Goal: Task Accomplishment & Management: Use online tool/utility

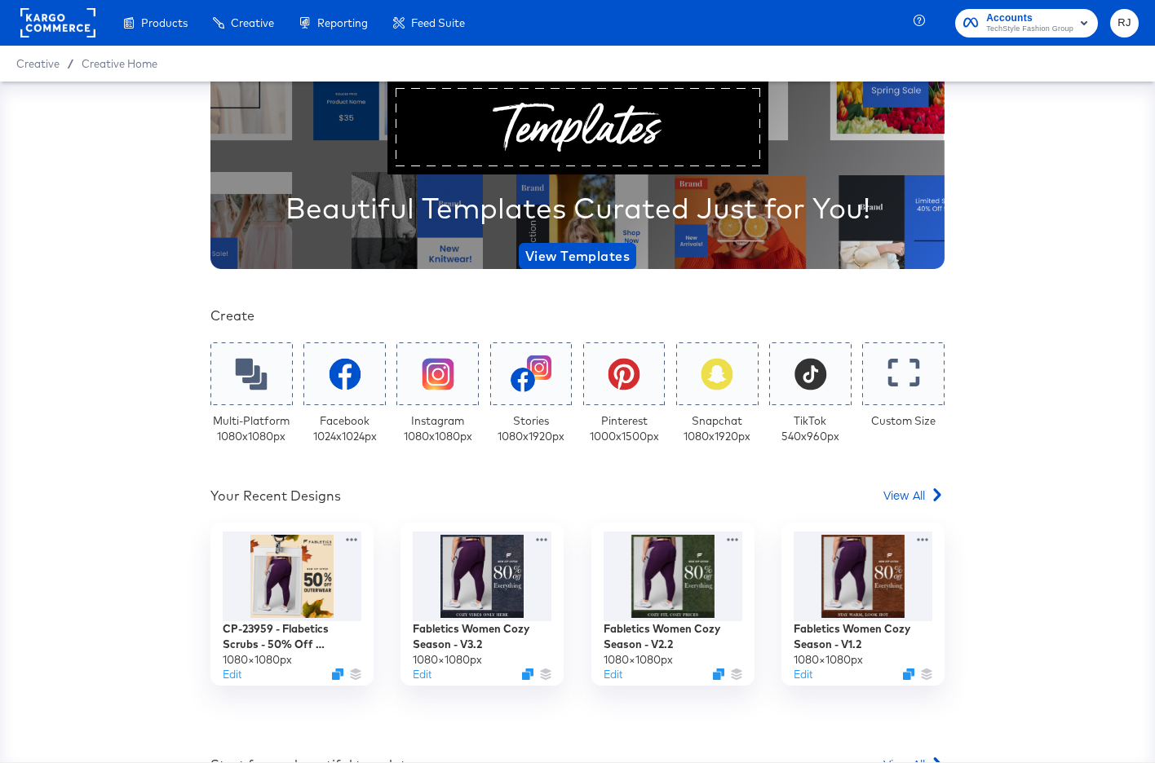
scroll to position [135, 0]
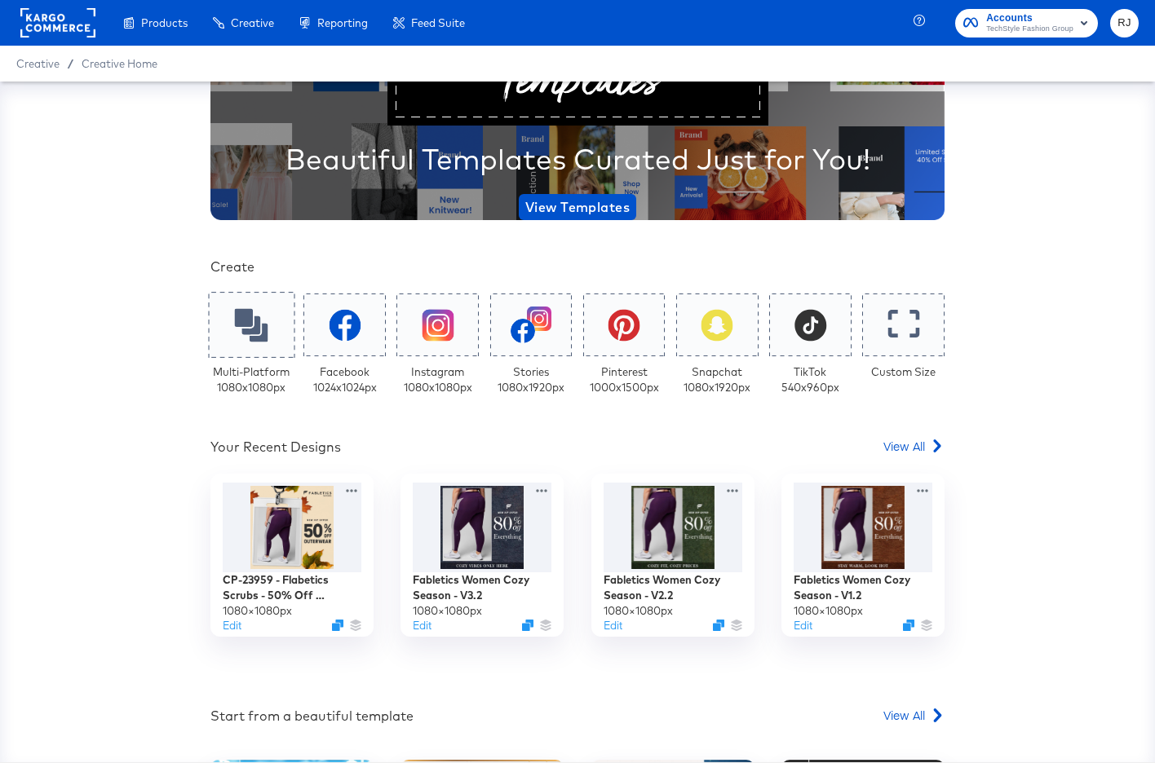
click at [261, 333] on icon at bounding box center [251, 324] width 33 height 33
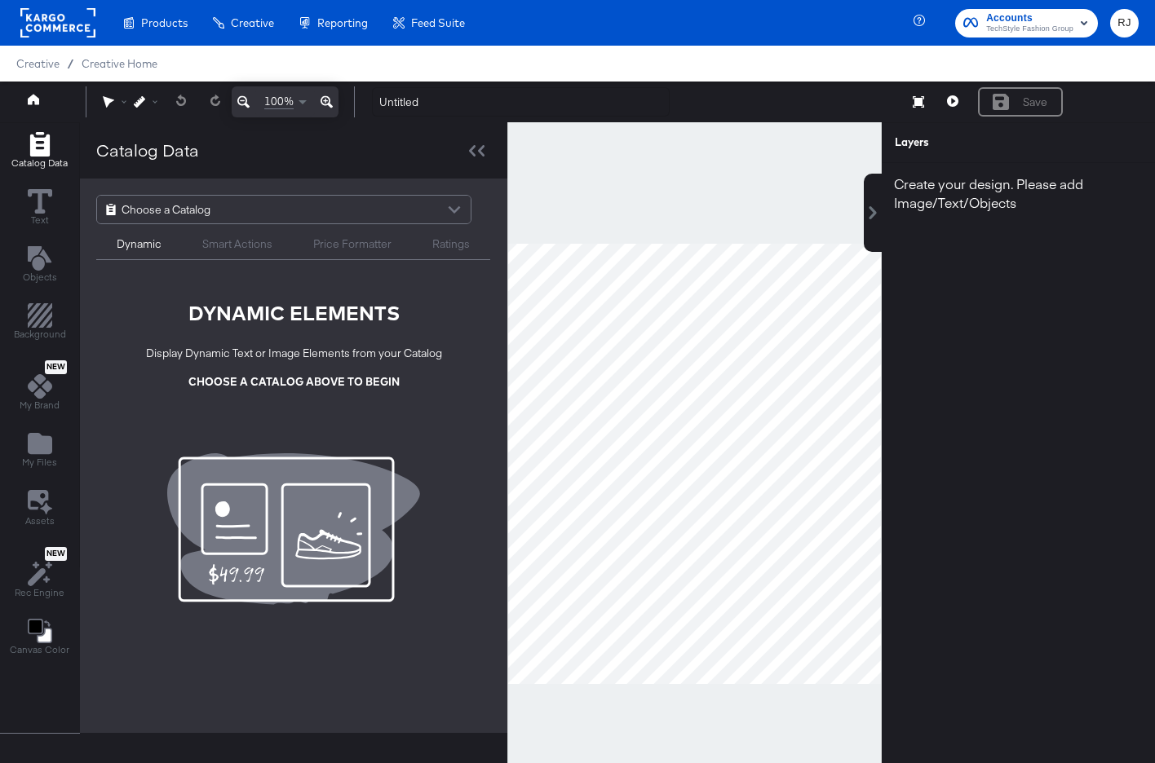
click at [360, 208] on div "Choose a Catalog" at bounding box center [284, 210] width 374 height 28
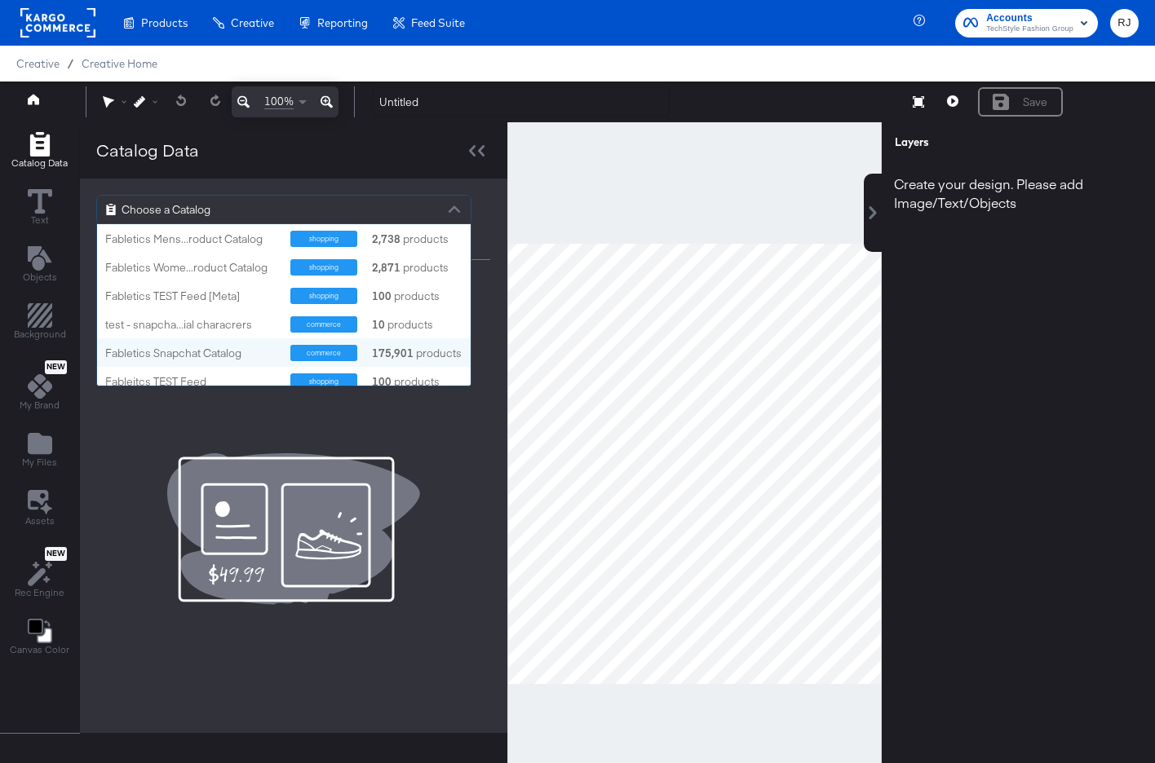
scroll to position [37, 0]
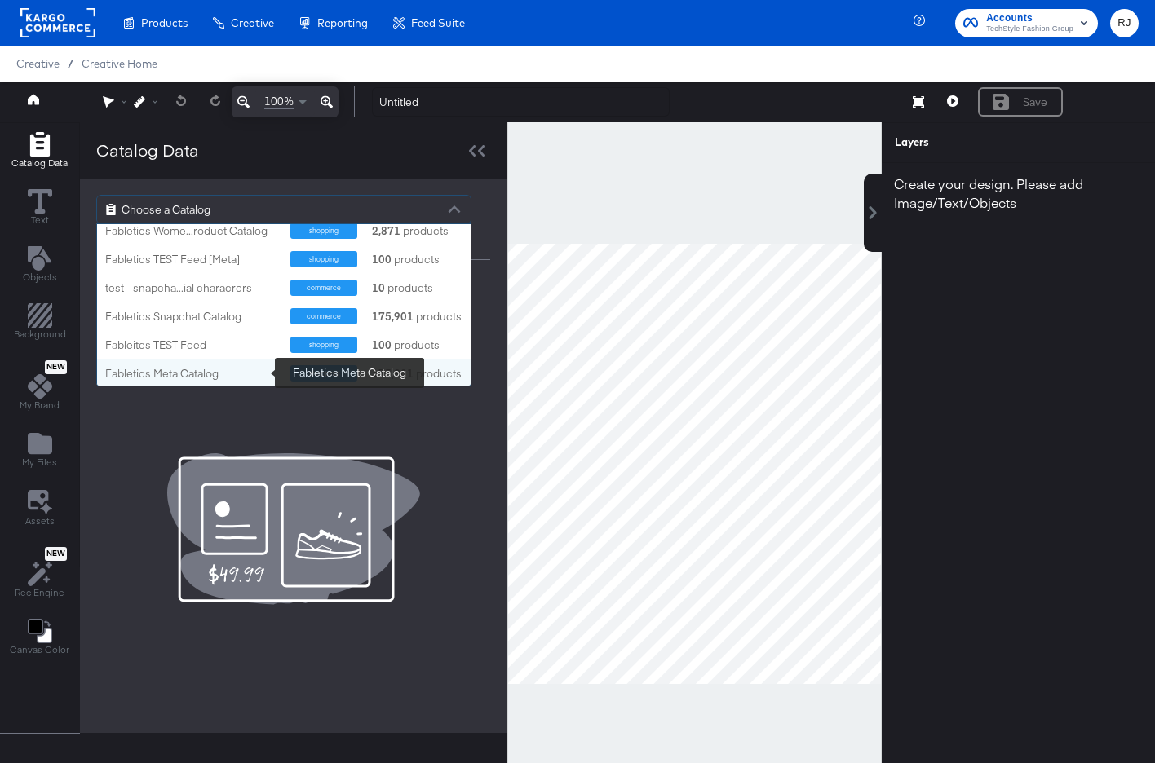
click at [161, 371] on div "Fabletics Meta Catalog" at bounding box center [191, 373] width 173 height 15
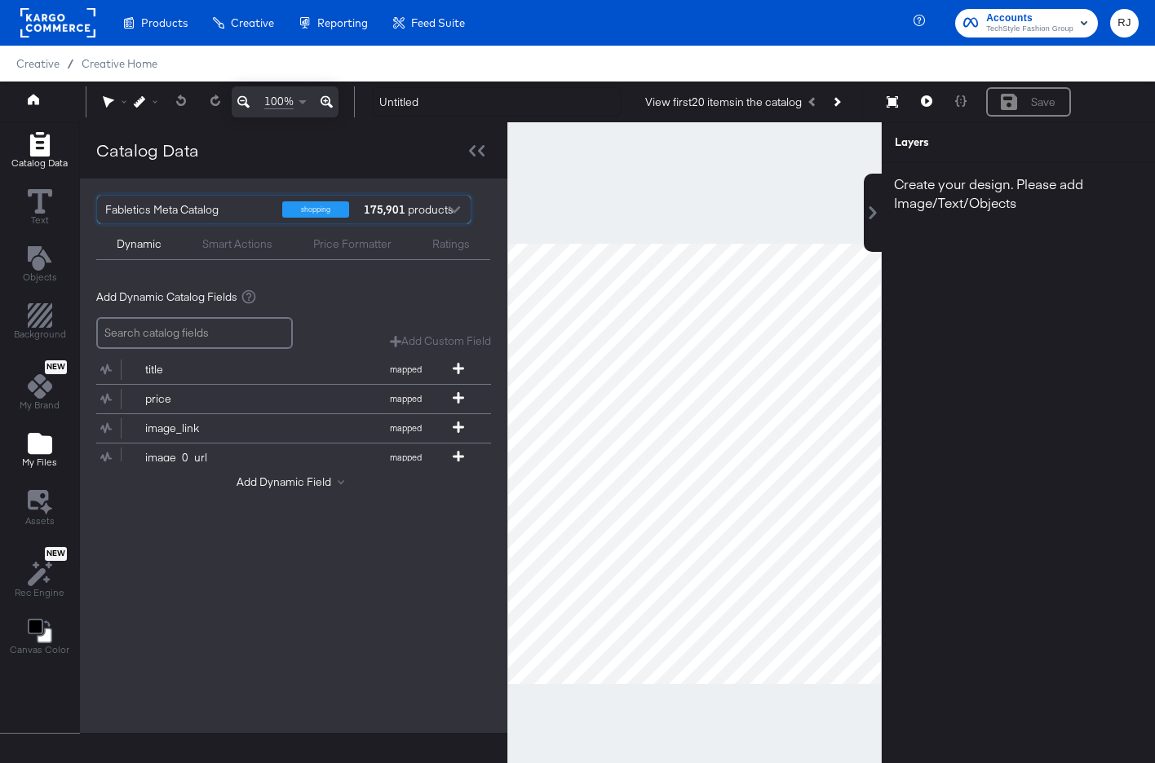
click at [44, 440] on icon "Add Files" at bounding box center [40, 443] width 24 height 21
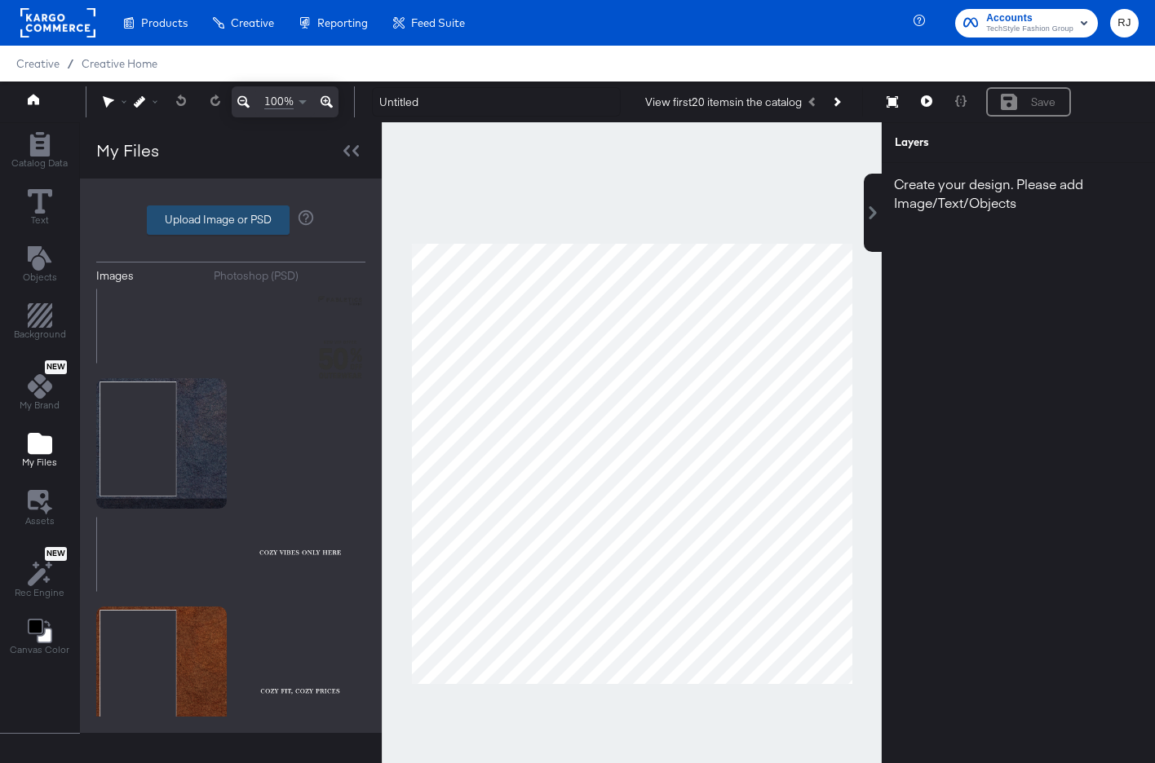
click at [240, 223] on label "Upload Image or PSD" at bounding box center [218, 220] width 141 height 28
click at [231, 220] on input "Upload Image or PSD" at bounding box center [231, 220] width 0 height 0
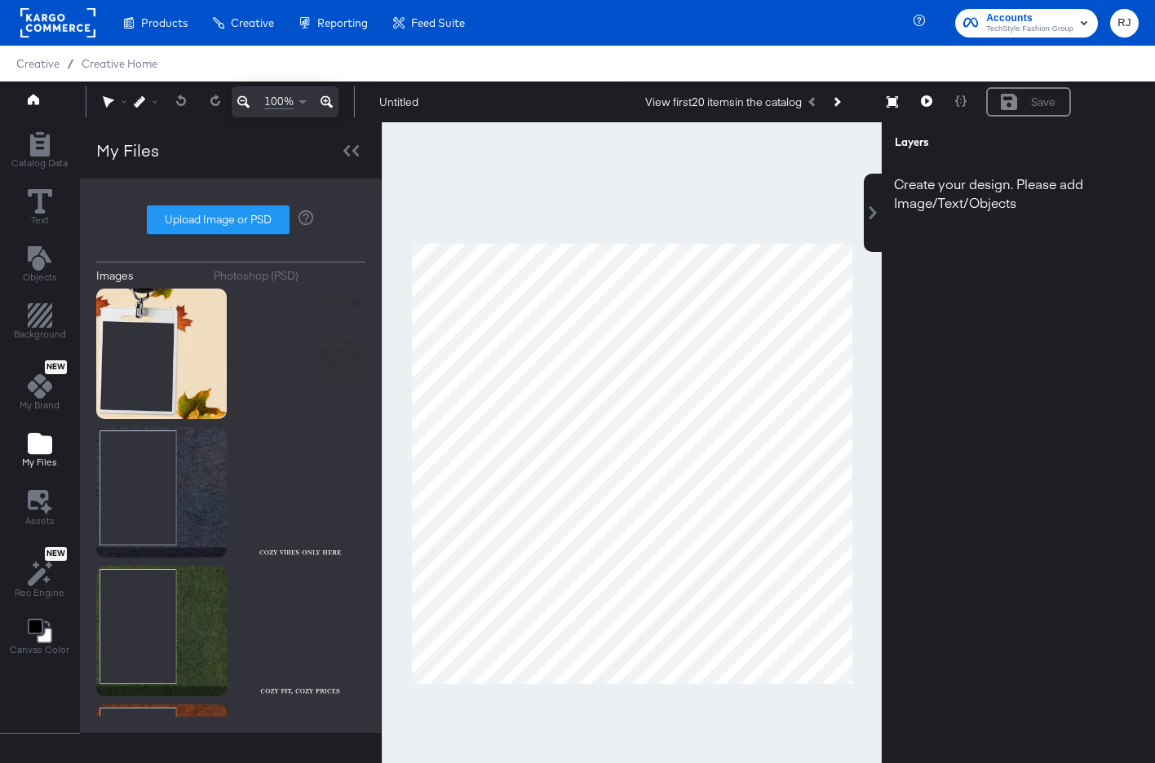
type input "C:\fakepath\Background.png"
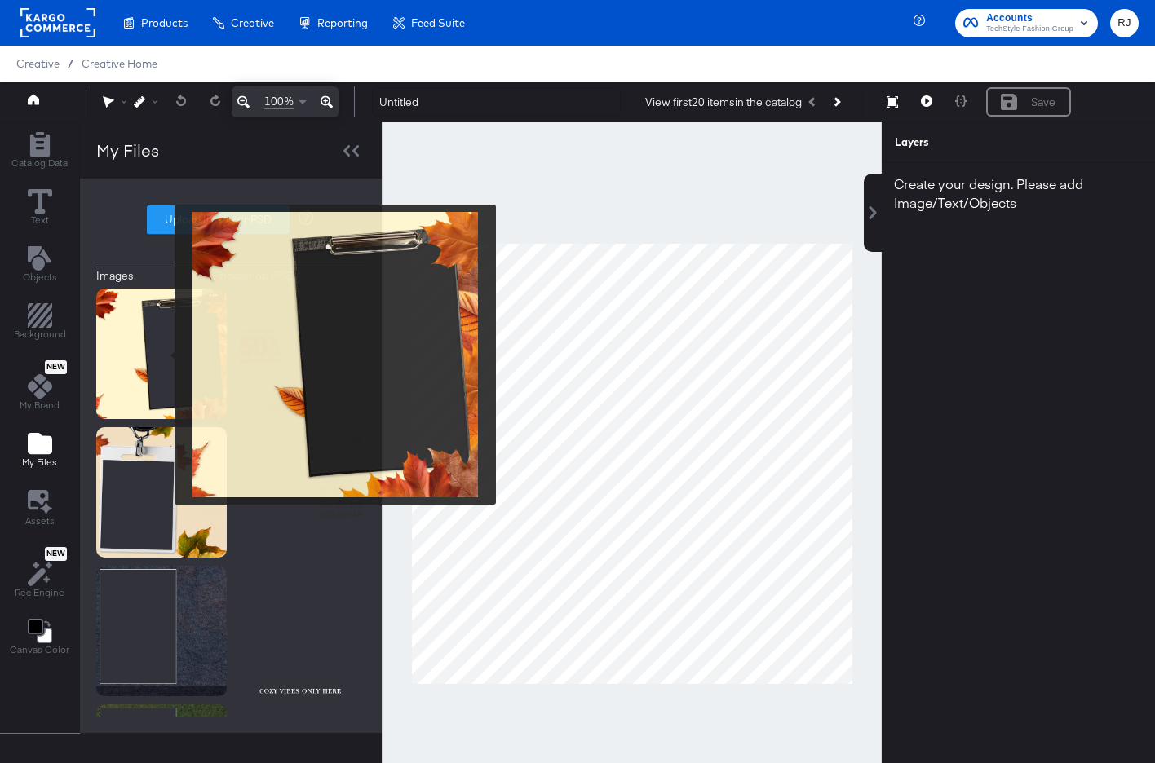
click at [164, 355] on img at bounding box center [161, 354] width 130 height 130
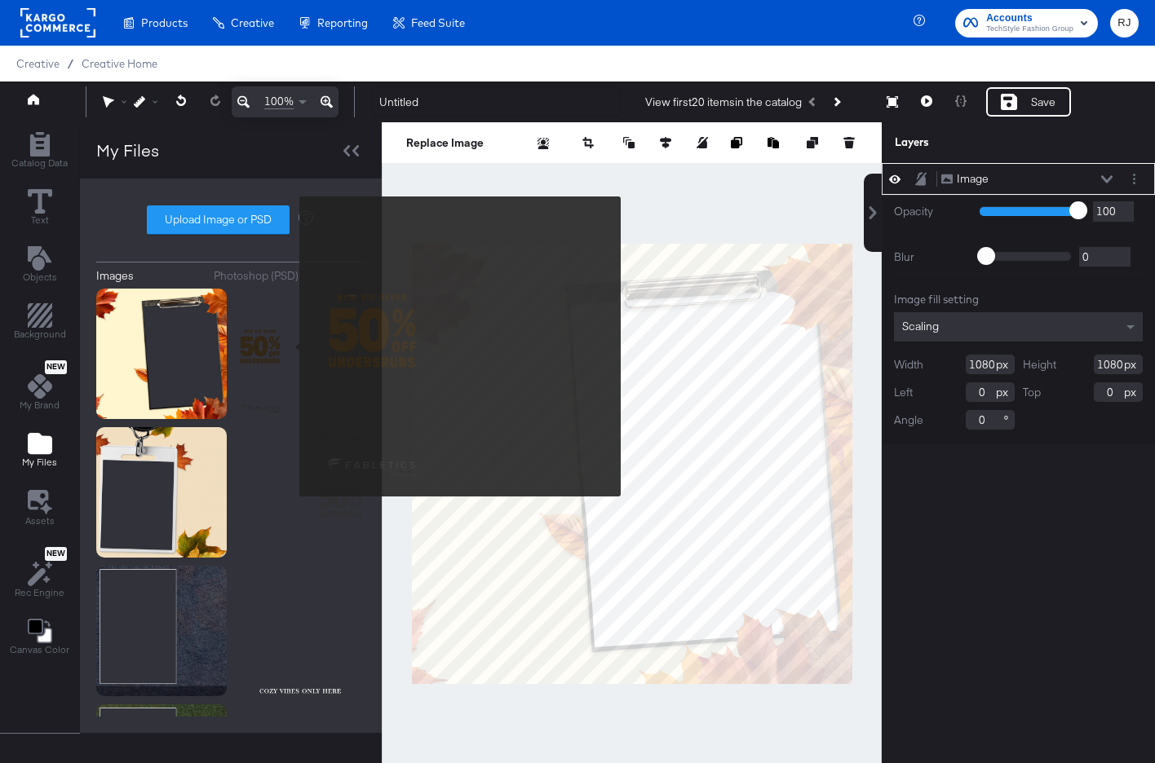
click at [289, 347] on img at bounding box center [300, 354] width 130 height 130
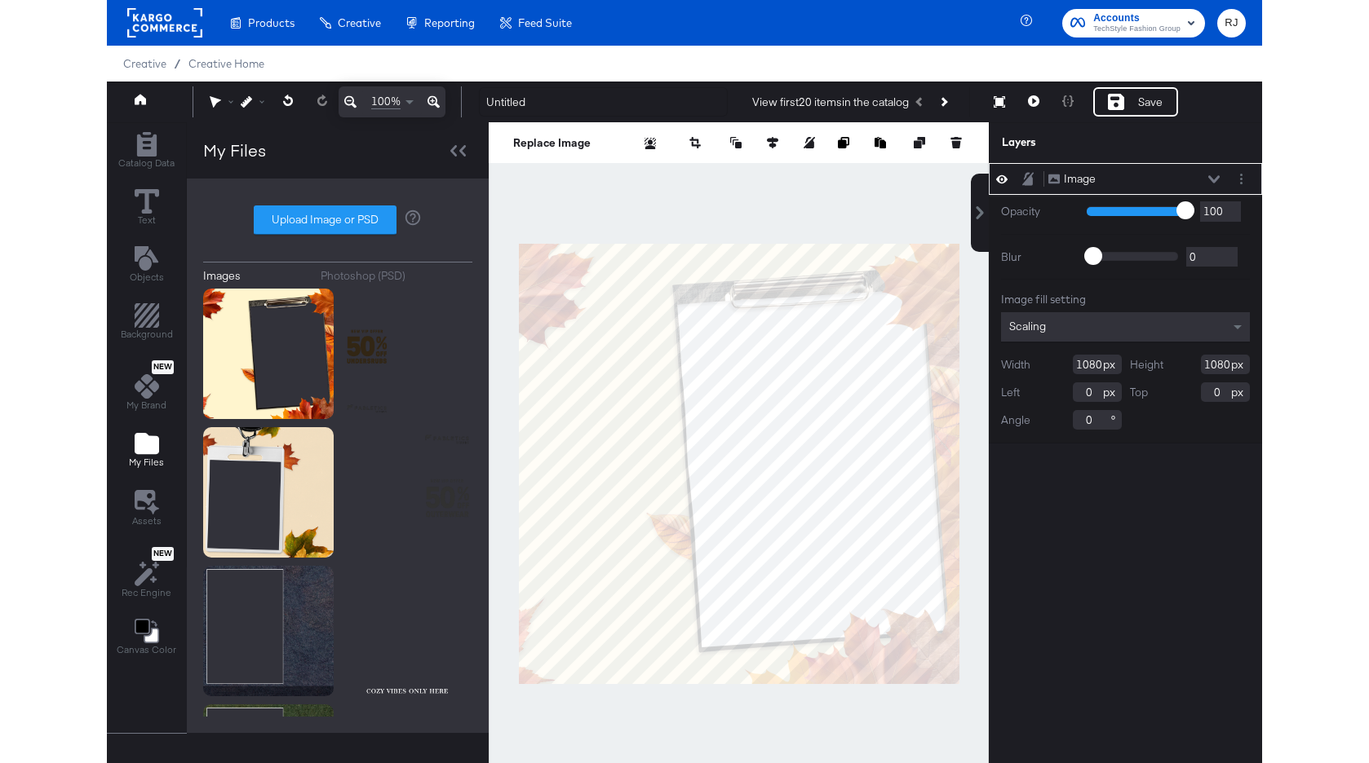
scroll to position [5, 0]
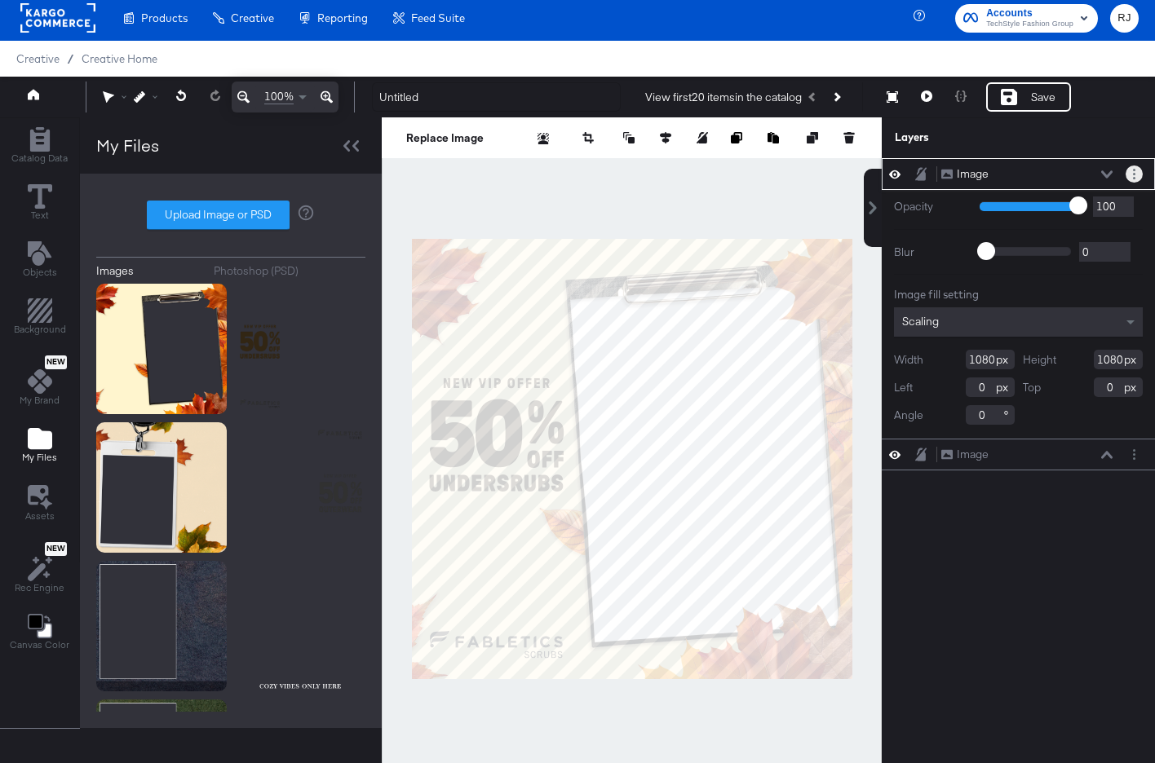
click at [1133, 174] on icon "Layer Options" at bounding box center [1134, 174] width 2 height 11
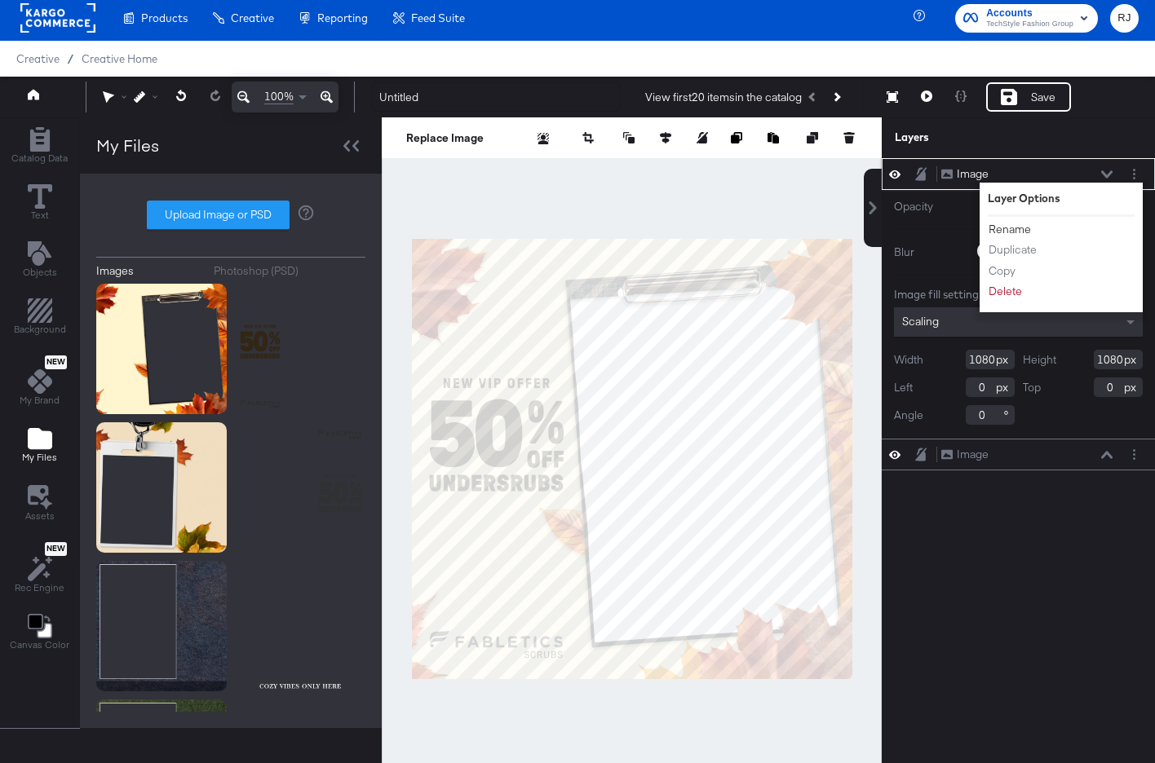
click at [1020, 228] on button "Rename" at bounding box center [1010, 229] width 44 height 17
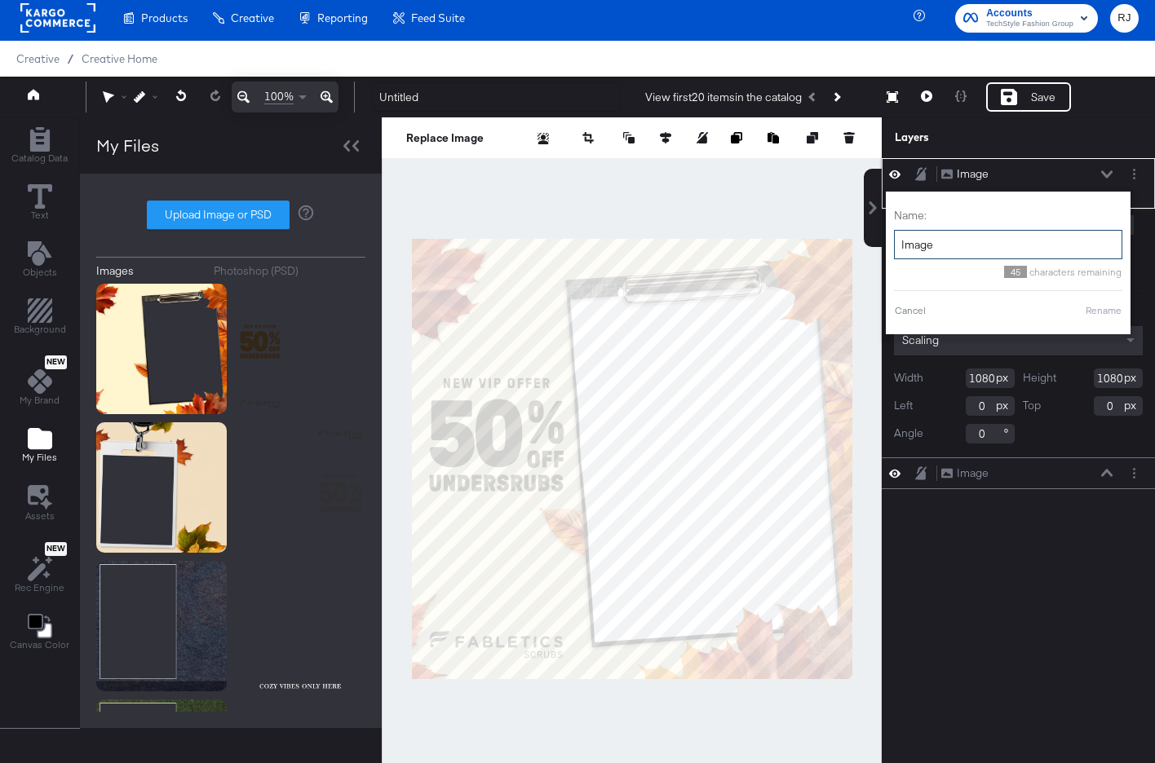
drag, startPoint x: 990, startPoint y: 241, endPoint x: 896, endPoint y: 240, distance: 93.8
click at [896, 240] on input "Image" at bounding box center [1008, 245] width 228 height 30
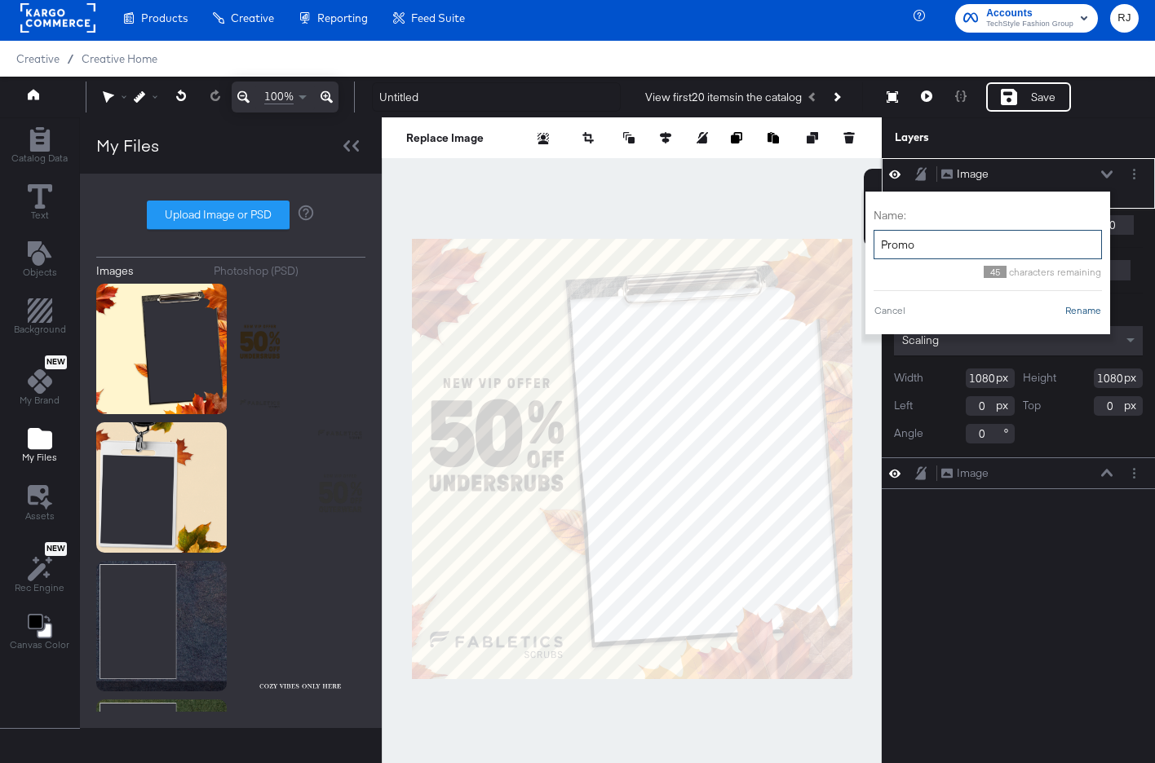
type input "Promo"
click at [1089, 307] on button "Rename" at bounding box center [1083, 310] width 38 height 15
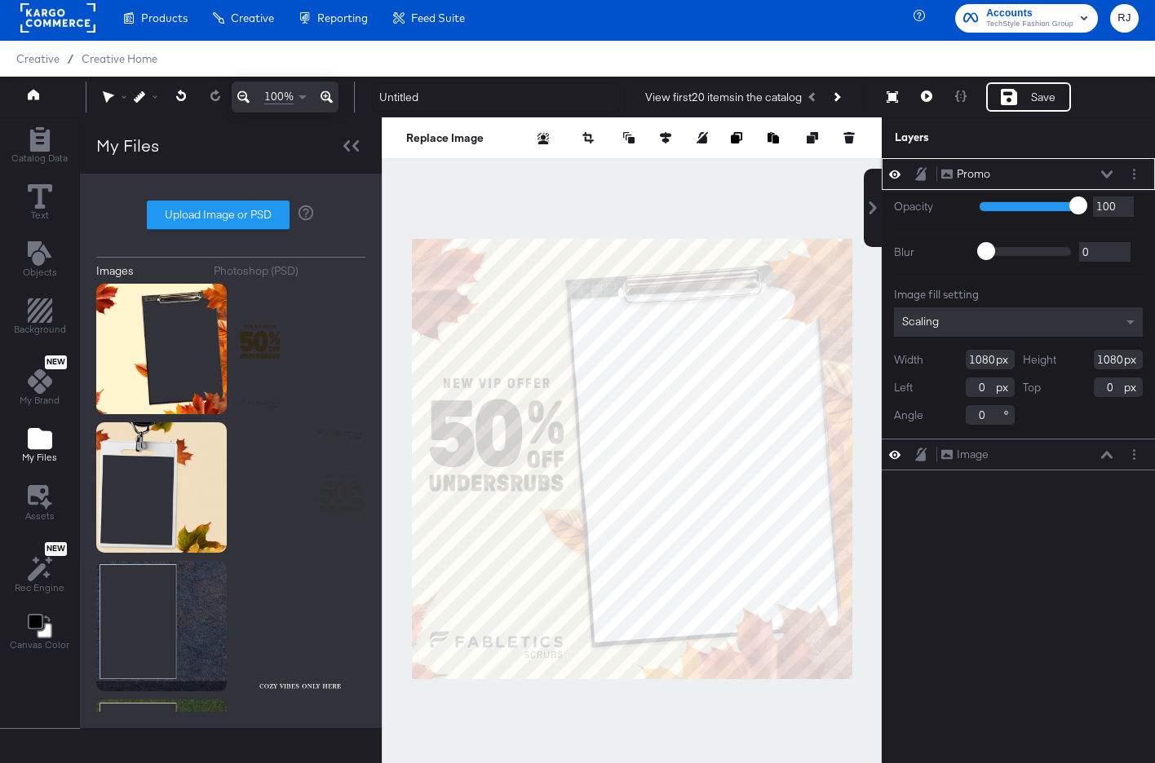
click at [1107, 172] on icon at bounding box center [1106, 174] width 11 height 8
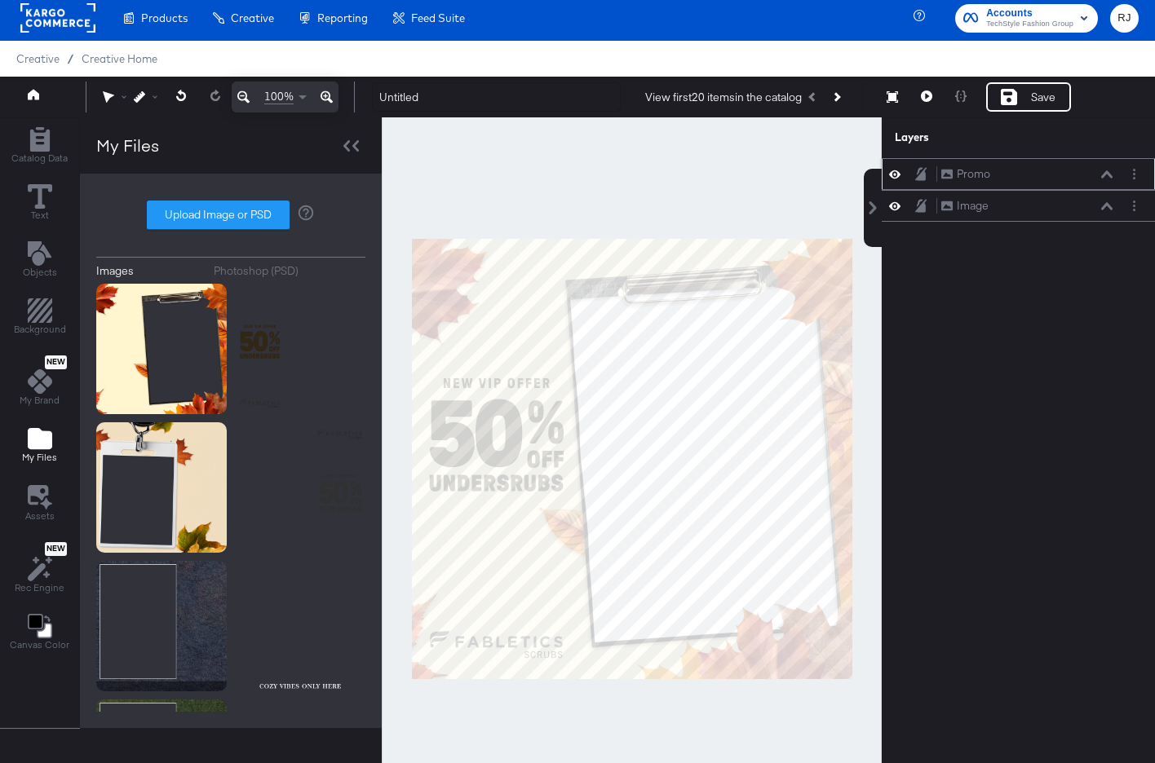
click at [924, 173] on icon at bounding box center [920, 173] width 11 height 13
click at [1126, 207] on button "Layer Options" at bounding box center [1134, 205] width 17 height 17
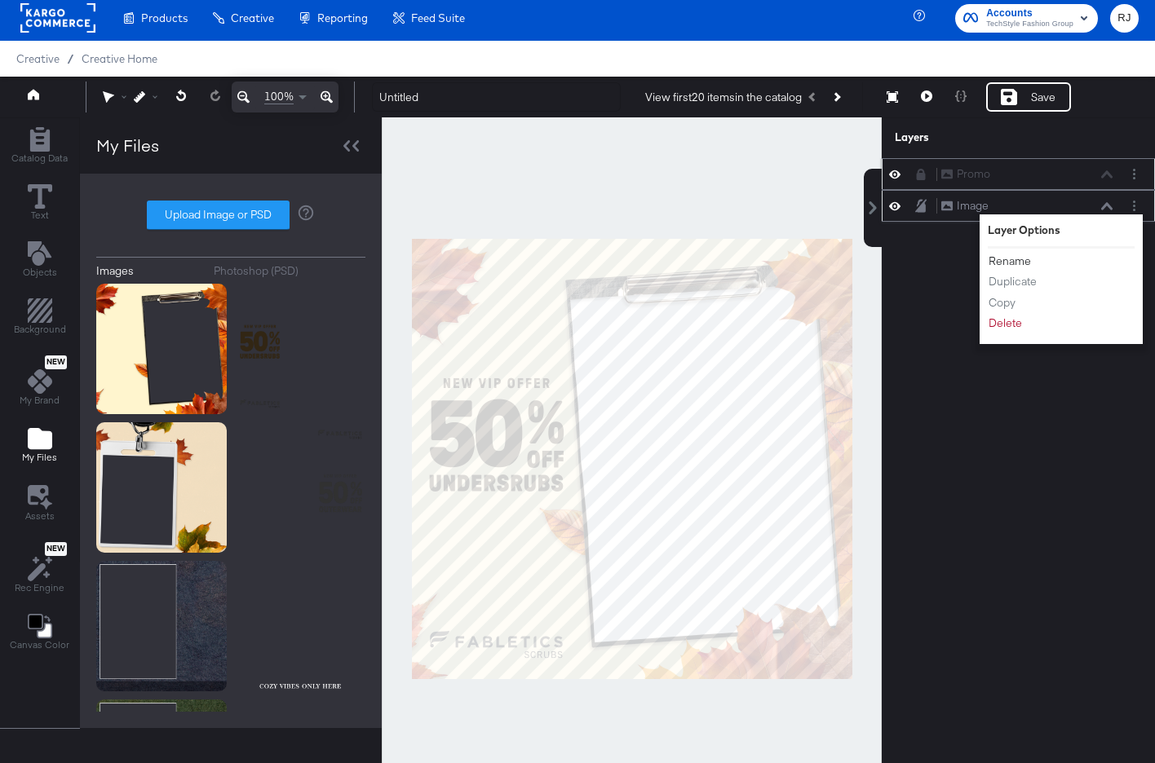
click at [1014, 262] on button "Rename" at bounding box center [1010, 261] width 44 height 17
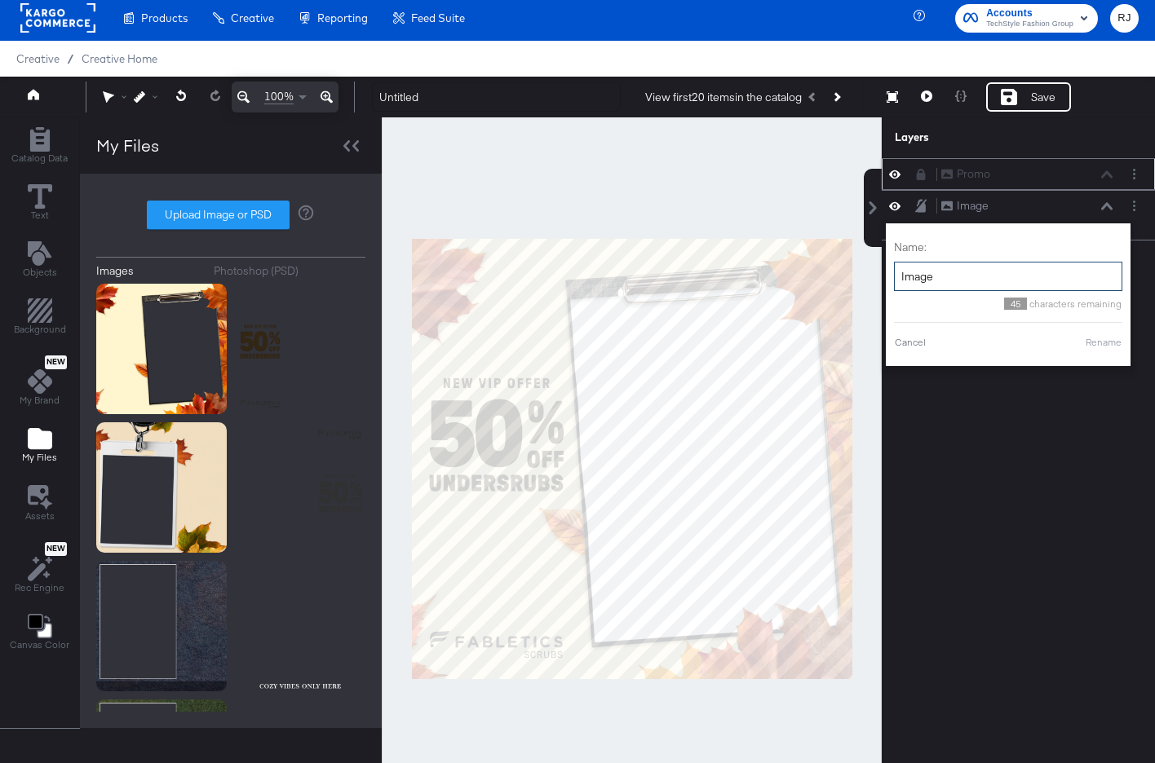
drag, startPoint x: 969, startPoint y: 281, endPoint x: 876, endPoint y: 281, distance: 93.0
click at [876, 281] on div "Promo Promo Image Image Name: Image 45 characters remaining Cancel Rename" at bounding box center [1008, 466] width 294 height 617
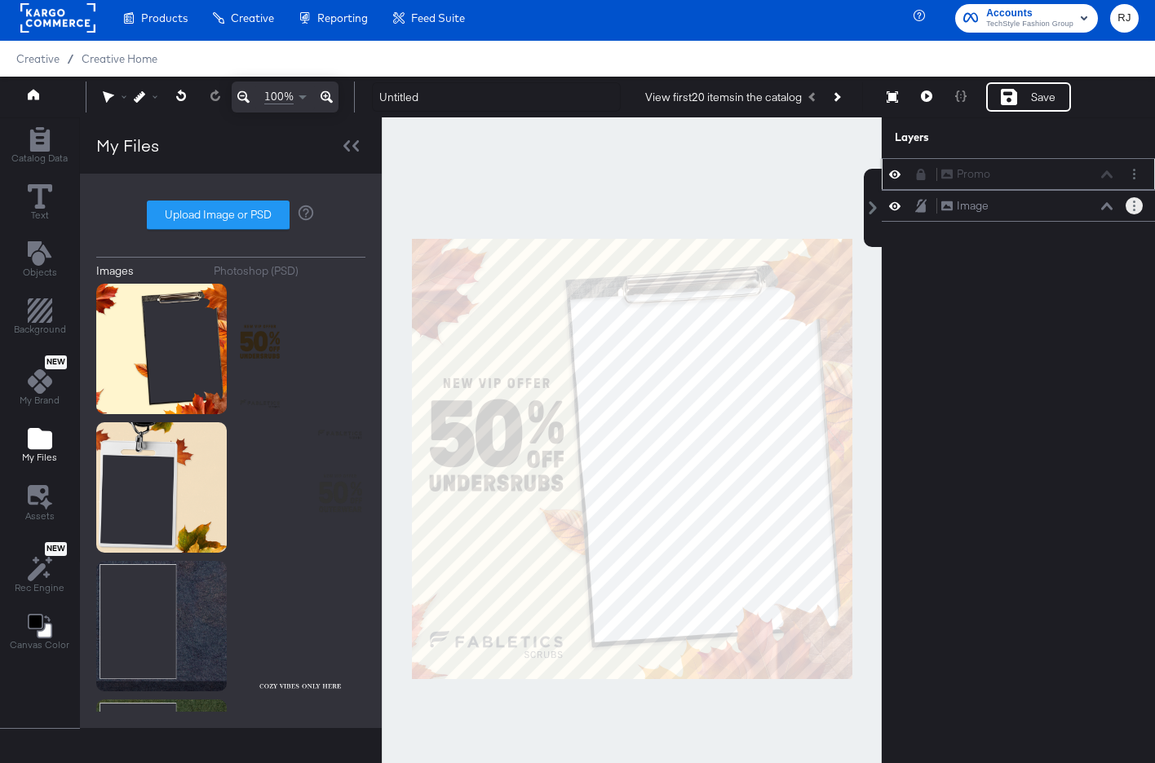
click at [1135, 208] on icon "Layer Options" at bounding box center [1134, 206] width 2 height 11
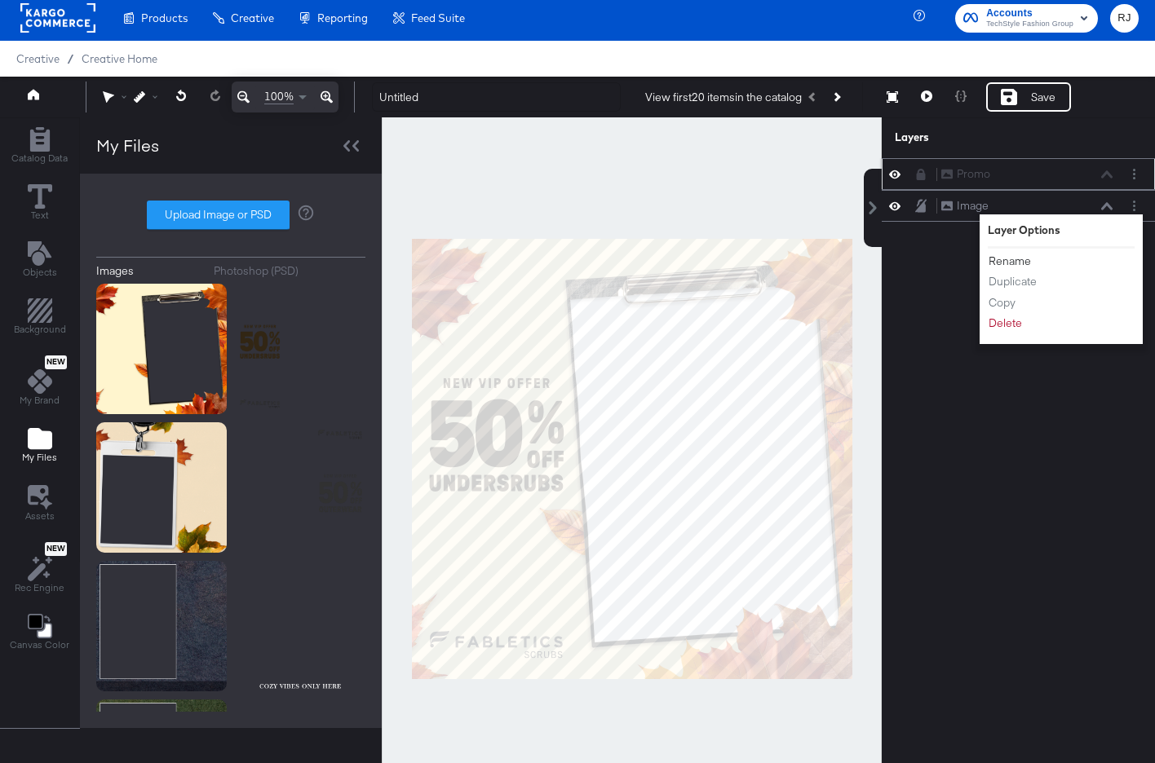
click at [1015, 263] on button "Rename" at bounding box center [1010, 261] width 44 height 17
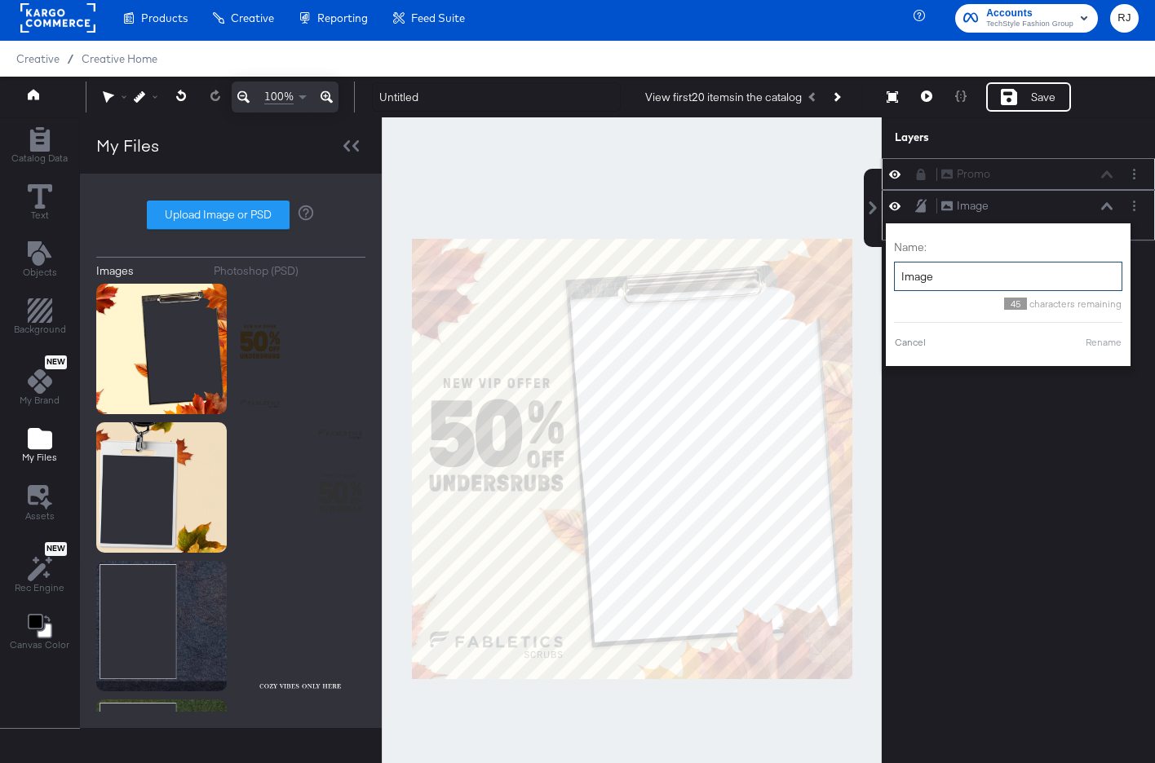
drag, startPoint x: 993, startPoint y: 276, endPoint x: 899, endPoint y: 274, distance: 93.8
click at [899, 274] on input "Image" at bounding box center [1008, 277] width 228 height 30
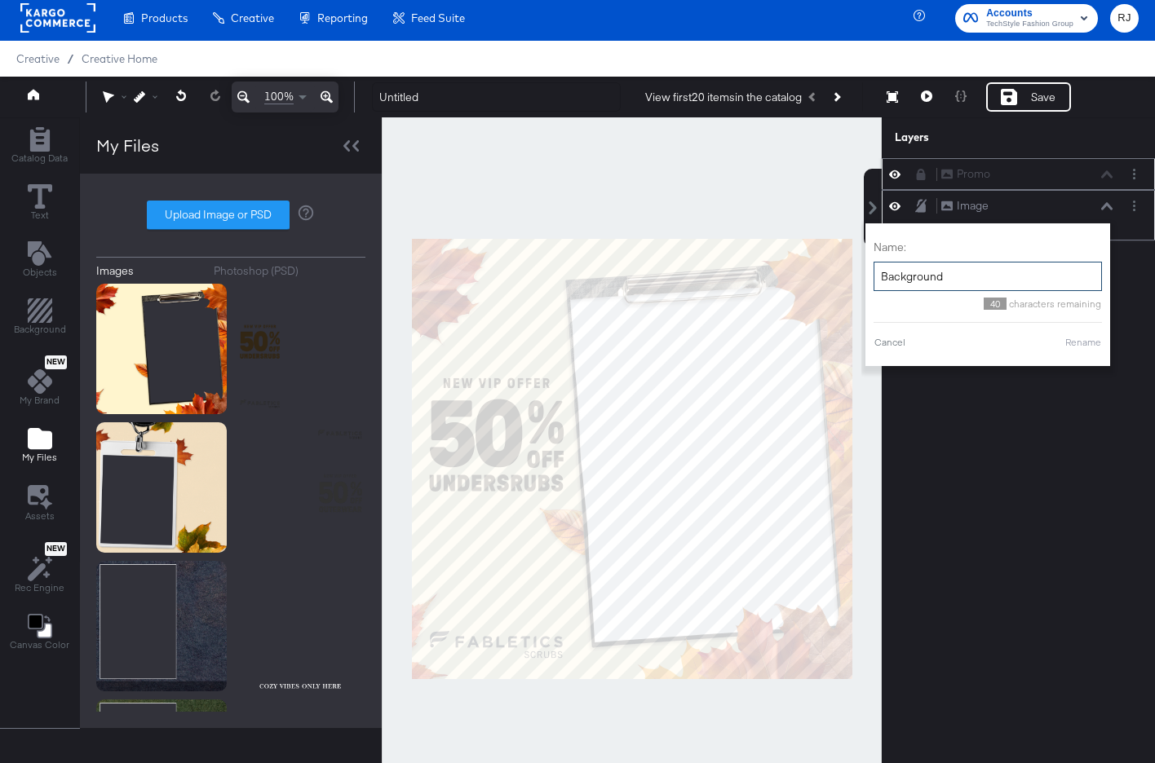
click at [1080, 353] on div "Name: Background 40 characters remaining Cancel Rename" at bounding box center [988, 295] width 228 height 126
type input "Background"
click at [1080, 343] on button "Rename" at bounding box center [1083, 342] width 38 height 15
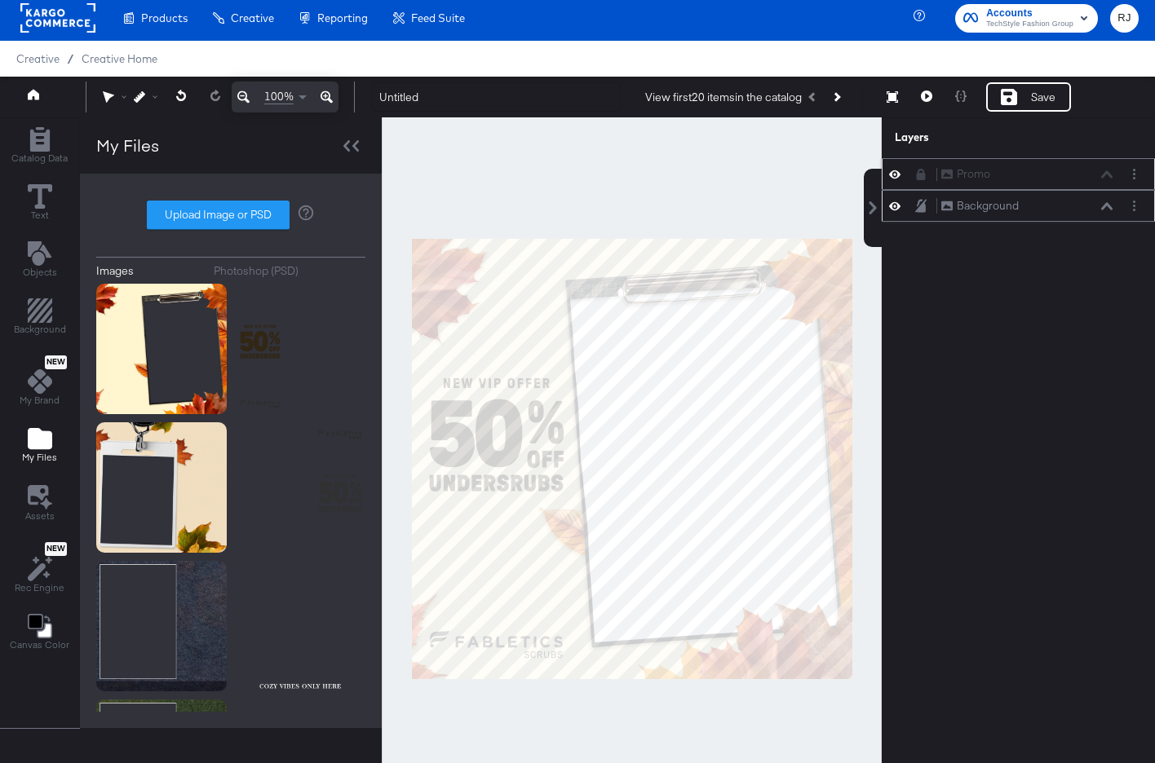
click at [922, 210] on icon at bounding box center [920, 205] width 11 height 13
click at [33, 130] on icon "Add Rectangle" at bounding box center [40, 139] width 24 height 24
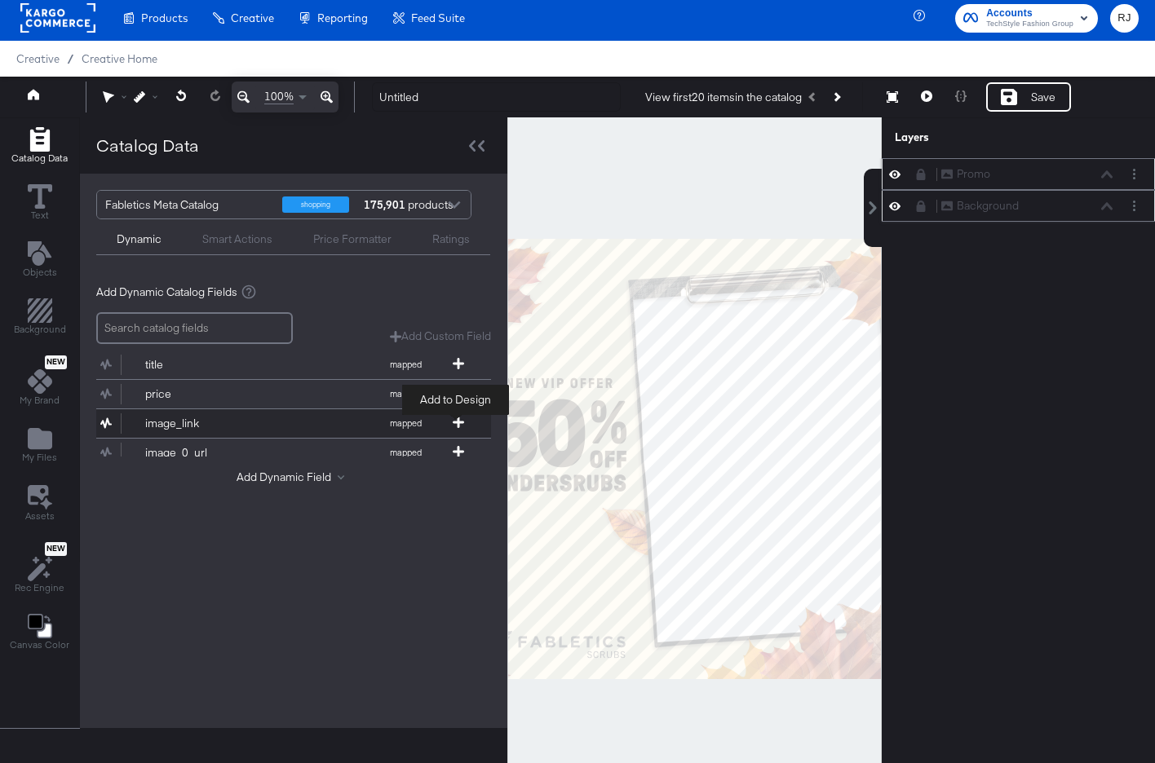
click at [455, 424] on icon at bounding box center [458, 422] width 11 height 11
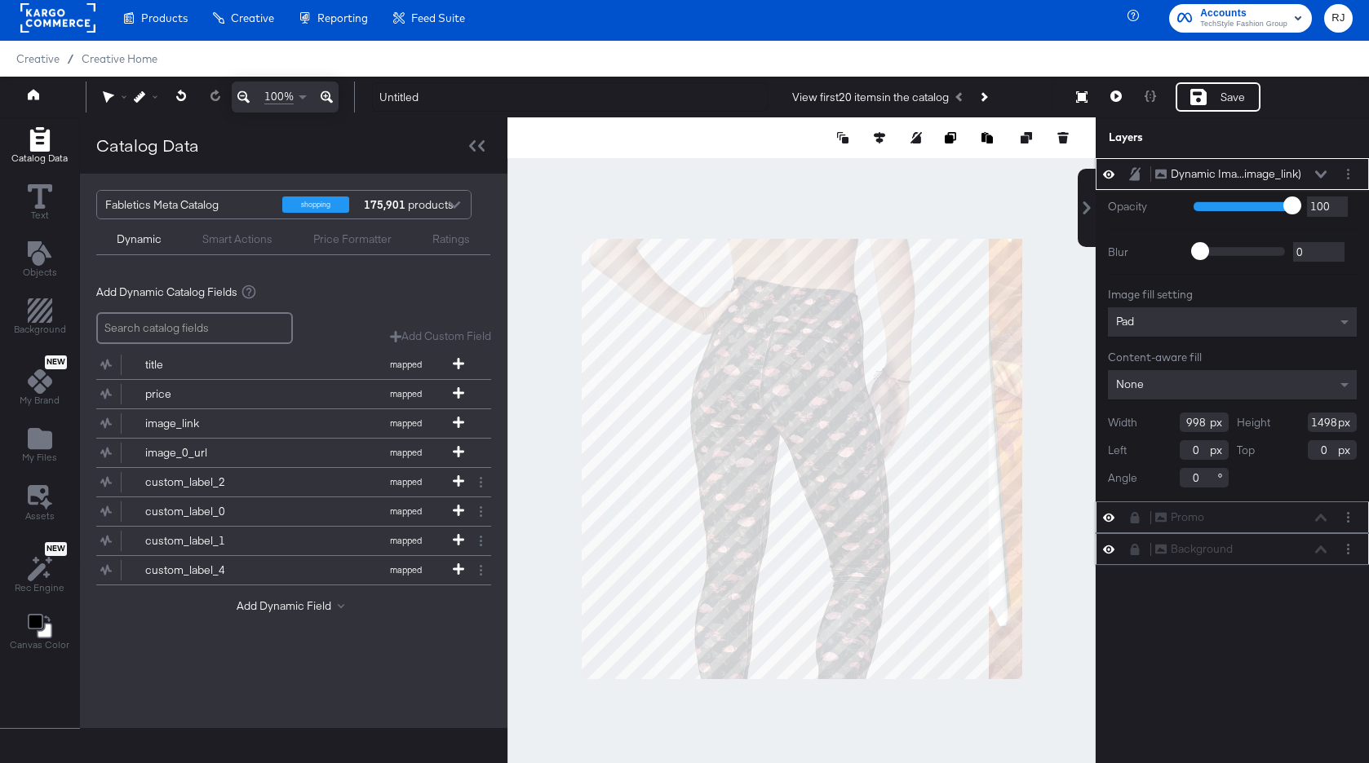
type input "793"
type input "705"
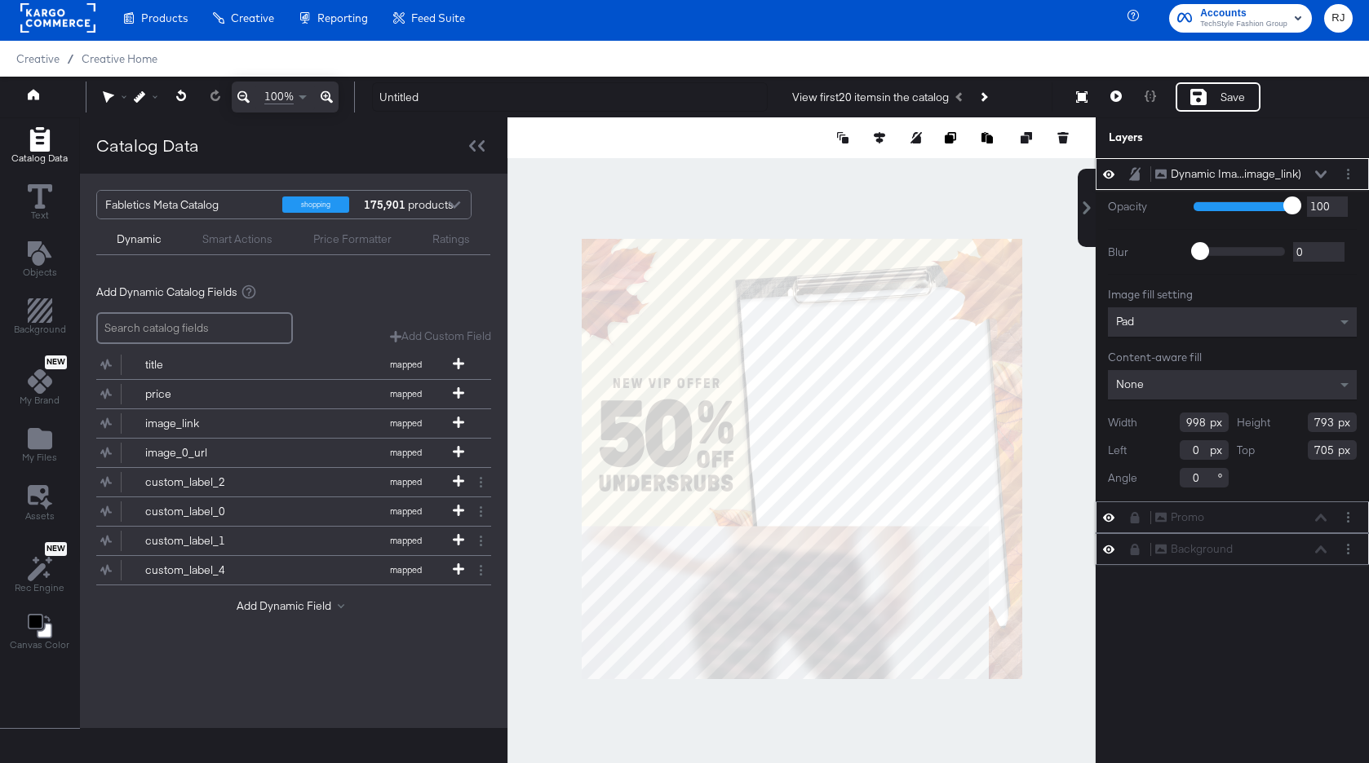
type input "16"
type input "71"
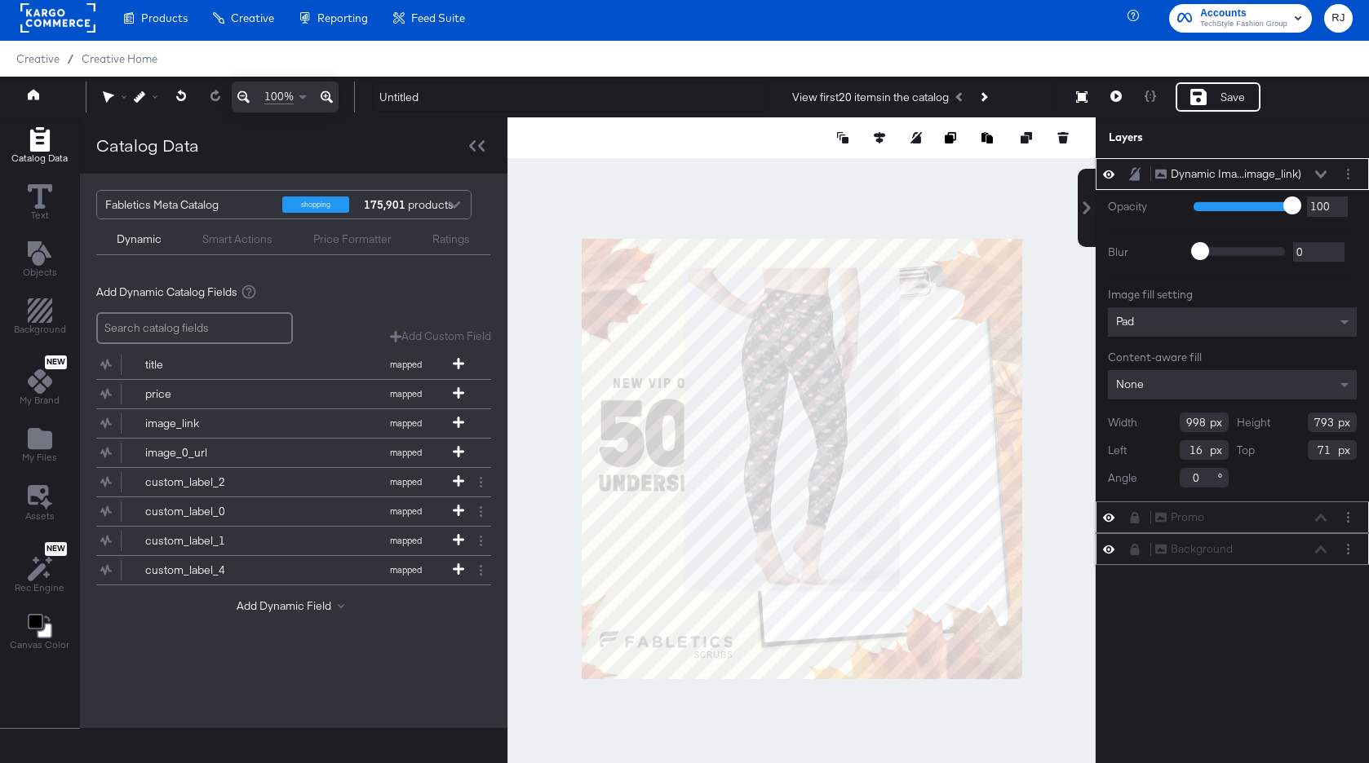
type input "596"
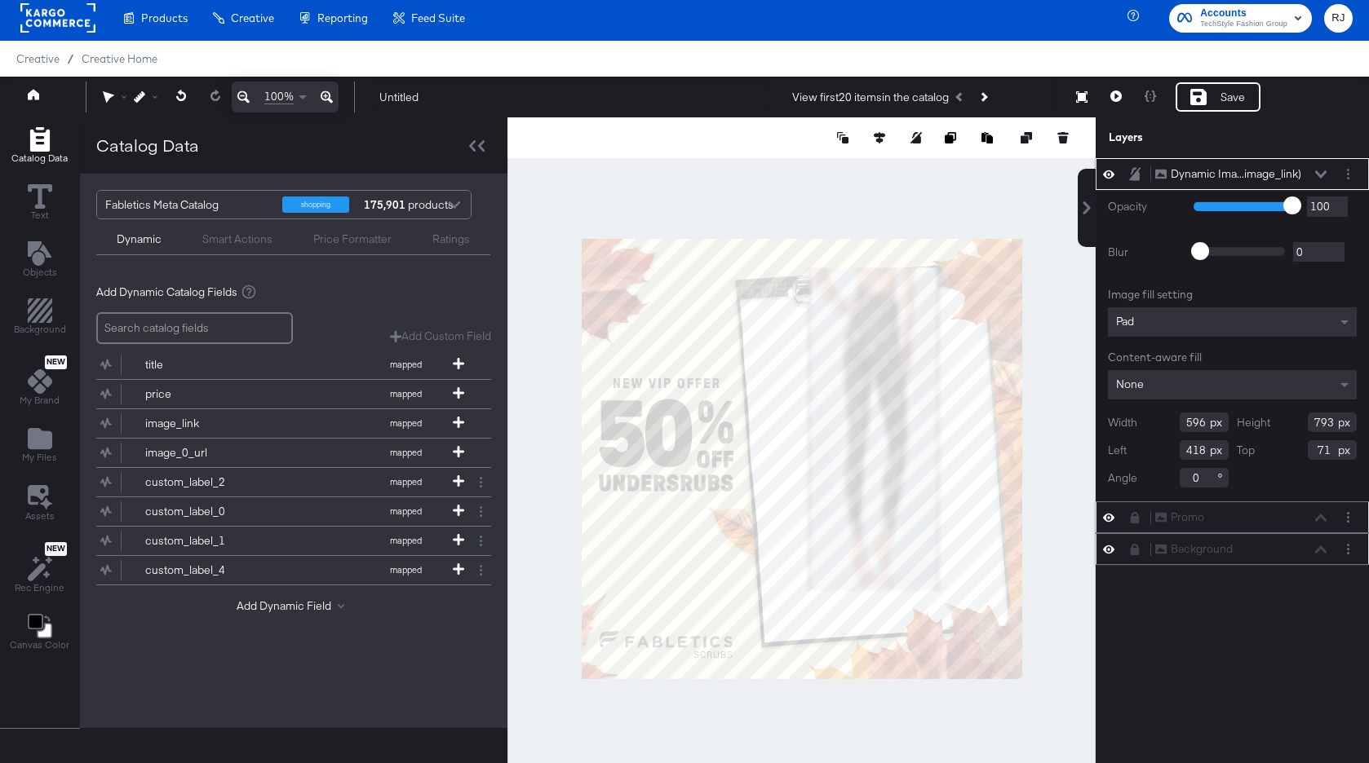
click at [1154, 322] on div "Pad" at bounding box center [1232, 321] width 249 height 29
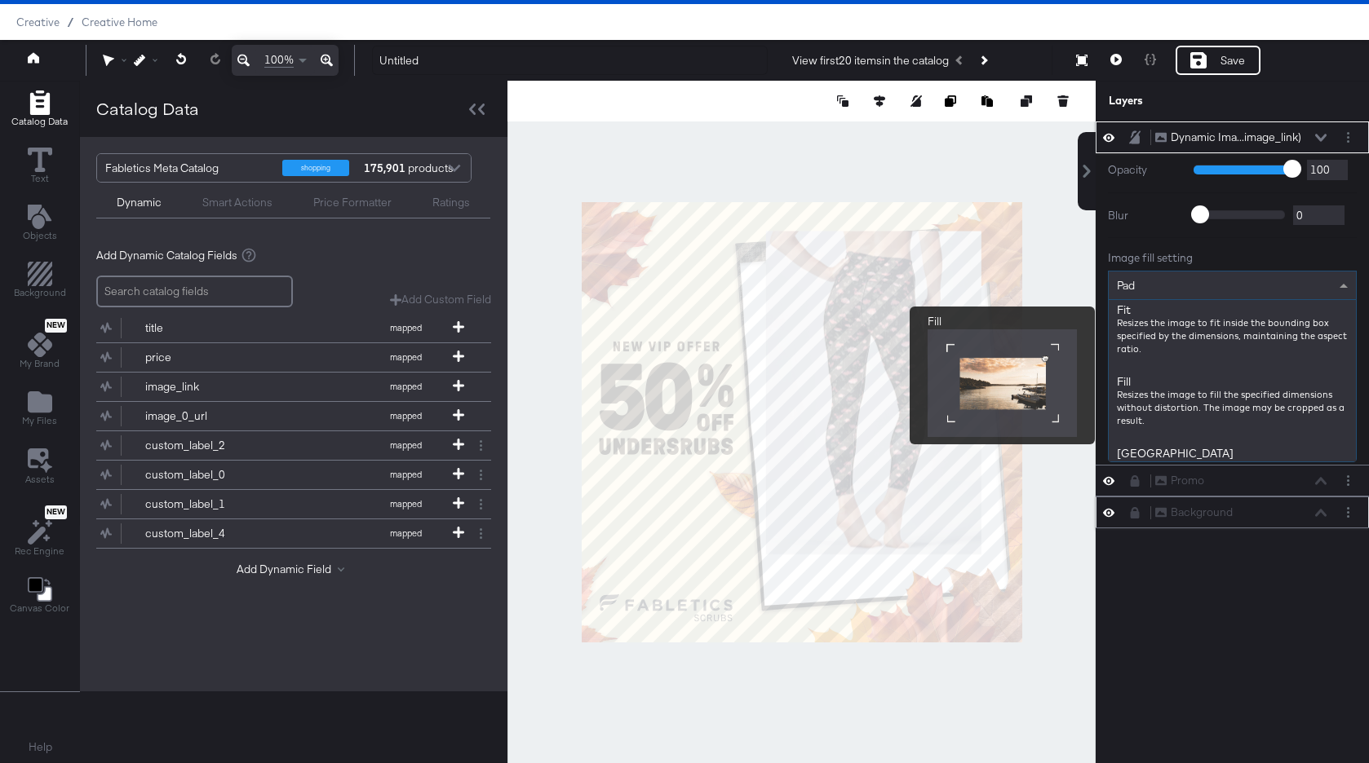
scroll to position [217, 0]
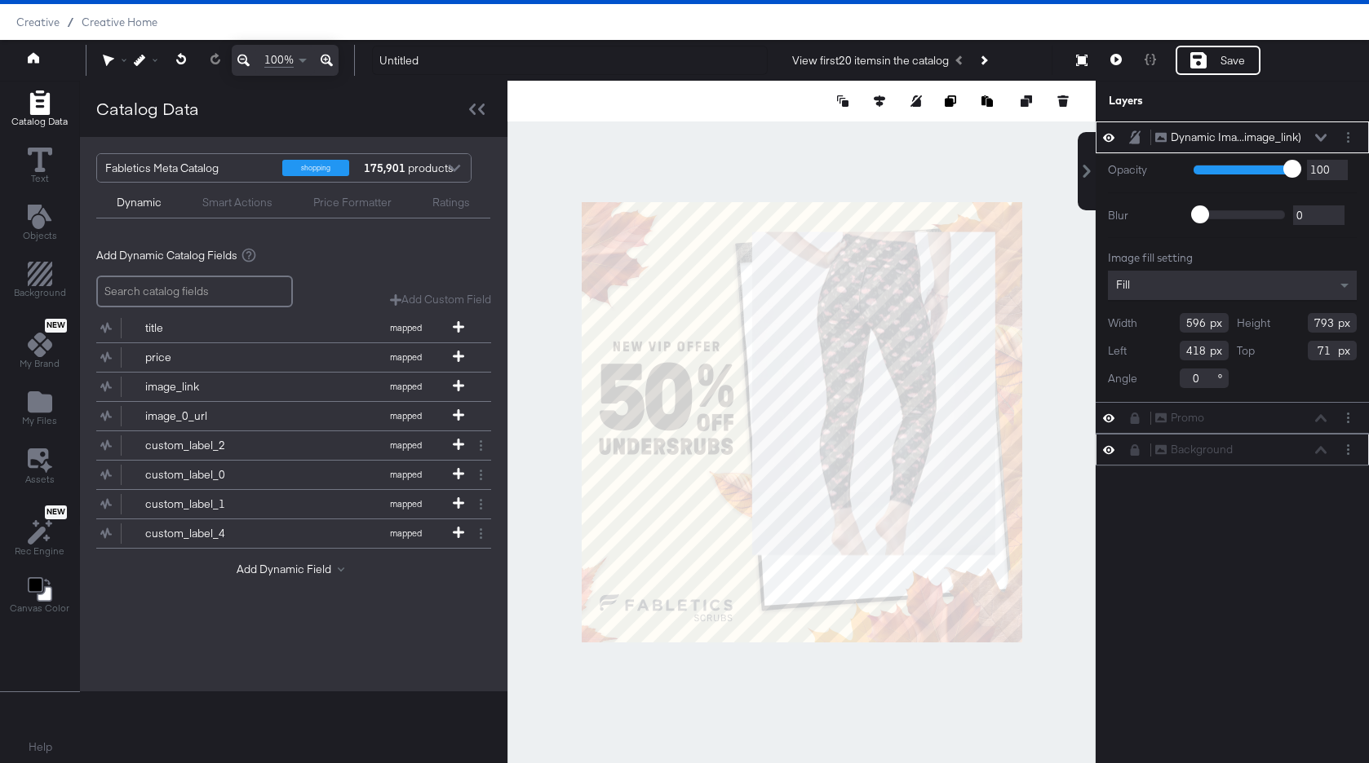
type input "420"
type input "157"
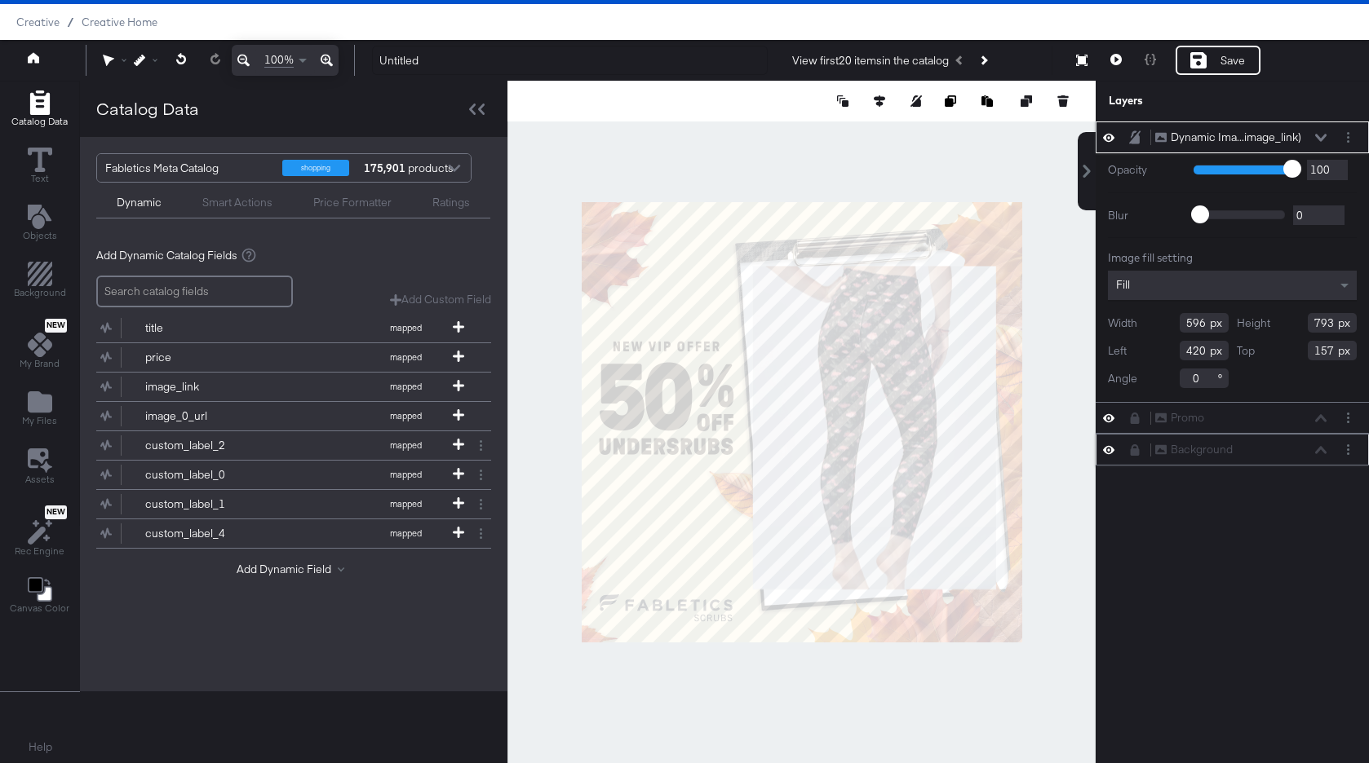
drag, startPoint x: 1208, startPoint y: 378, endPoint x: 1179, endPoint y: 378, distance: 28.5
click at [1154, 378] on input "0" at bounding box center [1203, 379] width 49 height 20
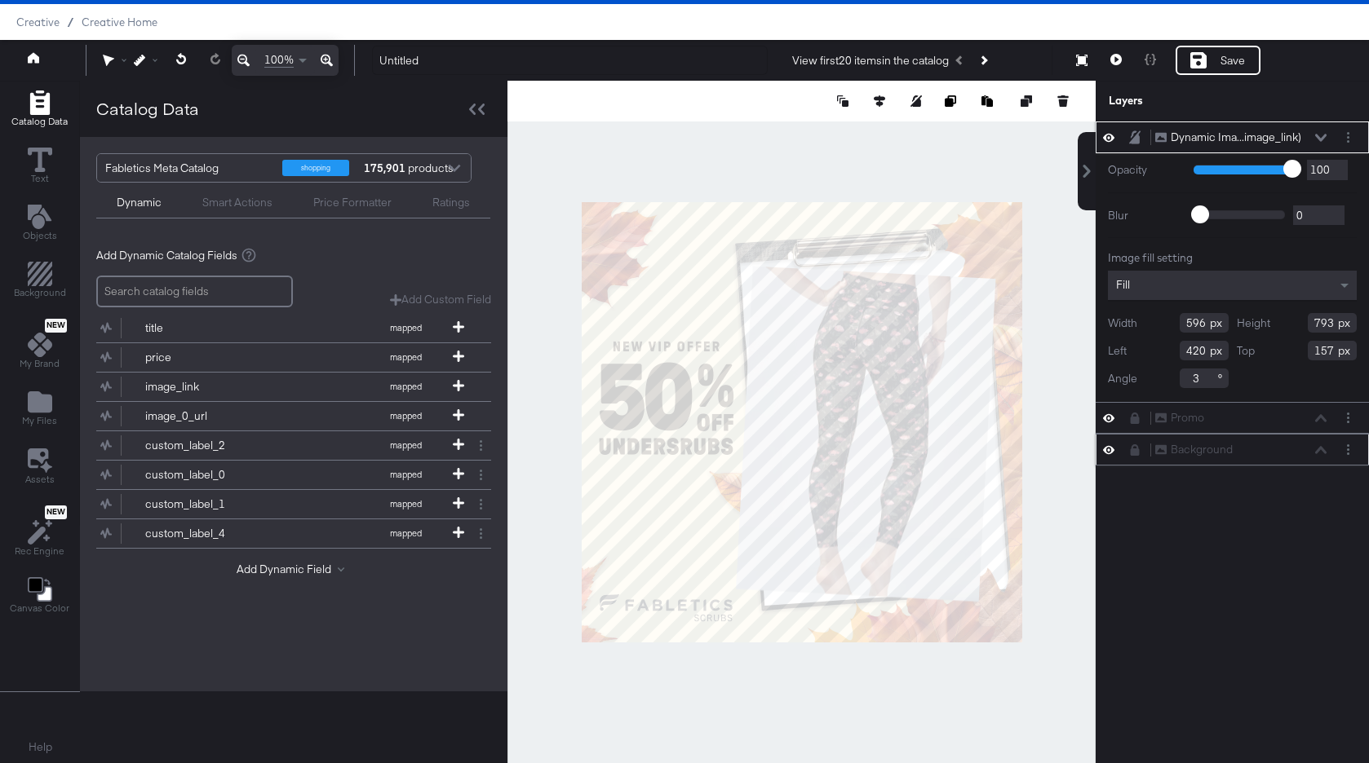
drag, startPoint x: 1208, startPoint y: 381, endPoint x: 1140, endPoint y: 373, distance: 68.2
click at [1140, 373] on div "Angle 3" at bounding box center [1168, 379] width 121 height 20
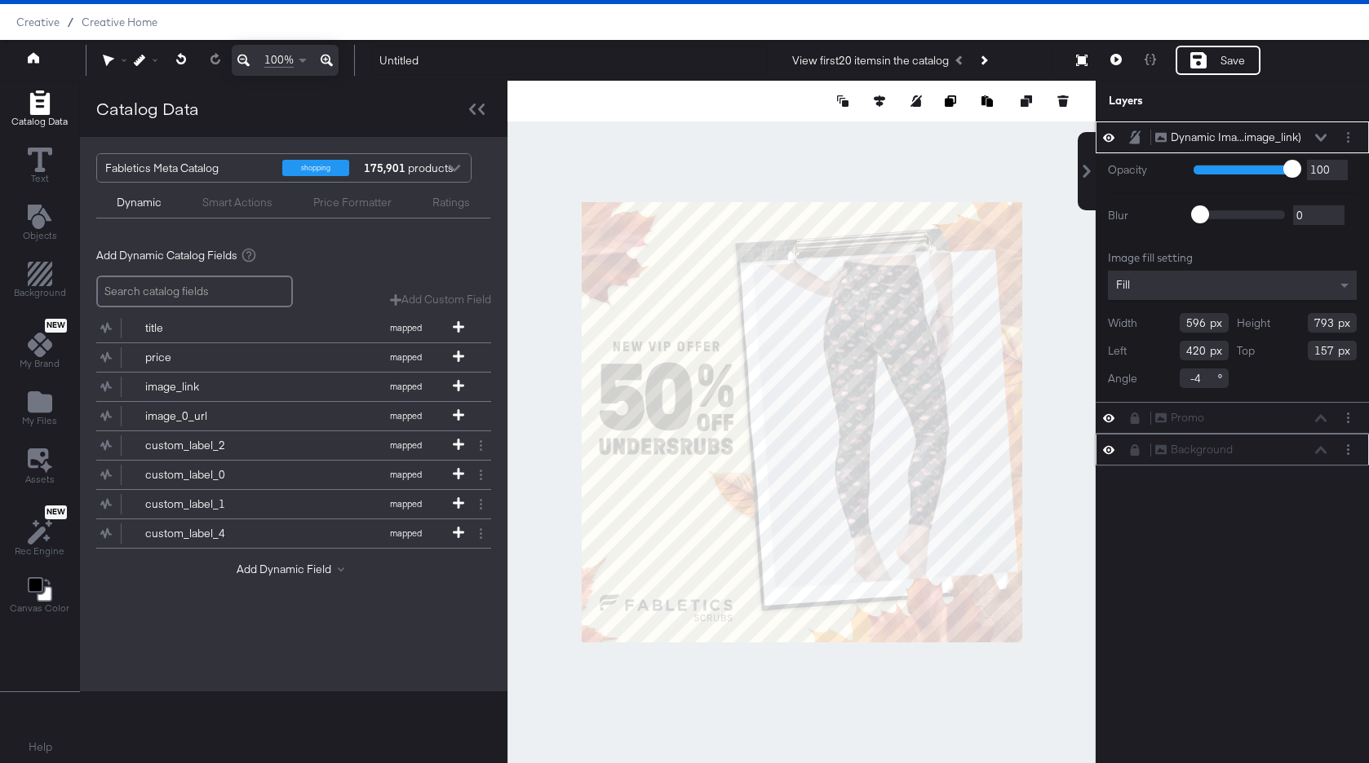
type input "-4"
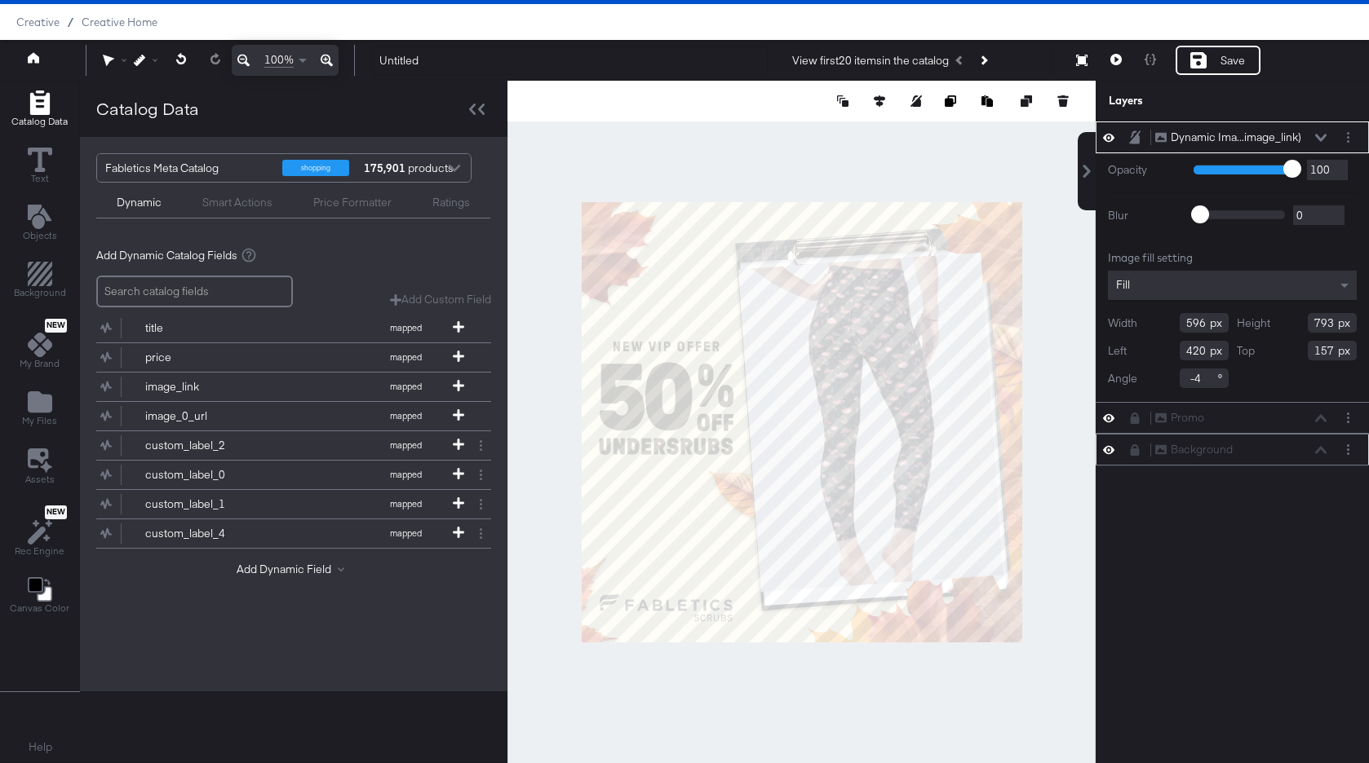
type input "384"
type input "165"
type input "388"
type input "602"
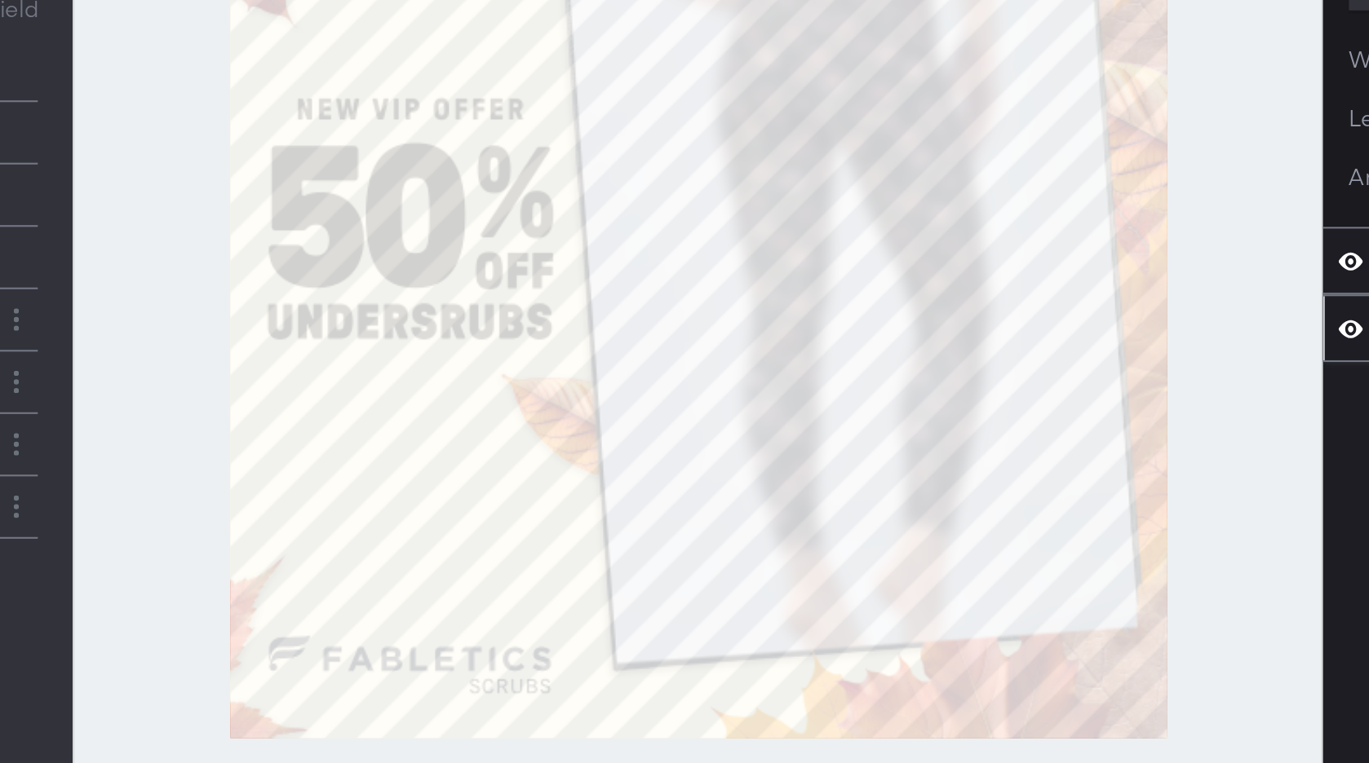
type input "831"
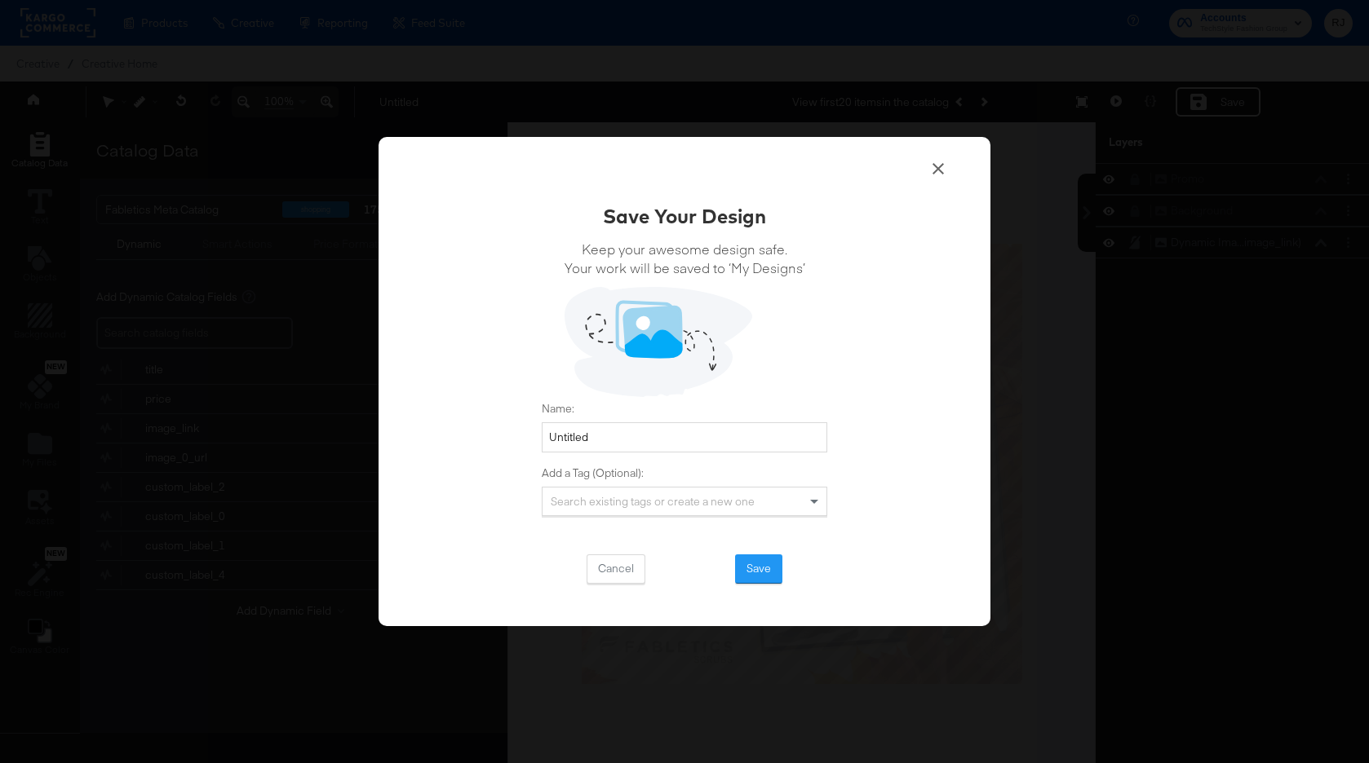
scroll to position [25, 0]
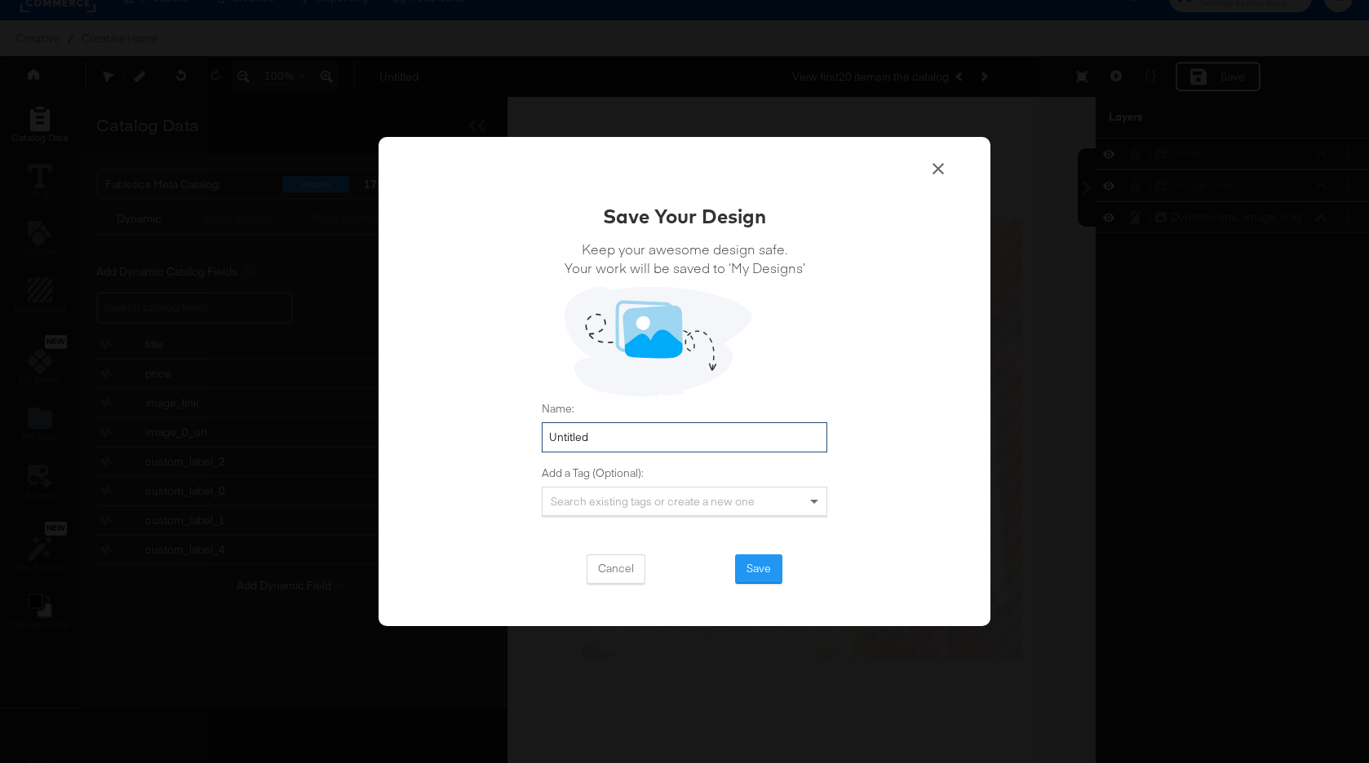
drag, startPoint x: 608, startPoint y: 432, endPoint x: 525, endPoint y: 431, distance: 82.4
click at [525, 431] on div "Save Your Design Keep your awesome design safe. Your work will be saved to ‘My …" at bounding box center [684, 382] width 612 height 490
type input "Fabletics Scrubs - 50% Off Underscrubs"
click at [757, 571] on button "Save" at bounding box center [758, 569] width 47 height 29
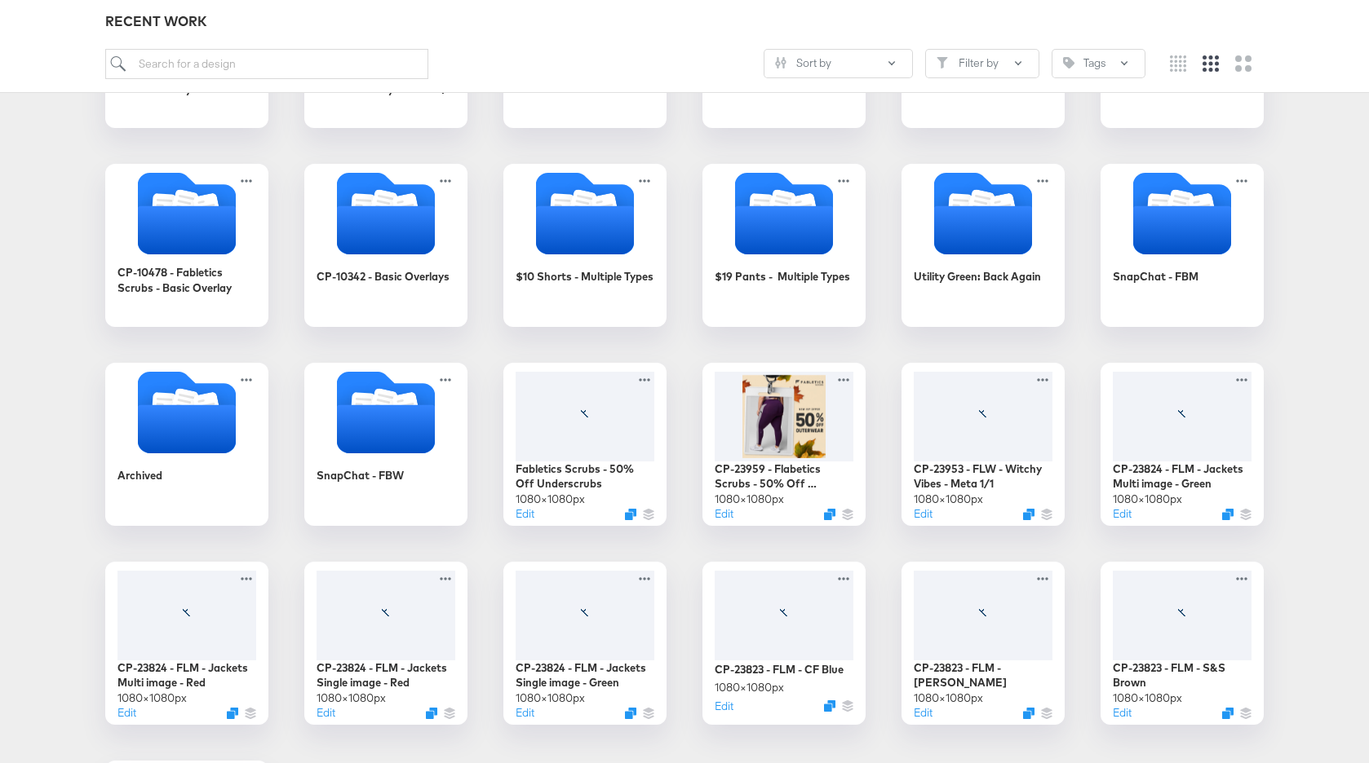
scroll to position [428, 0]
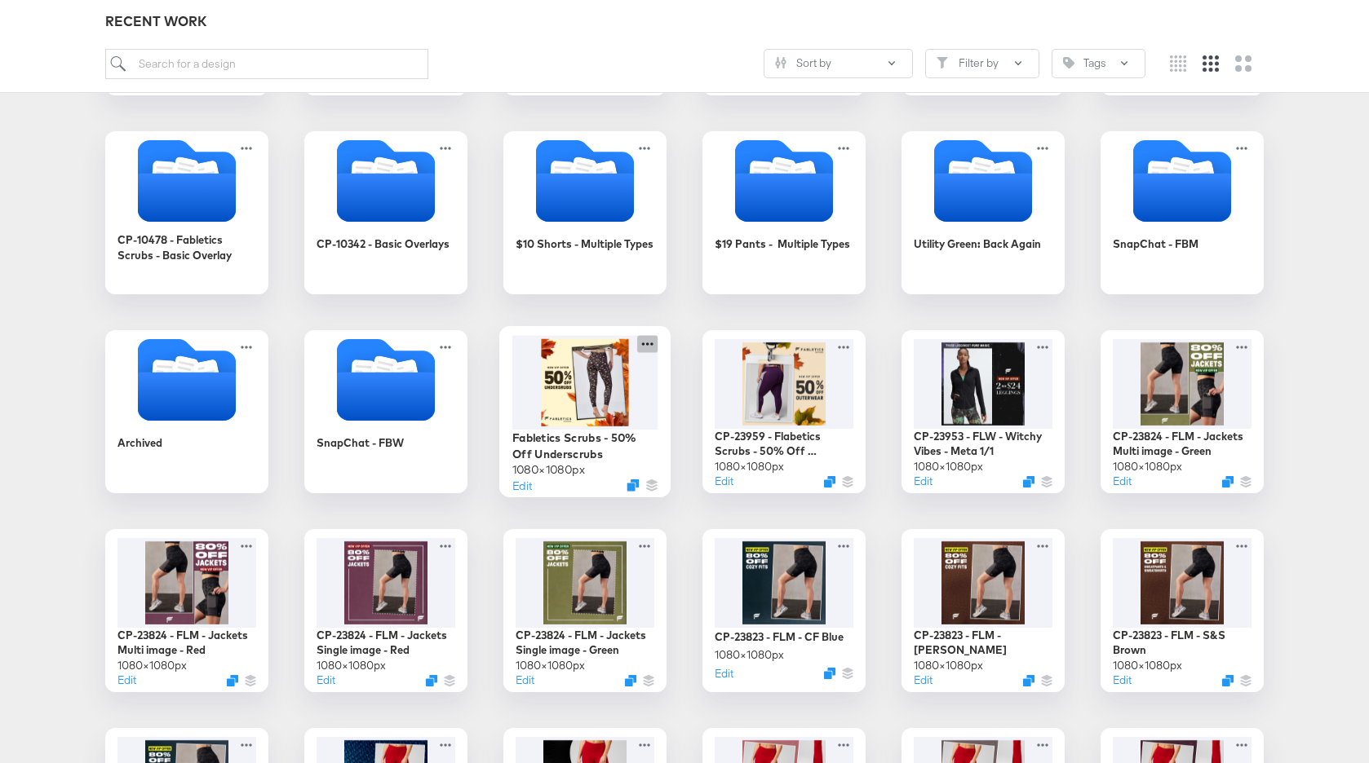
click at [648, 336] on icon at bounding box center [647, 343] width 20 height 17
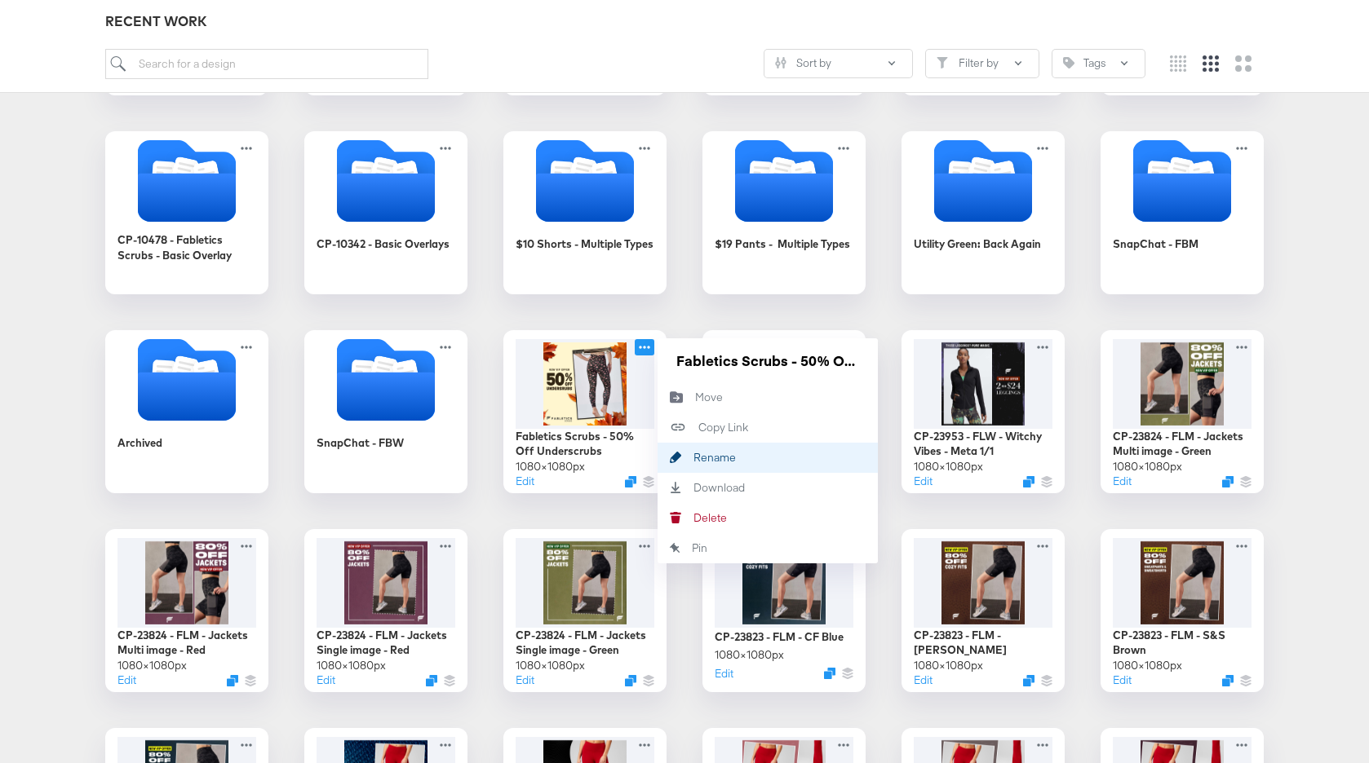
click at [693, 458] on div "Rename Rename" at bounding box center [693, 458] width 0 height 0
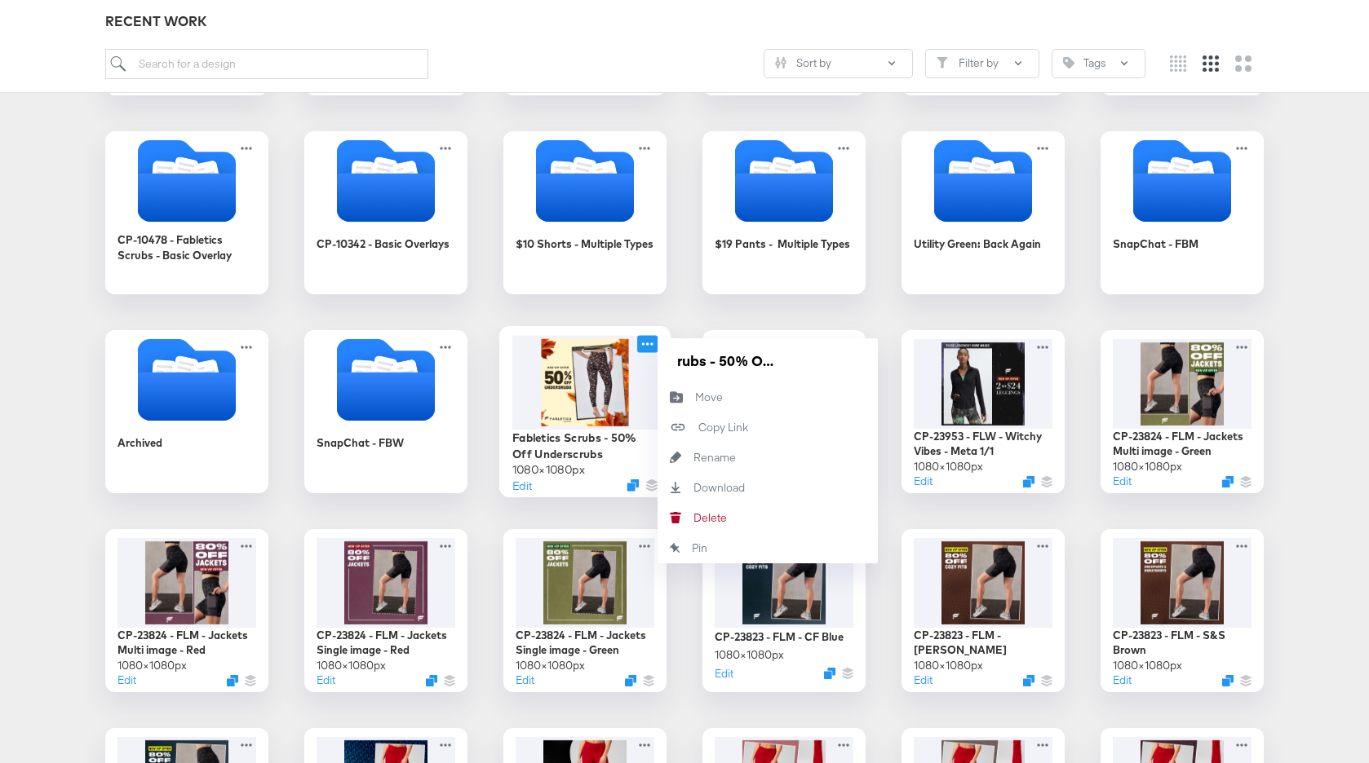
scroll to position [0, 0]
drag, startPoint x: 685, startPoint y: 365, endPoint x: 643, endPoint y: 364, distance: 42.4
click at [643, 364] on div "Fabletics Scrubs - 50% Off Underscrubs 1080 × 1080 px Edit Fabletics Scrubs - 5…" at bounding box center [584, 411] width 163 height 163
click at [679, 364] on input "Fabletics Scrubs - 50% Off Underscrubs" at bounding box center [768, 360] width 196 height 33
type input "CP-23960 - Fabletics Scrubs - 50% Off Underscrubs"
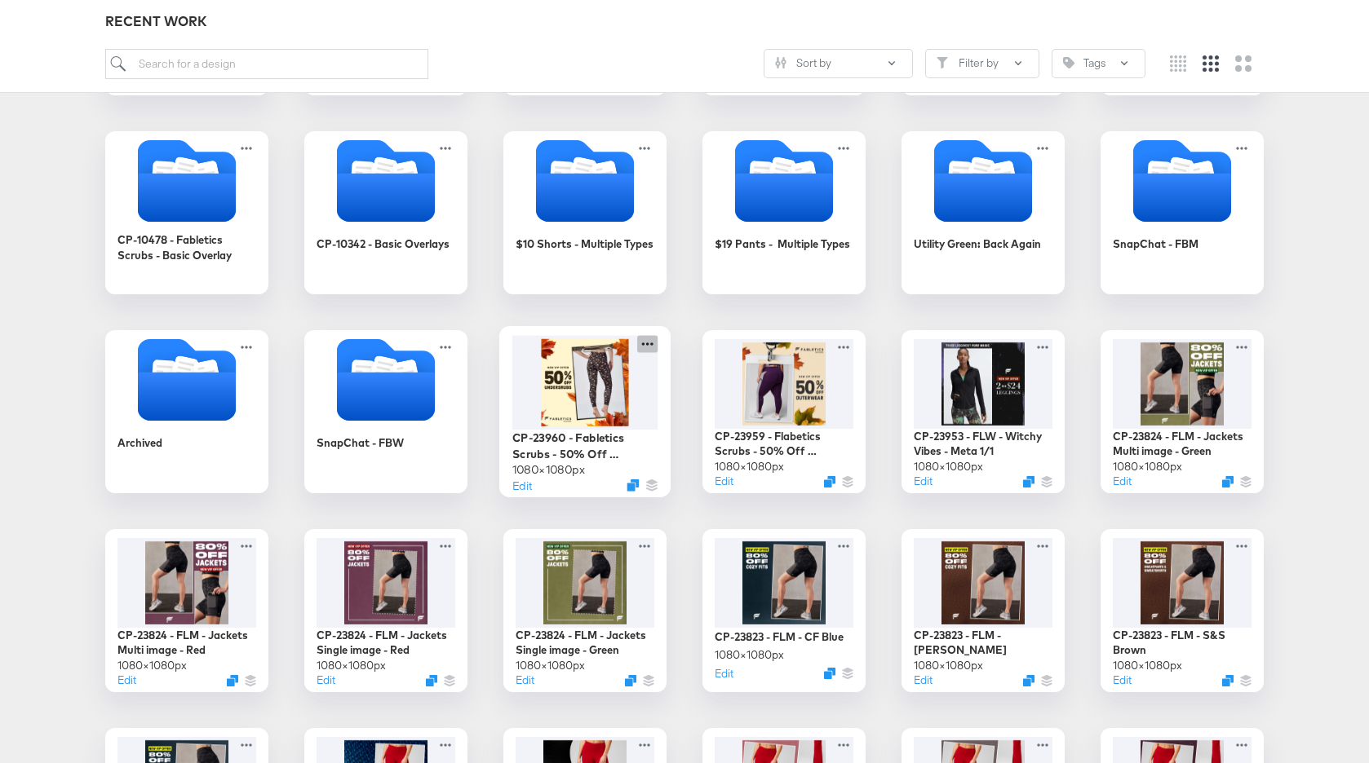
click at [647, 344] on icon at bounding box center [647, 344] width 11 height 3
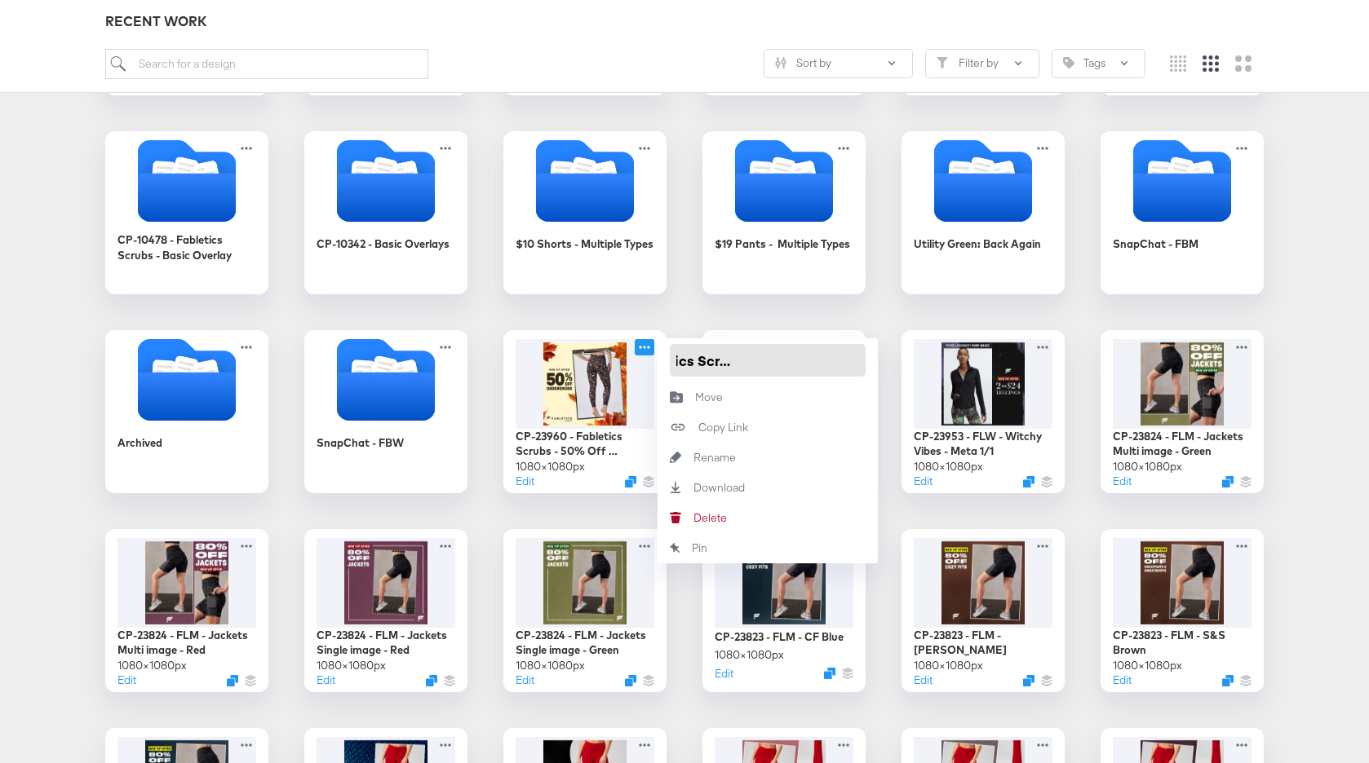
scroll to position [0, 160]
drag, startPoint x: 679, startPoint y: 360, endPoint x: 883, endPoint y: 365, distance: 204.0
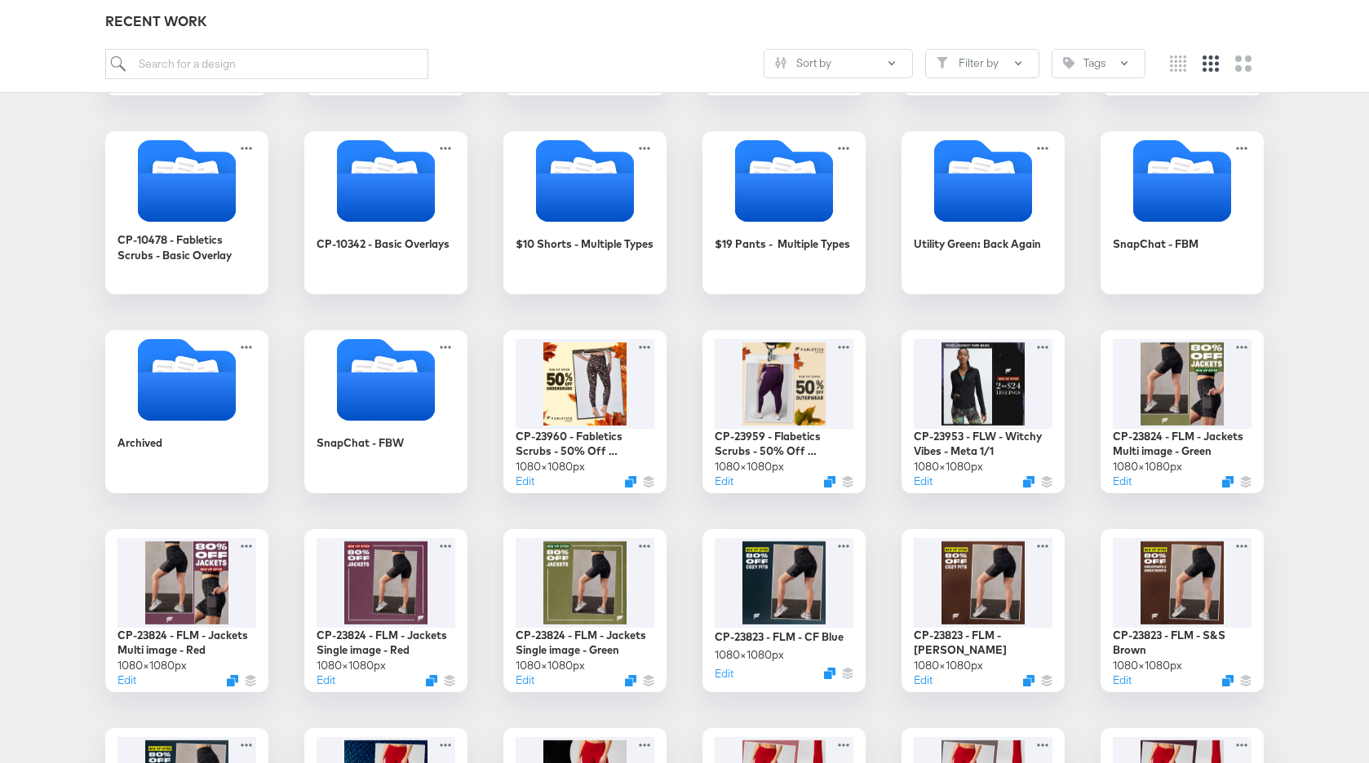
click at [298, 75] on input "search" at bounding box center [266, 64] width 323 height 30
paste input "CP-23960 - Fabletics Scrubs - 50% Off Underscrubs"
type input "CP-23960 - Fabletics Scrubs - 50% Off Underscrubs"
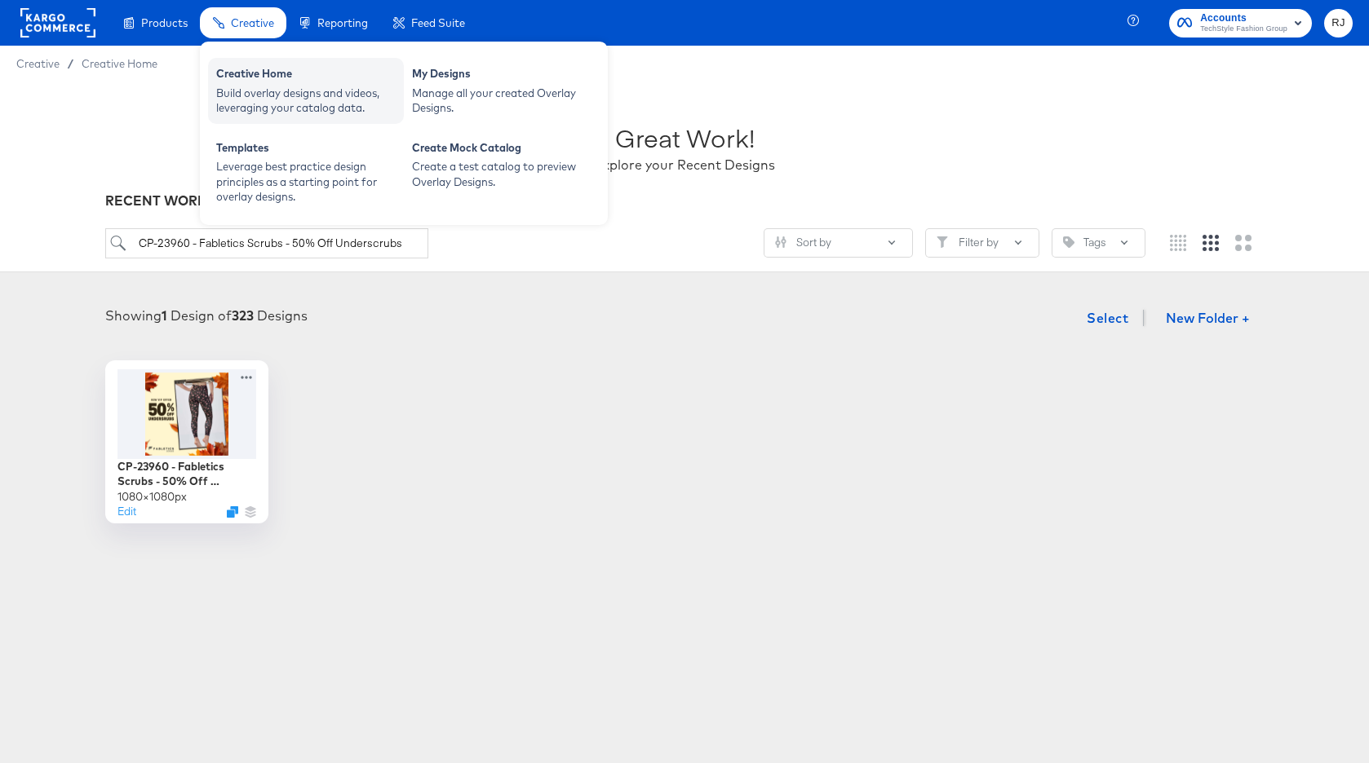
click at [260, 80] on div "Creative Home" at bounding box center [305, 76] width 179 height 20
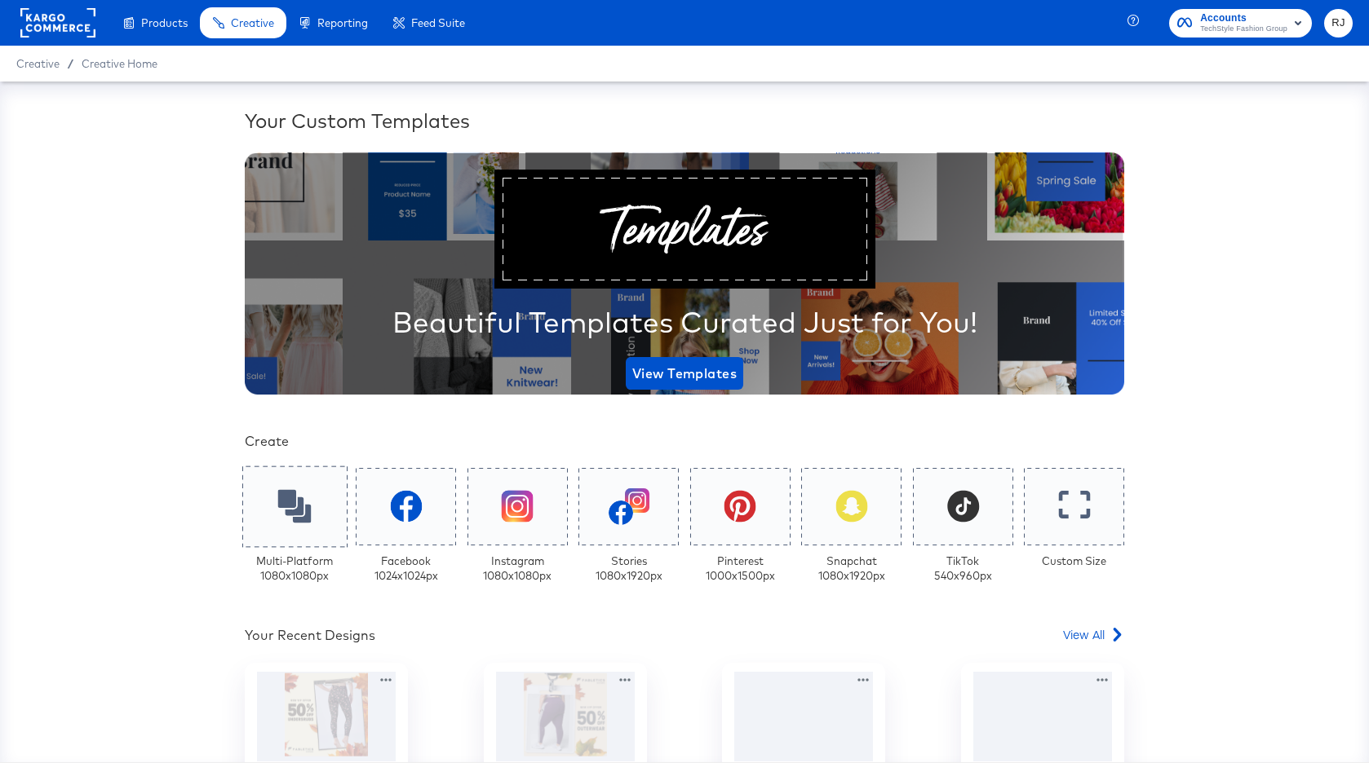
click at [268, 535] on div at bounding box center [294, 507] width 105 height 81
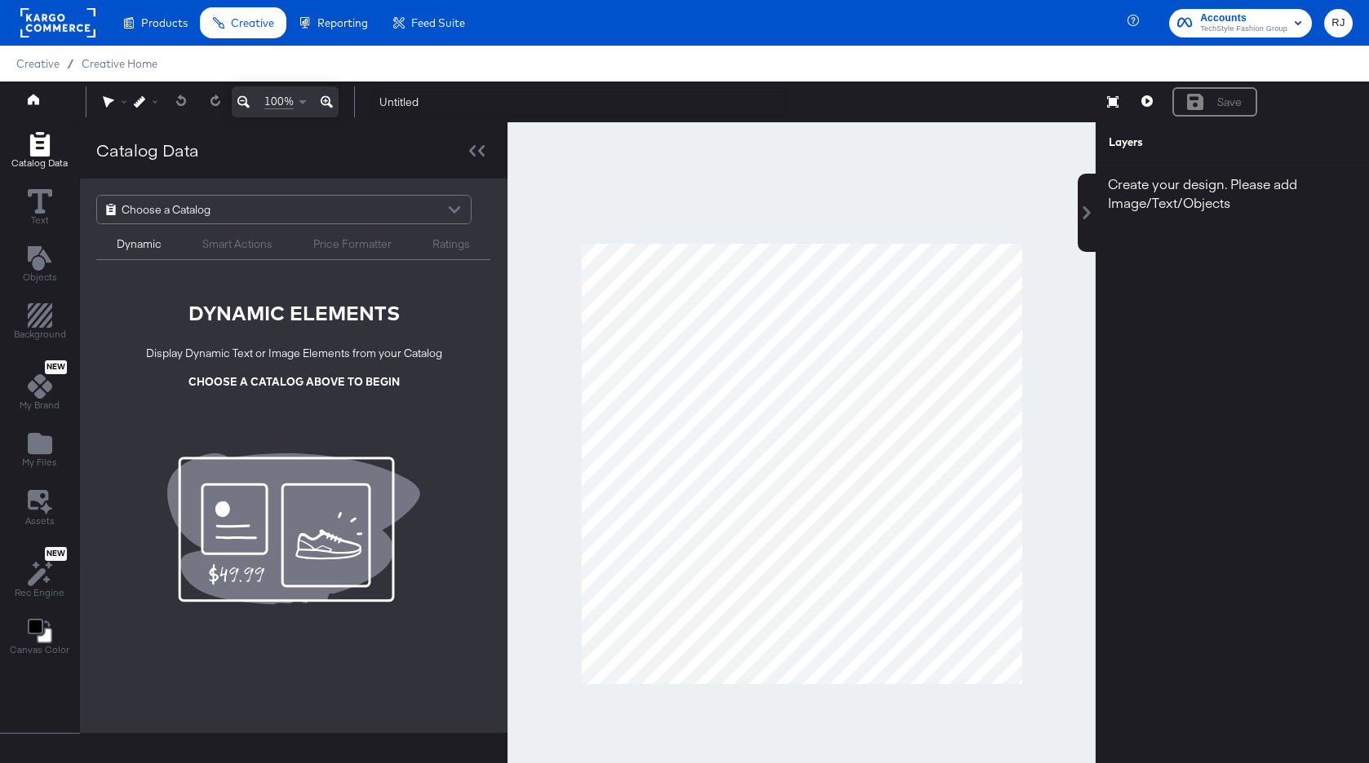
click at [225, 214] on div "Choose a Catalog" at bounding box center [284, 210] width 374 height 28
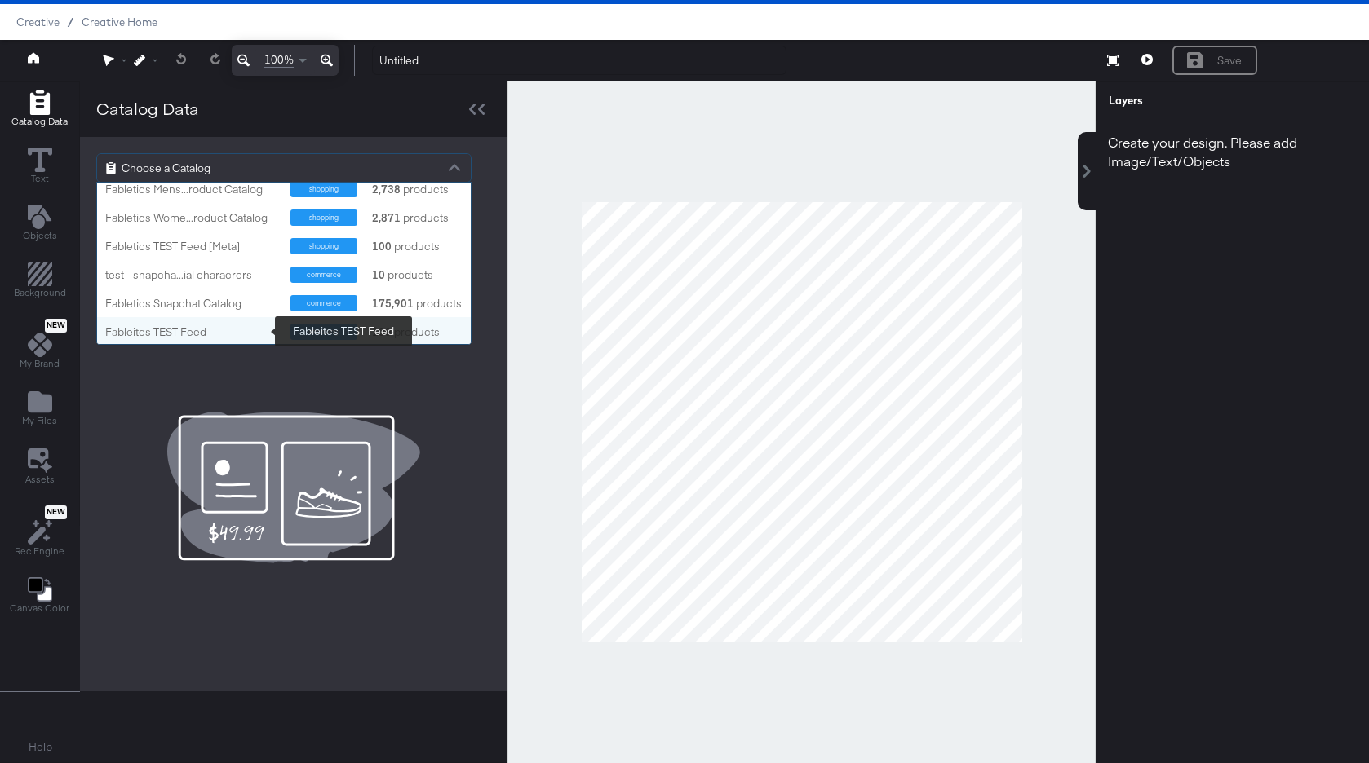
scroll to position [37, 0]
click at [200, 329] on div "Fabletics Meta Catalog" at bounding box center [191, 332] width 173 height 15
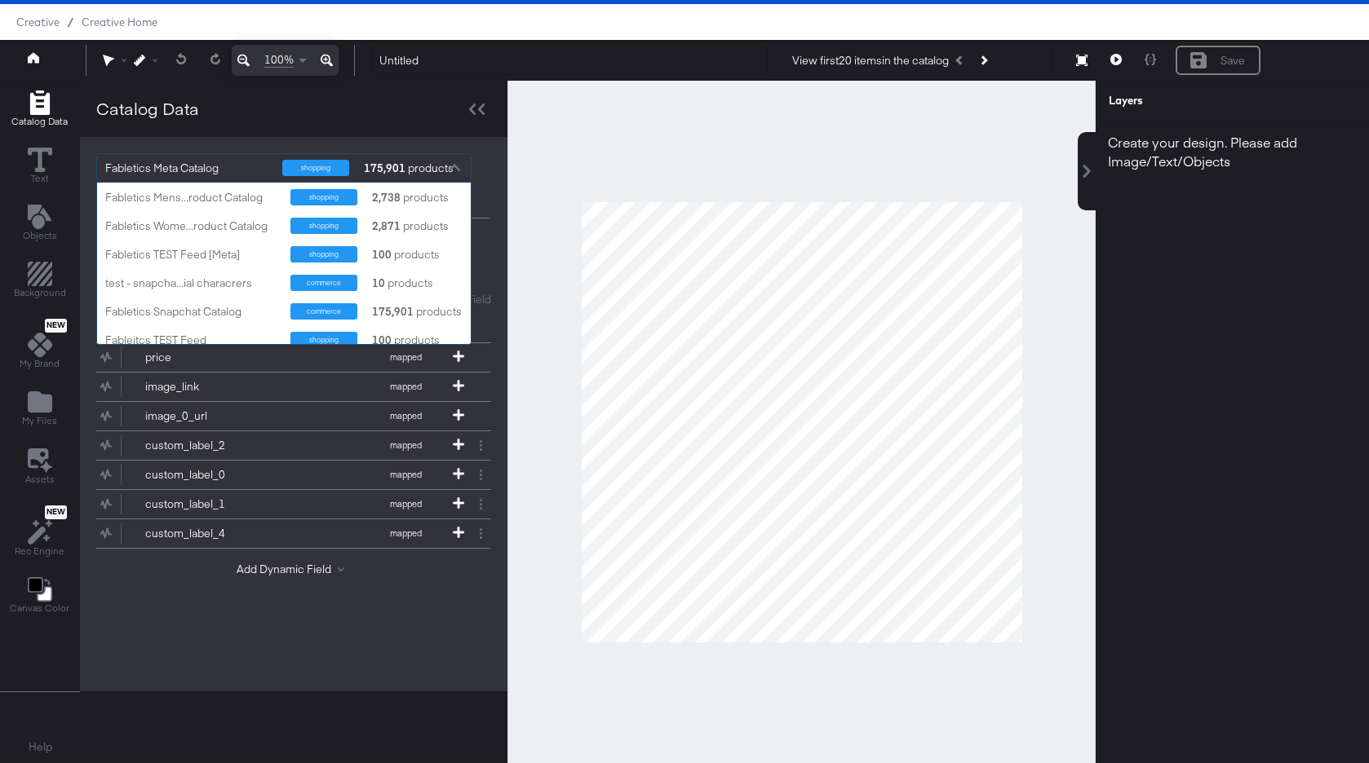
scroll to position [161, 374]
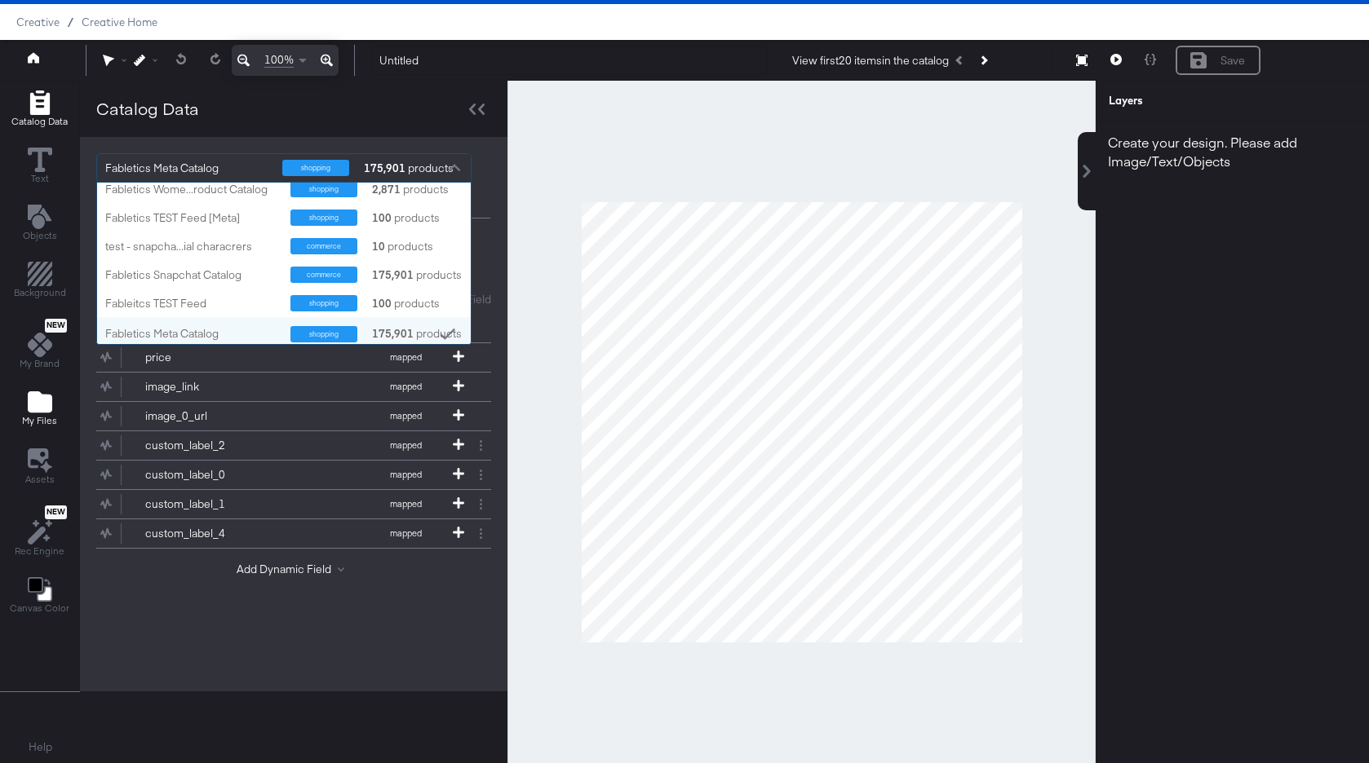
click at [36, 392] on icon "Add Files" at bounding box center [40, 401] width 24 height 21
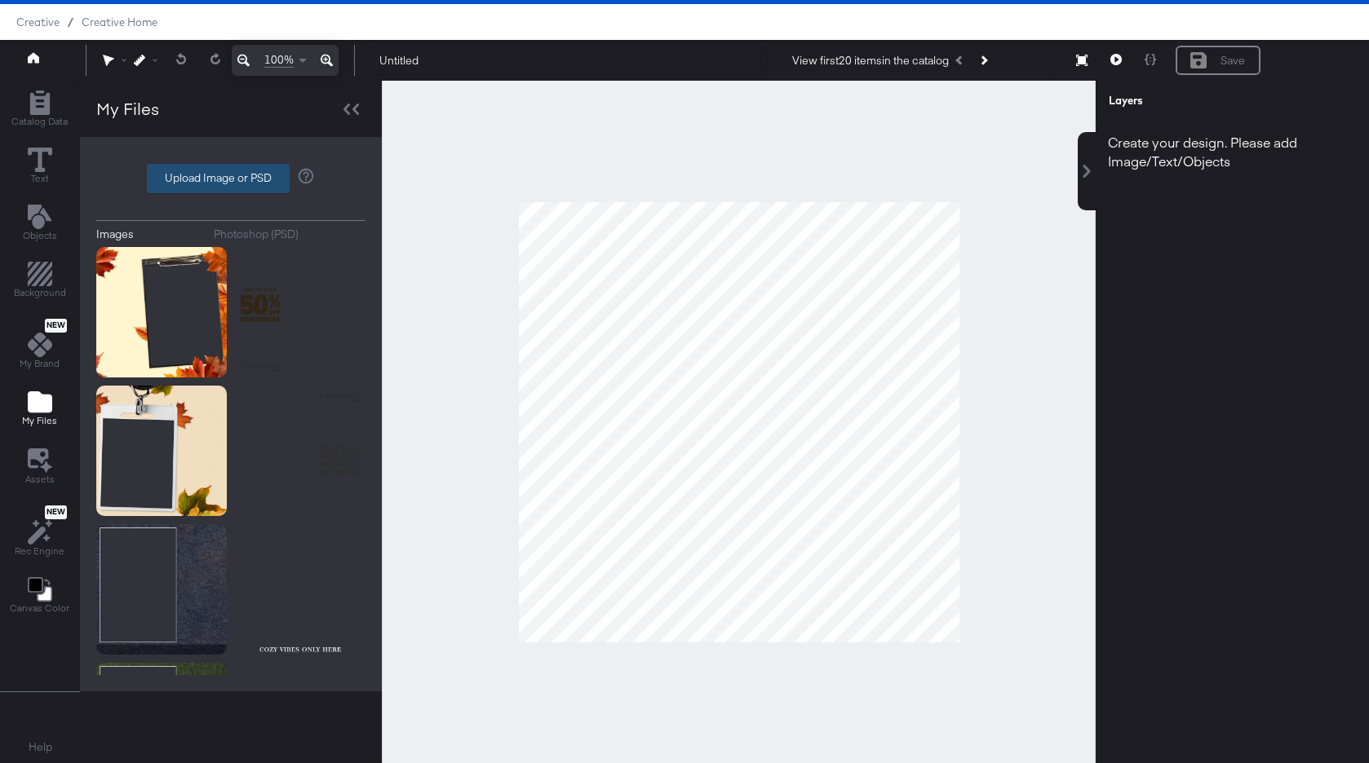
click at [191, 177] on label "Upload Image or PSD" at bounding box center [218, 179] width 141 height 28
click at [231, 179] on input "Upload Image or PSD" at bounding box center [231, 179] width 0 height 0
type input "C:\fakepath\Background - V1 single.png"
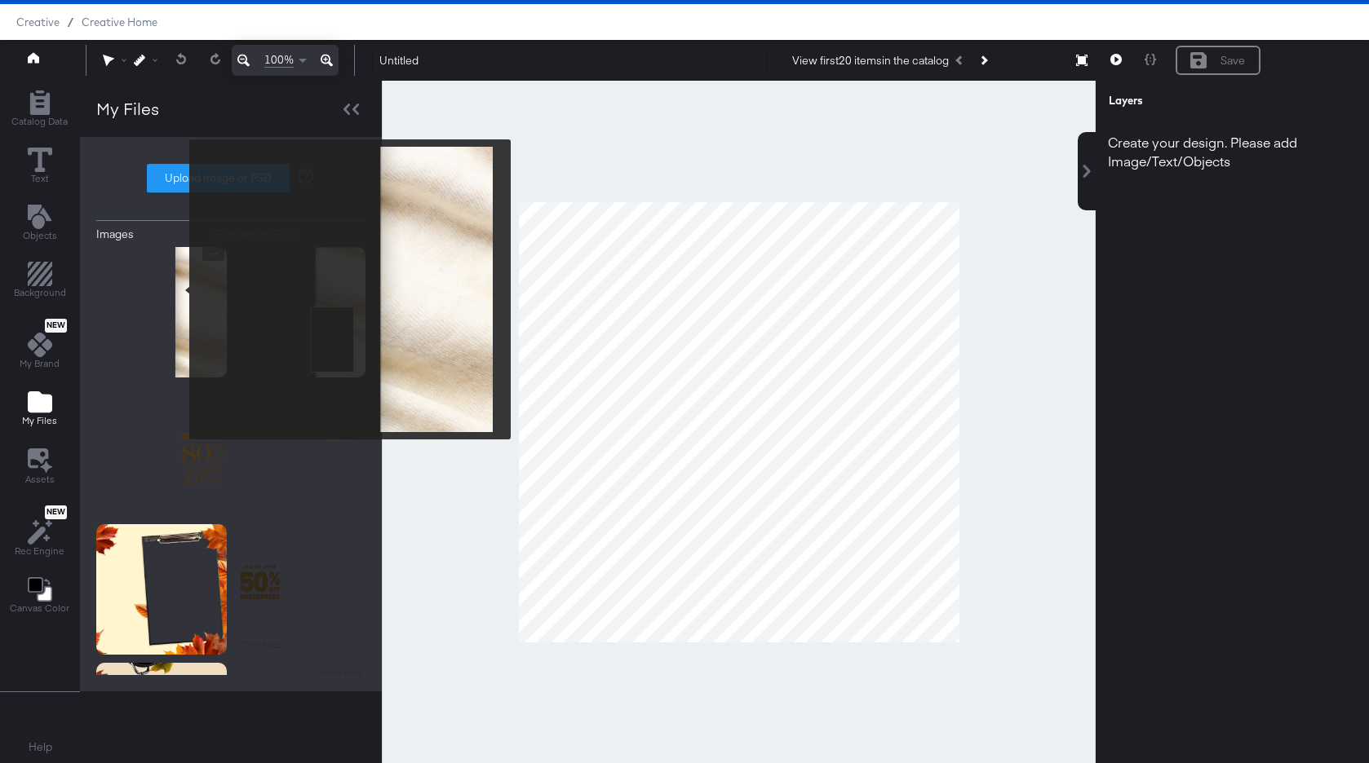
click at [179, 289] on img at bounding box center [161, 312] width 130 height 130
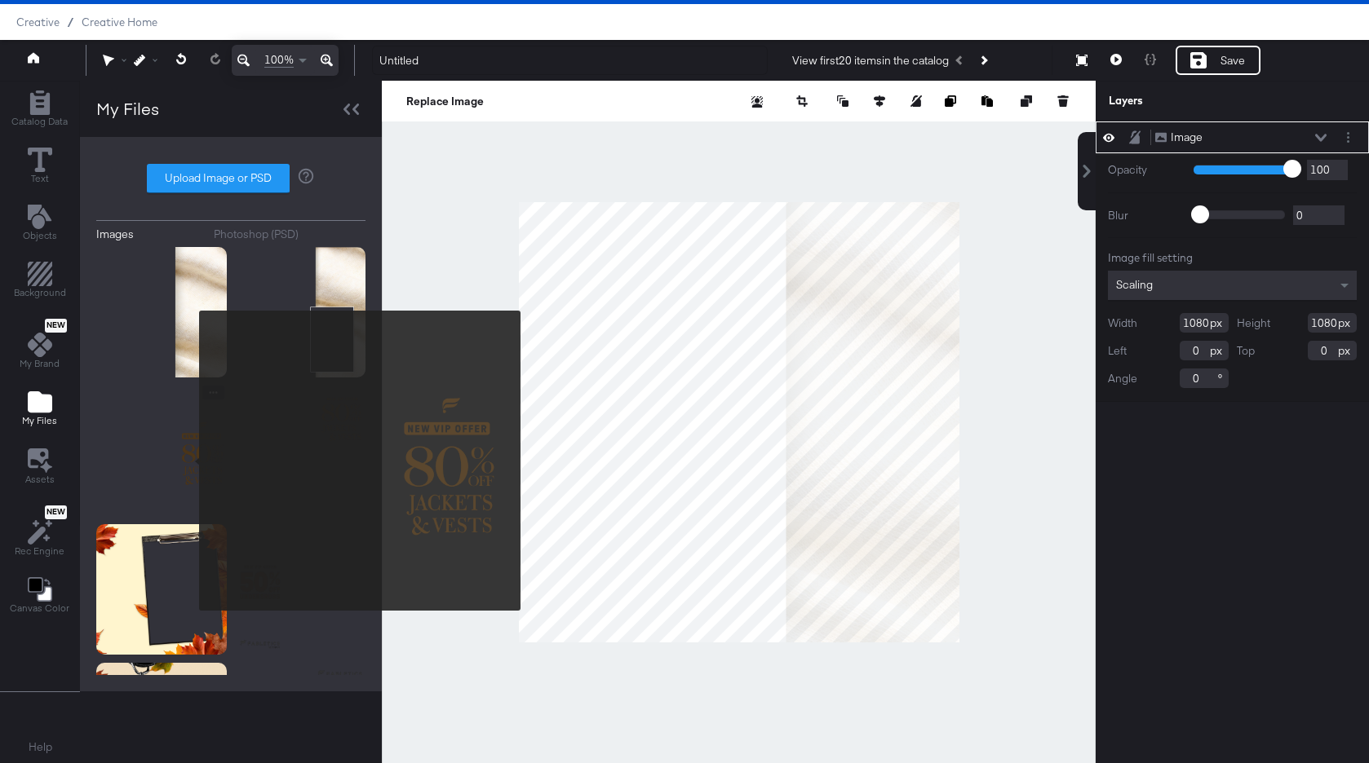
click at [188, 461] on img at bounding box center [161, 451] width 130 height 130
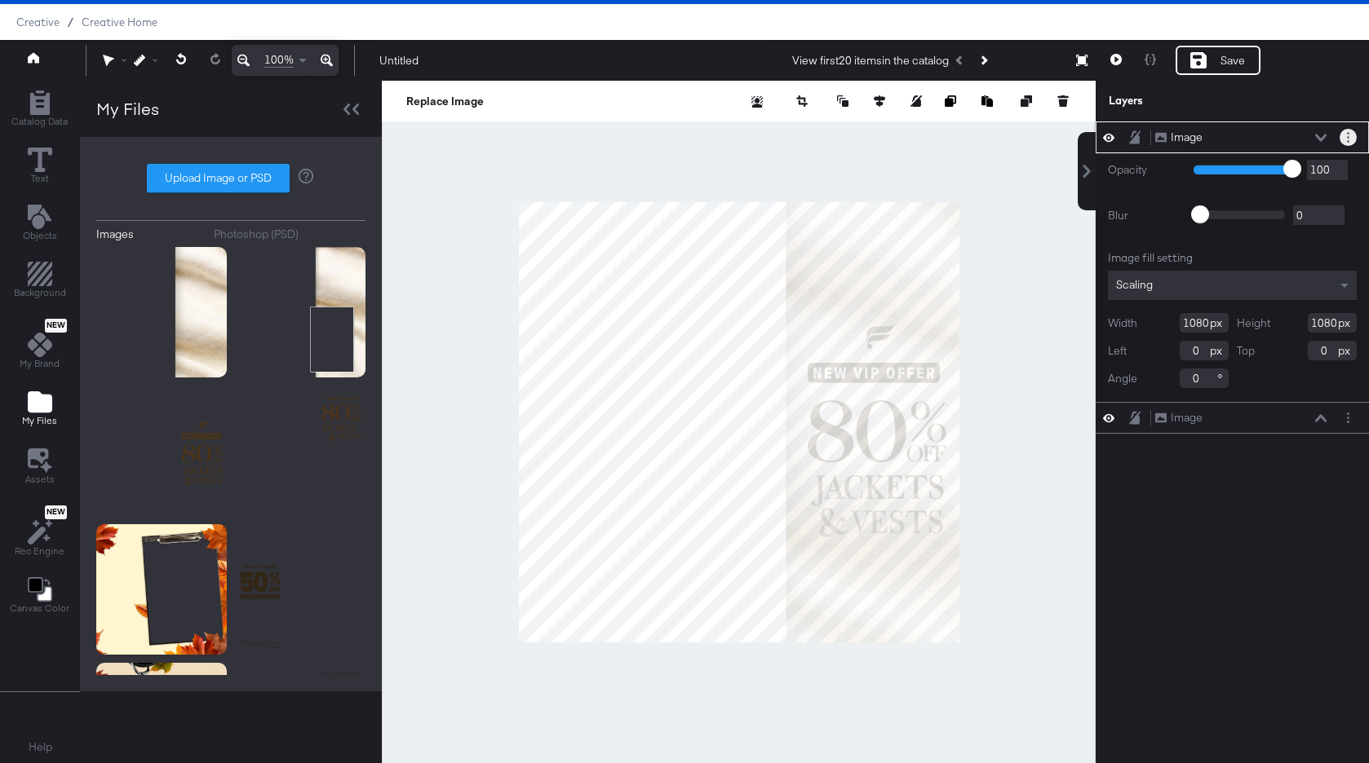
click at [1351, 137] on button "Layer Options" at bounding box center [1347, 137] width 17 height 17
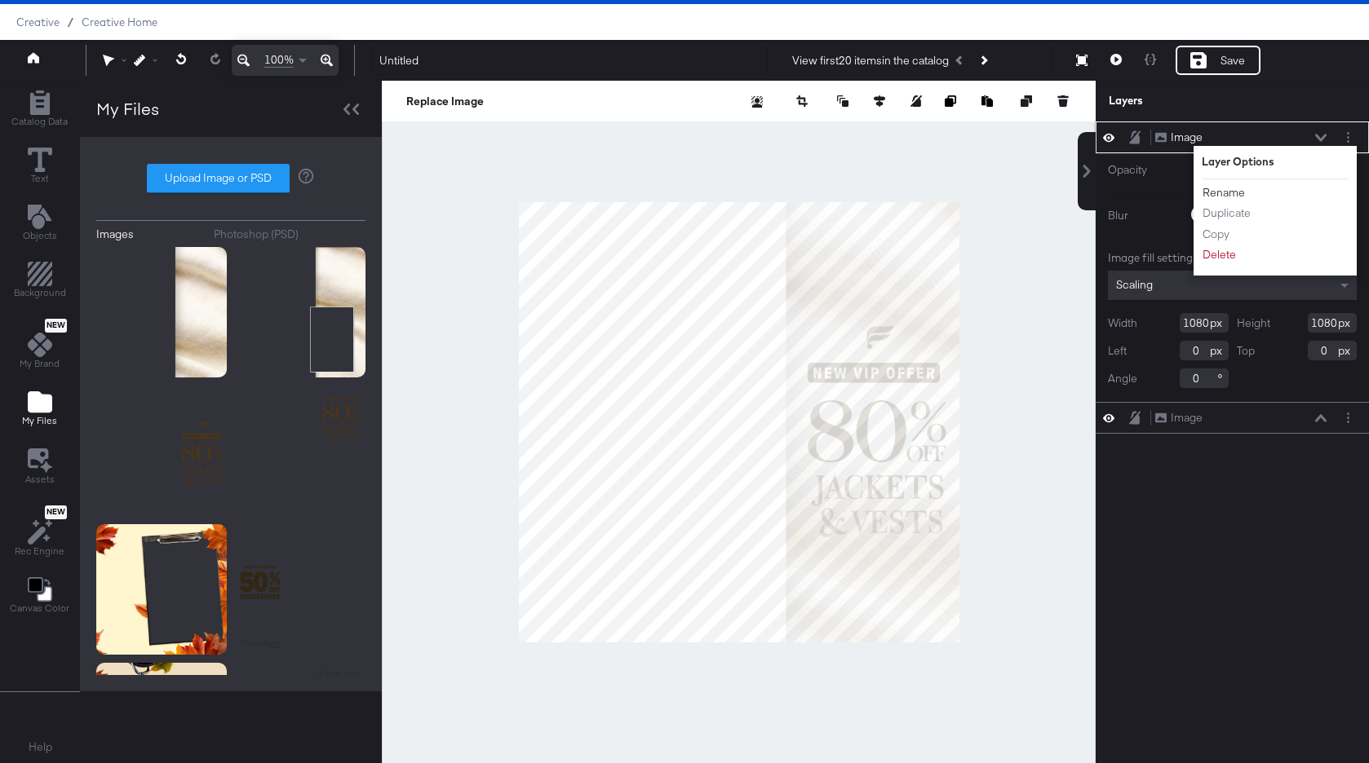
click at [1233, 190] on button "Rename" at bounding box center [1223, 192] width 44 height 17
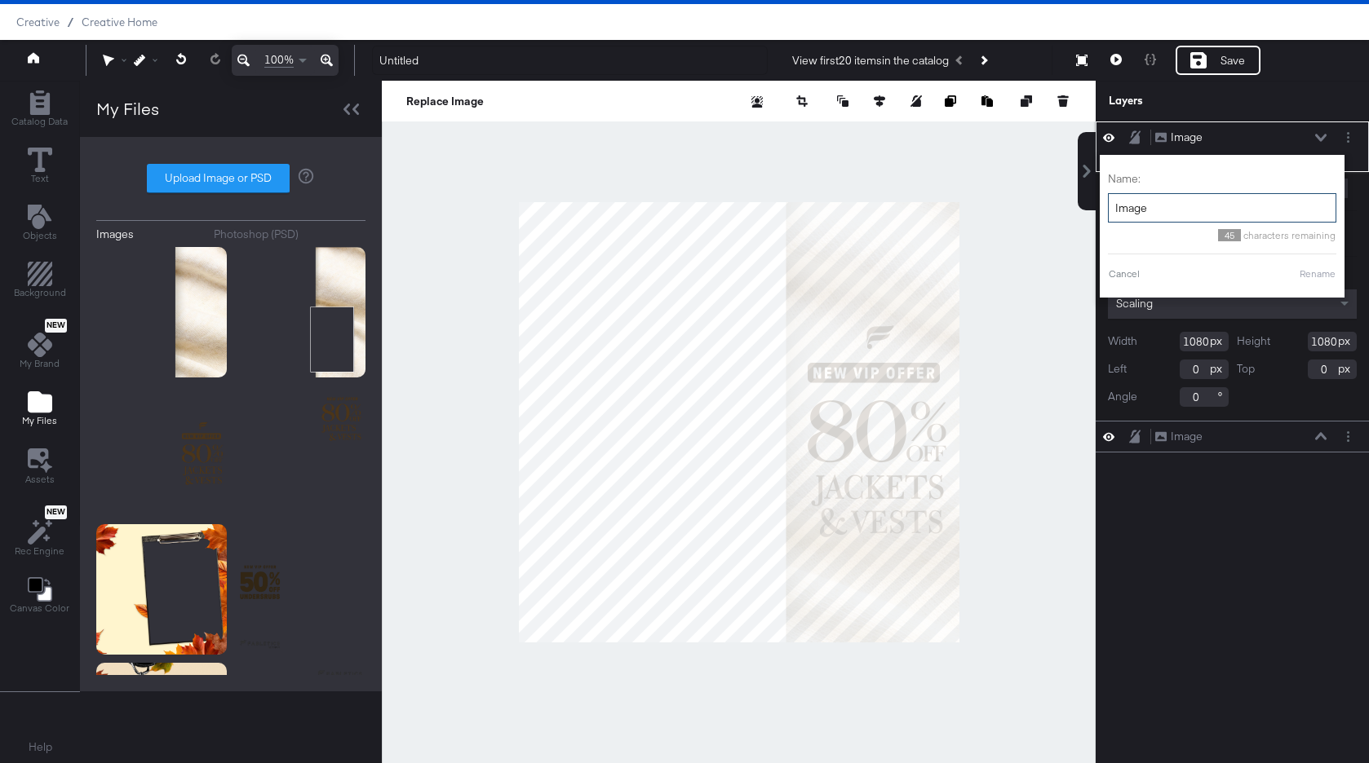
drag, startPoint x: 1196, startPoint y: 205, endPoint x: 1106, endPoint y: 203, distance: 89.7
click at [1106, 203] on div "Name: Image 45 characters remaining Cancel Rename" at bounding box center [1221, 226] width 245 height 143
type input "Promo"
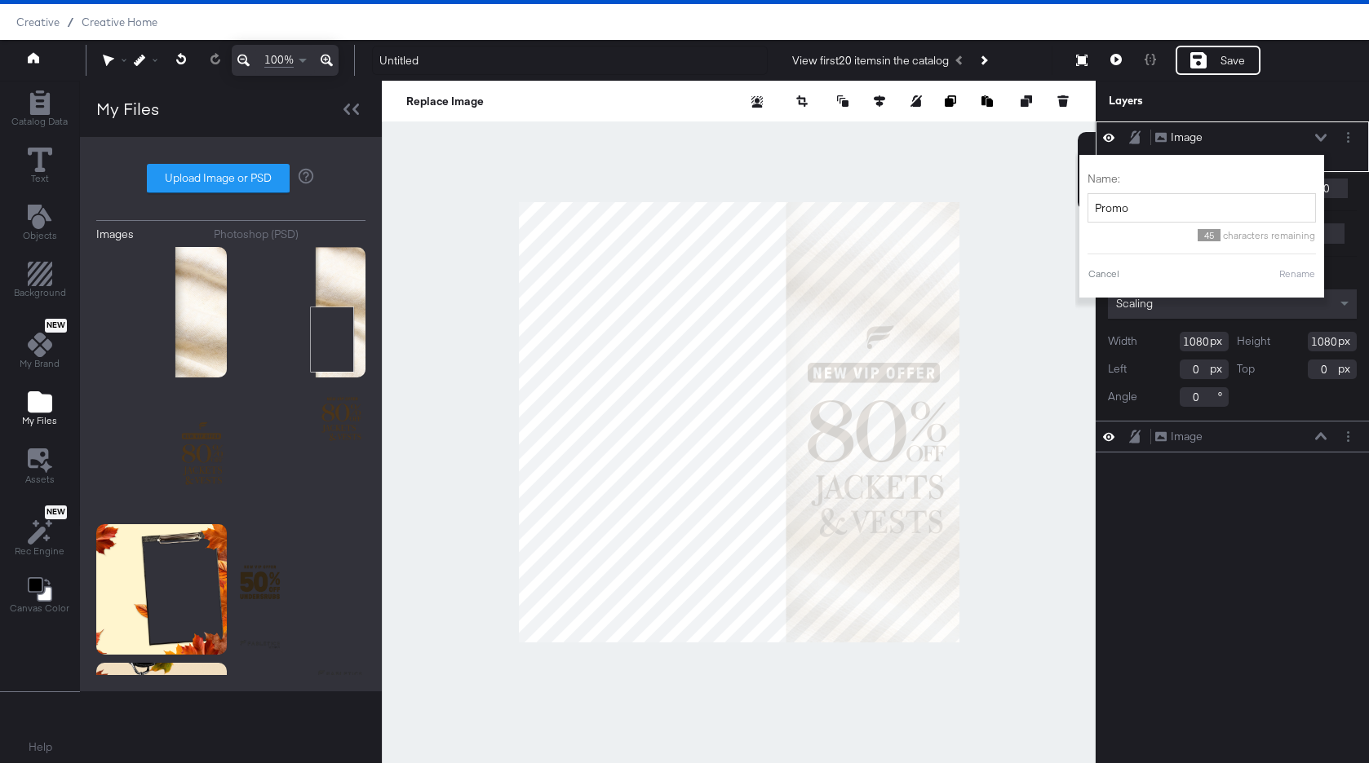
click at [1307, 271] on button "Rename" at bounding box center [1297, 274] width 38 height 15
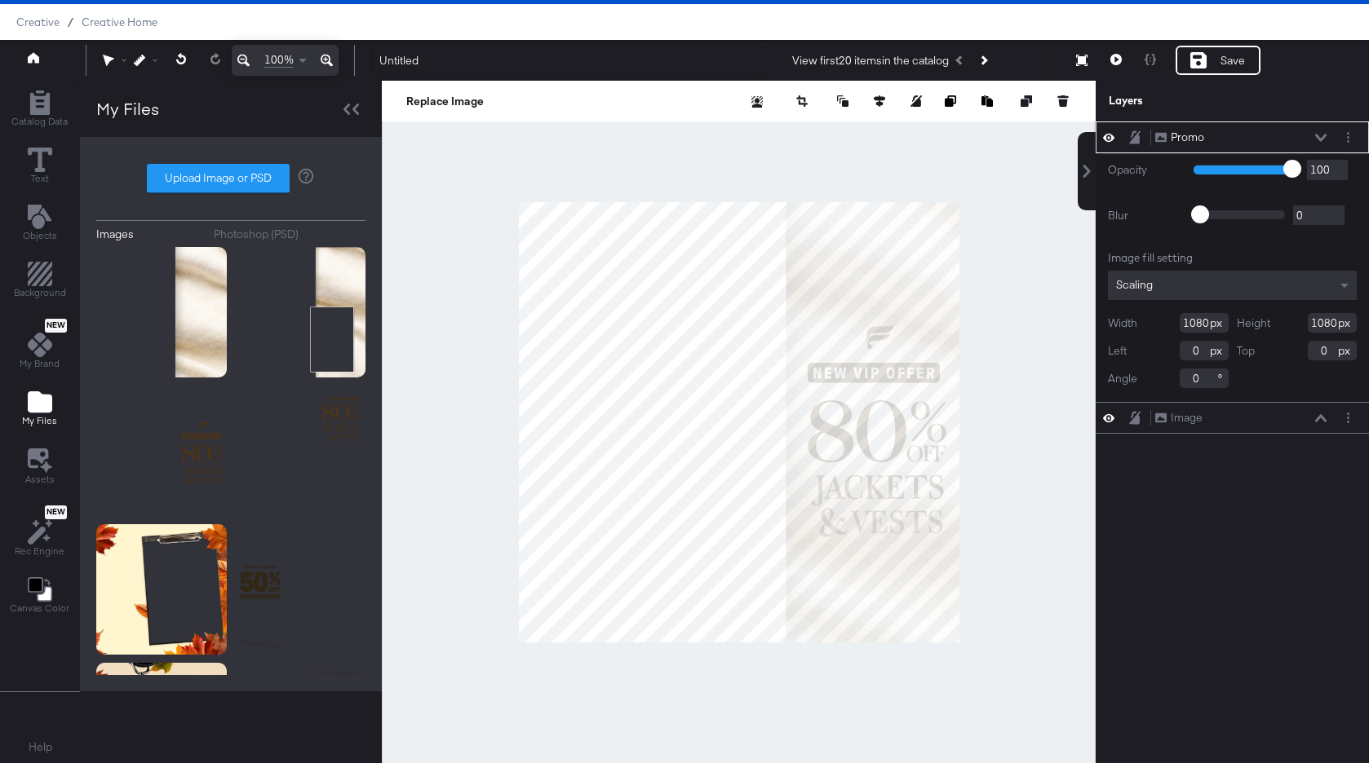
click at [1325, 136] on button at bounding box center [1320, 138] width 13 height 10
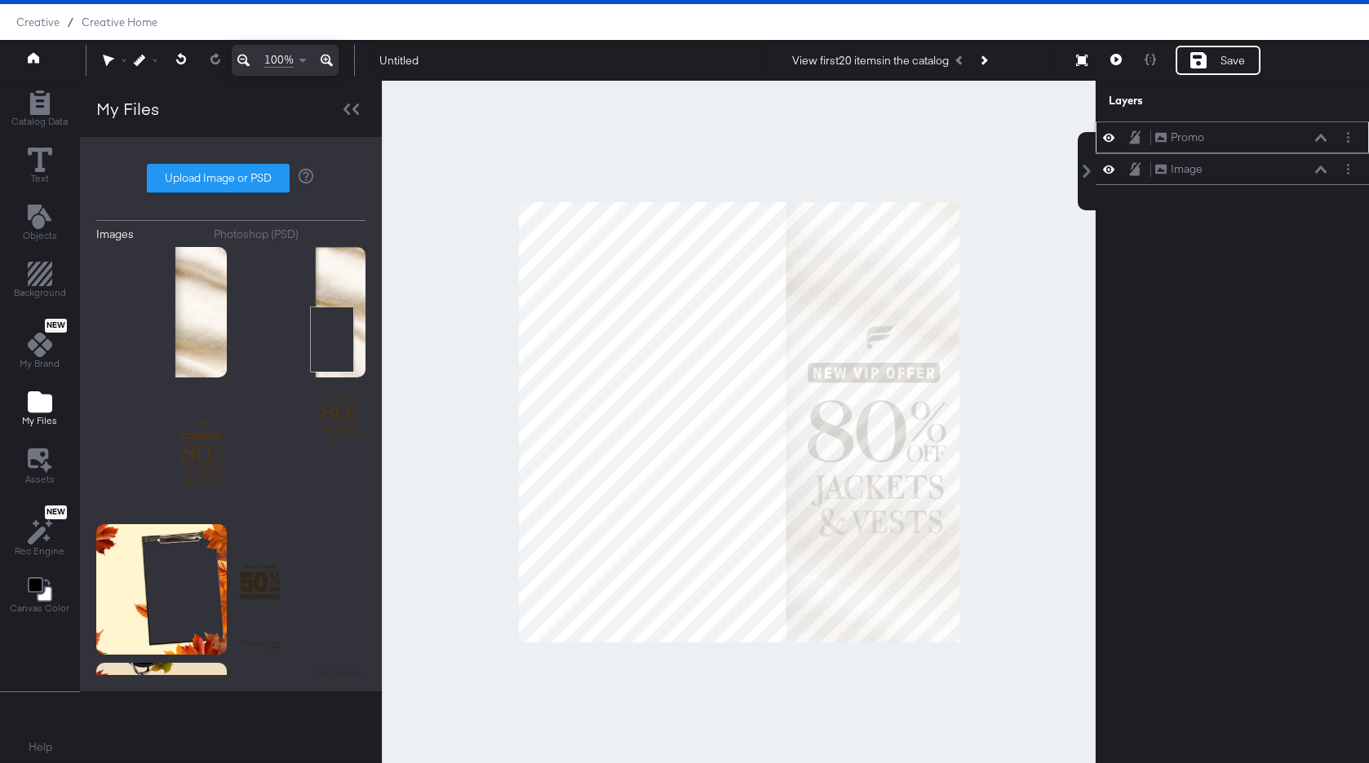
click at [1137, 142] on icon at bounding box center [1134, 136] width 11 height 13
click at [1353, 174] on button "Layer Options" at bounding box center [1347, 169] width 17 height 17
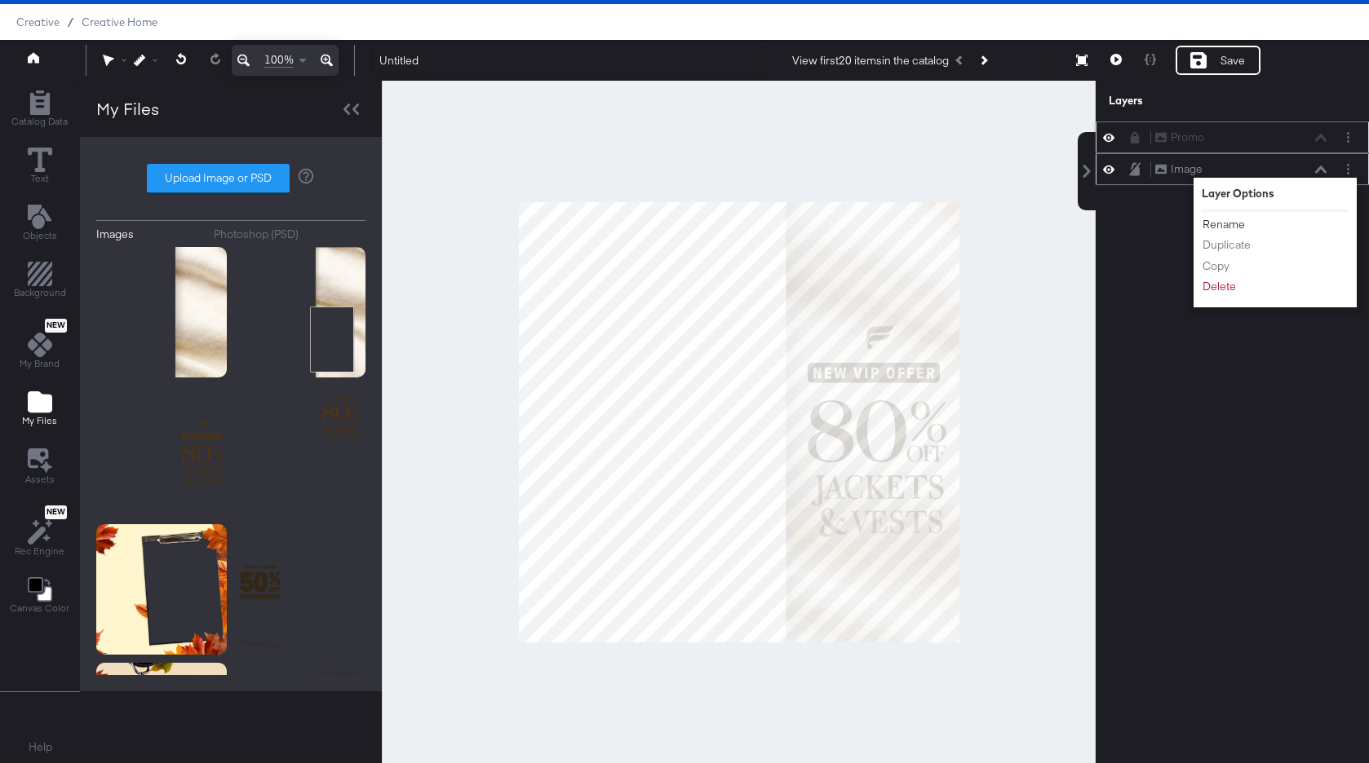
click at [1235, 225] on button "Rename" at bounding box center [1223, 224] width 44 height 17
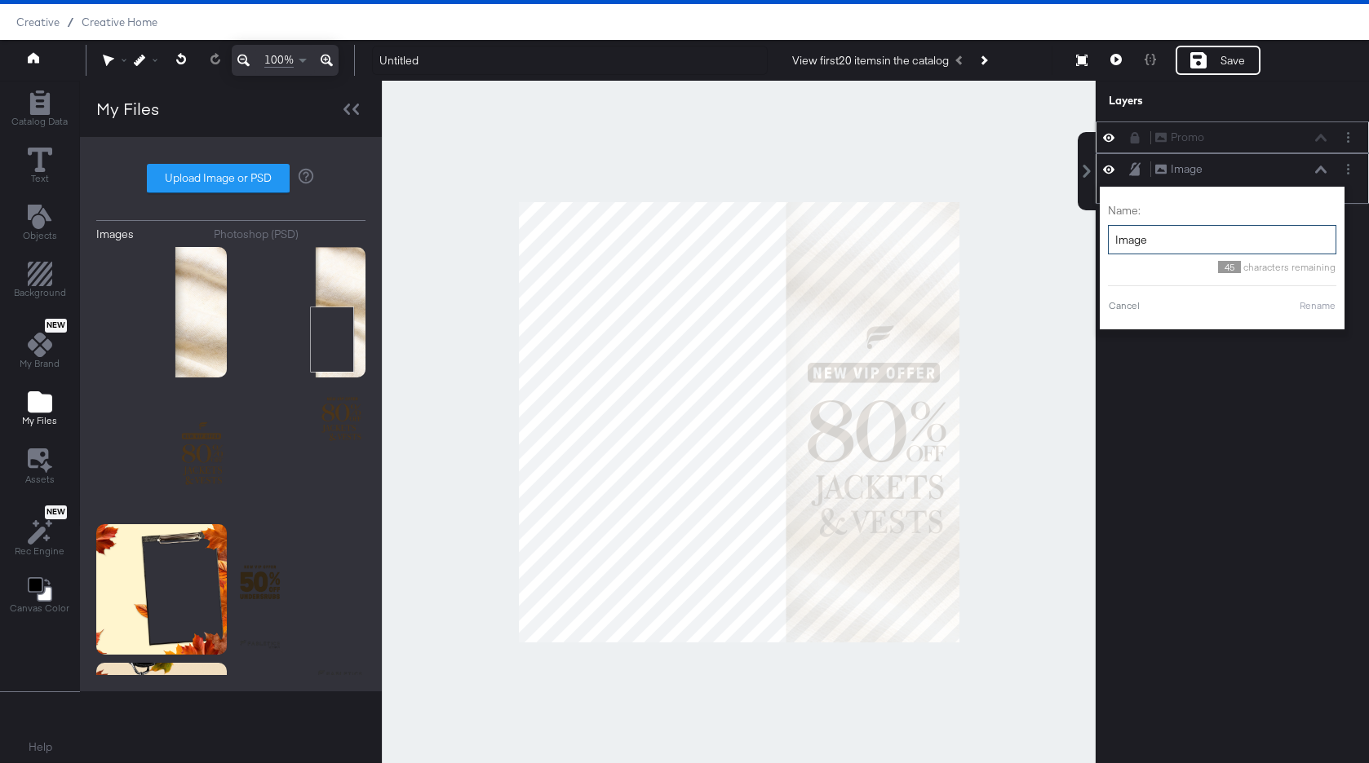
drag, startPoint x: 1183, startPoint y: 240, endPoint x: 1099, endPoint y: 238, distance: 83.2
click at [1099, 238] on div "Name: Image 45 characters remaining Cancel Rename" at bounding box center [1221, 258] width 245 height 143
type input "Background"
click at [1293, 309] on button "Rename" at bounding box center [1297, 306] width 38 height 15
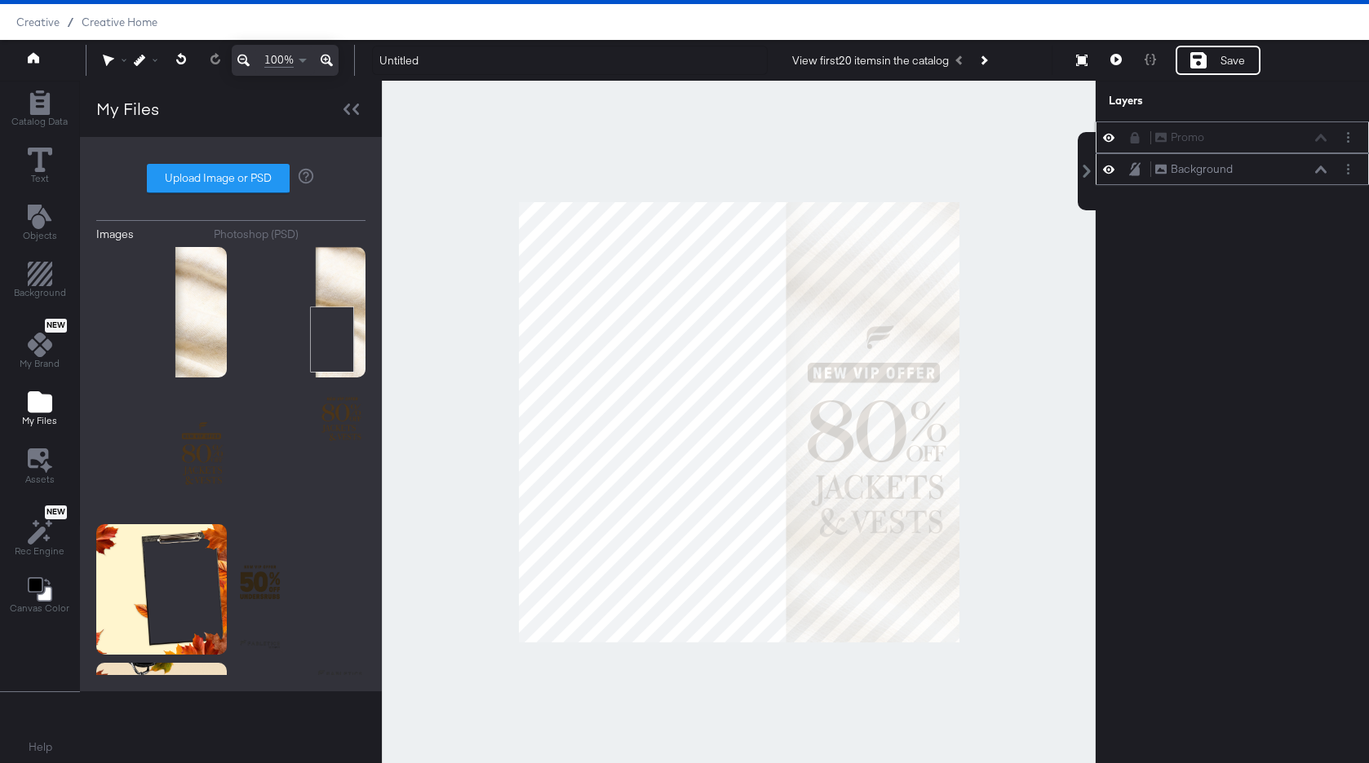
click at [1328, 171] on div "Background Background" at bounding box center [1245, 169] width 182 height 17
click at [1316, 175] on div "Background Background" at bounding box center [1240, 169] width 173 height 17
click at [1323, 170] on icon at bounding box center [1320, 169] width 11 height 7
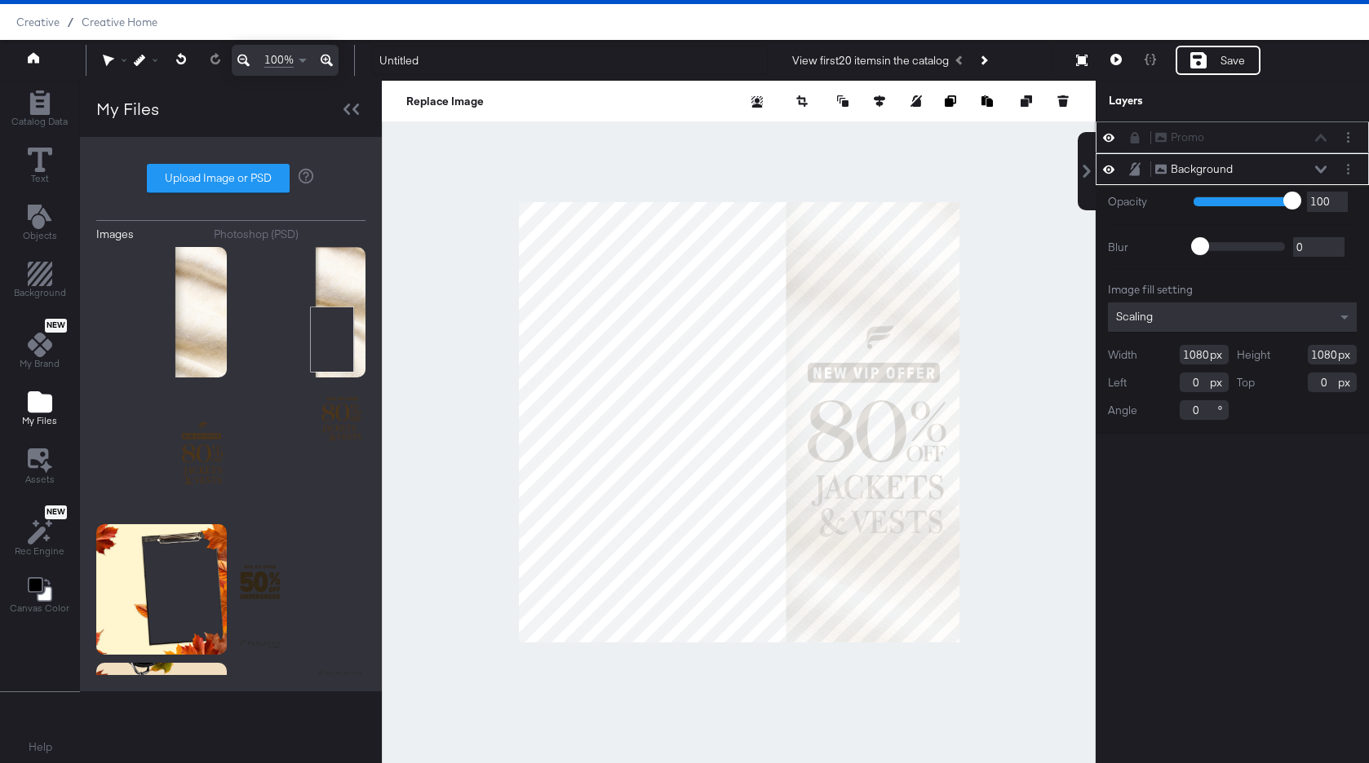
click at [1322, 168] on icon at bounding box center [1320, 170] width 11 height 8
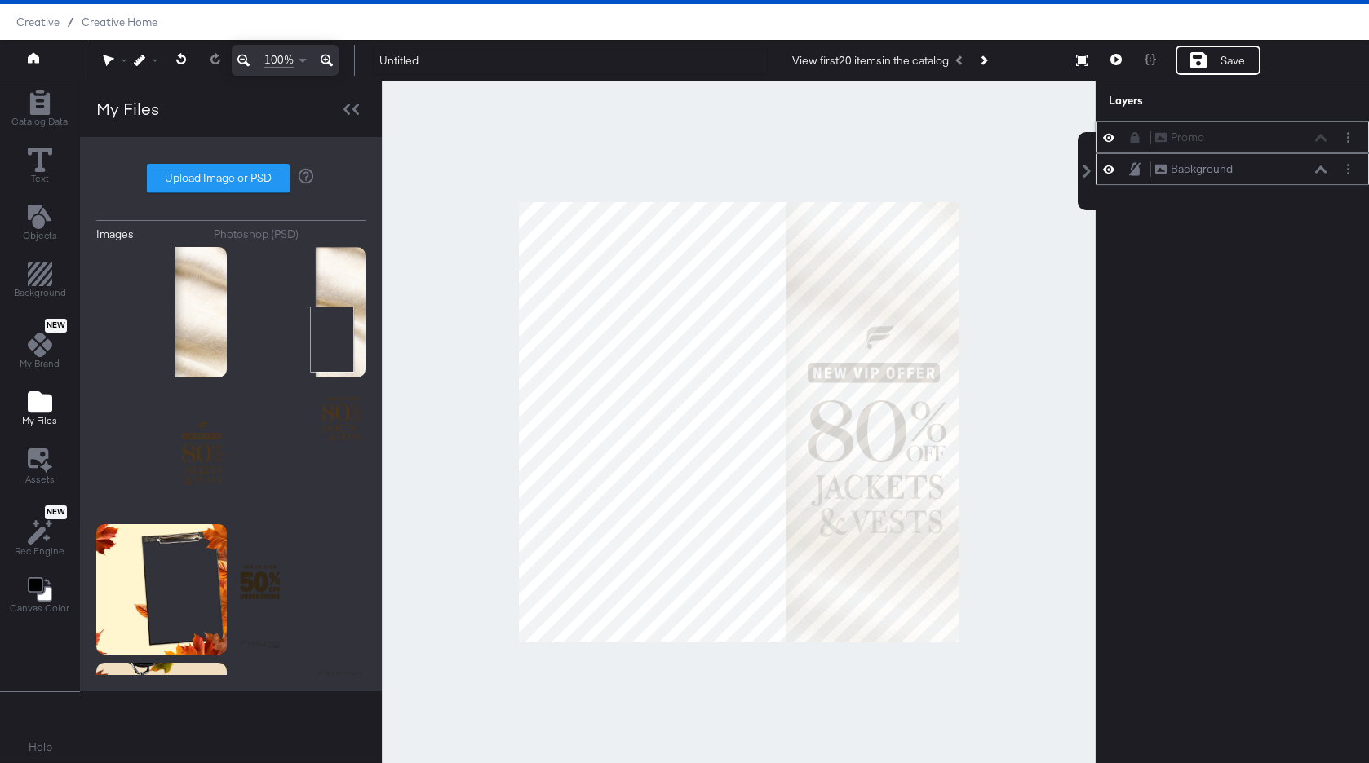
click at [1133, 170] on icon at bounding box center [1134, 169] width 11 height 14
click at [35, 111] on icon "Add Rectangle" at bounding box center [39, 103] width 20 height 24
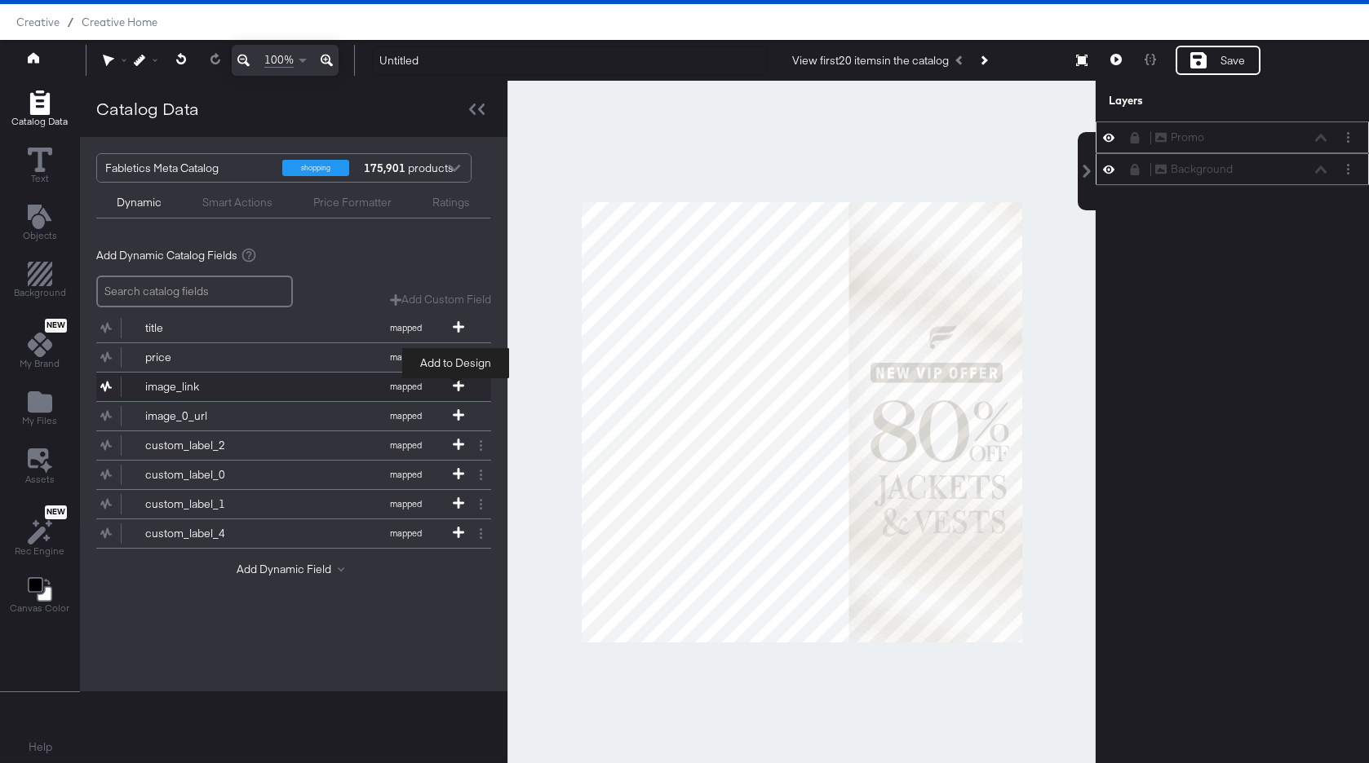
click at [460, 385] on icon at bounding box center [458, 385] width 11 height 11
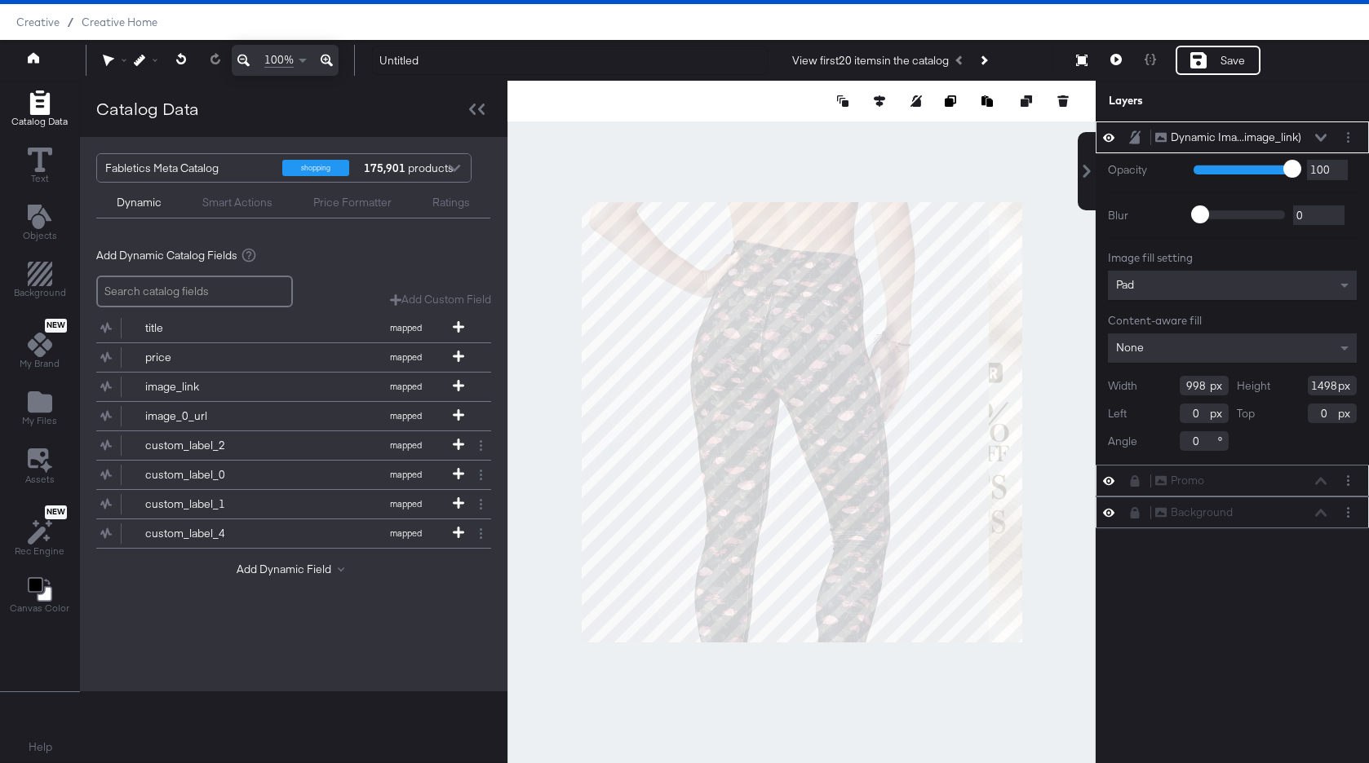
type input "512"
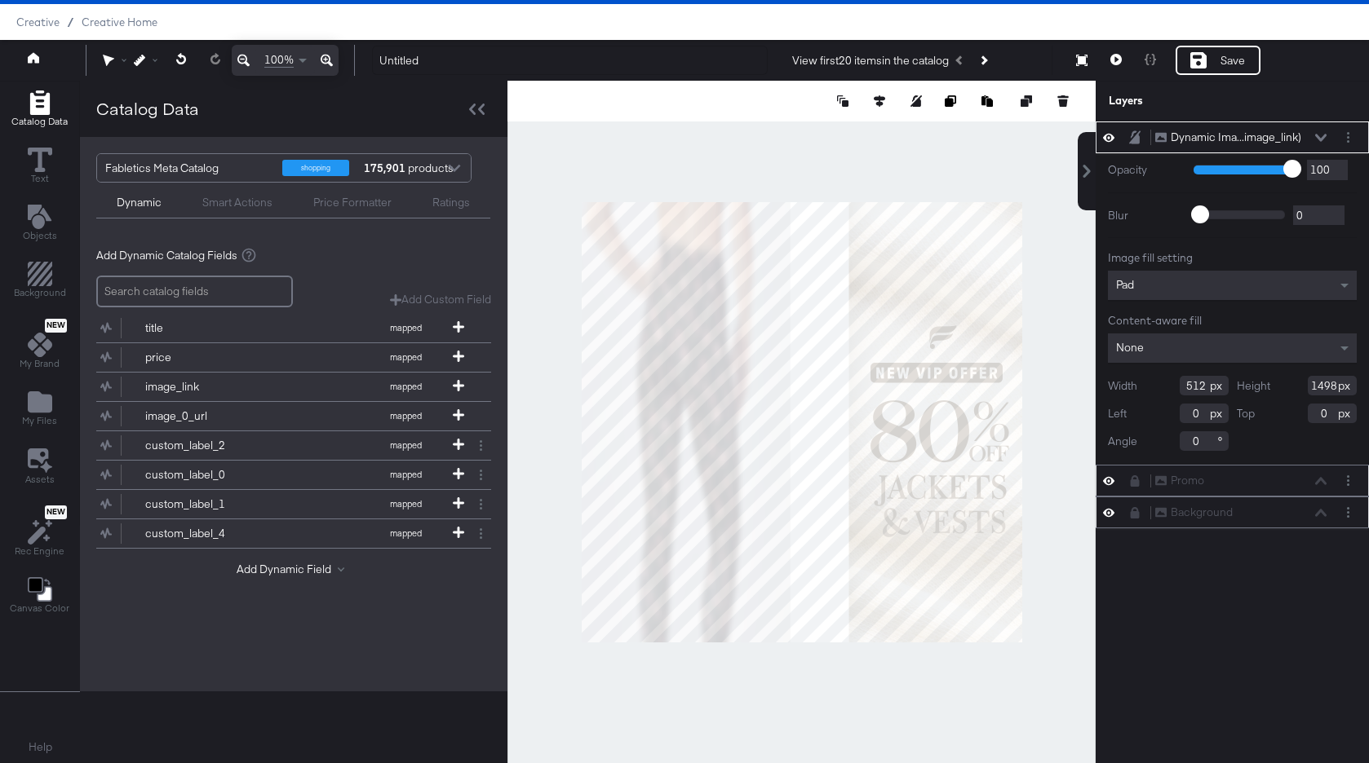
type input "1031"
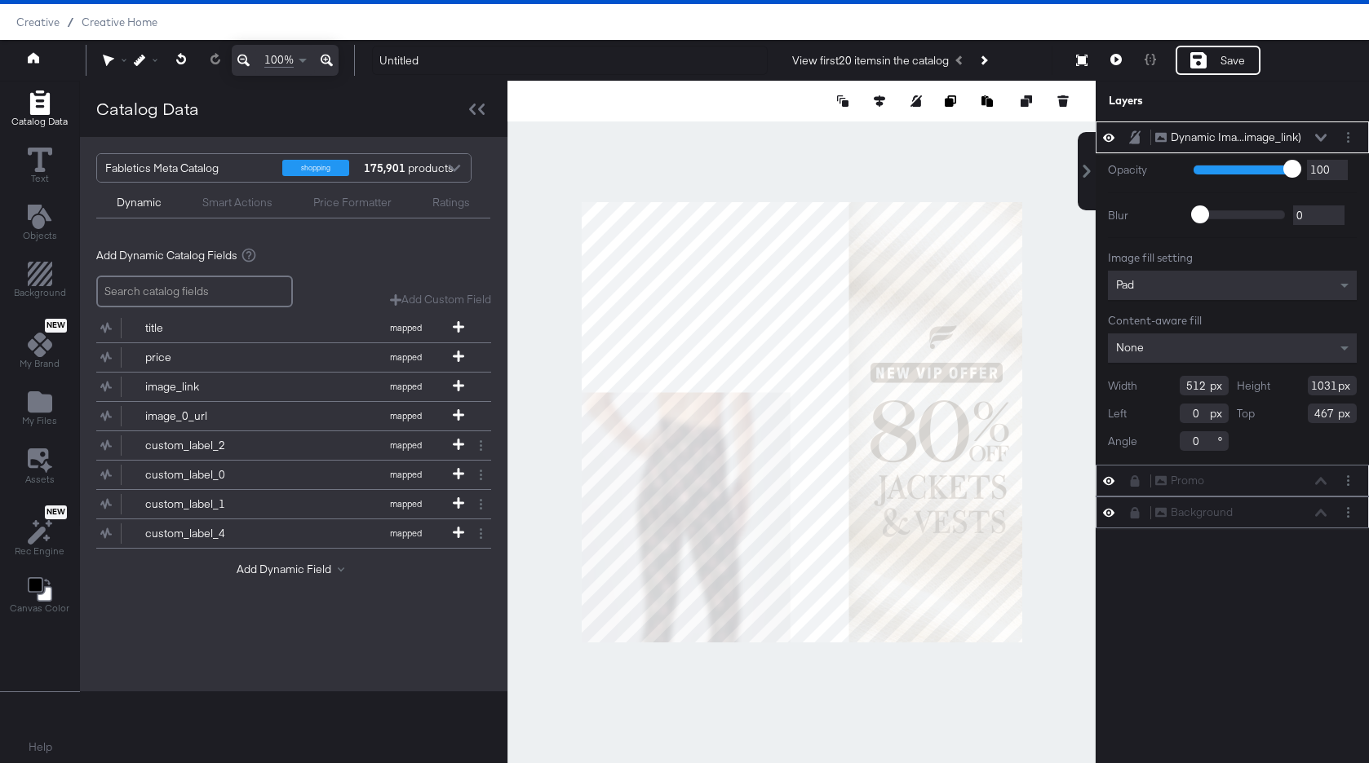
type input "0"
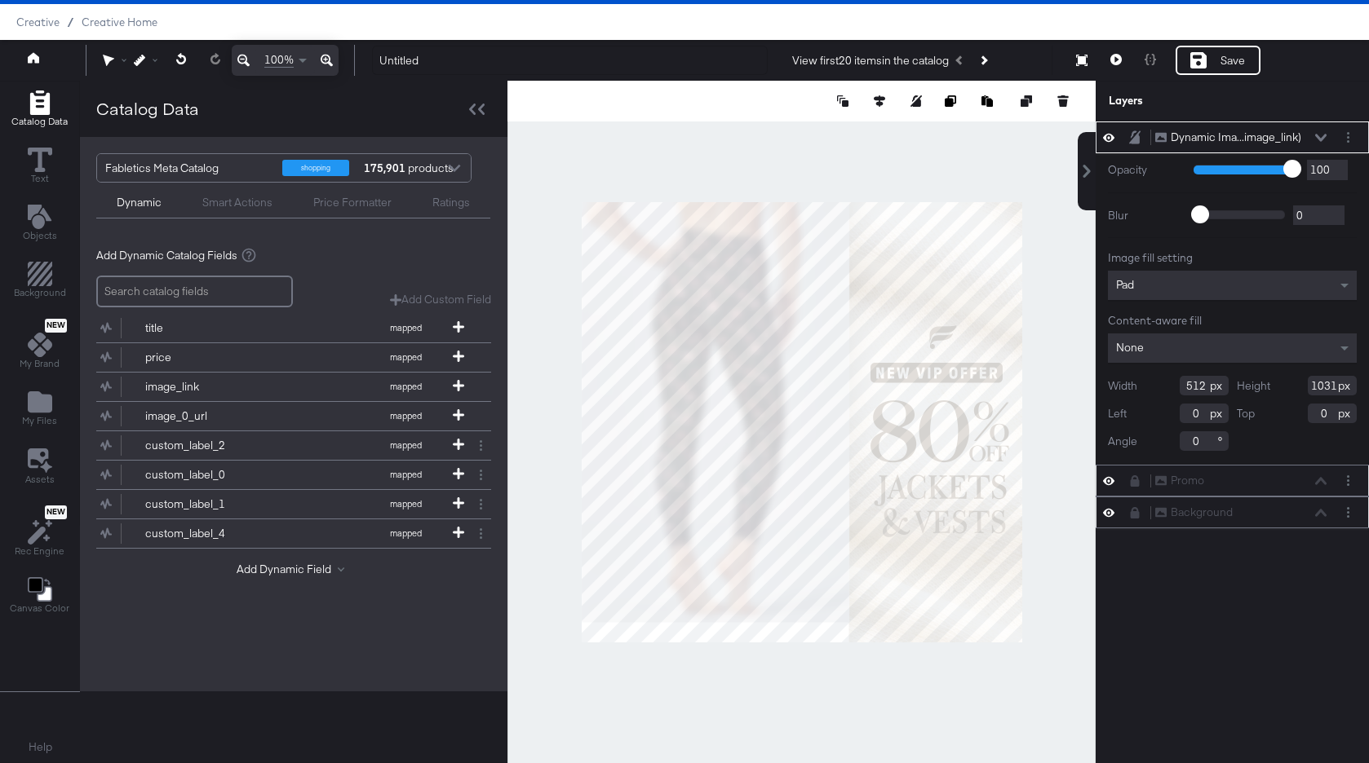
type input "654"
click at [710, 642] on div at bounding box center [801, 422] width 588 height 683
type input "1080"
click at [1323, 136] on icon at bounding box center [1320, 138] width 11 height 8
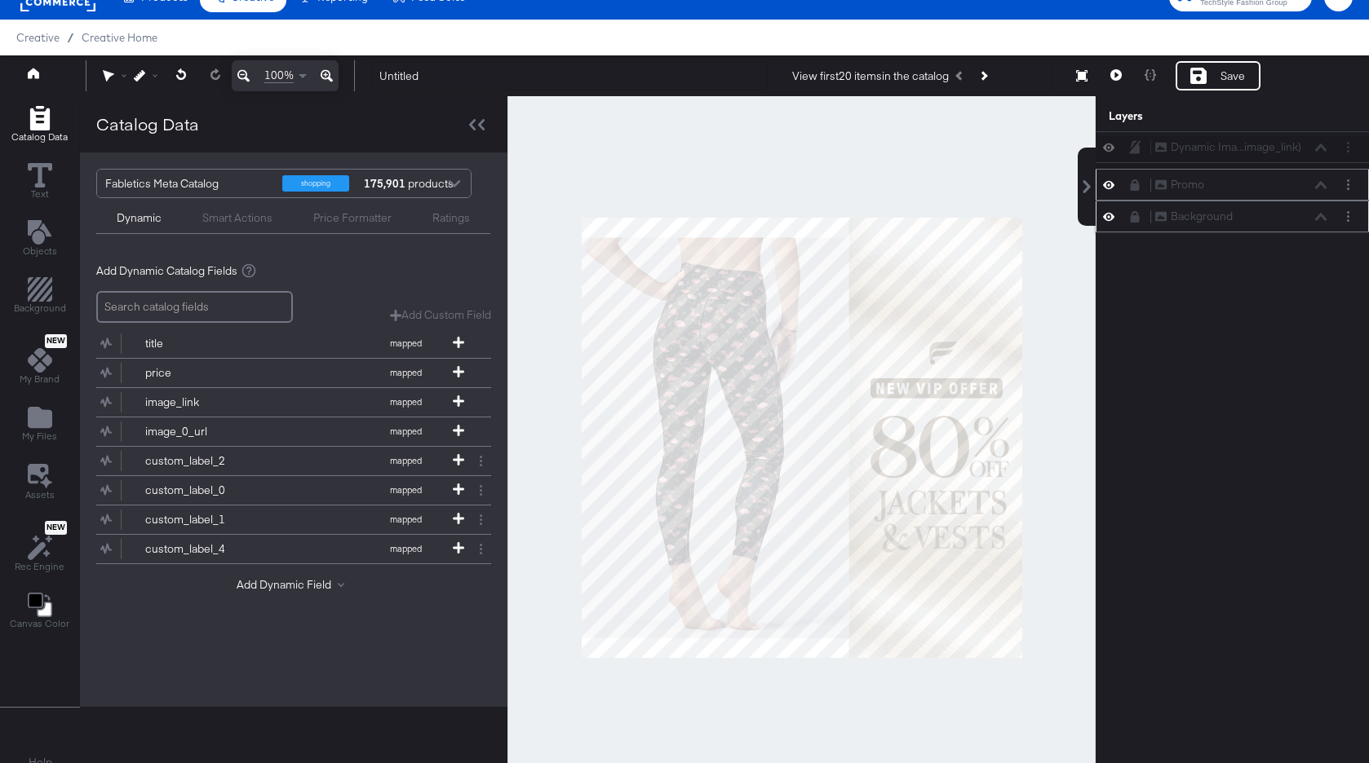
scroll to position [22, 0]
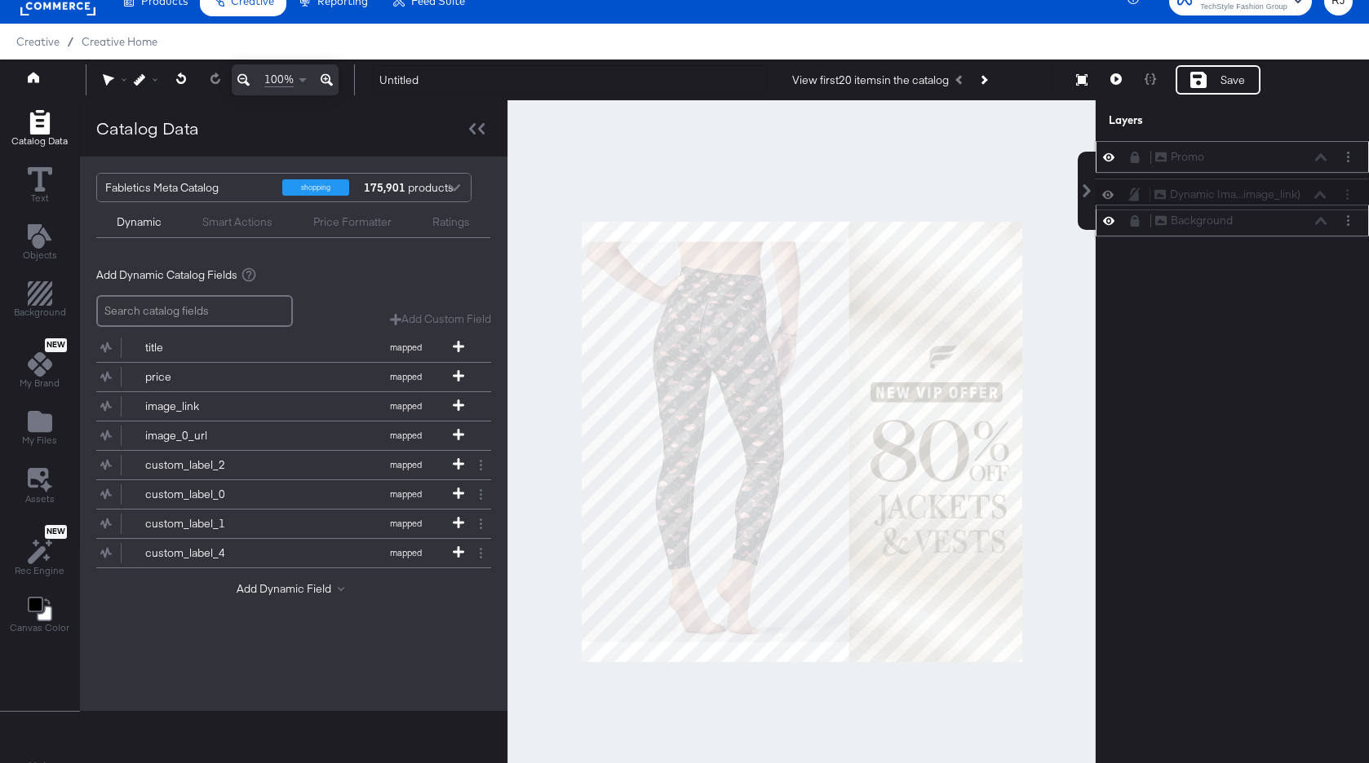
drag, startPoint x: 1305, startPoint y: 134, endPoint x: 1294, endPoint y: 254, distance: 120.4
click at [1294, 254] on div "Dynamic Ima...image_link) Dynamic Image (image_link) Promo Promo Background Bac…" at bounding box center [1222, 449] width 294 height 617
click at [1320, 221] on icon at bounding box center [1320, 221] width 11 height 8
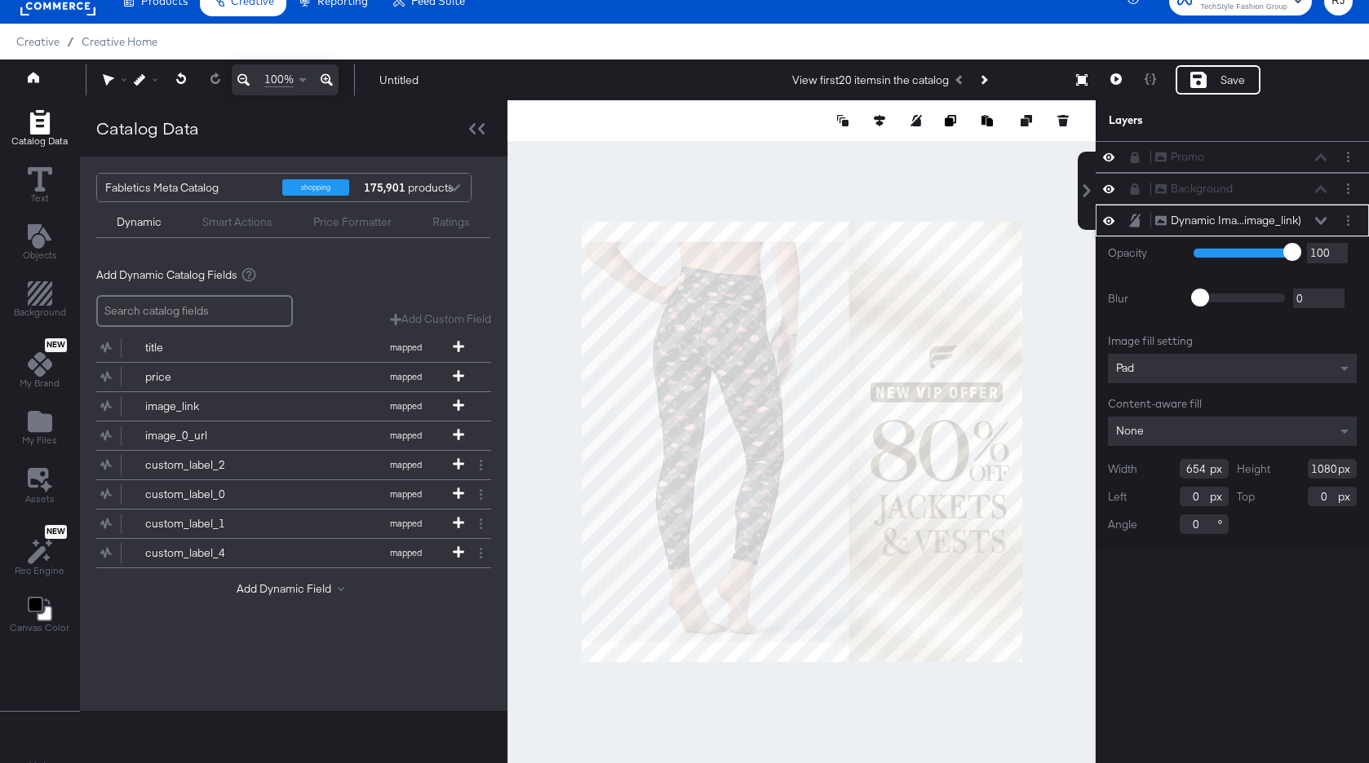
click at [1183, 373] on div "Pad" at bounding box center [1232, 368] width 249 height 29
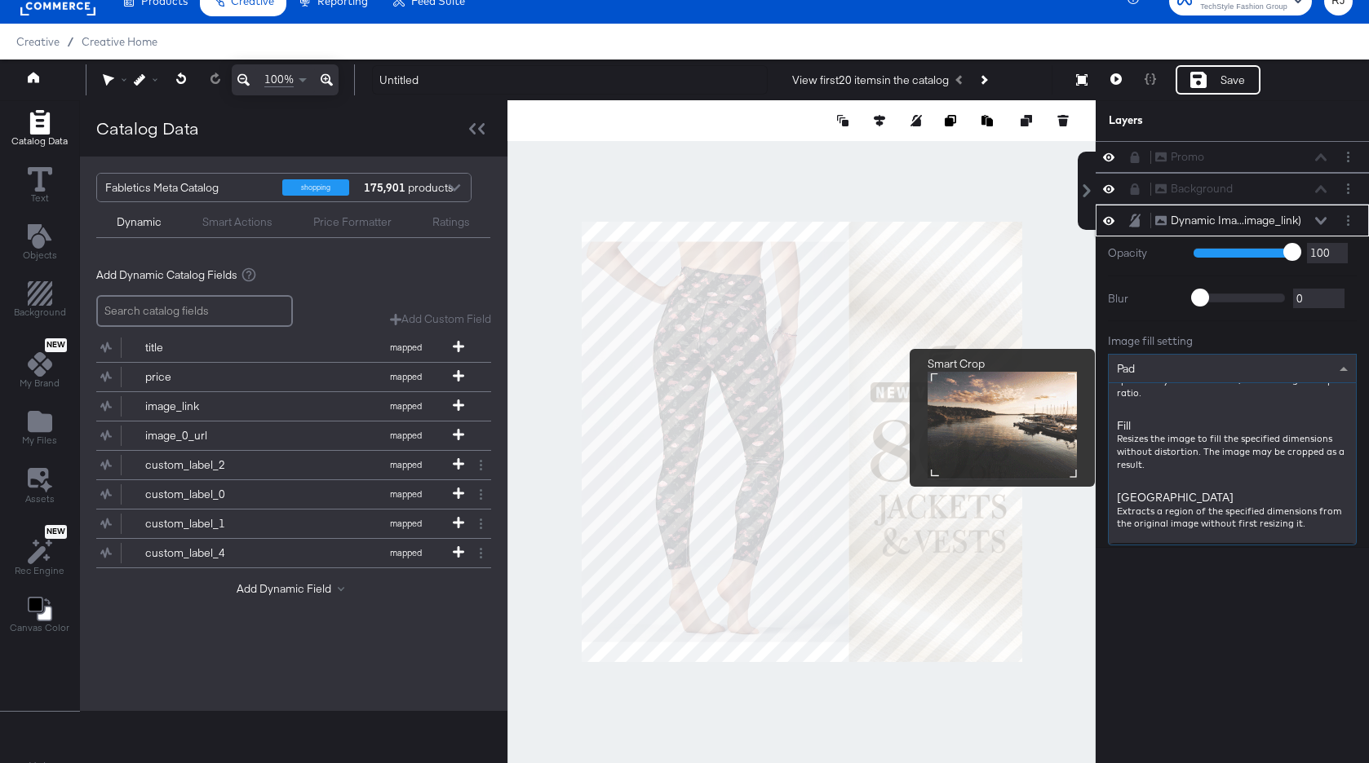
scroll to position [232, 0]
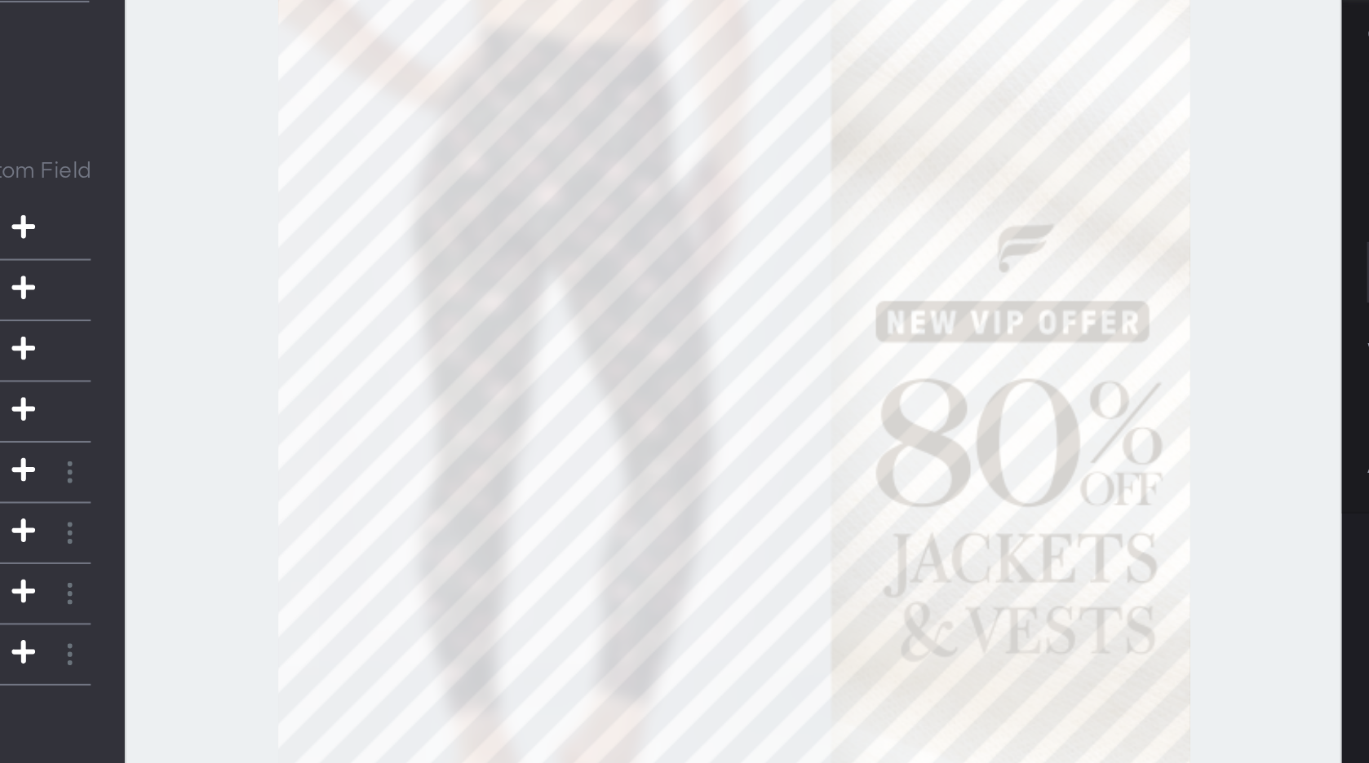
type input "656"
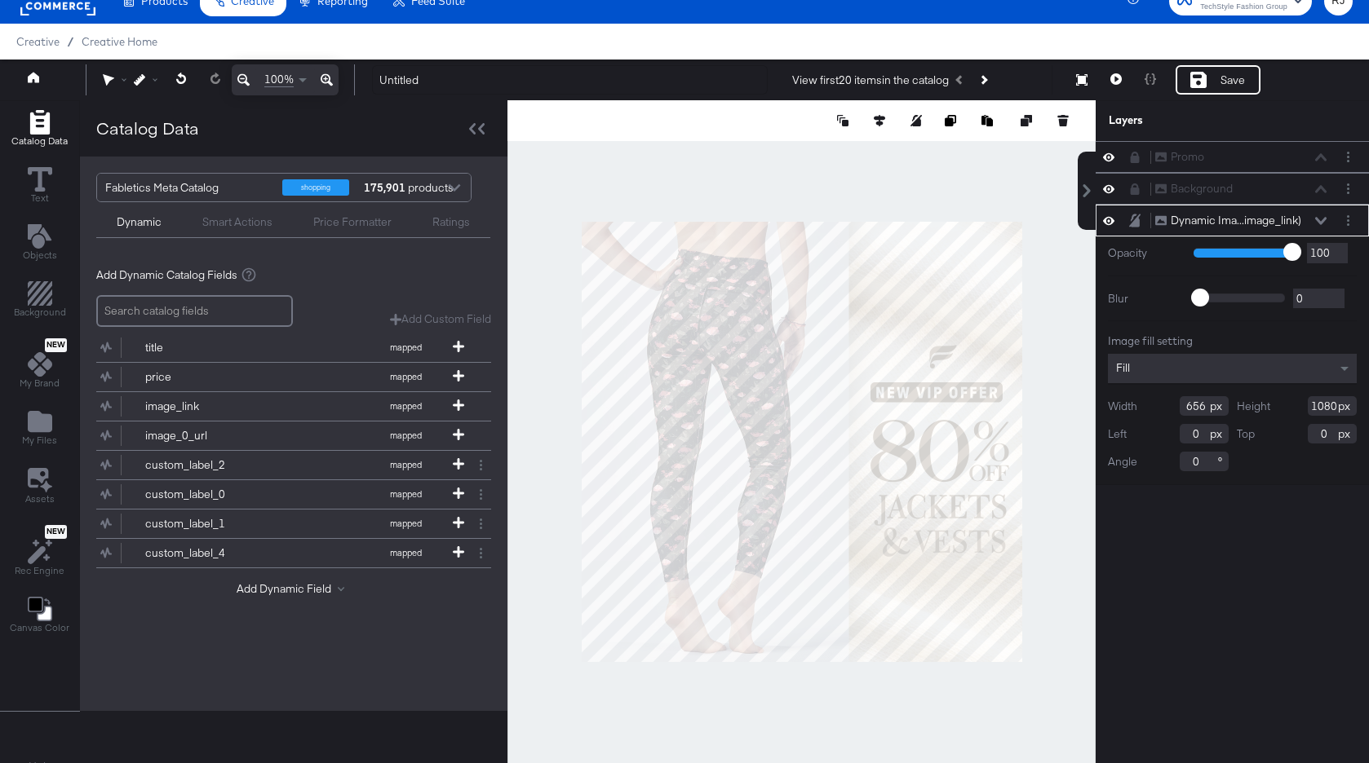
click at [684, 721] on div at bounding box center [801, 441] width 588 height 683
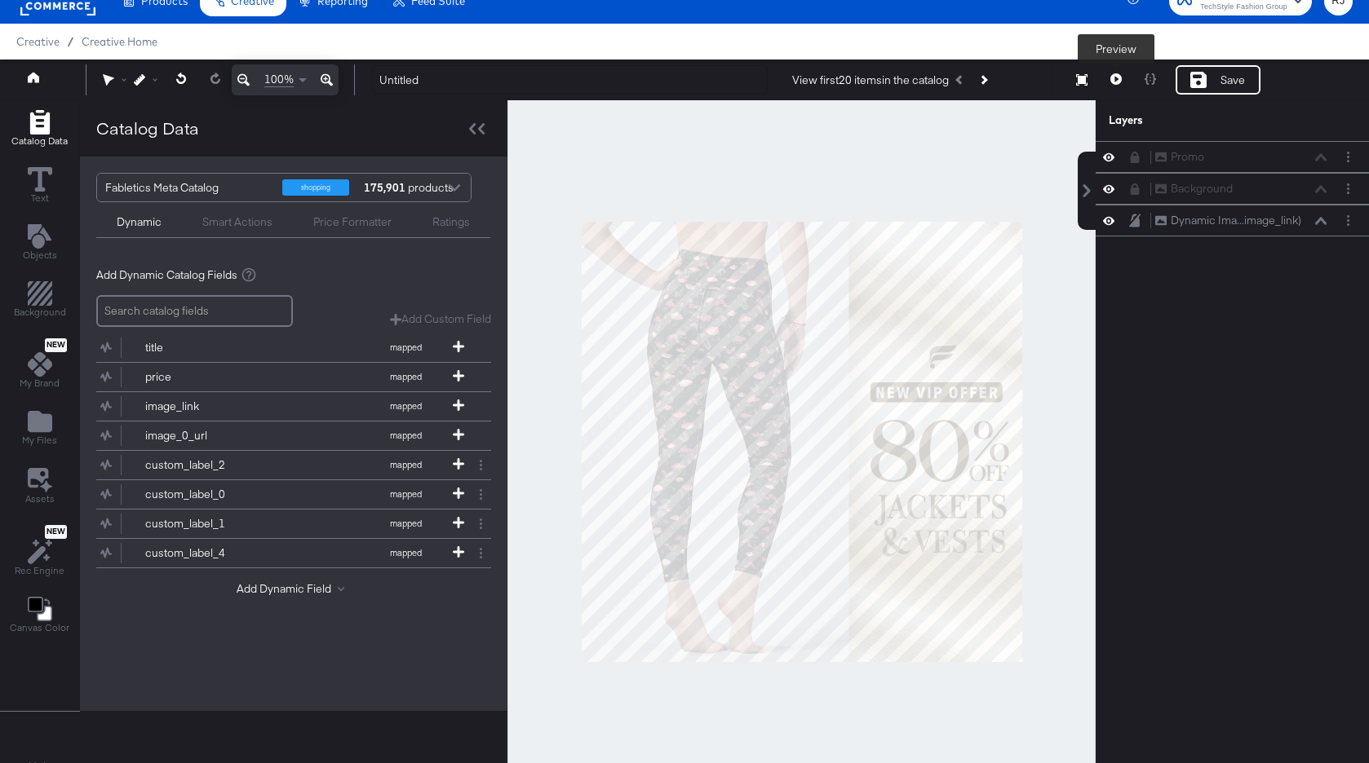
click at [1117, 82] on icon at bounding box center [1115, 78] width 11 height 11
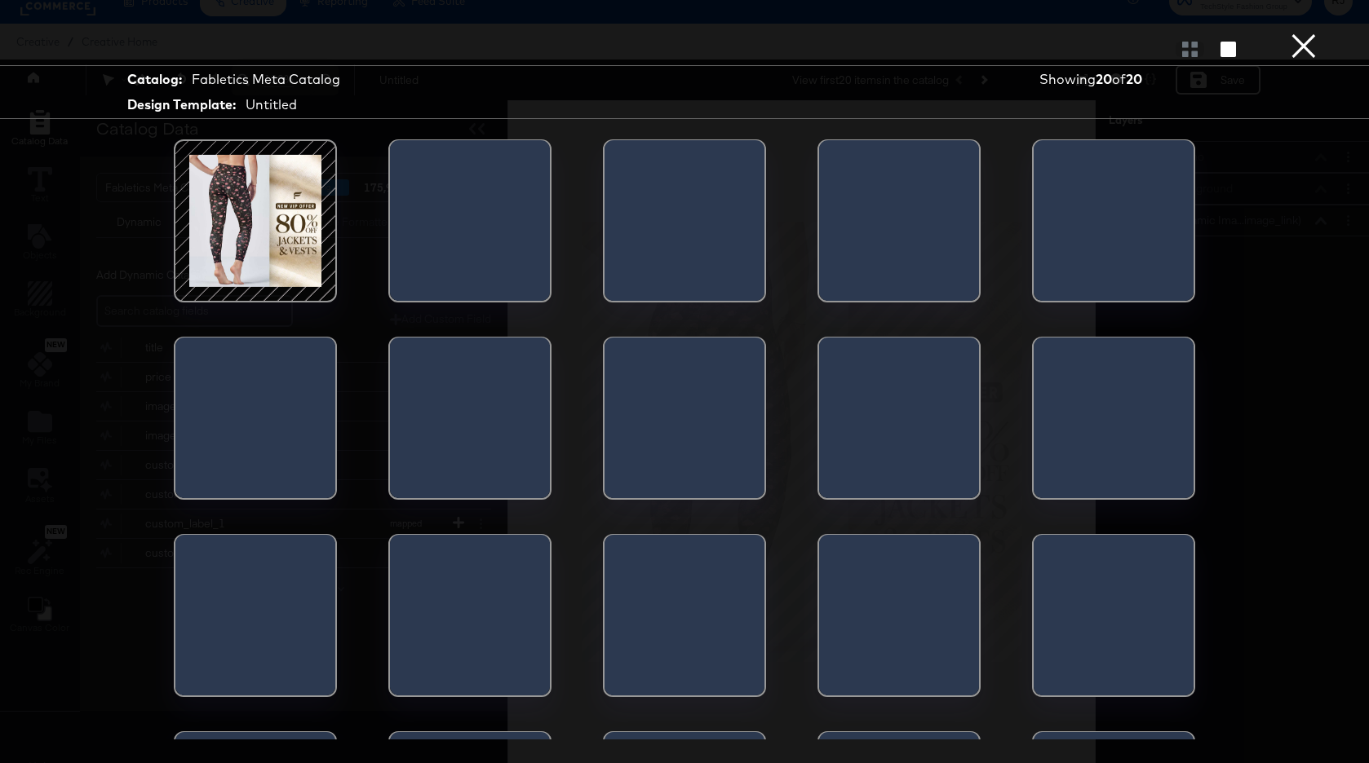
click at [209, 238] on div at bounding box center [255, 221] width 139 height 139
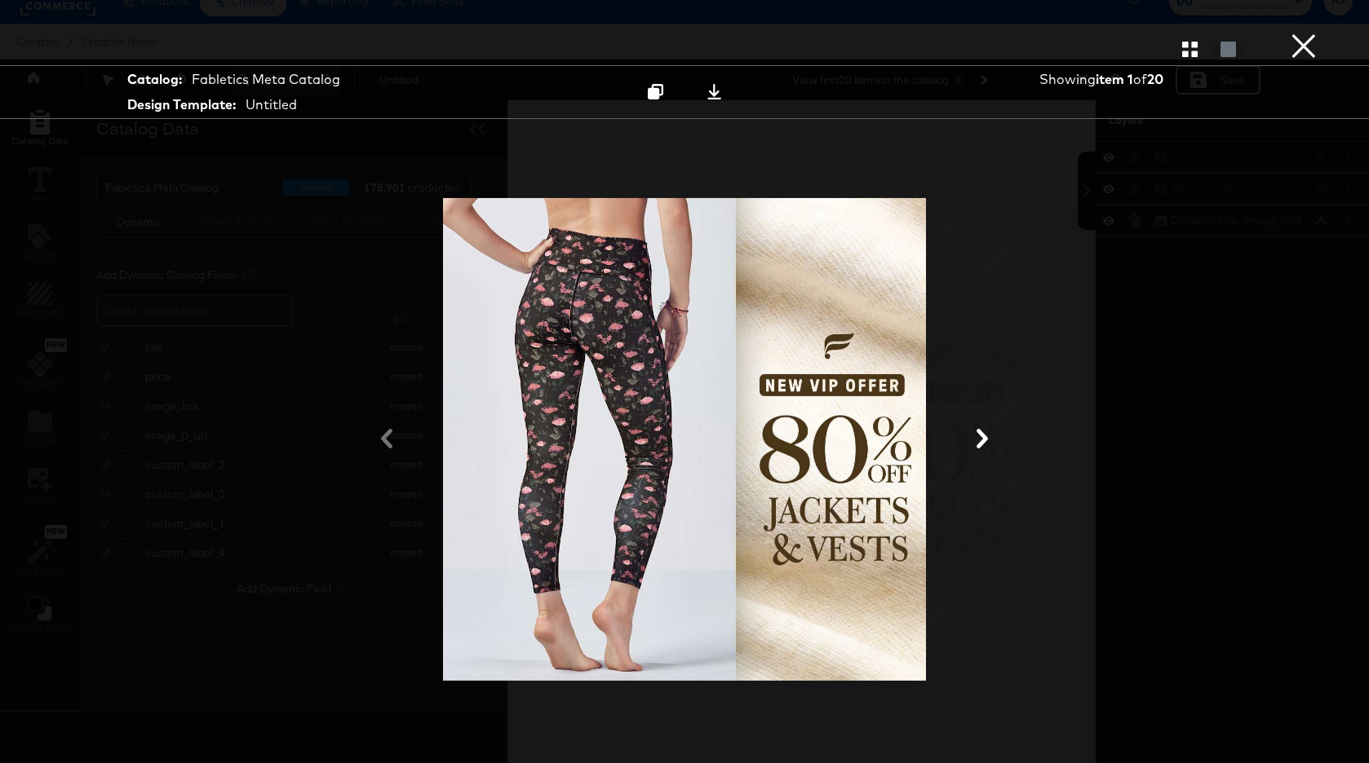
click at [978, 433] on icon at bounding box center [981, 439] width 11 height 20
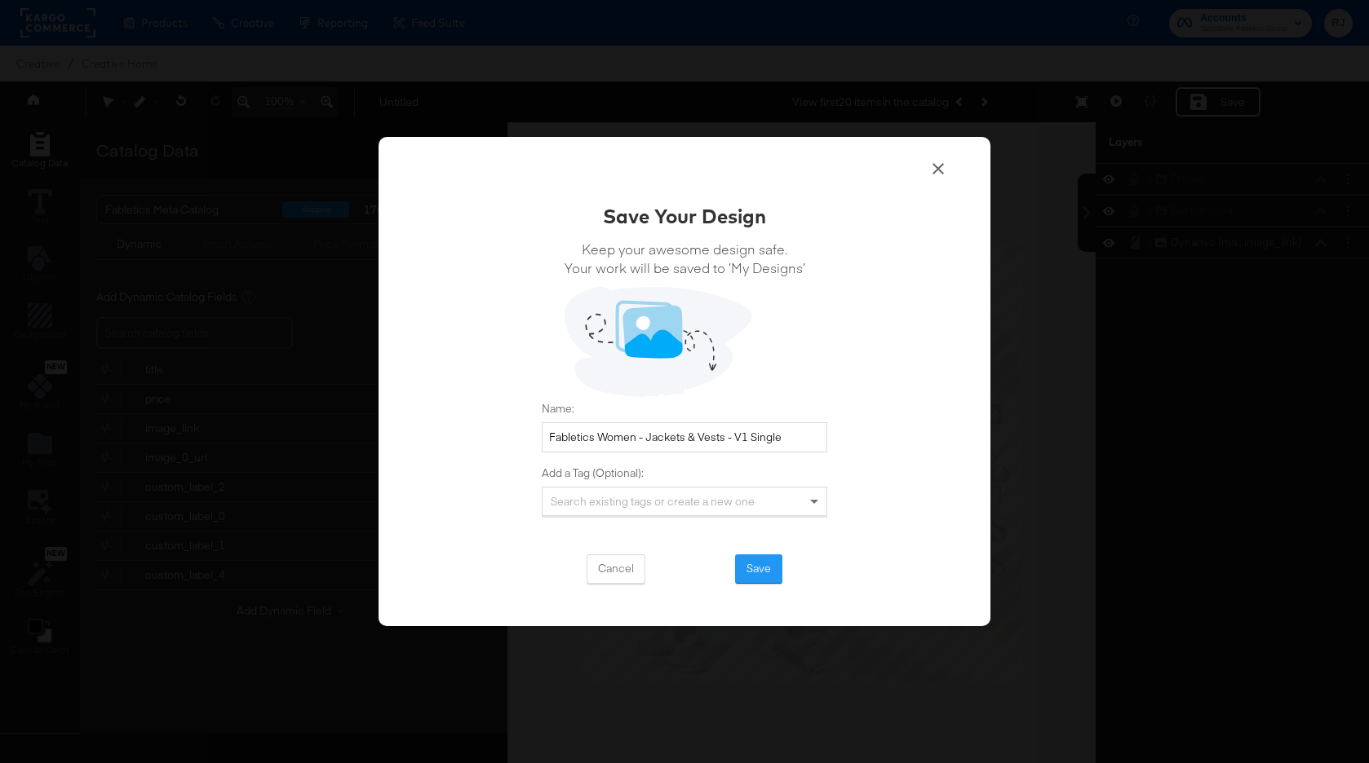
click at [648, 438] on input "Fabletics Women - Jackets & Vests - V1 Single" at bounding box center [684, 437] width 285 height 30
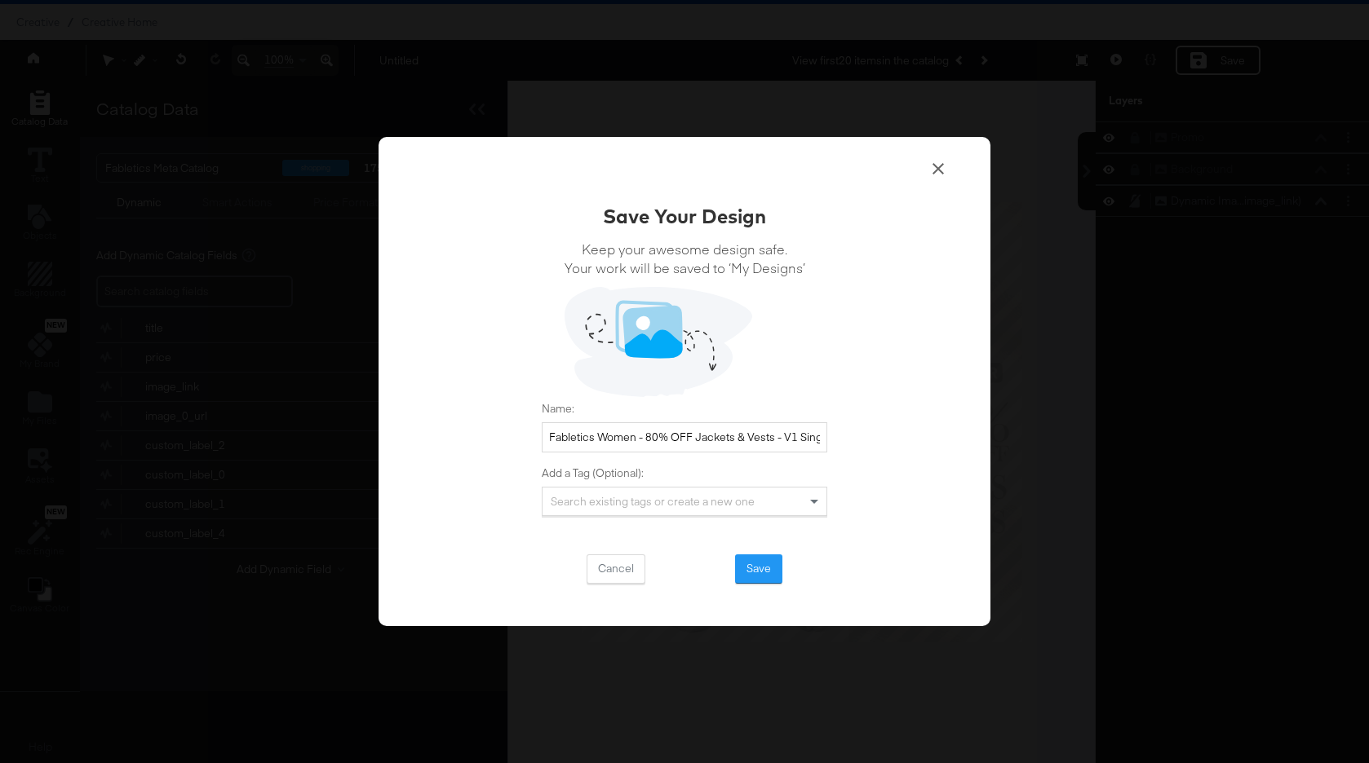
type input "Fabletics Women - 80% OFF Jackets & Vests - V1 Single"
click at [547, 440] on input "Fabletics Women - 80% OFF Jackets & Vests - V1 Single" at bounding box center [684, 437] width 285 height 30
click at [760, 568] on button "Save" at bounding box center [758, 569] width 47 height 29
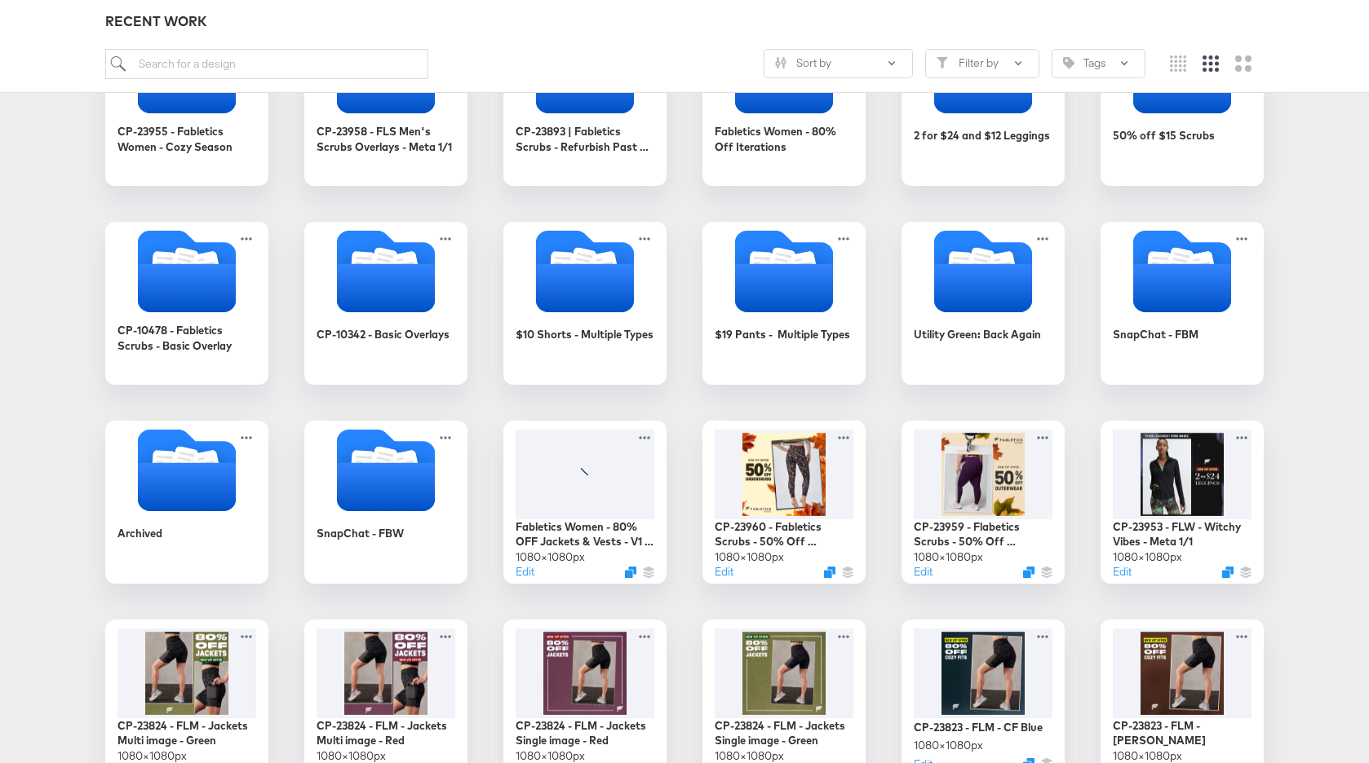
scroll to position [341, 0]
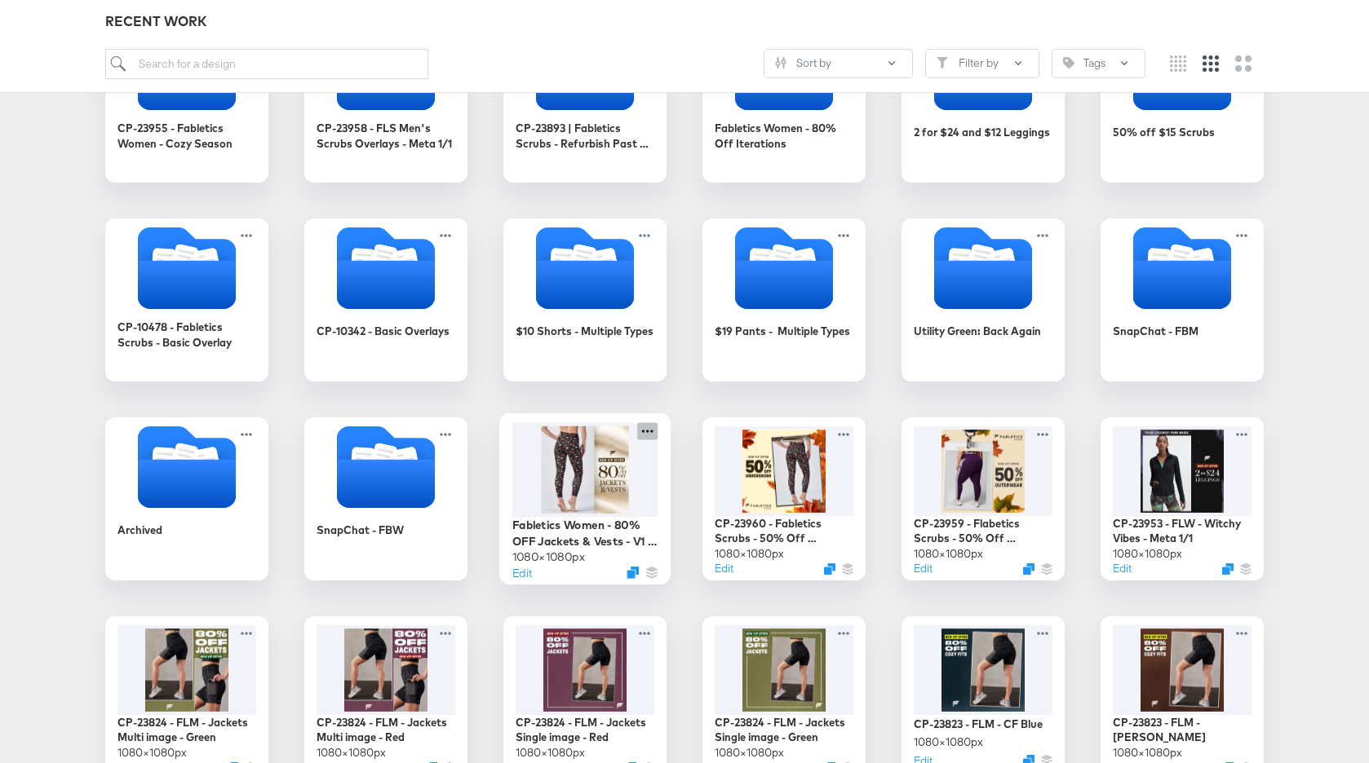
click at [651, 432] on icon at bounding box center [647, 430] width 20 height 17
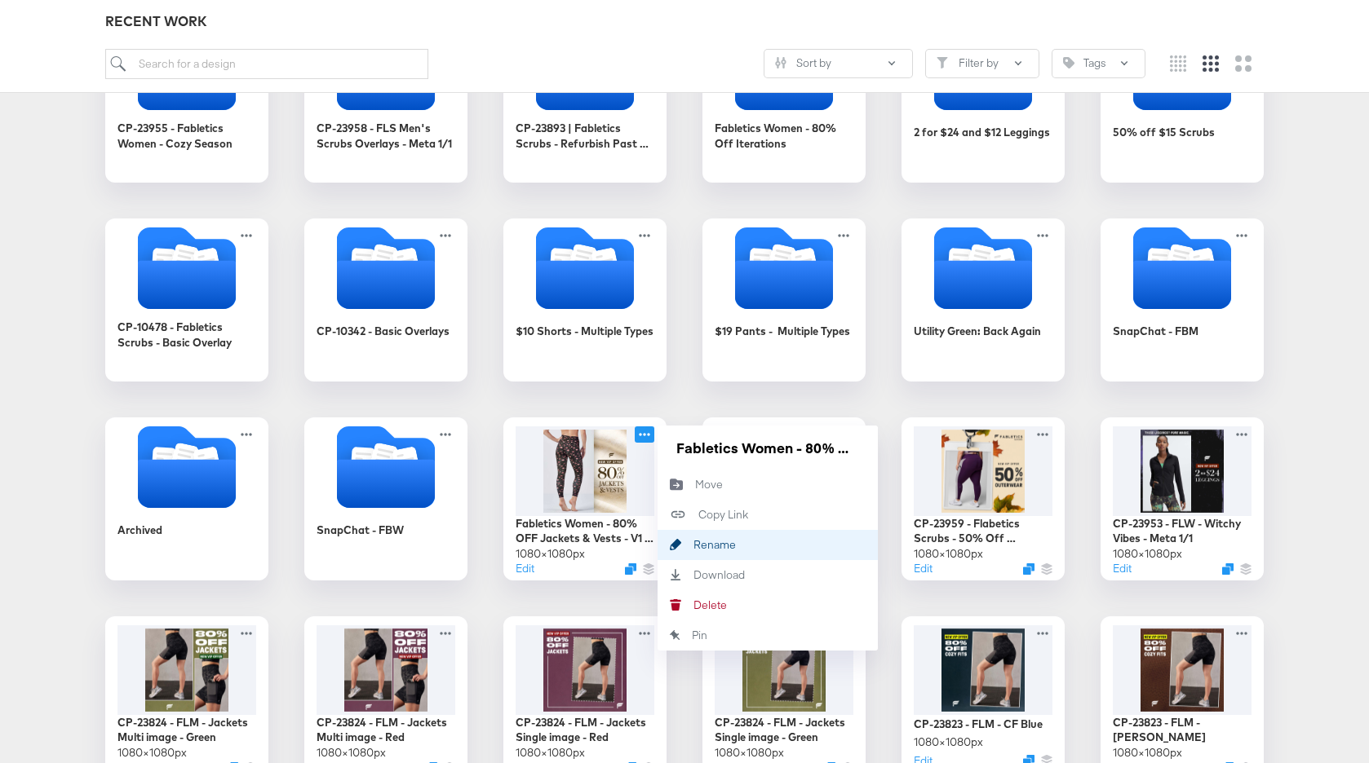
click at [714, 534] on button "Rename Rename" at bounding box center [767, 545] width 220 height 30
drag, startPoint x: 685, startPoint y: 453, endPoint x: 636, endPoint y: 453, distance: 48.9
click at [635, 453] on div "Fabletics Women - 80% OFF Jackets & Vests - V1 Single 1080 × 1080 px Edit Fable…" at bounding box center [584, 499] width 163 height 163
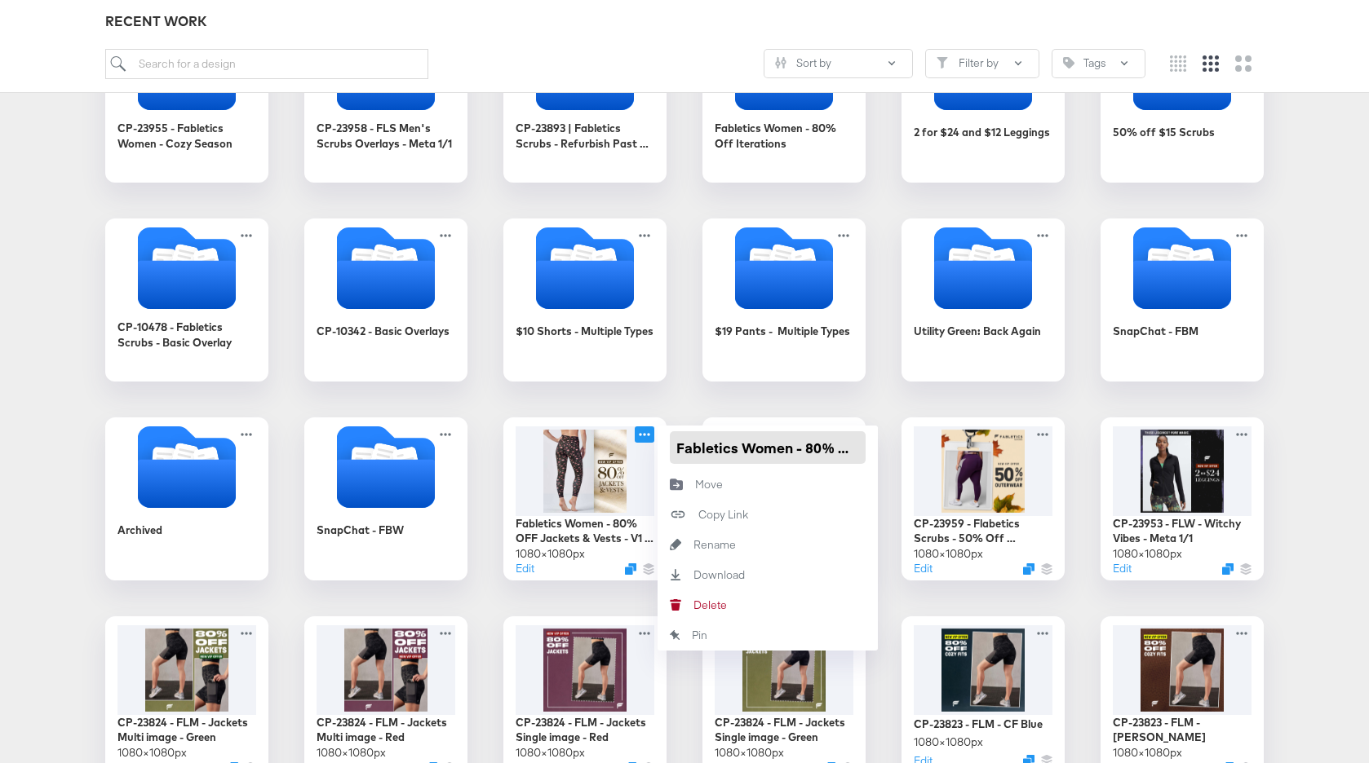
click at [678, 448] on input "Fabletics Women - 80% OFF Jackets & Vests - V1 Single" at bounding box center [768, 447] width 196 height 33
type input "CP-23954 - Fabletics Women - 80% OFF Jackets & Vests - V1 Single"
click at [749, 400] on div "CP-23955 - Fabletics Women - Cozy Season CP-23958 - FLS Men's Scrubs Overlays -…" at bounding box center [684, 499] width 1336 height 959
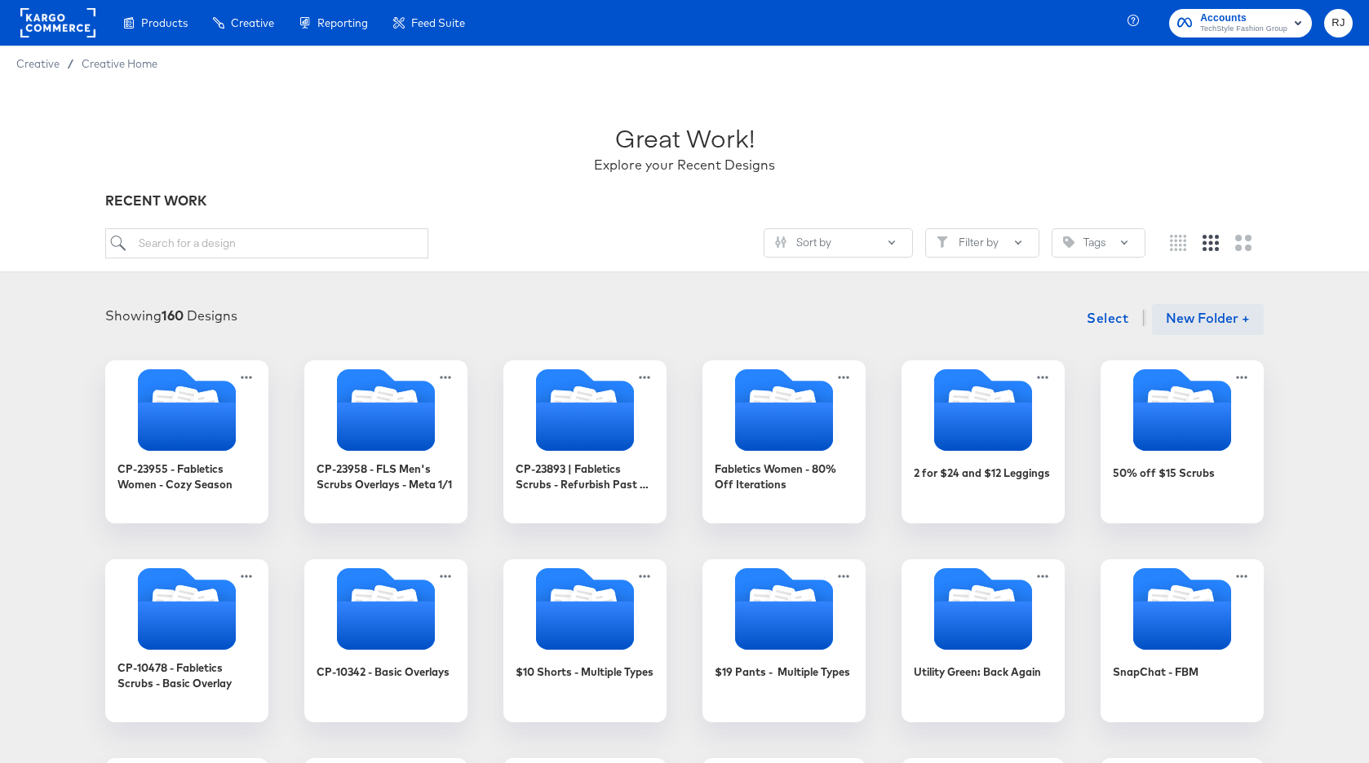
click at [1183, 310] on button "New Folder +" at bounding box center [1208, 319] width 112 height 31
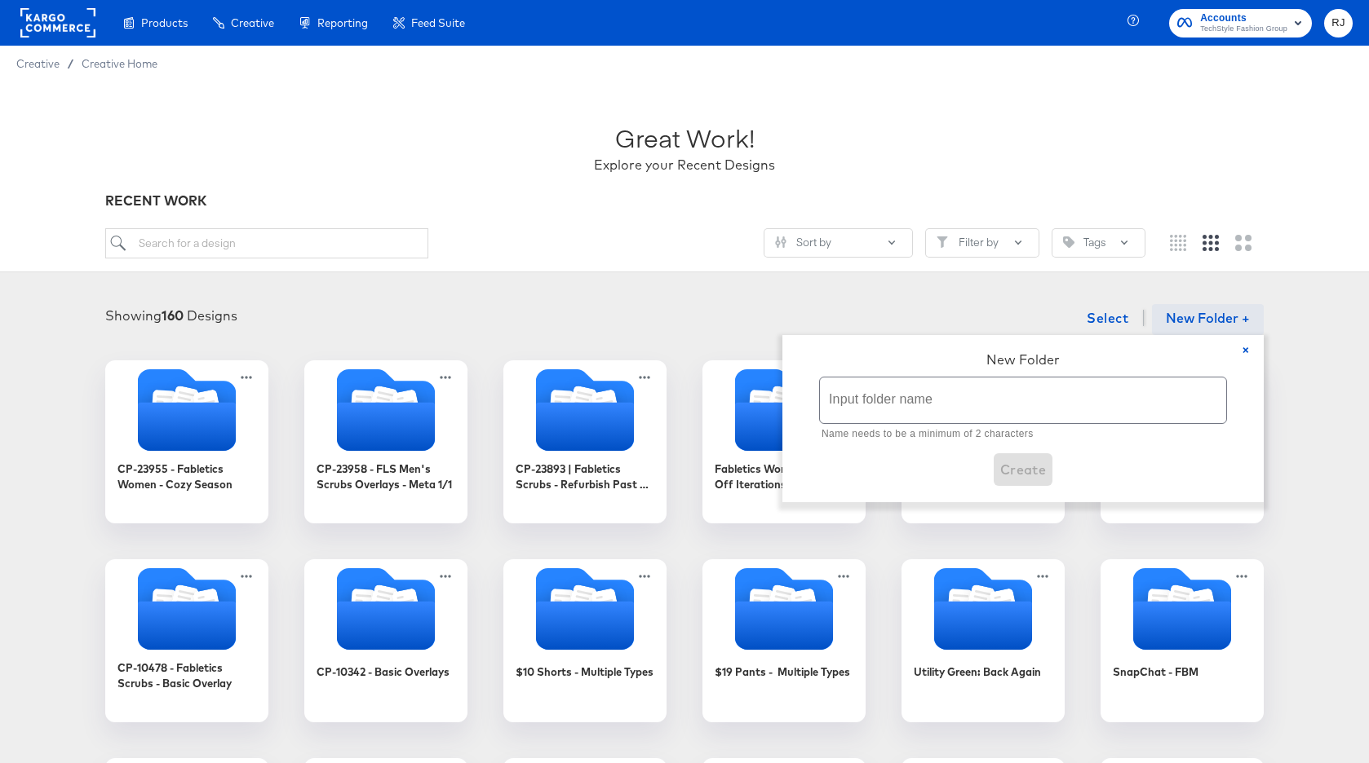
click at [875, 402] on input "text" at bounding box center [1023, 401] width 406 height 46
paste input "CP-23954 - FLW - 80% off Jackets + Vests"
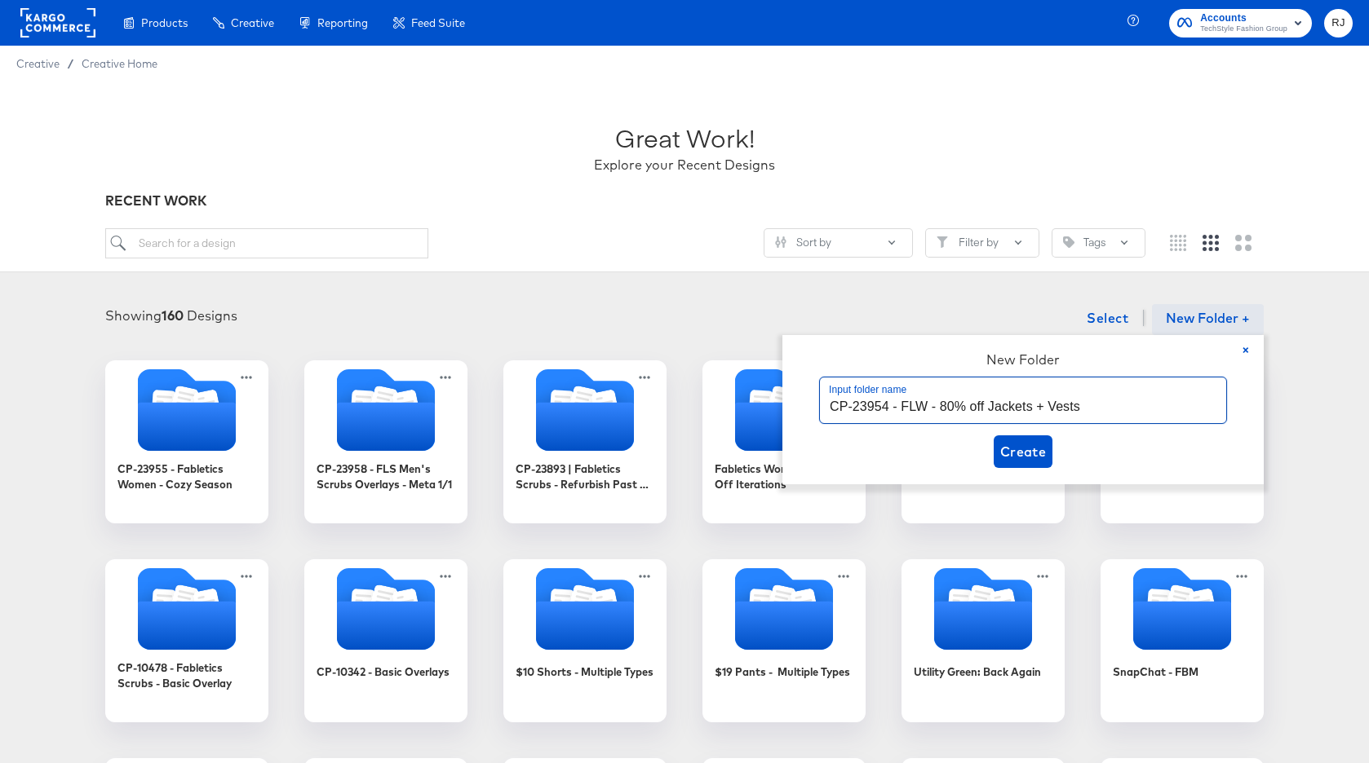
click at [920, 409] on input "CP-23954 - FLW - 80% off Jackets + Vests" at bounding box center [1023, 401] width 406 height 46
click at [1053, 408] on input "CP-23954 - Fabletics Women - 80% off Jackets + Vests" at bounding box center [1023, 401] width 406 height 46
click at [1117, 408] on input "CP-23954 - Fabletics Women - 80% OFF Jackets + Vests" at bounding box center [1023, 401] width 406 height 46
click at [1198, 409] on input "CP-23954 - Fabletics Women - 80% OFF Jackets & Vests" at bounding box center [1023, 401] width 406 height 46
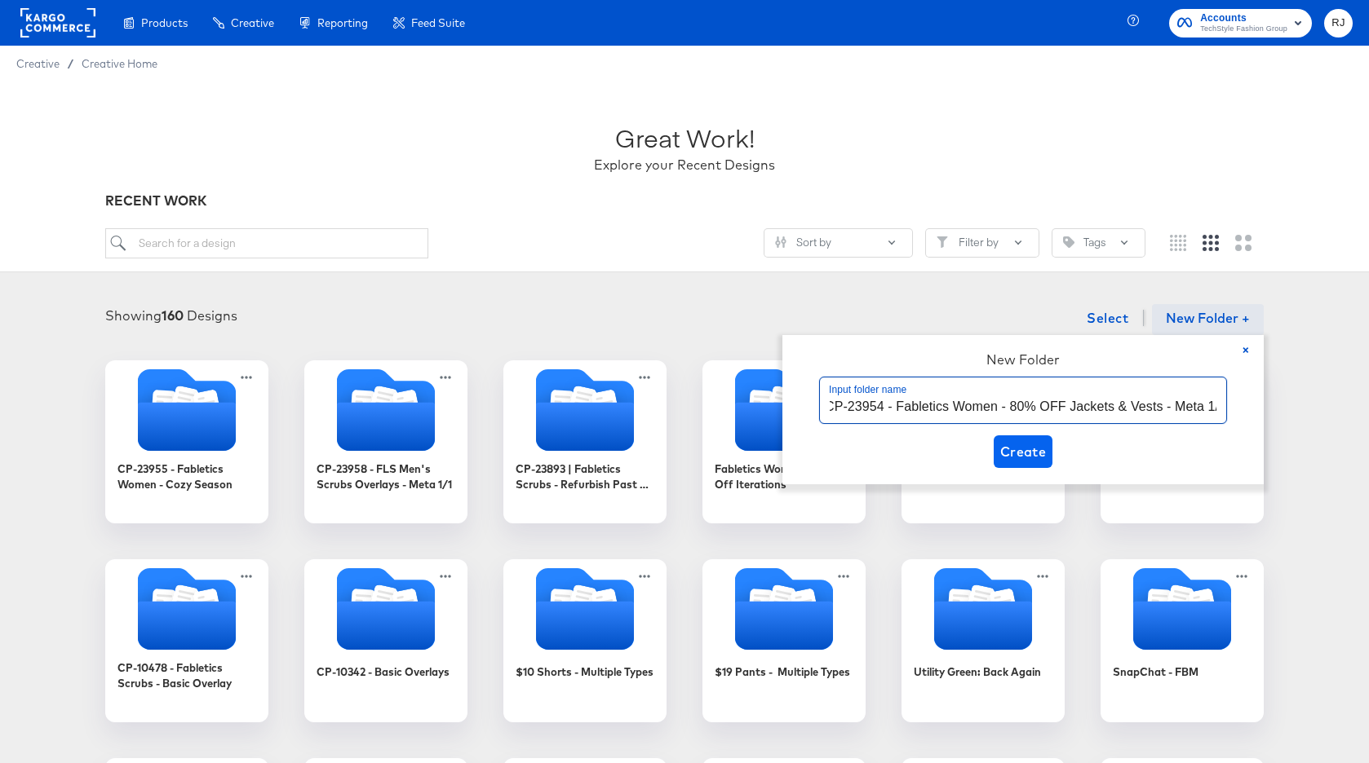
type input "CP-23954 - Fabletics Women - 80% OFF Jackets & Vests - Meta 1/1"
click at [1030, 453] on span "Create" at bounding box center [1023, 451] width 46 height 23
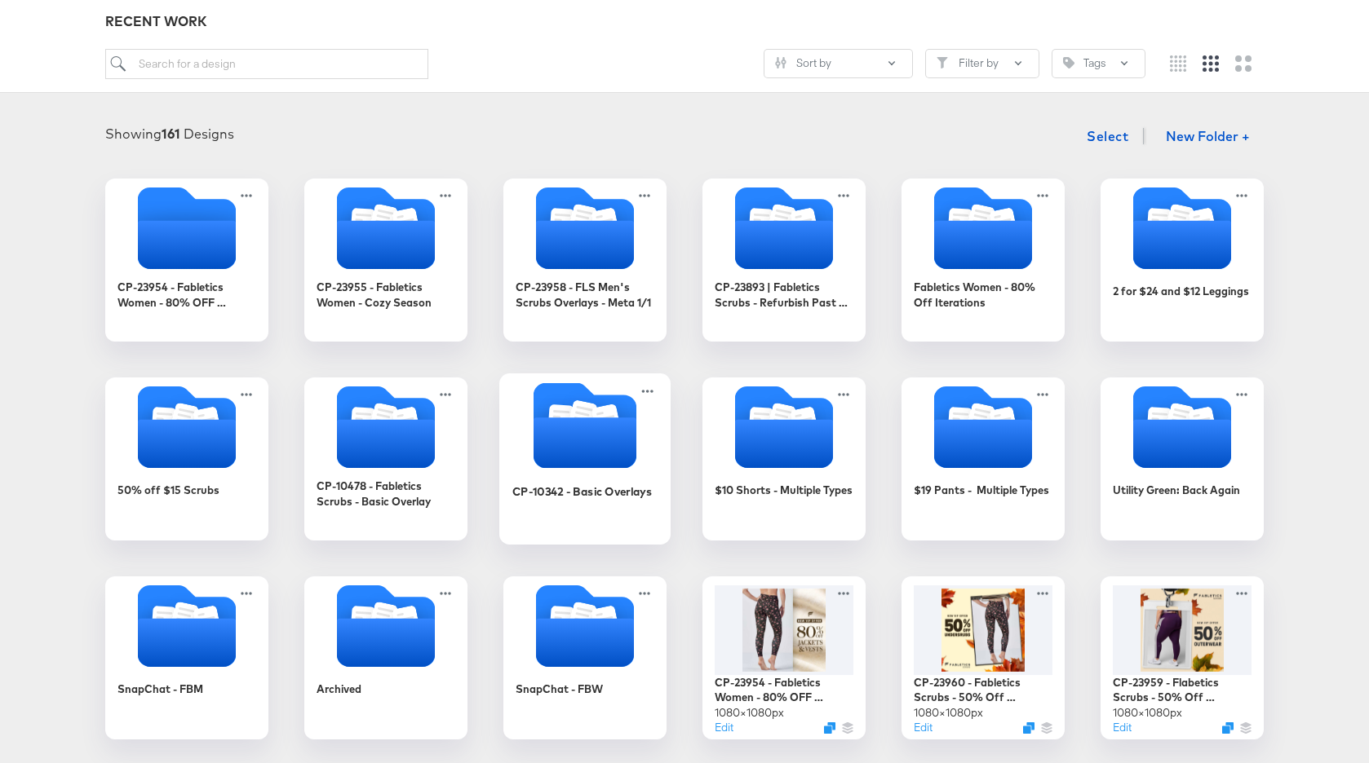
scroll to position [184, 0]
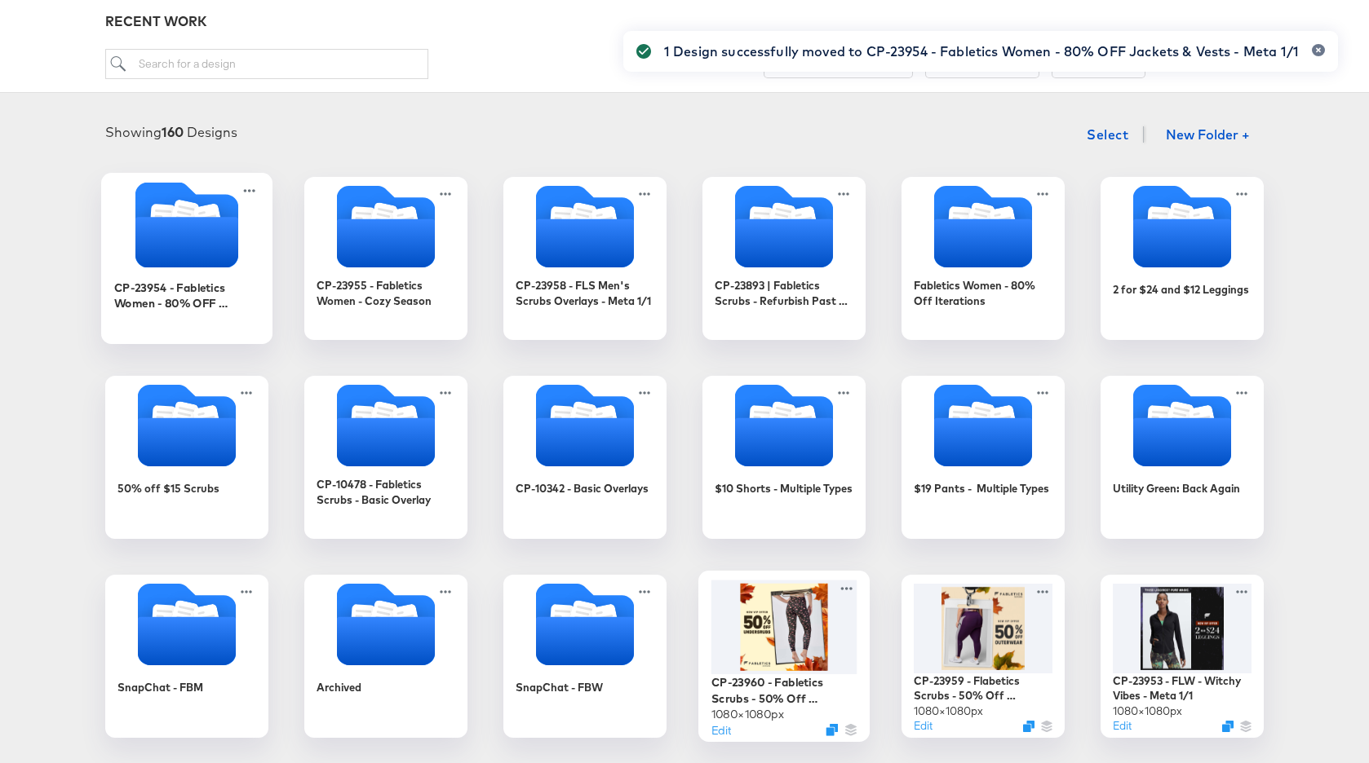
click at [186, 250] on icon "Folder" at bounding box center [186, 242] width 103 height 51
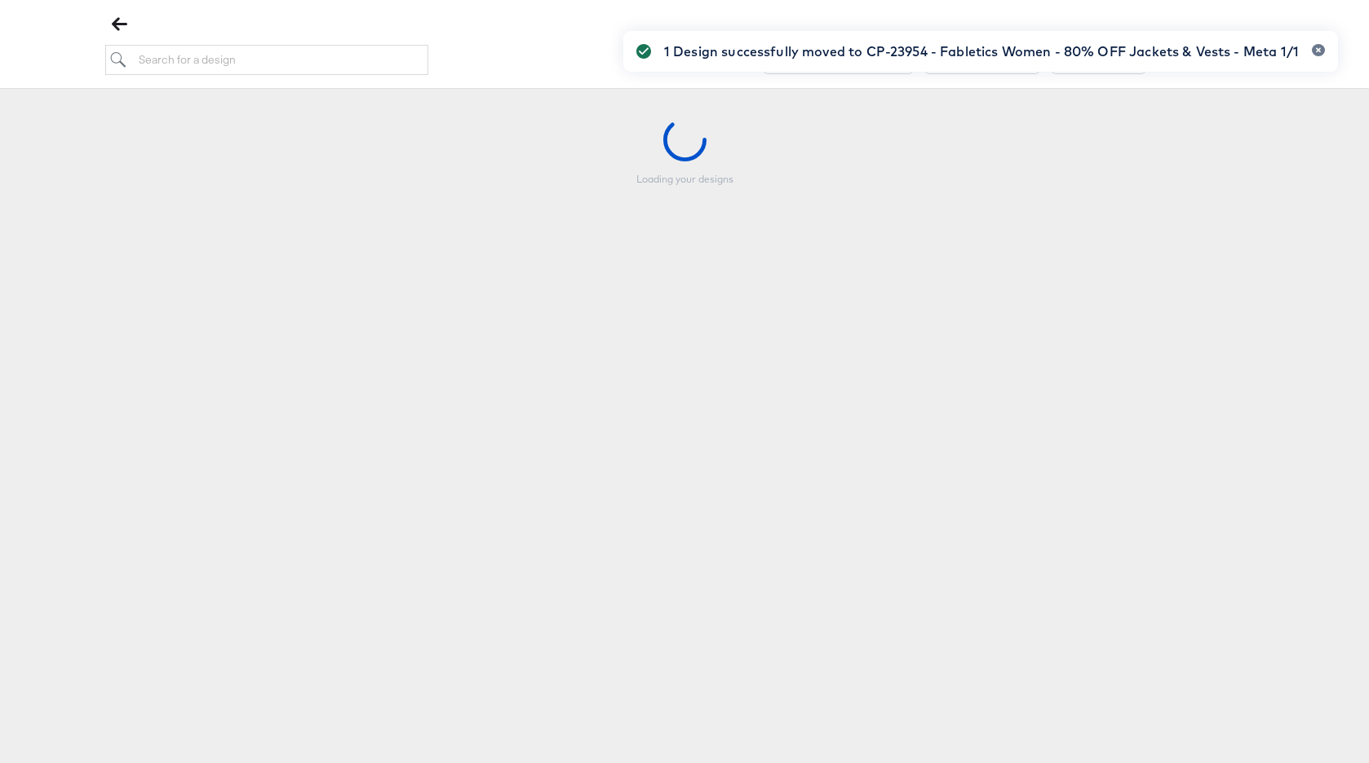
scroll to position [182, 0]
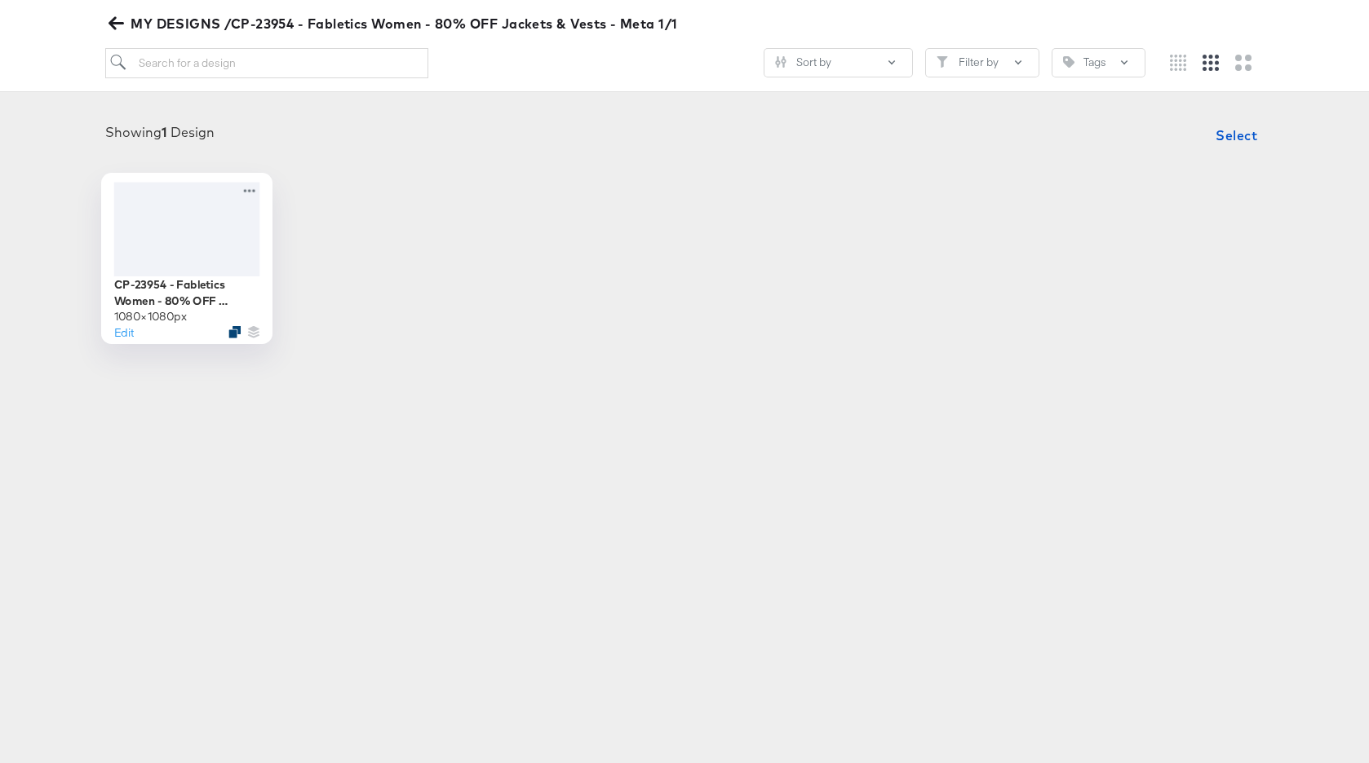
click at [234, 330] on icon "Duplicate" at bounding box center [234, 331] width 12 height 12
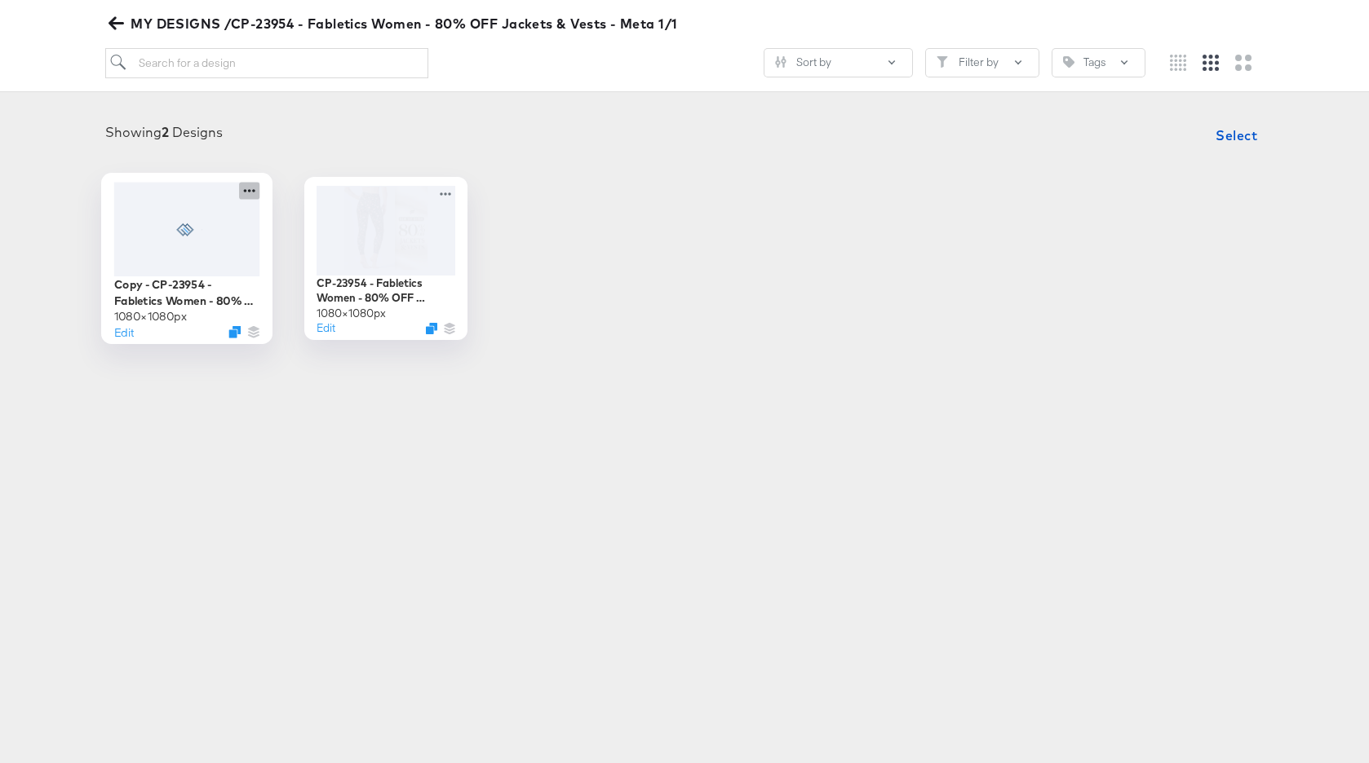
click at [251, 191] on icon at bounding box center [249, 190] width 20 height 17
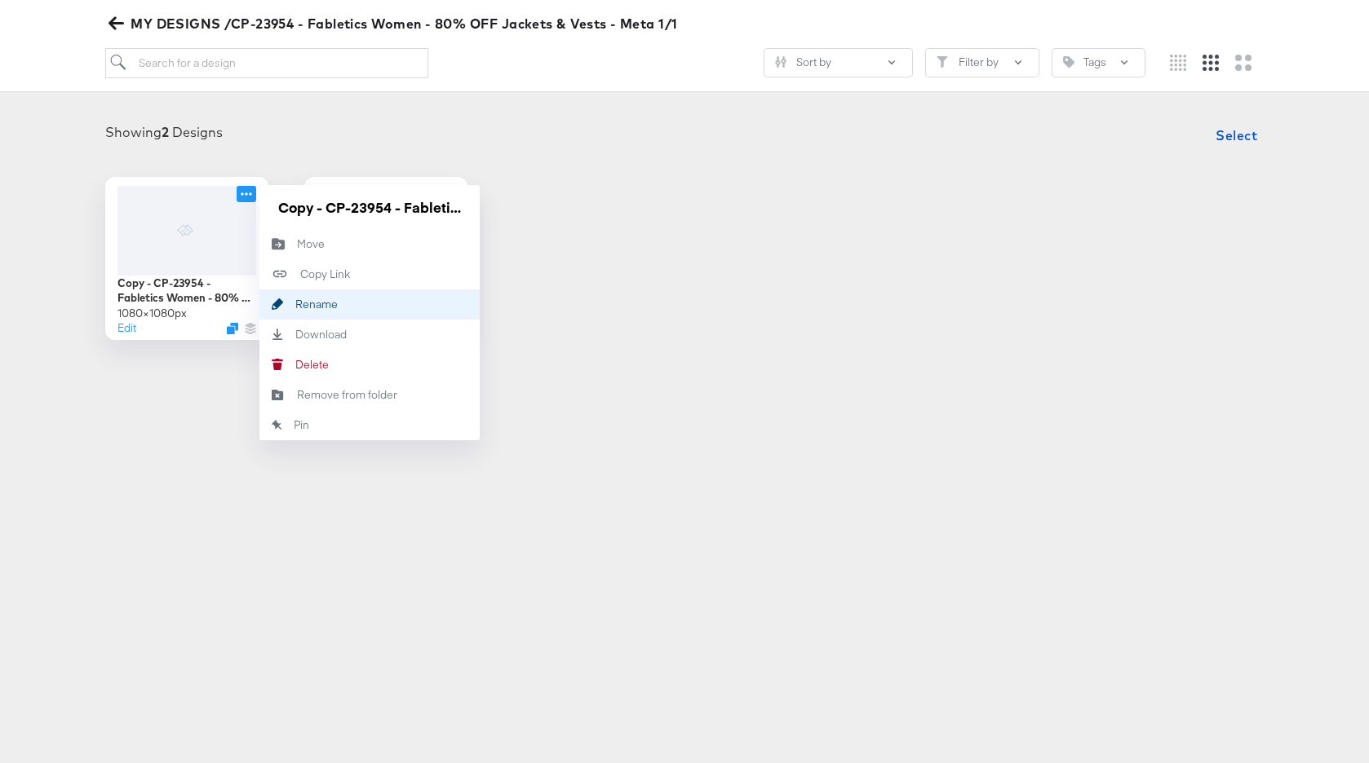
click at [352, 294] on button "Rename Rename" at bounding box center [369, 305] width 220 height 30
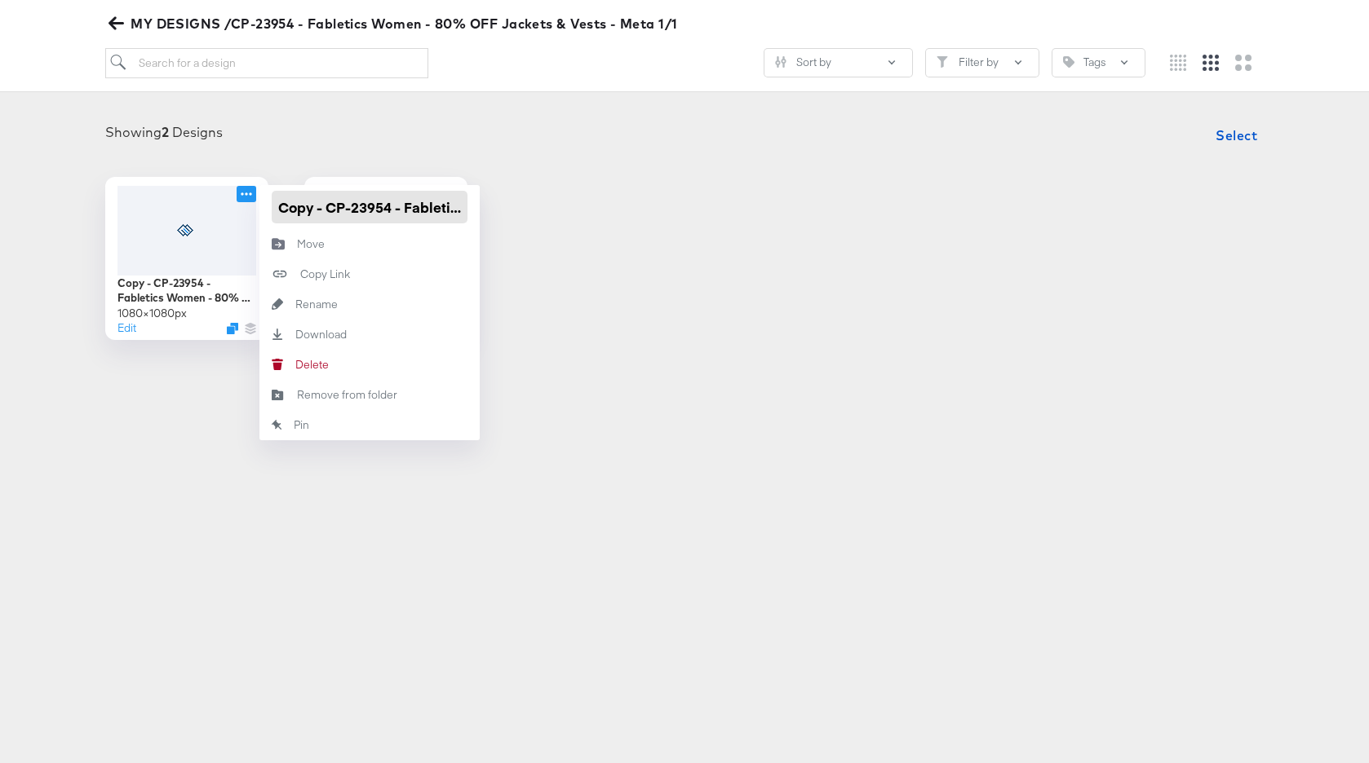
scroll to position [0, 314]
drag, startPoint x: 422, startPoint y: 207, endPoint x: 463, endPoint y: 207, distance: 41.6
click at [463, 207] on input "Copy - CP-23954 - Fabletics Women - 80% OFF Jackets & Vests - V1 Single" at bounding box center [370, 207] width 196 height 33
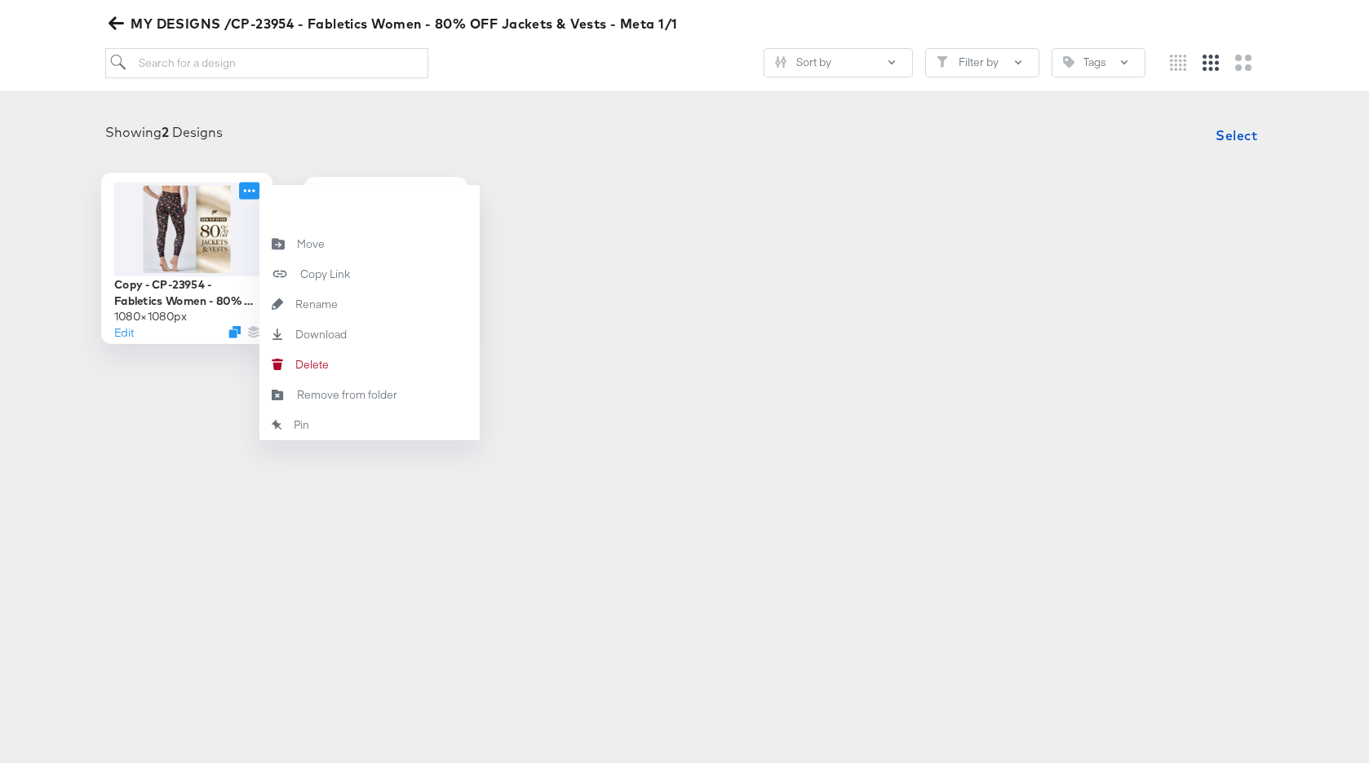
scroll to position [0, 0]
drag, startPoint x: 294, startPoint y: 212, endPoint x: 238, endPoint y: 210, distance: 55.5
click at [238, 210] on div "Copy - CP-23954 - Fabletics Women - 80% OFF Jackets & Vests - V1 Multi 1080 × 1…" at bounding box center [186, 258] width 163 height 163
click at [306, 210] on input "Copy - CP-23954 - Fabletics Women - 80% OFF Jackets & Vests - V1 Multi" at bounding box center [370, 207] width 196 height 33
drag, startPoint x: 326, startPoint y: 211, endPoint x: 276, endPoint y: 210, distance: 50.6
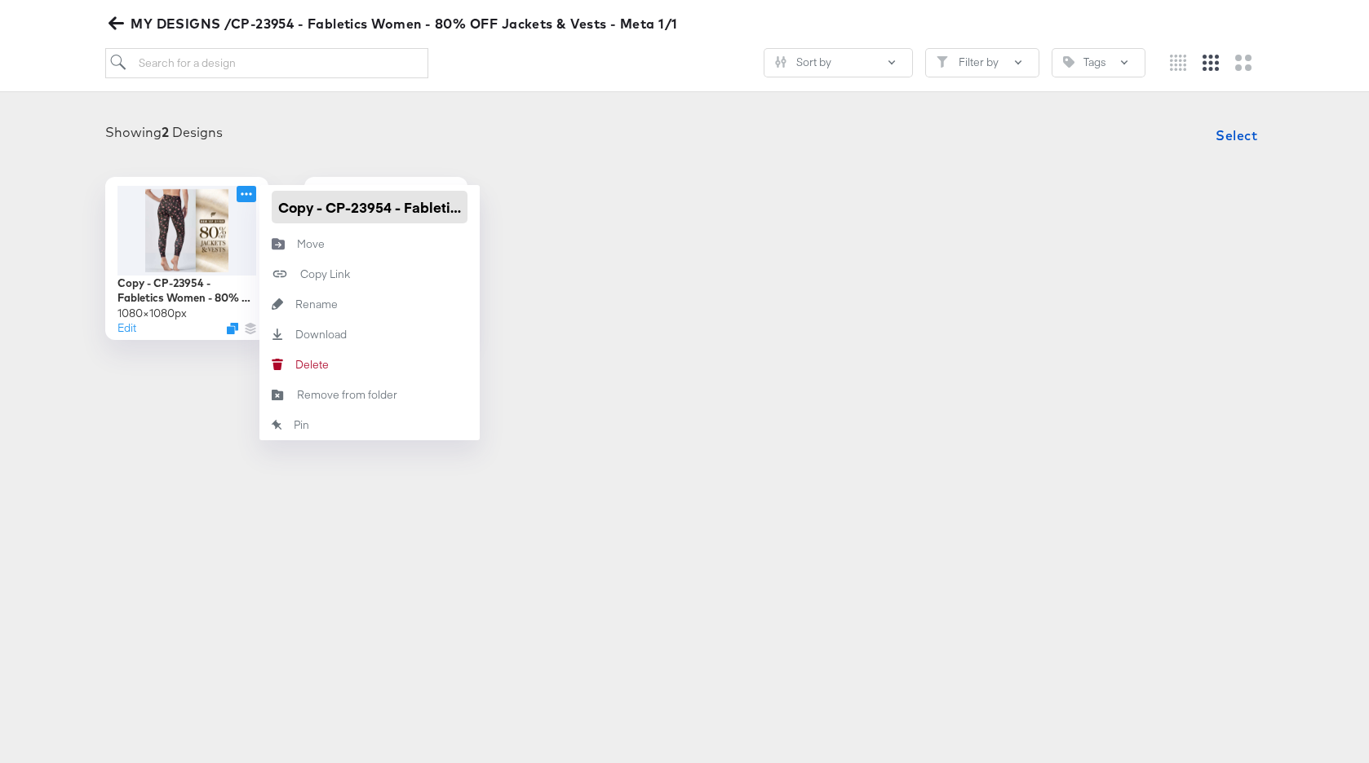
click at [276, 210] on input "Copy - CP-23954 - Fabletics Women - 80% OFF Jackets & Vests - V1 Multi" at bounding box center [370, 207] width 196 height 33
type input "CP-23954 - Fabletics Women - 80% OFF Jackets & Vests - V1 Multi"
click at [347, 122] on div "Showing 2 Designs Select" at bounding box center [684, 135] width 1336 height 33
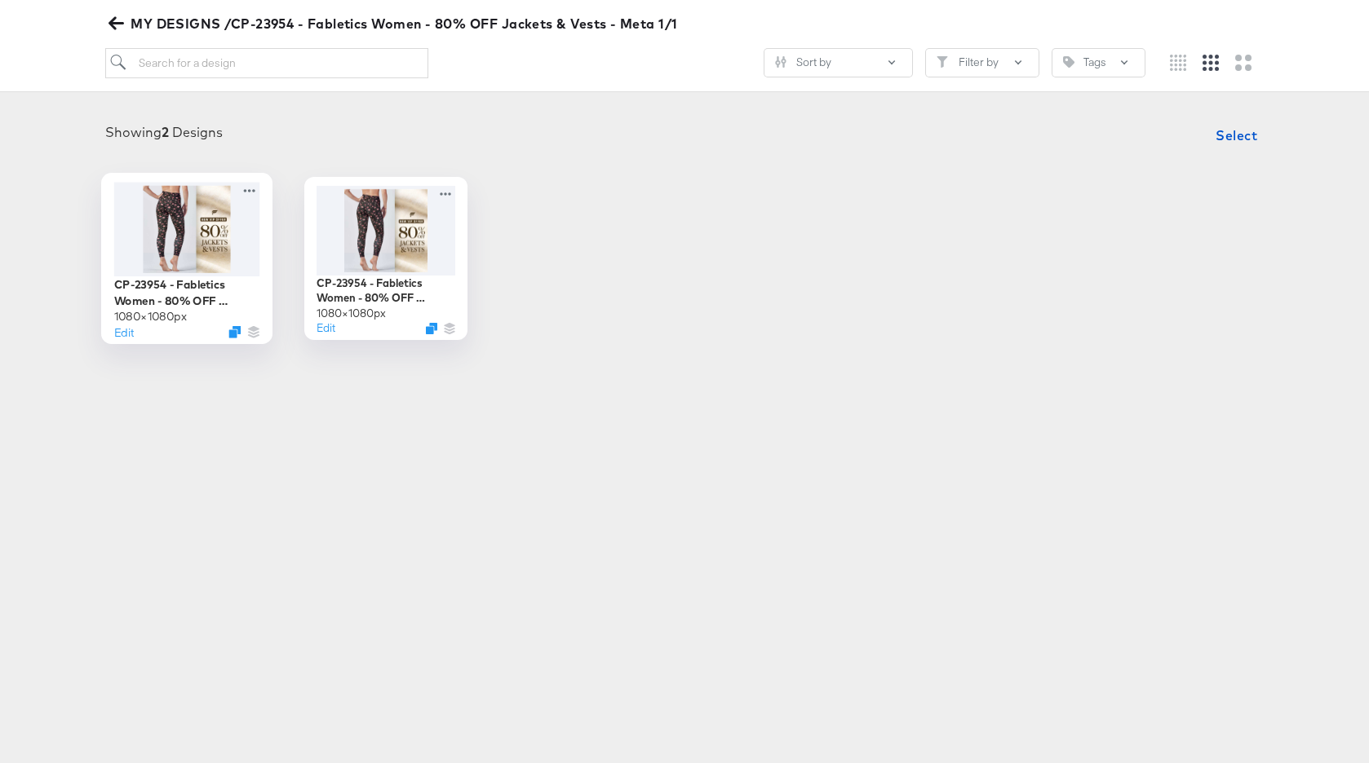
click at [200, 232] on div at bounding box center [187, 229] width 146 height 94
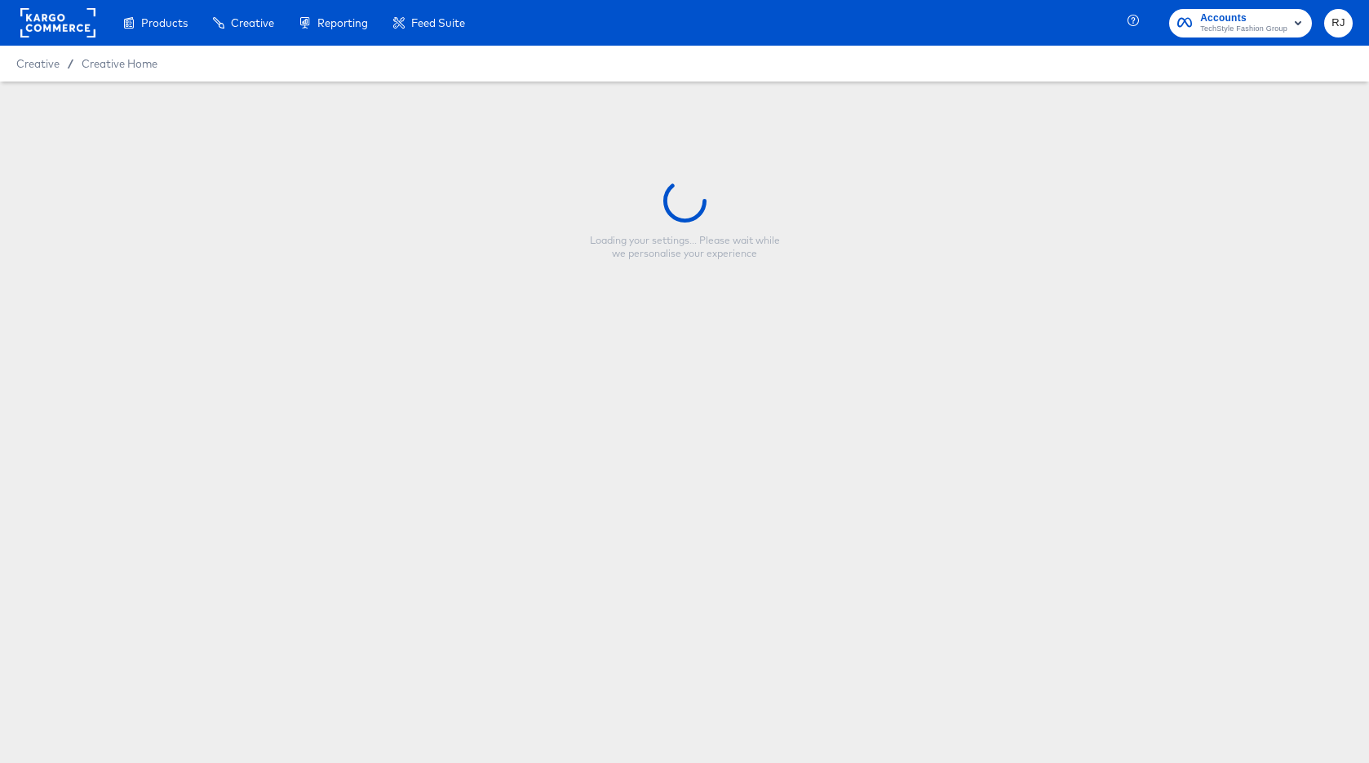
type input "CP-23954 - Fabletics Women - 80% OFF Jackets & Vests - V1 Multi"
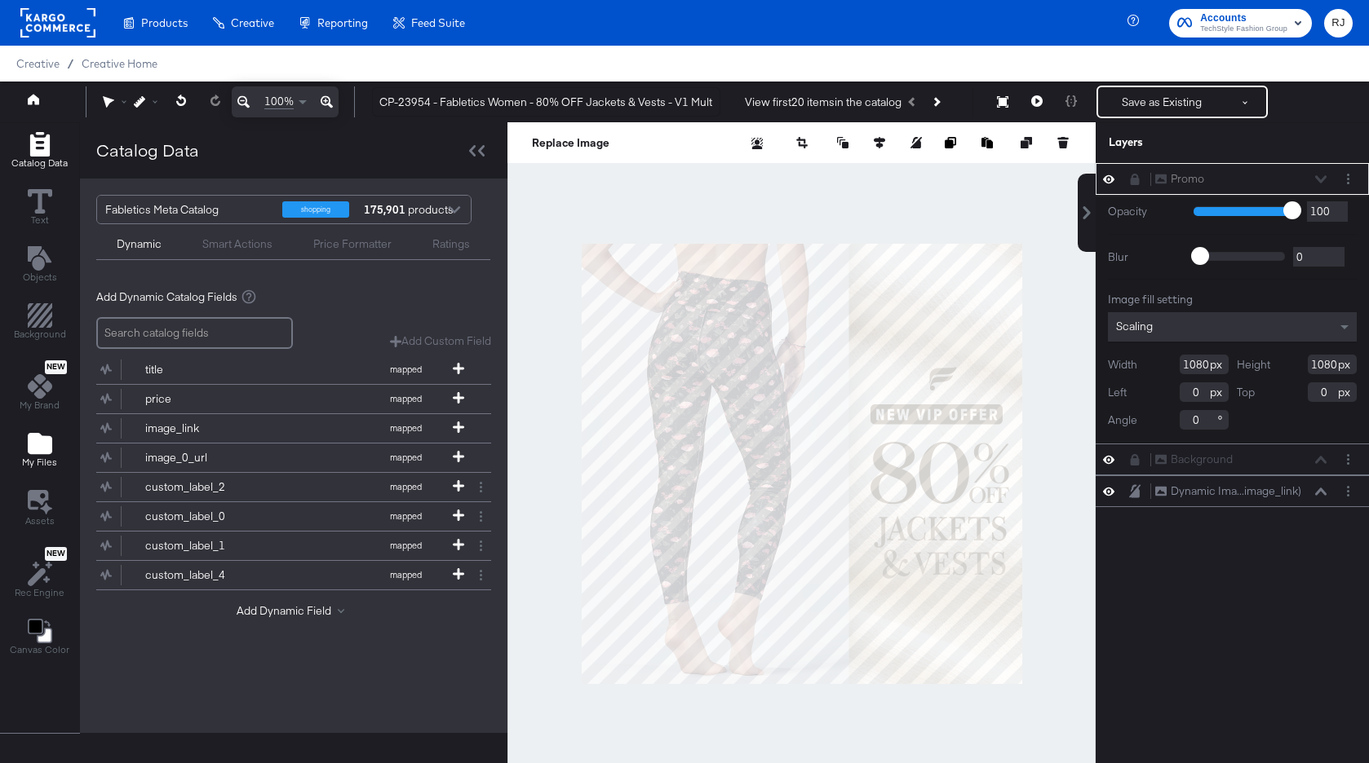
click at [41, 448] on icon "Add Files" at bounding box center [40, 443] width 24 height 21
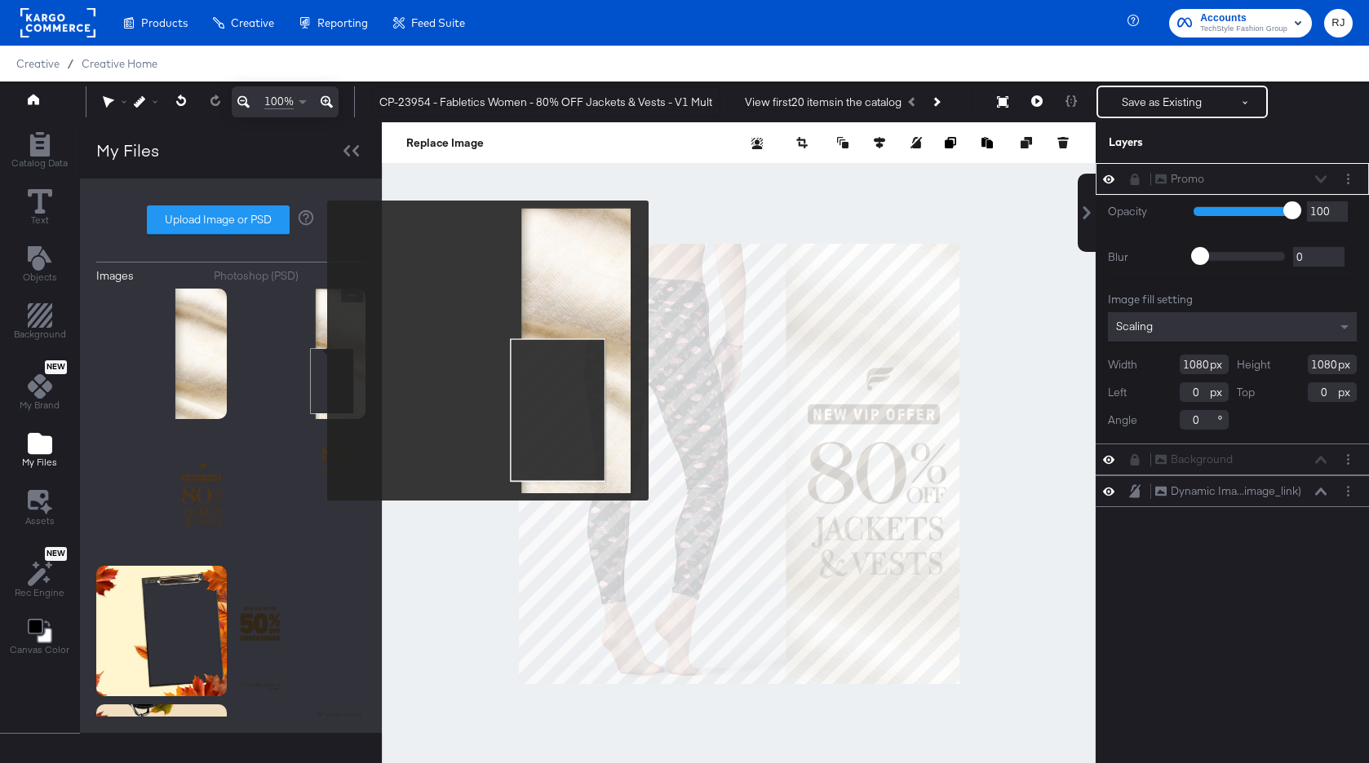
click at [316, 351] on img at bounding box center [300, 354] width 130 height 130
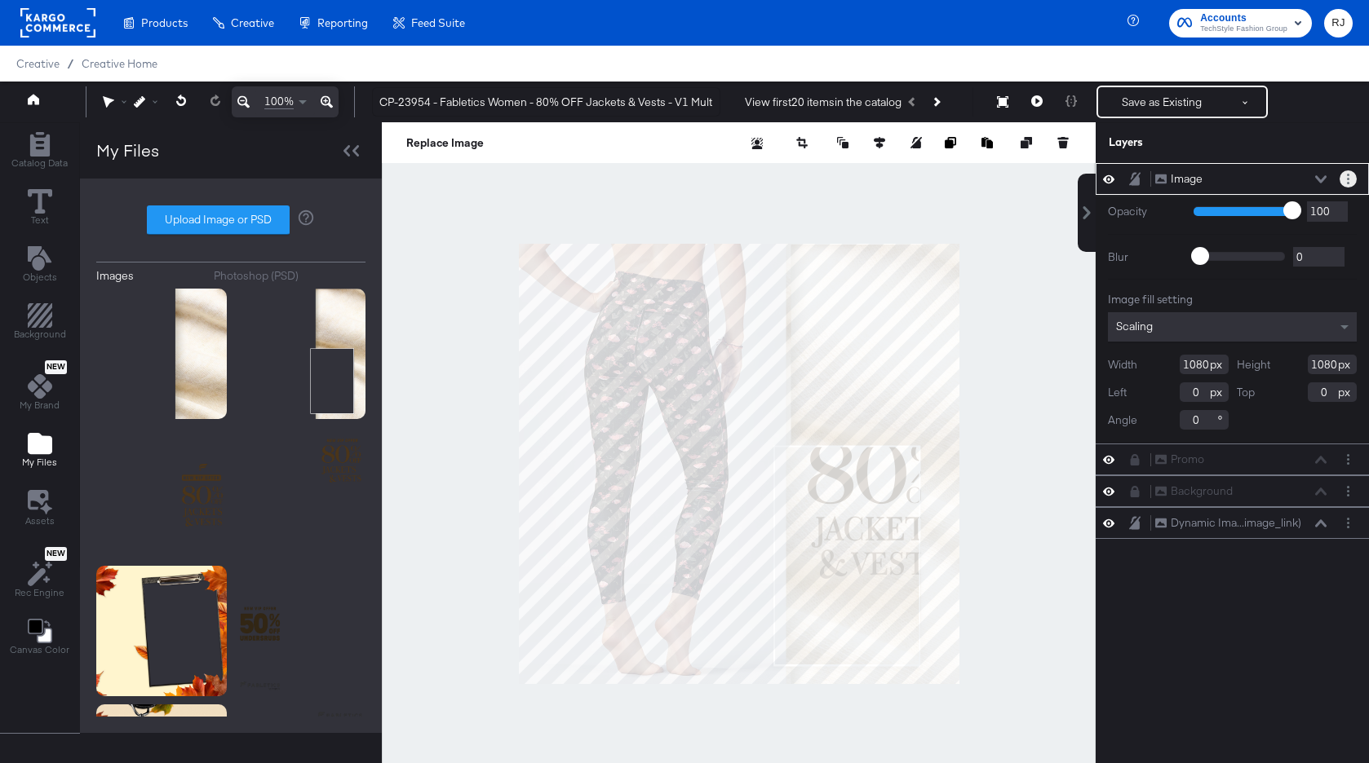
click at [1349, 179] on button "Layer Options" at bounding box center [1347, 178] width 17 height 17
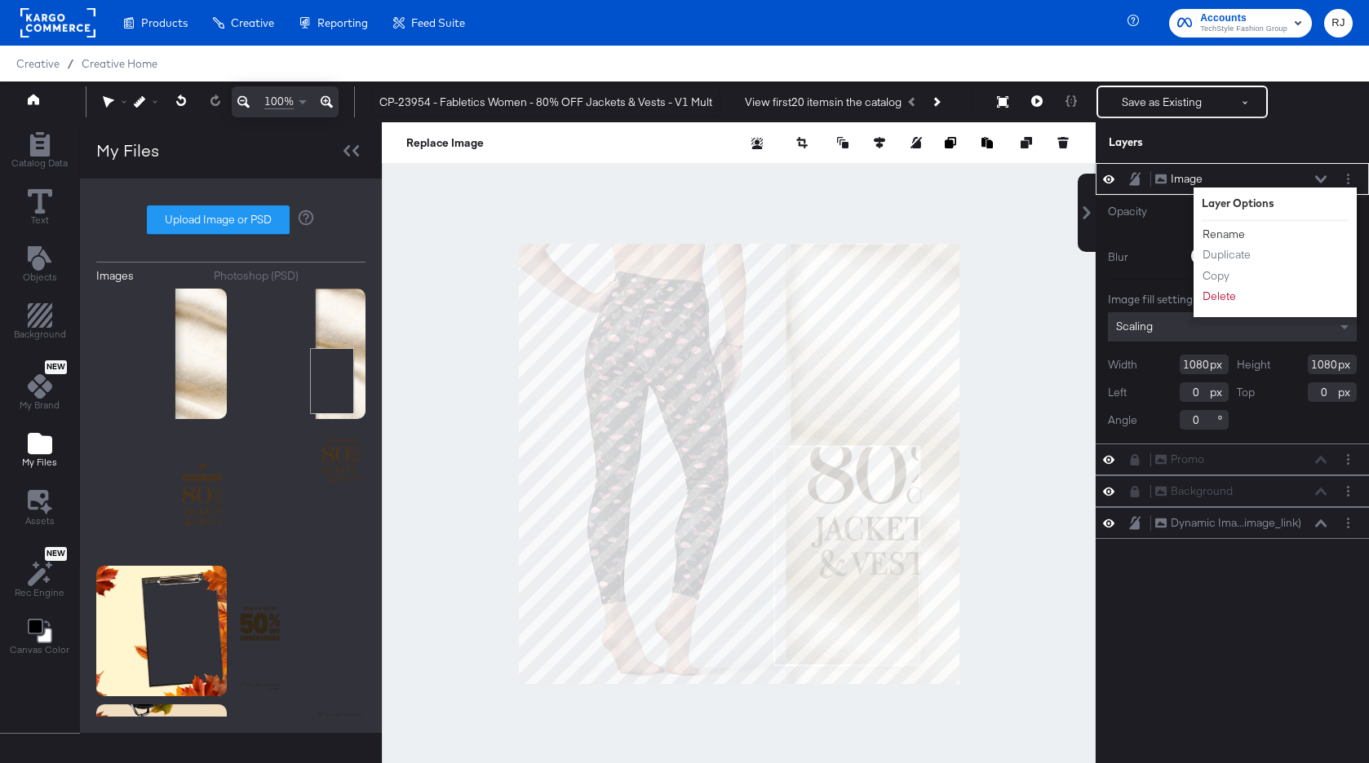
click at [1227, 235] on button "Rename" at bounding box center [1223, 234] width 44 height 17
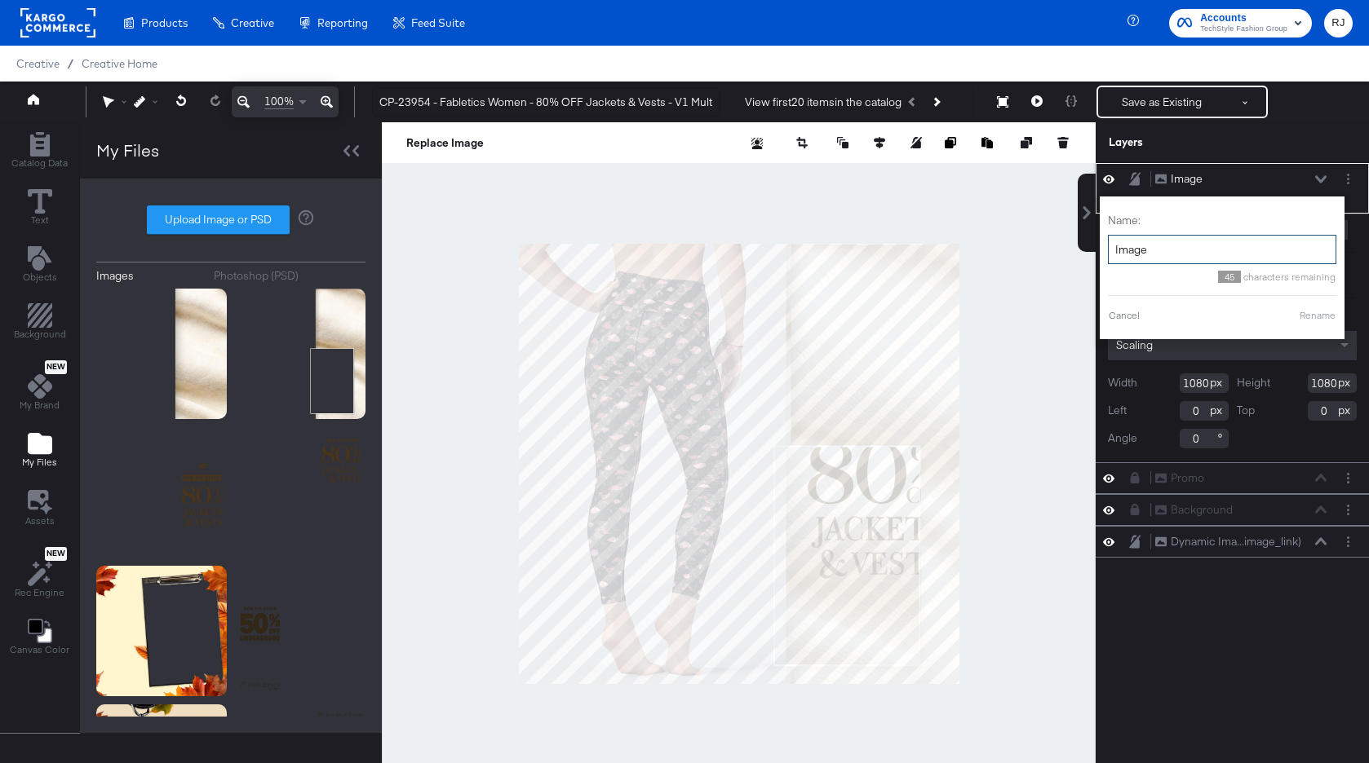
drag, startPoint x: 1176, startPoint y: 257, endPoint x: 1110, endPoint y: 254, distance: 66.1
click at [1110, 254] on input "Image" at bounding box center [1222, 250] width 228 height 30
type input "Background"
click at [1304, 312] on button "Rename" at bounding box center [1297, 315] width 38 height 15
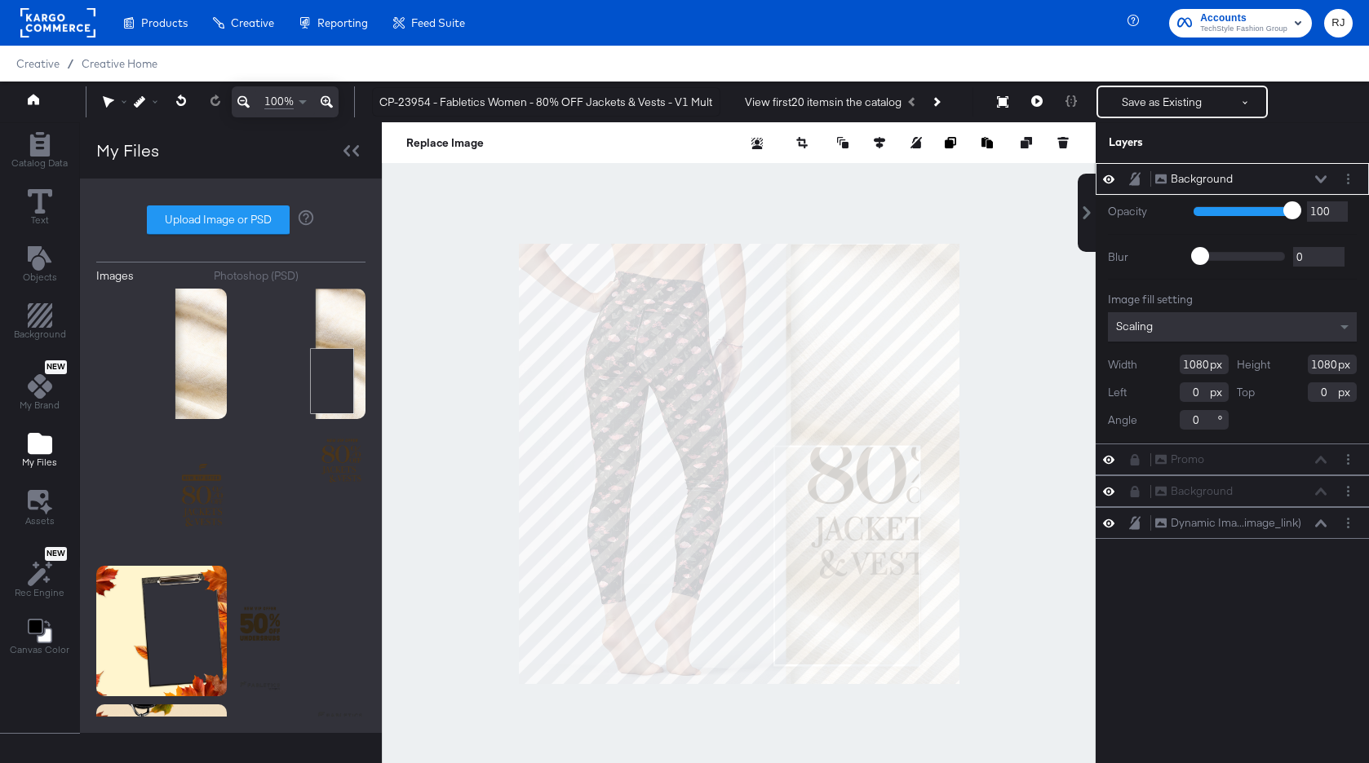
click at [1321, 175] on icon at bounding box center [1320, 179] width 11 height 8
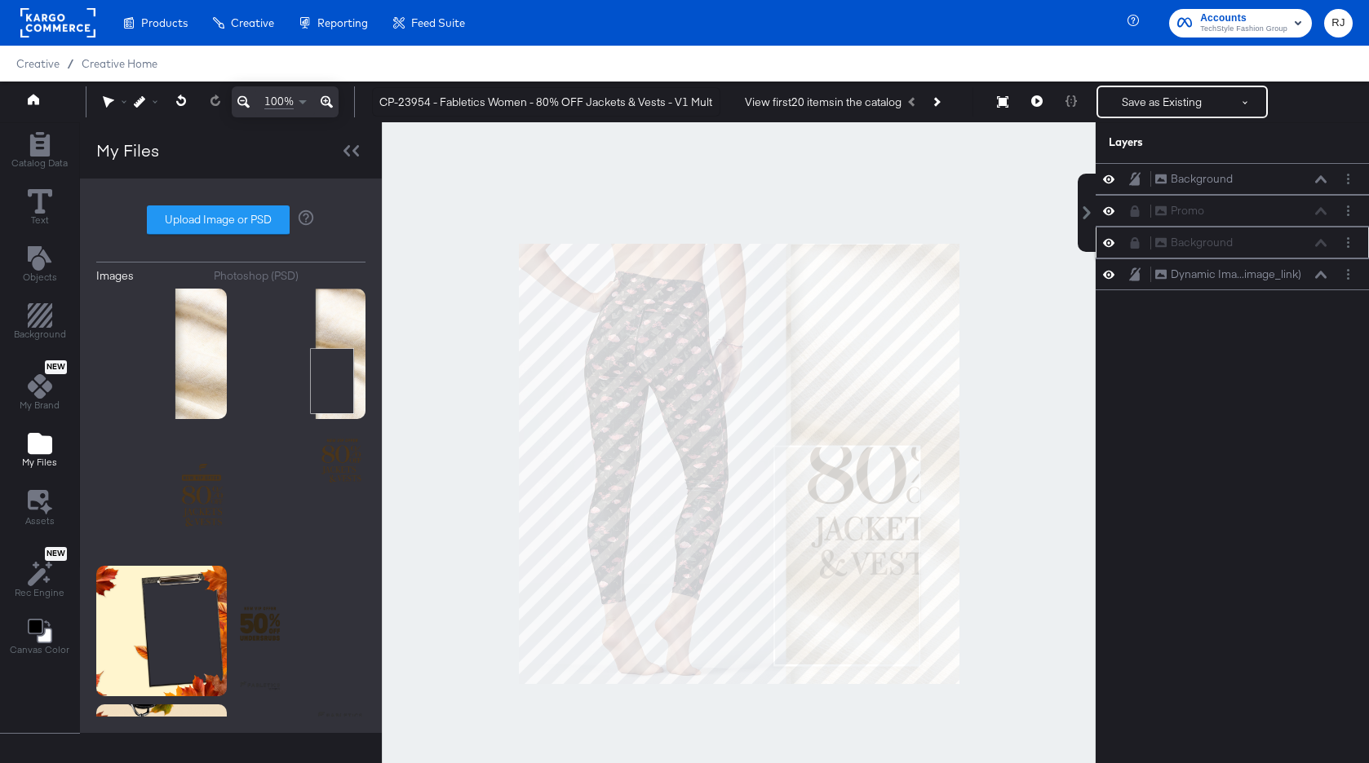
click at [1130, 245] on icon at bounding box center [1134, 242] width 11 height 11
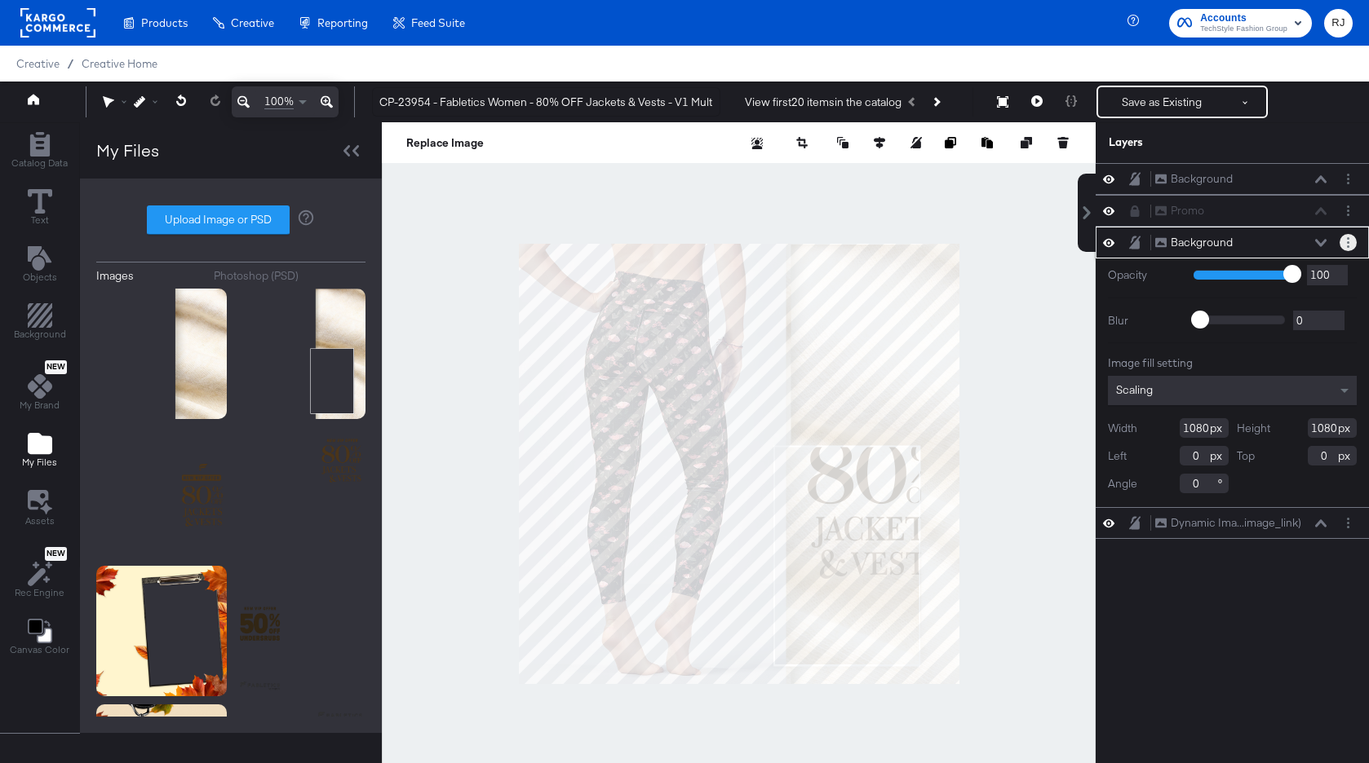
click at [1341, 241] on button "Layer Options" at bounding box center [1347, 242] width 17 height 17
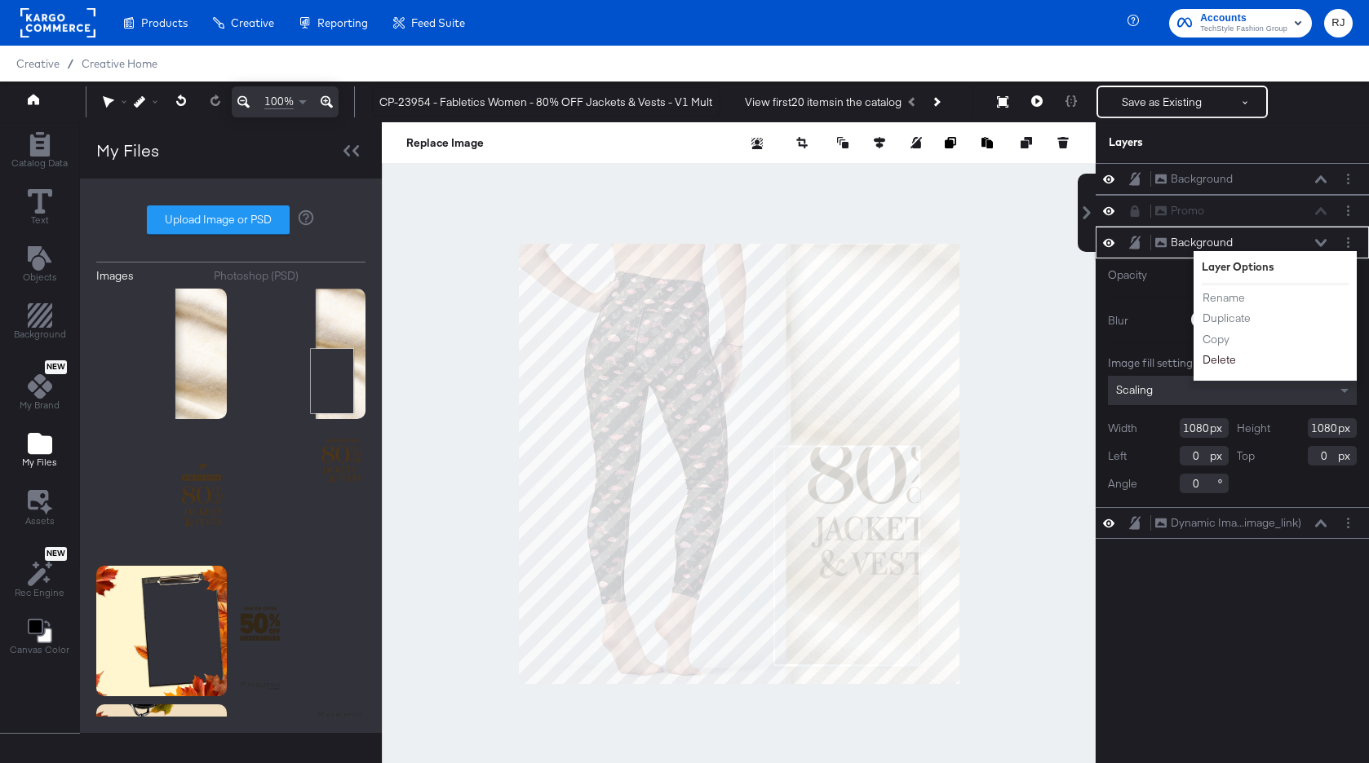
click at [1223, 361] on button "Delete" at bounding box center [1218, 360] width 35 height 17
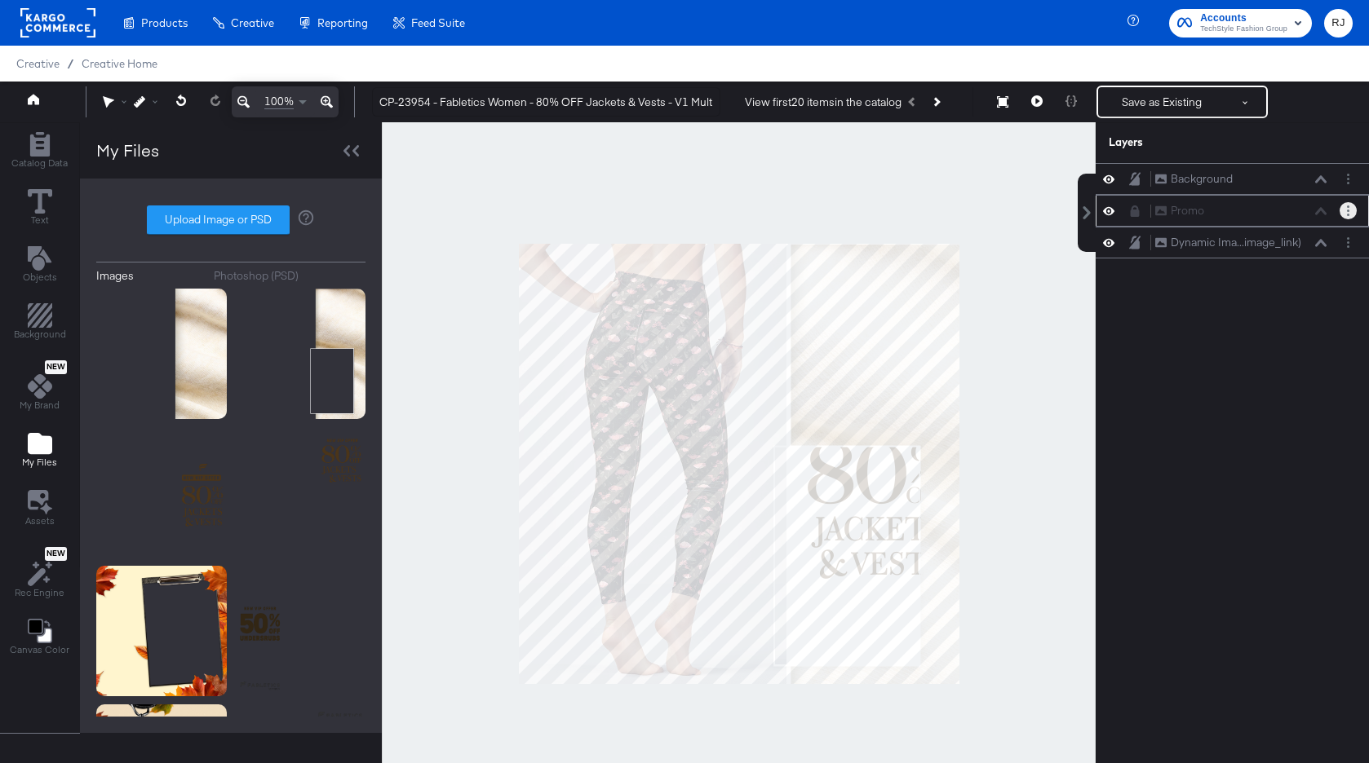
click at [1350, 215] on button "Layer Options" at bounding box center [1347, 210] width 17 height 17
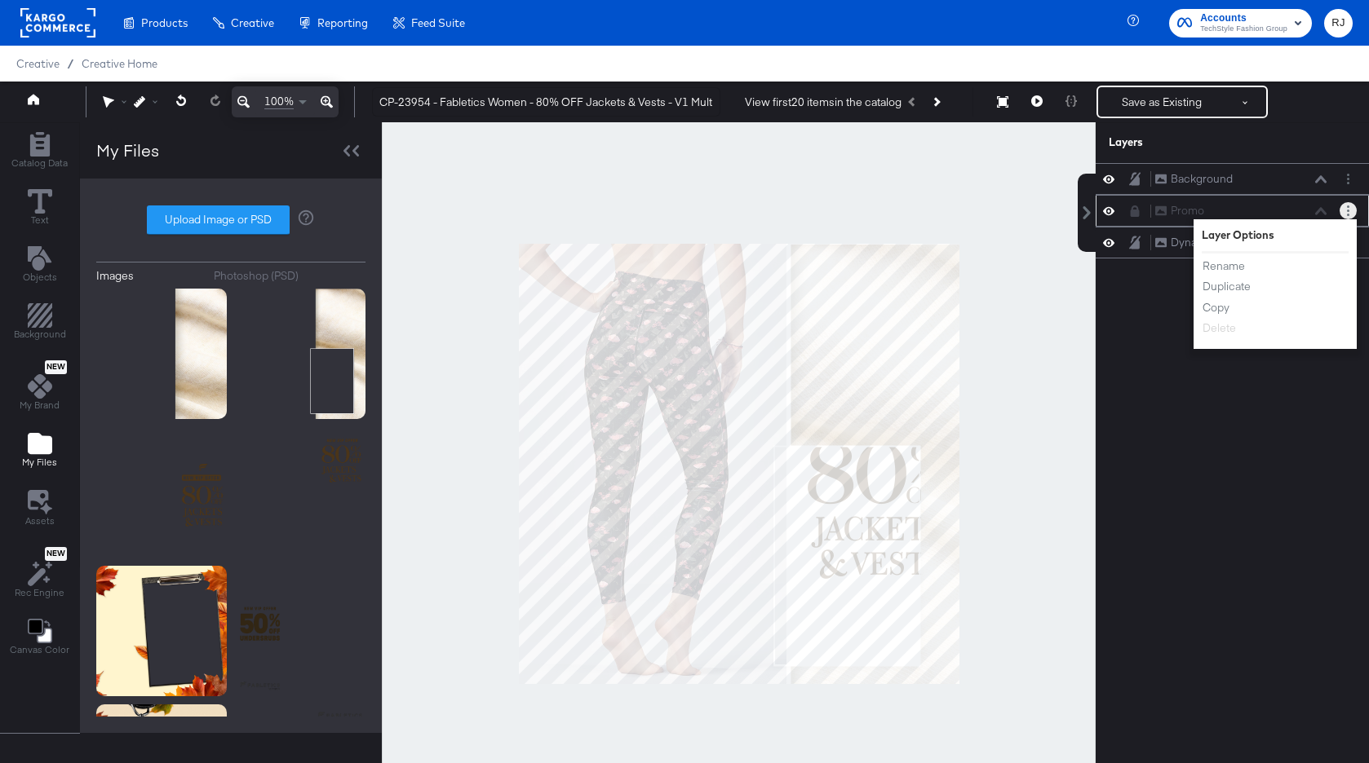
click at [1140, 212] on div at bounding box center [1139, 211] width 23 height 13
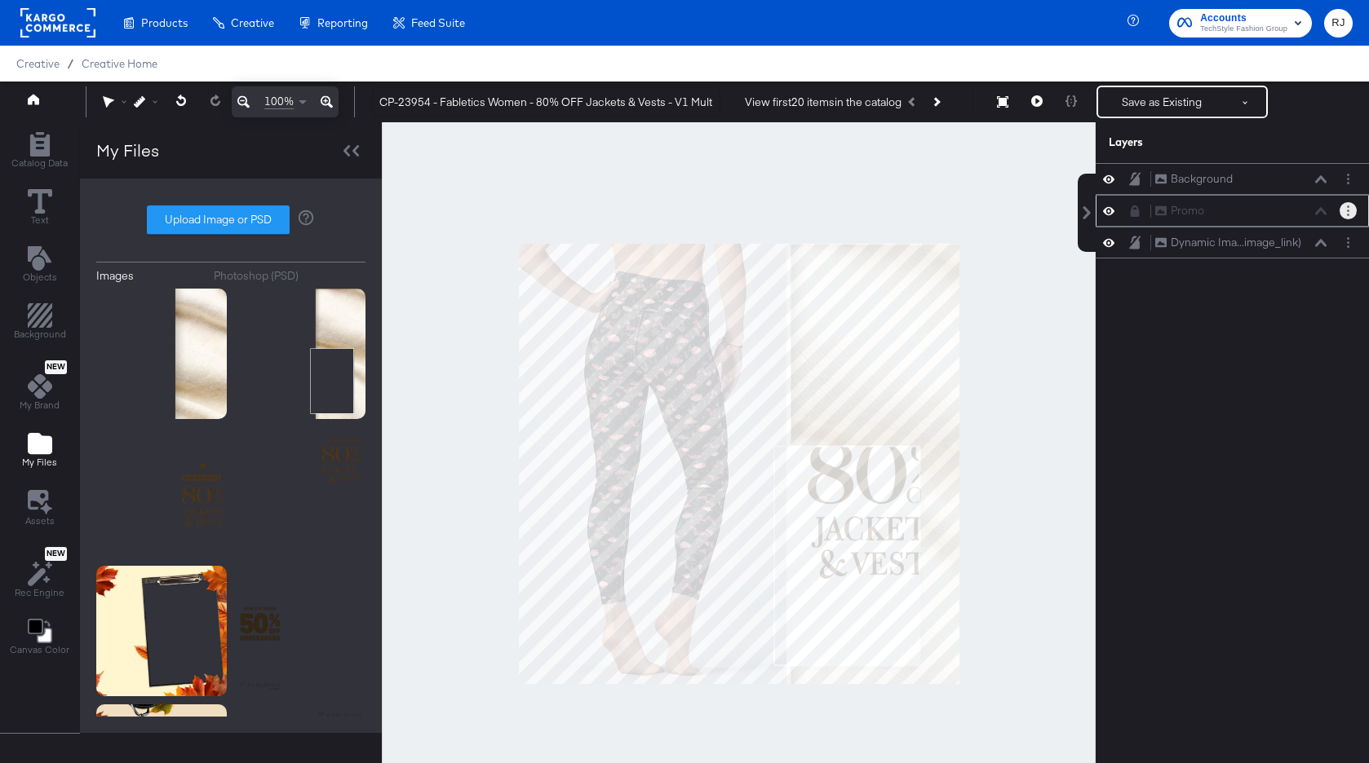
click at [1134, 214] on icon at bounding box center [1134, 211] width 9 height 11
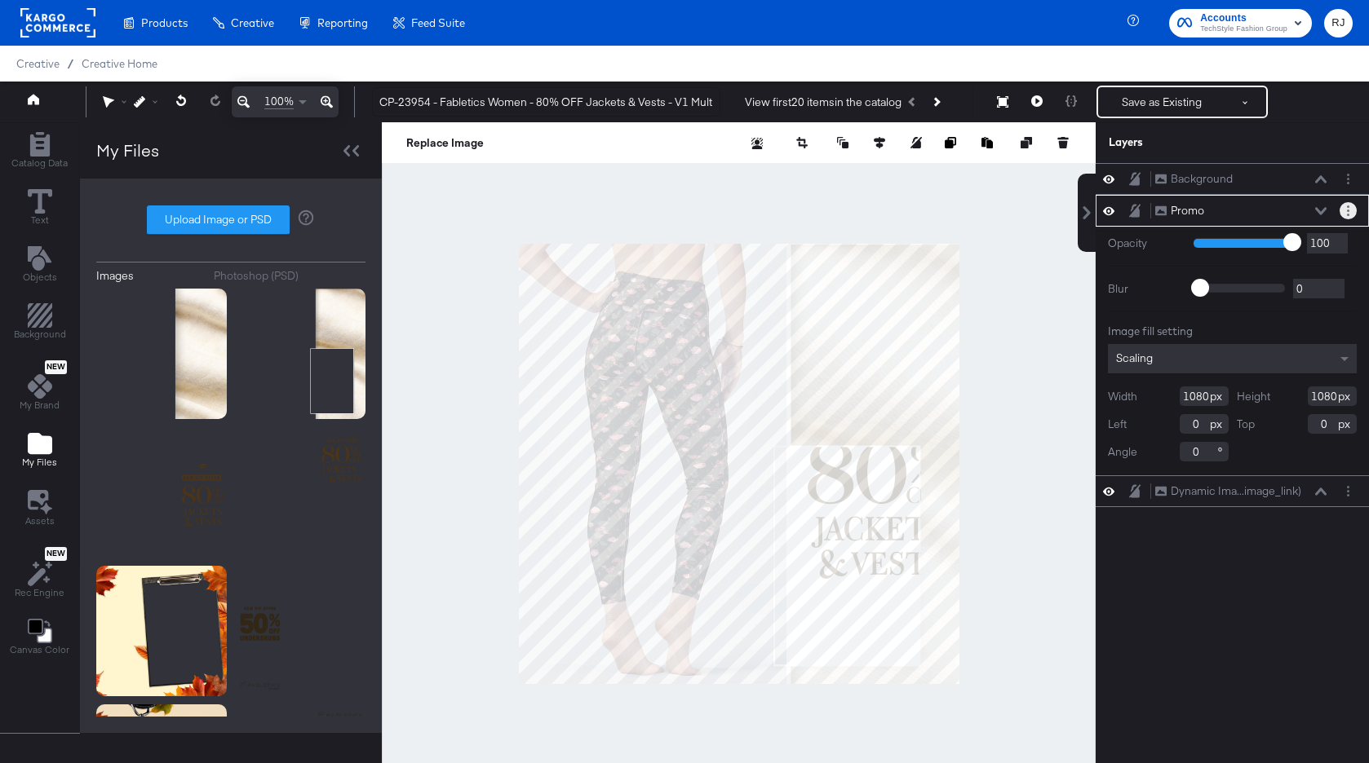
click at [1351, 210] on button "Layer Options" at bounding box center [1347, 210] width 17 height 17
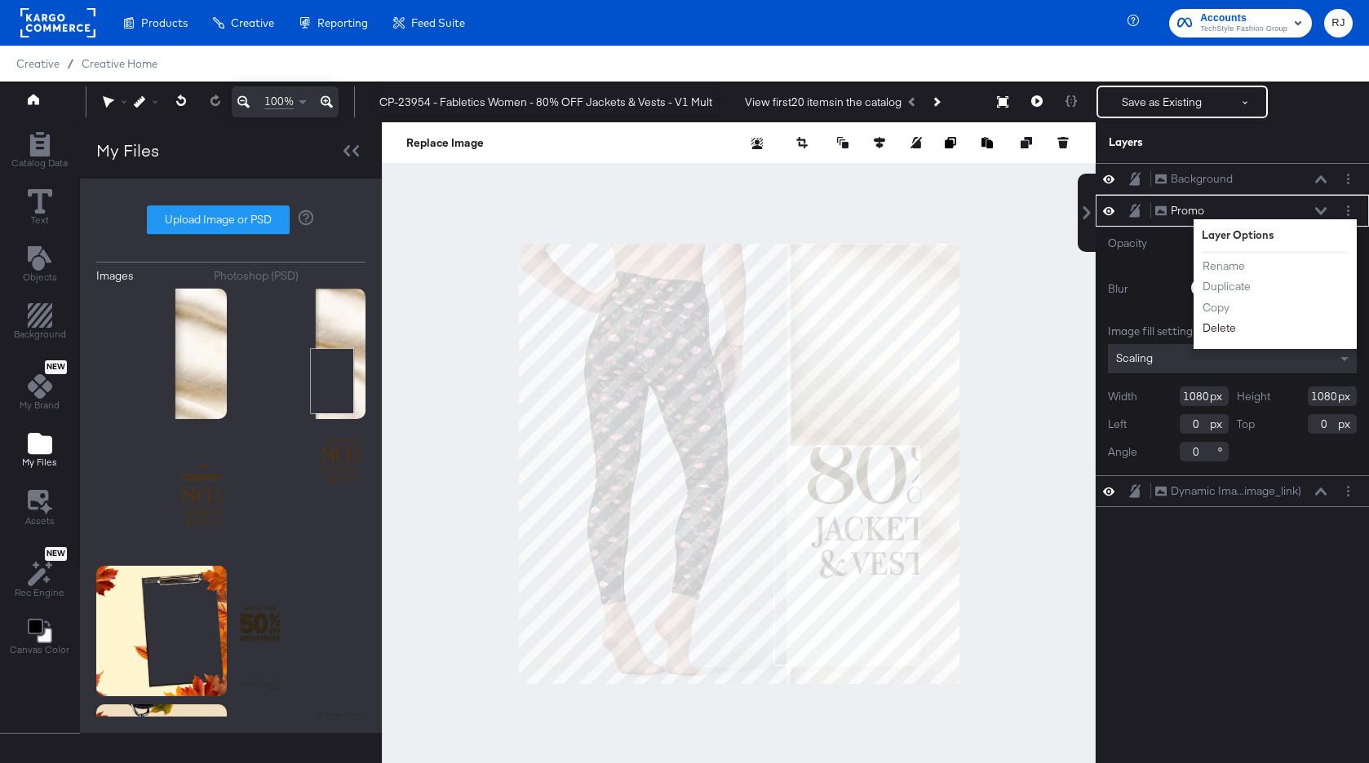
click at [1215, 333] on button "Delete" at bounding box center [1218, 328] width 35 height 17
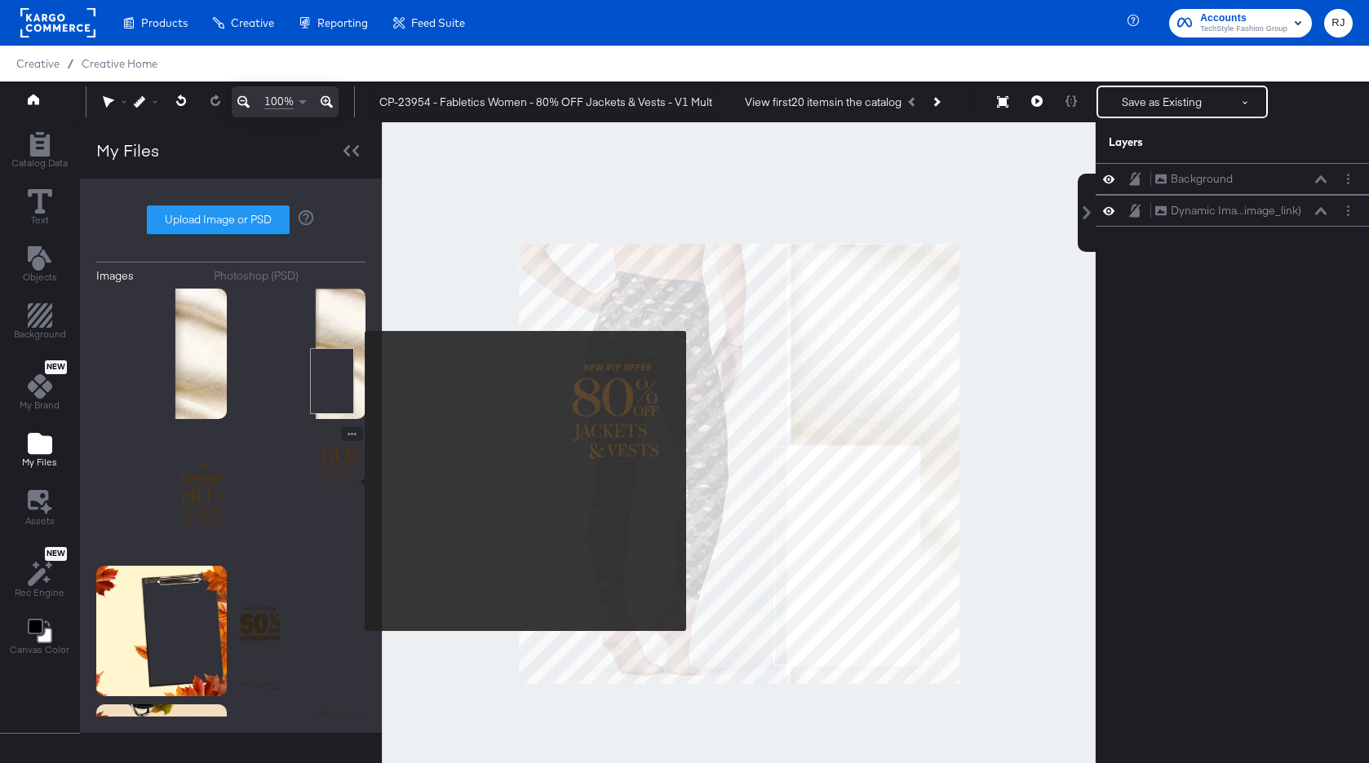
click at [354, 481] on img at bounding box center [300, 492] width 130 height 130
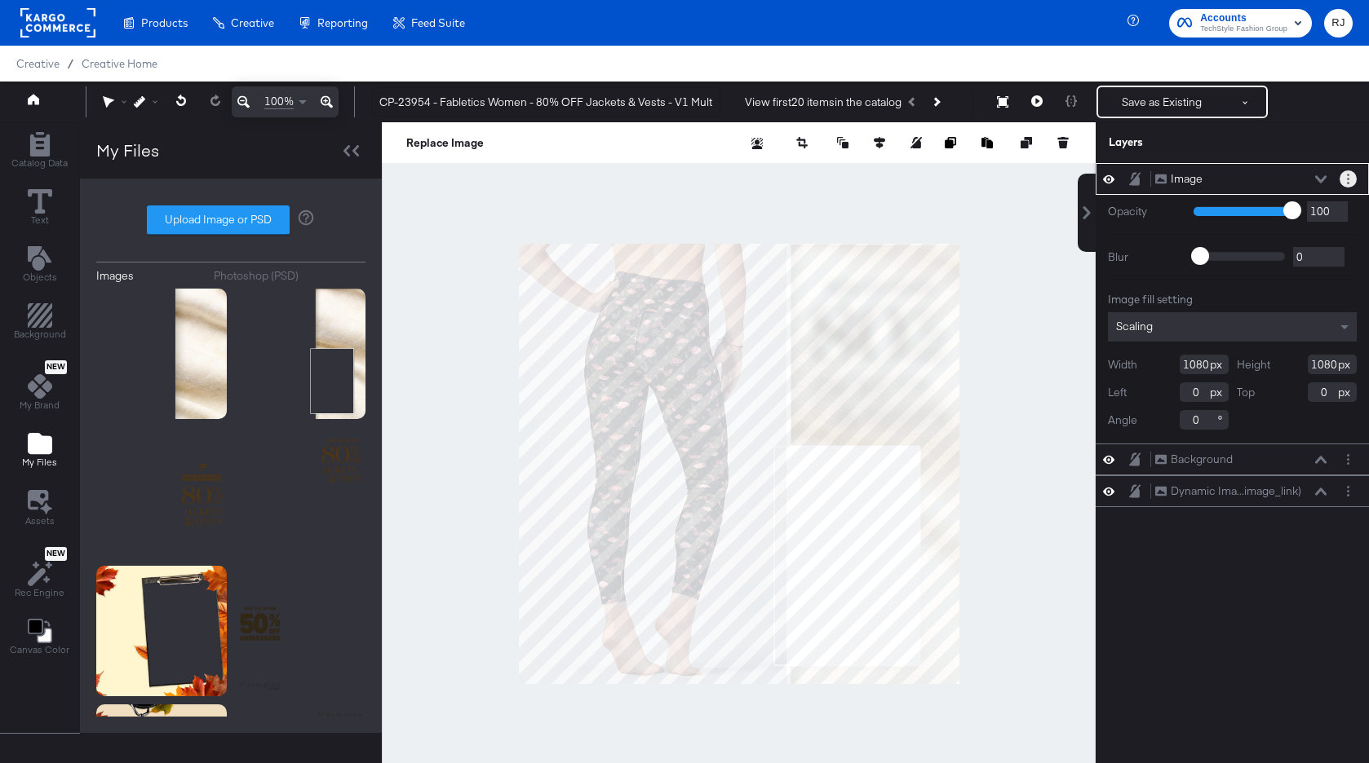
click at [1347, 175] on circle "Layer Options" at bounding box center [1348, 175] width 2 height 2
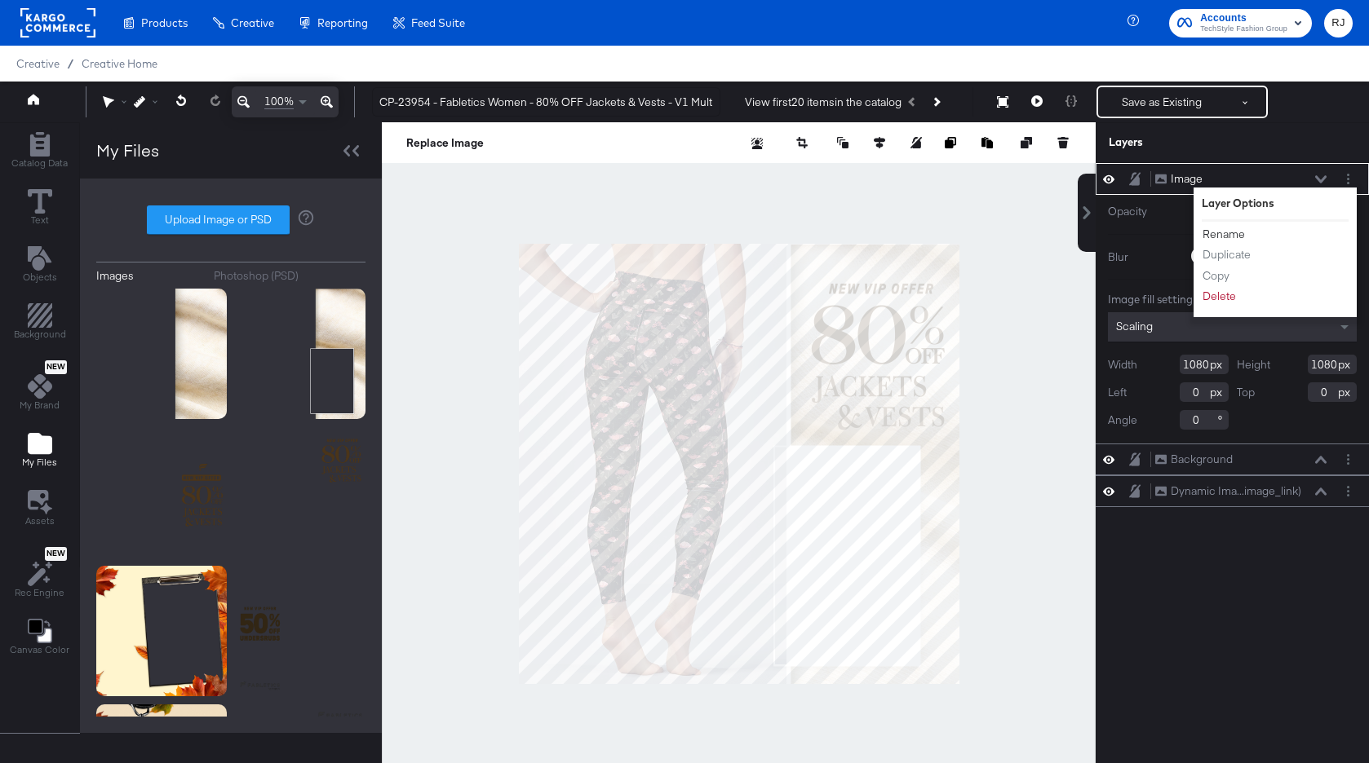
click at [1238, 230] on button "Rename" at bounding box center [1223, 234] width 44 height 17
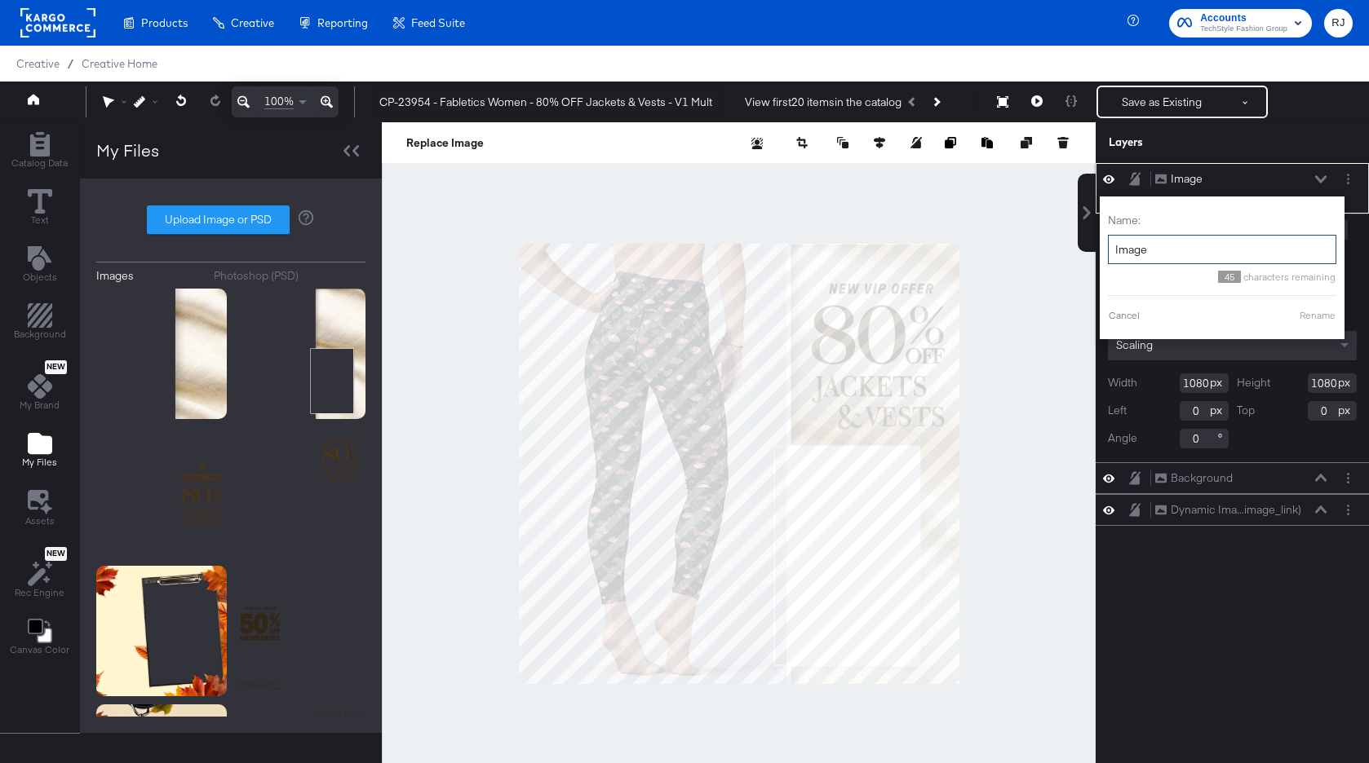
drag, startPoint x: 1202, startPoint y: 250, endPoint x: 1099, endPoint y: 250, distance: 103.6
click at [1099, 250] on div "Name: Image 45 characters remaining Cancel Rename" at bounding box center [1221, 268] width 245 height 143
drag, startPoint x: 1176, startPoint y: 248, endPoint x: 1112, endPoint y: 247, distance: 64.4
click at [1112, 247] on input "Image" at bounding box center [1222, 250] width 228 height 30
type input "Promo"
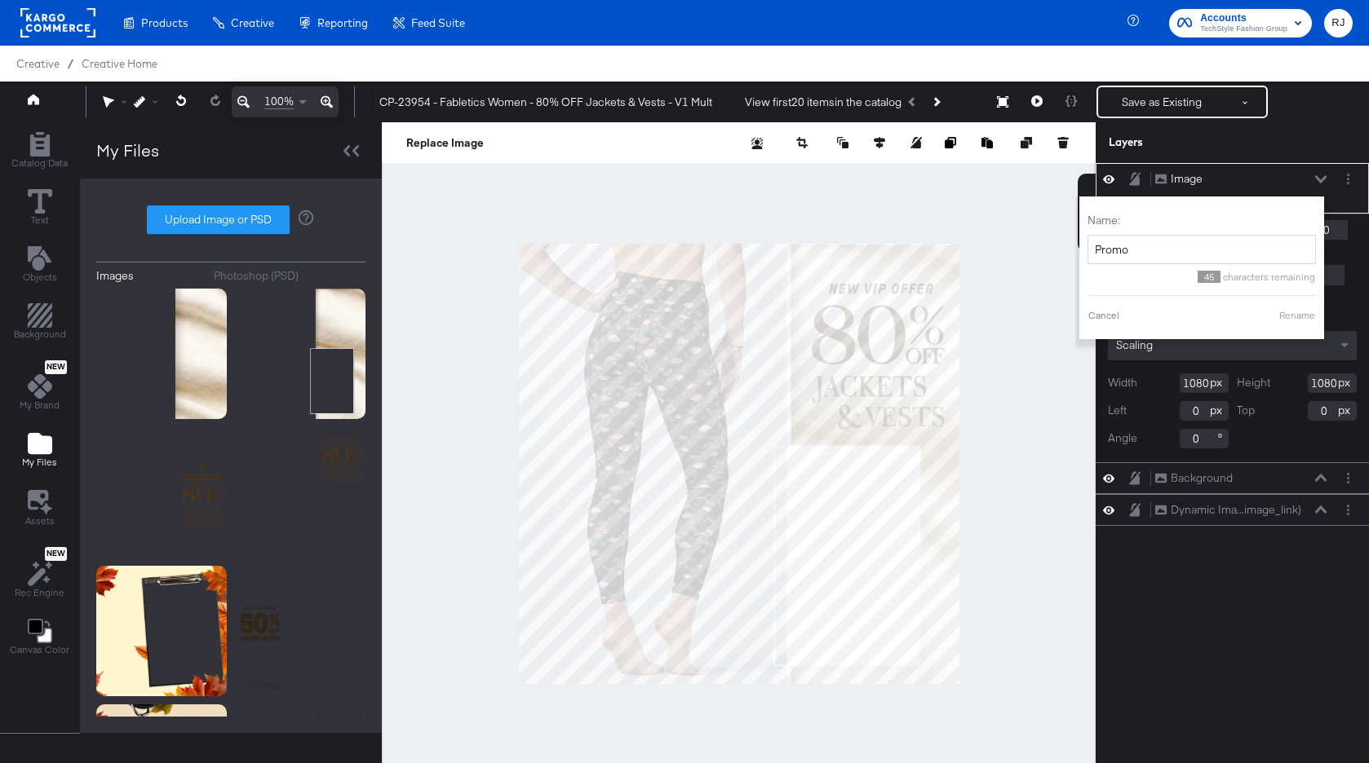
click at [1291, 316] on button "Rename" at bounding box center [1297, 315] width 38 height 15
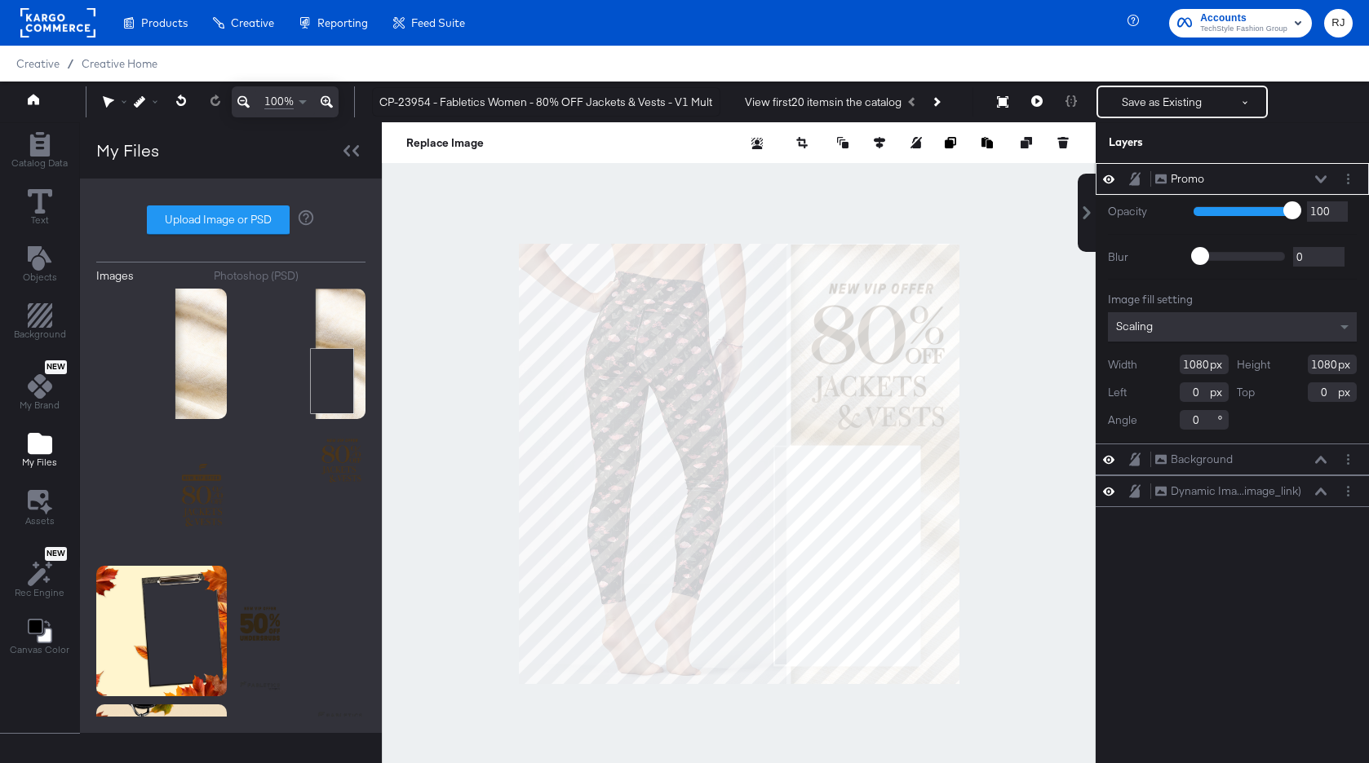
click at [1316, 181] on icon at bounding box center [1320, 179] width 11 height 8
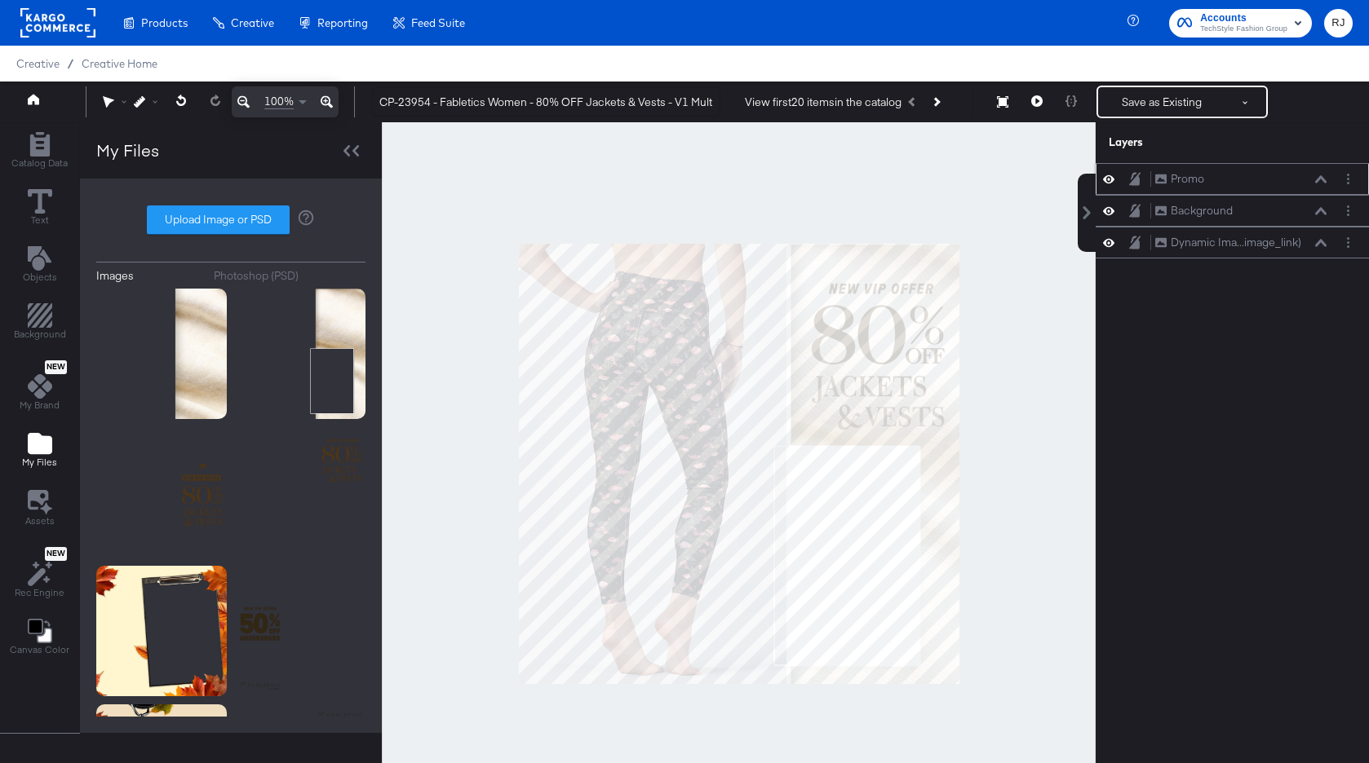
click at [1135, 175] on icon at bounding box center [1134, 179] width 11 height 14
click at [1135, 219] on div "Background Background" at bounding box center [1231, 211] width 273 height 32
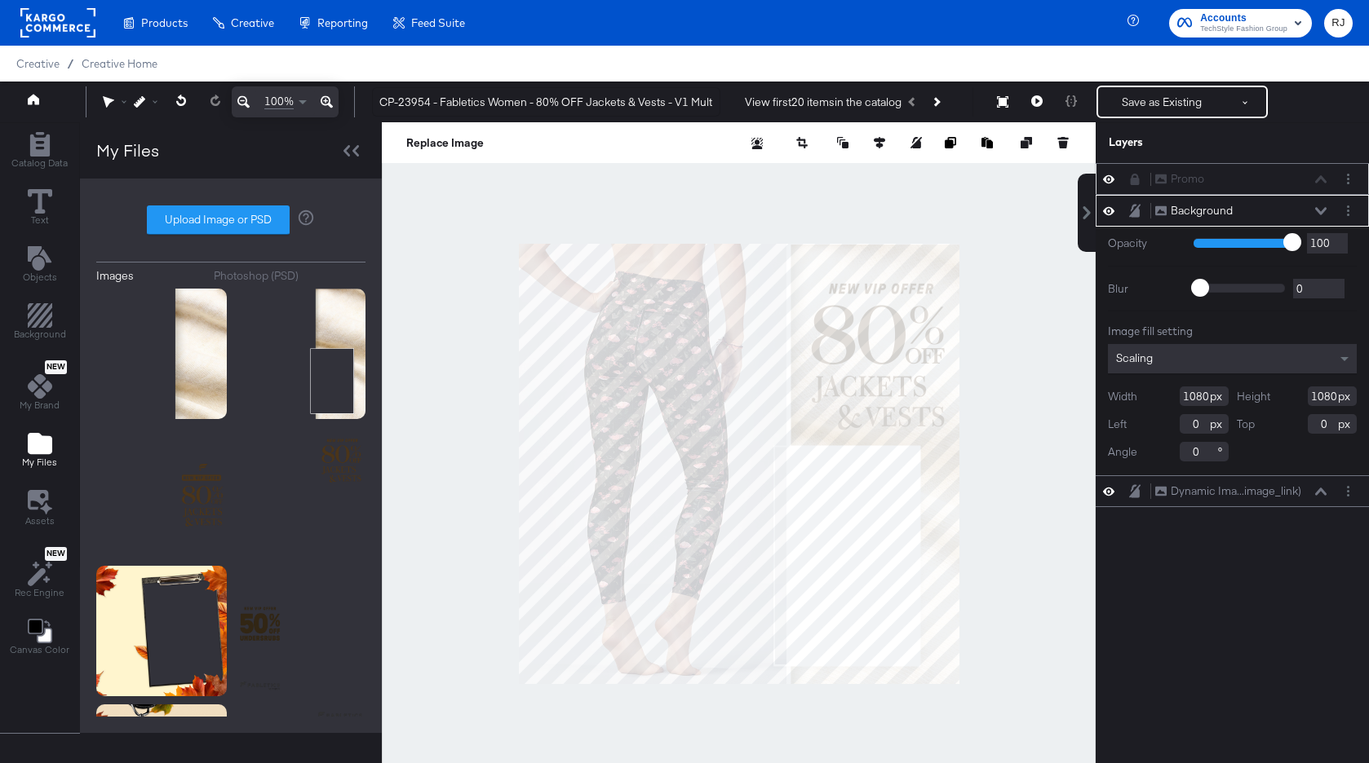
click at [1131, 211] on icon at bounding box center [1134, 211] width 11 height 14
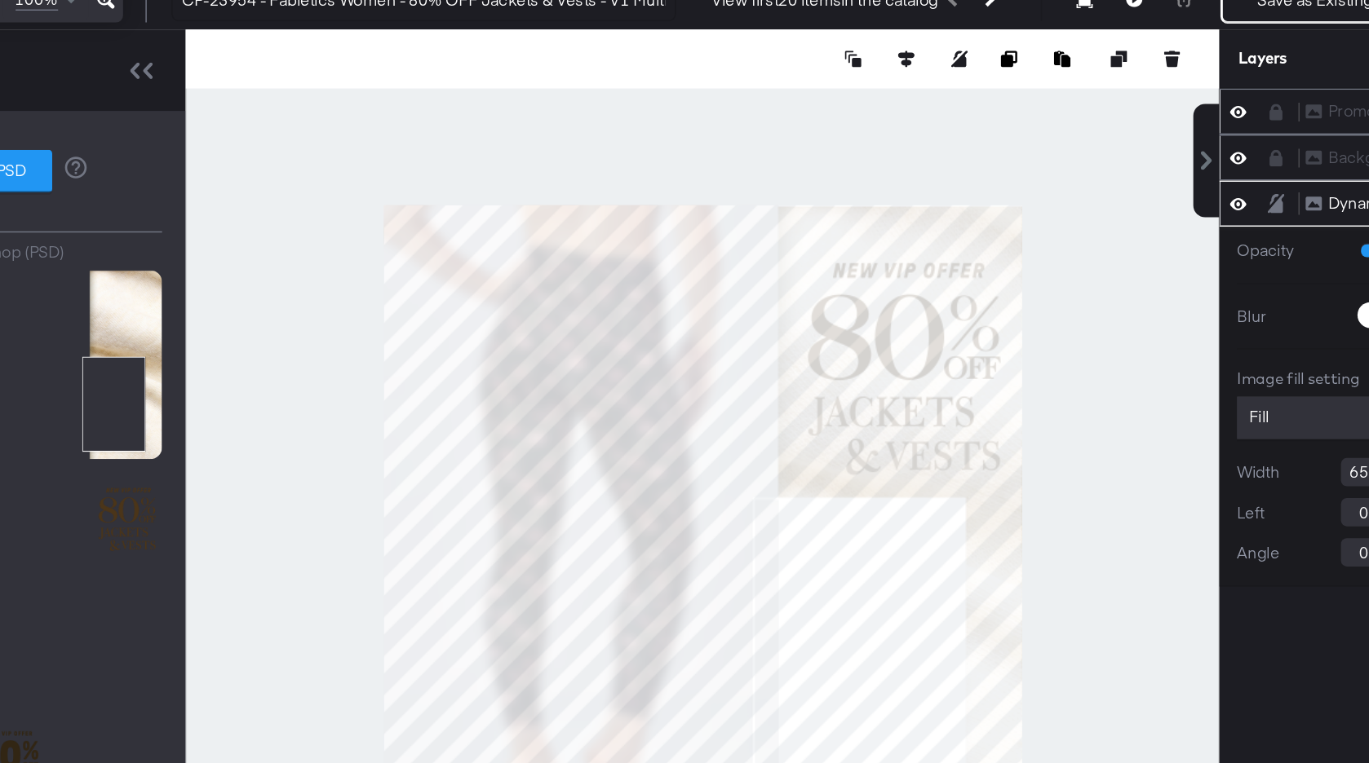
type input "668"
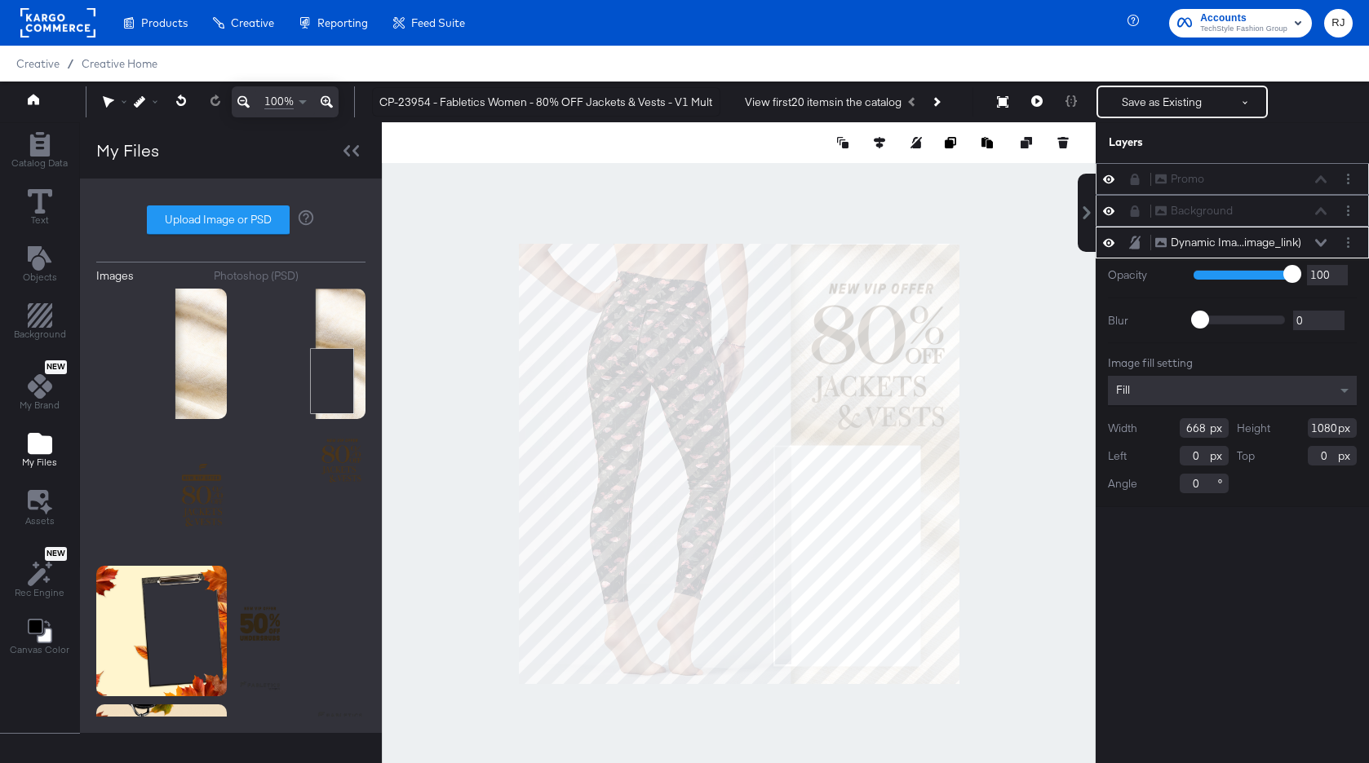
click at [641, 732] on div at bounding box center [739, 463] width 714 height 683
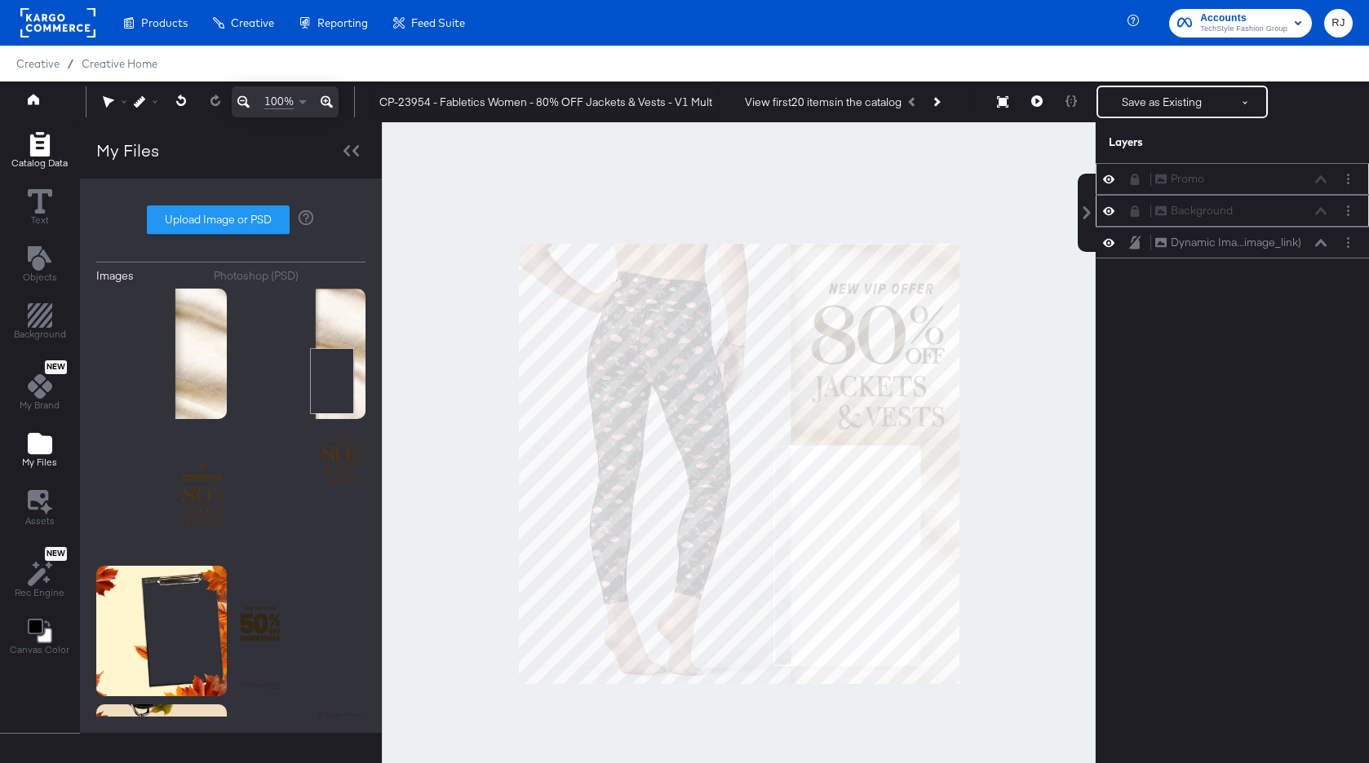
click at [40, 148] on icon "Add Rectangle" at bounding box center [40, 144] width 24 height 24
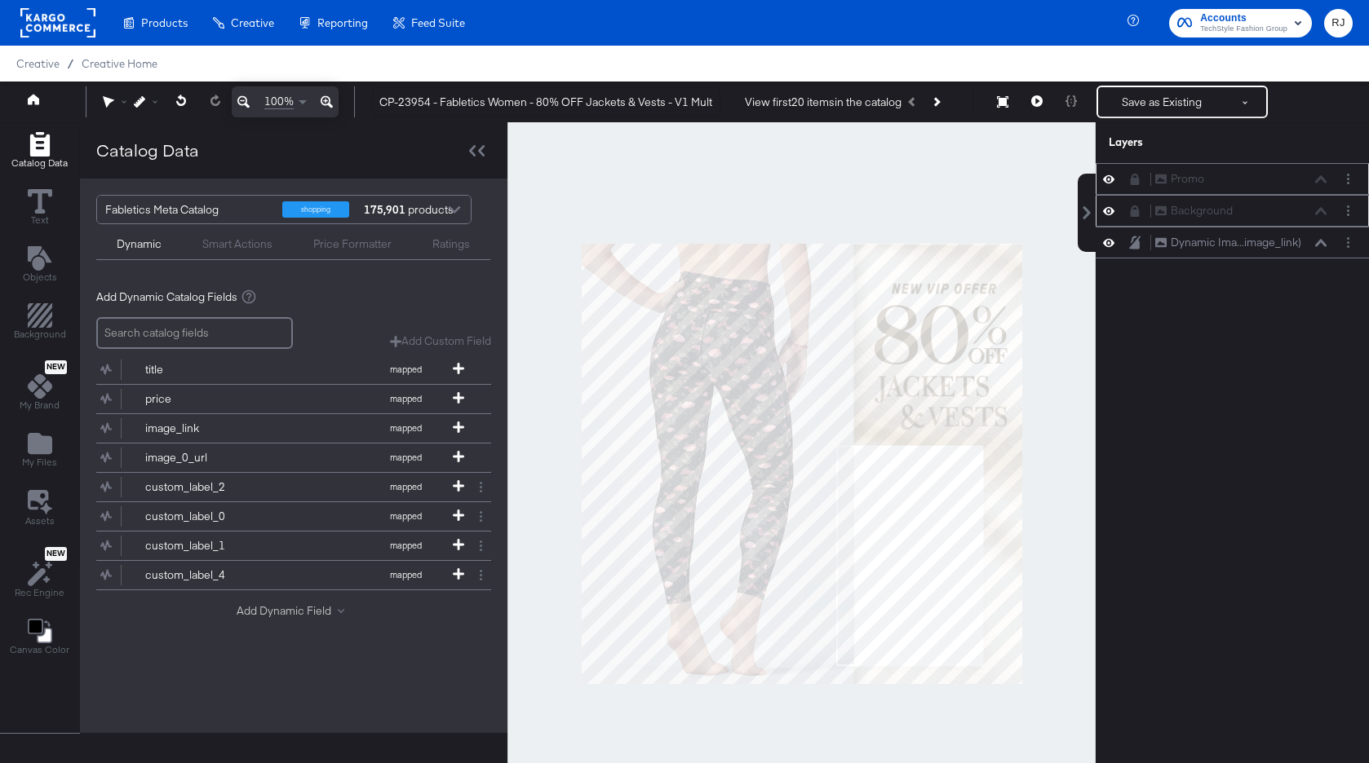
click at [312, 617] on button "Add Dynamic Field" at bounding box center [294, 611] width 114 height 15
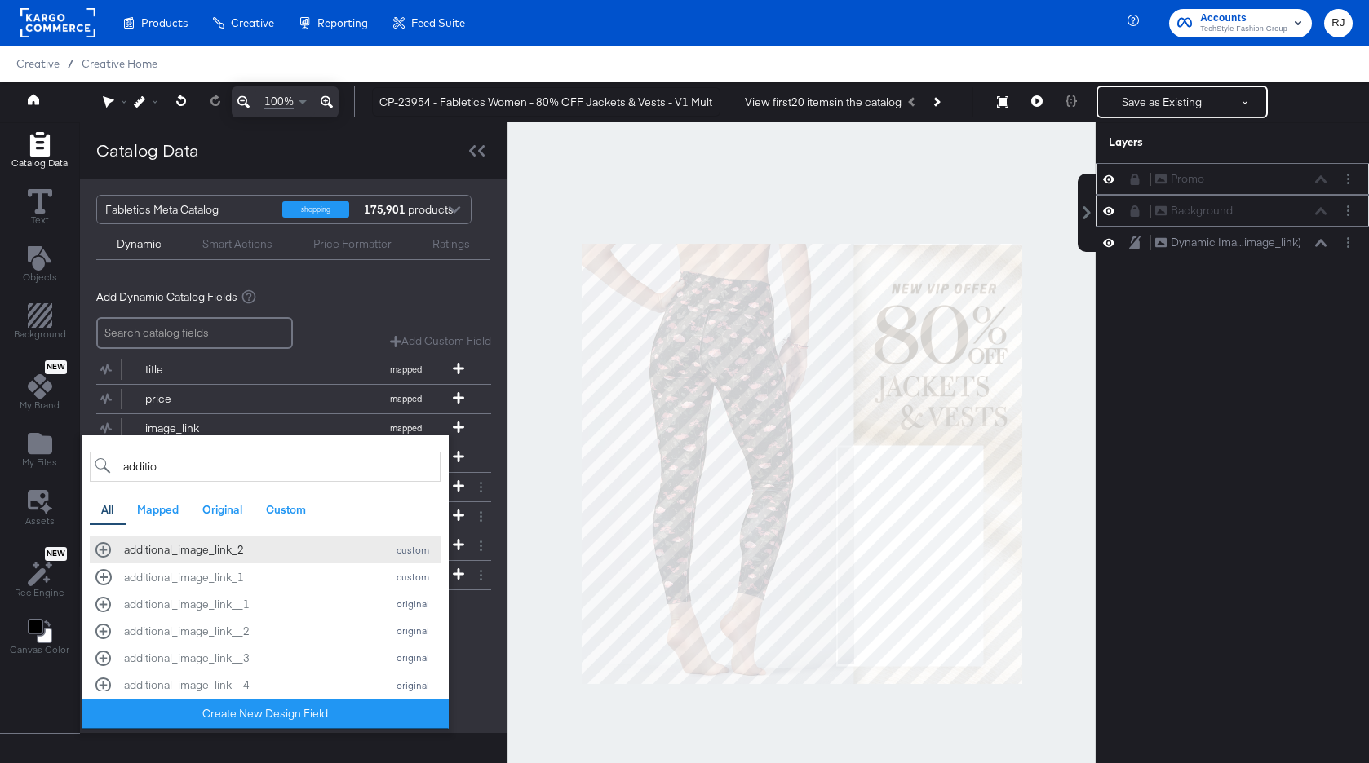
type input "additio"
click at [288, 547] on div "additional_image_link_2" at bounding box center [251, 549] width 254 height 15
click at [498, 663] on div "Add Dynamic Catalog Fields Add Custom Field Create a custom field based on an e…" at bounding box center [293, 480] width 427 height 408
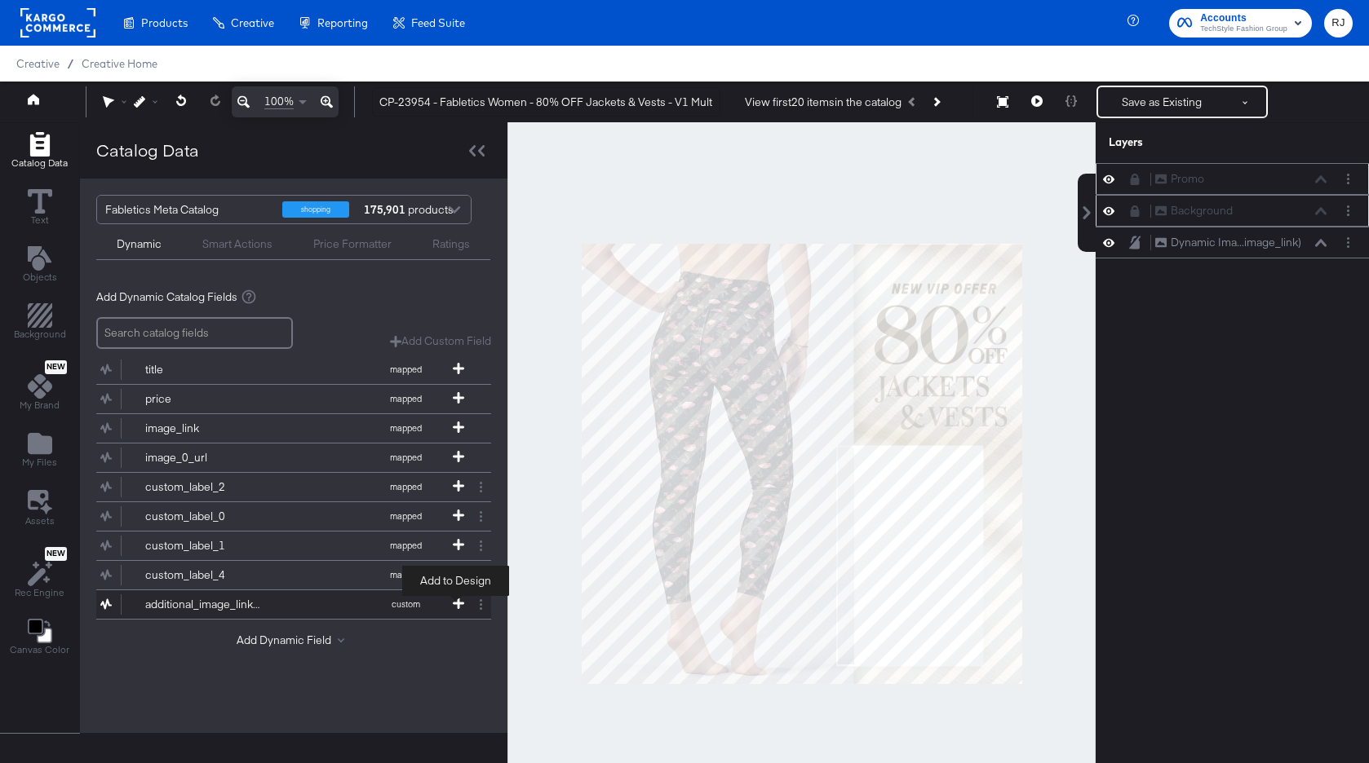
click at [460, 602] on icon at bounding box center [458, 603] width 11 height 11
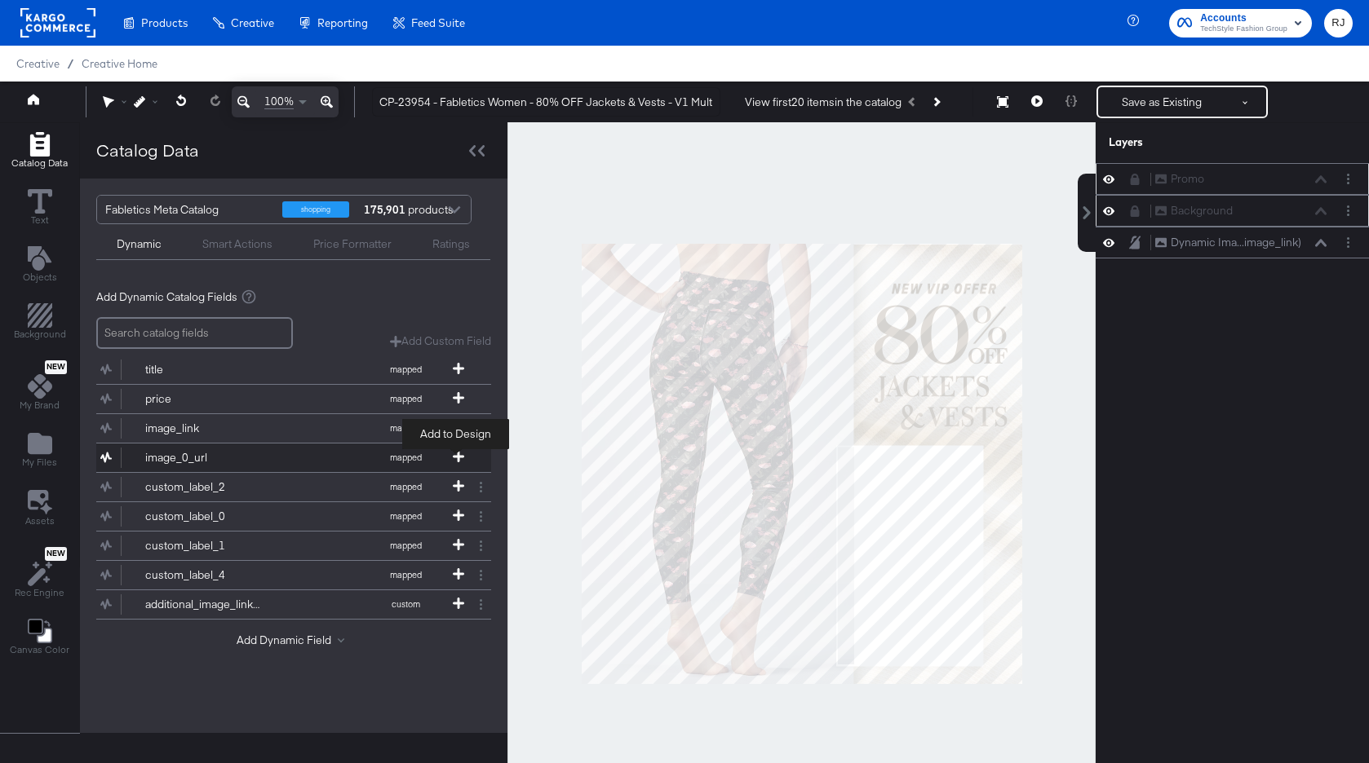
click at [461, 455] on icon at bounding box center [458, 456] width 11 height 11
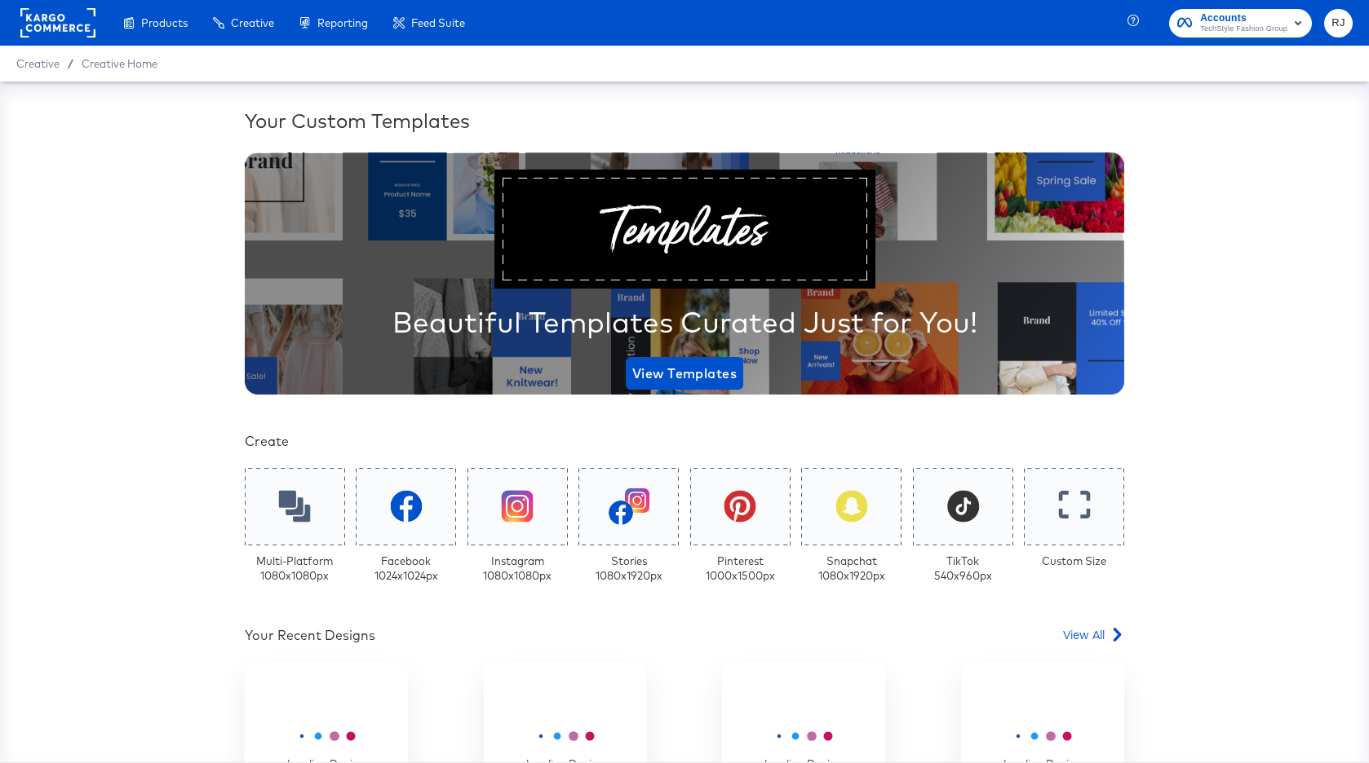
scroll to position [240, 0]
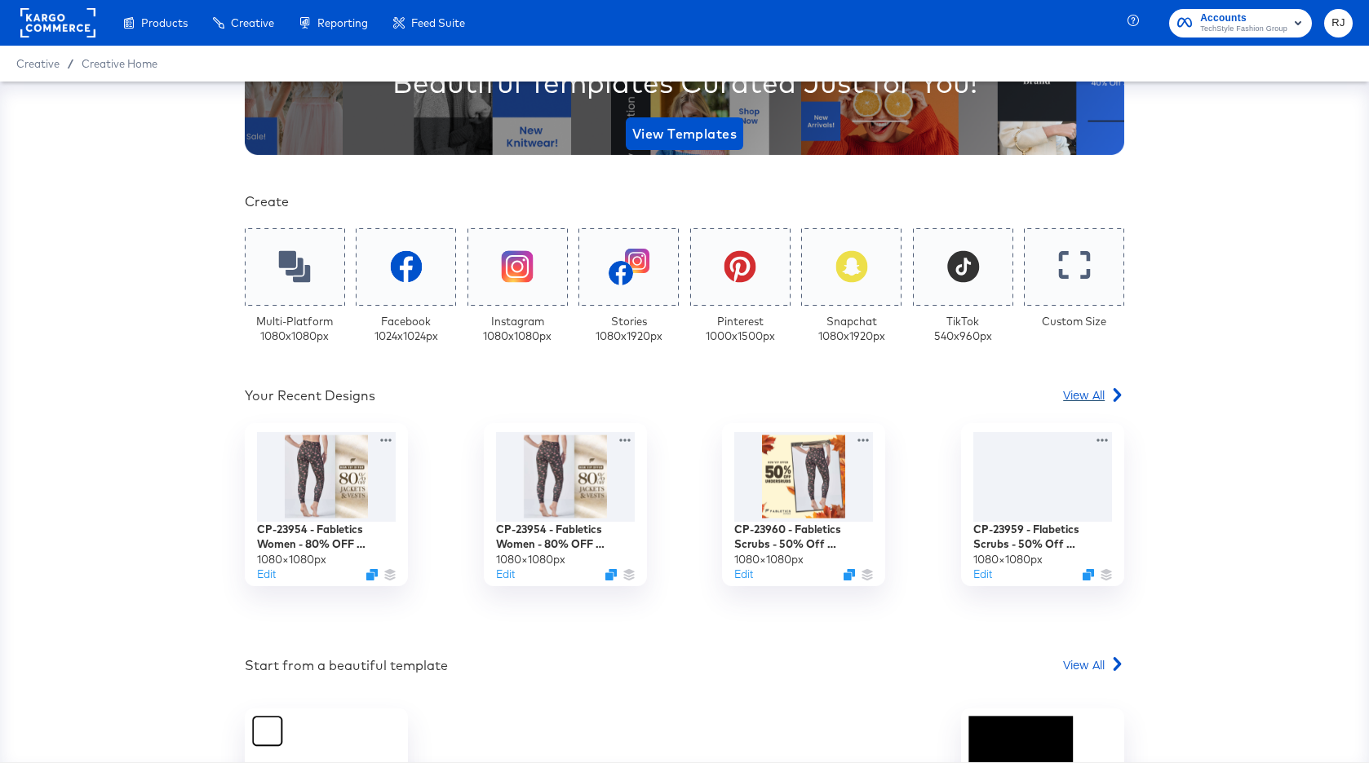
click at [1087, 400] on span "View All" at bounding box center [1084, 395] width 42 height 16
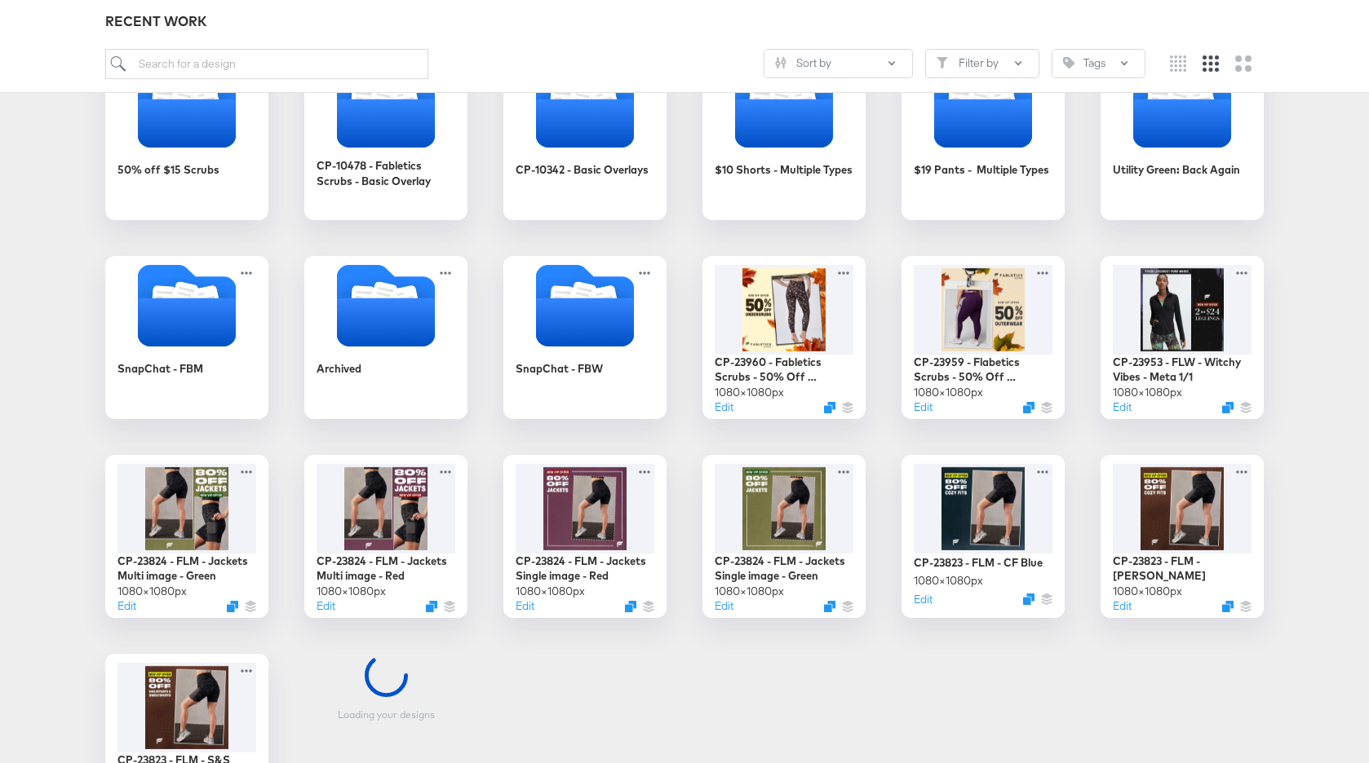
scroll to position [507, 0]
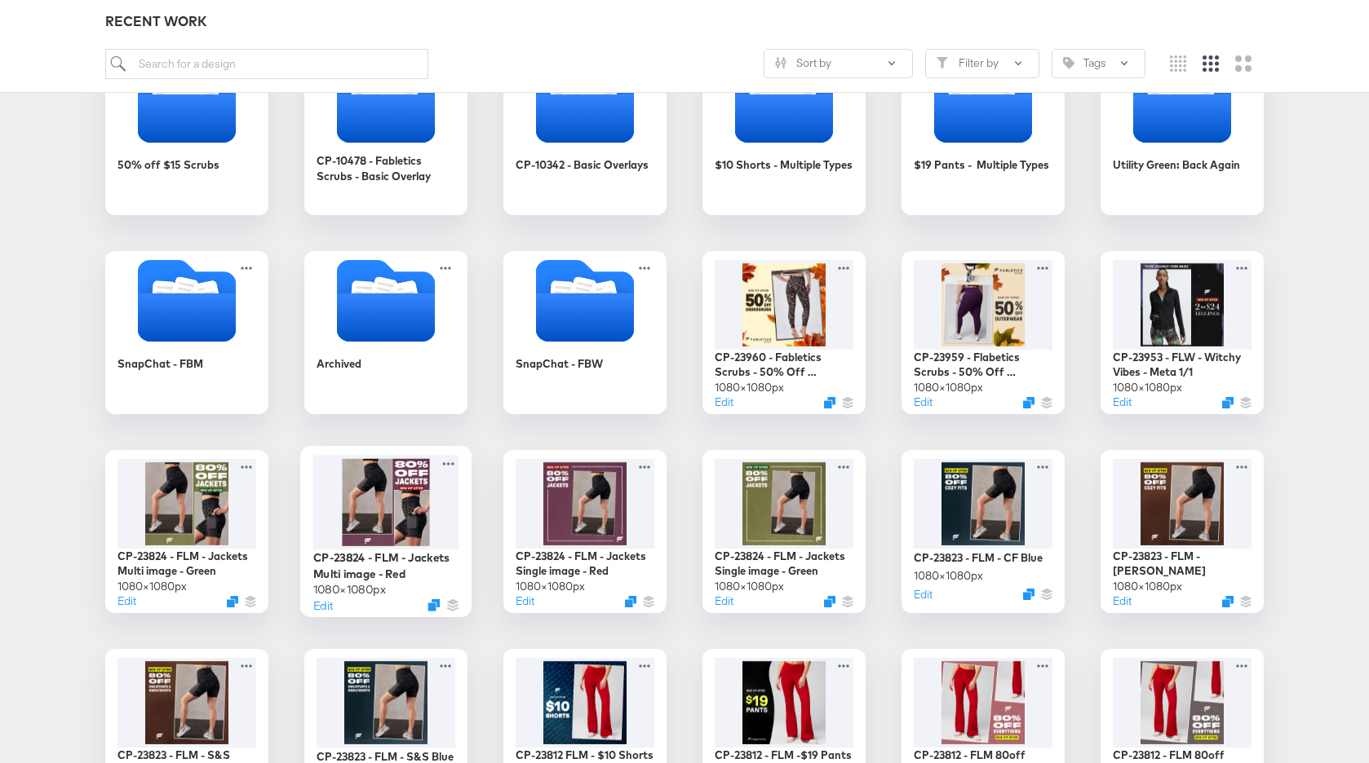
click at [414, 507] on div at bounding box center [386, 502] width 146 height 95
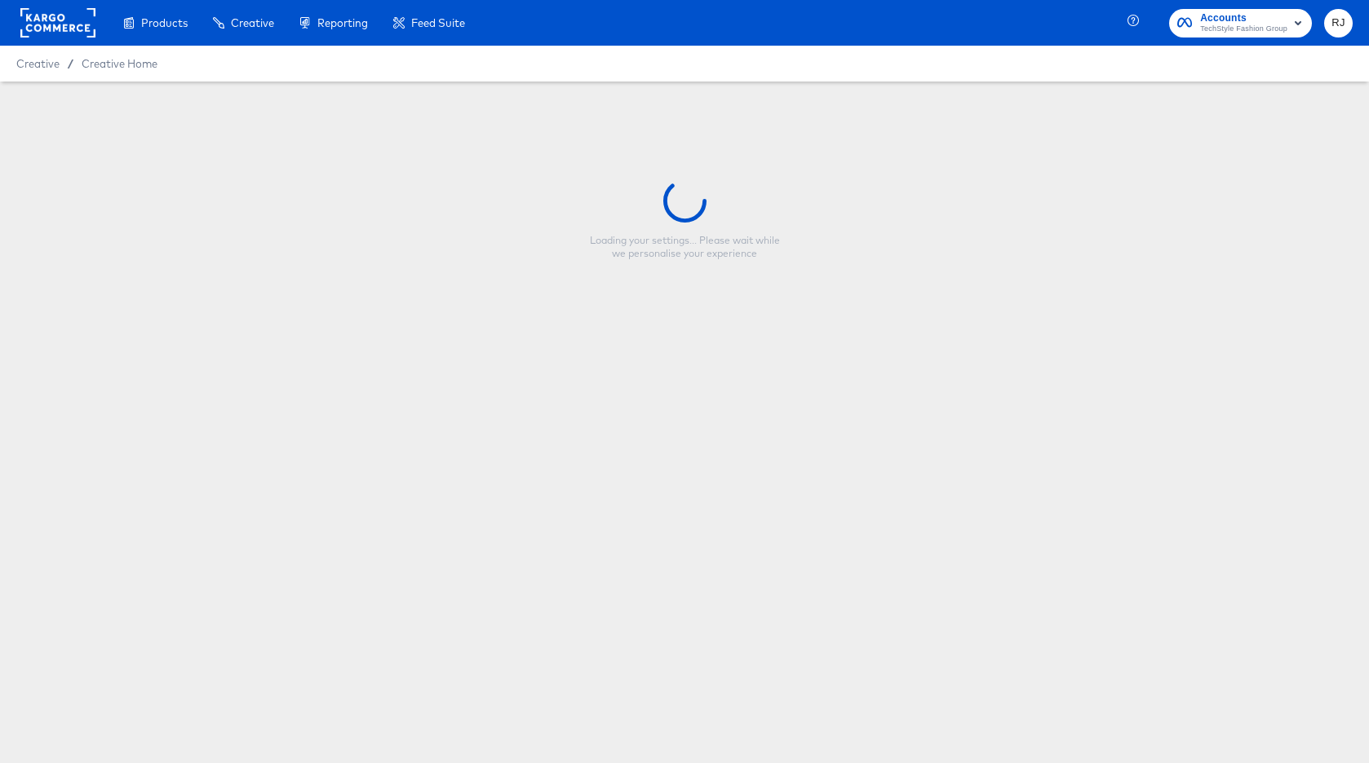
type input "CP-23824 - FLM - Jackets Multi image - Red"
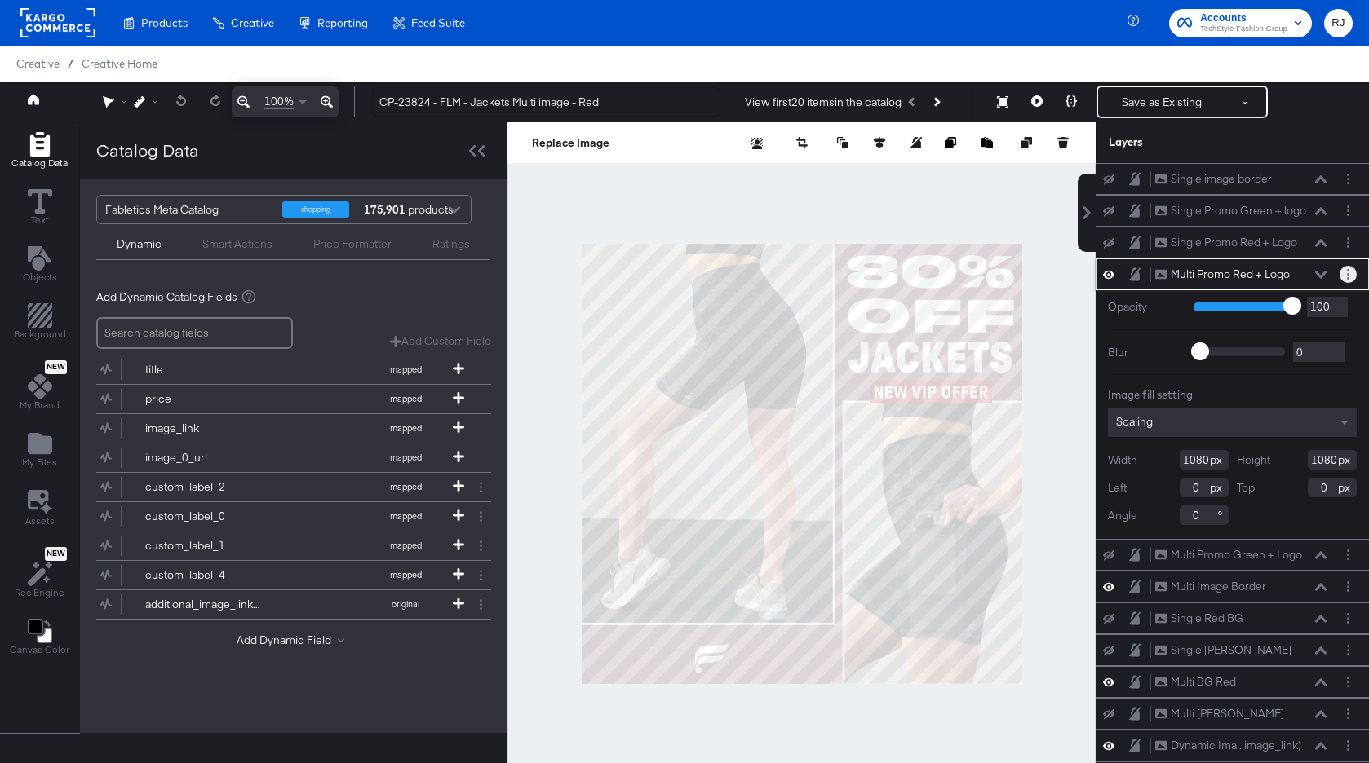
click at [1350, 279] on button "Layer Options" at bounding box center [1347, 274] width 17 height 17
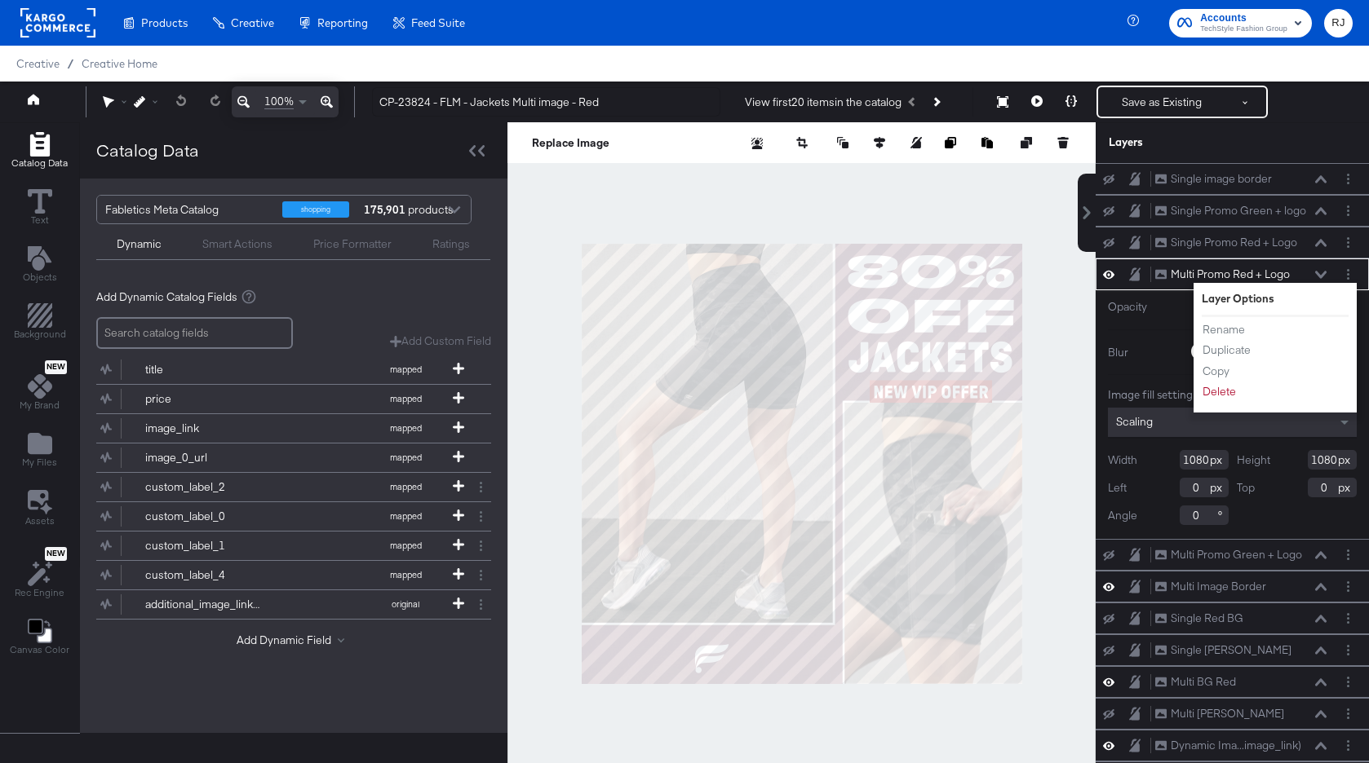
type input "-678"
type input "-226"
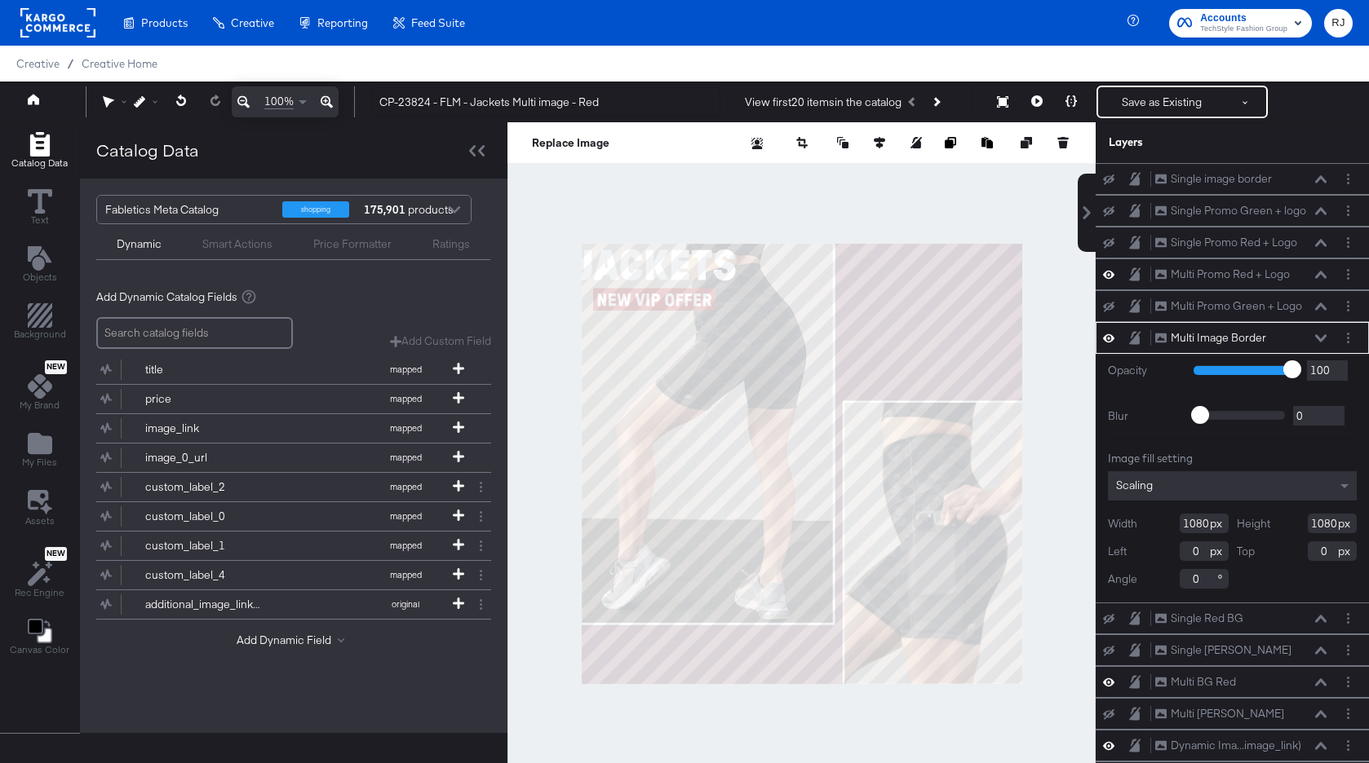
type input "-738"
type input "-202"
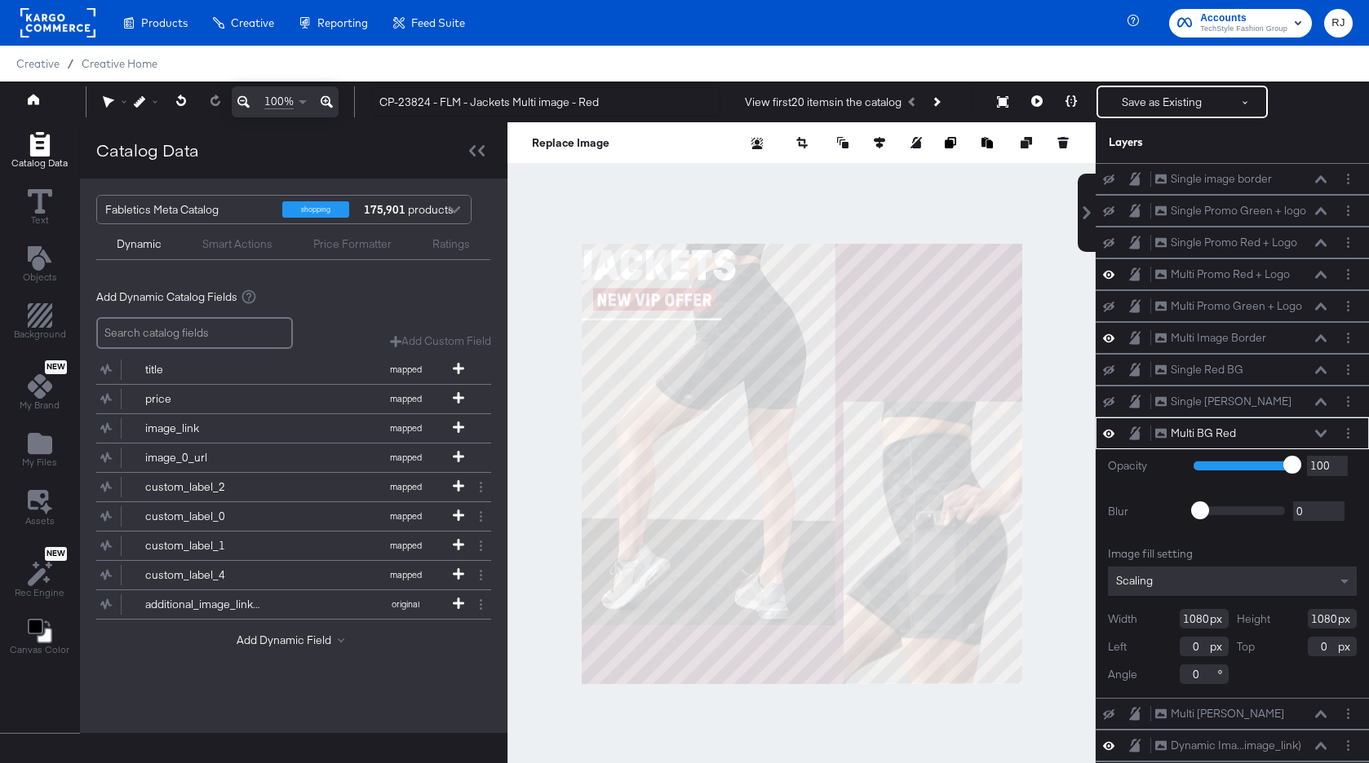
type input "-562"
type input "-202"
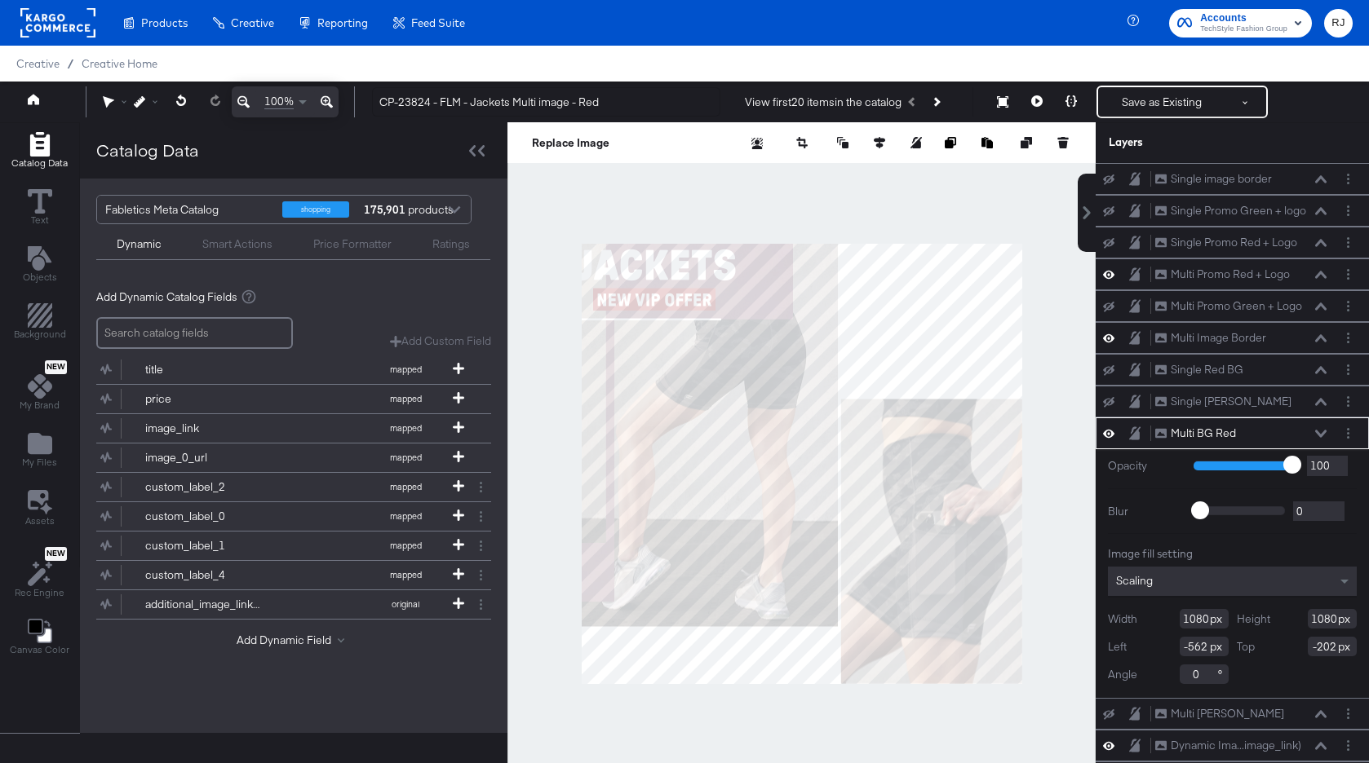
scroll to position [16, 0]
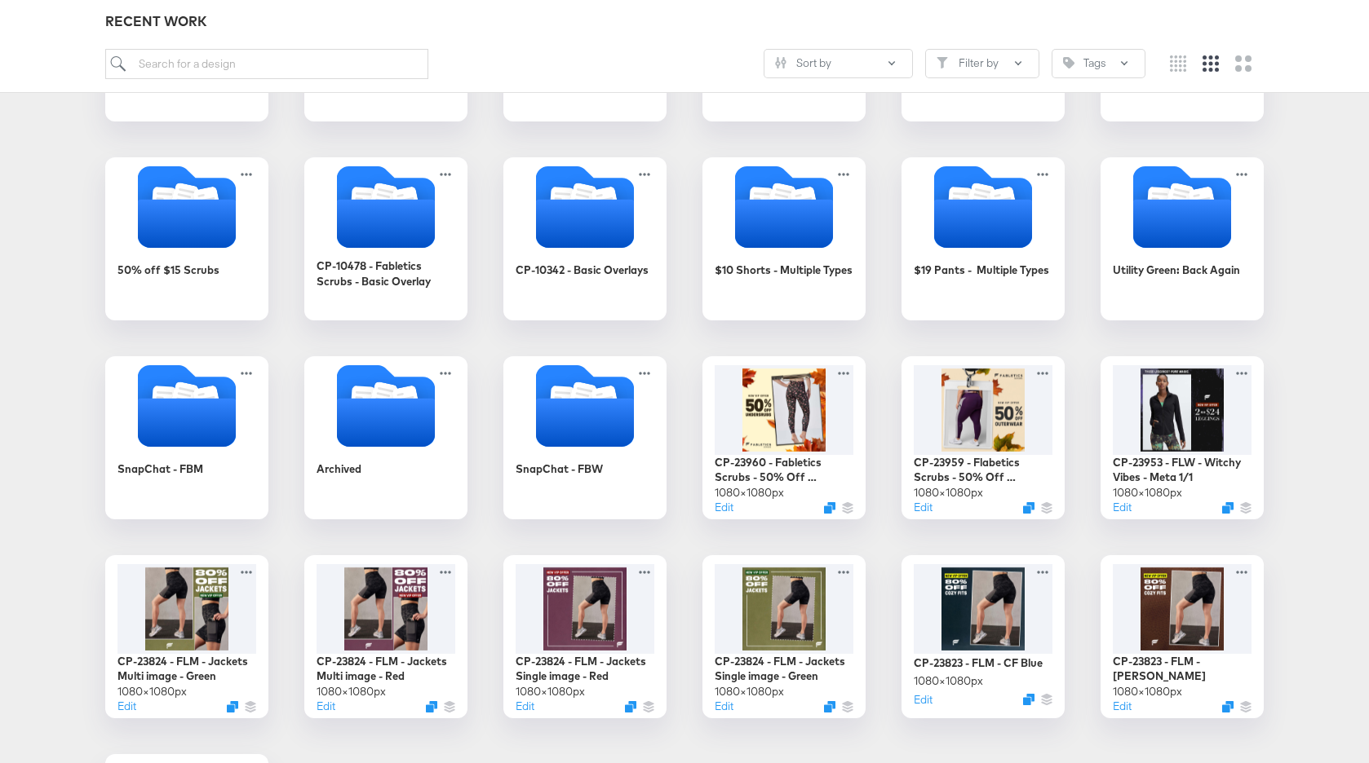
scroll to position [568, 0]
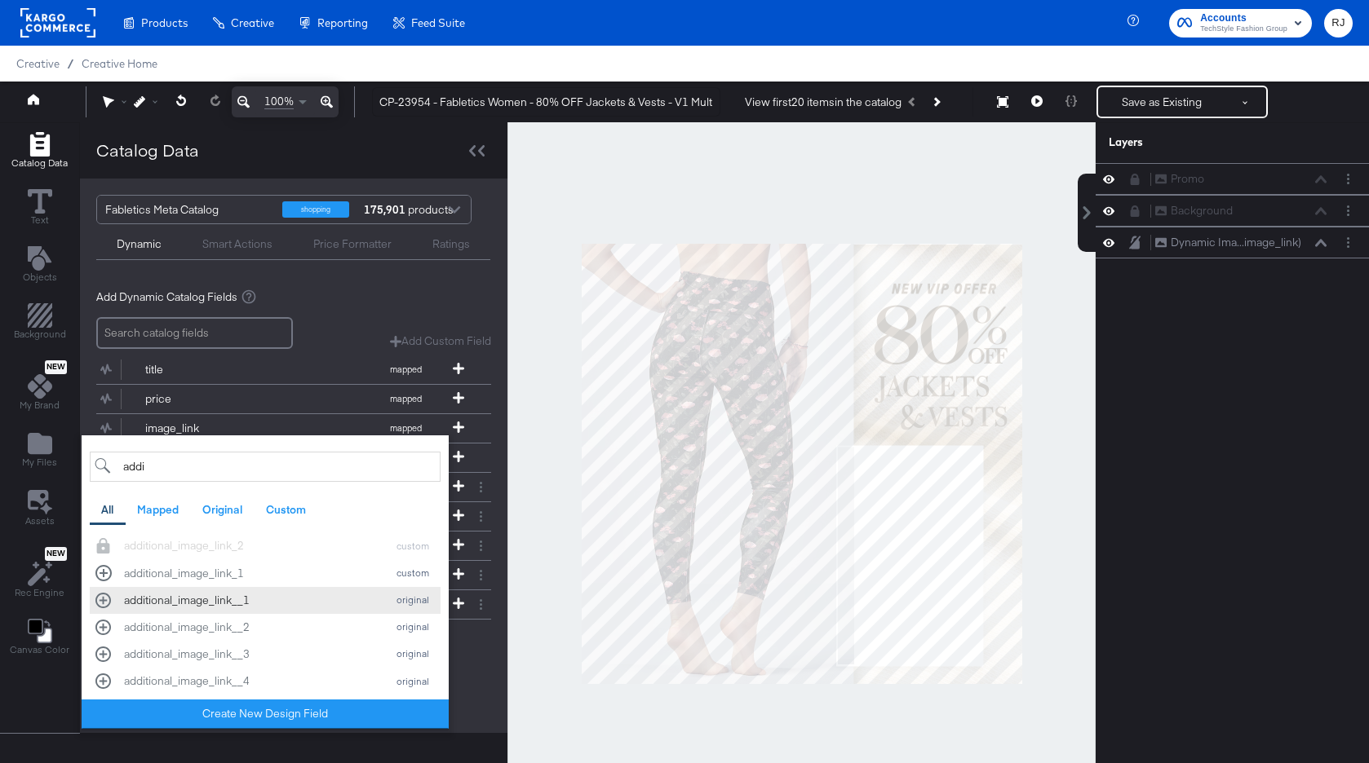
scroll to position [5, 0]
type input "addi"
click at [103, 624] on div "additional_image_link__2 original" at bounding box center [264, 626] width 339 height 15
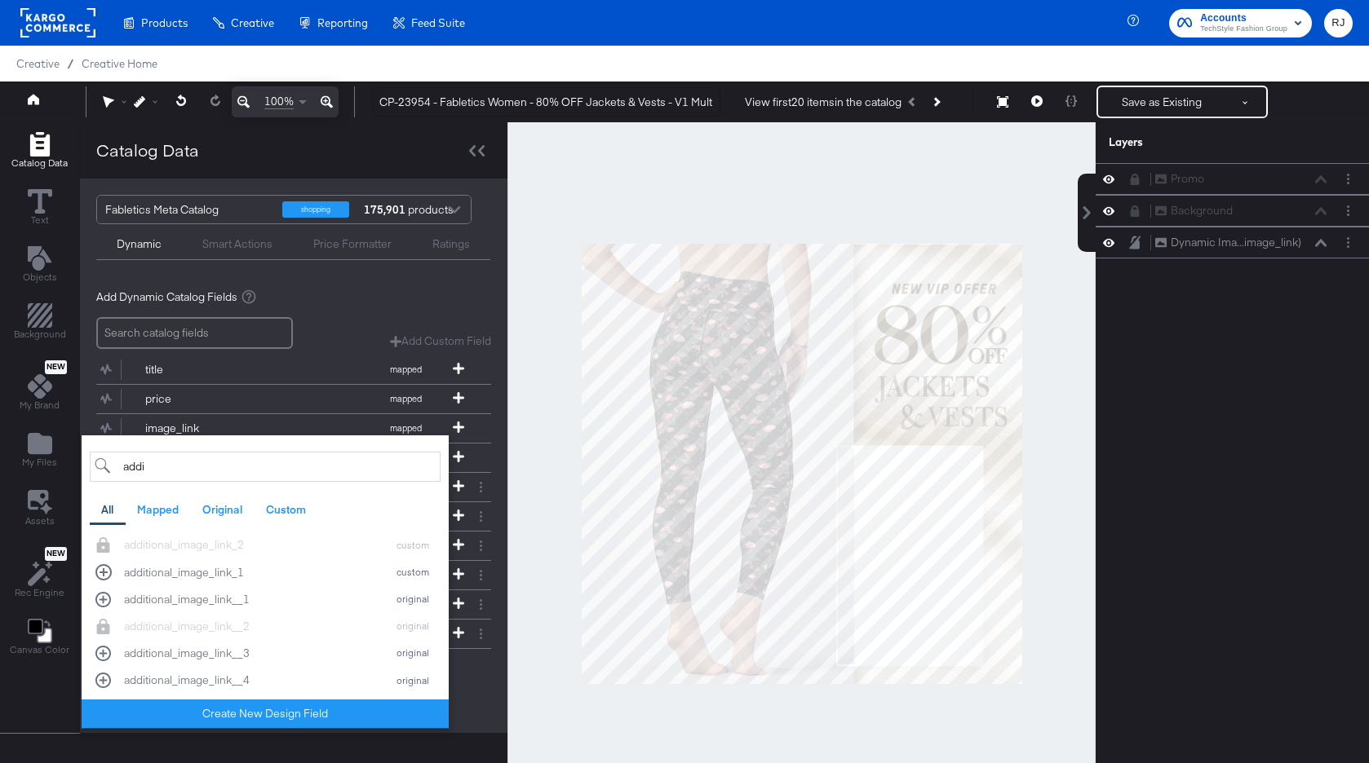
click at [470, 676] on div "Add Dynamic Field addi All Mapped Original Custom Add a field from your catalog…" at bounding box center [293, 673] width 395 height 22
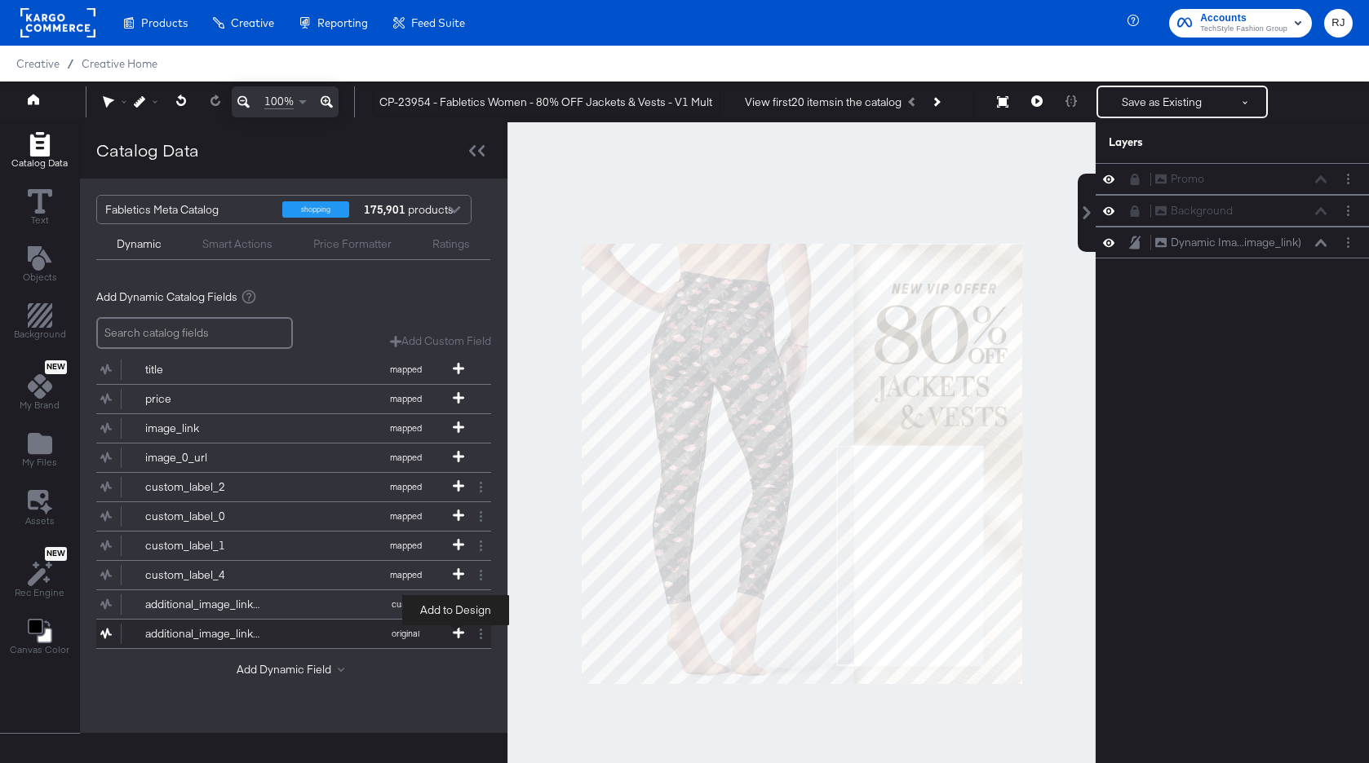
click at [453, 633] on icon at bounding box center [458, 632] width 11 height 11
click at [308, 673] on button "Add Dynamic Field" at bounding box center [294, 669] width 114 height 15
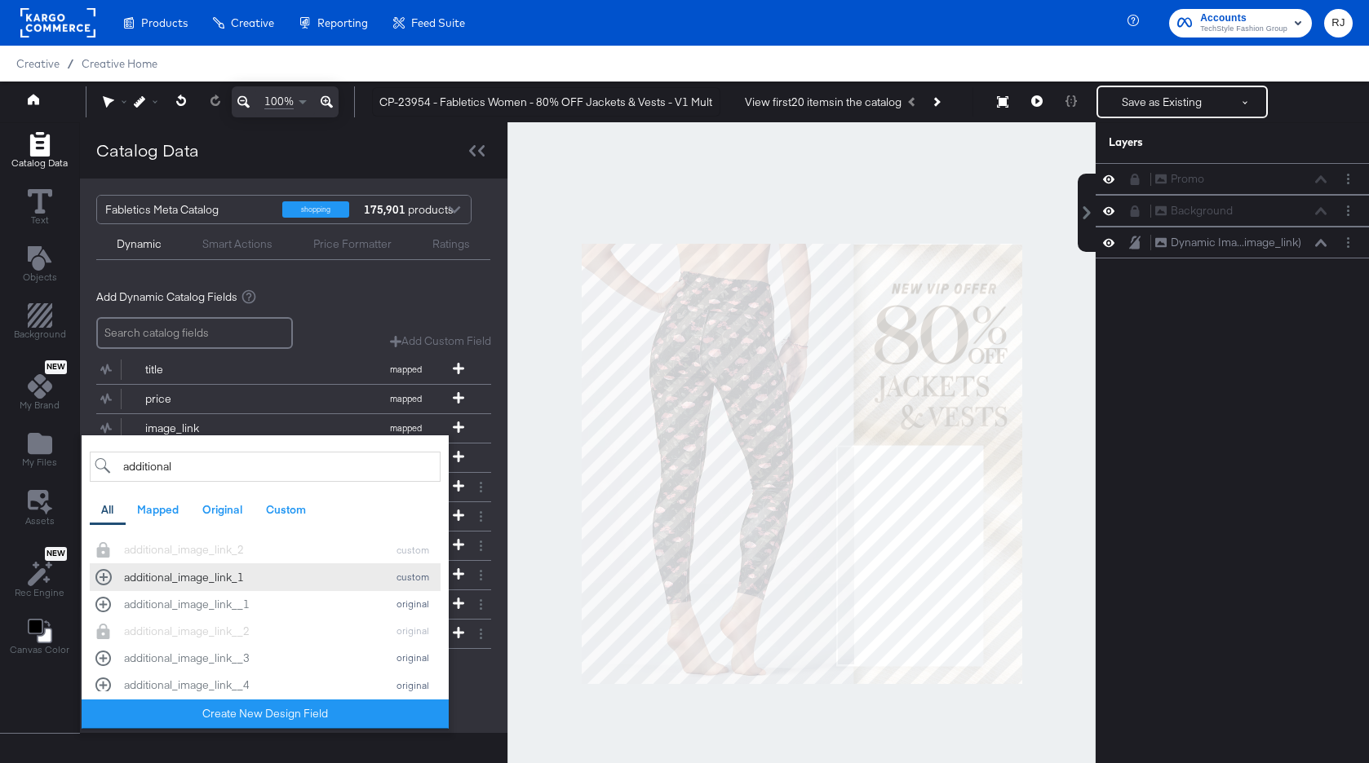
scroll to position [7, 0]
type input "additional"
click at [103, 570] on div "additional_image_link_1 custom" at bounding box center [264, 569] width 339 height 15
click at [104, 595] on div "additional_image_link__1 original" at bounding box center [264, 597] width 339 height 15
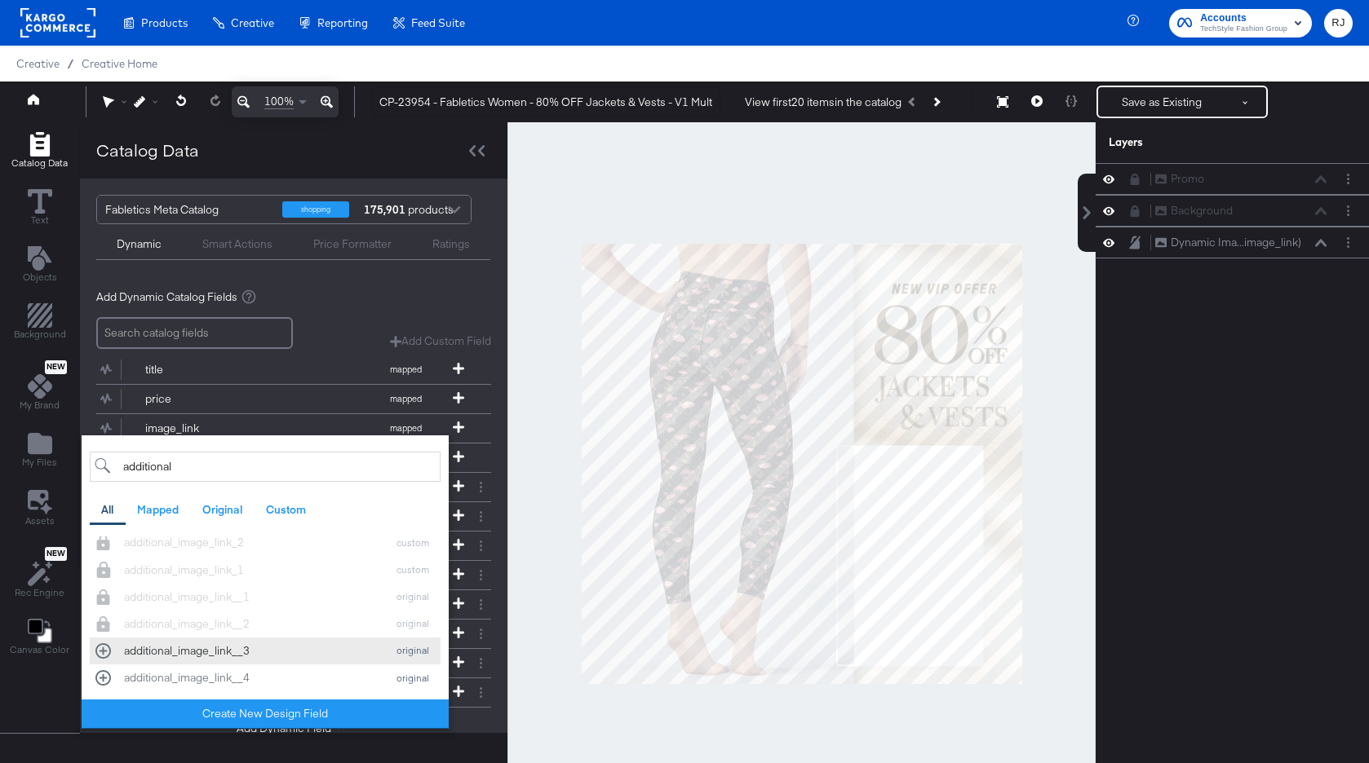
click at [95, 649] on button "additional_image_link__3 original" at bounding box center [265, 651] width 351 height 27
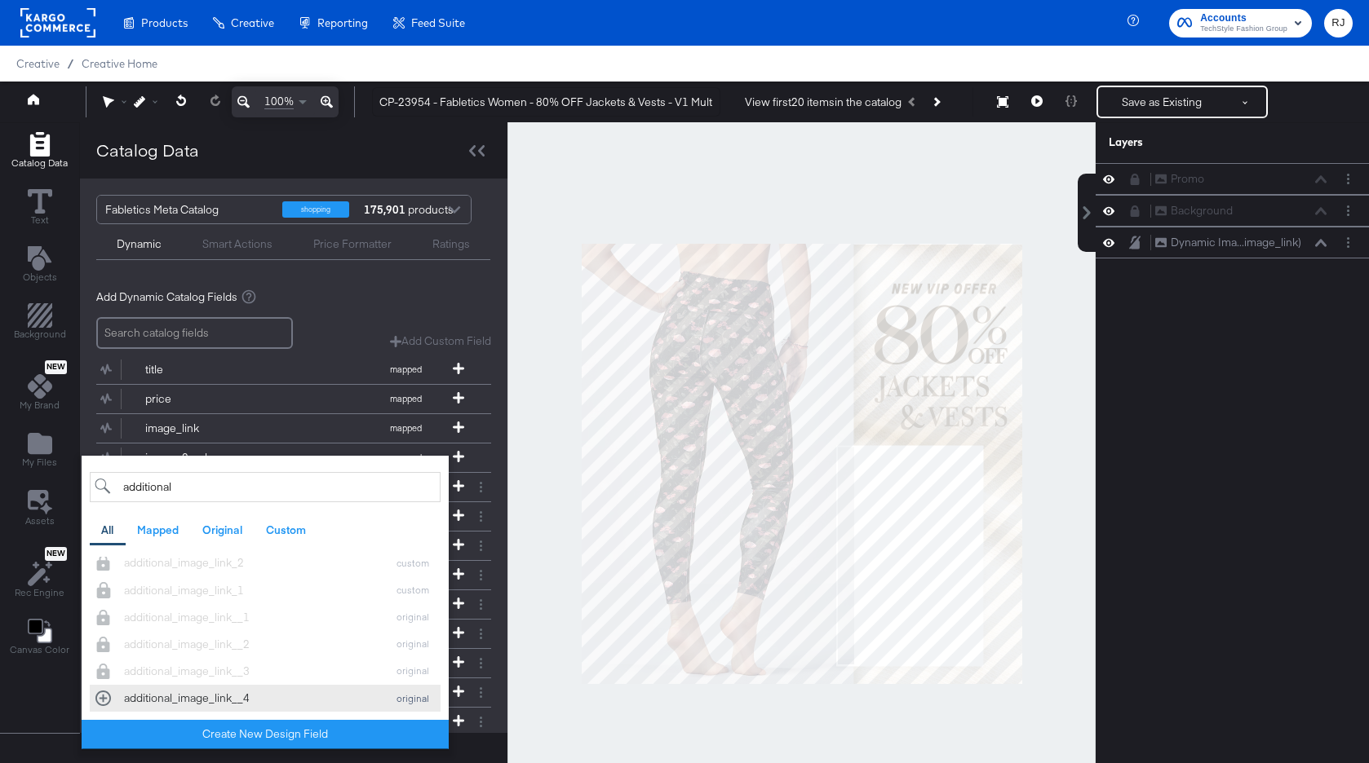
click at [103, 697] on div "additional_image_link__4 original" at bounding box center [264, 698] width 339 height 15
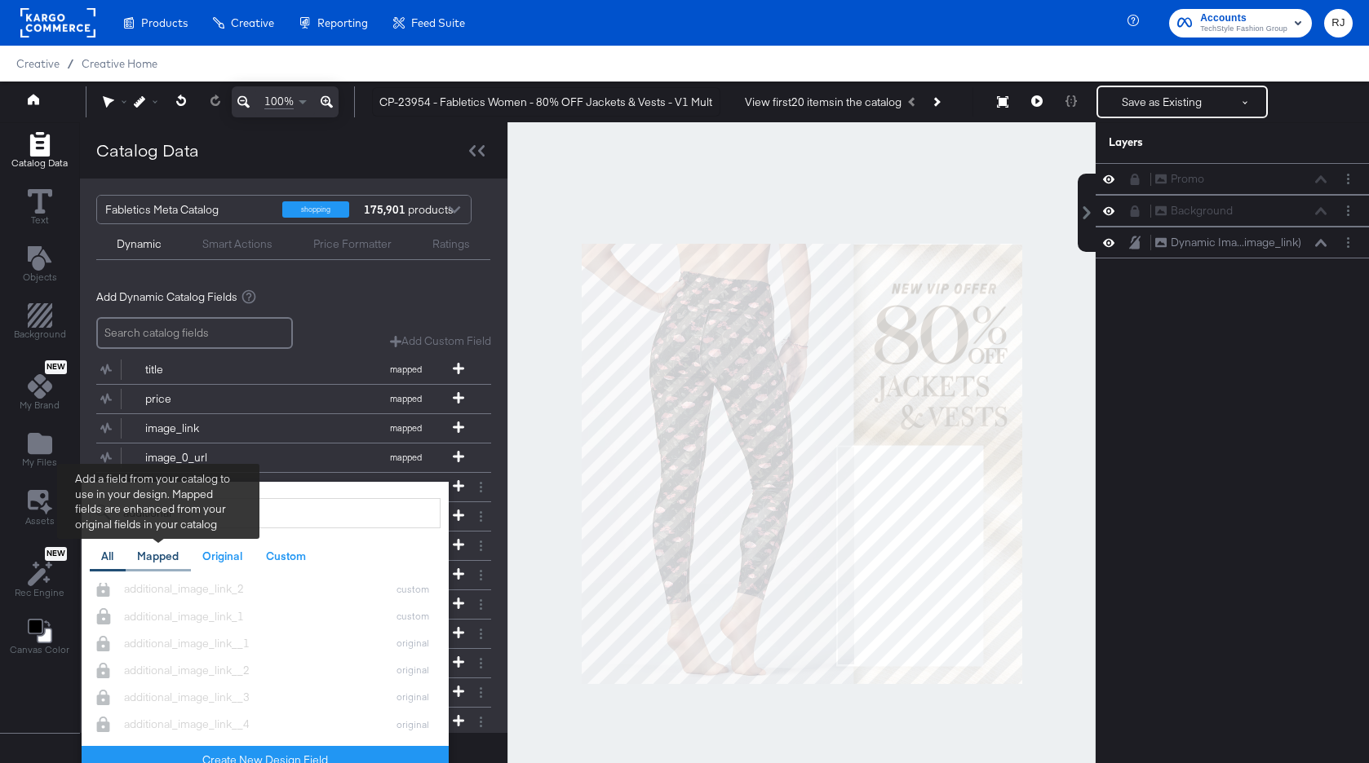
click at [167, 563] on div "Mapped" at bounding box center [158, 556] width 42 height 15
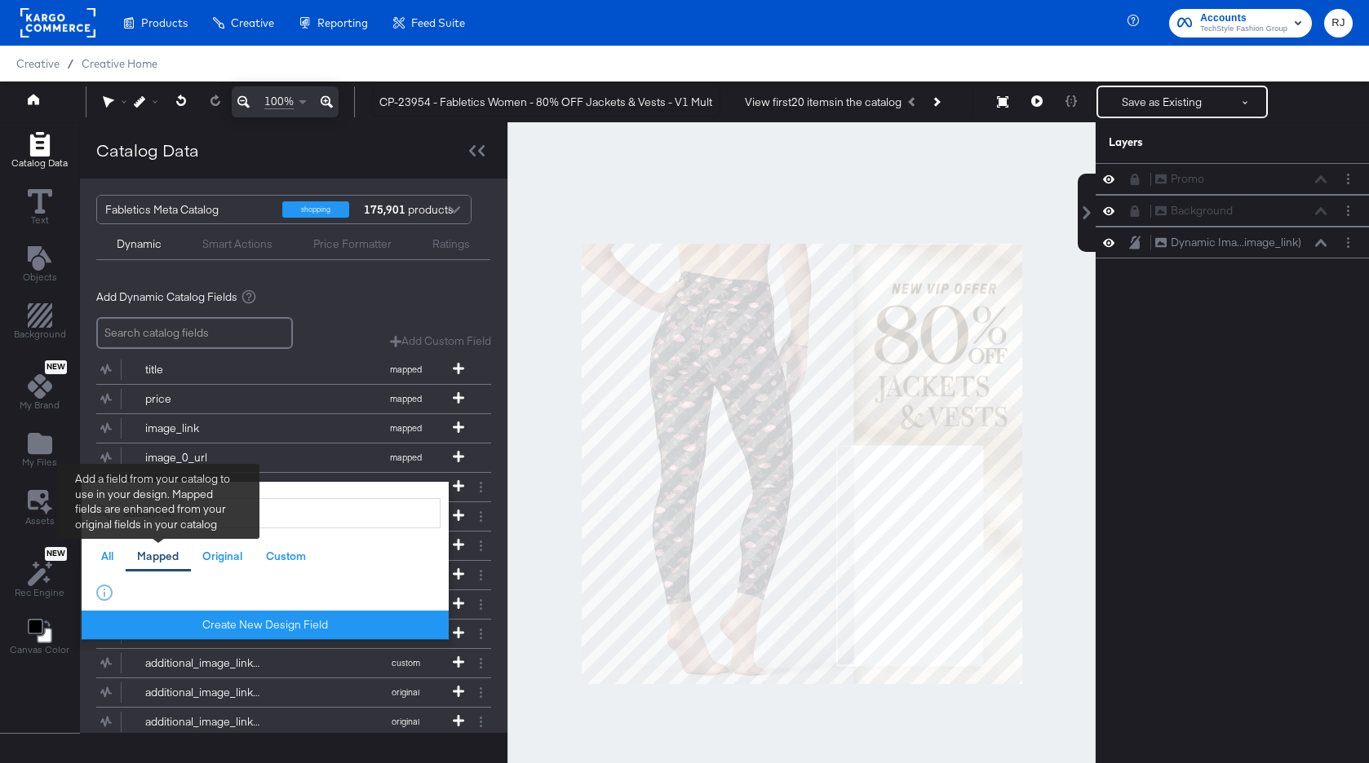
scroll to position [0, 0]
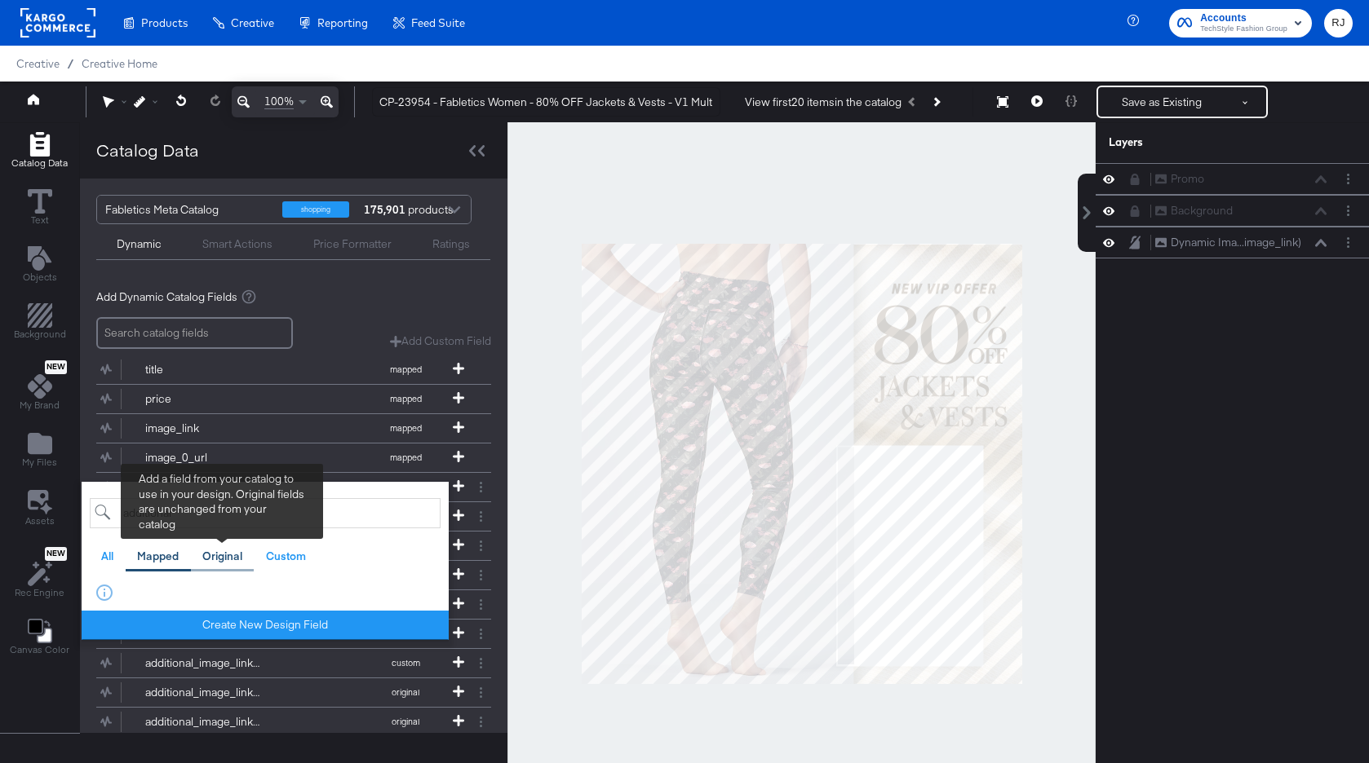
click at [222, 552] on div "Original" at bounding box center [222, 556] width 40 height 15
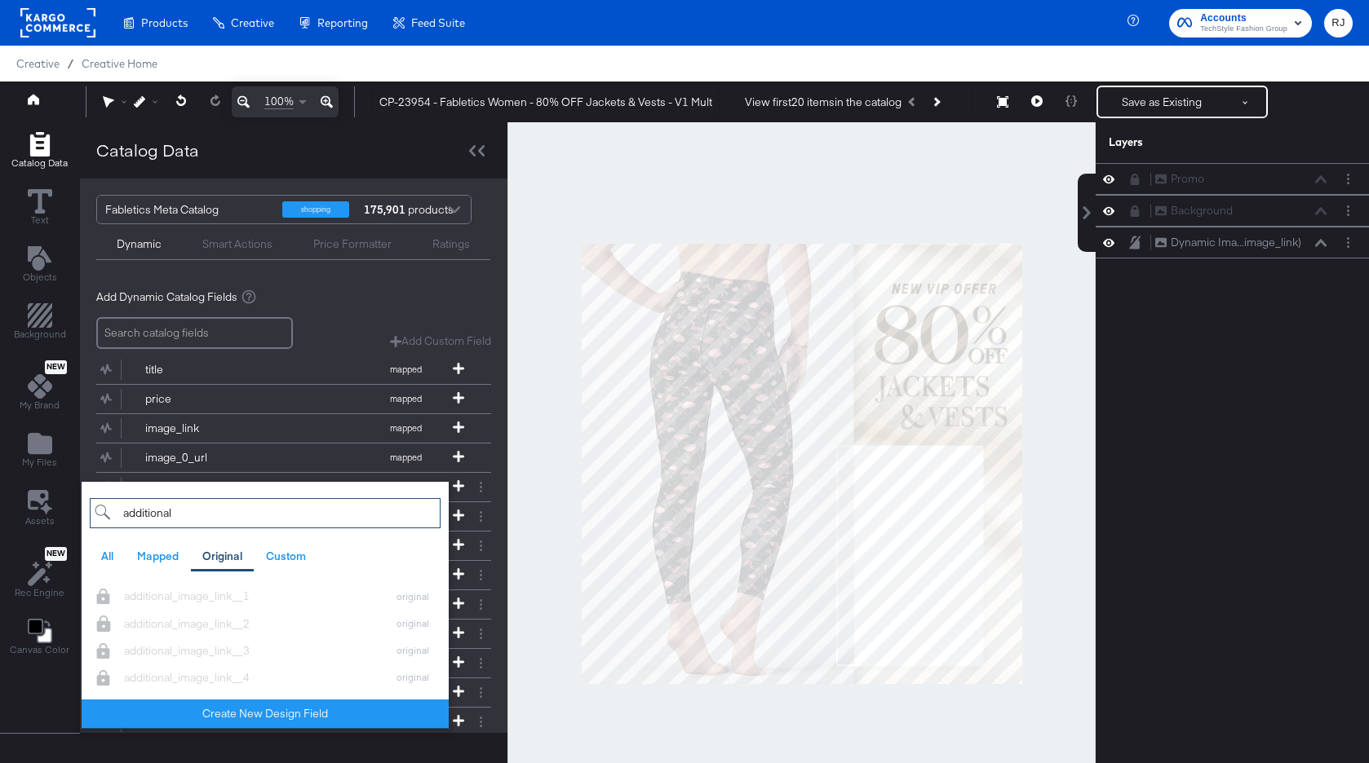
drag, startPoint x: 189, startPoint y: 513, endPoint x: 107, endPoint y: 508, distance: 82.5
click at [107, 508] on input "additional" at bounding box center [265, 513] width 351 height 30
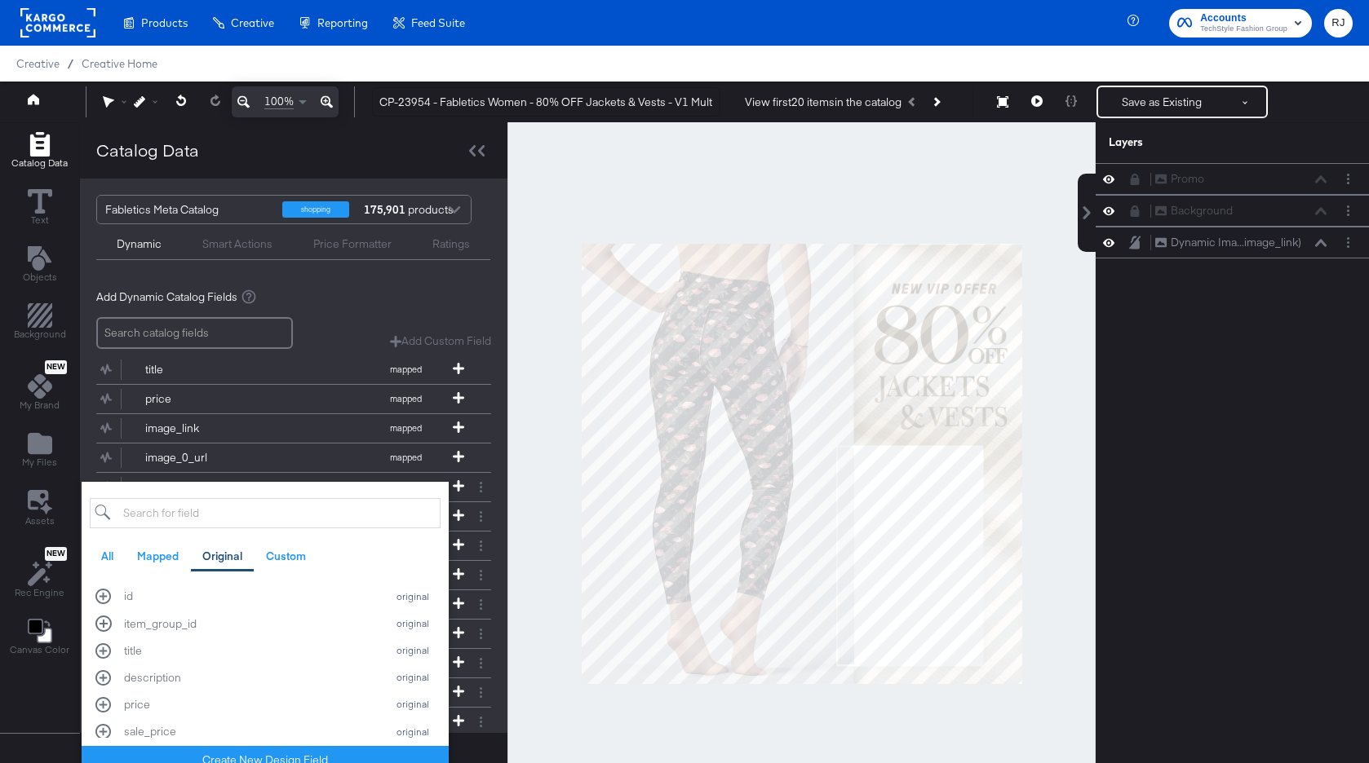
click at [39, 683] on div "Catalog Data Text Objects Background New My Brand My Files Assets New Rec Engin…" at bounding box center [40, 463] width 80 height 682
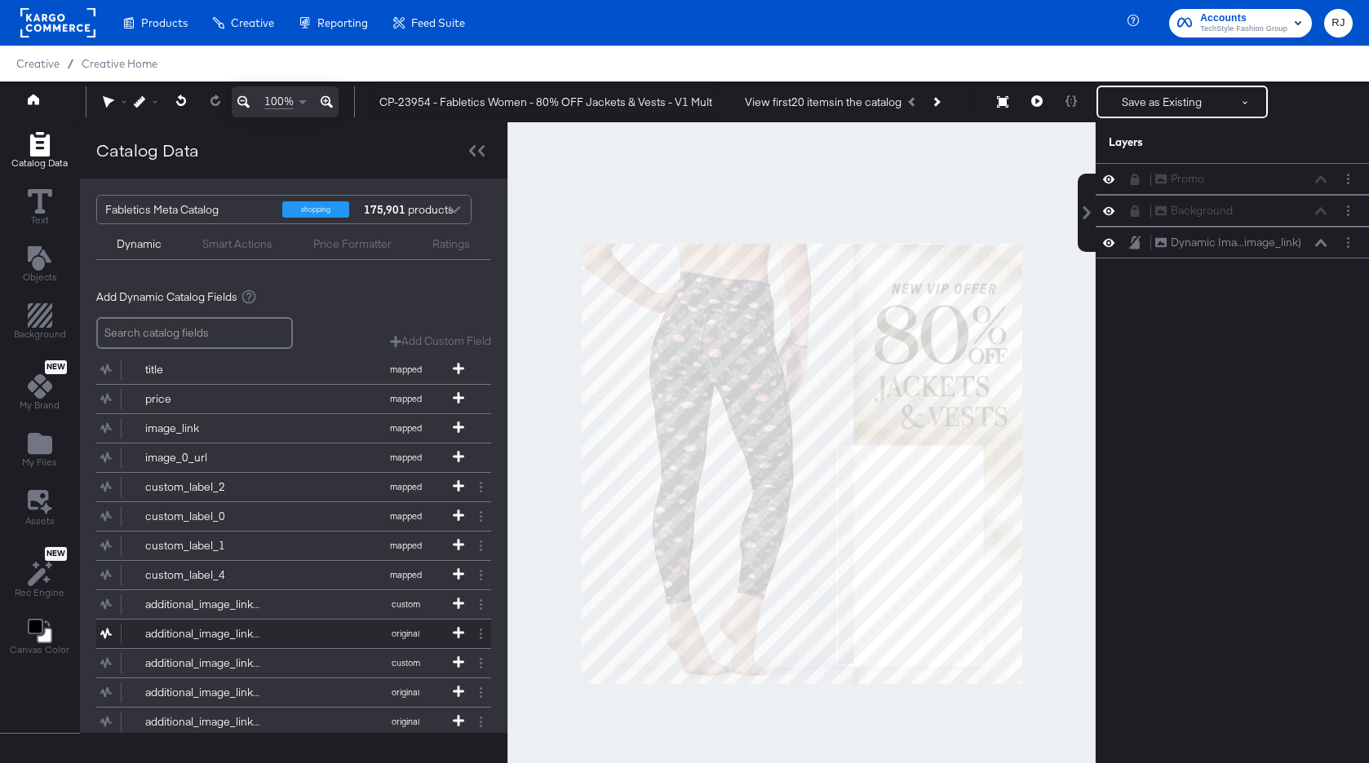
scroll to position [3, 0]
click at [457, 665] on span at bounding box center [458, 660] width 16 height 14
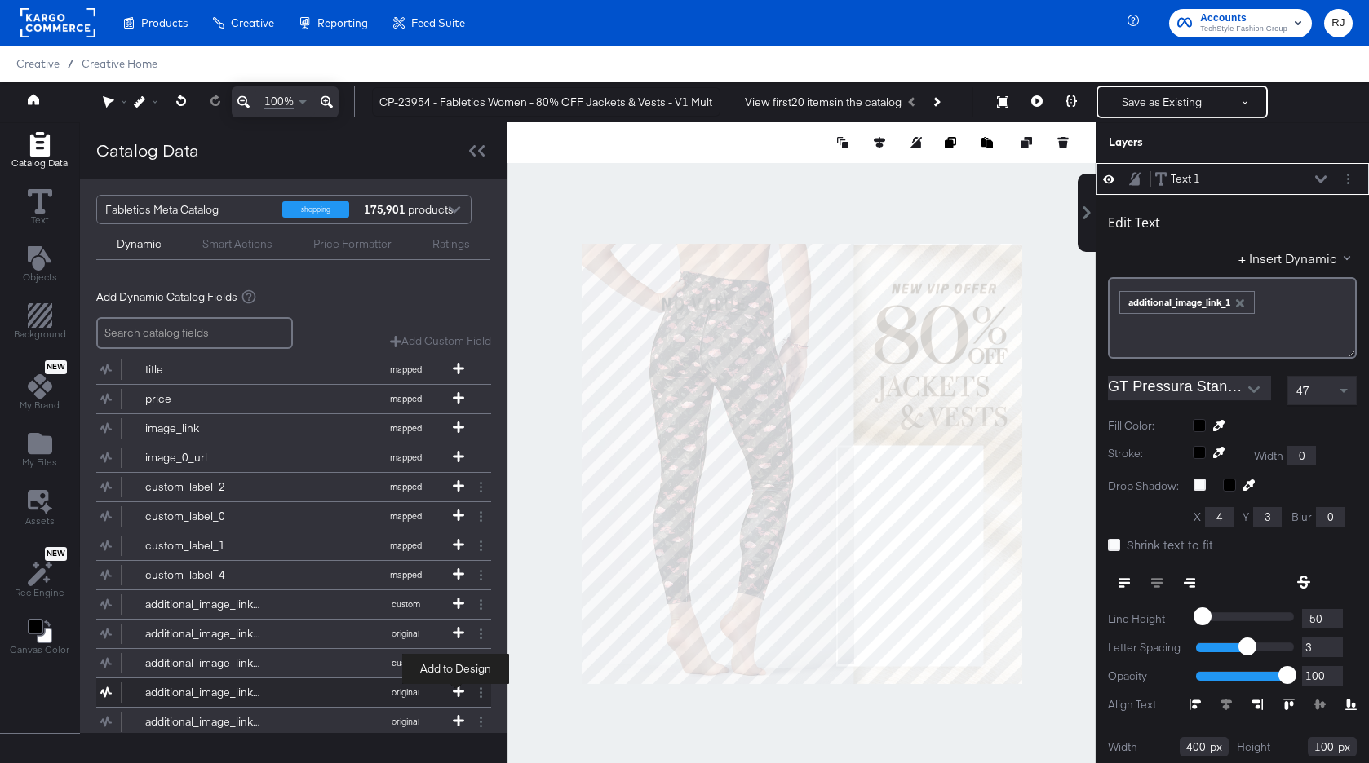
click at [458, 695] on icon at bounding box center [458, 691] width 11 height 11
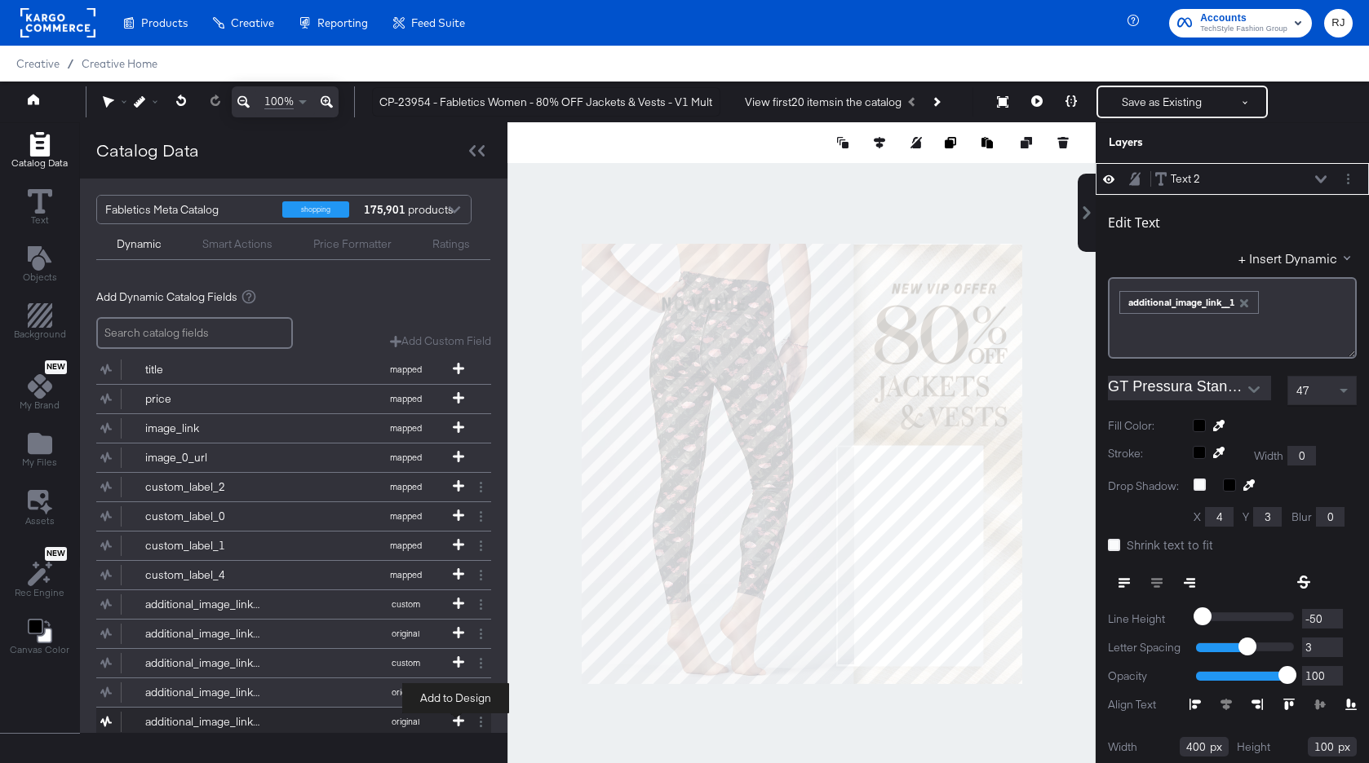
click at [458, 721] on icon at bounding box center [458, 720] width 11 height 11
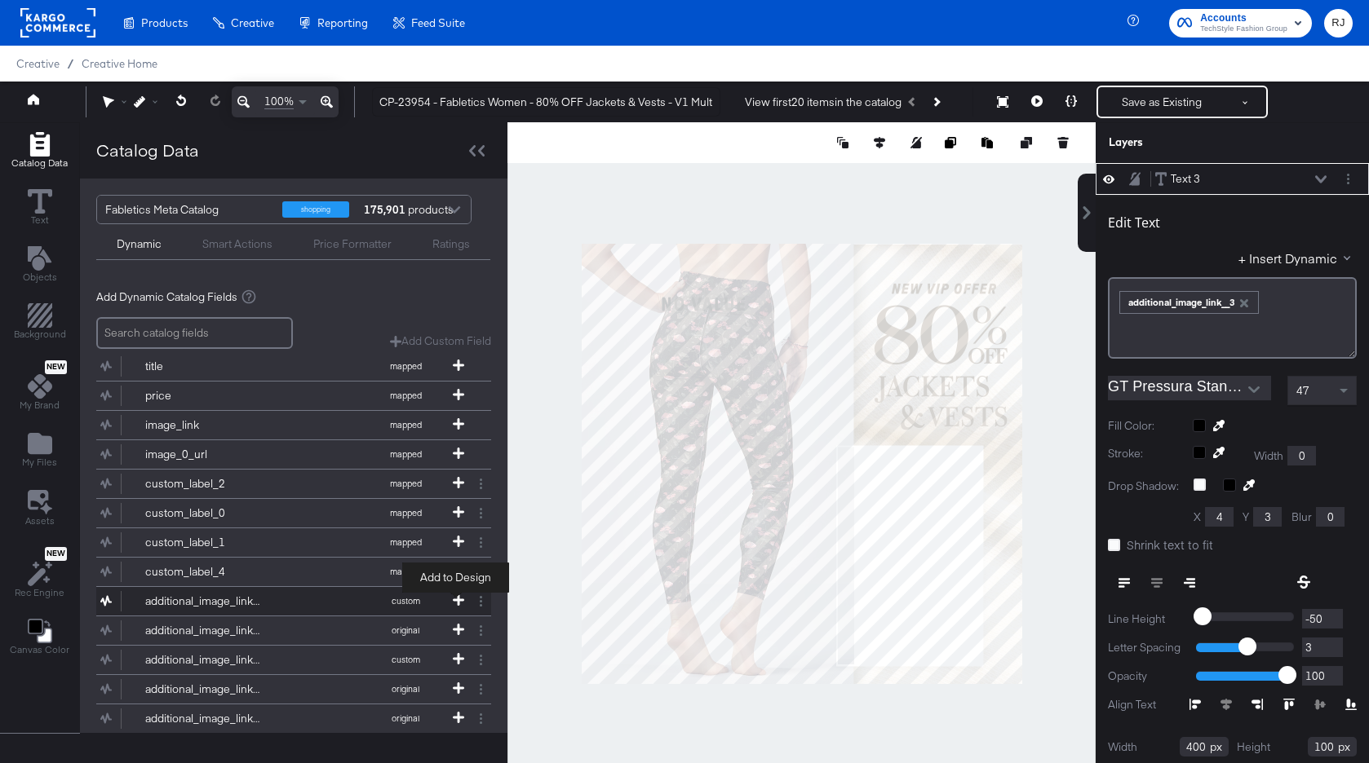
click at [455, 604] on icon at bounding box center [458, 600] width 11 height 11
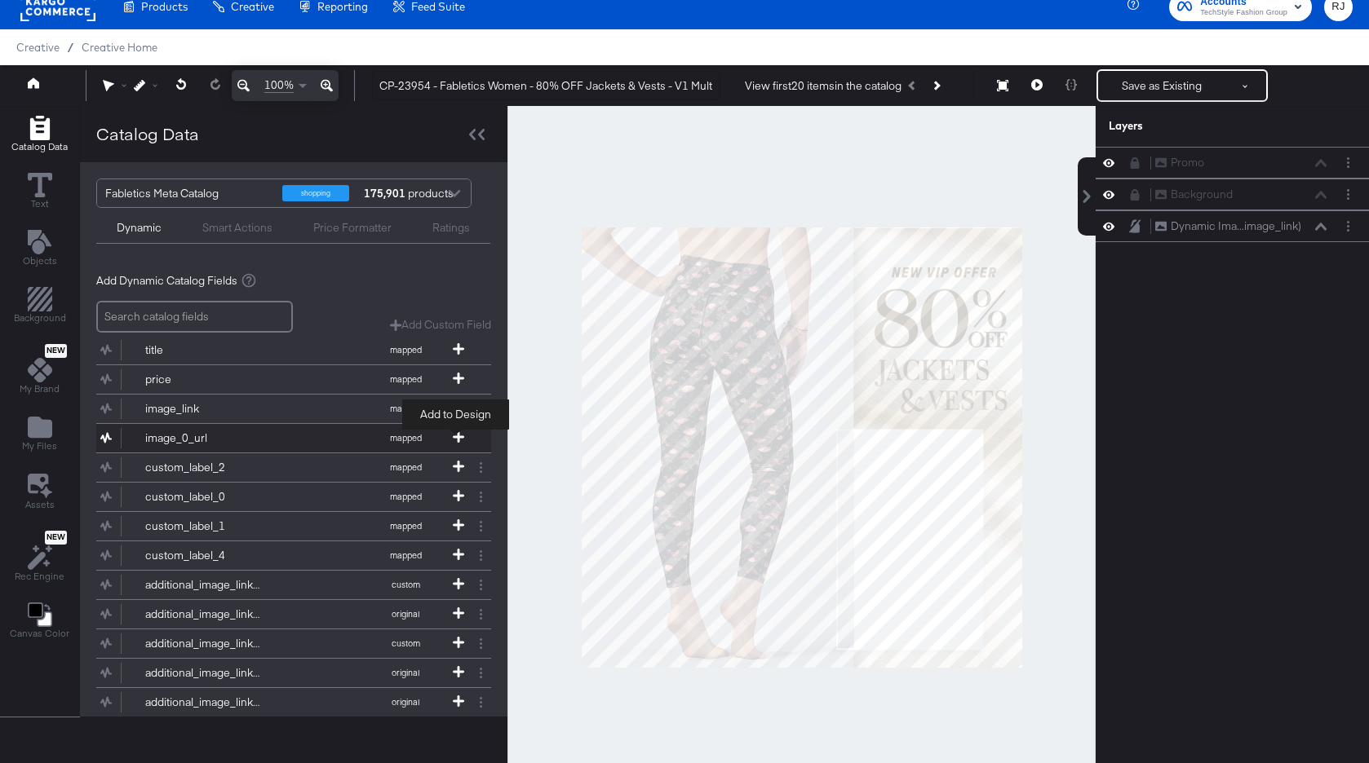
click at [461, 440] on icon at bounding box center [458, 436] width 11 height 11
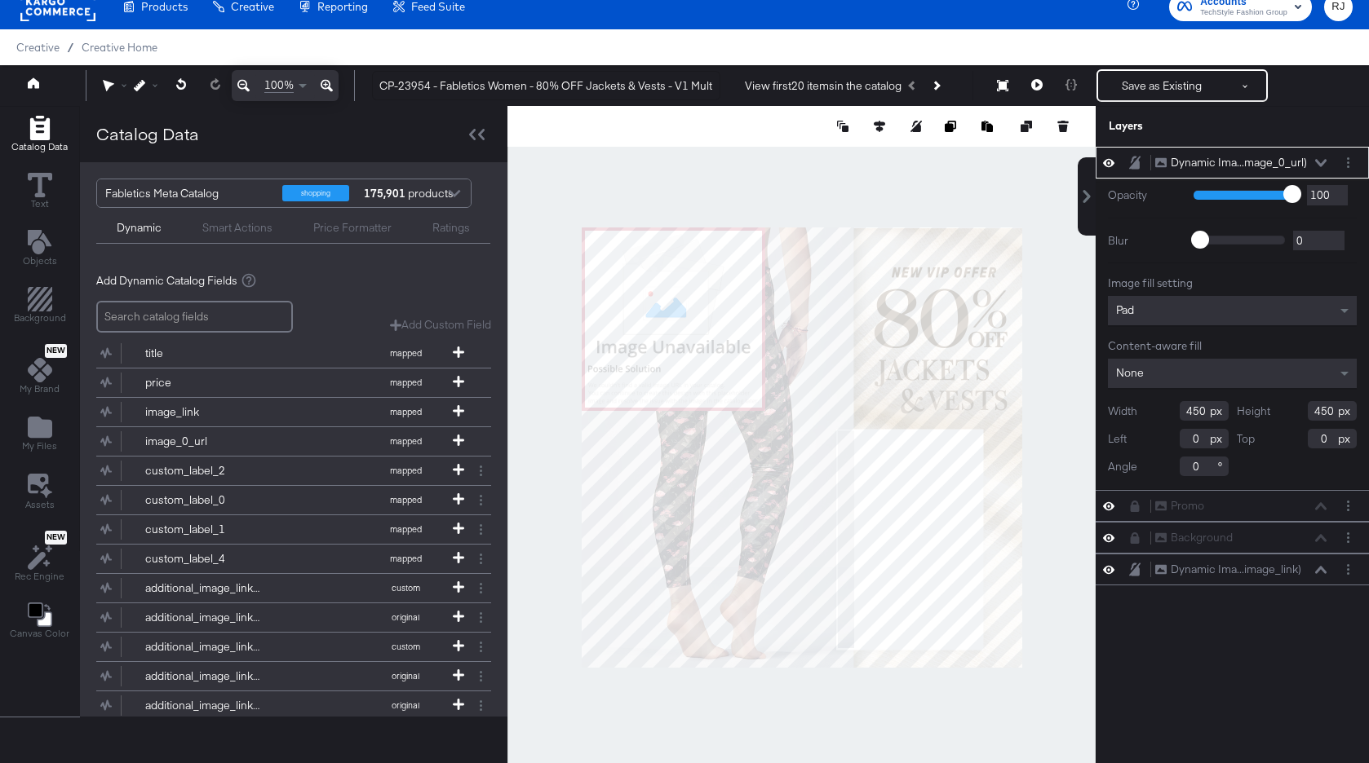
type input "268"
type input "216"
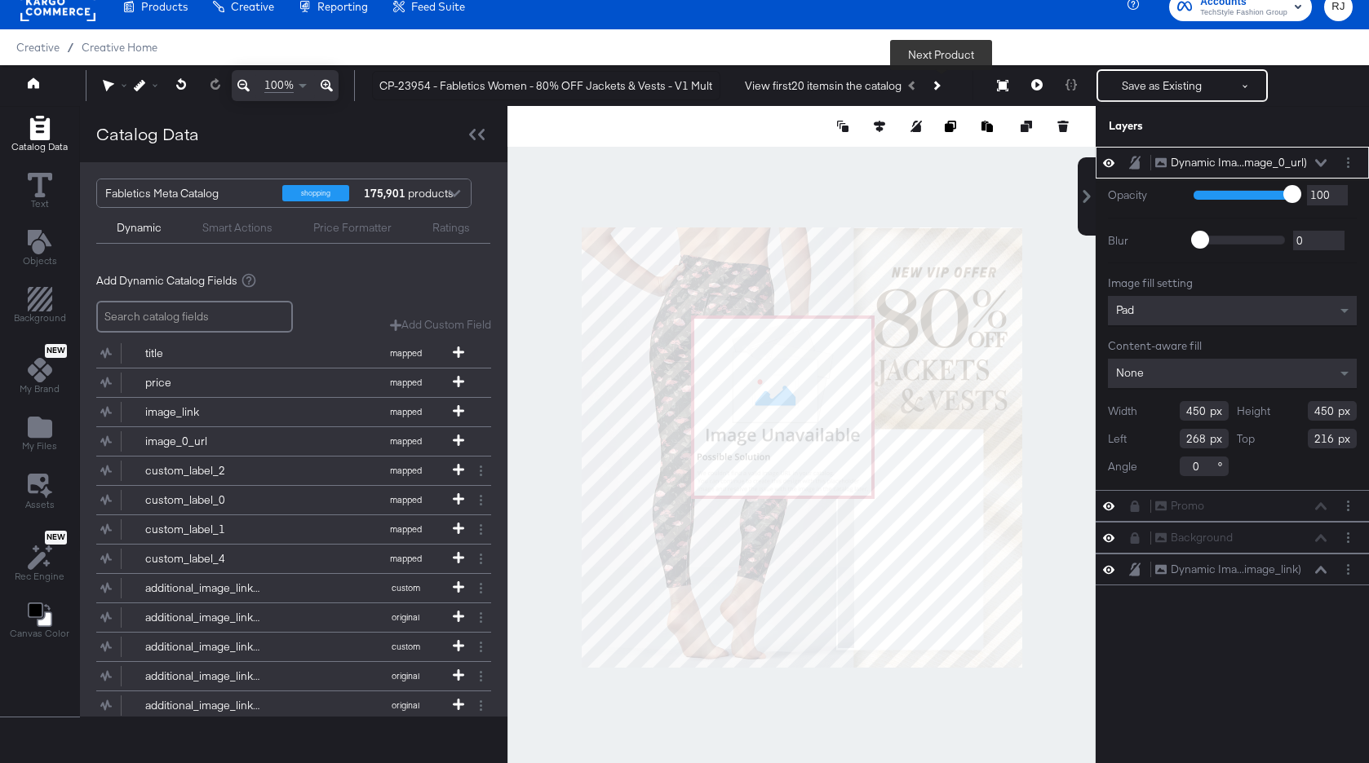
click at [940, 86] on icon "Next Product" at bounding box center [935, 85] width 9 height 9
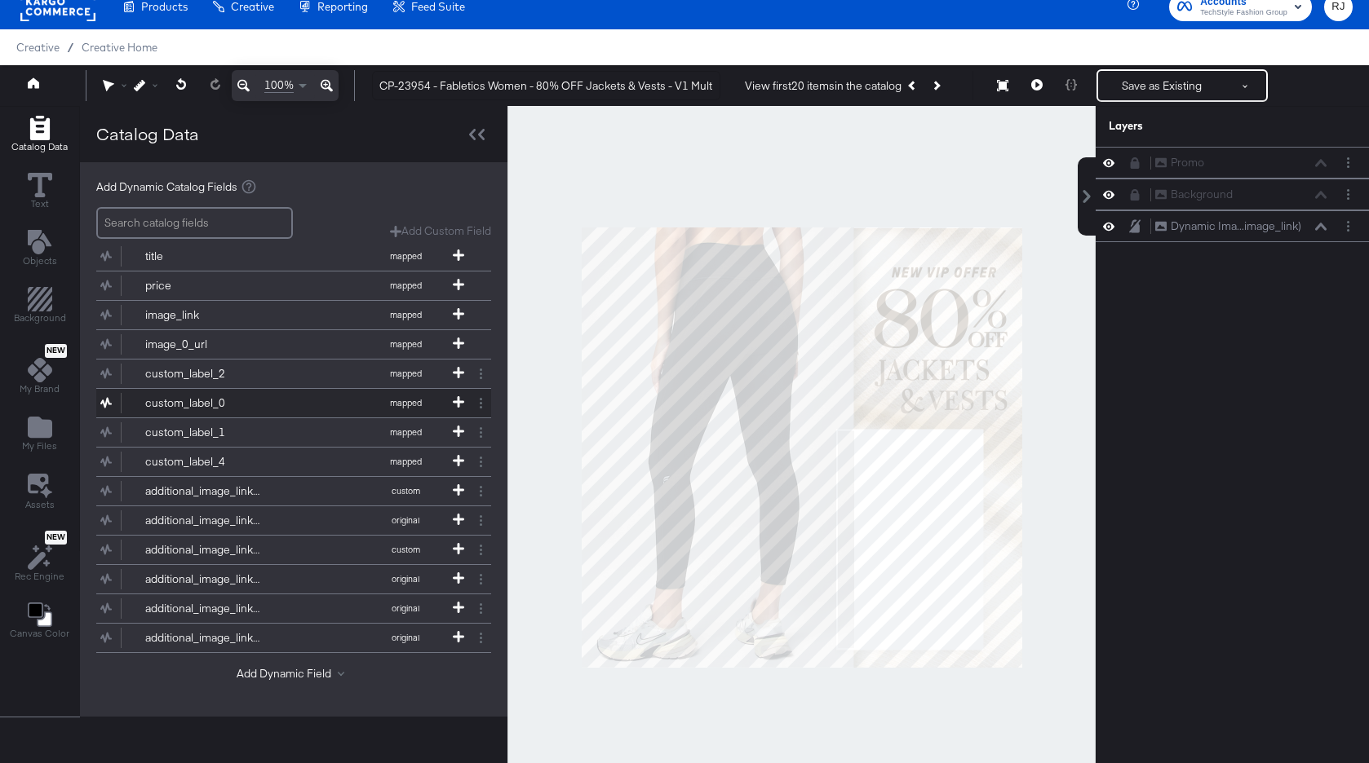
scroll to position [42, 0]
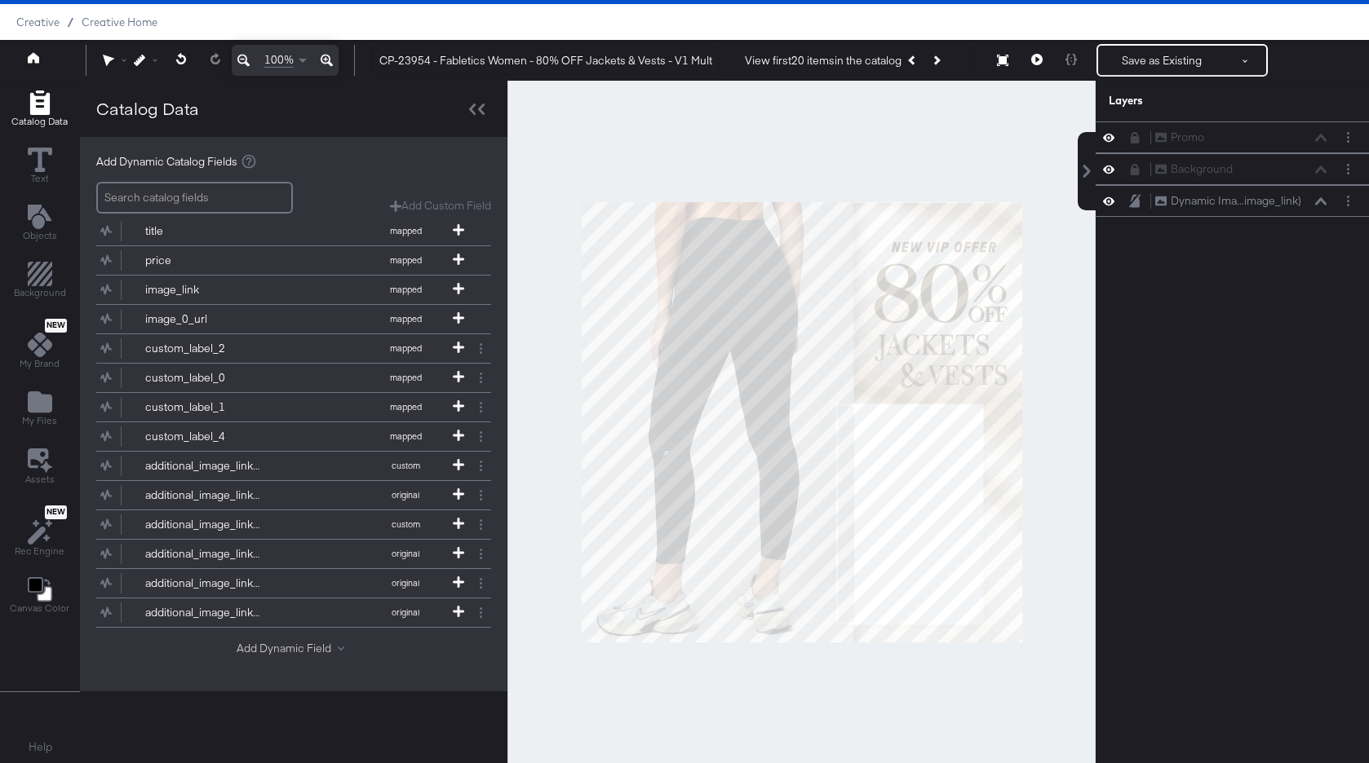
click at [259, 651] on button "Add Dynamic Field" at bounding box center [294, 648] width 114 height 15
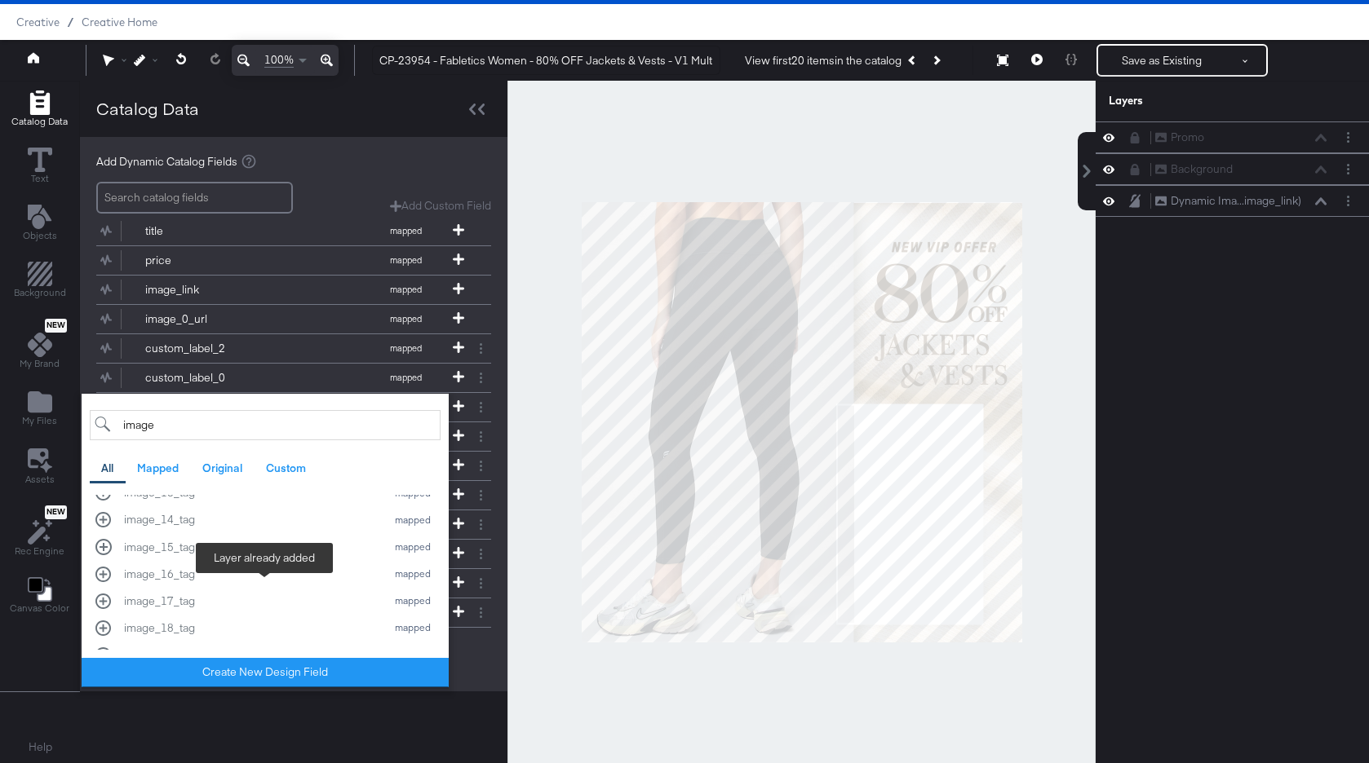
scroll to position [401, 0]
type input "image"
click at [329, 106] on div "Catalog Data" at bounding box center [293, 109] width 427 height 56
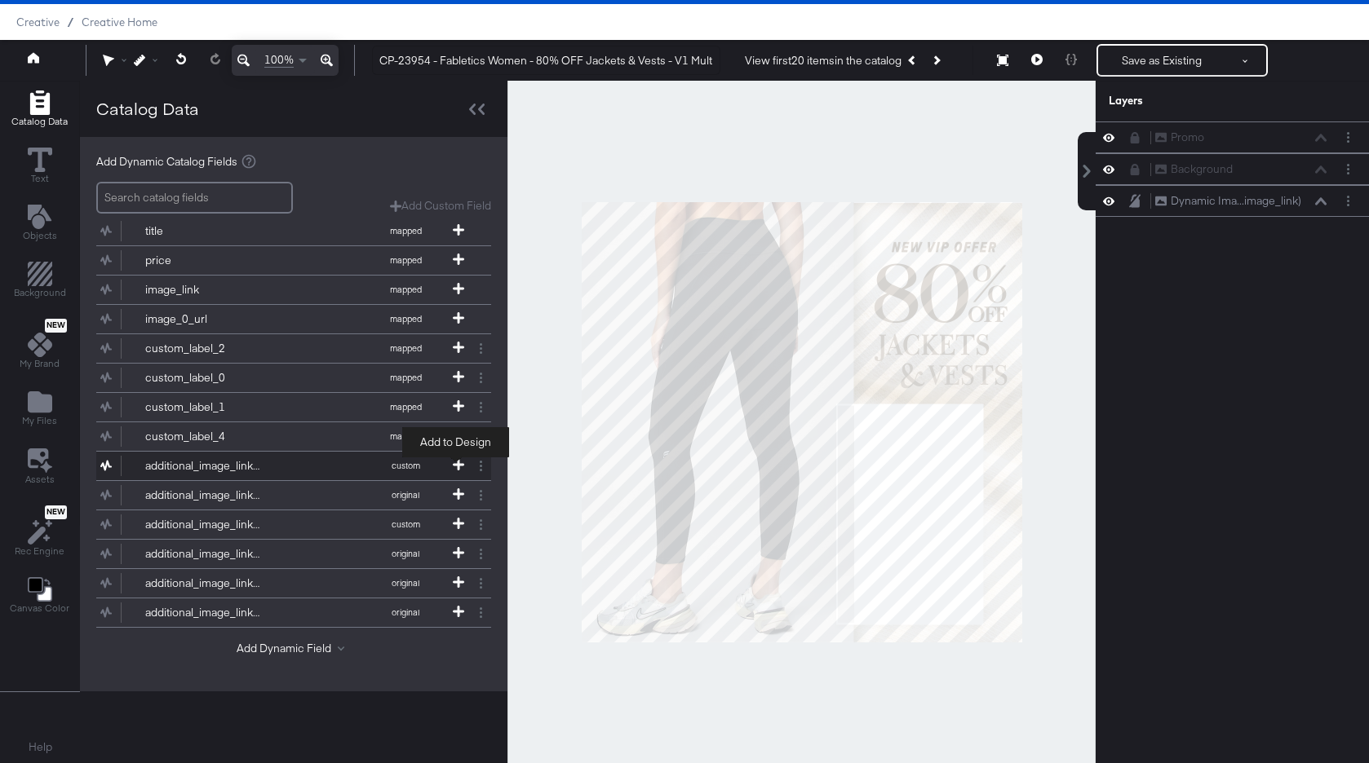
click at [450, 463] on span at bounding box center [458, 466] width 16 height 14
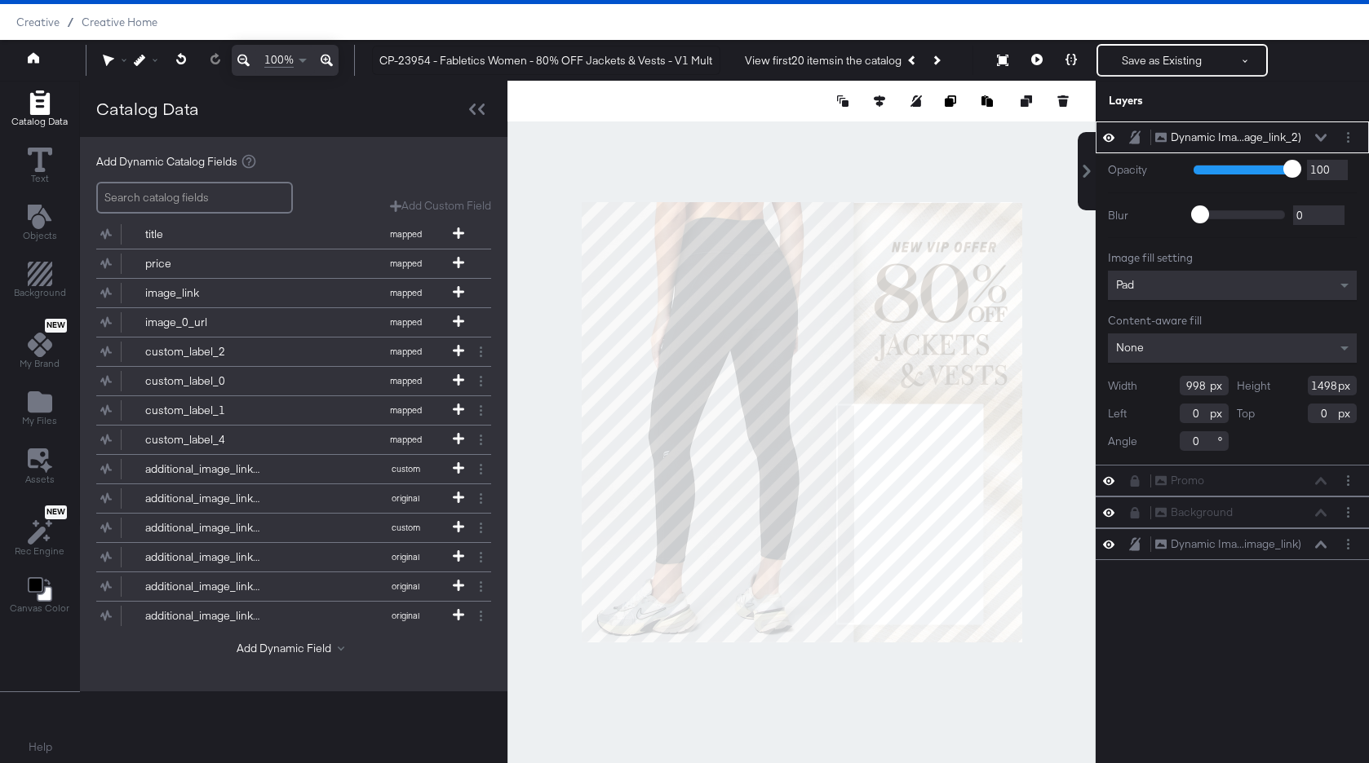
scroll to position [0, 0]
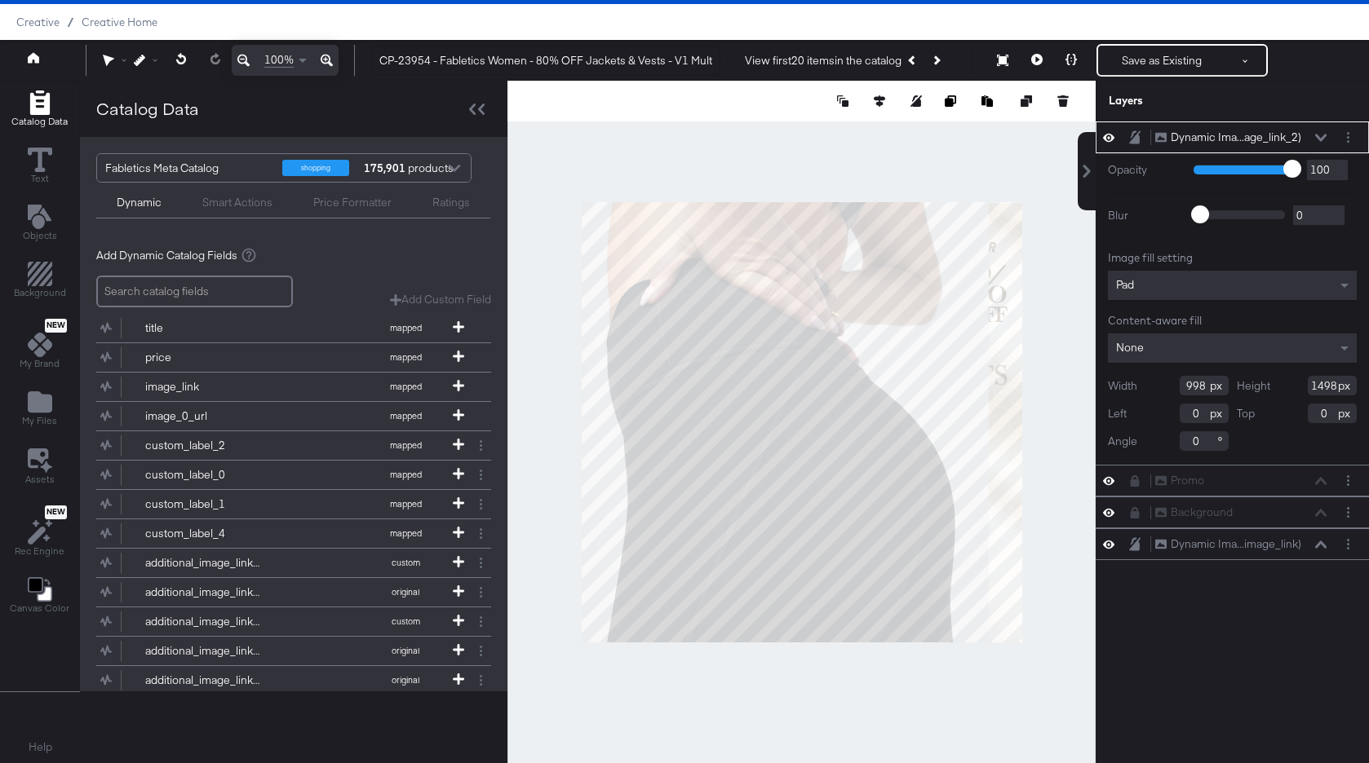
type input "977"
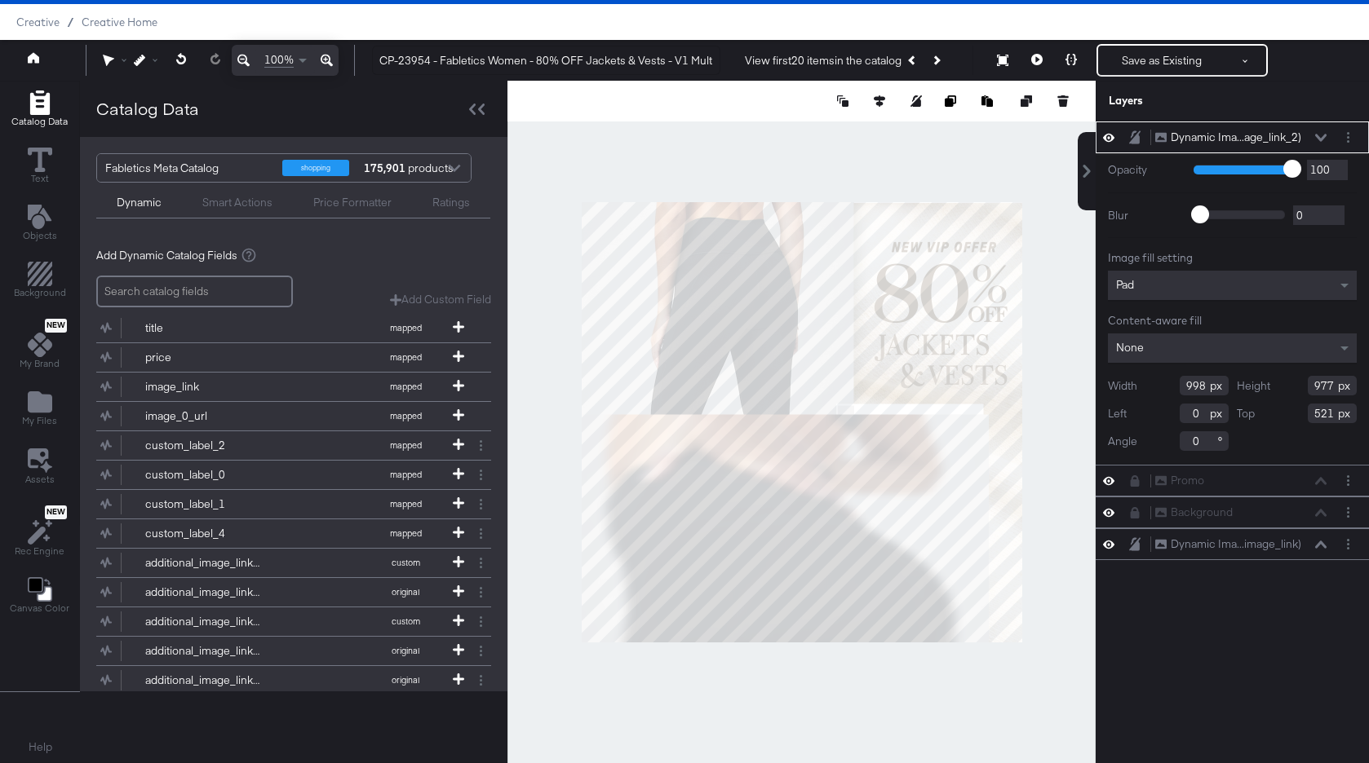
type input "21"
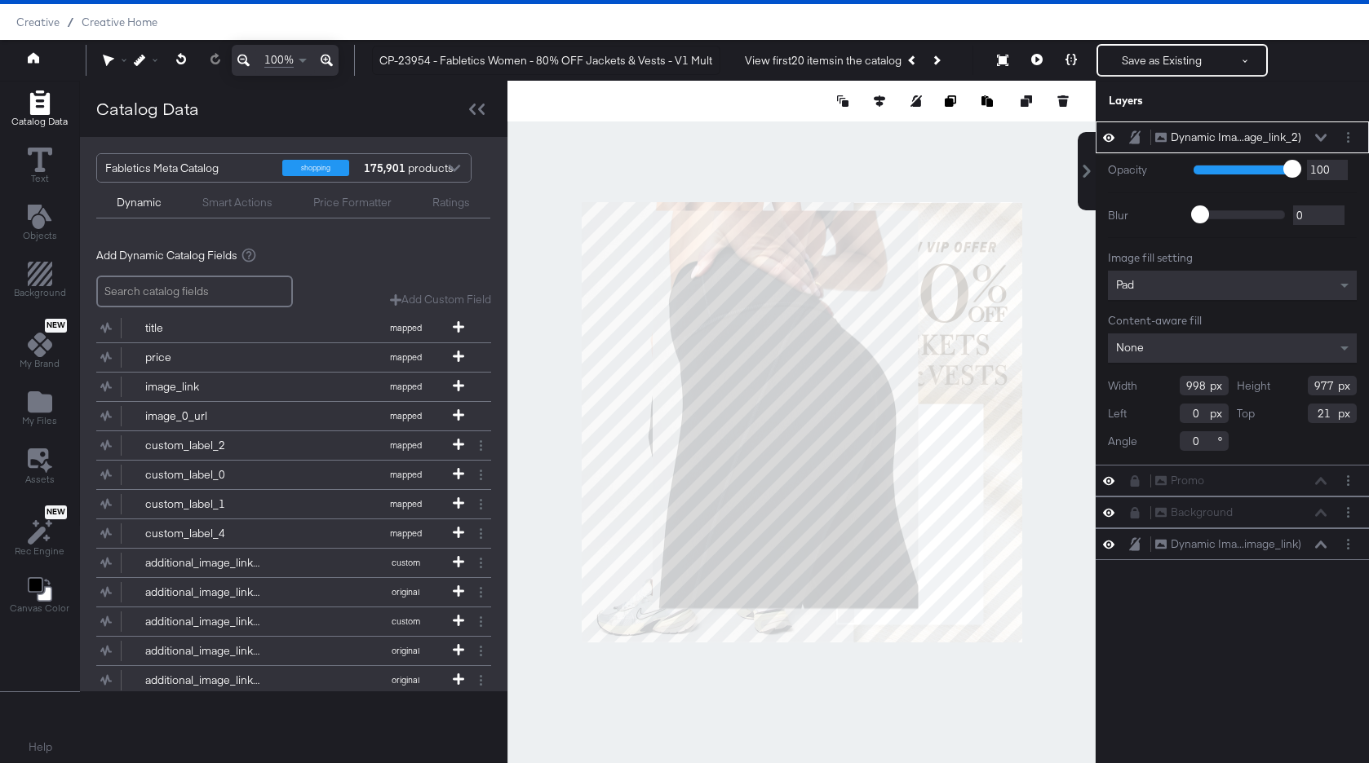
type input "486"
type input "512"
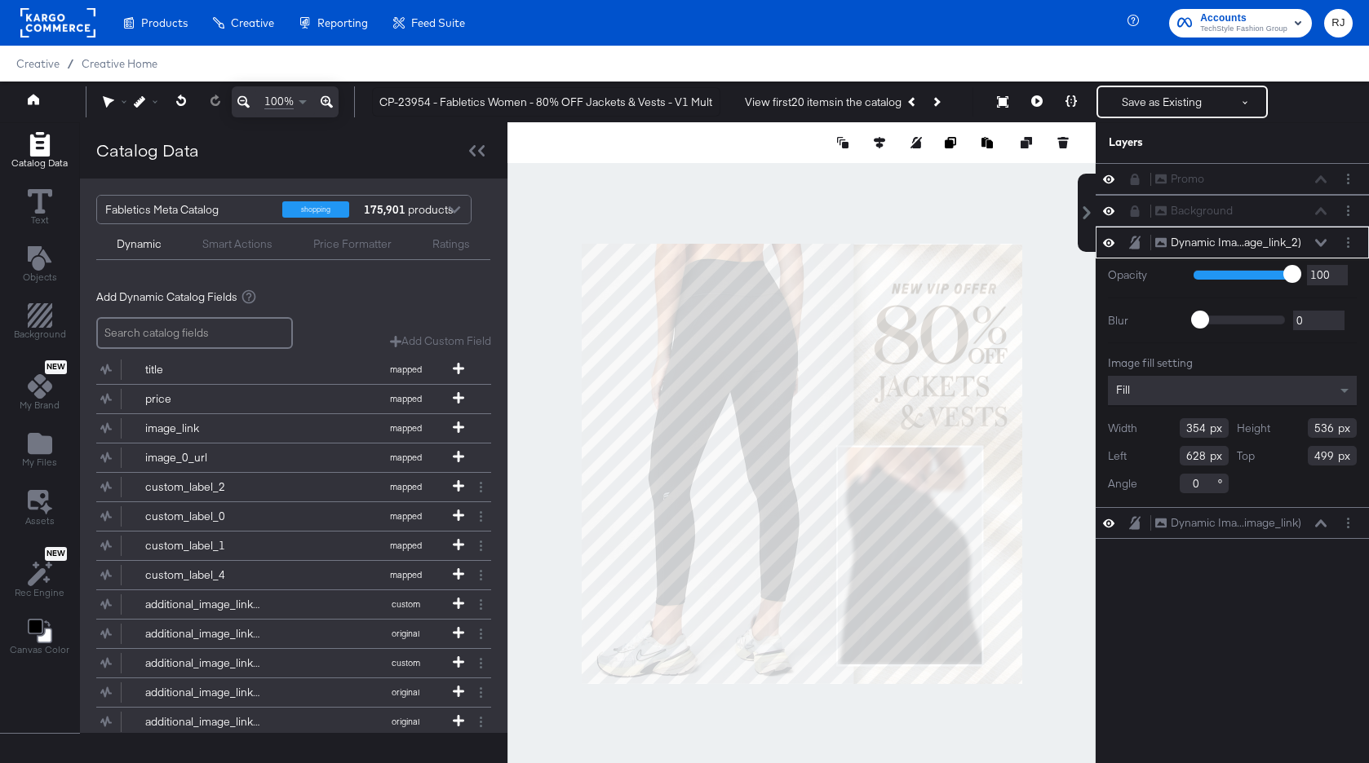
scroll to position [31, 0]
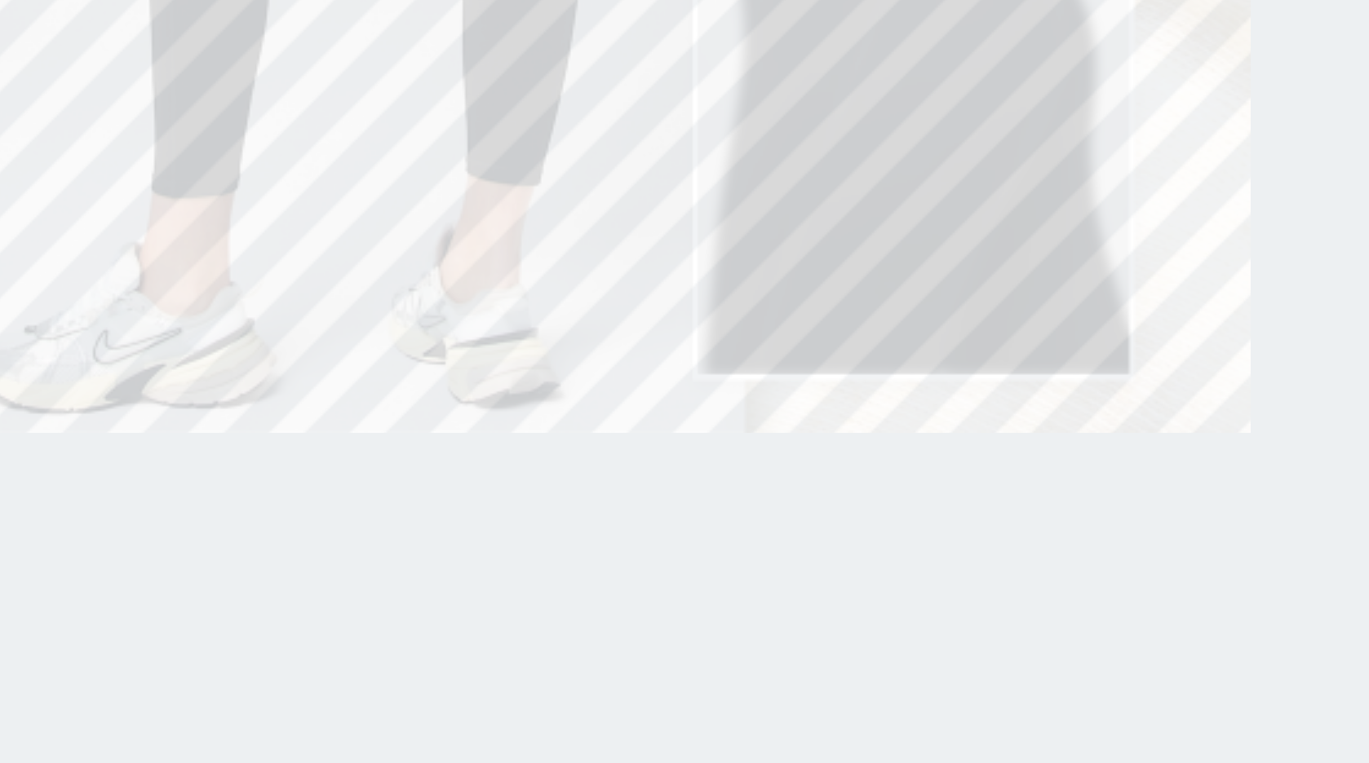
type input "534"
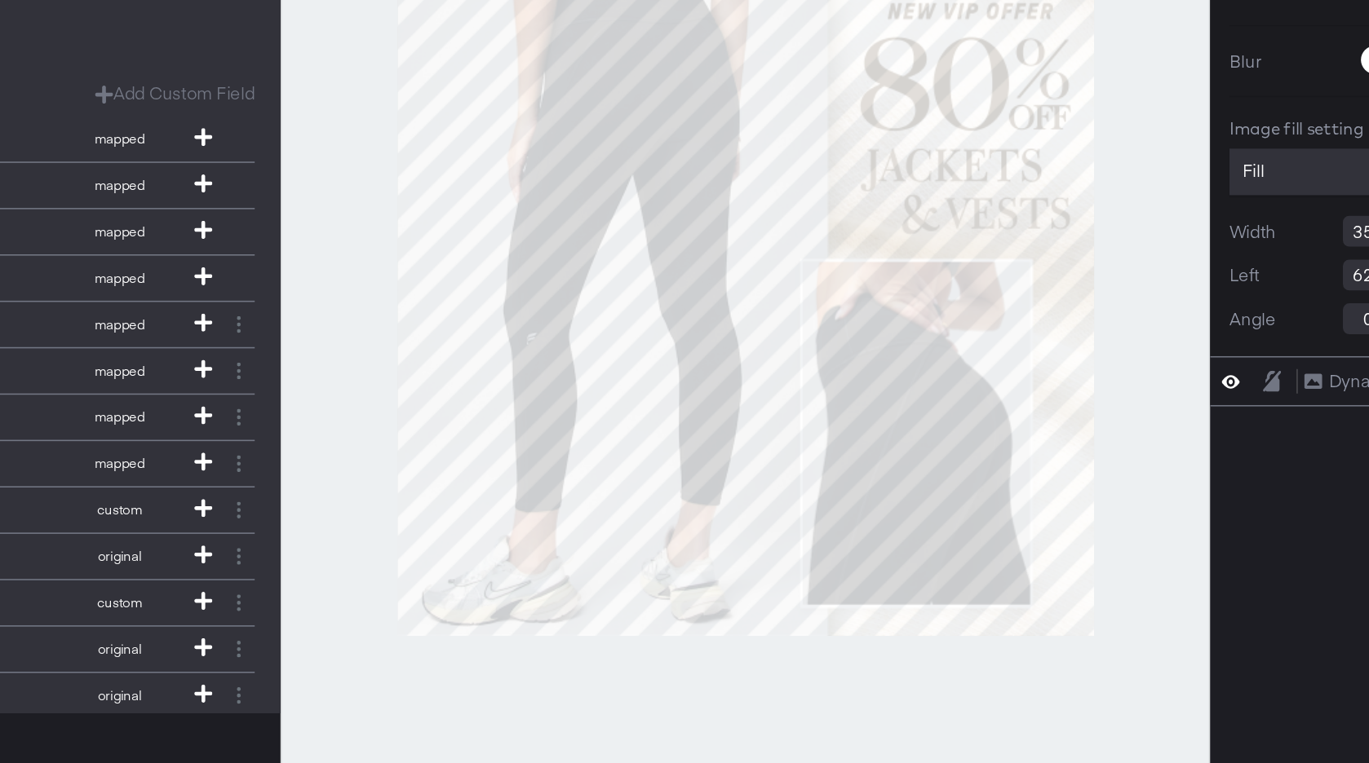
scroll to position [30, 0]
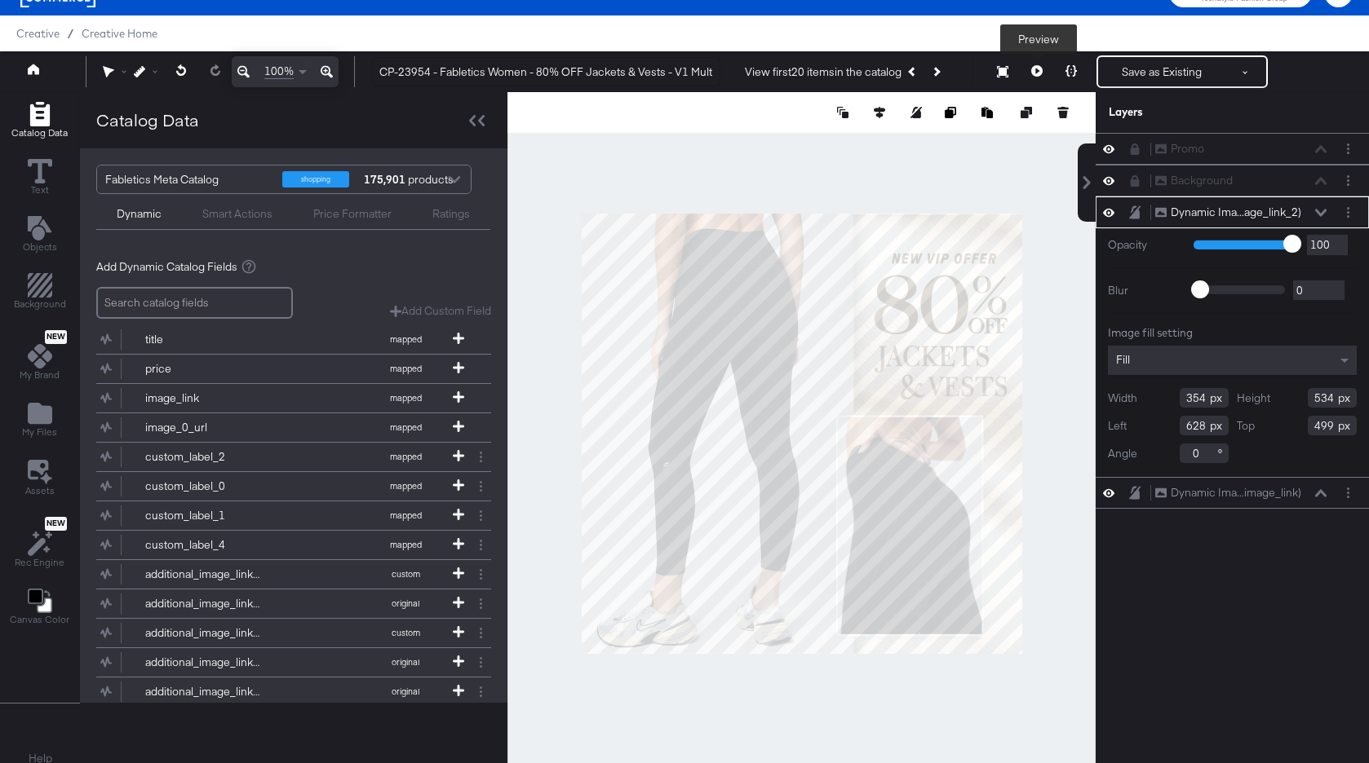
click at [1036, 68] on icon at bounding box center [1036, 70] width 11 height 11
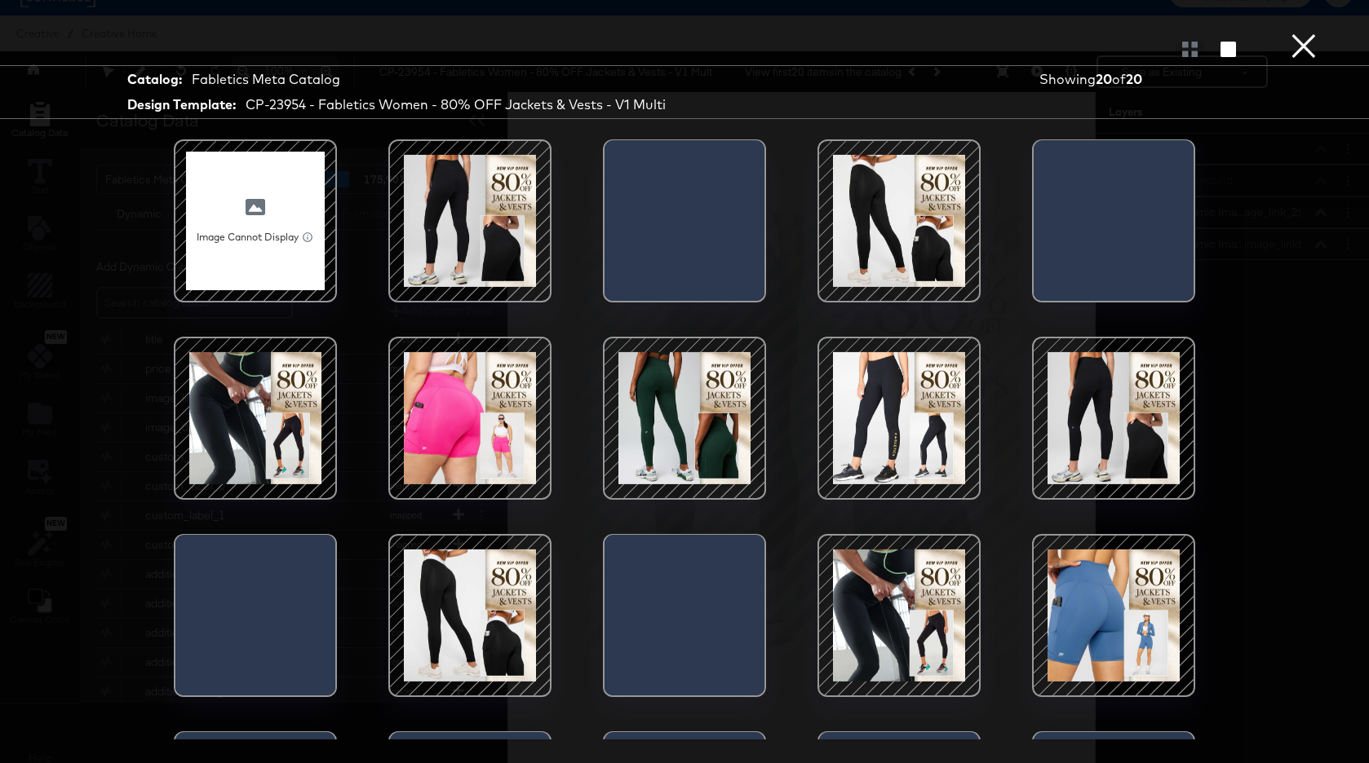
click at [483, 207] on div at bounding box center [469, 221] width 139 height 139
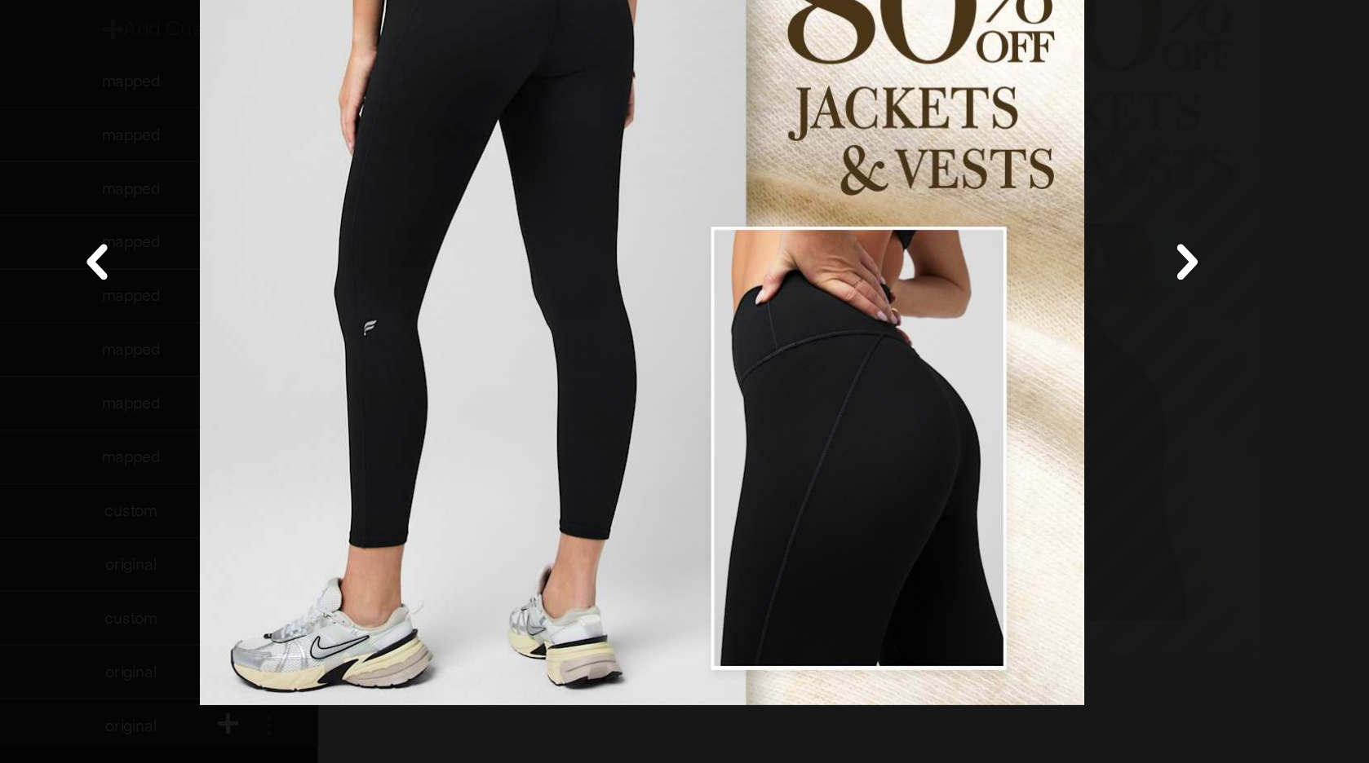
click at [978, 441] on icon at bounding box center [982, 439] width 20 height 20
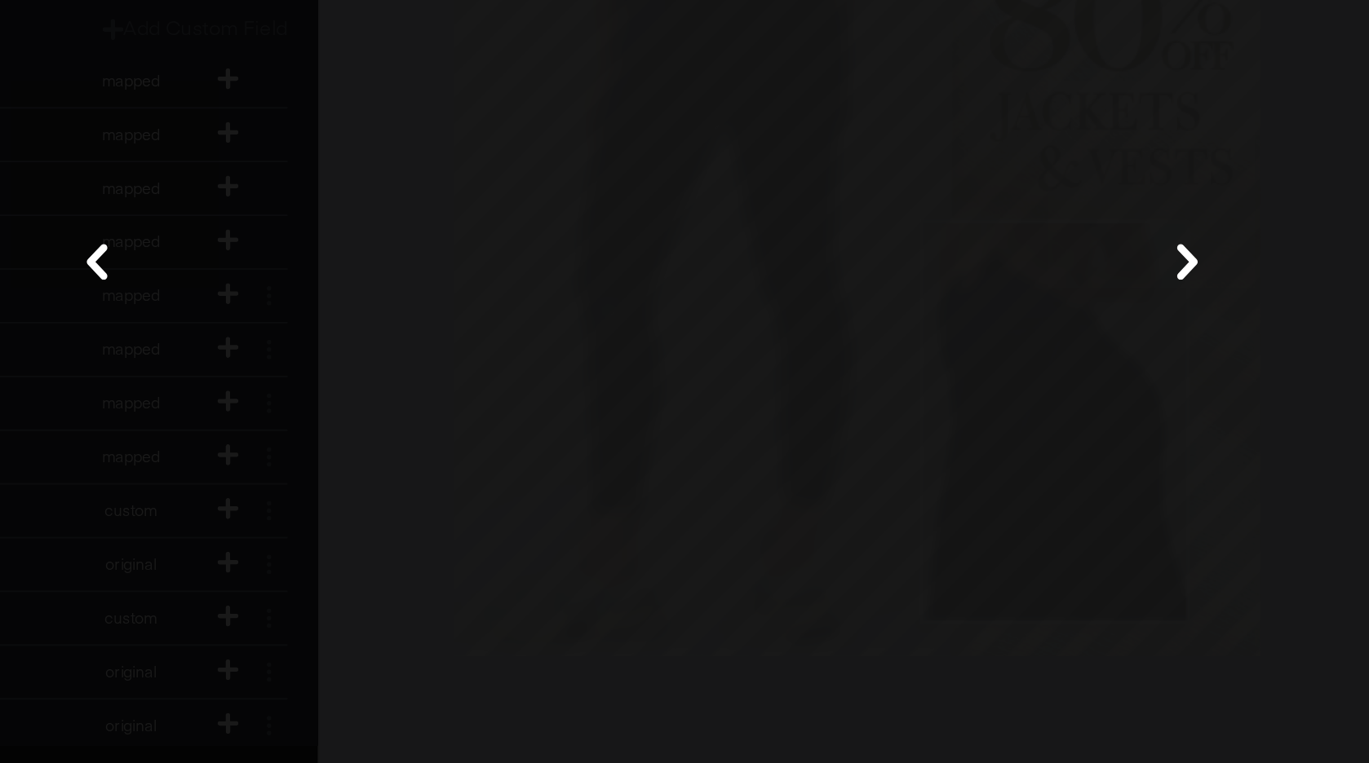
click at [978, 441] on icon at bounding box center [982, 439] width 20 height 20
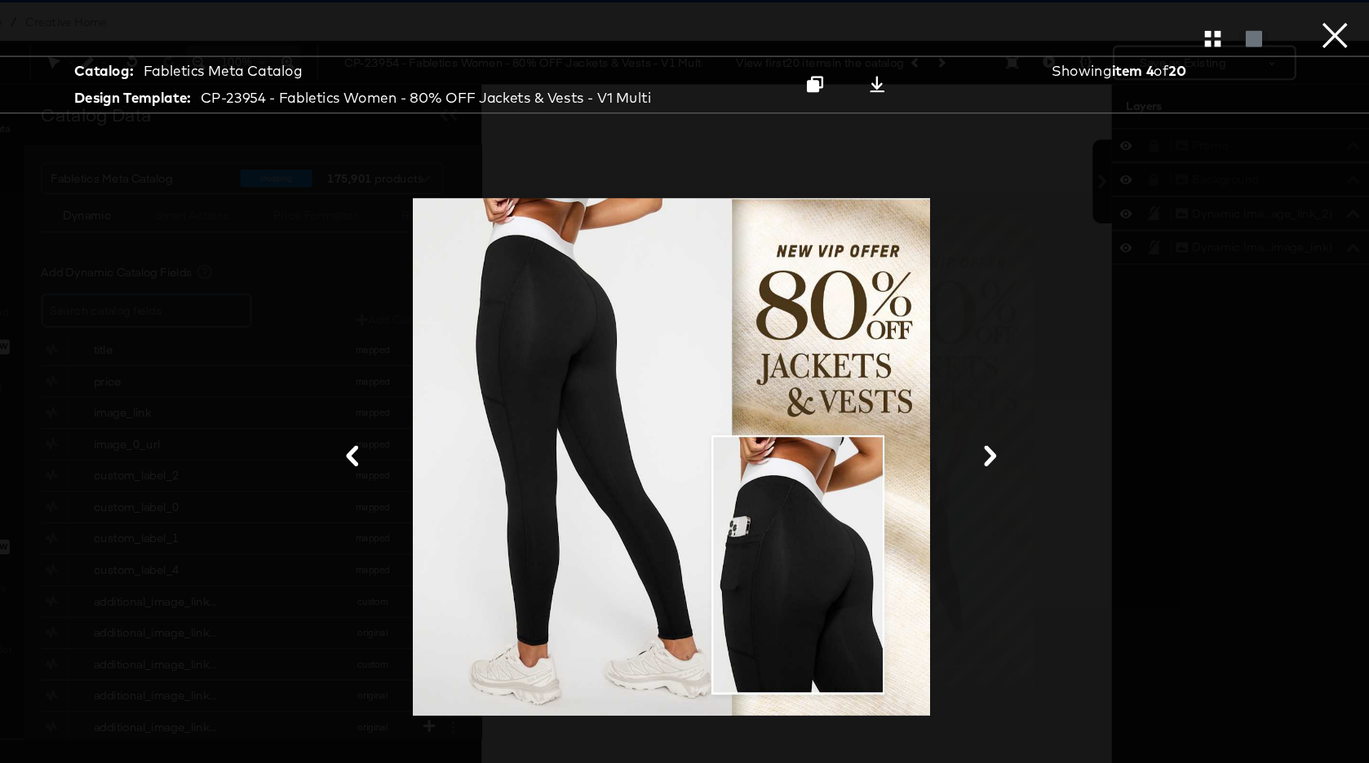
click at [976, 442] on icon at bounding box center [982, 439] width 20 height 20
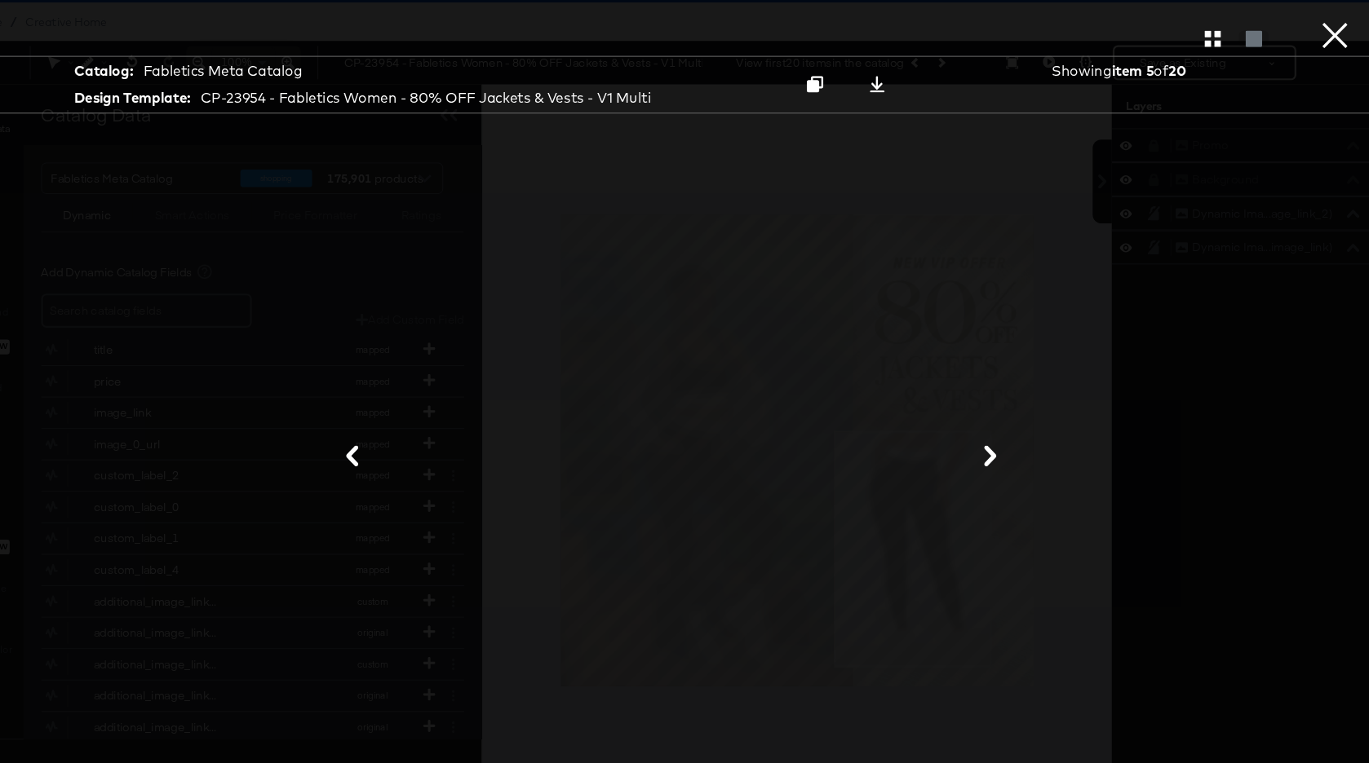
click at [1303, 33] on button "×" at bounding box center [1303, 16] width 33 height 33
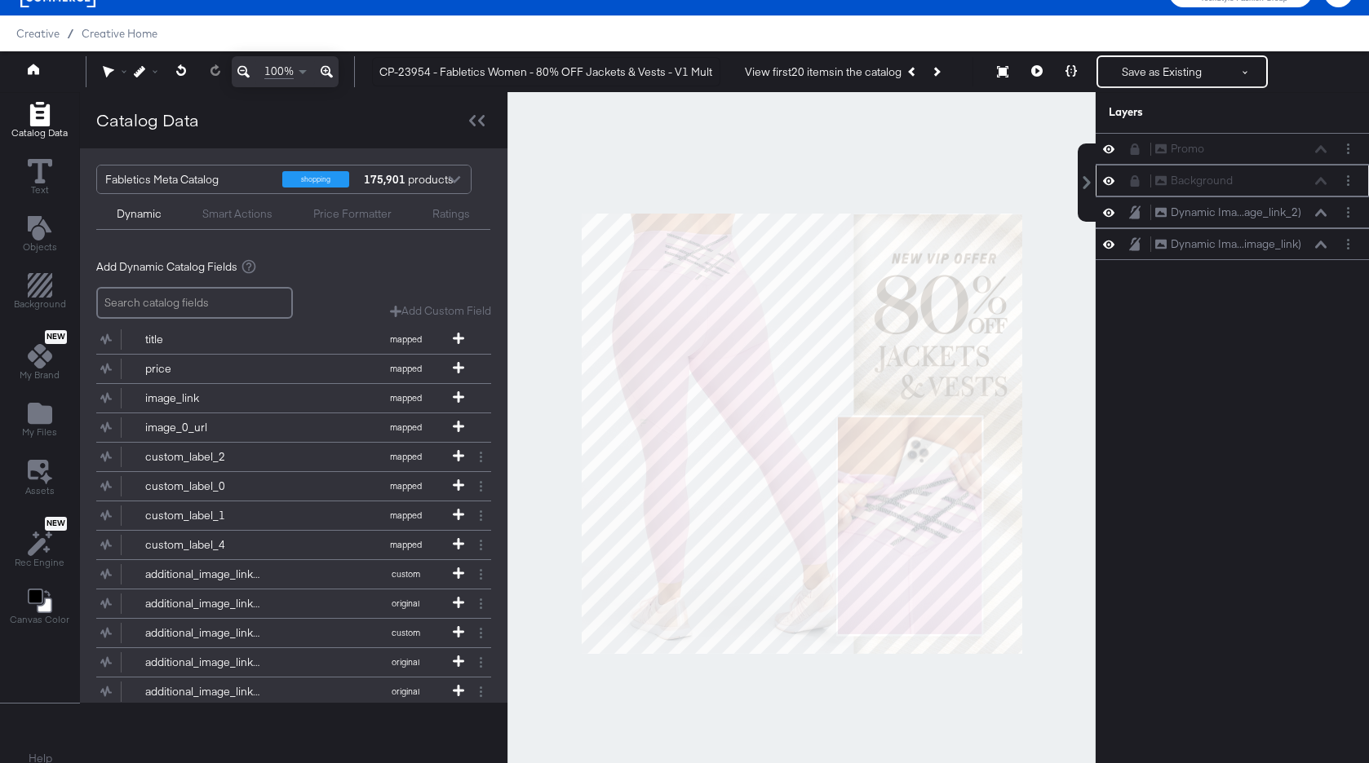
click at [1134, 181] on icon at bounding box center [1134, 180] width 9 height 11
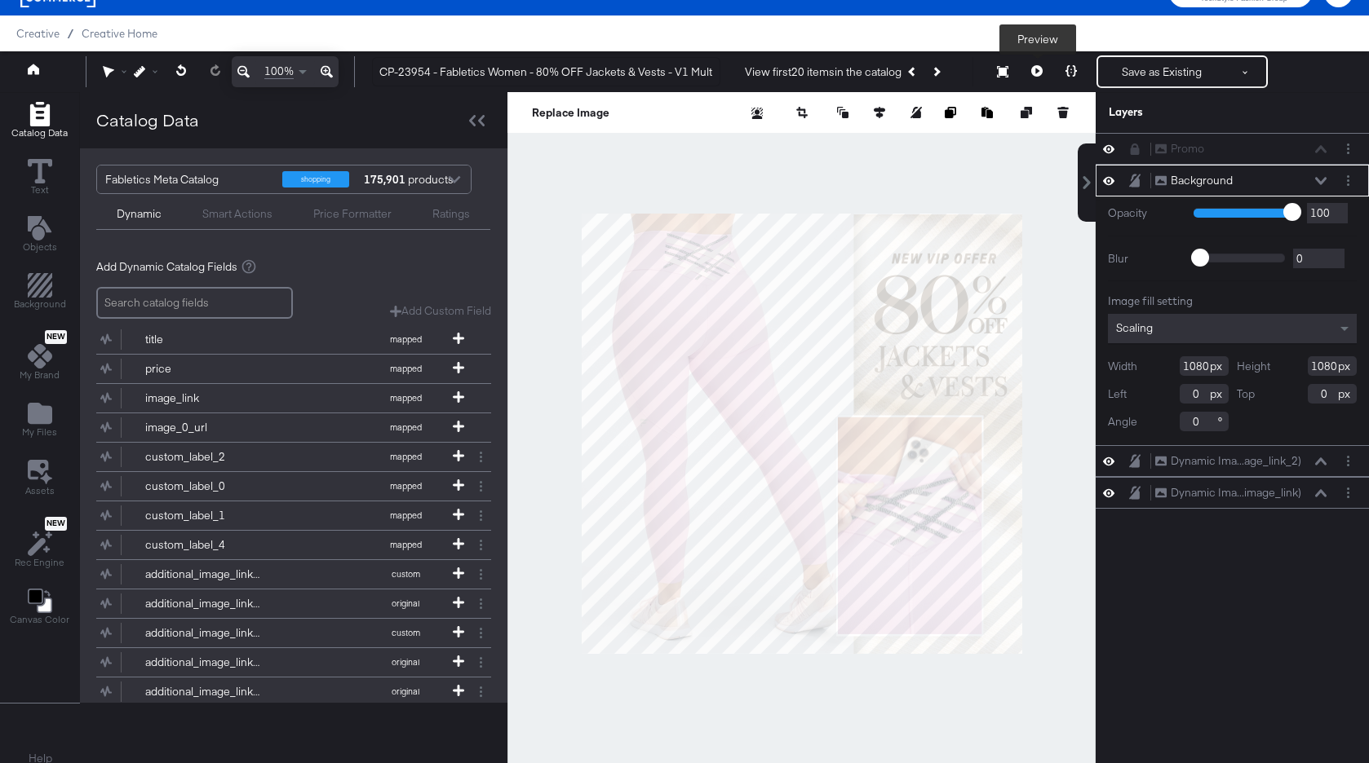
click at [1037, 69] on icon at bounding box center [1036, 70] width 11 height 11
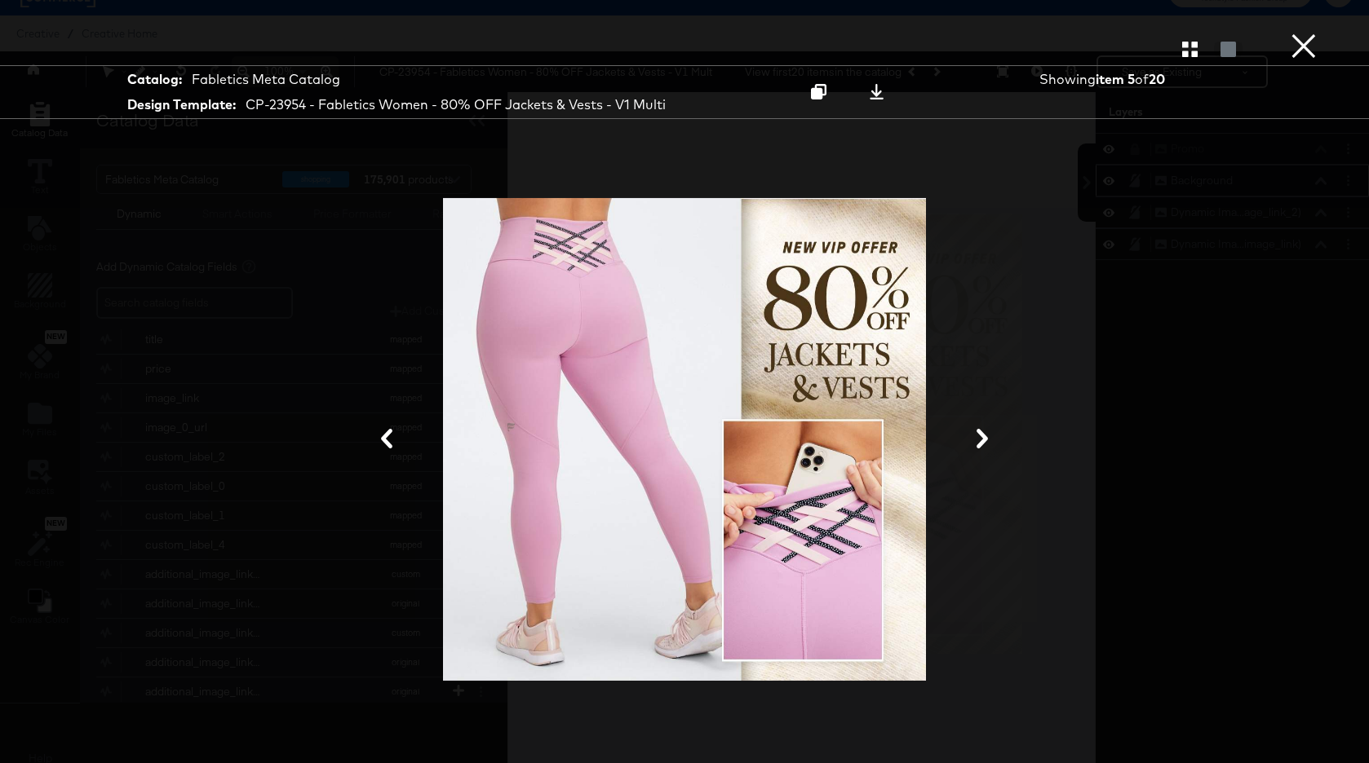
click at [1307, 33] on button "×" at bounding box center [1303, 16] width 33 height 33
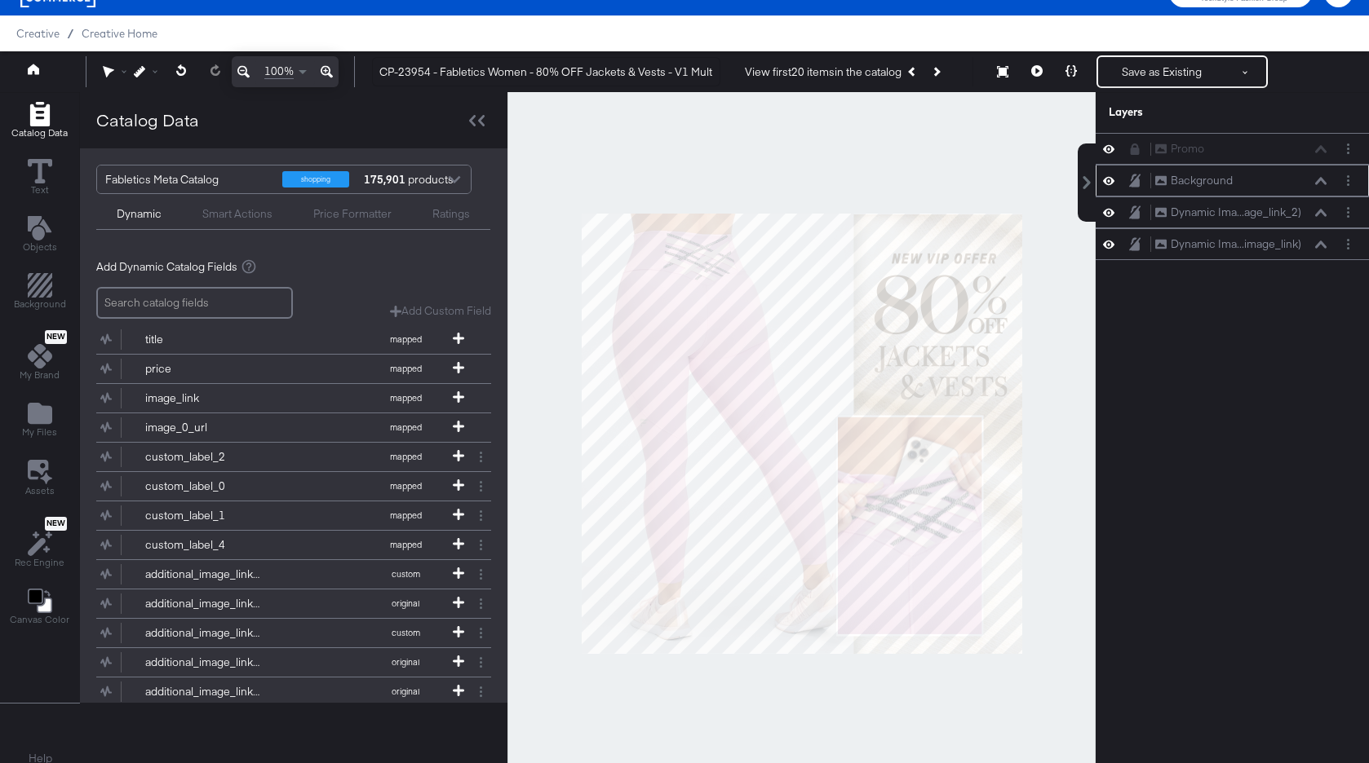
scroll to position [0, 0]
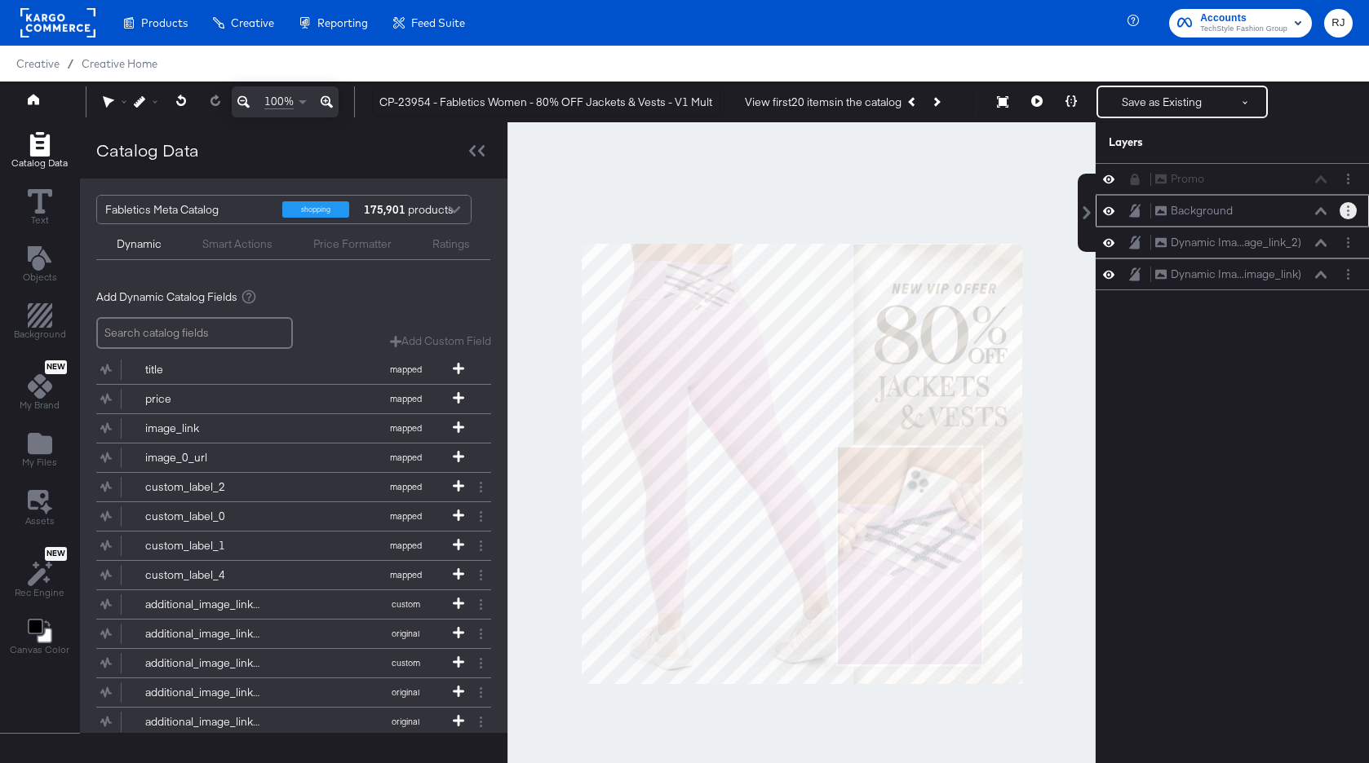
click at [1347, 213] on icon "Layer Options" at bounding box center [1348, 211] width 2 height 11
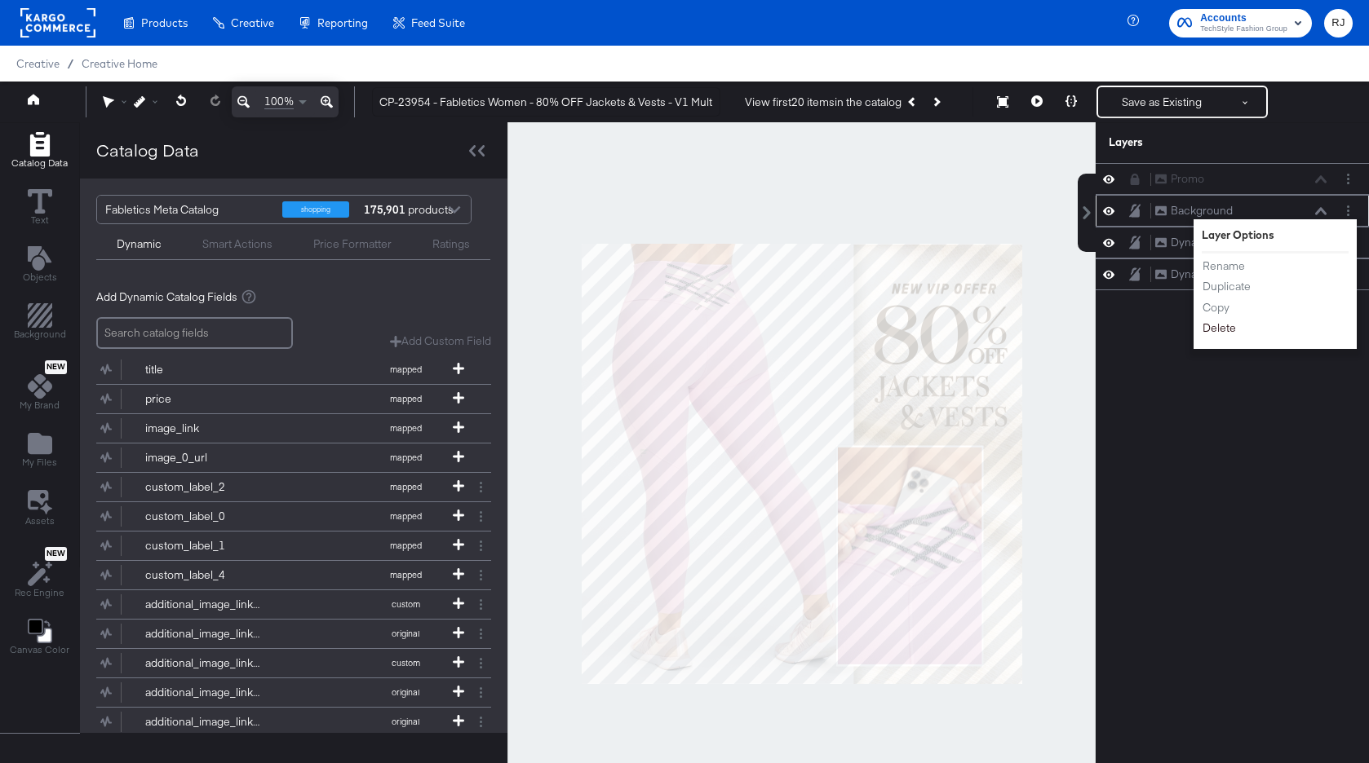
click at [1226, 332] on button "Delete" at bounding box center [1218, 328] width 35 height 17
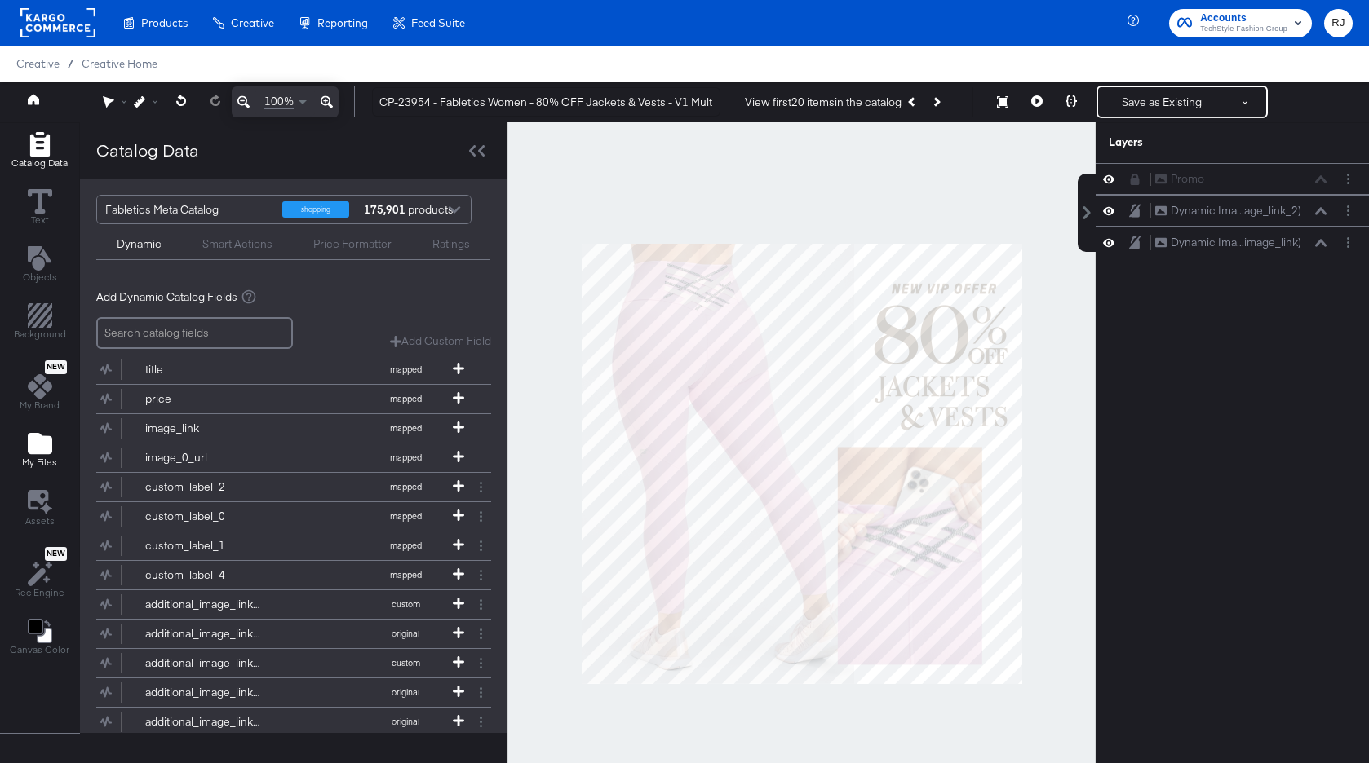
click at [38, 452] on icon "Add Files" at bounding box center [40, 443] width 24 height 21
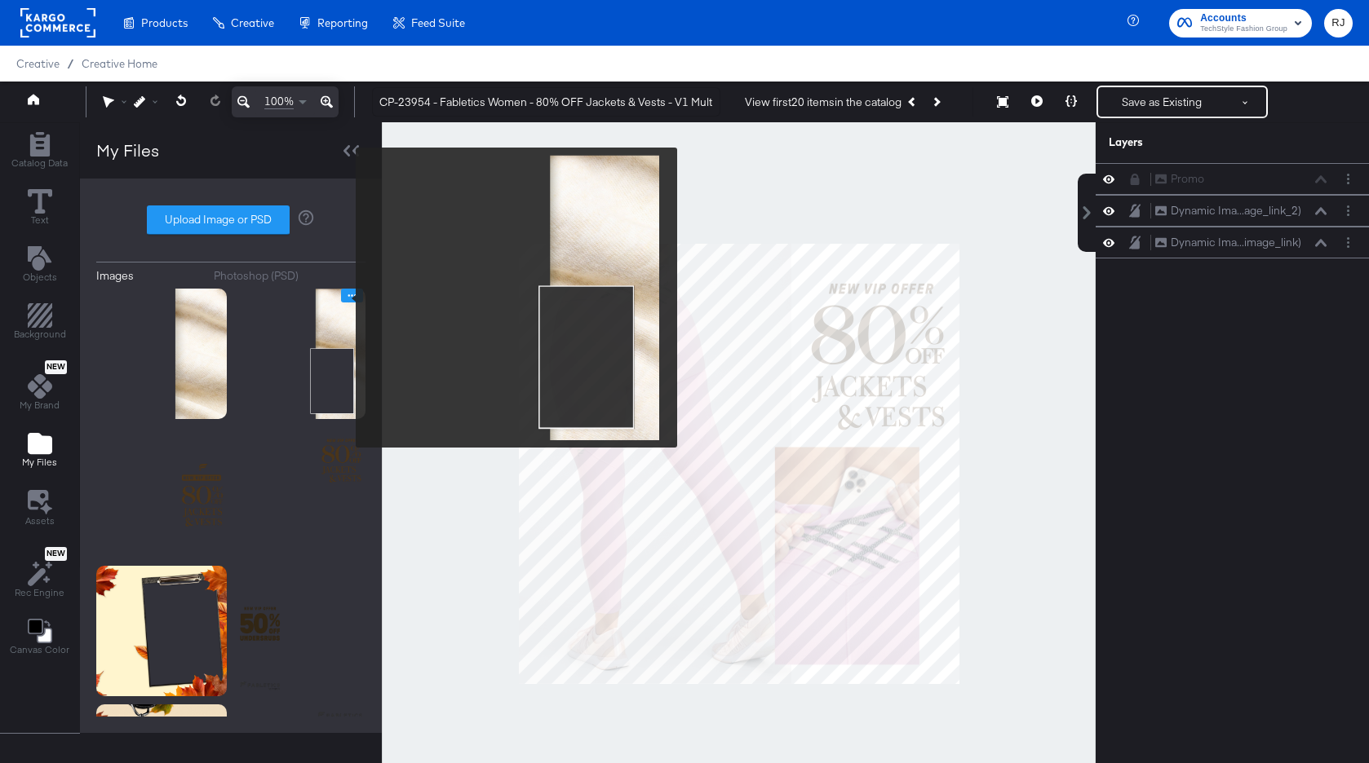
click at [346, 297] on icon "Image Options" at bounding box center [352, 296] width 12 height 12
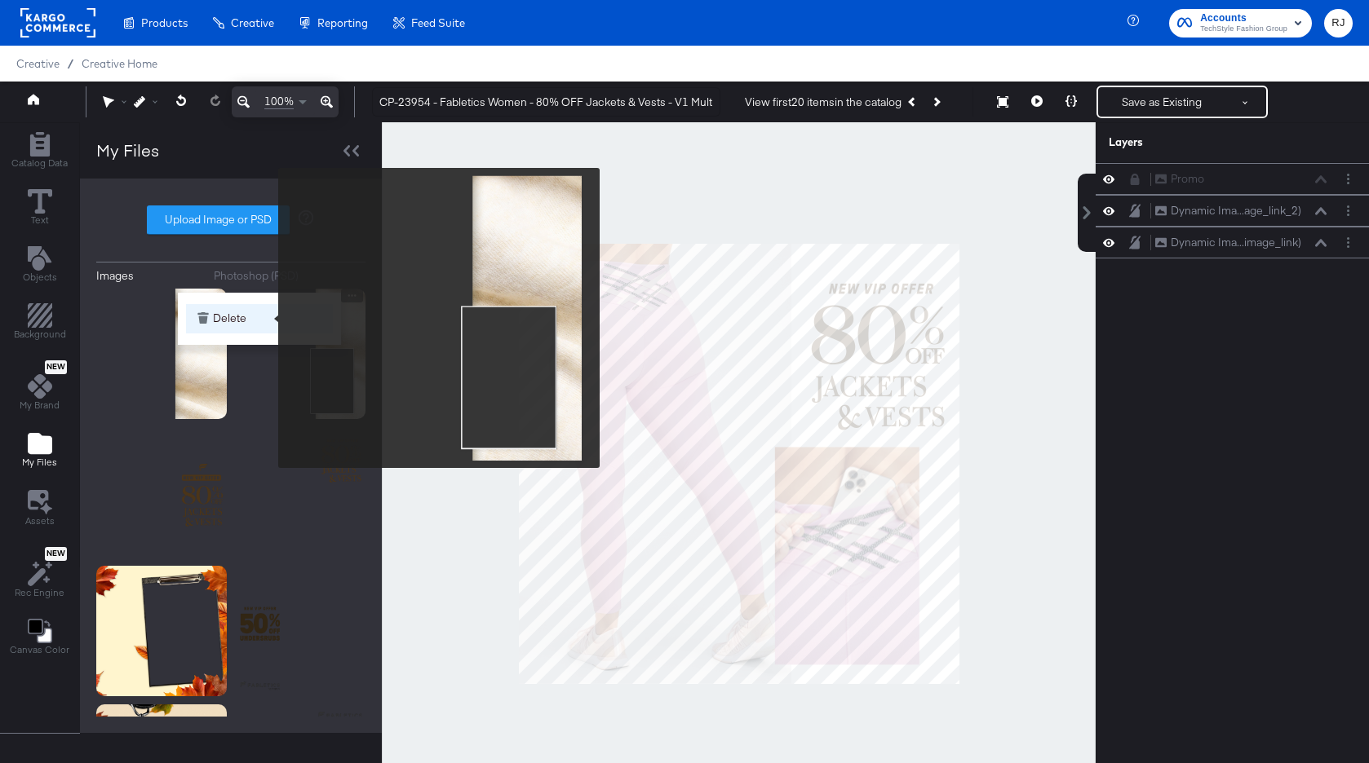
click at [267, 317] on button "Delete" at bounding box center [259, 318] width 147 height 29
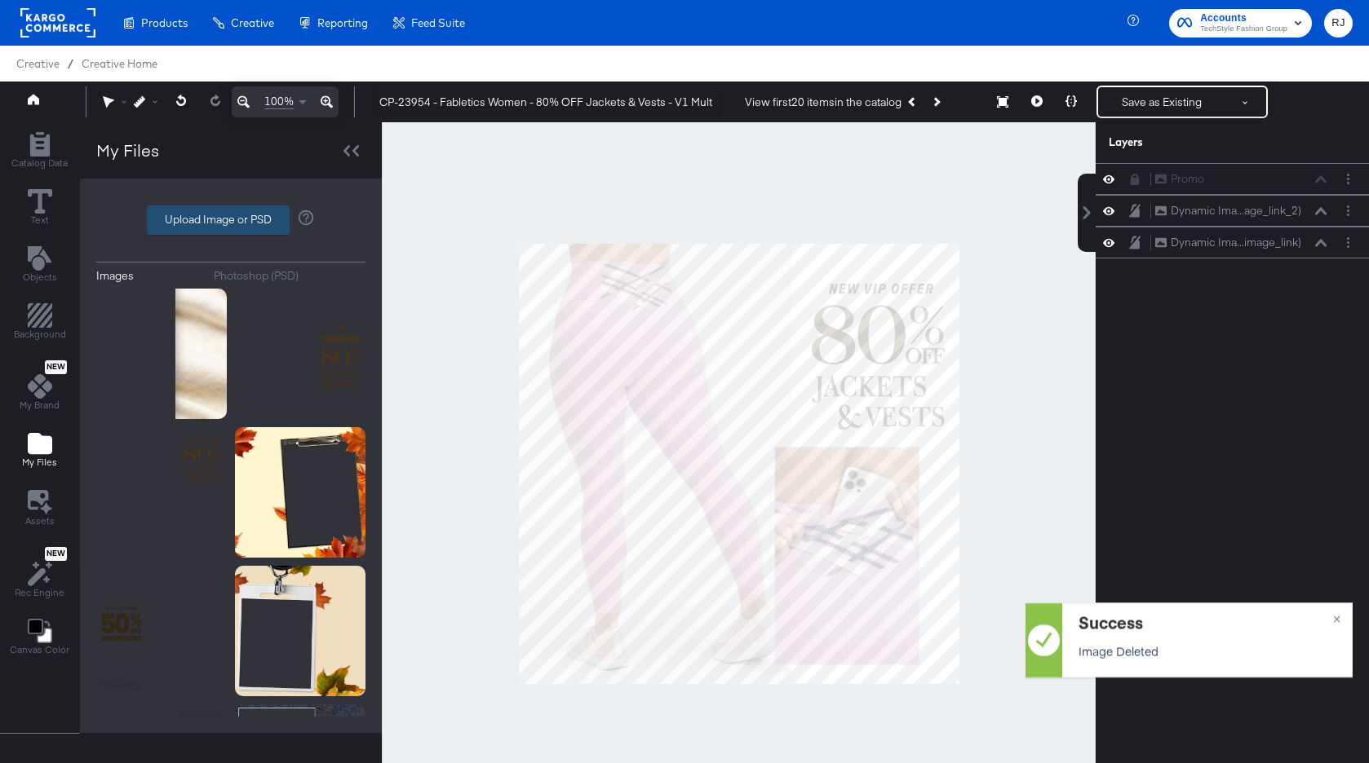
click at [241, 216] on label "Upload Image or PSD" at bounding box center [218, 220] width 141 height 28
click at [231, 220] on input "Upload Image or PSD" at bounding box center [231, 220] width 0 height 0
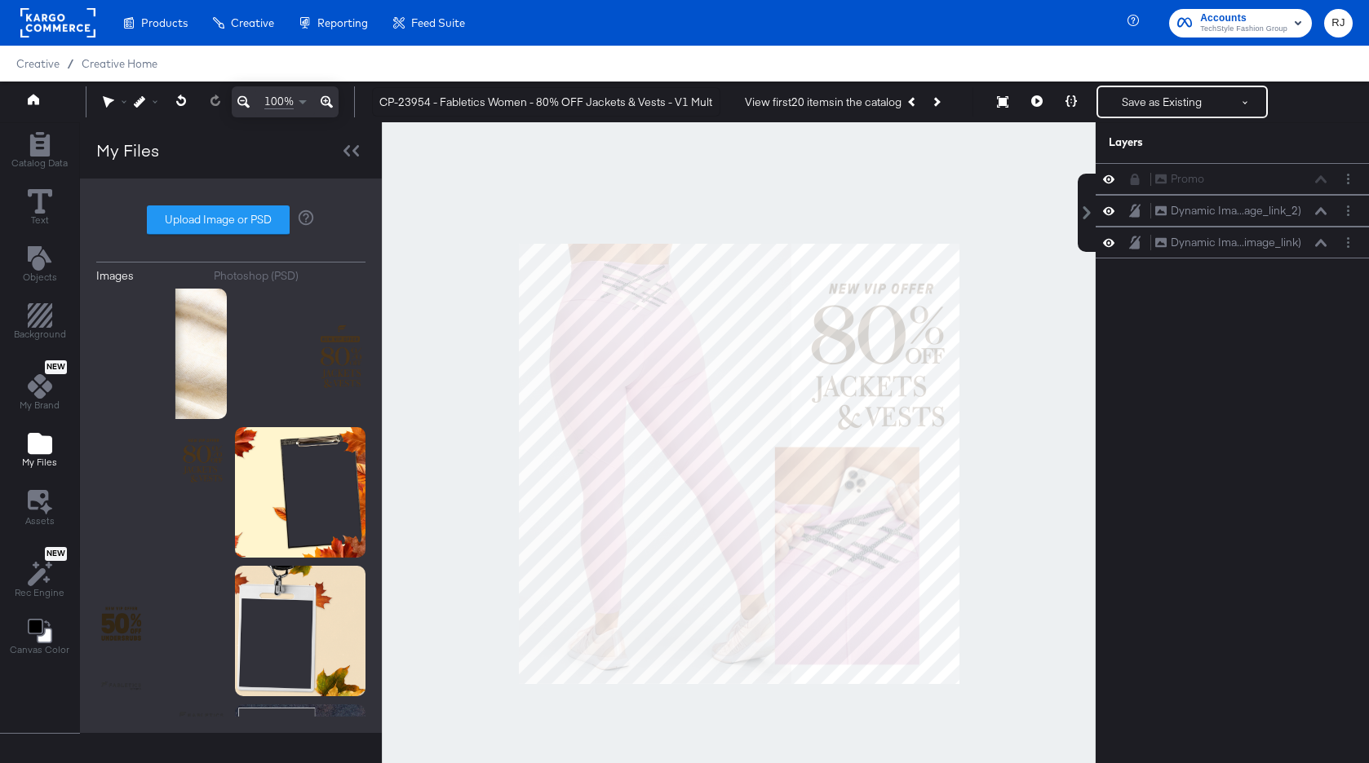
type input "C:\fakepath\Background - V1 Multi.png"
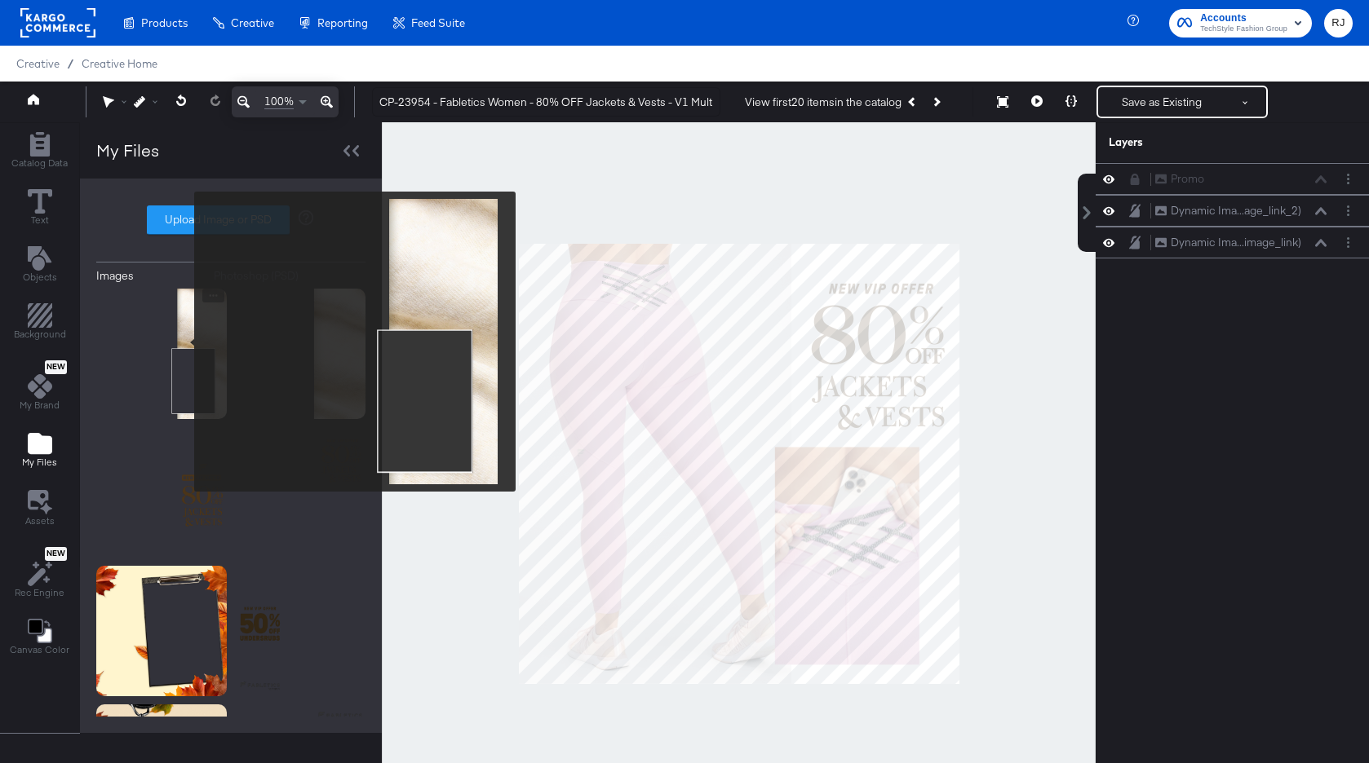
click at [184, 342] on img at bounding box center [161, 354] width 130 height 130
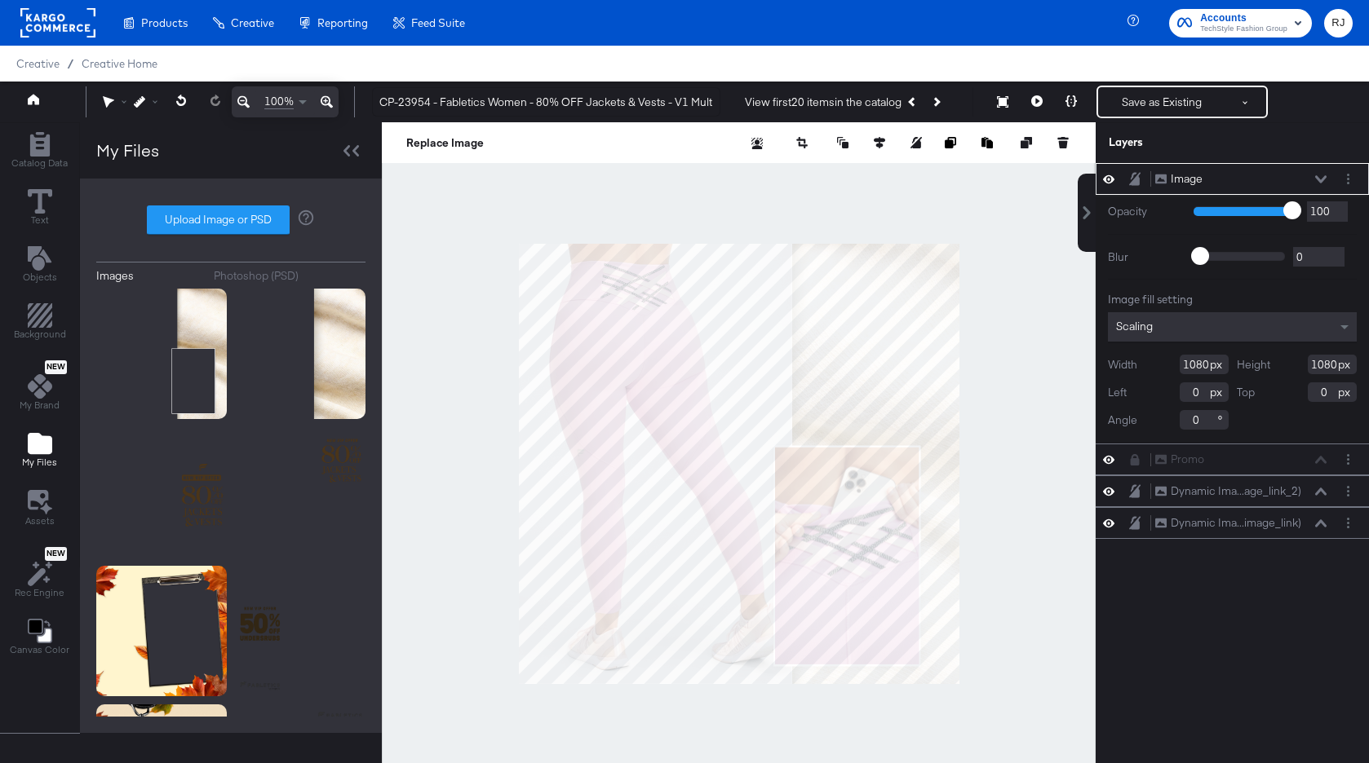
click at [1328, 177] on div "Image Image" at bounding box center [1245, 178] width 182 height 17
click at [1316, 177] on icon at bounding box center [1320, 178] width 11 height 7
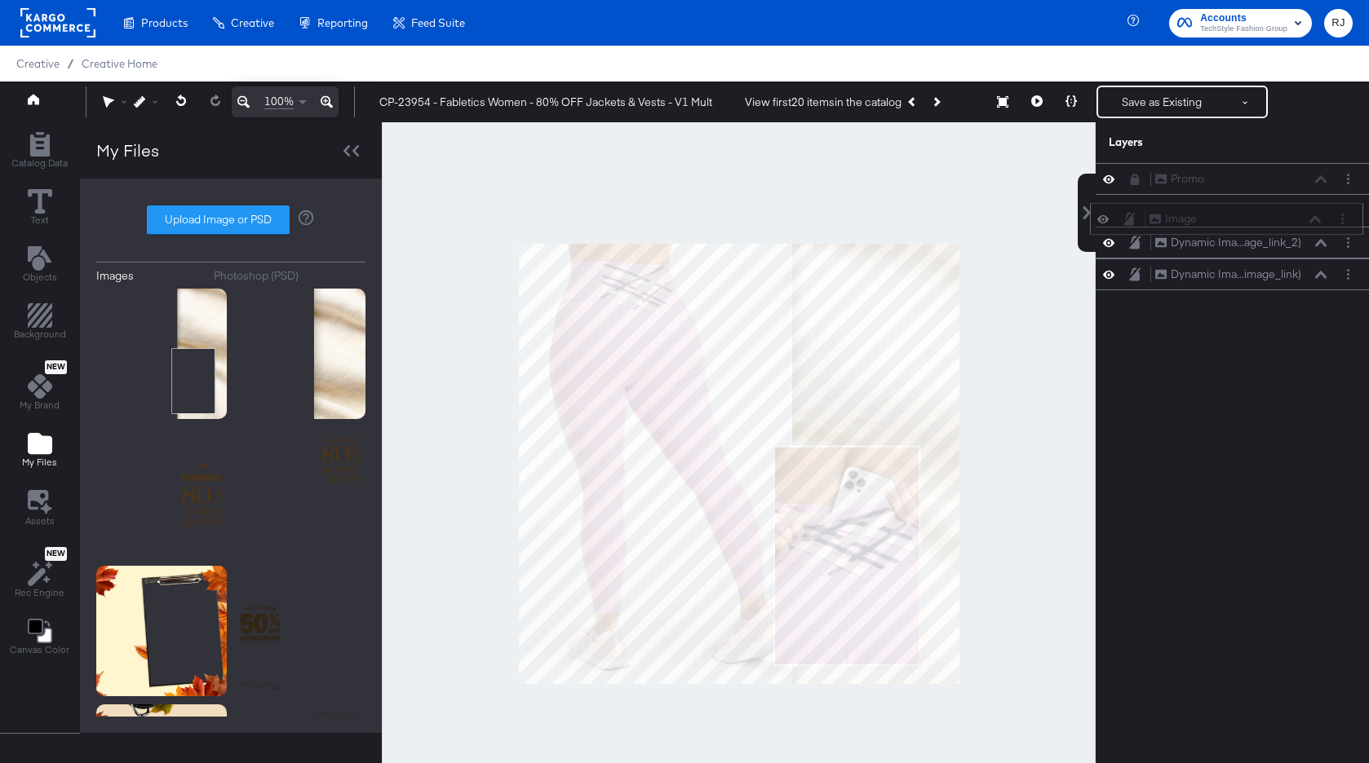
drag, startPoint x: 1276, startPoint y: 180, endPoint x: 1270, endPoint y: 226, distance: 46.0
click at [1270, 226] on div "Image Image" at bounding box center [1234, 218] width 173 height 17
click at [1035, 105] on icon at bounding box center [1036, 100] width 11 height 11
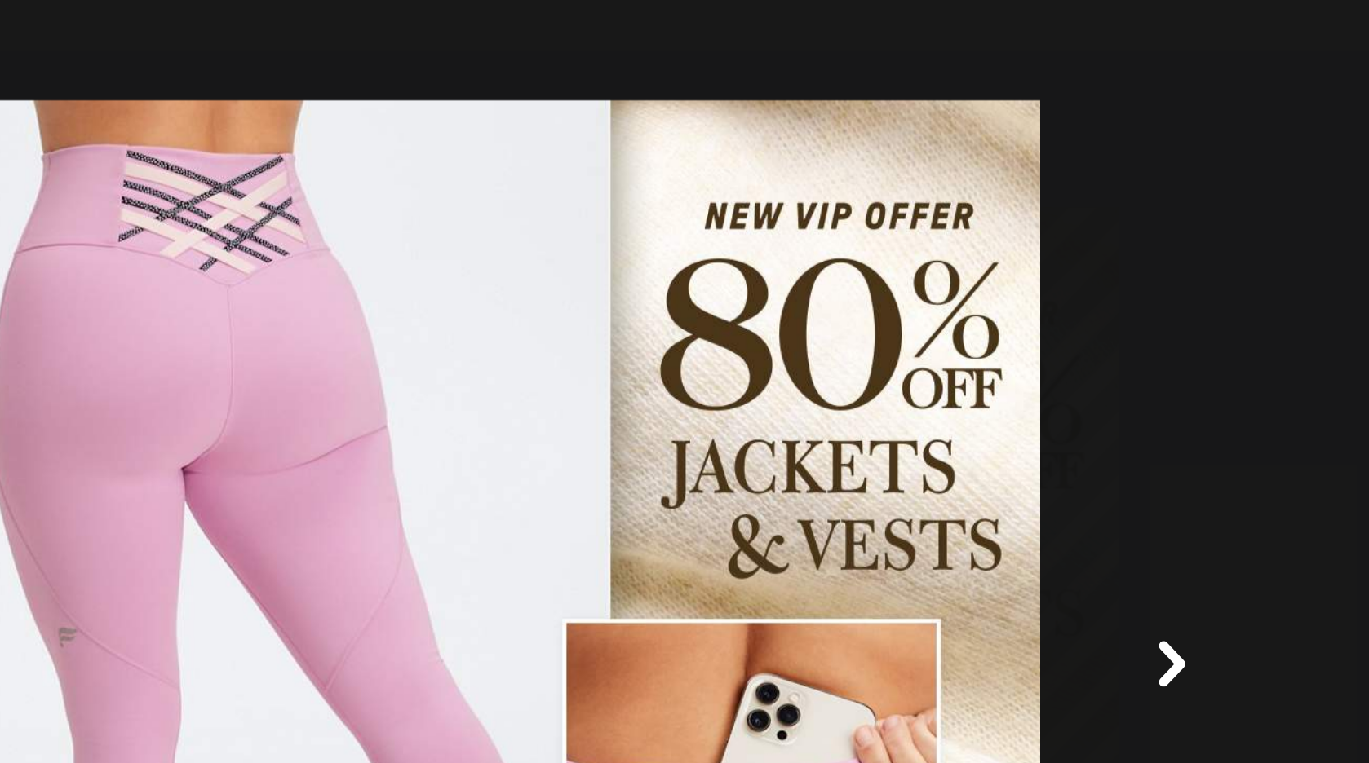
click at [985, 440] on icon at bounding box center [981, 439] width 11 height 20
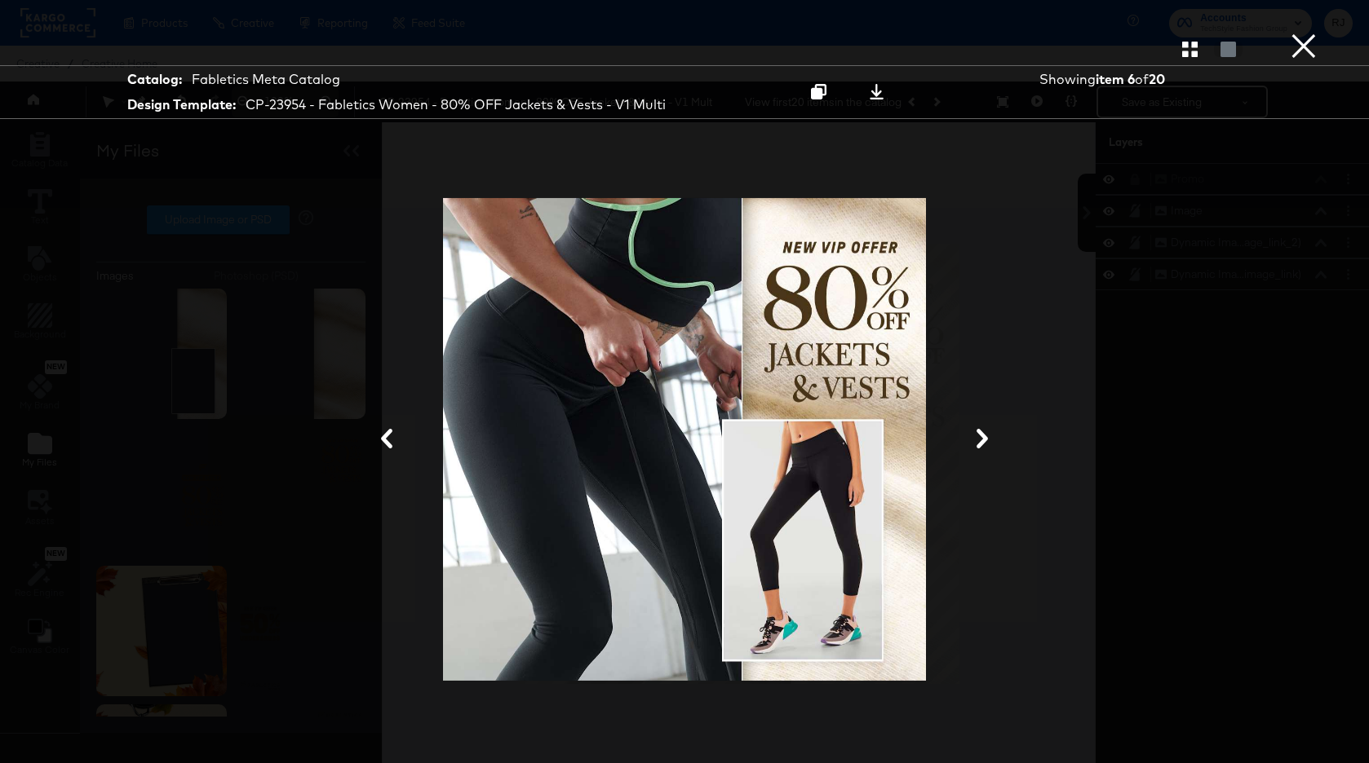
click at [1305, 33] on button "×" at bounding box center [1303, 16] width 33 height 33
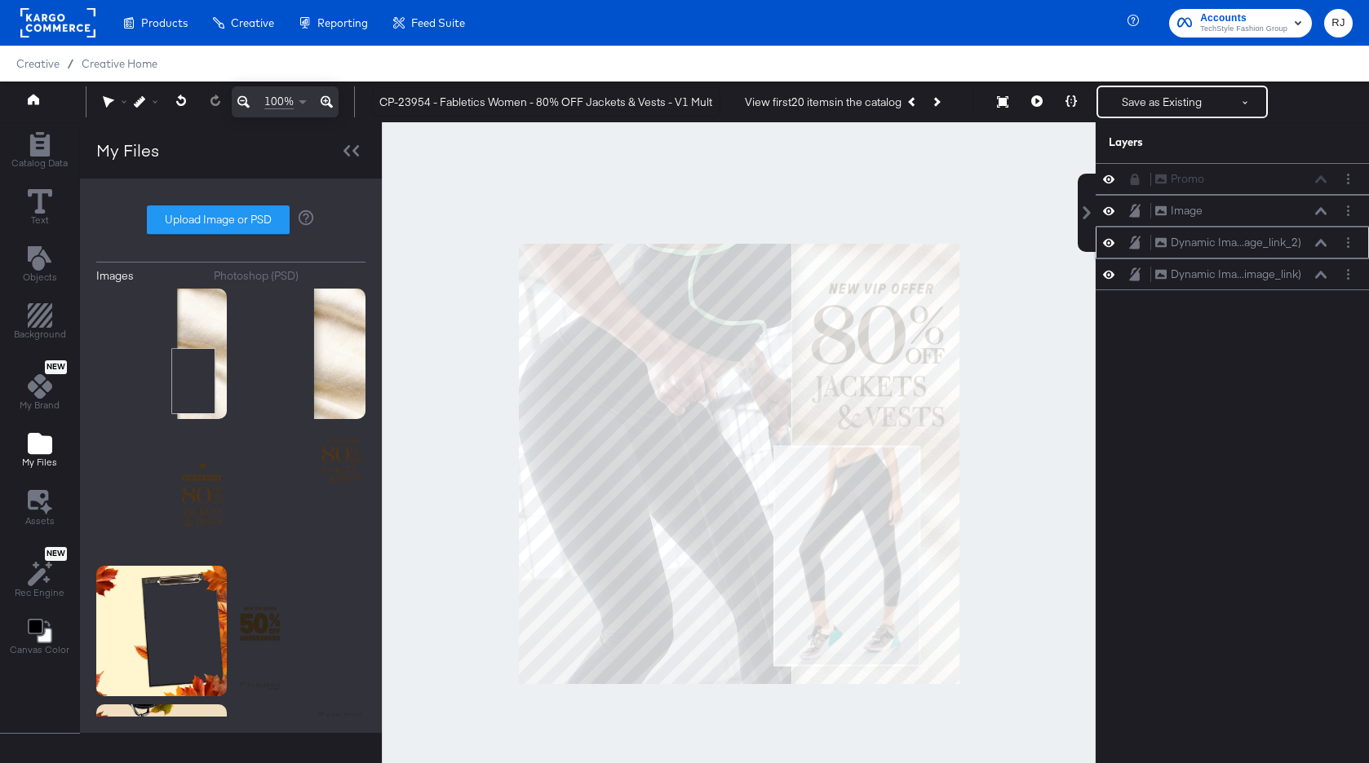
click at [1139, 241] on icon at bounding box center [1134, 243] width 11 height 14
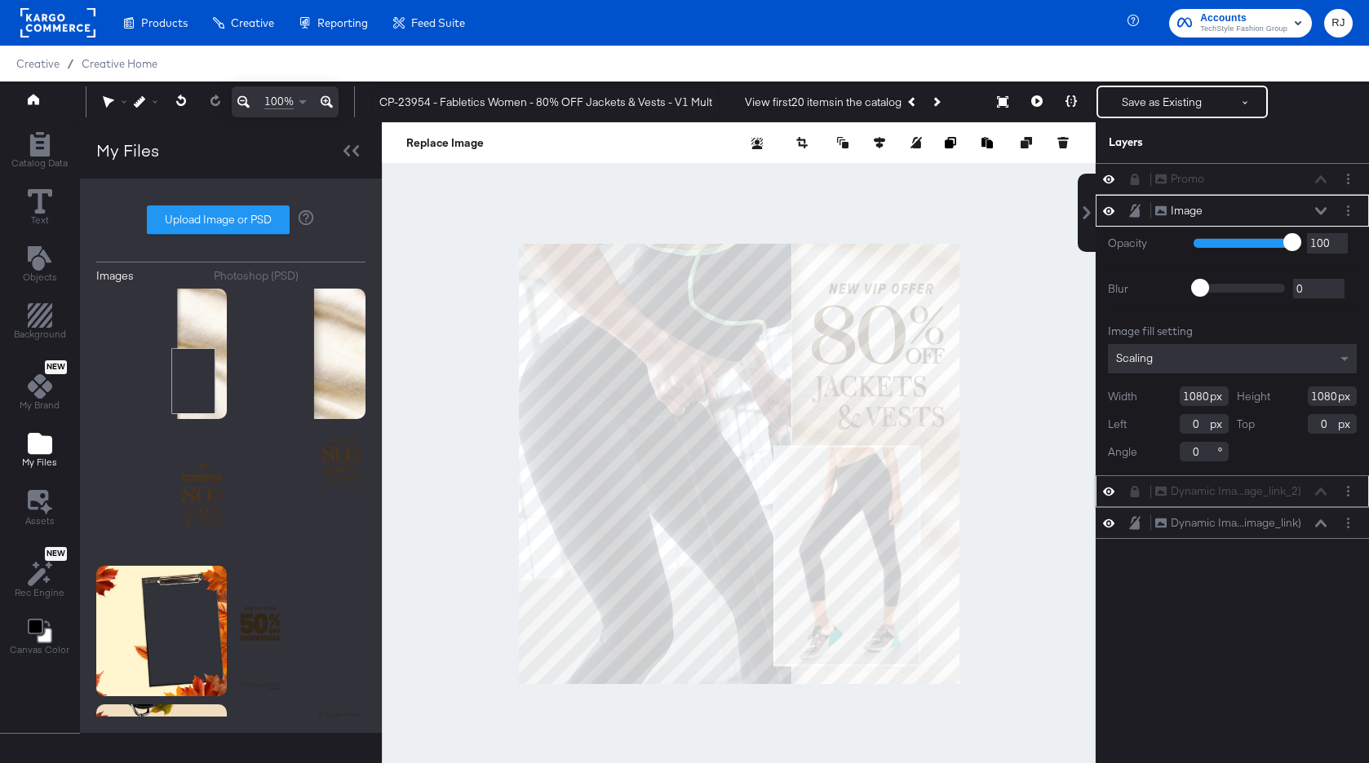
click at [1136, 205] on icon at bounding box center [1134, 211] width 11 height 14
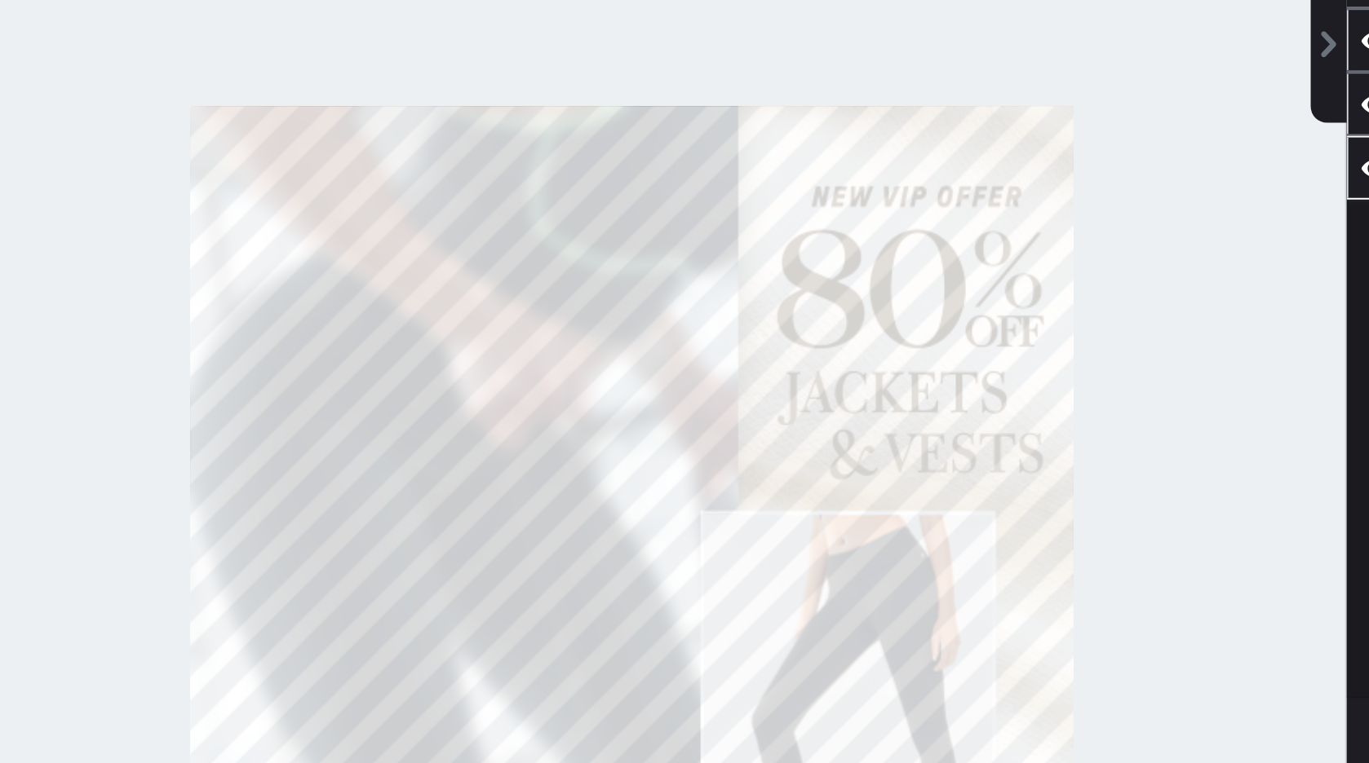
type input "672"
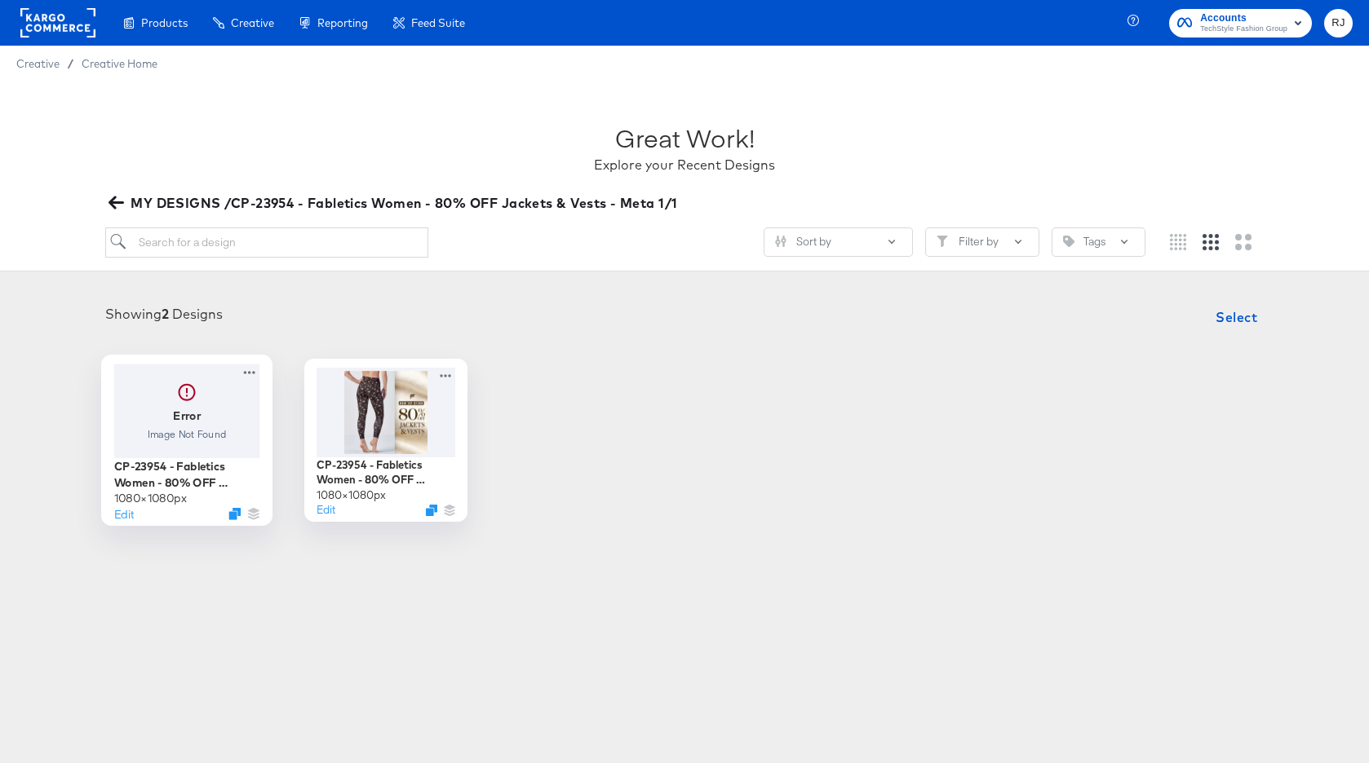
click at [197, 418] on div at bounding box center [187, 411] width 146 height 94
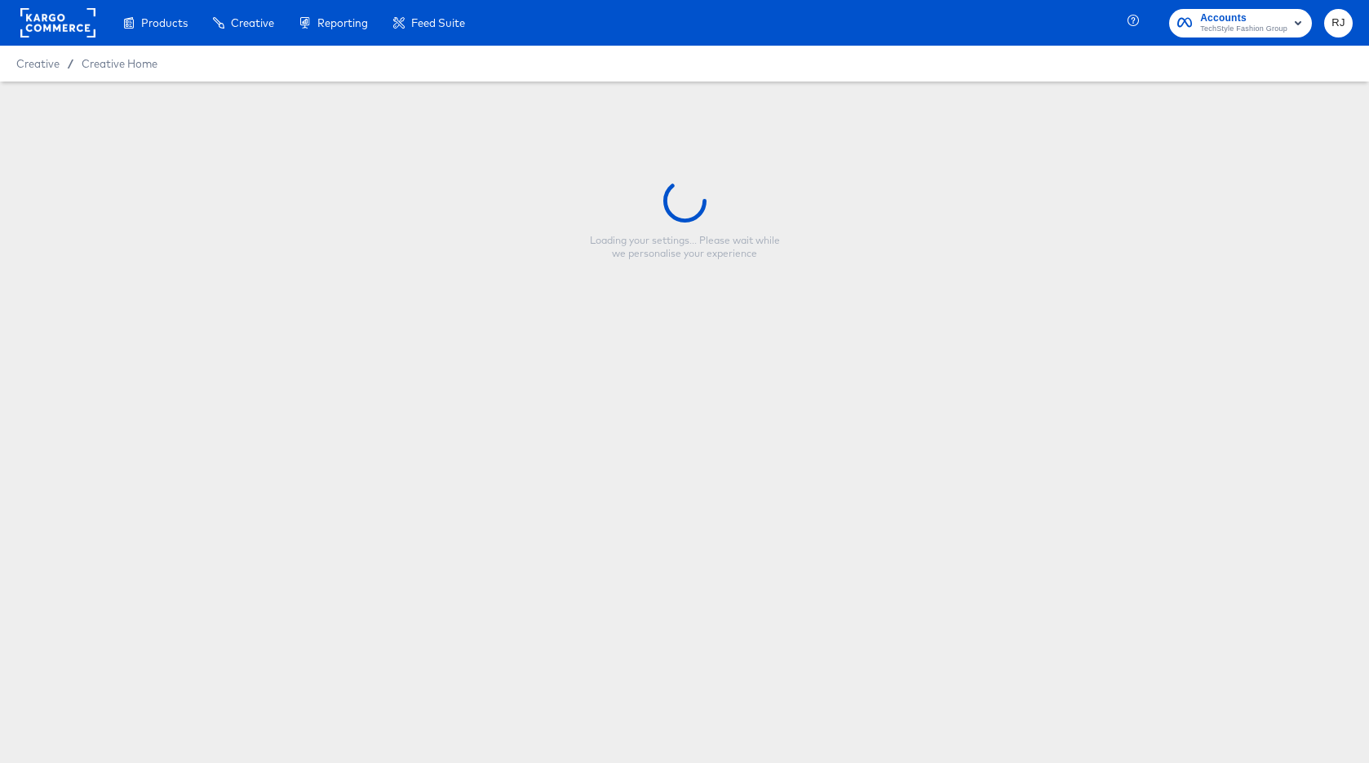
type input "CP-23954 - Fabletics Women - 80% OFF Jackets & Vests - V1 Multi"
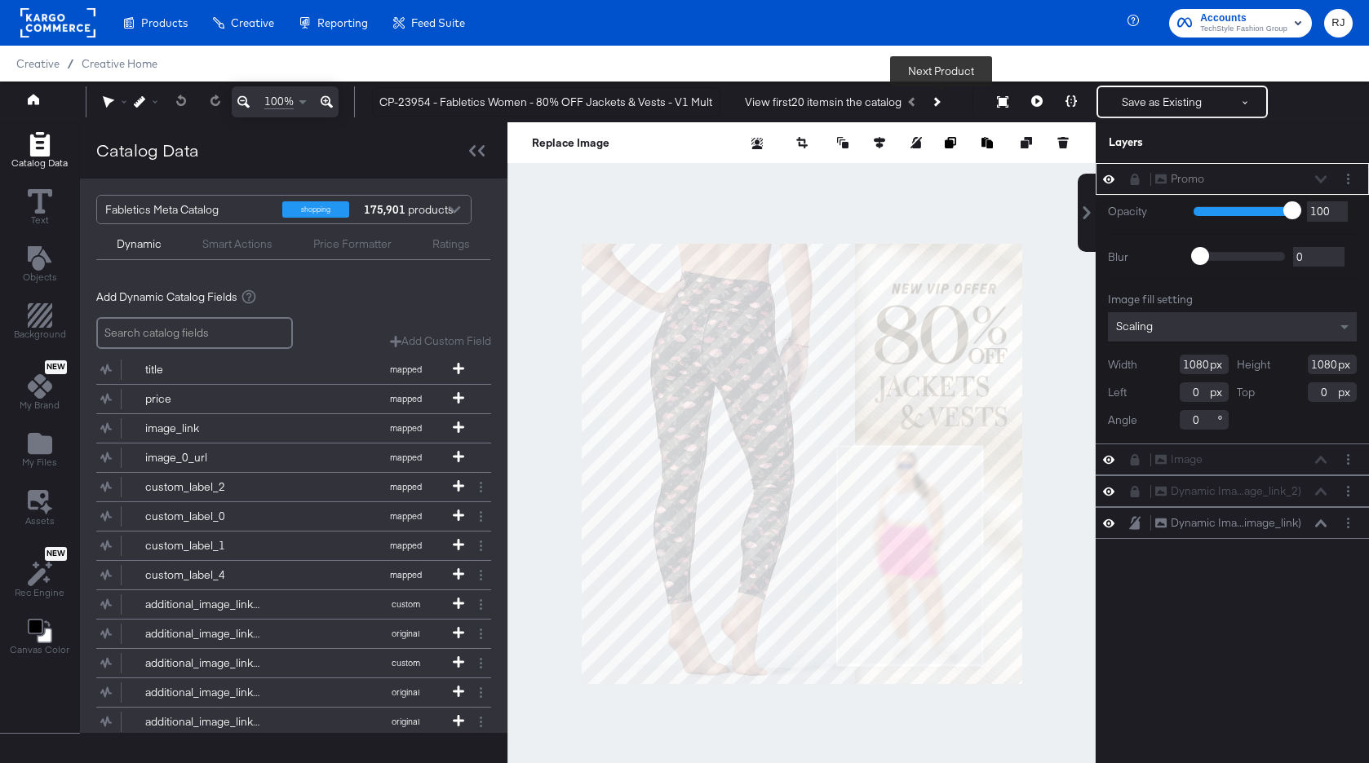
click at [945, 100] on button "Next Product" at bounding box center [935, 101] width 23 height 29
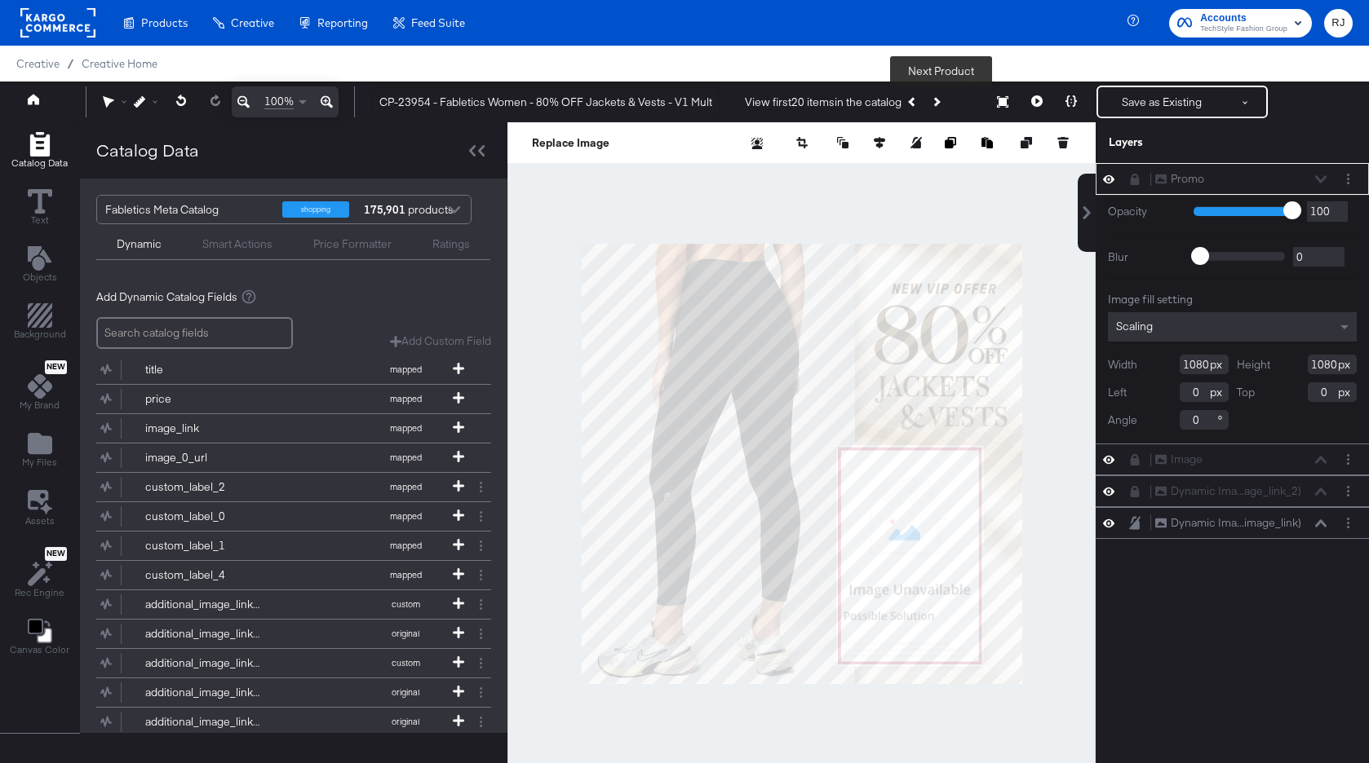
click at [940, 105] on icon "Next Product" at bounding box center [935, 101] width 9 height 9
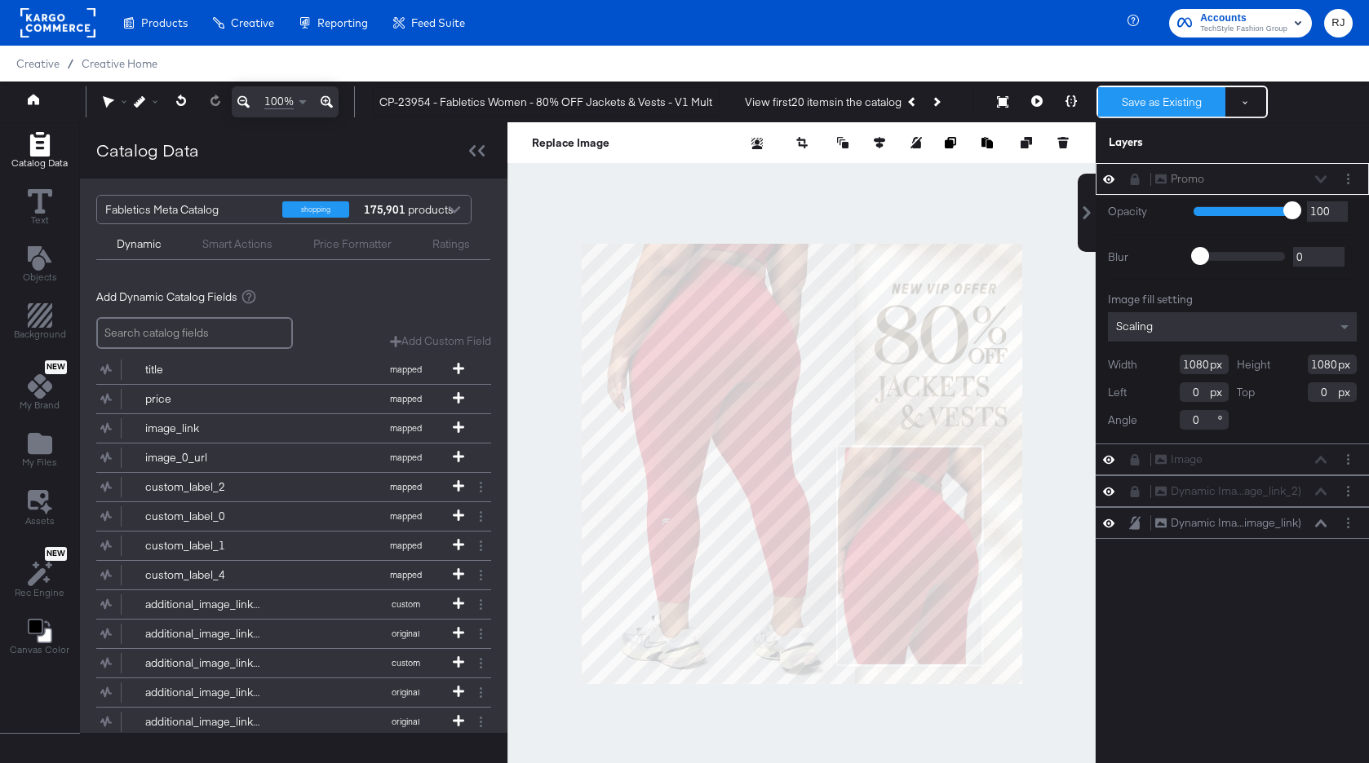
click at [1154, 101] on button "Save as Existing" at bounding box center [1161, 101] width 127 height 29
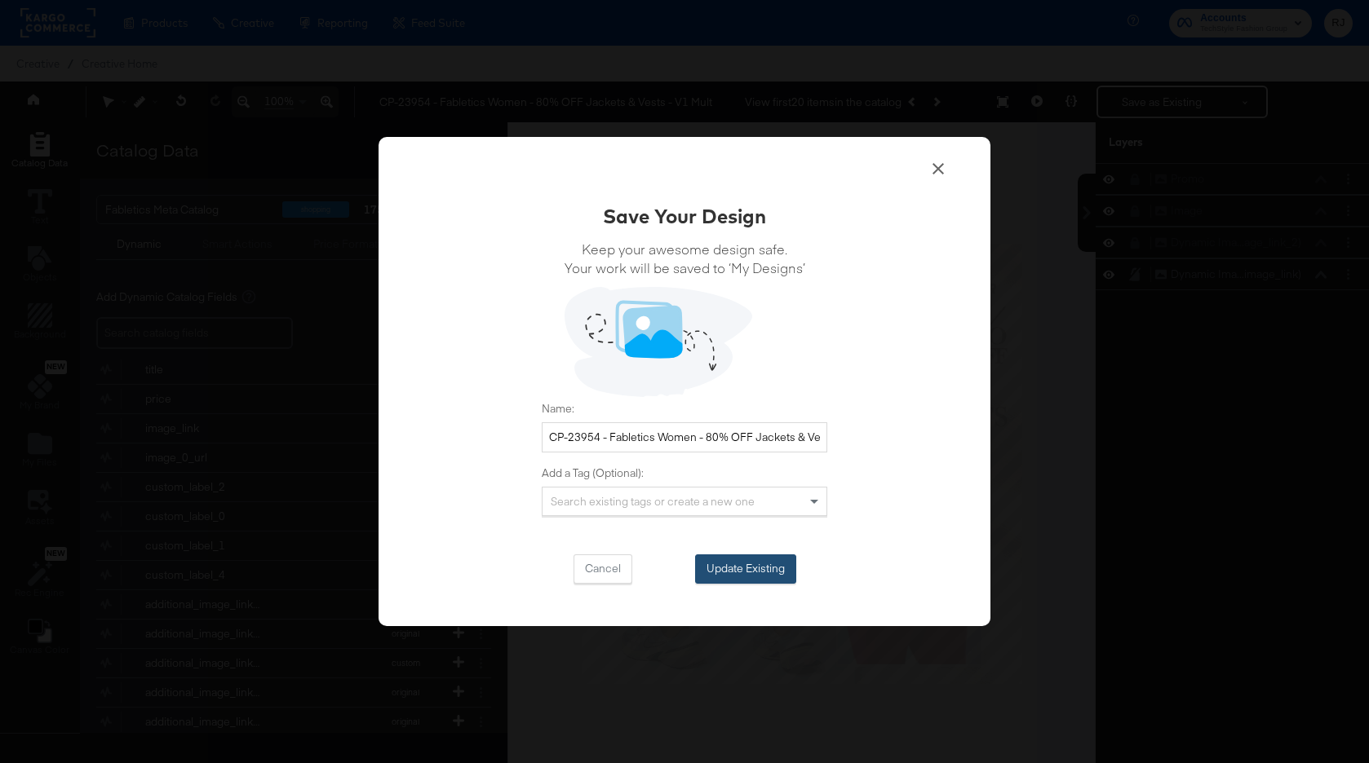
click at [724, 570] on button "Update Existing" at bounding box center [745, 569] width 101 height 29
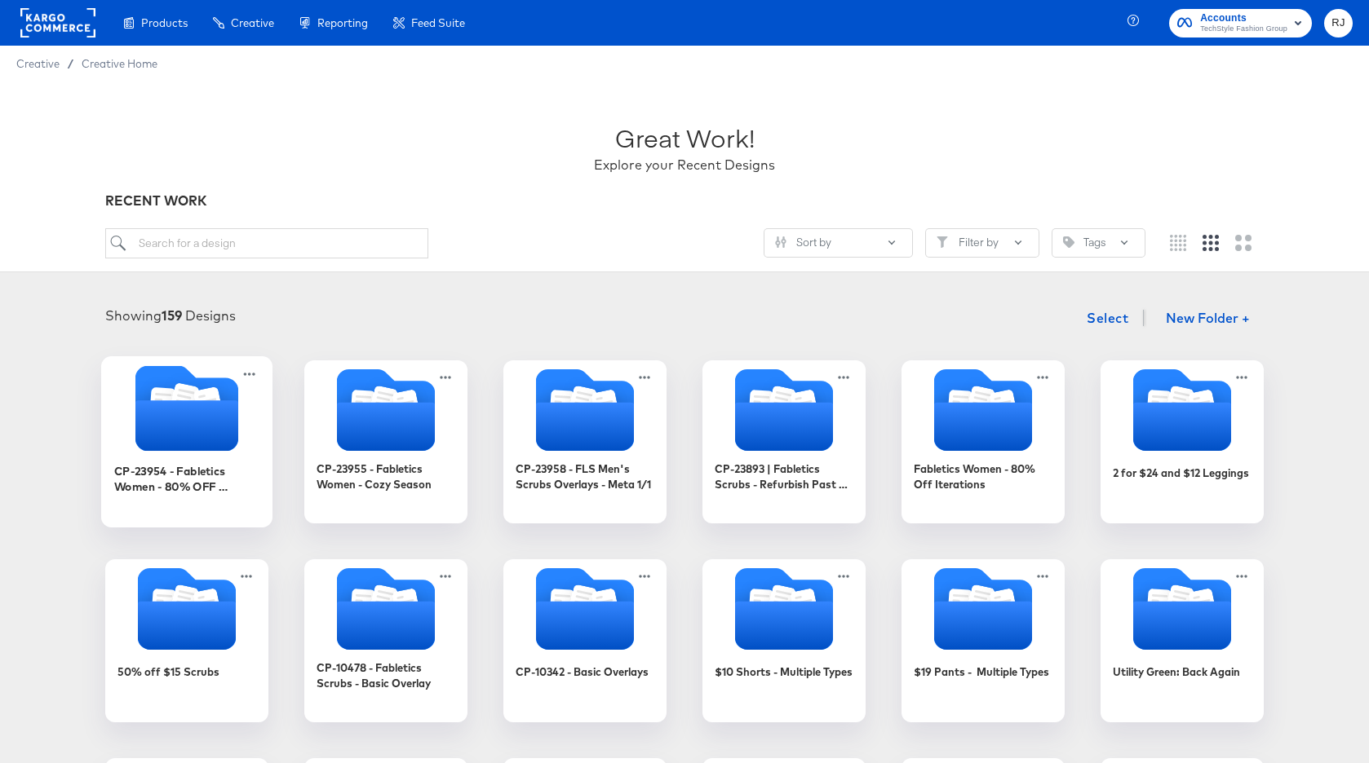
click at [195, 443] on icon "Folder" at bounding box center [186, 425] width 103 height 51
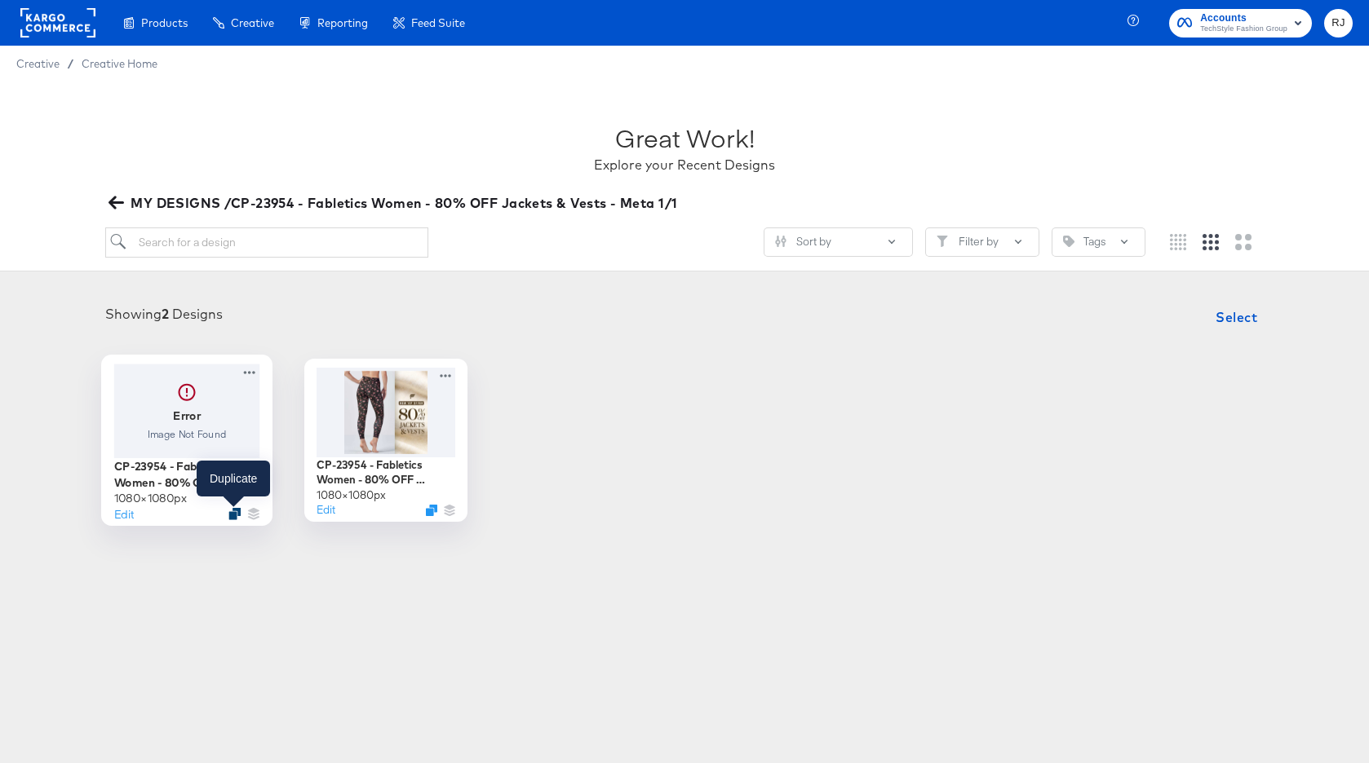
click at [232, 515] on icon "Duplicate" at bounding box center [234, 513] width 12 height 12
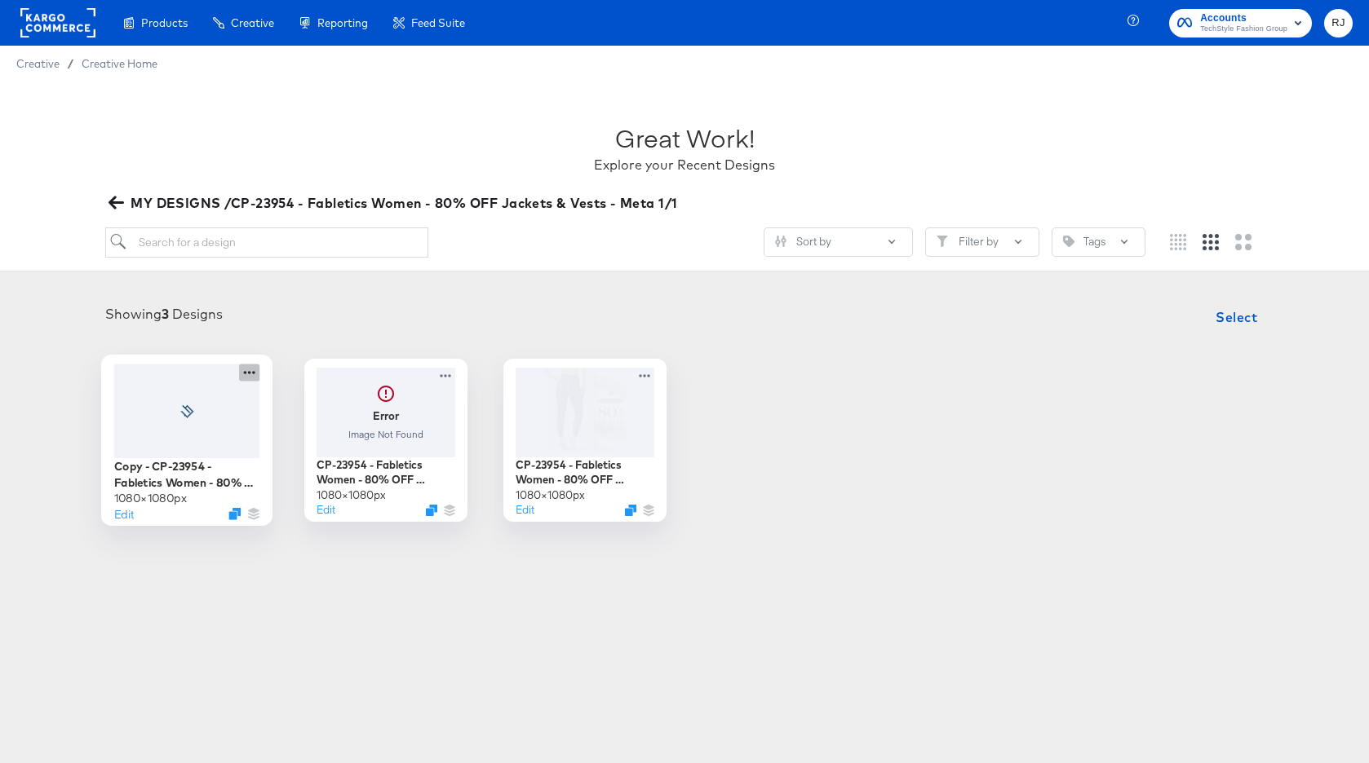
click at [248, 370] on icon at bounding box center [249, 372] width 20 height 17
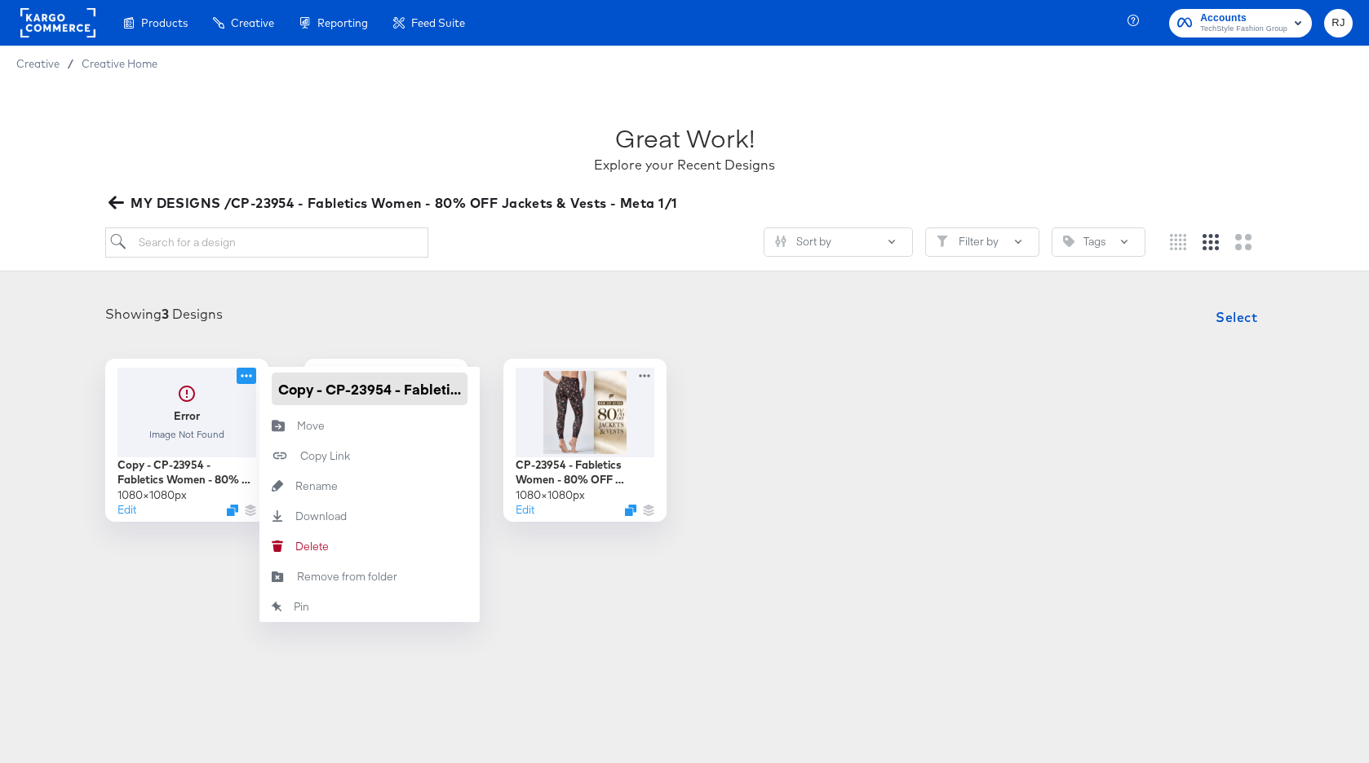
drag, startPoint x: 329, startPoint y: 392, endPoint x: 275, endPoint y: 392, distance: 53.8
click at [275, 392] on input "Copy - CP-23954 - Fabletics Women - 80% OFF Jackets & Vests - V1 Multi" at bounding box center [370, 389] width 196 height 33
drag, startPoint x: 420, startPoint y: 392, endPoint x: 521, endPoint y: 392, distance: 101.1
click at [521, 392] on div "Error Image Not Found Copy - CP-23954 - Fabletics Women - 80% OFF Jackets & Ves…" at bounding box center [684, 440] width 1336 height 163
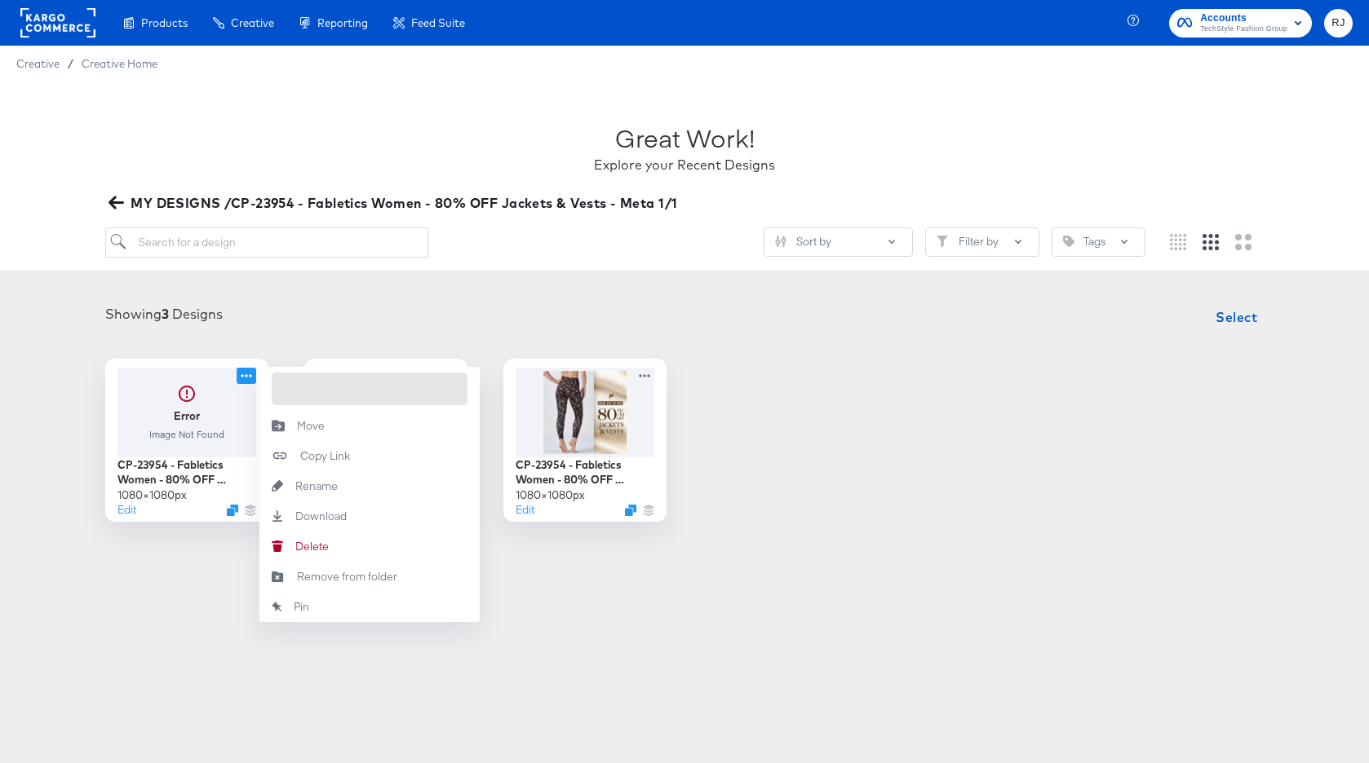
click at [425, 391] on input "CP-23954 - Fabletics Women - 80% OFF Jackets & Vests - V1 Multi" at bounding box center [370, 389] width 196 height 33
click at [426, 389] on input "CP-23954 - Fabletics Women - 80% OFF Jackets & Vests - V1 Multi" at bounding box center [370, 389] width 196 height 33
type input "CP-23954 - Fabletics Women - 80% OFF Jackets & Vests - V2 Multi"
click at [532, 548] on article "Great Work! Explore your Recent Designs MY DESIGNS /CP-23954 - Fabletics Women …" at bounding box center [684, 341] width 1369 height 519
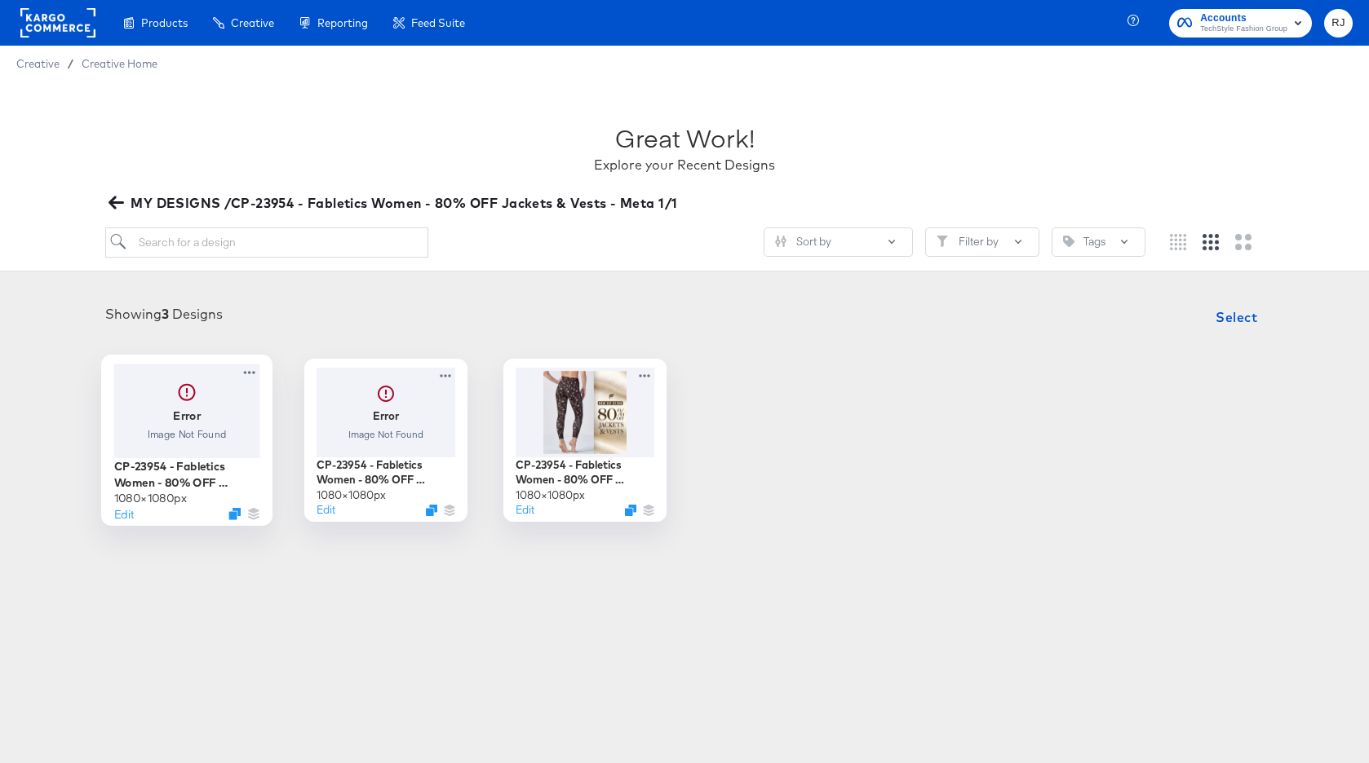
click at [184, 410] on div at bounding box center [187, 411] width 146 height 94
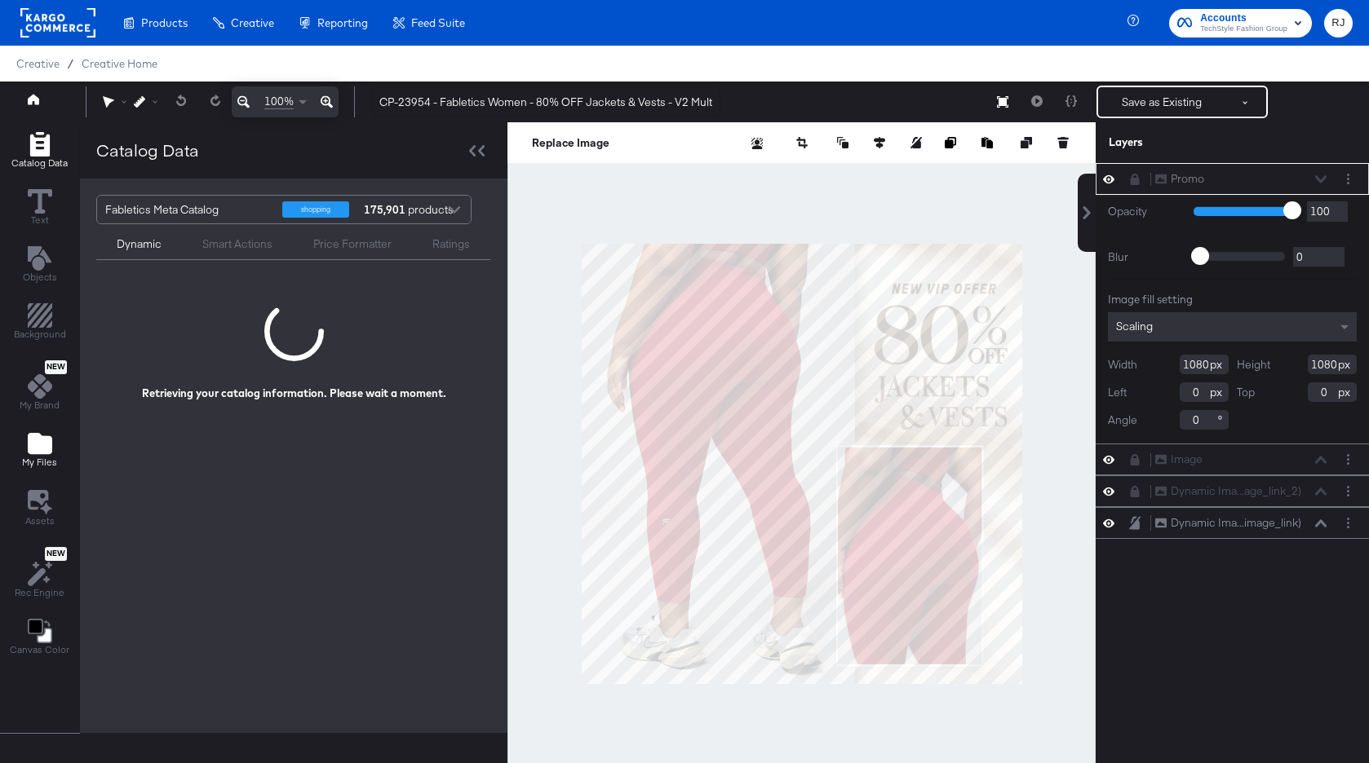
click at [41, 453] on icon "Add Files" at bounding box center [40, 443] width 24 height 21
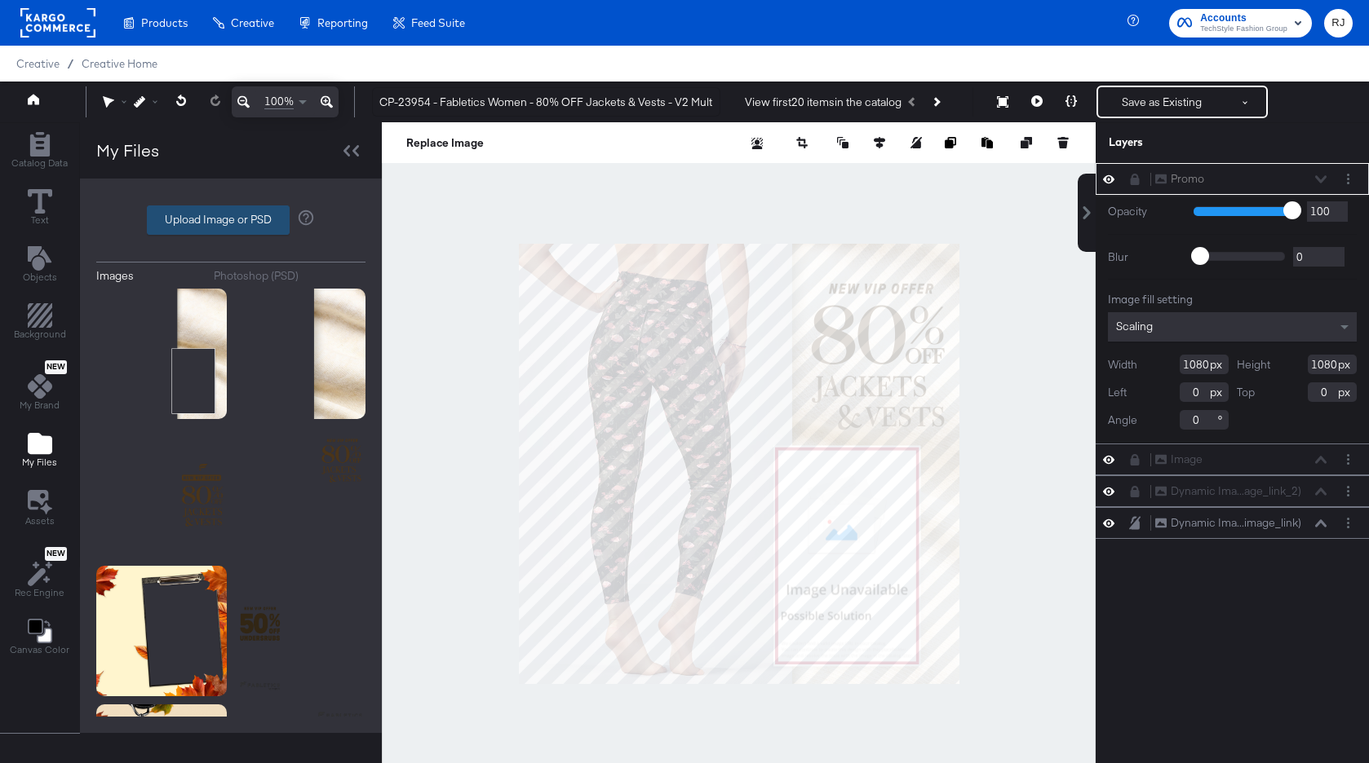
click at [204, 217] on label "Upload Image or PSD" at bounding box center [218, 220] width 141 height 28
click at [231, 220] on input "Upload Image or PSD" at bounding box center [231, 220] width 0 height 0
type input "C:\fakepath\Background - V2 single.png"
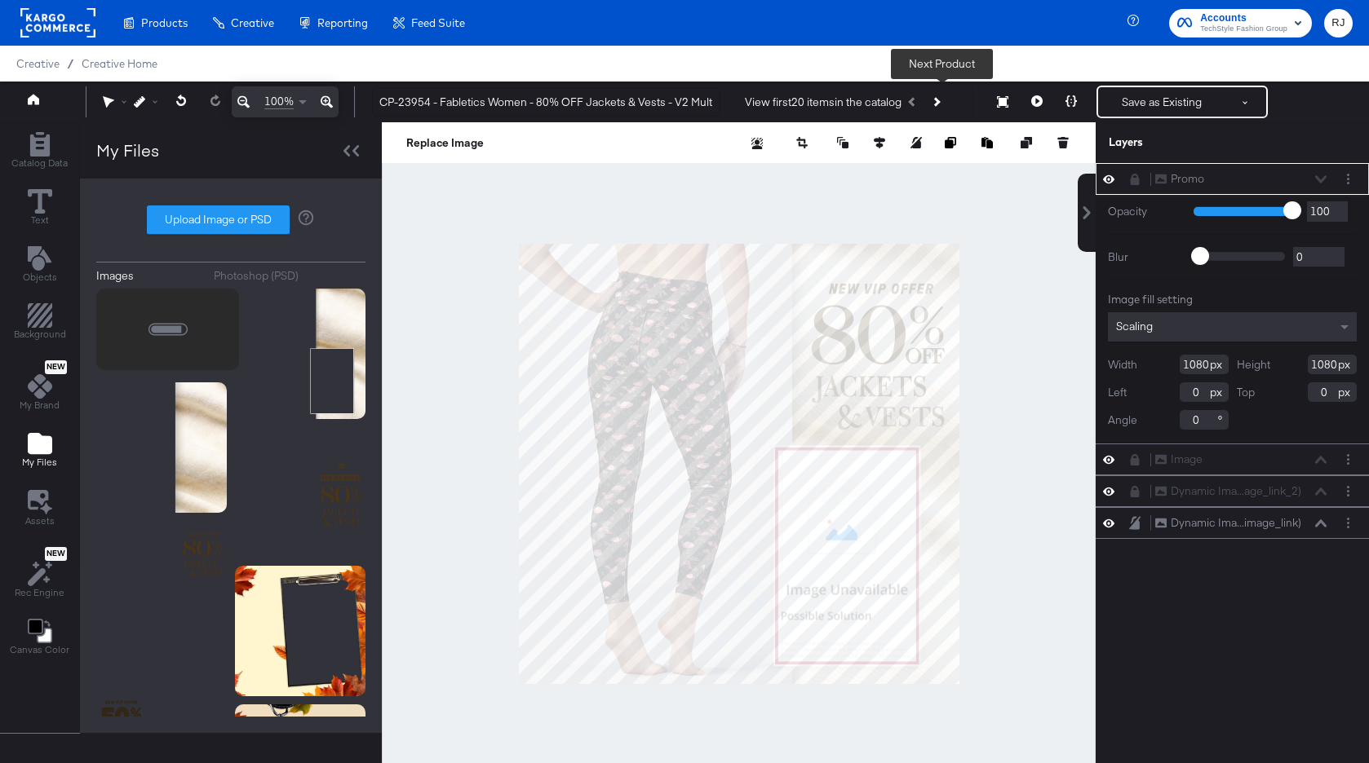
click at [944, 105] on button "Next Product" at bounding box center [935, 101] width 23 height 29
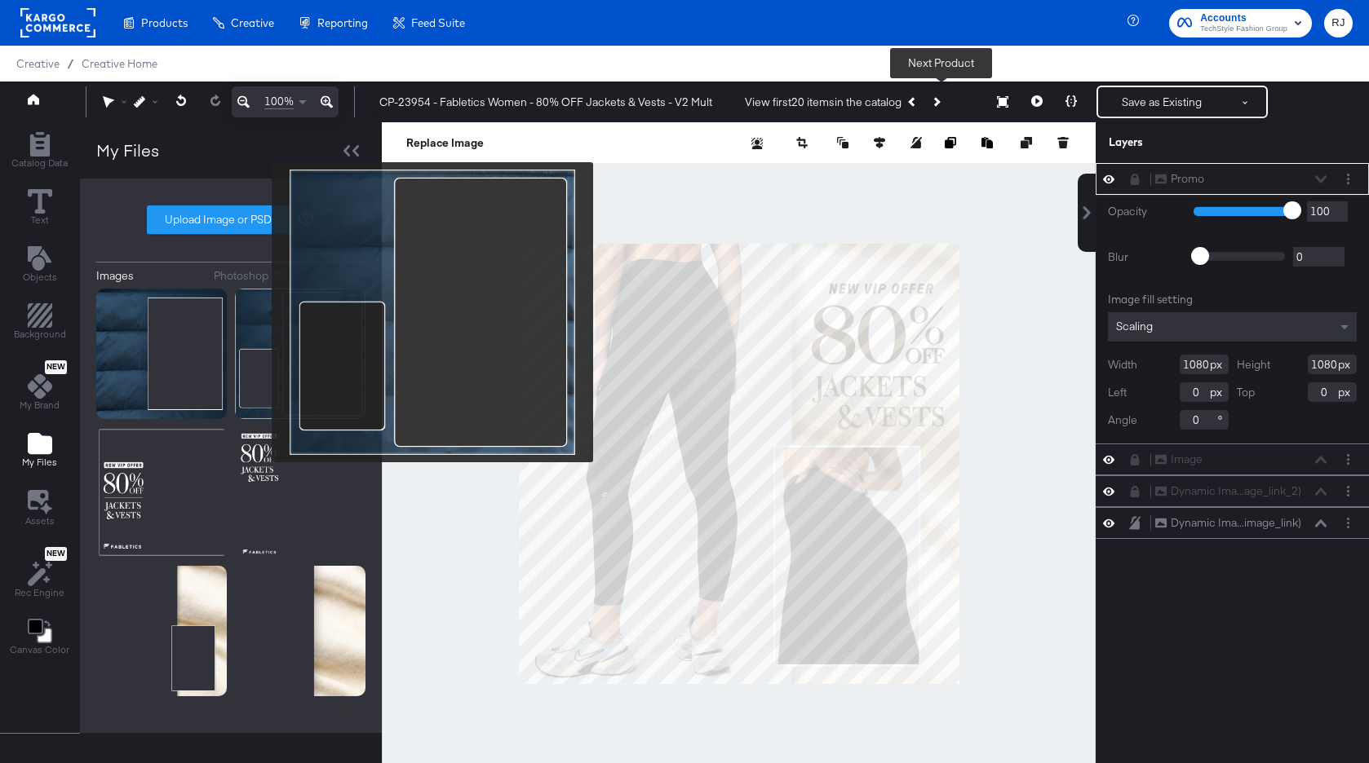
click at [261, 312] on img at bounding box center [300, 354] width 130 height 130
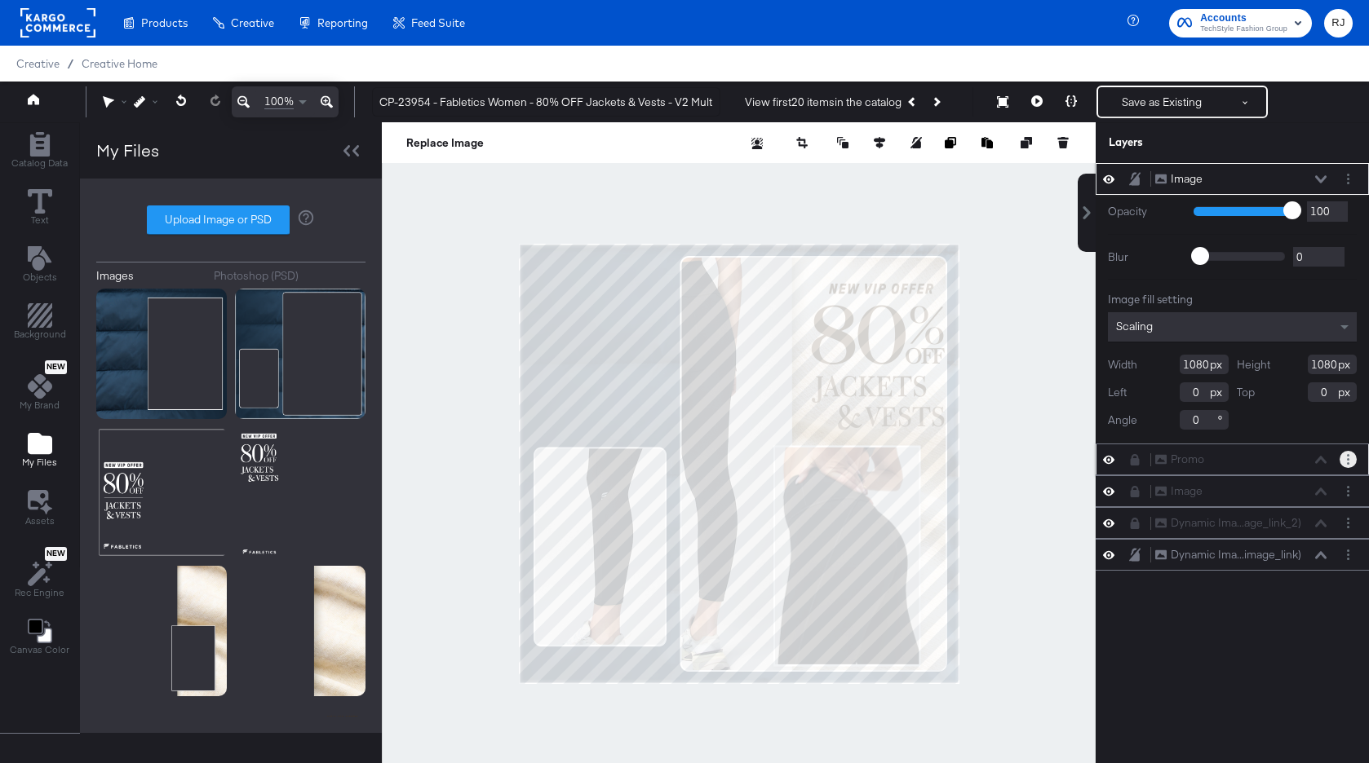
click at [1349, 463] on button "Layer Options" at bounding box center [1347, 459] width 17 height 17
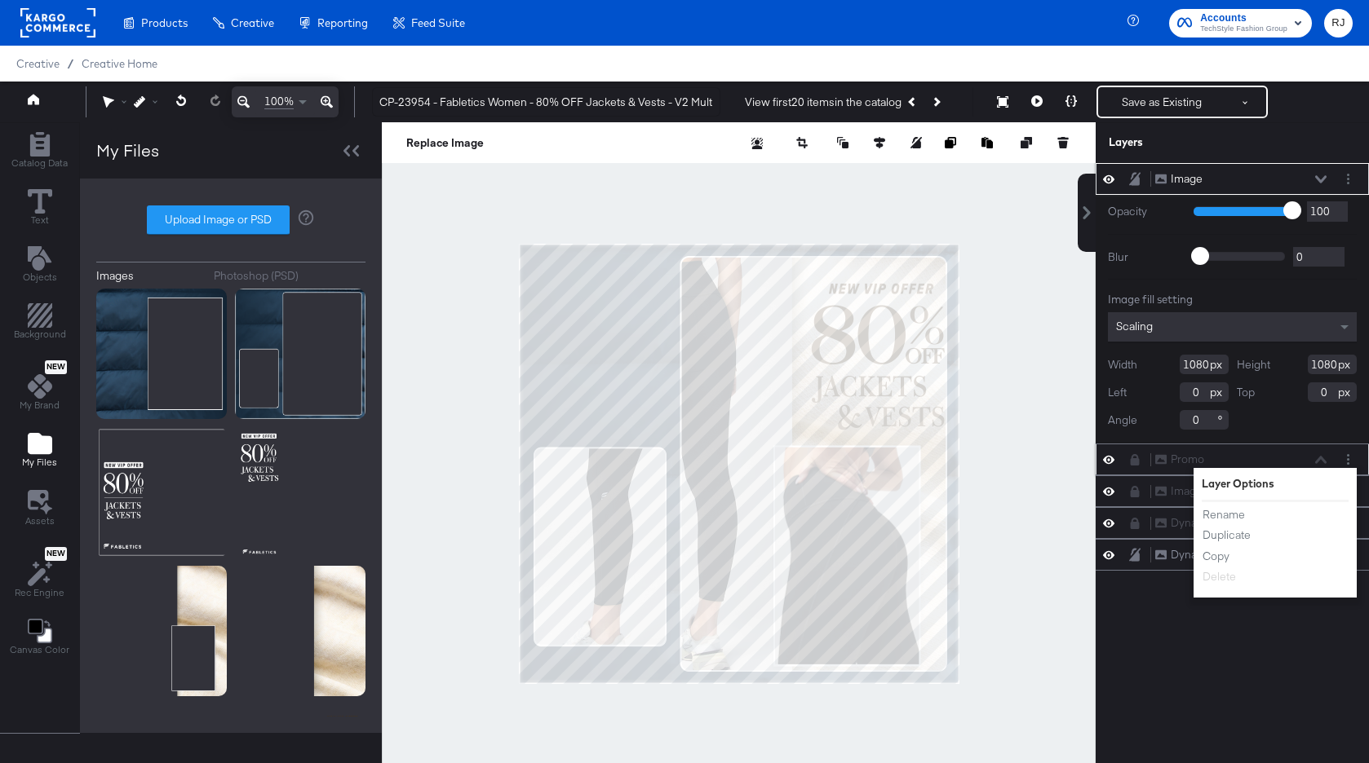
click at [1133, 462] on icon at bounding box center [1134, 459] width 9 height 11
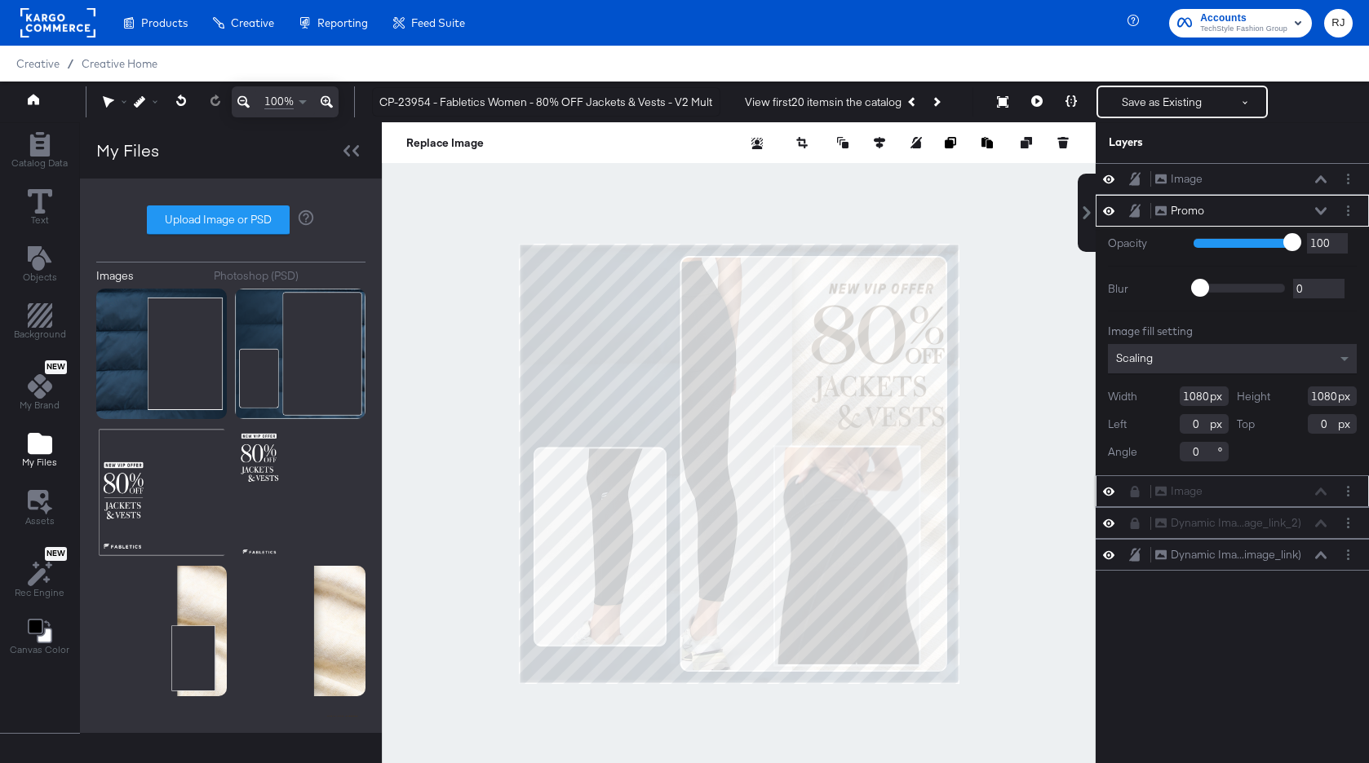
click at [1133, 493] on icon at bounding box center [1134, 491] width 9 height 11
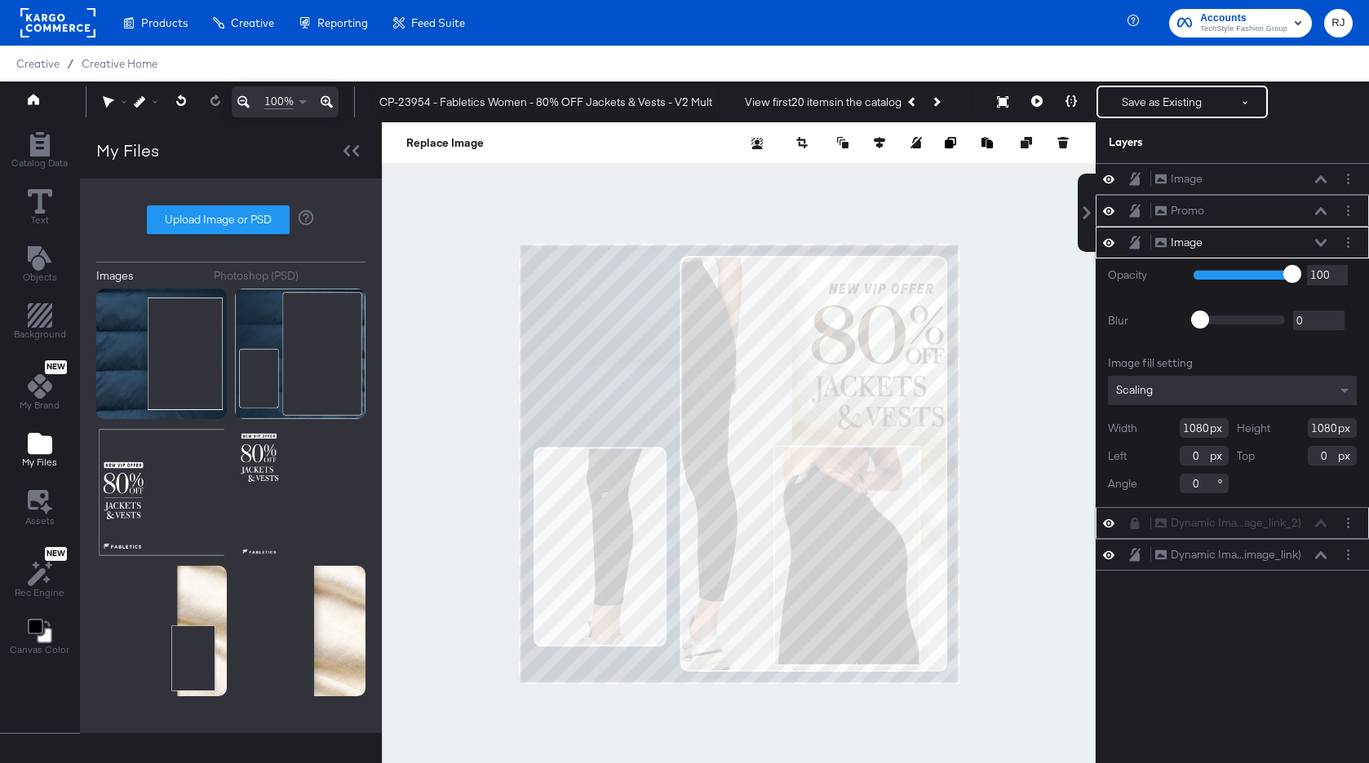
click at [1135, 517] on div at bounding box center [1139, 523] width 23 height 13
click at [1345, 241] on button "Layer Options" at bounding box center [1347, 242] width 17 height 17
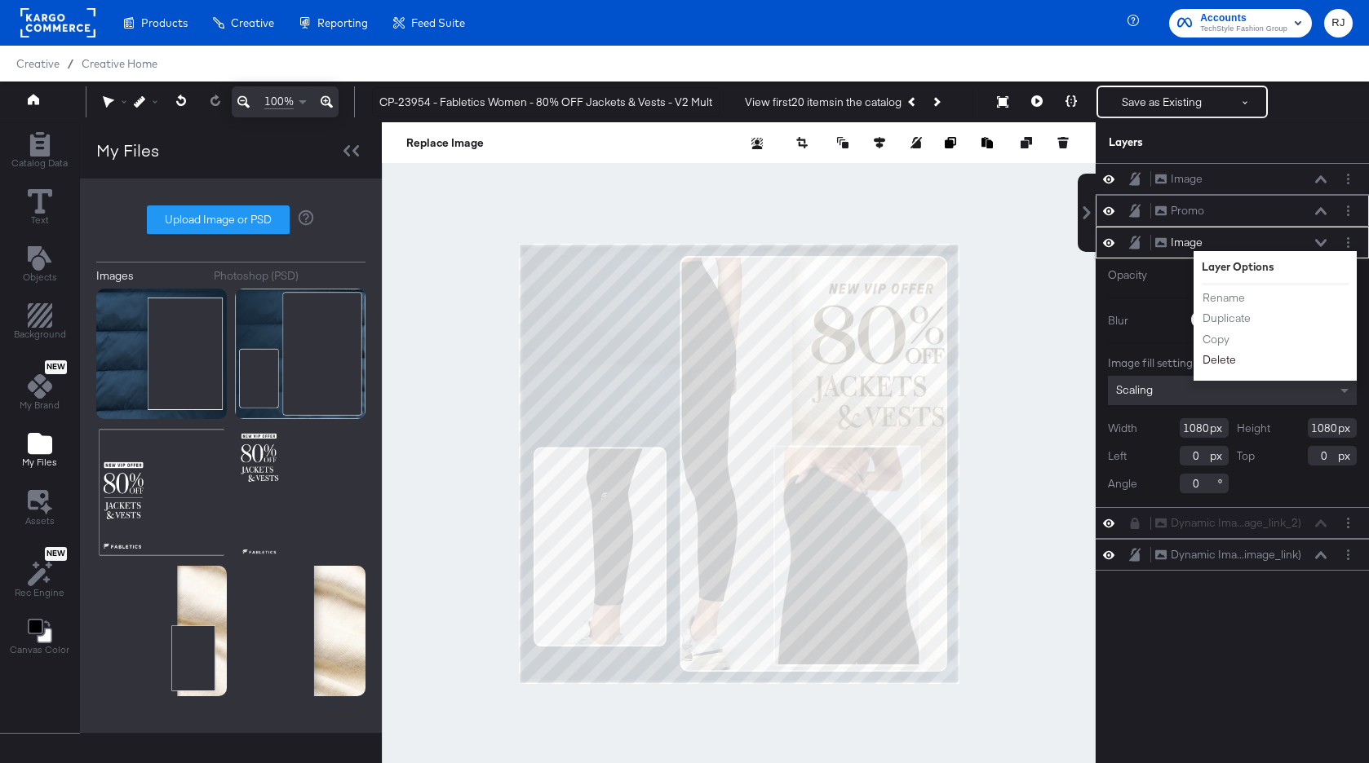
click at [1214, 365] on button "Delete" at bounding box center [1218, 360] width 35 height 17
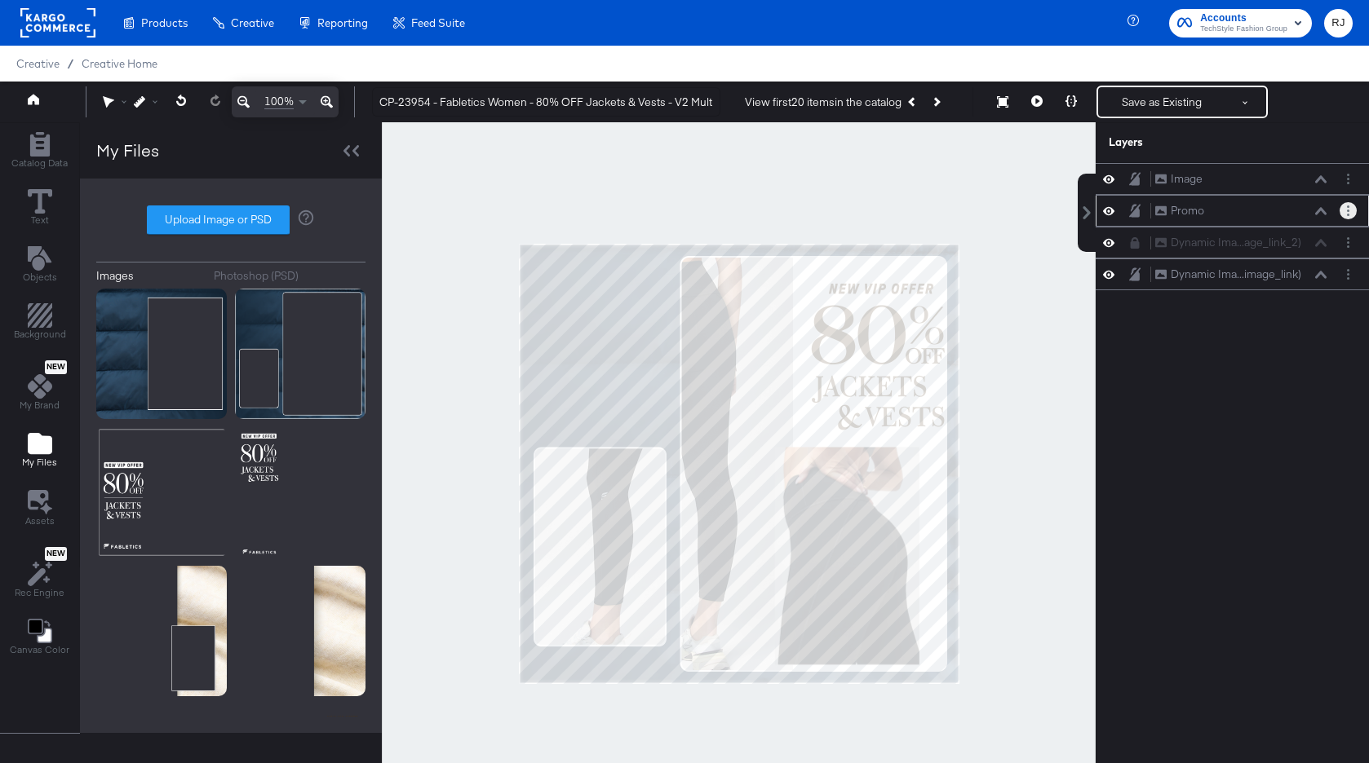
click at [1347, 210] on icon "Layer Options" at bounding box center [1348, 211] width 2 height 11
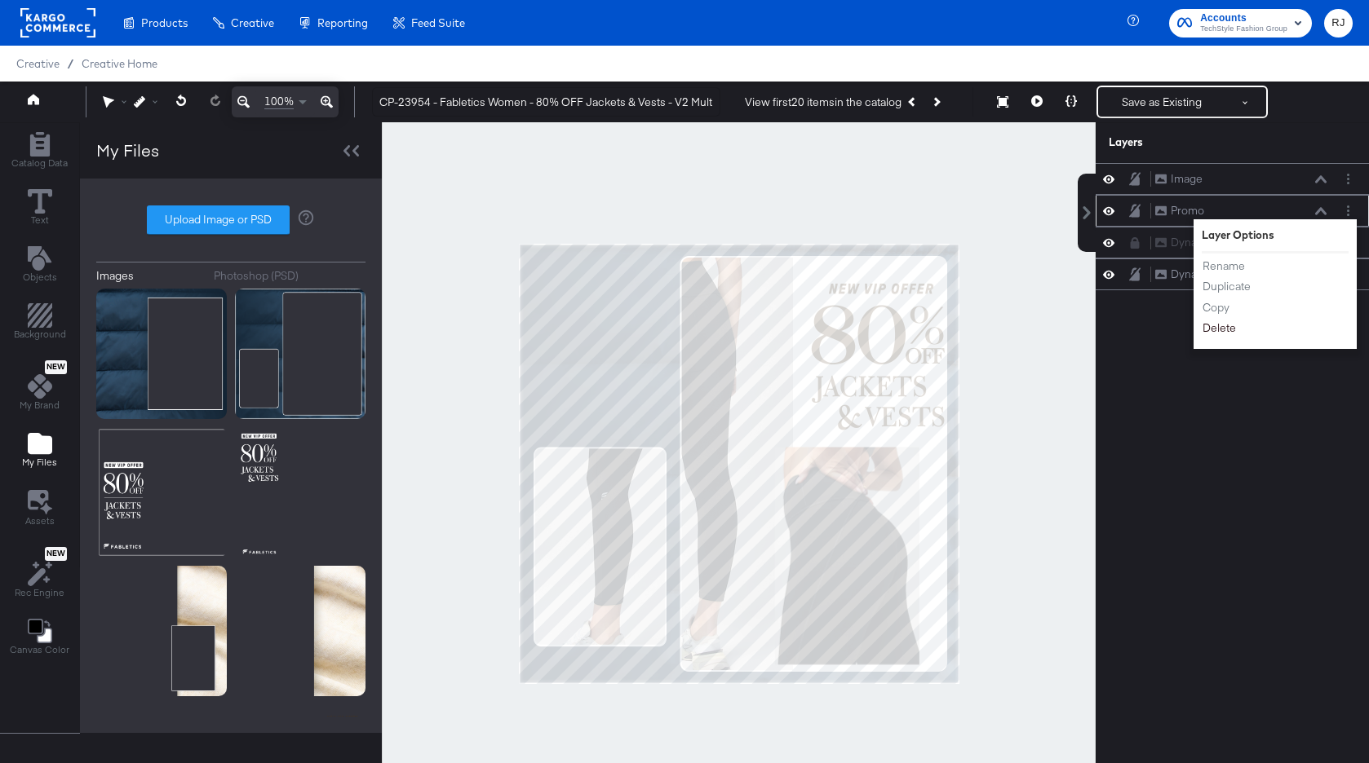
click at [1220, 332] on button "Delete" at bounding box center [1218, 328] width 35 height 17
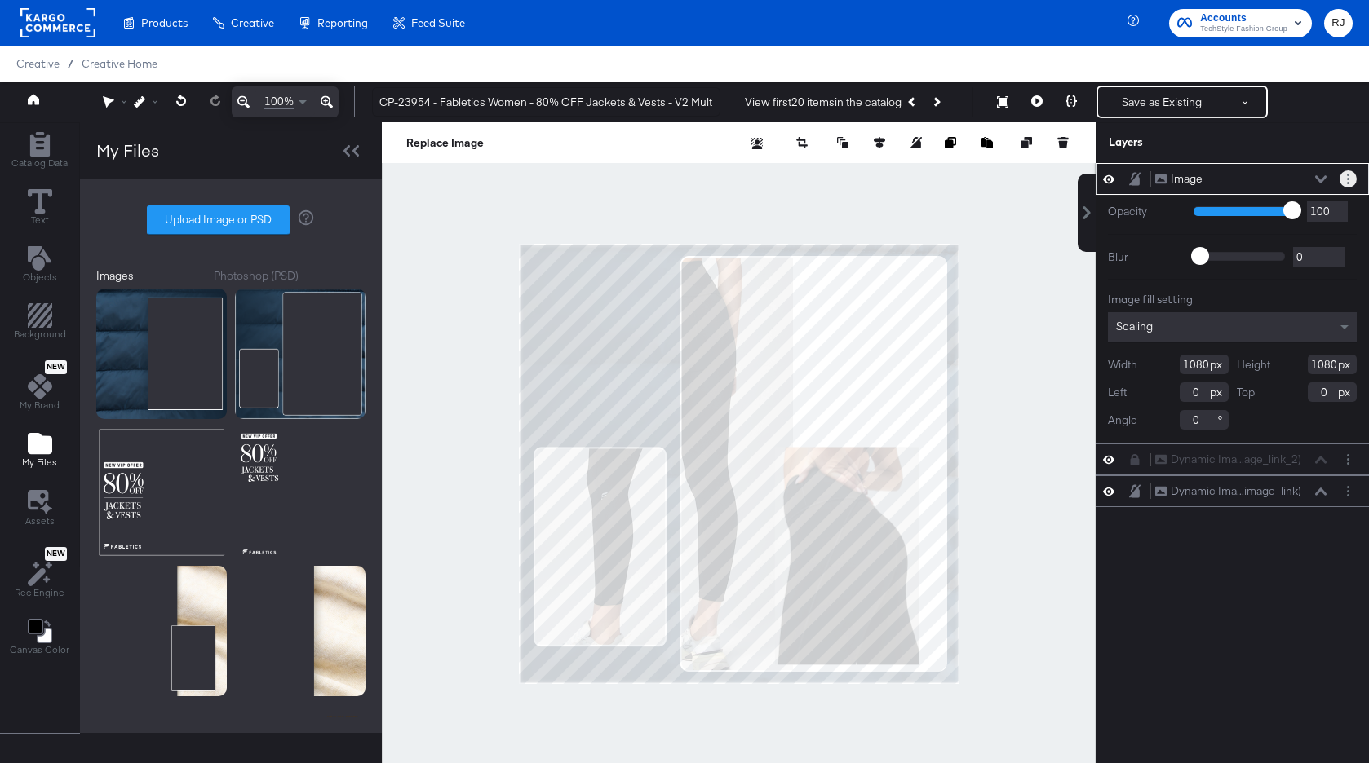
click at [1349, 178] on button "Layer Options" at bounding box center [1347, 178] width 17 height 17
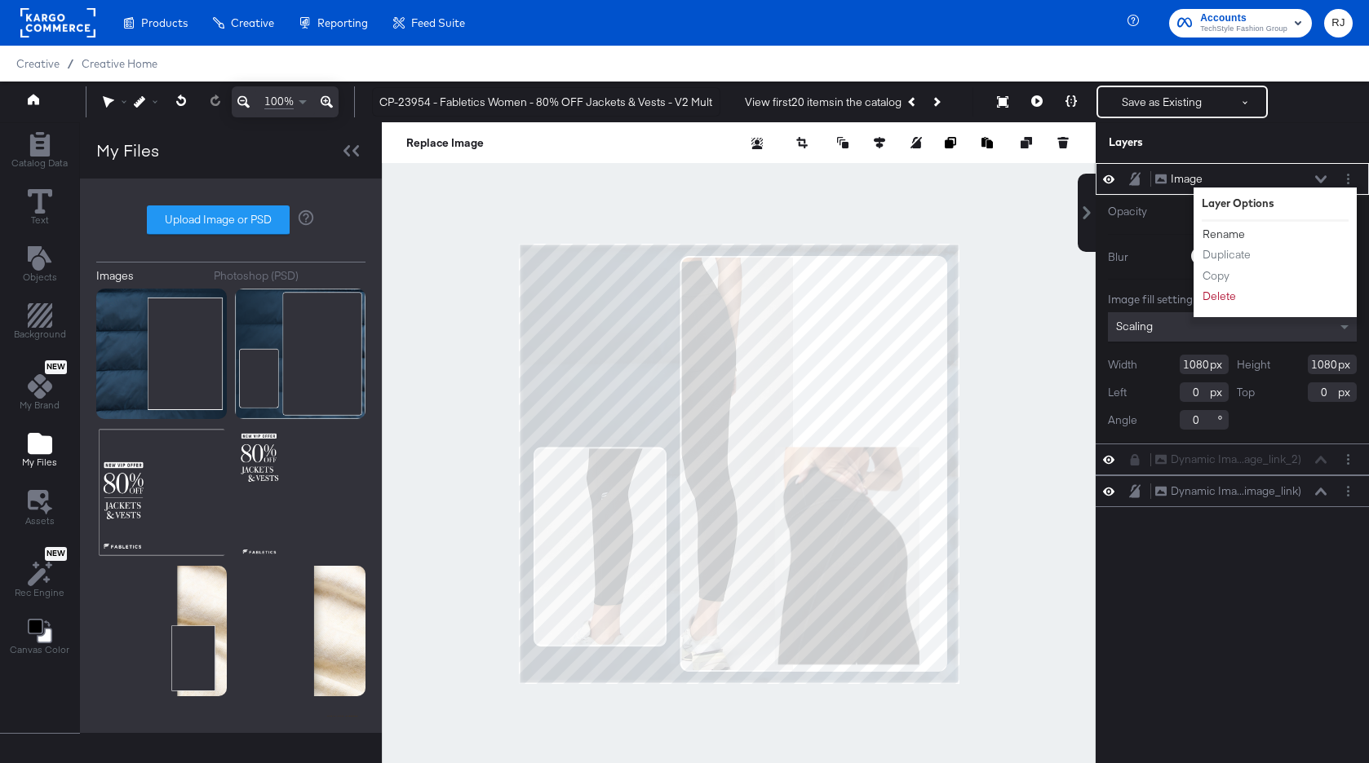
click at [1236, 236] on button "Rename" at bounding box center [1223, 234] width 44 height 17
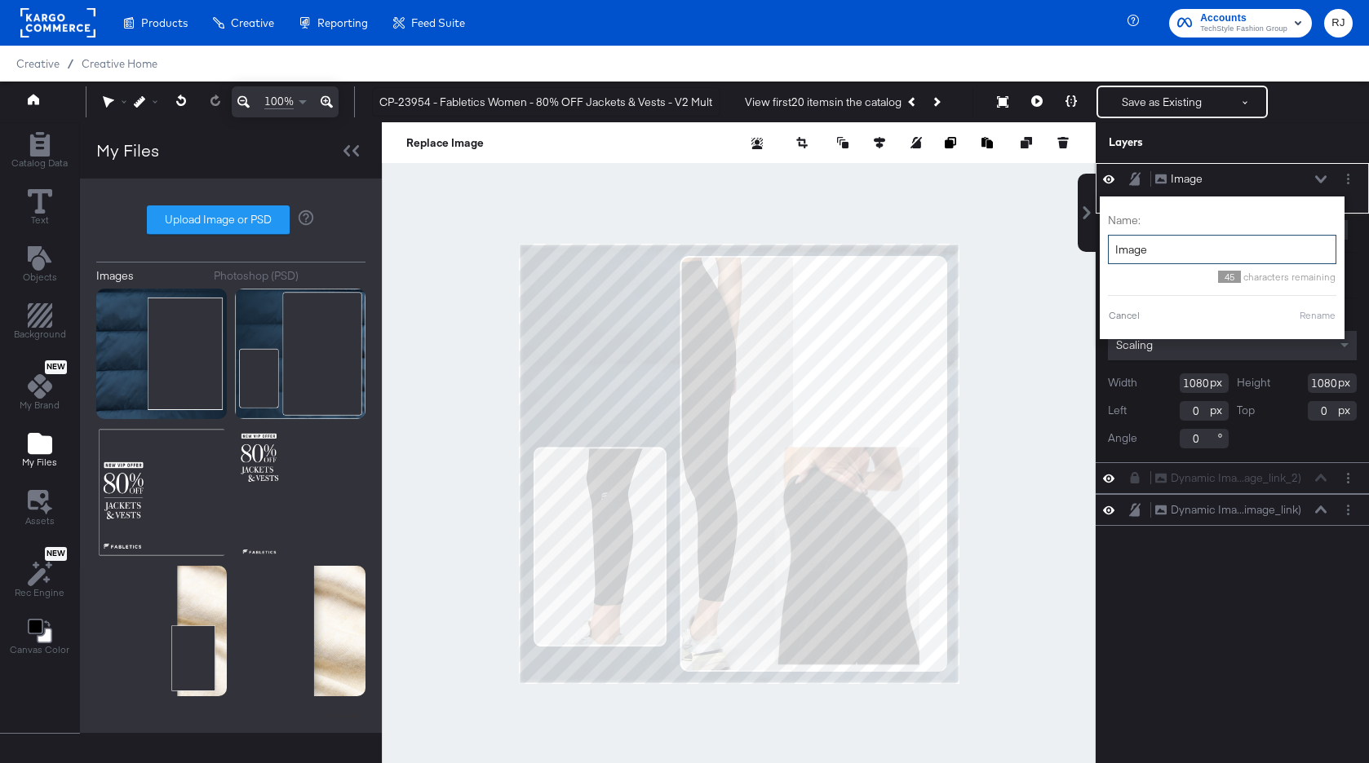
drag, startPoint x: 1184, startPoint y: 263, endPoint x: 1113, endPoint y: 253, distance: 72.6
click at [1112, 253] on input "Image" at bounding box center [1222, 250] width 228 height 30
type input "Background"
click at [1303, 310] on button "Rename" at bounding box center [1297, 315] width 38 height 15
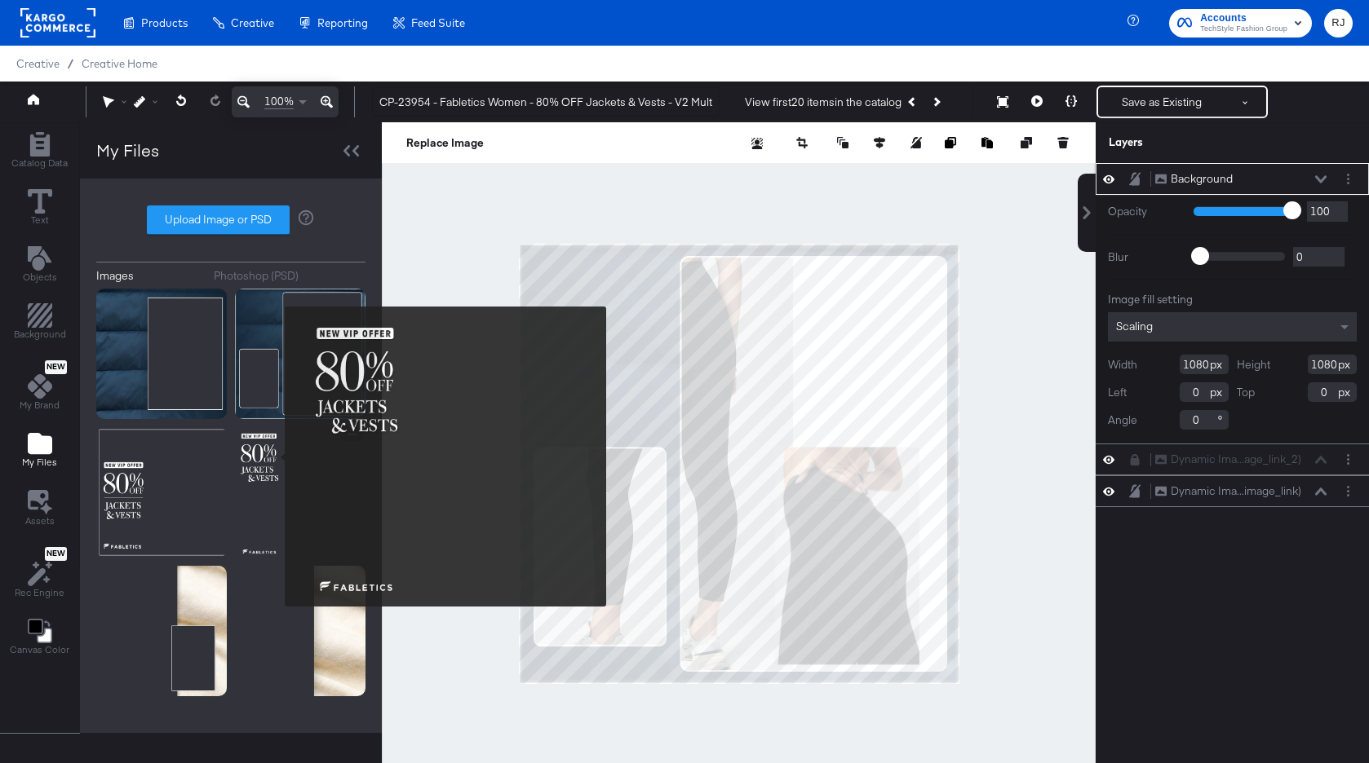
click at [274, 457] on img at bounding box center [300, 492] width 130 height 130
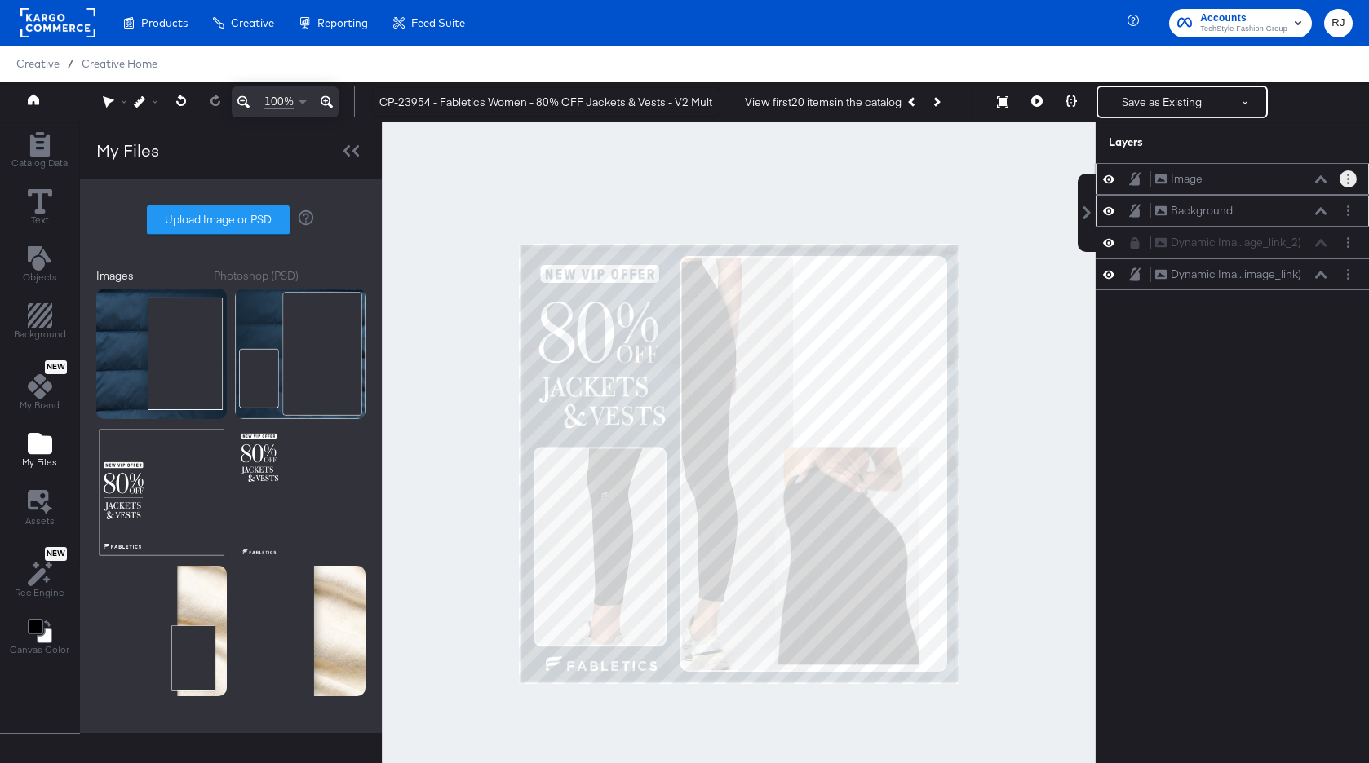
click at [1347, 177] on icon "Layer Options" at bounding box center [1348, 179] width 2 height 11
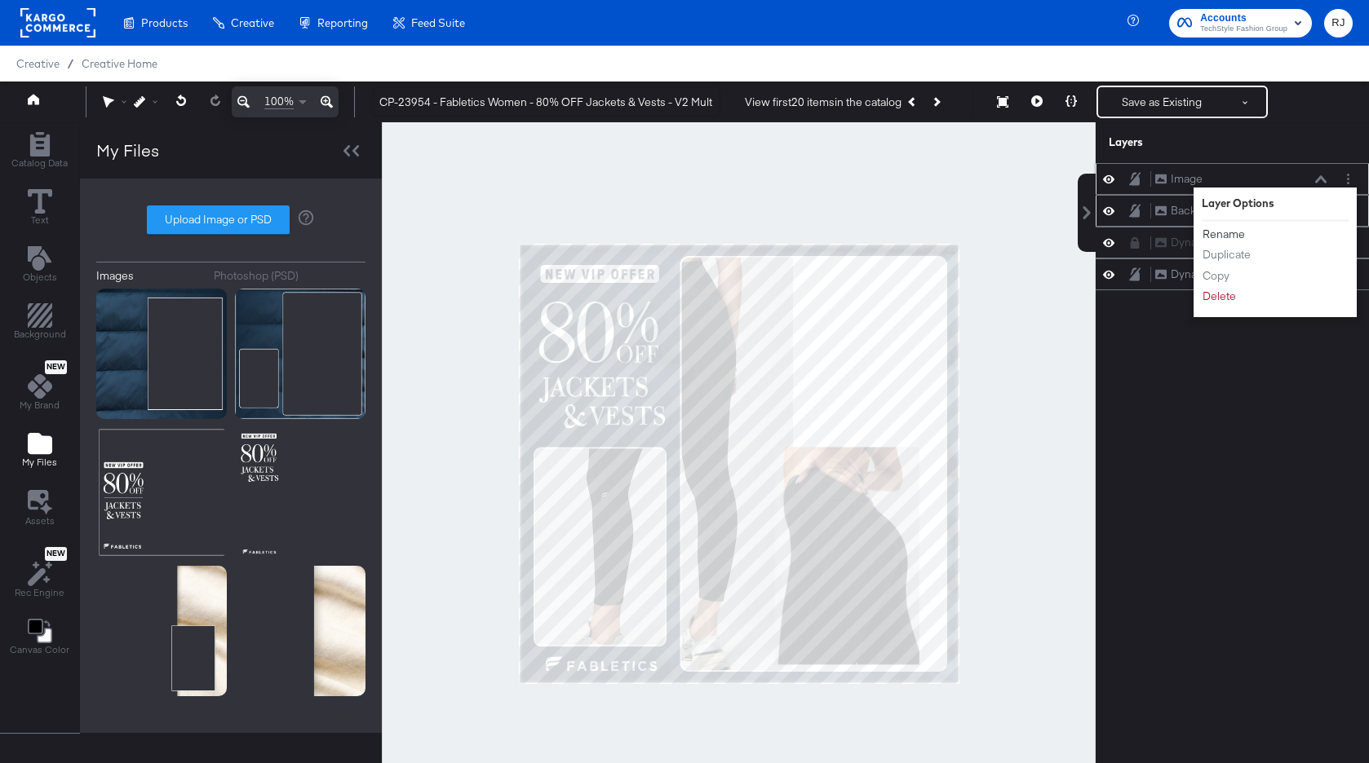
click at [1225, 234] on button "Rename" at bounding box center [1223, 234] width 44 height 17
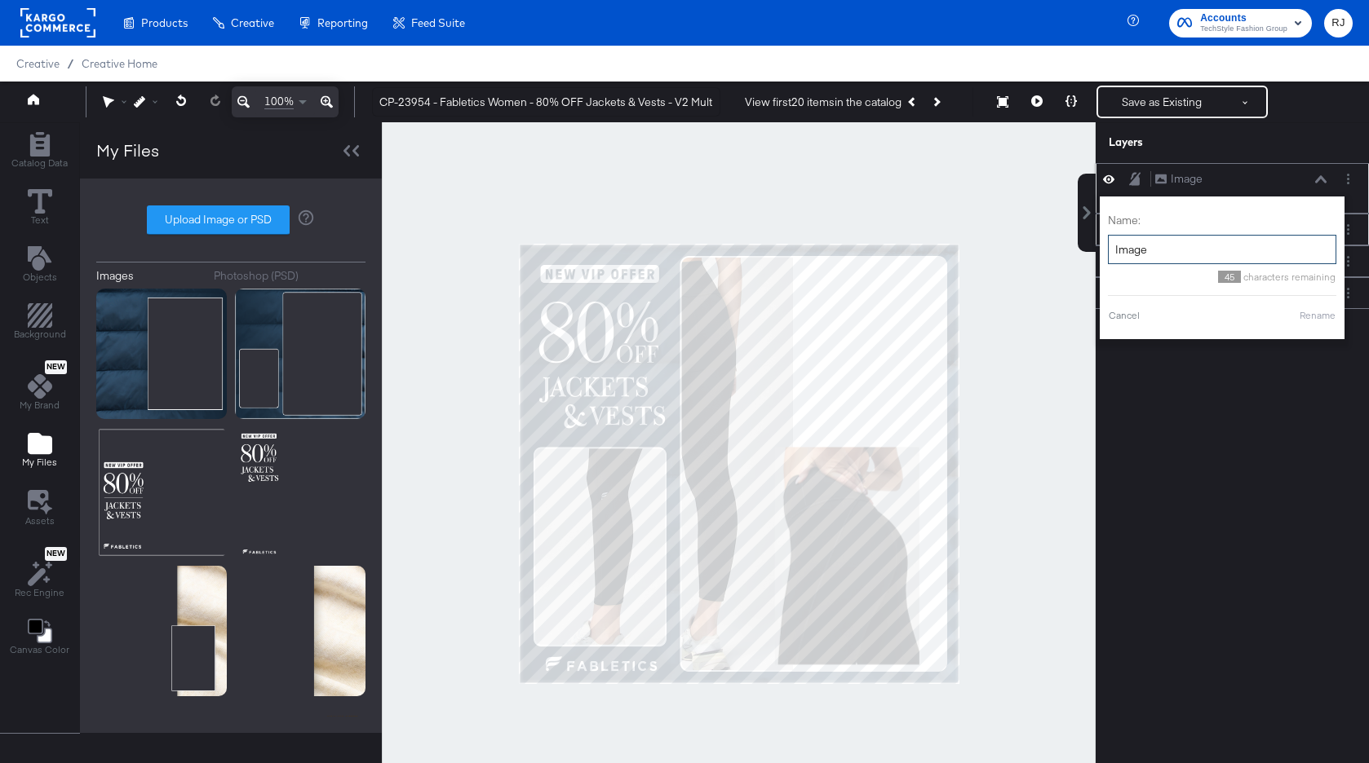
drag, startPoint x: 1198, startPoint y: 257, endPoint x: 1112, endPoint y: 251, distance: 86.6
click at [1112, 251] on input "Image" at bounding box center [1222, 250] width 228 height 30
type input "Promo"
click at [1294, 314] on button "Rename" at bounding box center [1297, 315] width 38 height 15
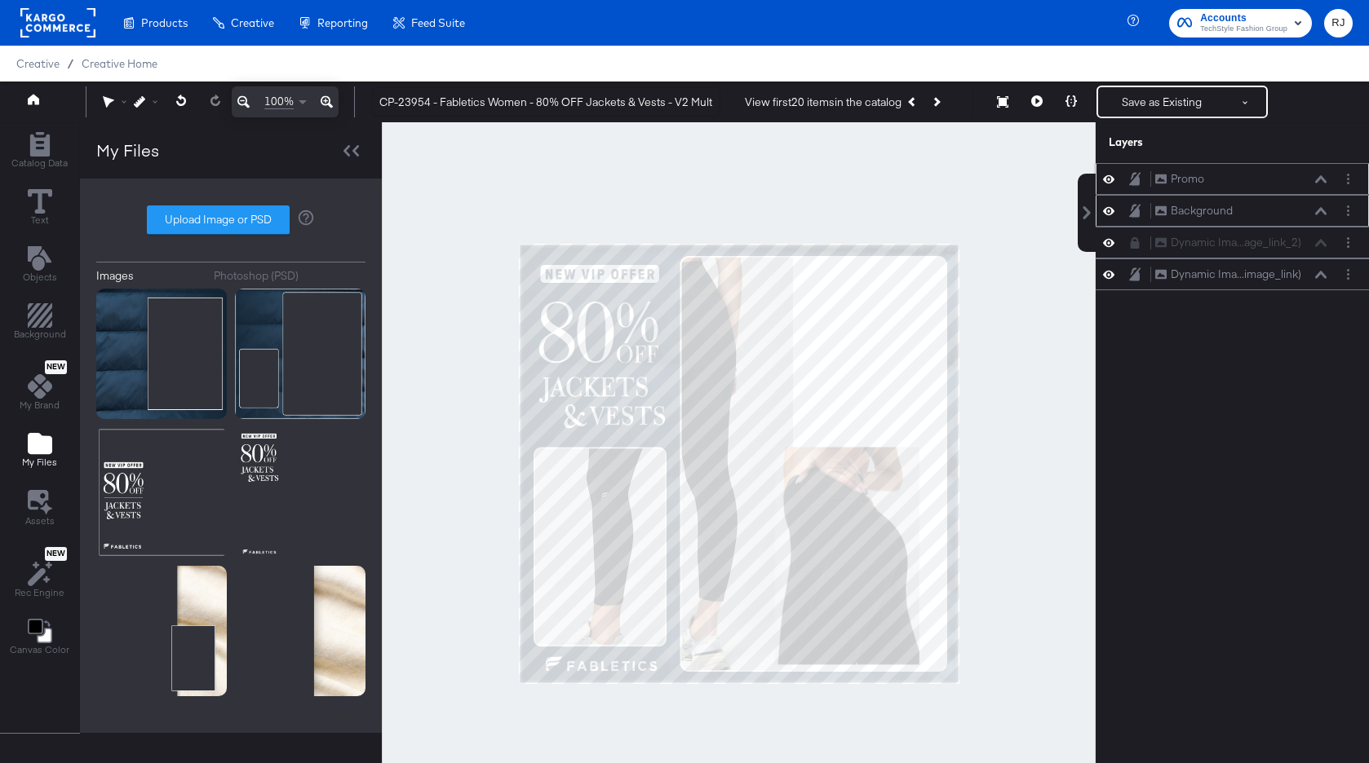
click at [1135, 183] on icon at bounding box center [1134, 178] width 11 height 13
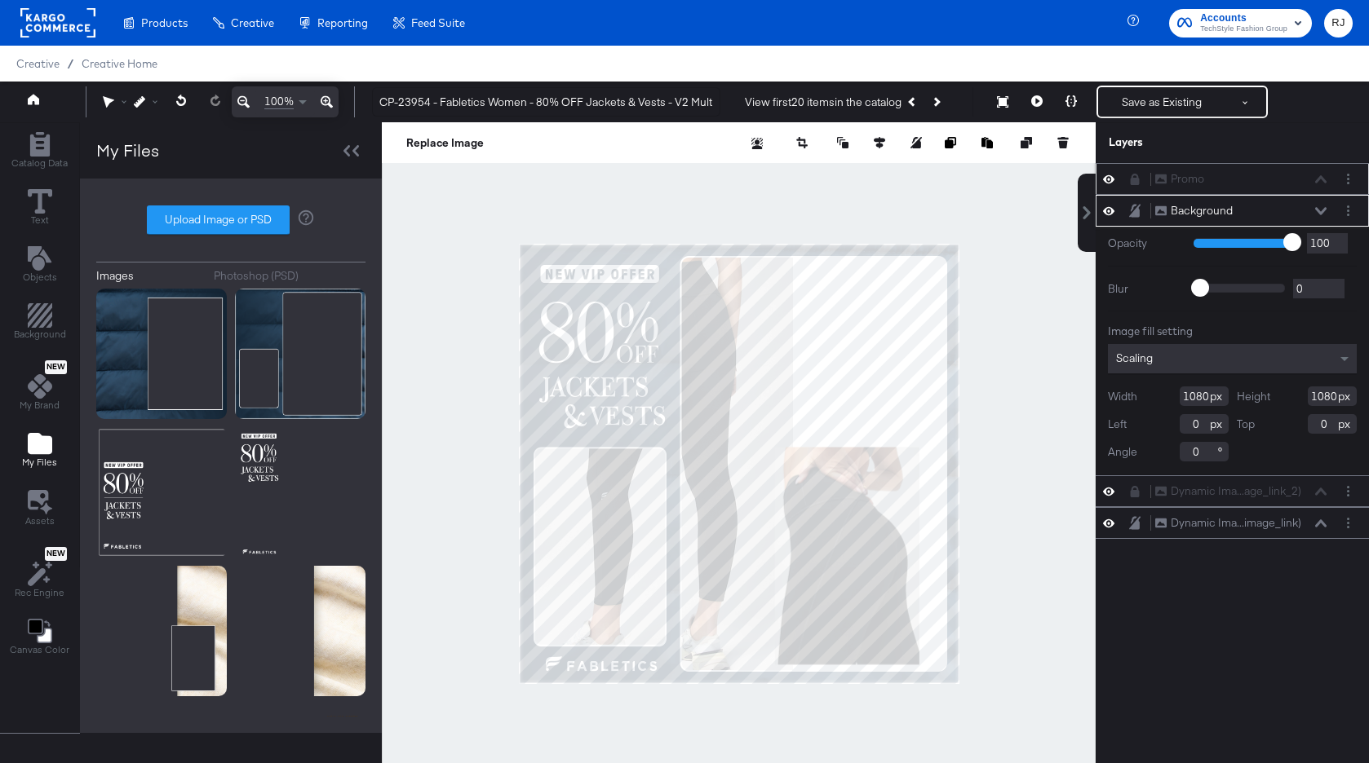
click at [1132, 210] on icon at bounding box center [1134, 211] width 11 height 14
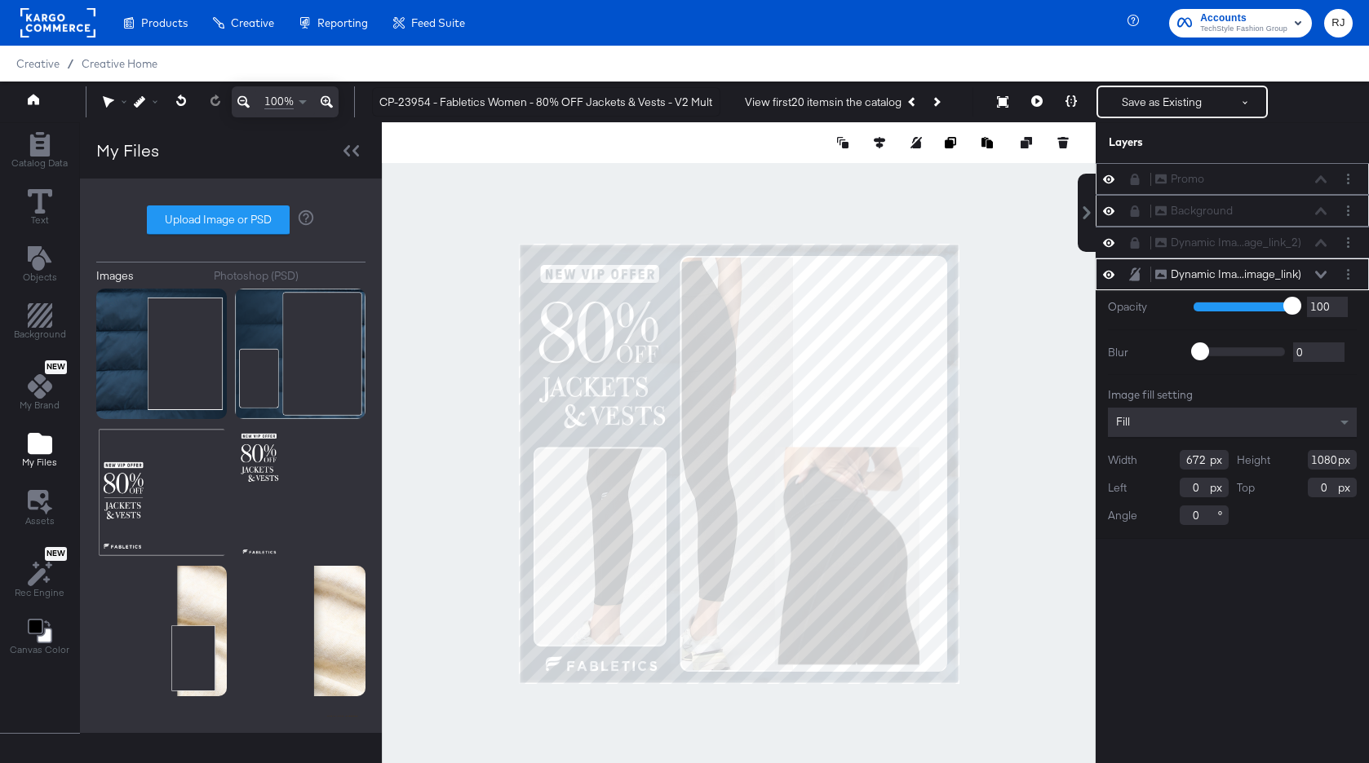
type input "382"
type input "-12"
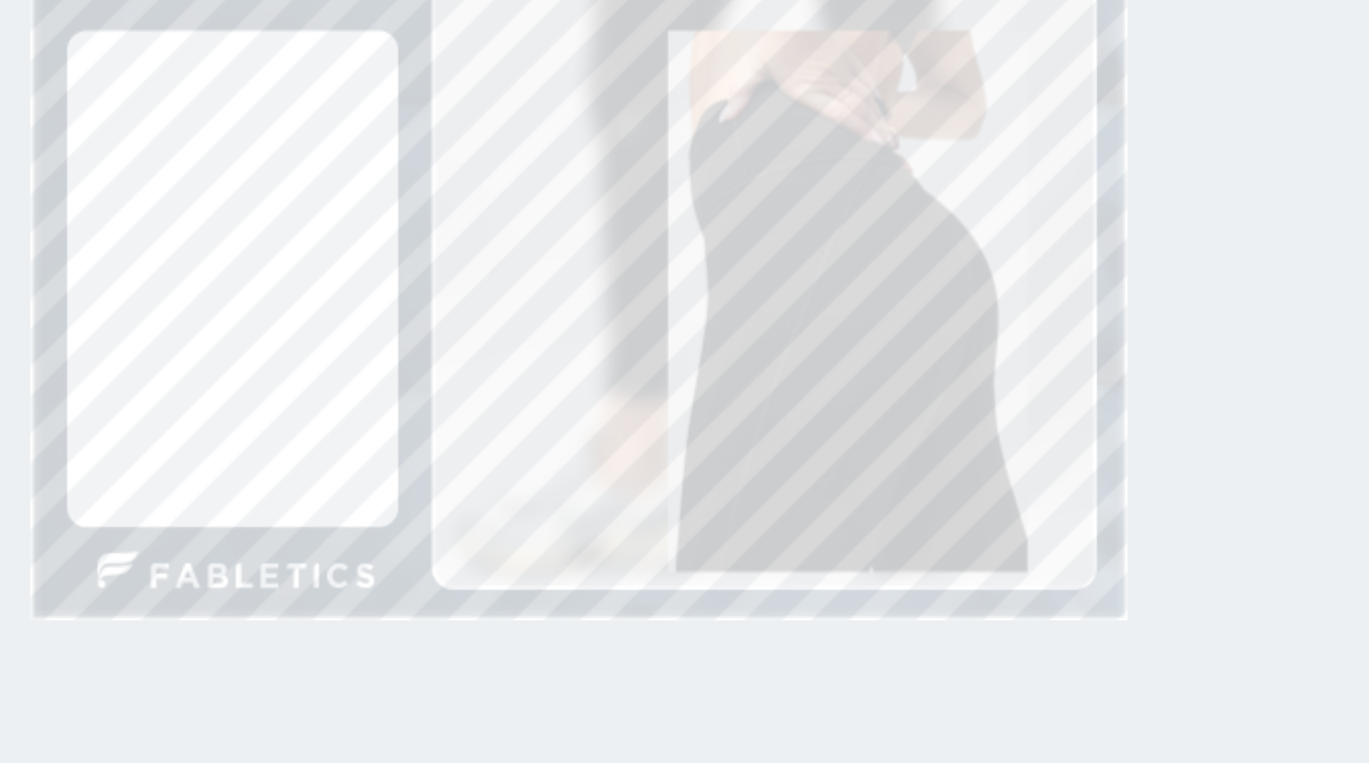
type input "1061"
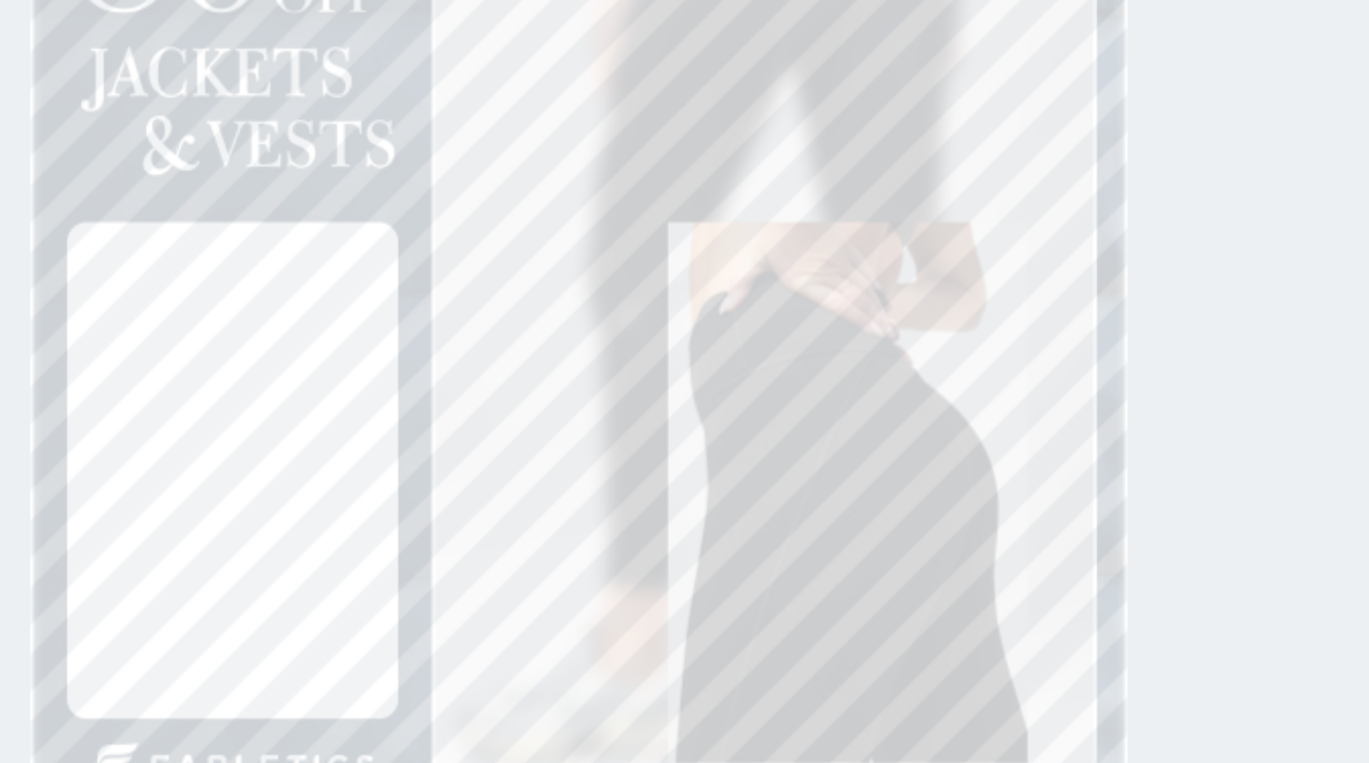
type input "666"
type input "388"
type input "660"
type input "394"
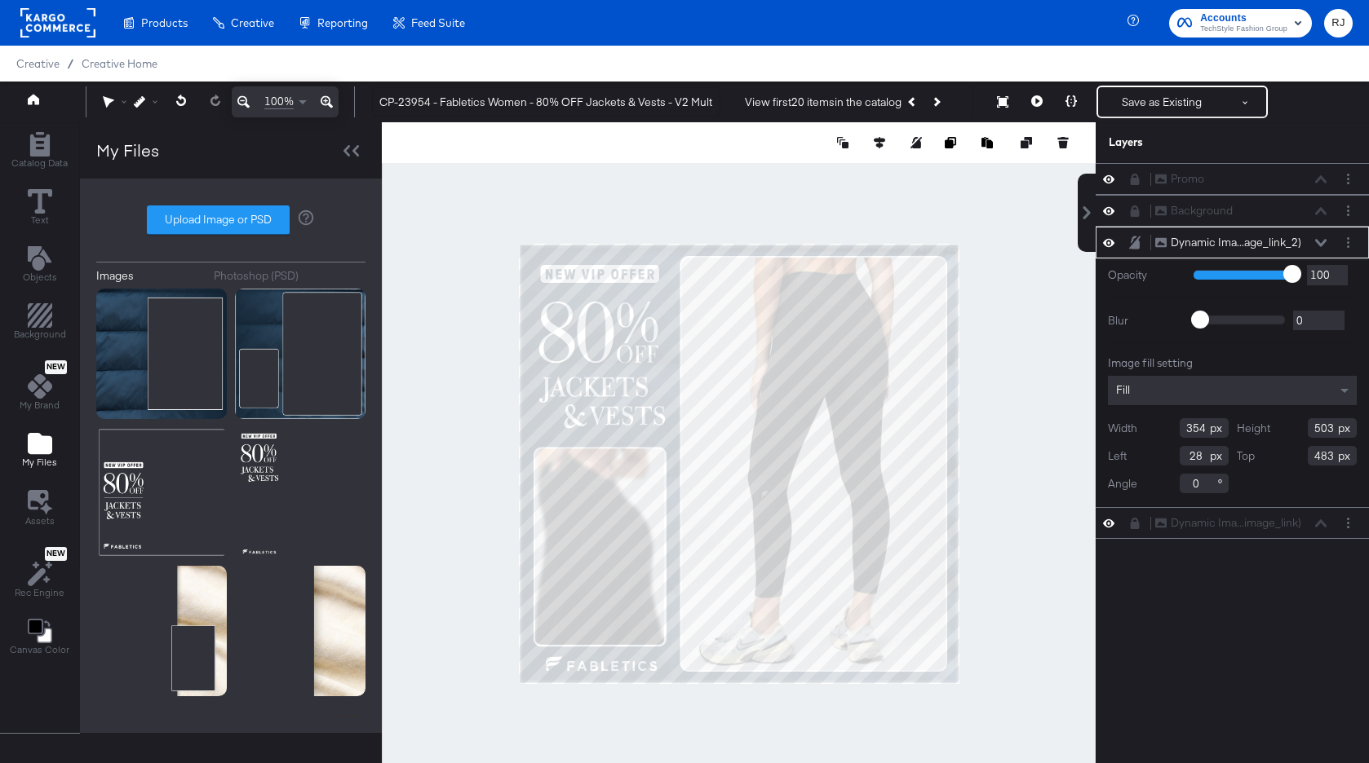
scroll to position [1, 0]
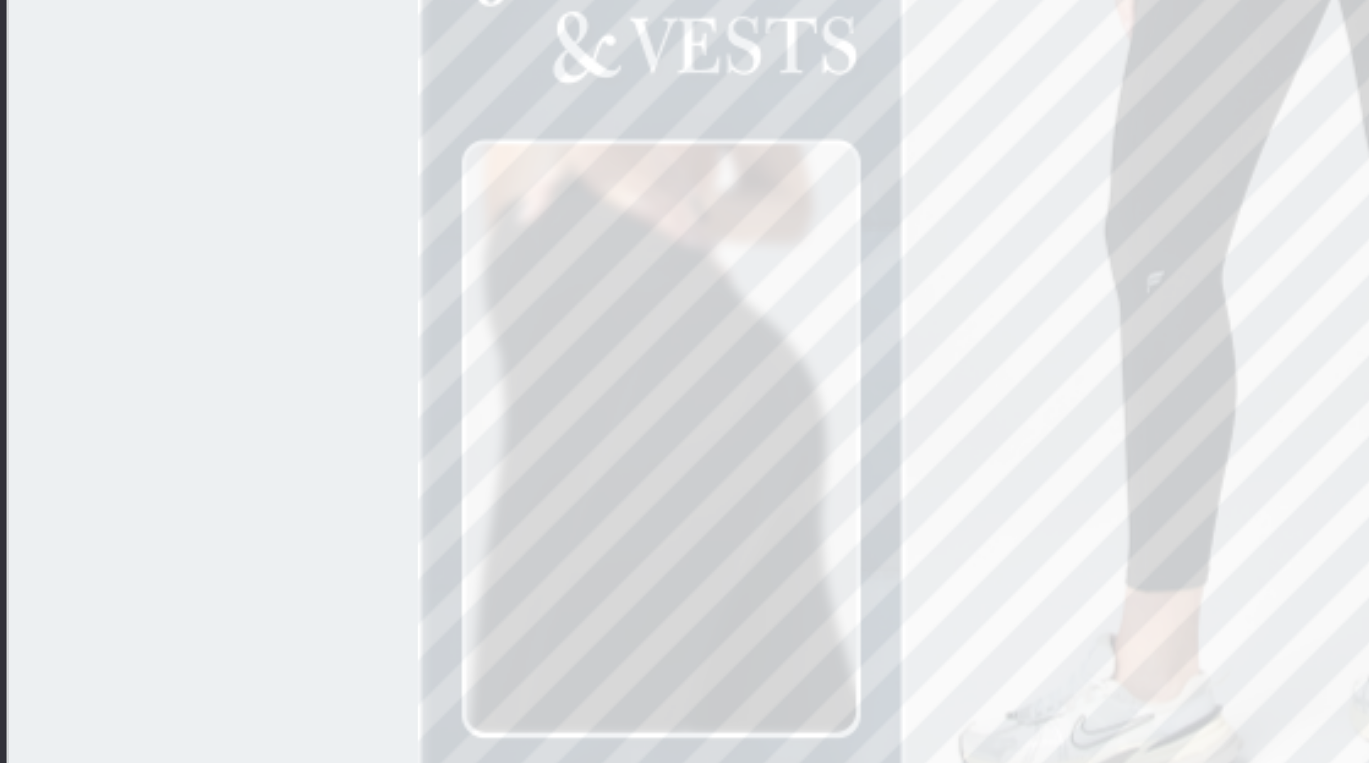
type input "324"
type input "36"
type input "492"
type input "494"
type input "484"
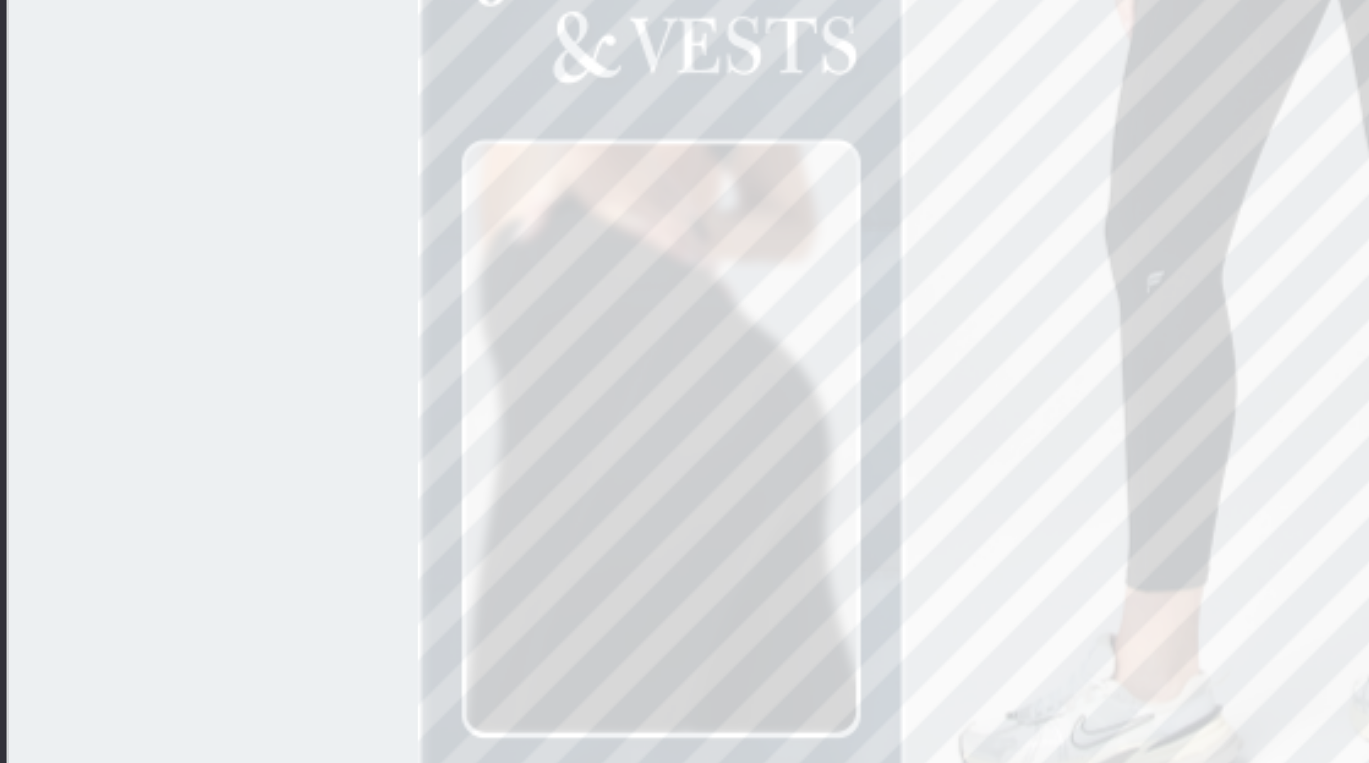
type input "502"
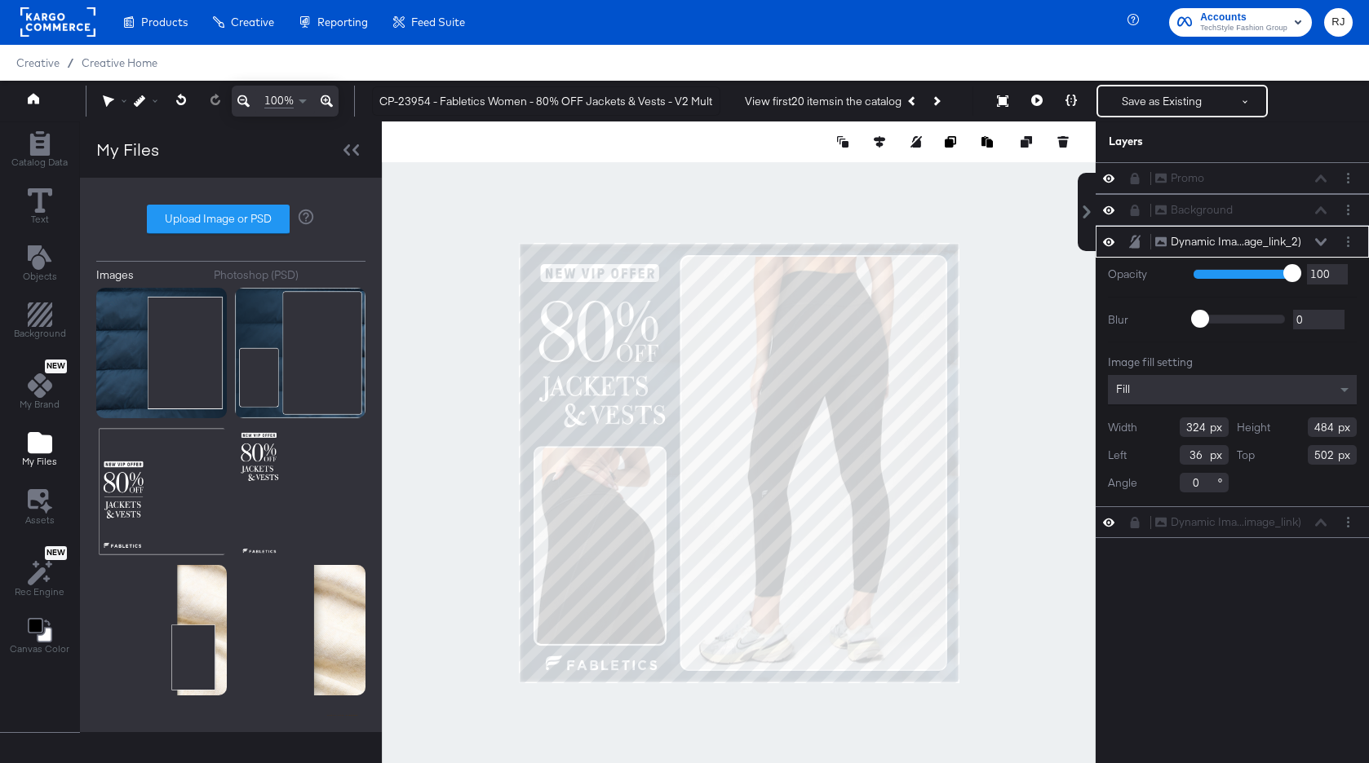
click at [1006, 599] on div at bounding box center [739, 463] width 714 height 683
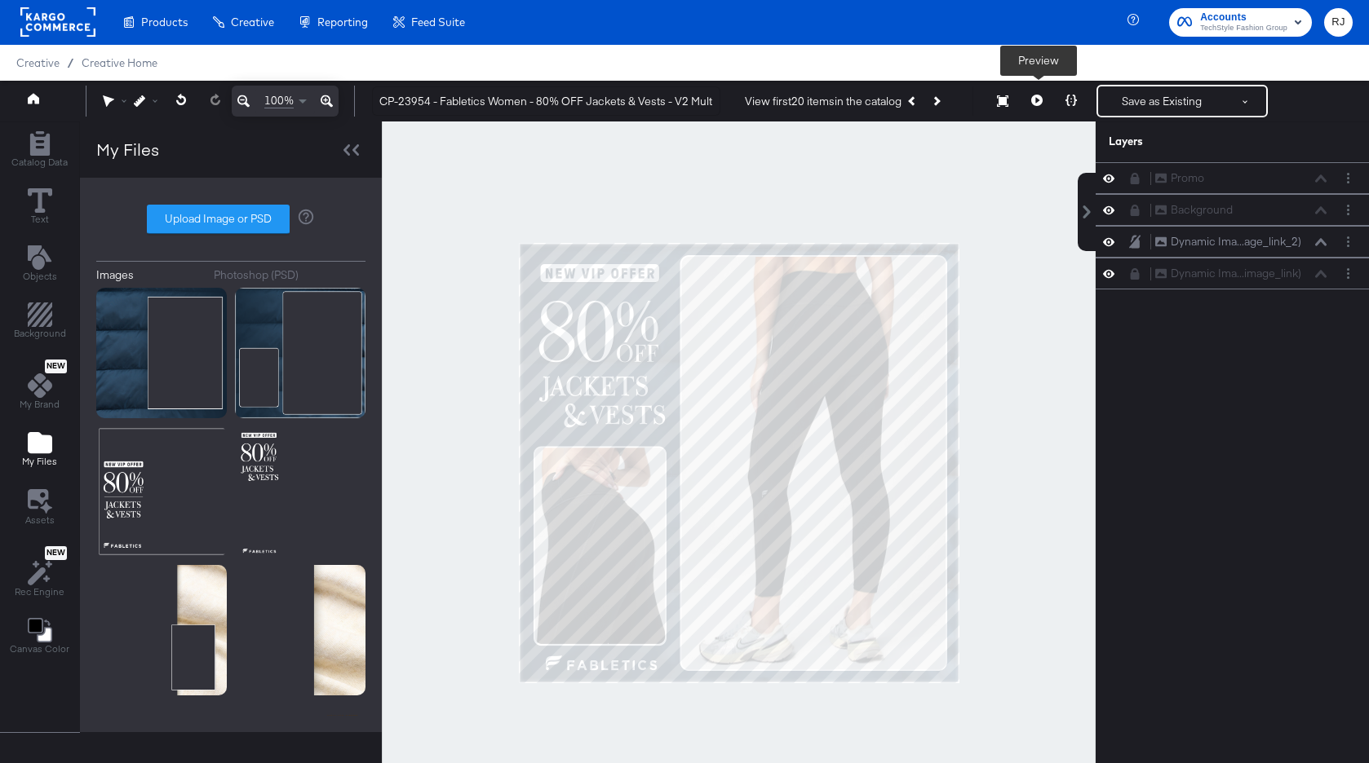
click at [1041, 91] on button at bounding box center [1037, 101] width 34 height 33
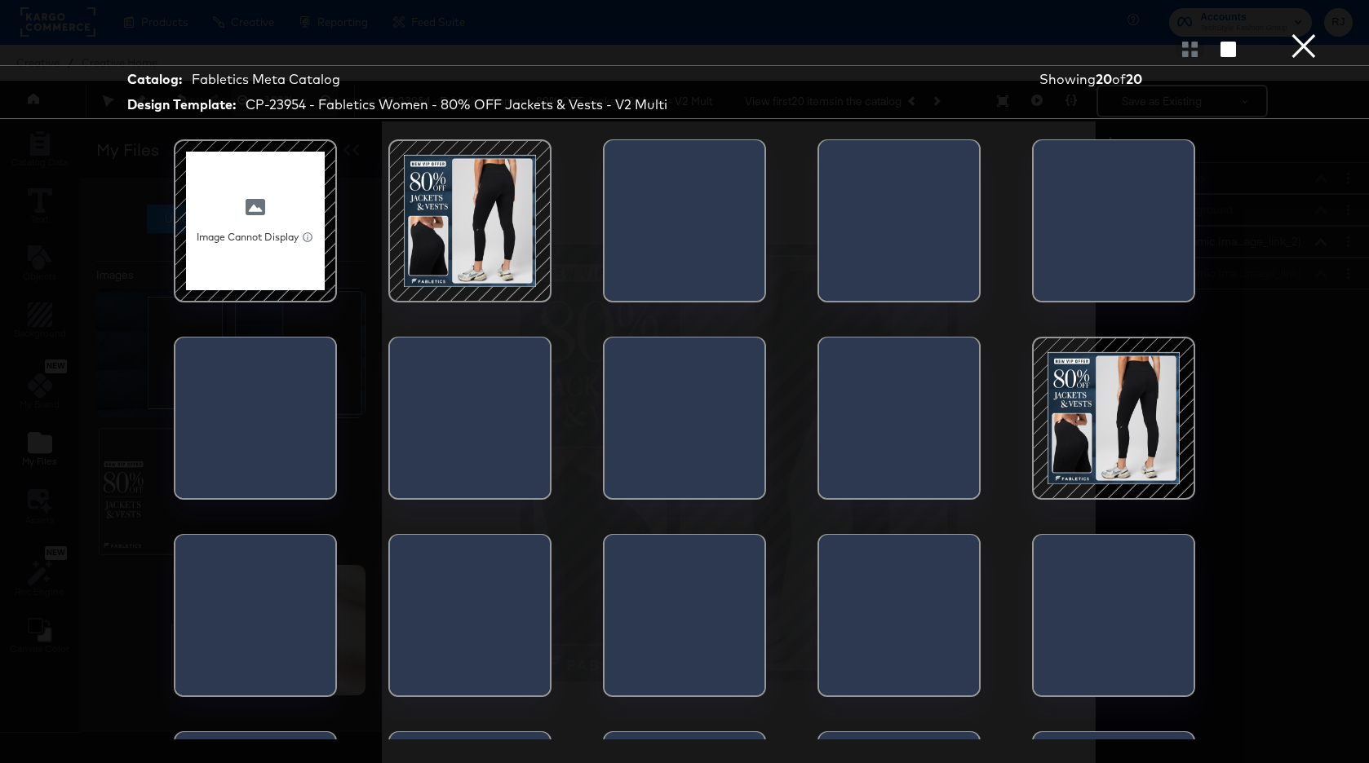
click at [453, 257] on div at bounding box center [469, 221] width 139 height 139
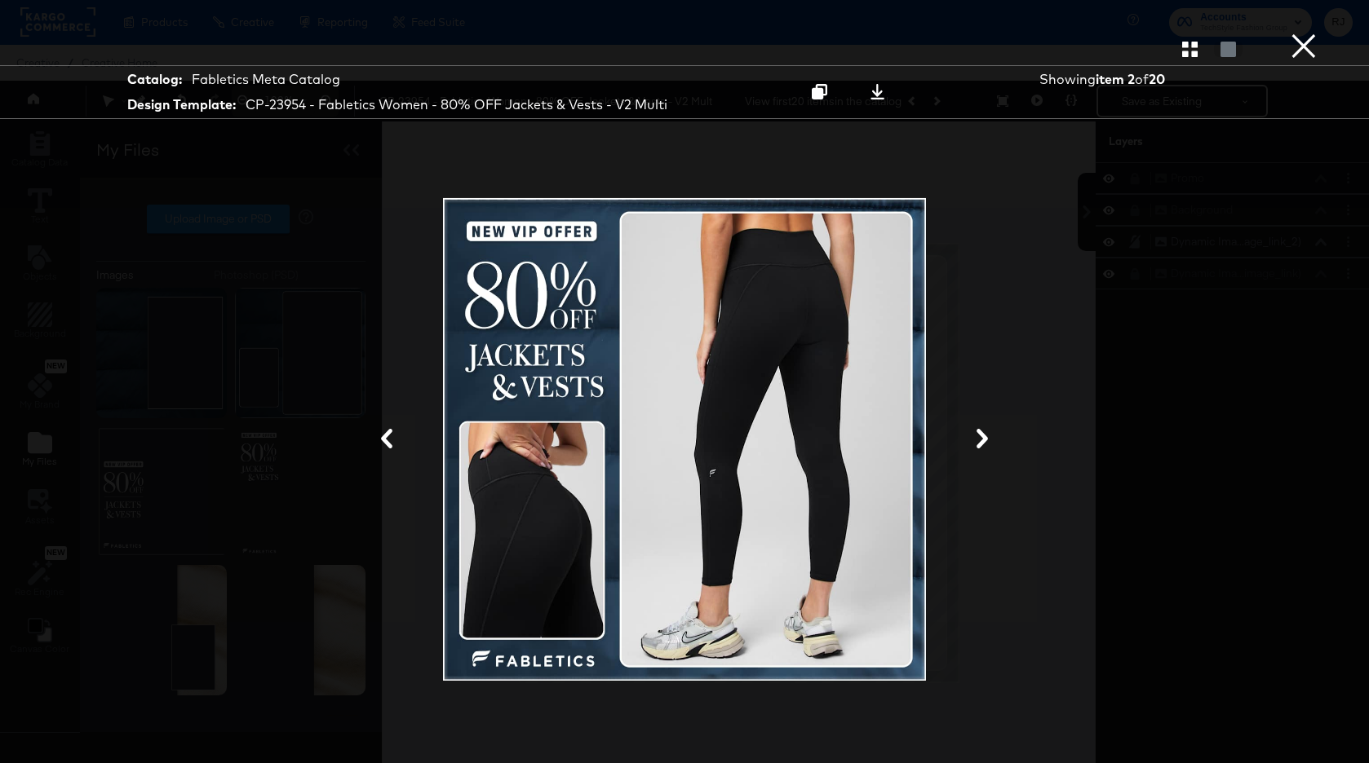
click at [978, 448] on icon at bounding box center [981, 439] width 11 height 20
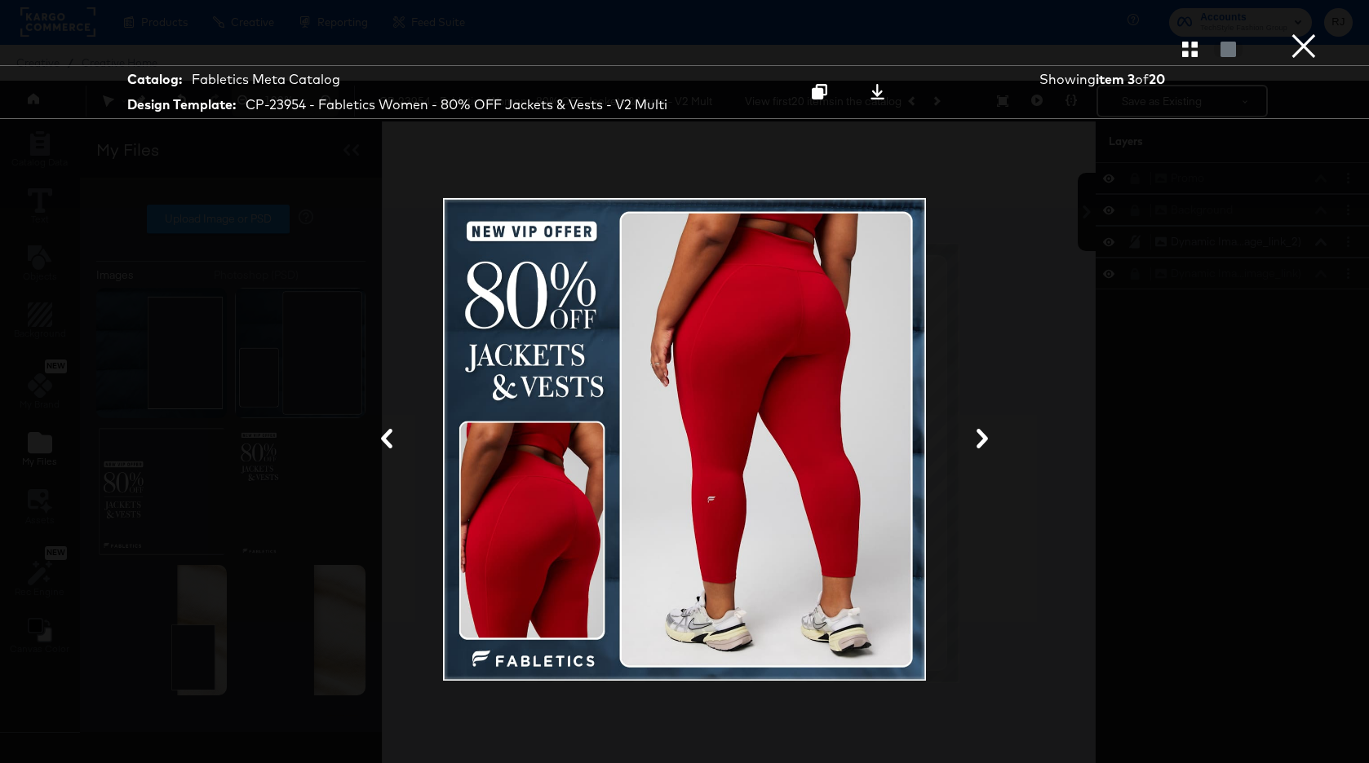
click at [978, 448] on icon at bounding box center [981, 439] width 11 height 20
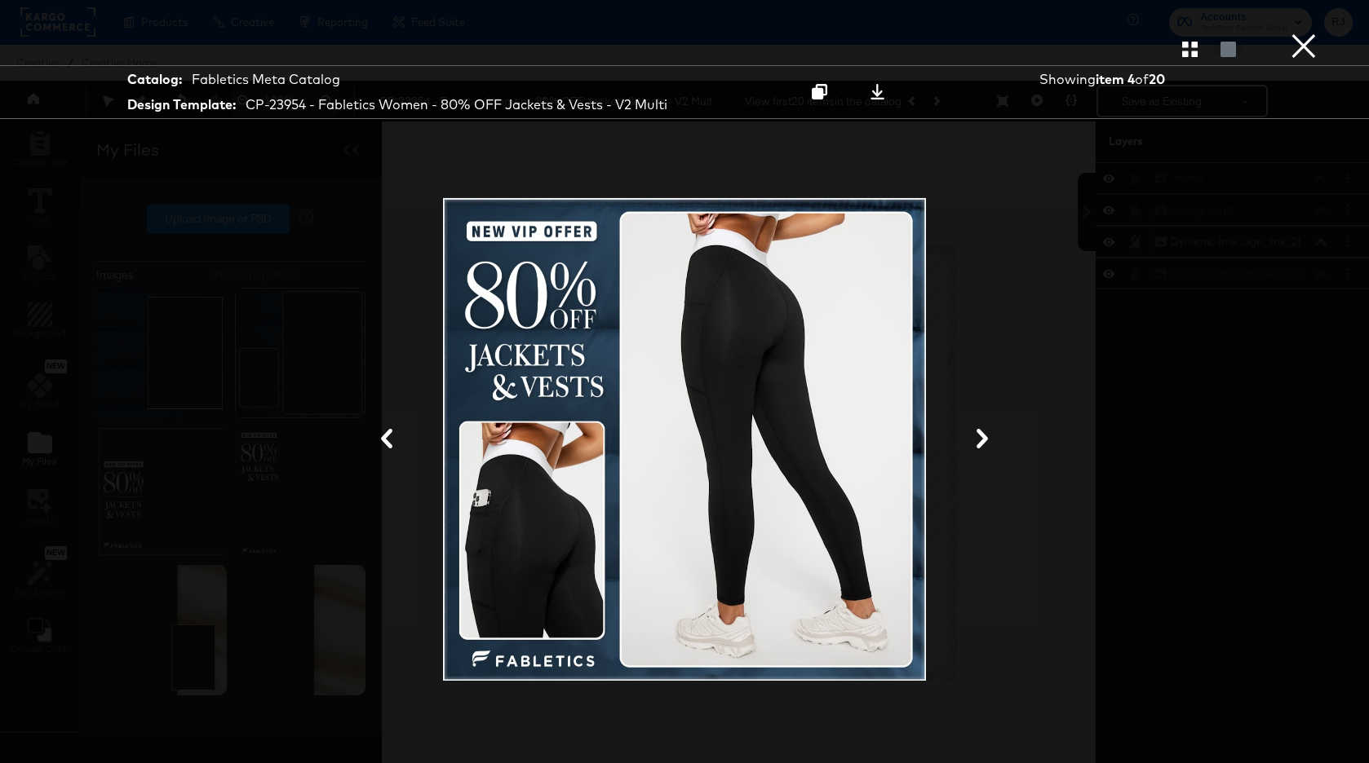
click at [978, 448] on icon at bounding box center [981, 439] width 11 height 20
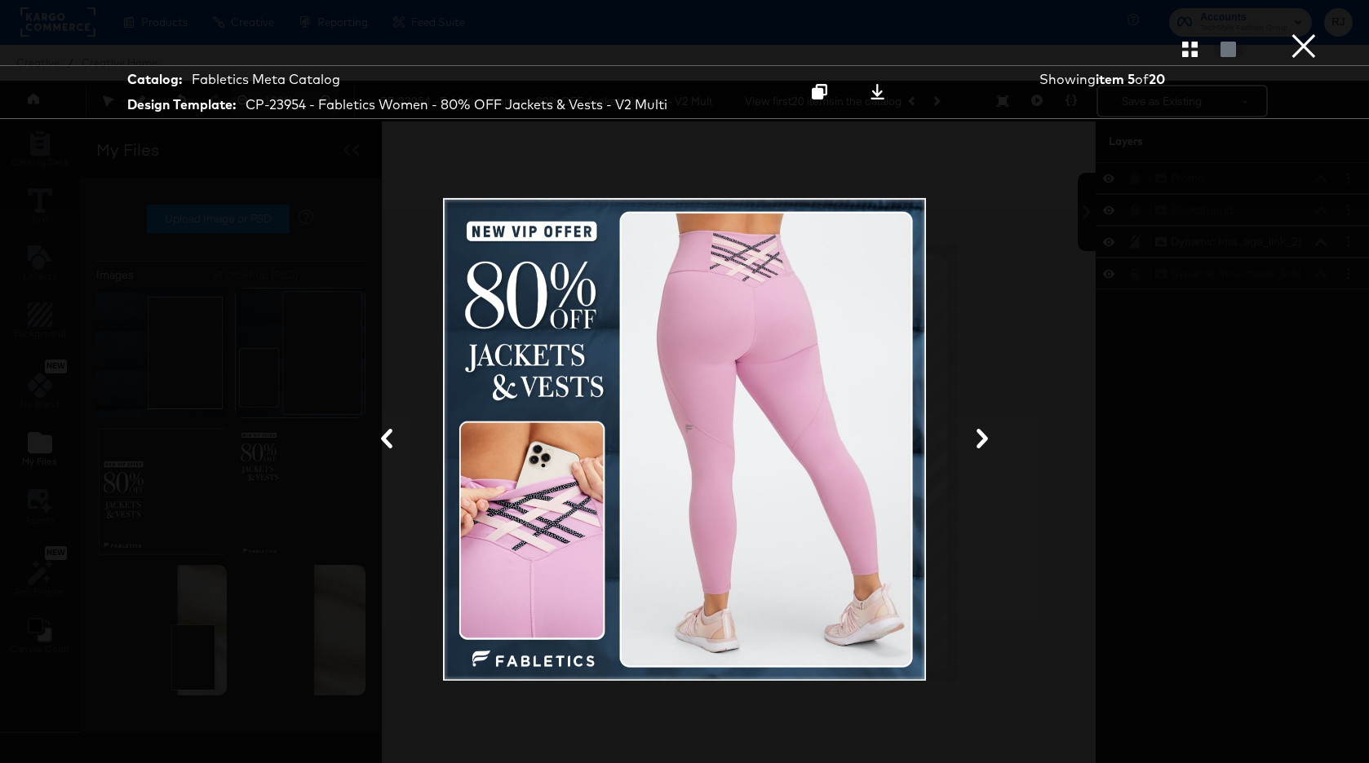
click at [978, 448] on icon at bounding box center [981, 439] width 11 height 20
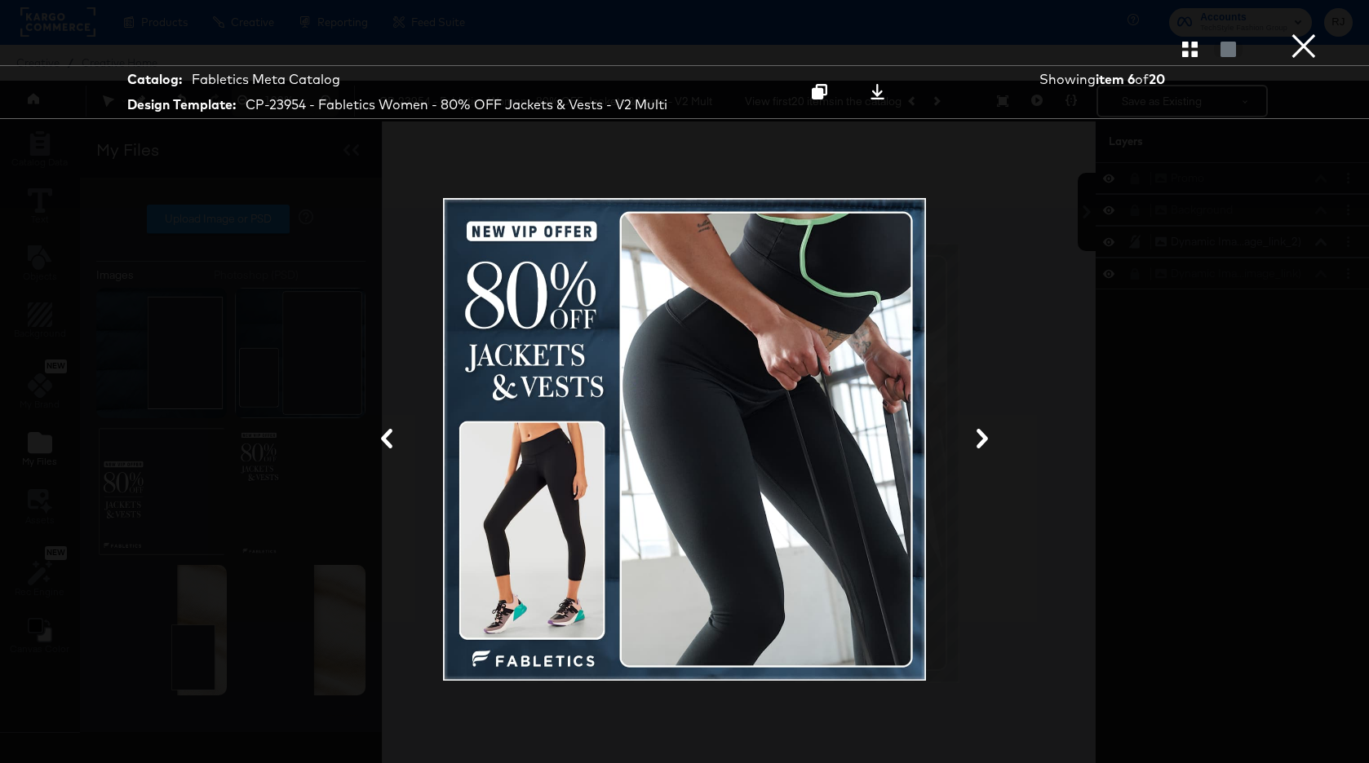
click at [1305, 33] on button "×" at bounding box center [1303, 16] width 33 height 33
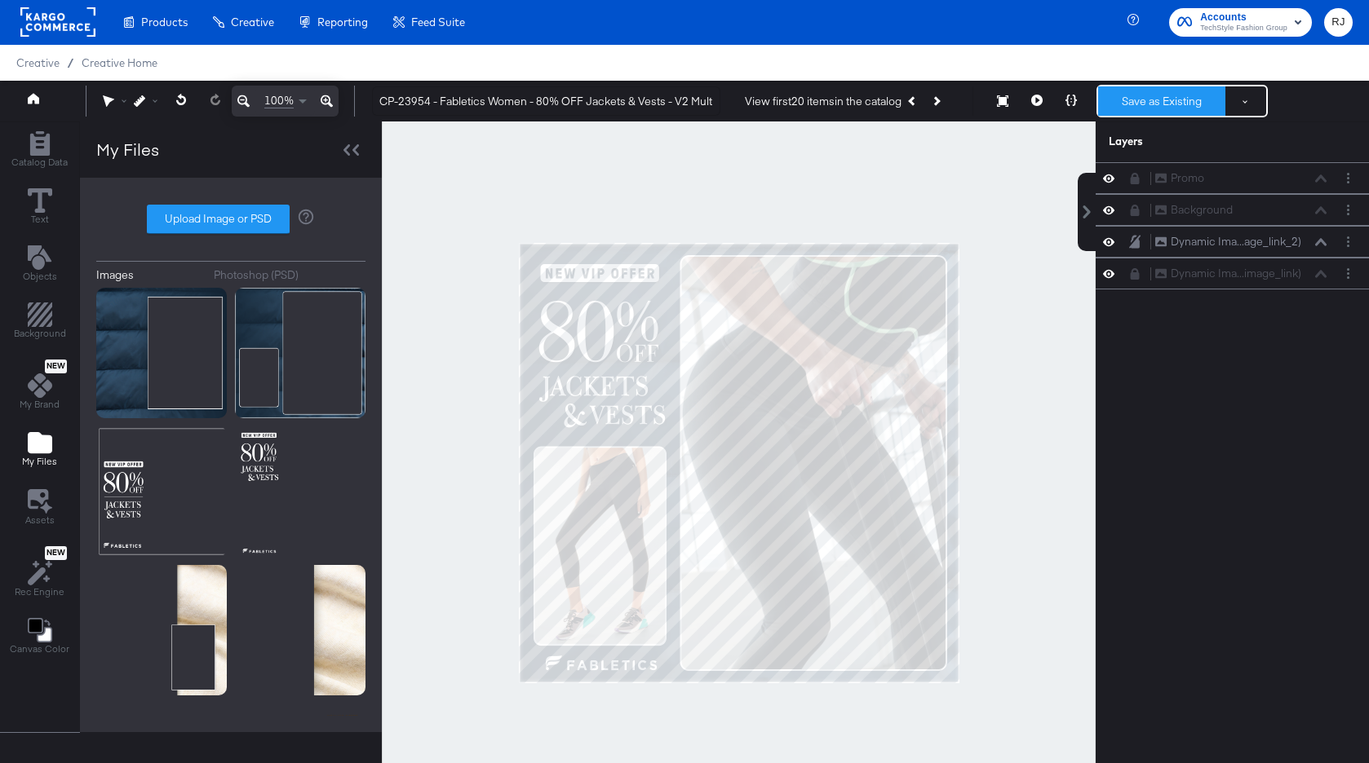
click at [1168, 102] on button "Save as Existing" at bounding box center [1161, 100] width 127 height 29
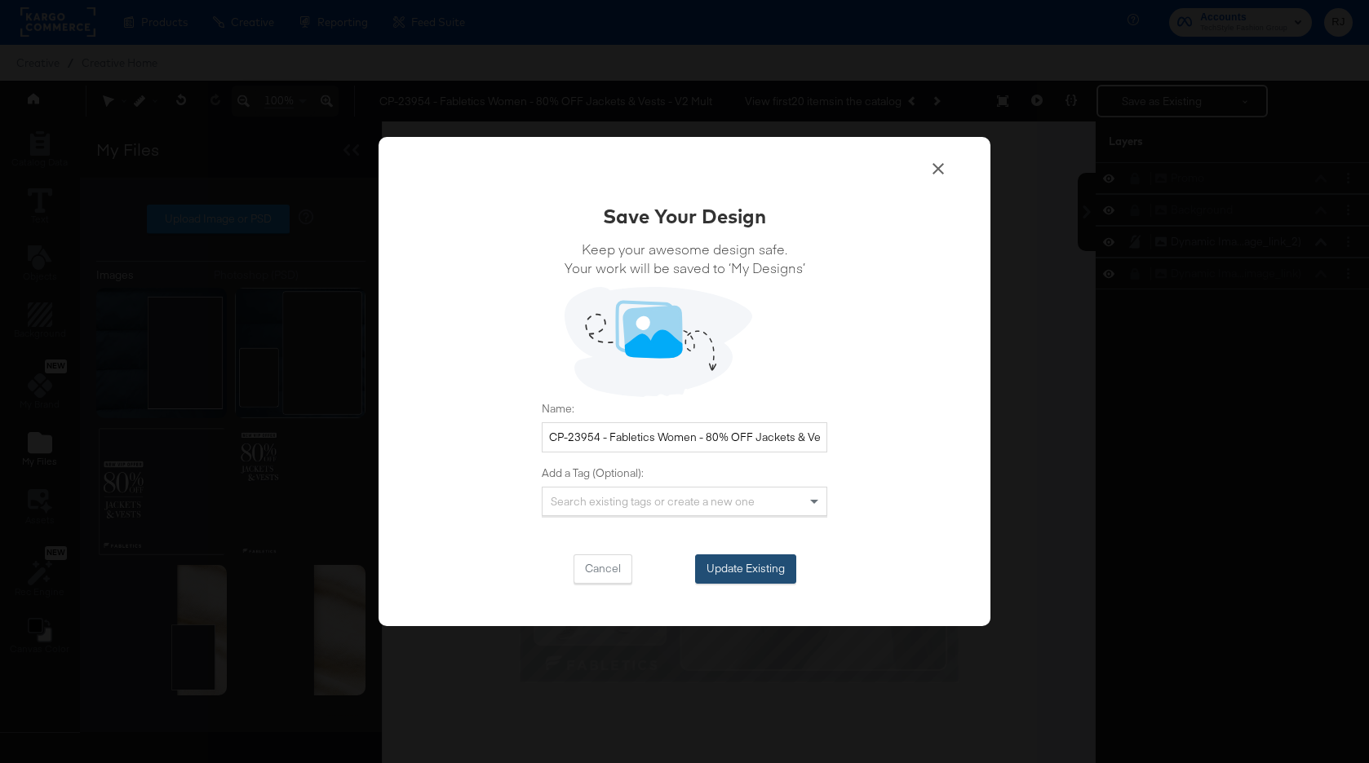
click at [740, 564] on button "Update Existing" at bounding box center [745, 569] width 101 height 29
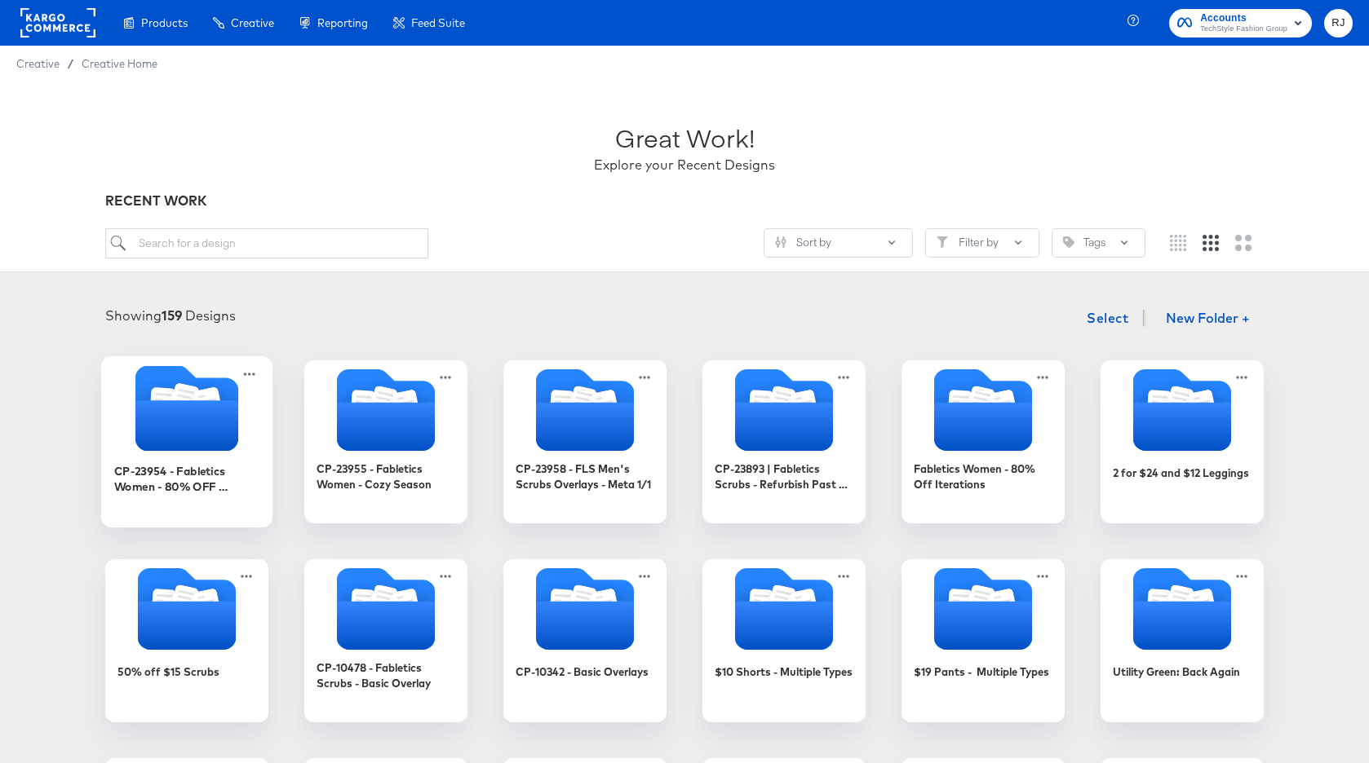
click at [187, 421] on icon "Folder" at bounding box center [186, 425] width 103 height 51
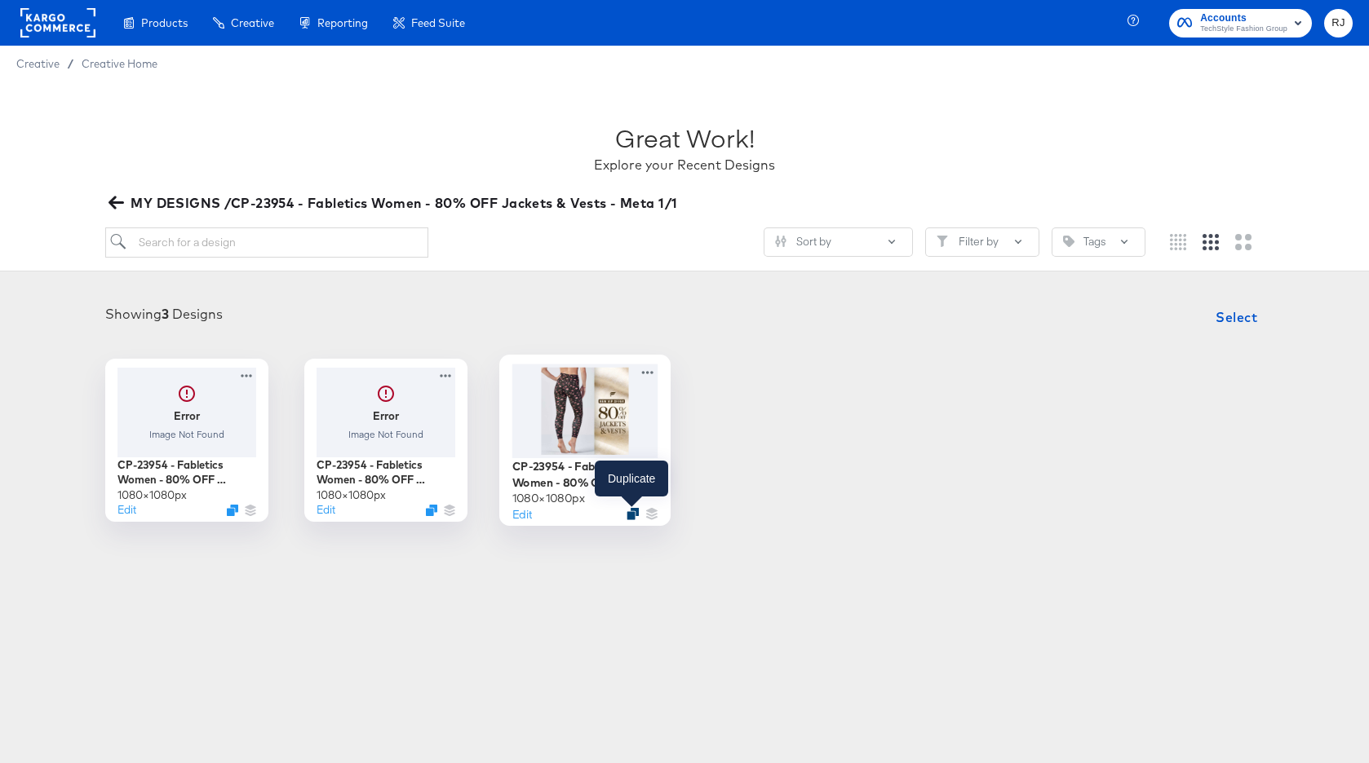
click at [633, 513] on icon "Duplicate" at bounding box center [632, 513] width 12 height 12
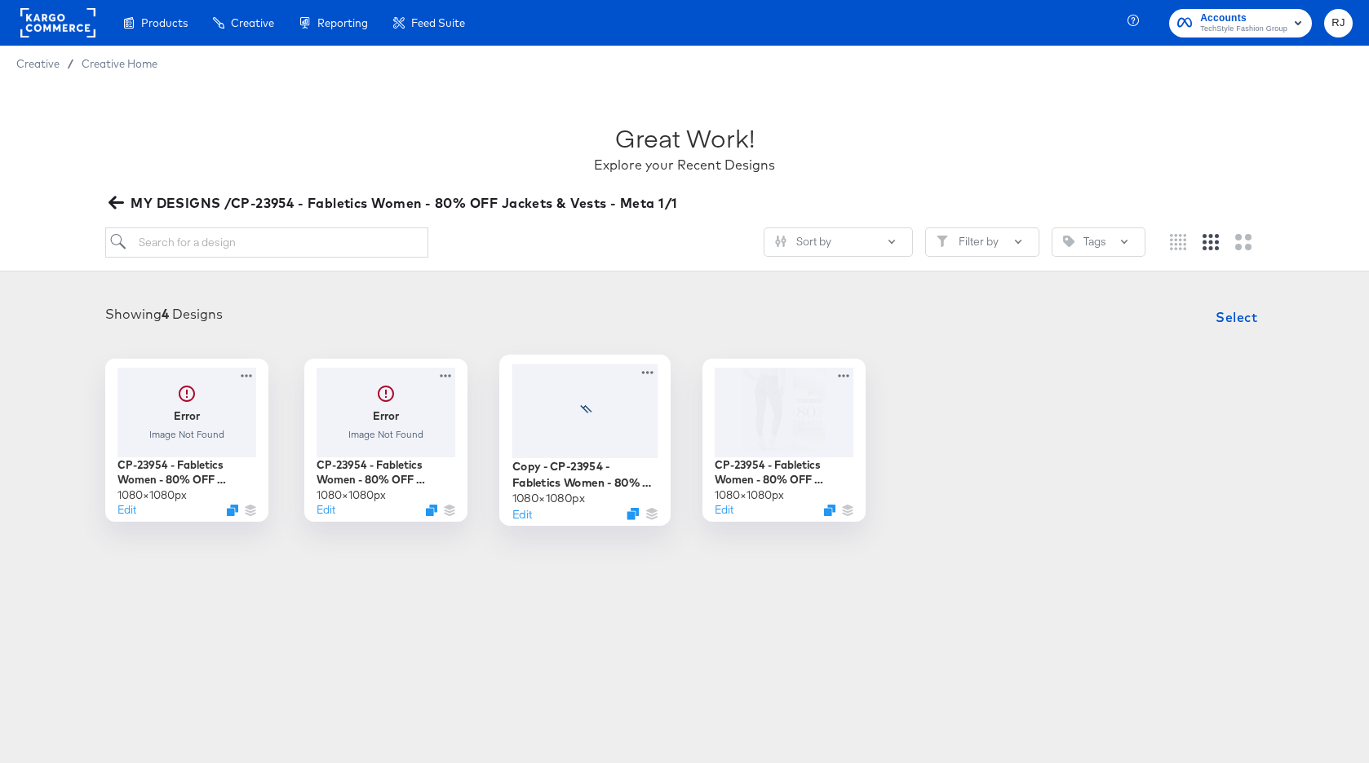
click at [648, 370] on icon at bounding box center [647, 372] width 20 height 17
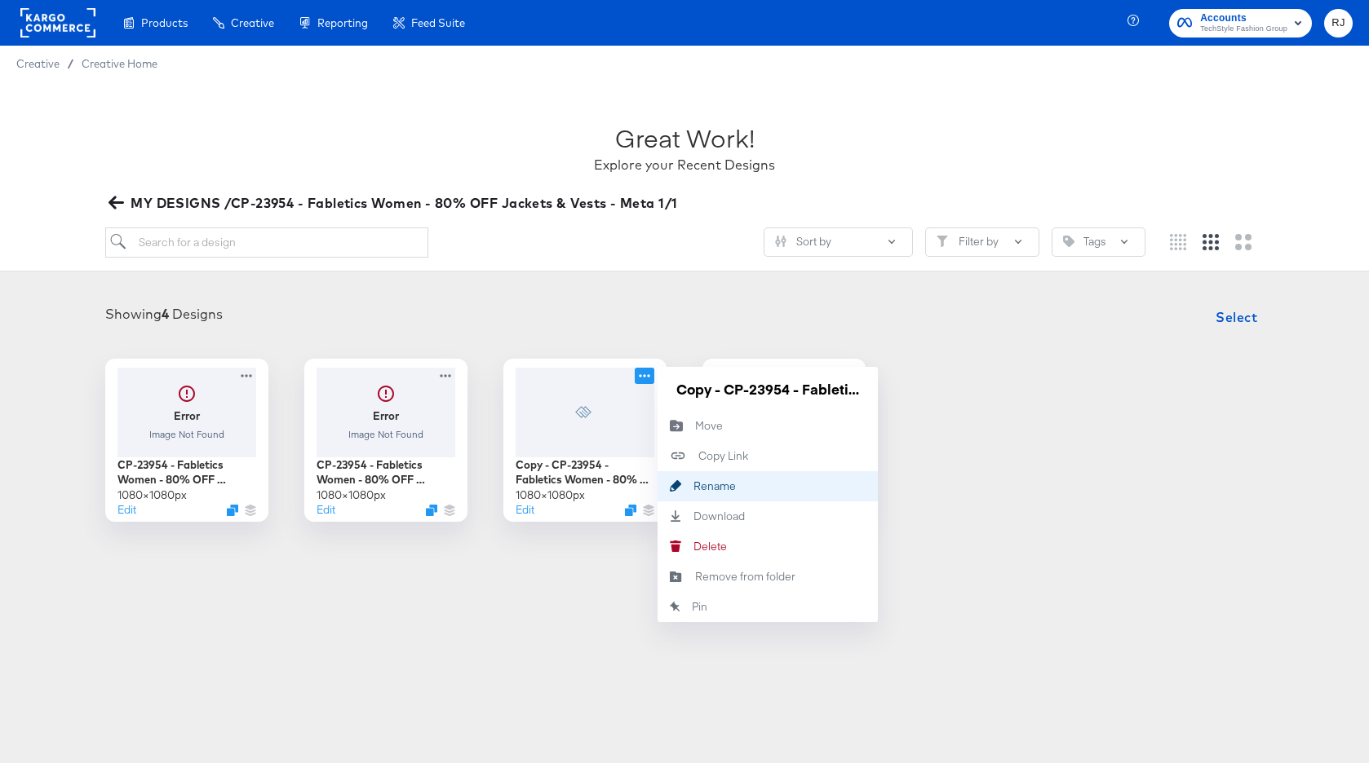
click at [762, 483] on button "Rename Rename" at bounding box center [767, 486] width 220 height 30
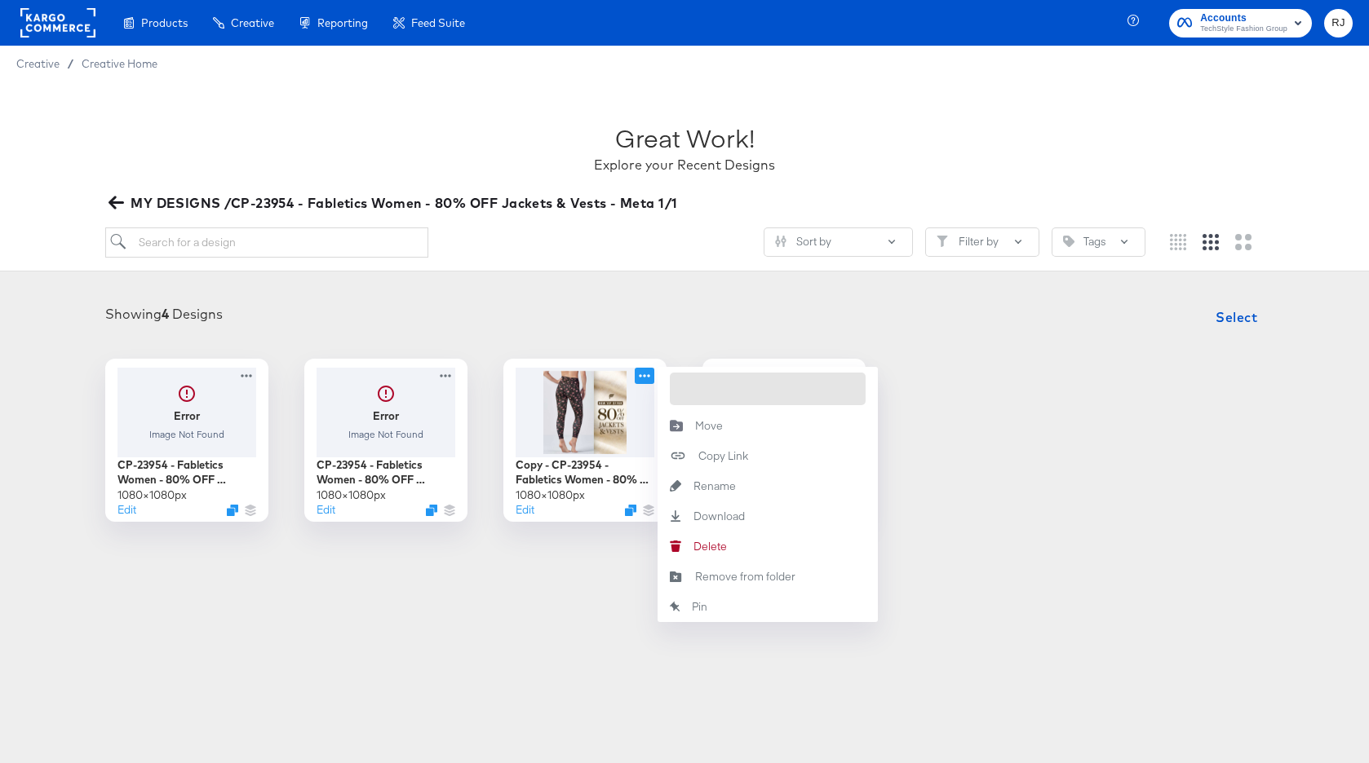
click at [809, 393] on input "Copy - CP-23954 - Fabletics Women - 80% OFF Jackets & Vests - V1 Single" at bounding box center [768, 389] width 196 height 33
drag, startPoint x: 677, startPoint y: 387, endPoint x: 653, endPoint y: 387, distance: 23.7
click at [653, 387] on div "Copy - CP-23954 - Fabletics Women - 80% OFF Jackets & Vests - V2 Single 1080 × …" at bounding box center [584, 440] width 163 height 163
click at [727, 387] on input "Copy - CP-23954 - Fabletics Women - 80% OFF Jackets & Vests - V2 Single" at bounding box center [768, 389] width 196 height 33
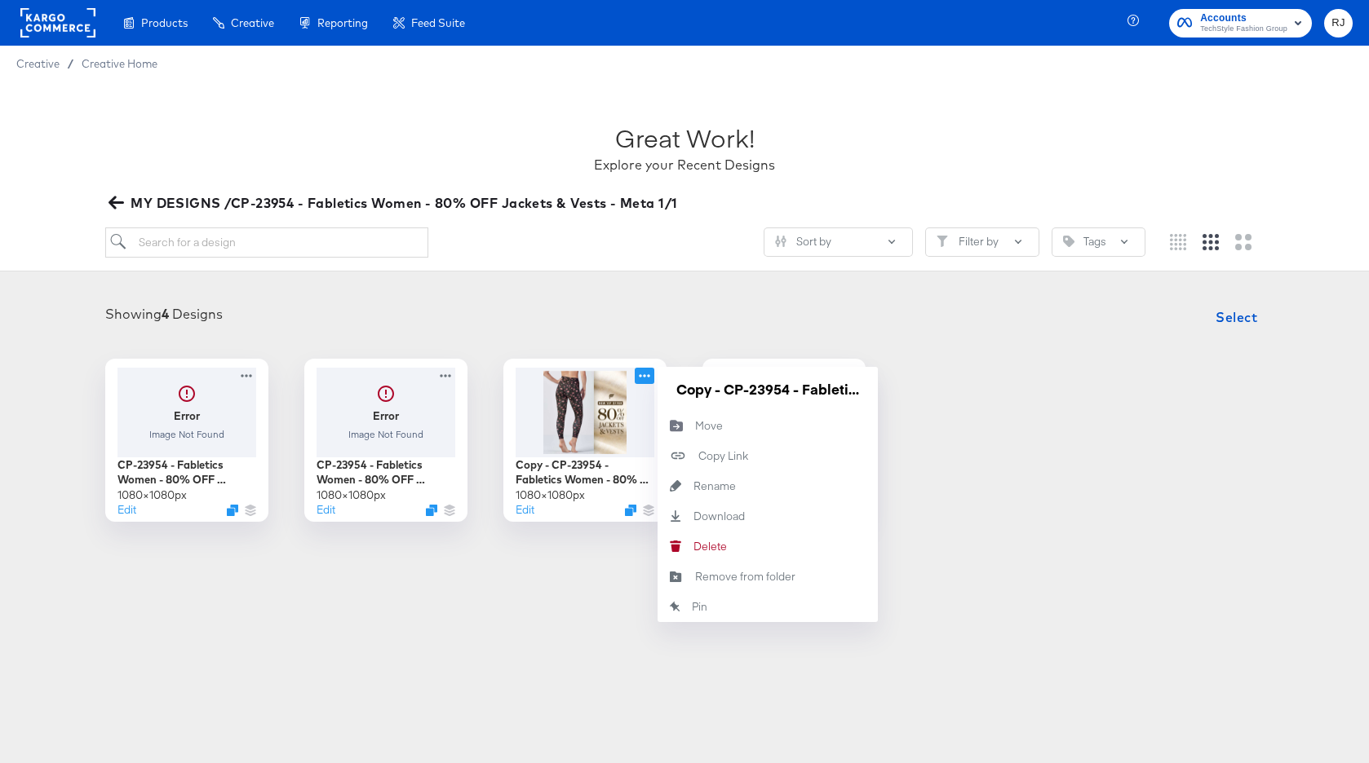
drag, startPoint x: 725, startPoint y: 387, endPoint x: 658, endPoint y: 387, distance: 66.9
click at [658, 387] on div "Copy - CP-23954 - Fabletics Women - 80% OFF Jackets & Vests - V2 Single" at bounding box center [767, 389] width 220 height 44
type input "CP-23954 - Fabletics Women - 80% OFF Jackets & Vests - V2 Single"
click at [662, 320] on div "Showing 4 Designs Select" at bounding box center [684, 317] width 1336 height 33
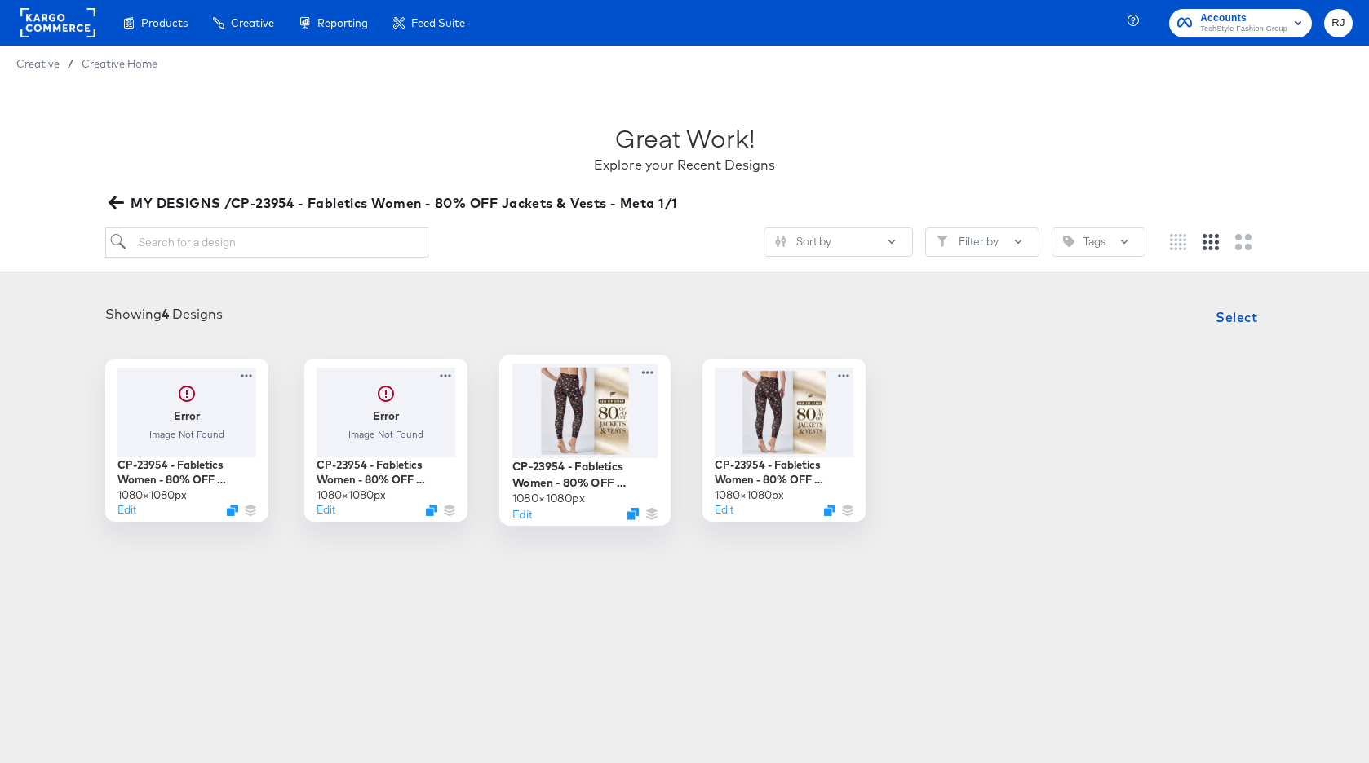
click at [581, 397] on div at bounding box center [585, 411] width 146 height 94
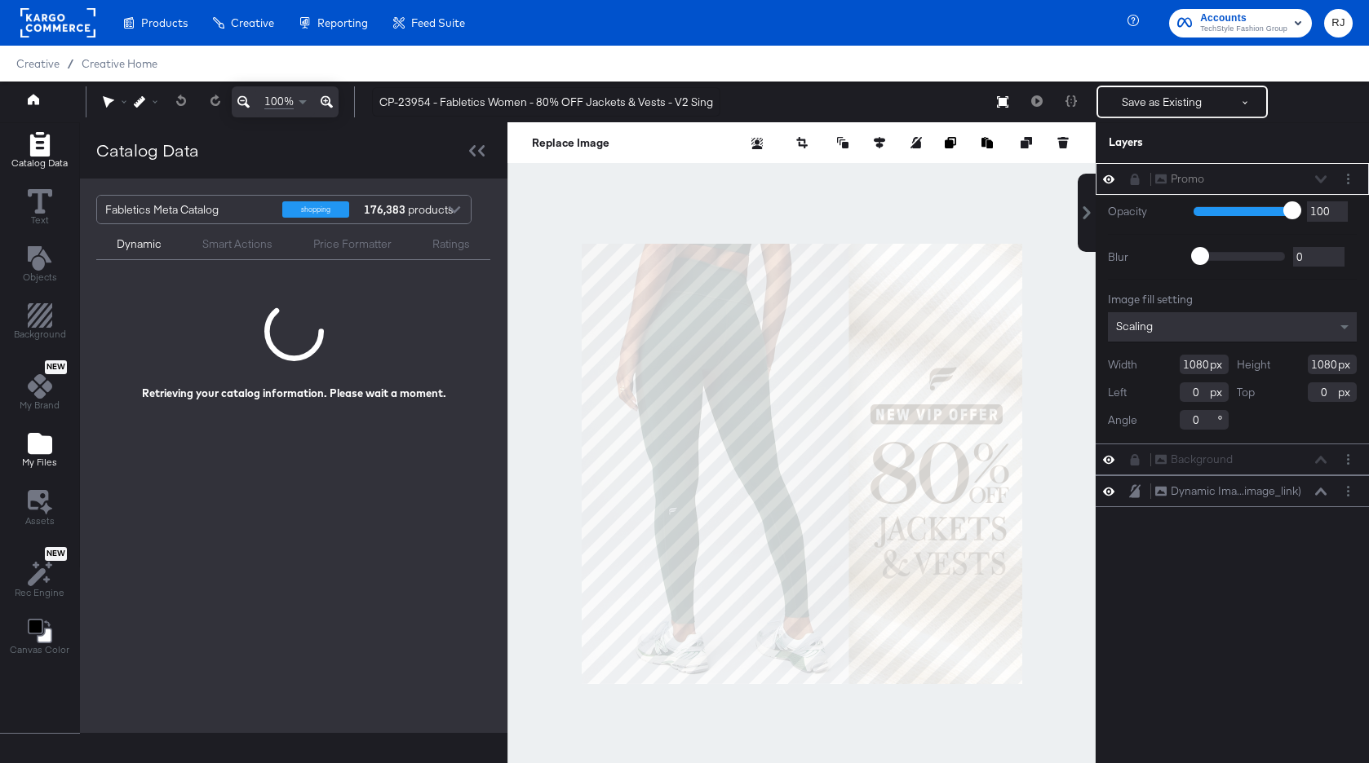
click at [35, 449] on icon "Add Files" at bounding box center [40, 443] width 24 height 21
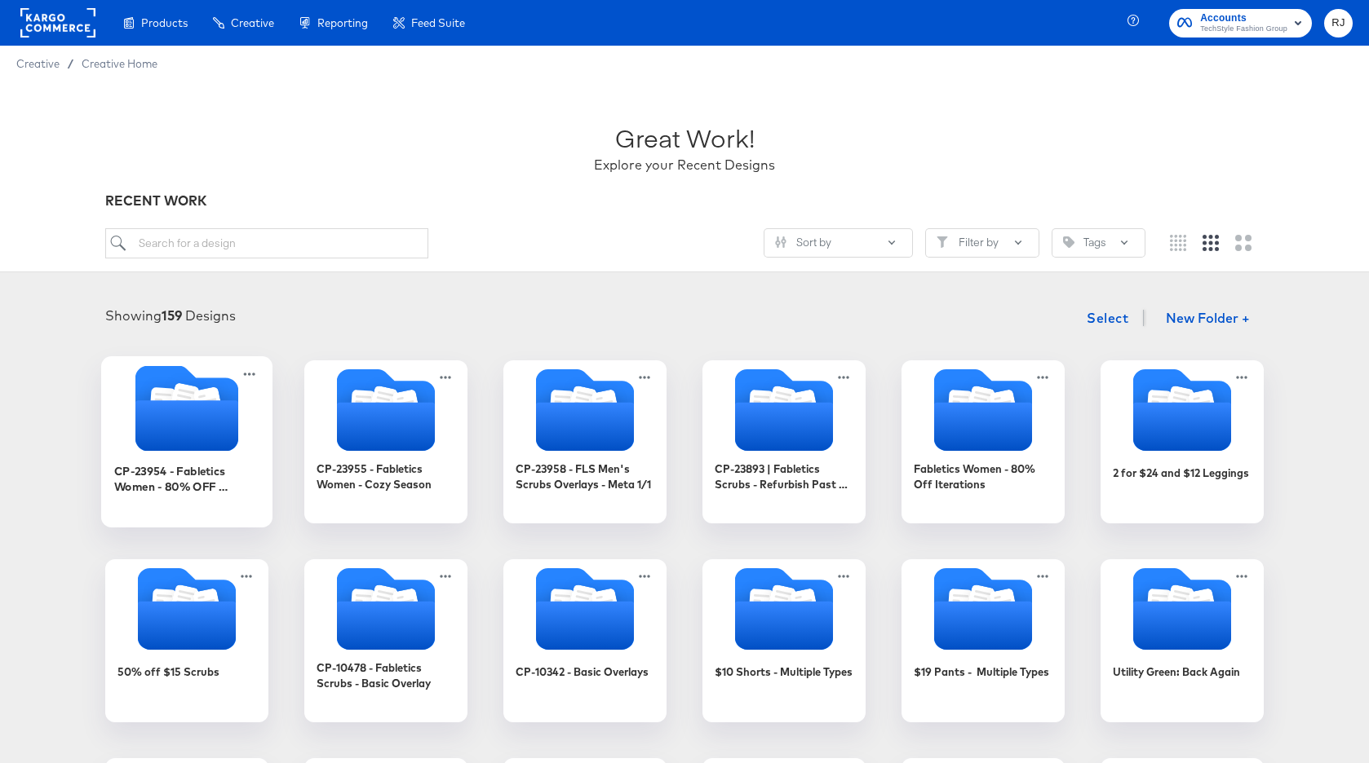
click at [179, 423] on icon "Folder" at bounding box center [186, 425] width 103 height 51
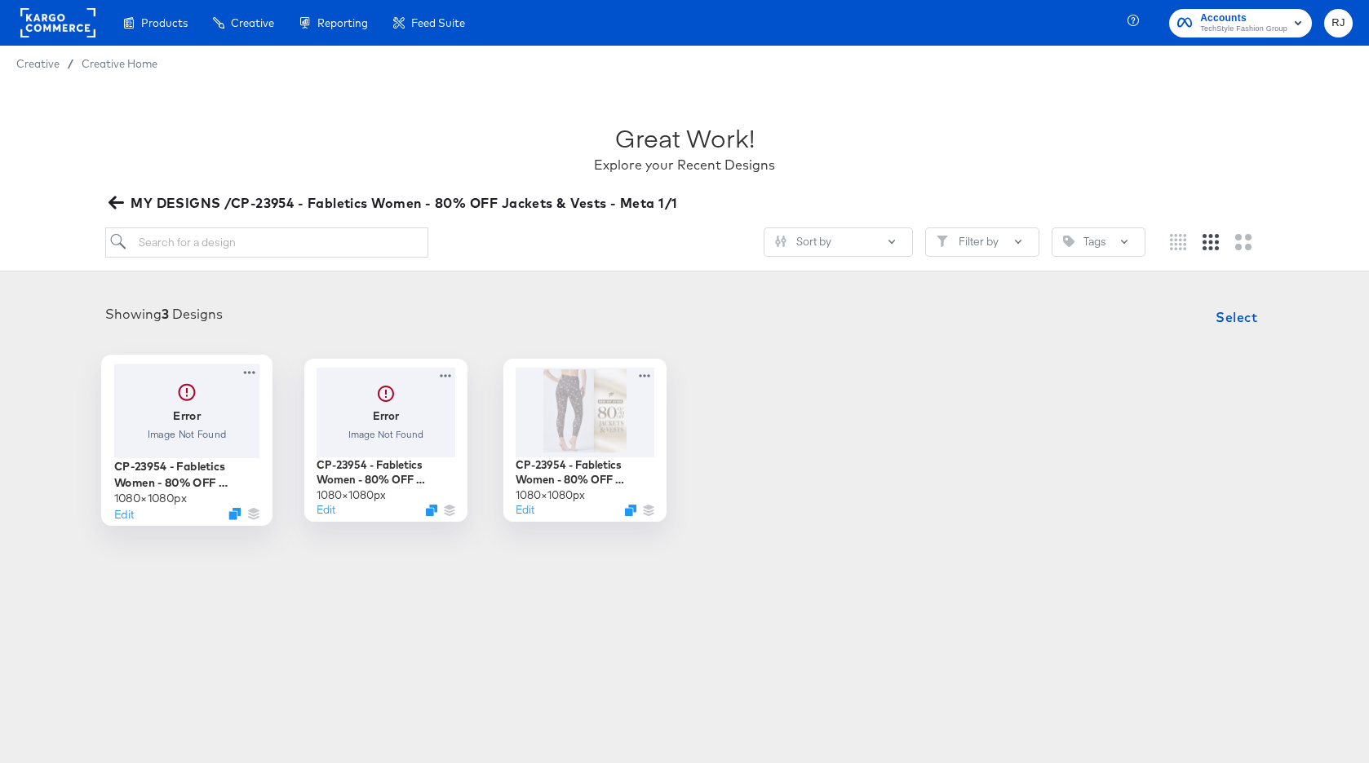
click at [200, 400] on div at bounding box center [187, 411] width 146 height 94
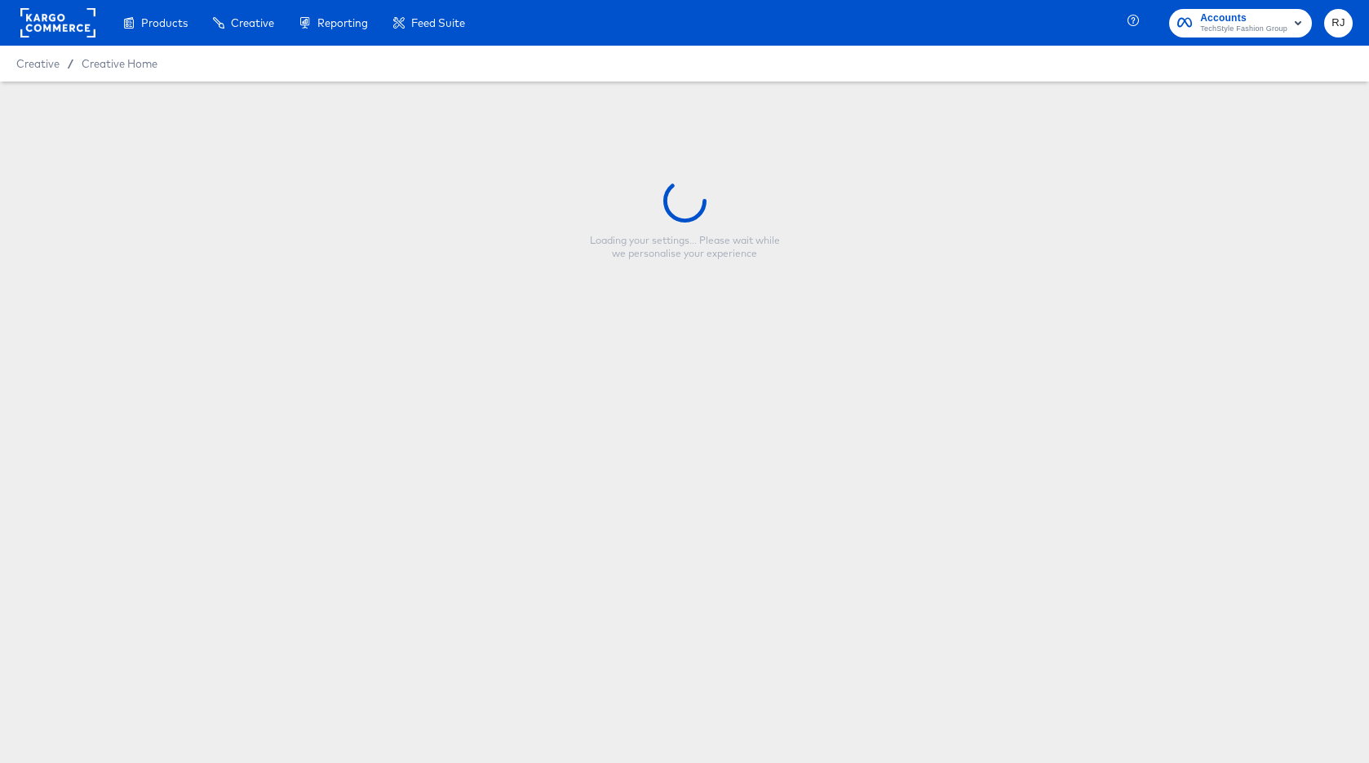
type input "CP-23954 - Fabletics Women - 80% OFF Jackets & Vests - V2 Multi"
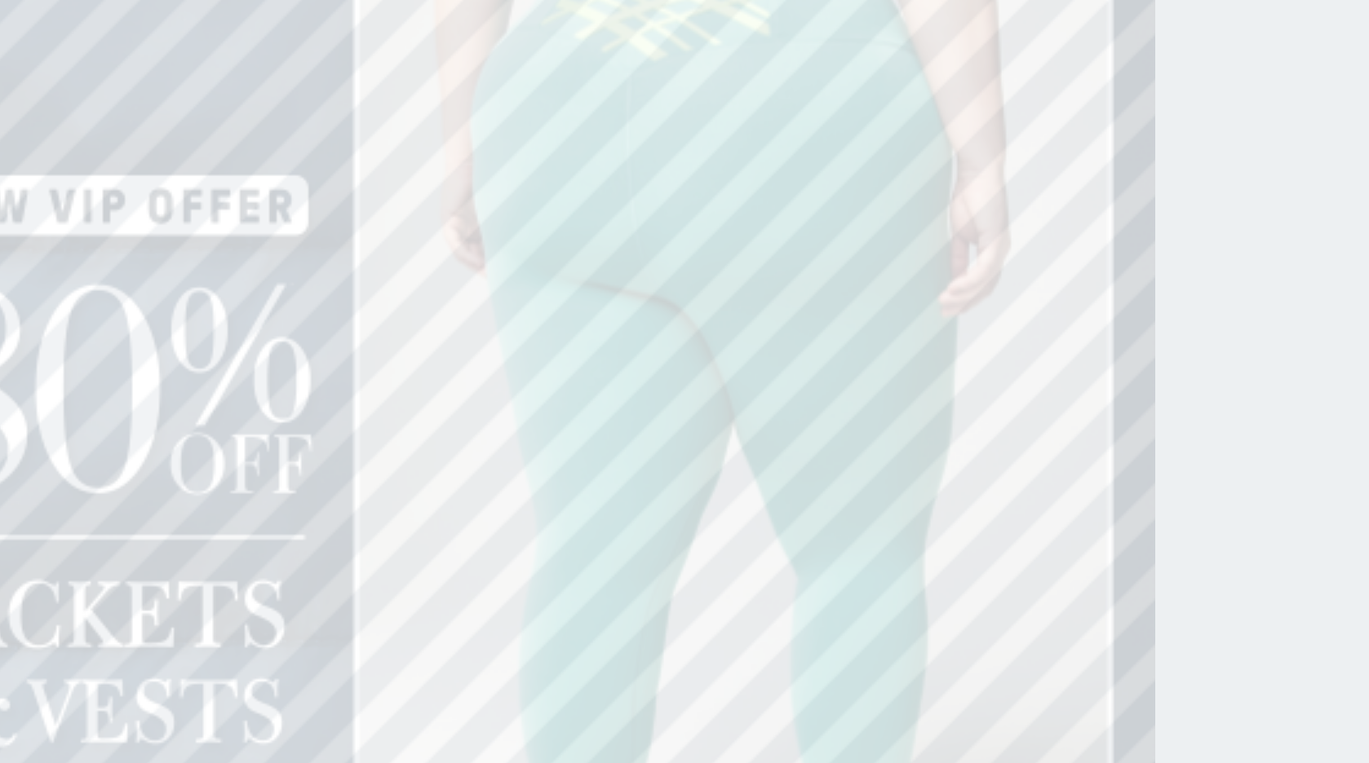
type input "429"
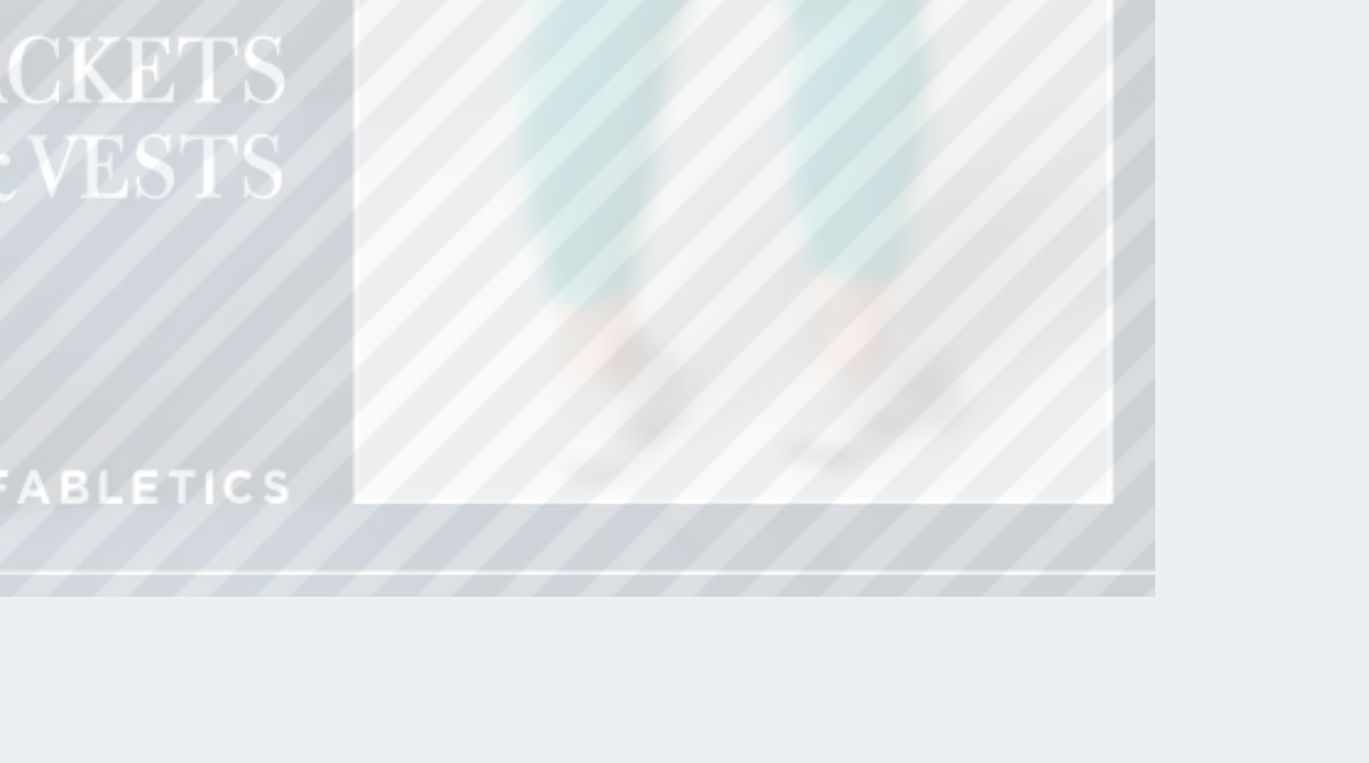
type input "922"
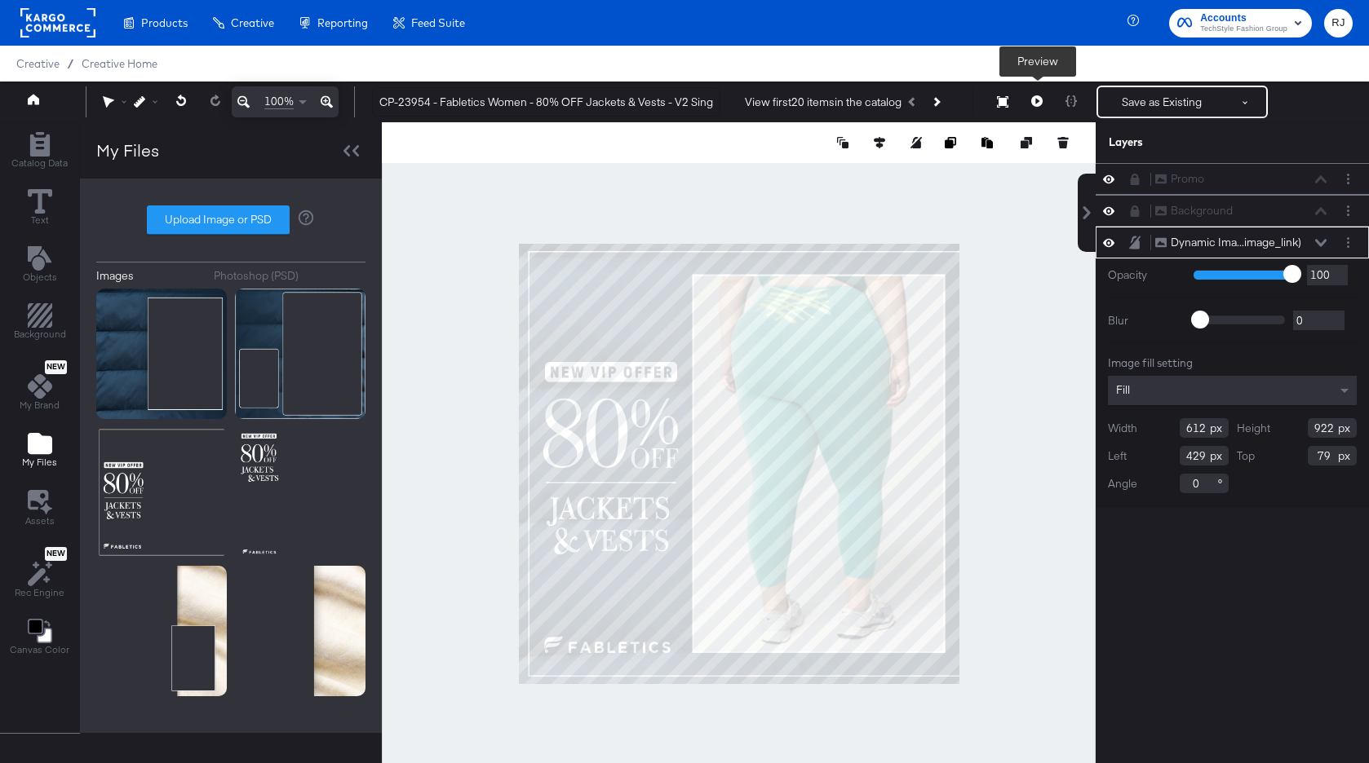
click at [1035, 103] on icon at bounding box center [1036, 100] width 11 height 11
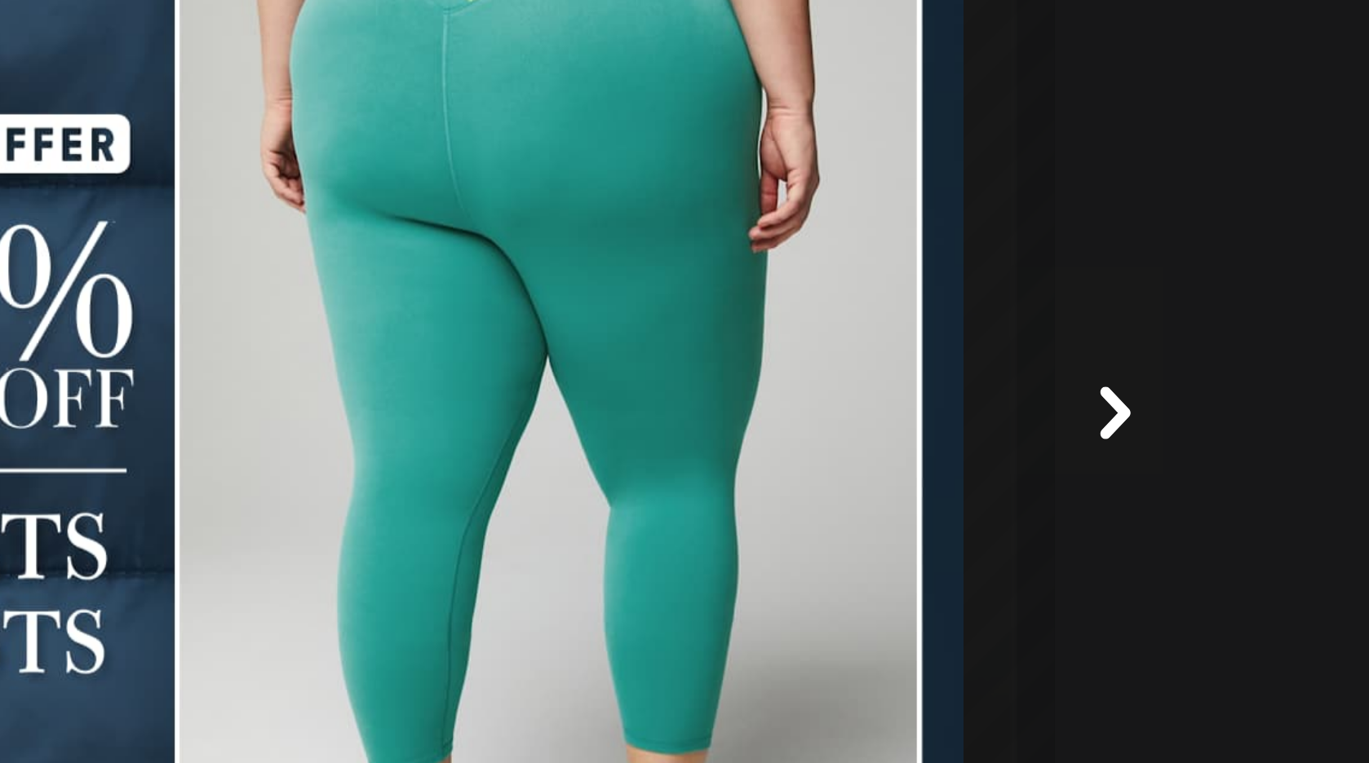
click at [981, 439] on icon at bounding box center [982, 439] width 20 height 20
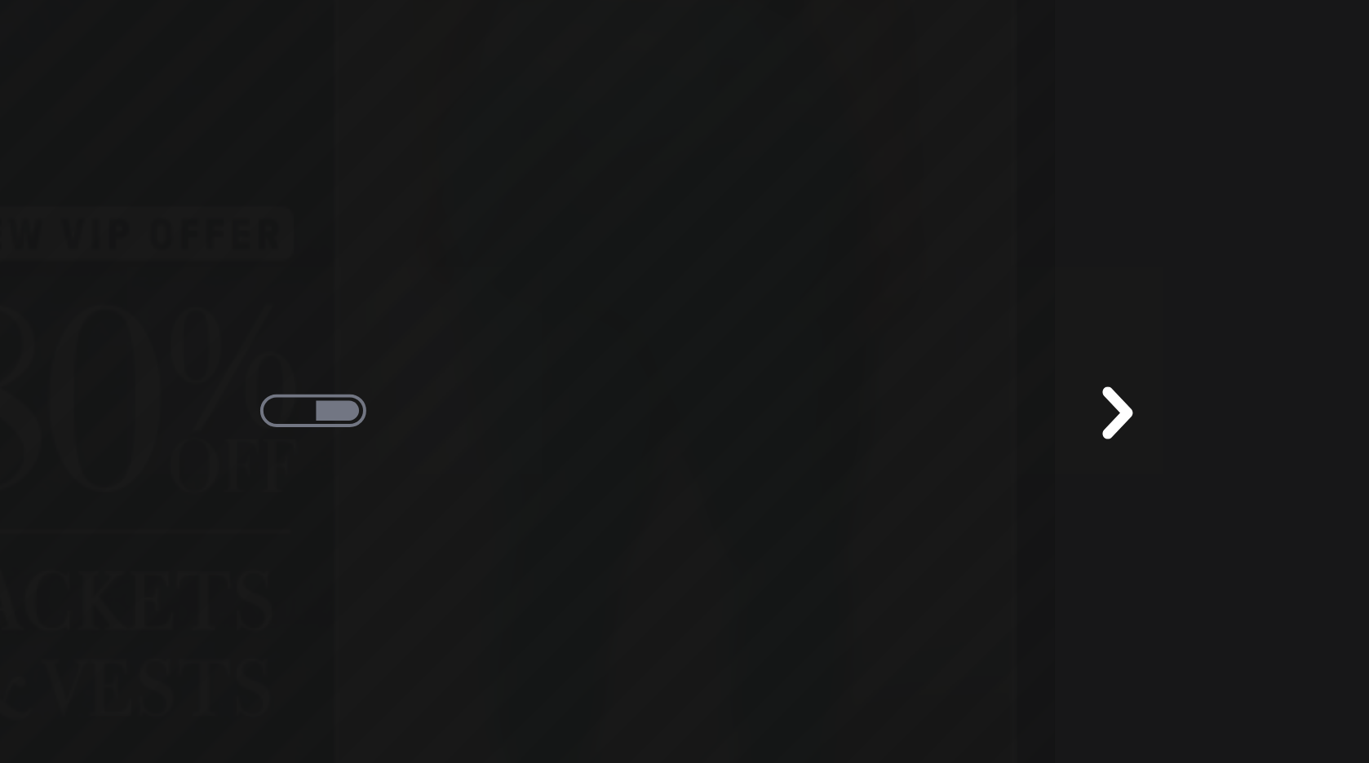
click at [981, 439] on icon at bounding box center [983, 439] width 20 height 20
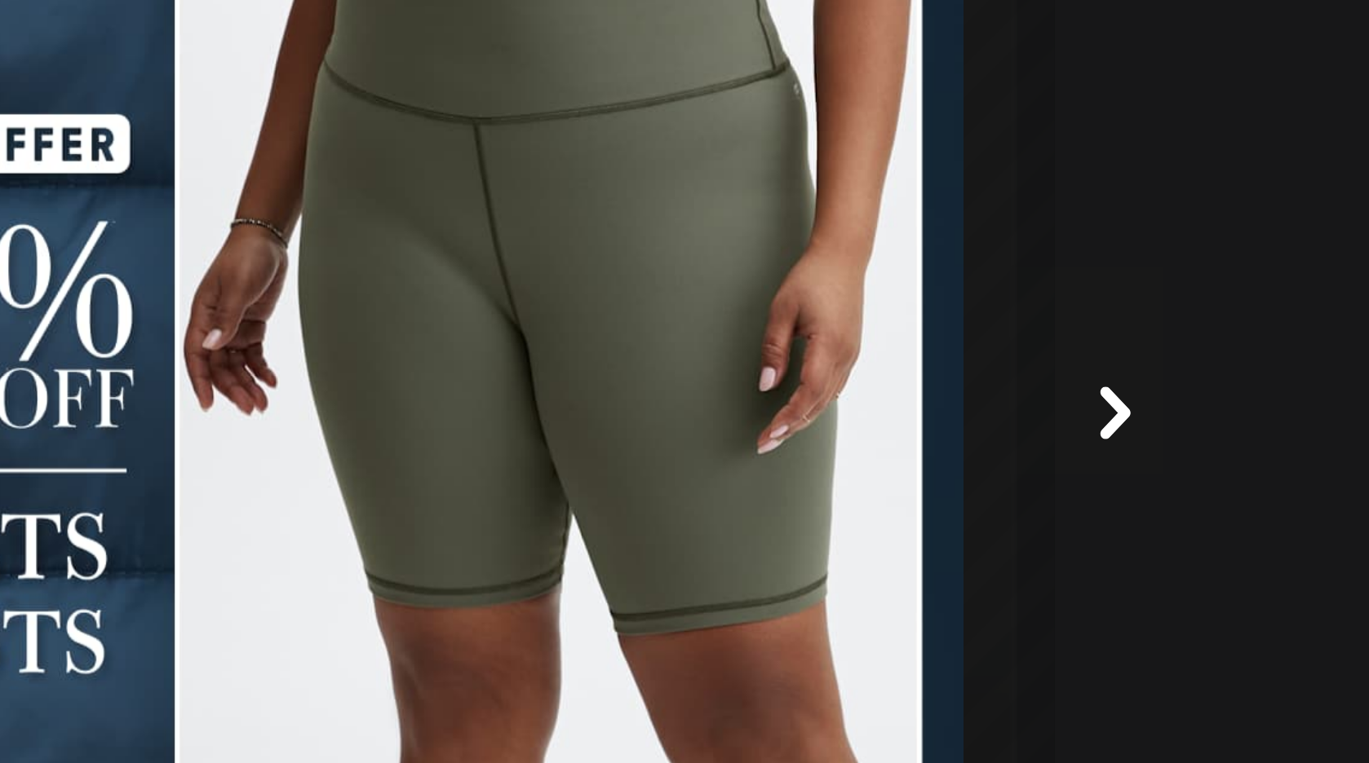
click at [981, 439] on icon at bounding box center [982, 439] width 20 height 20
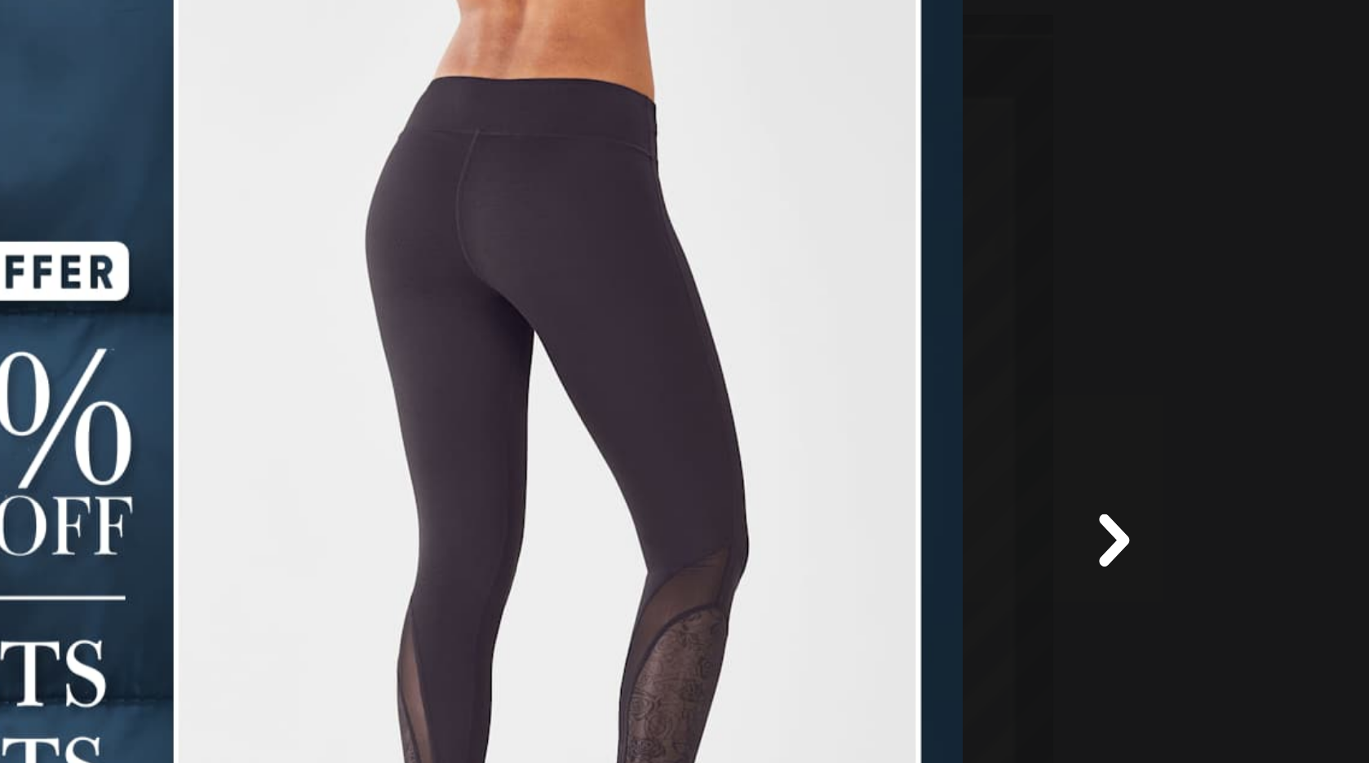
click at [980, 438] on icon at bounding box center [982, 439] width 20 height 20
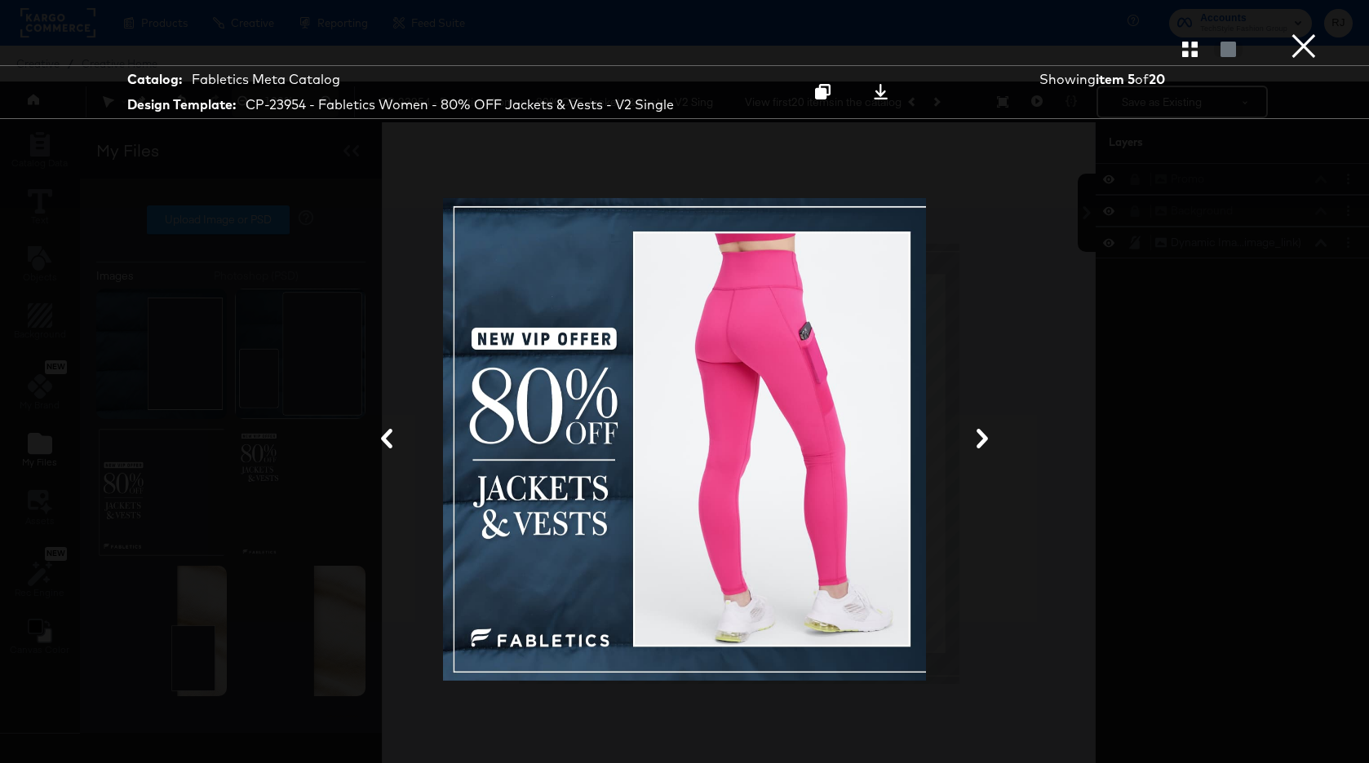
click at [1306, 33] on button "×" at bounding box center [1303, 16] width 33 height 33
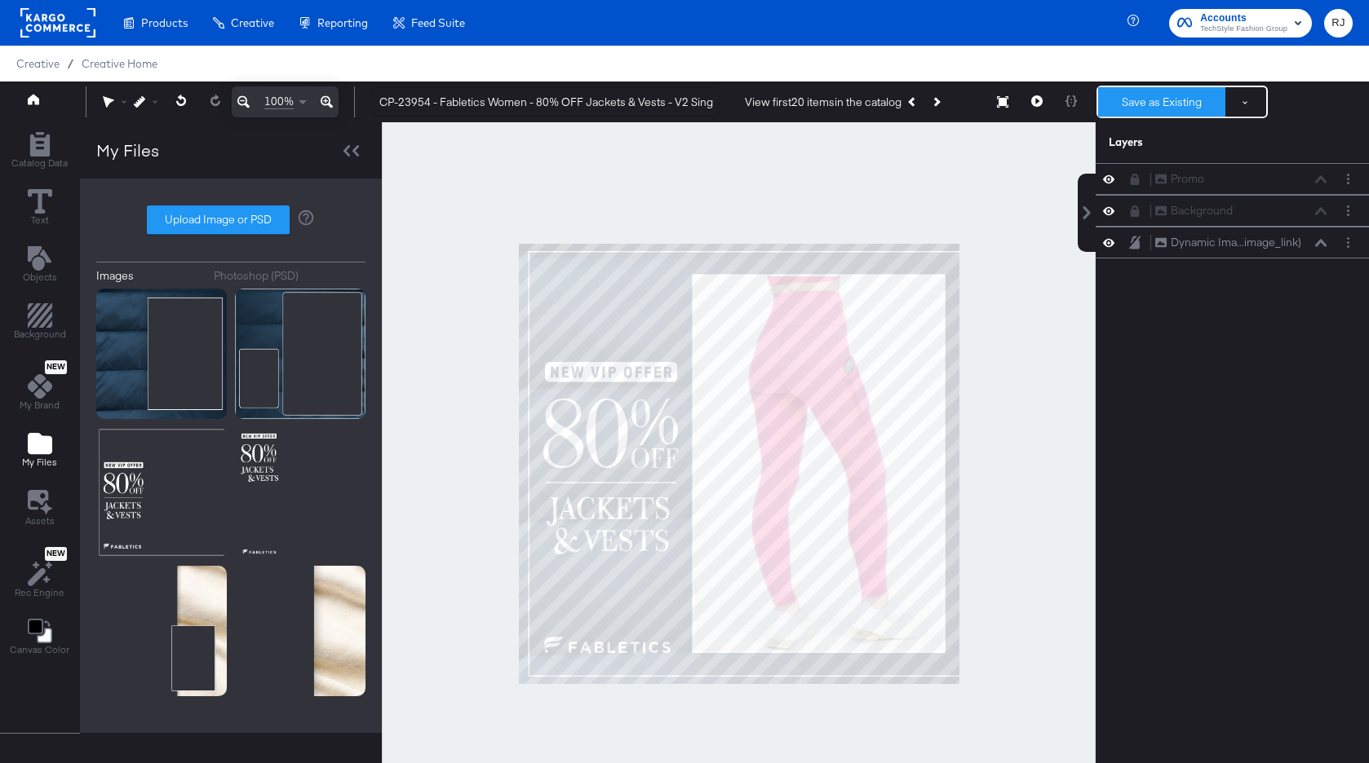
click at [1161, 97] on button "Save as Existing" at bounding box center [1161, 101] width 127 height 29
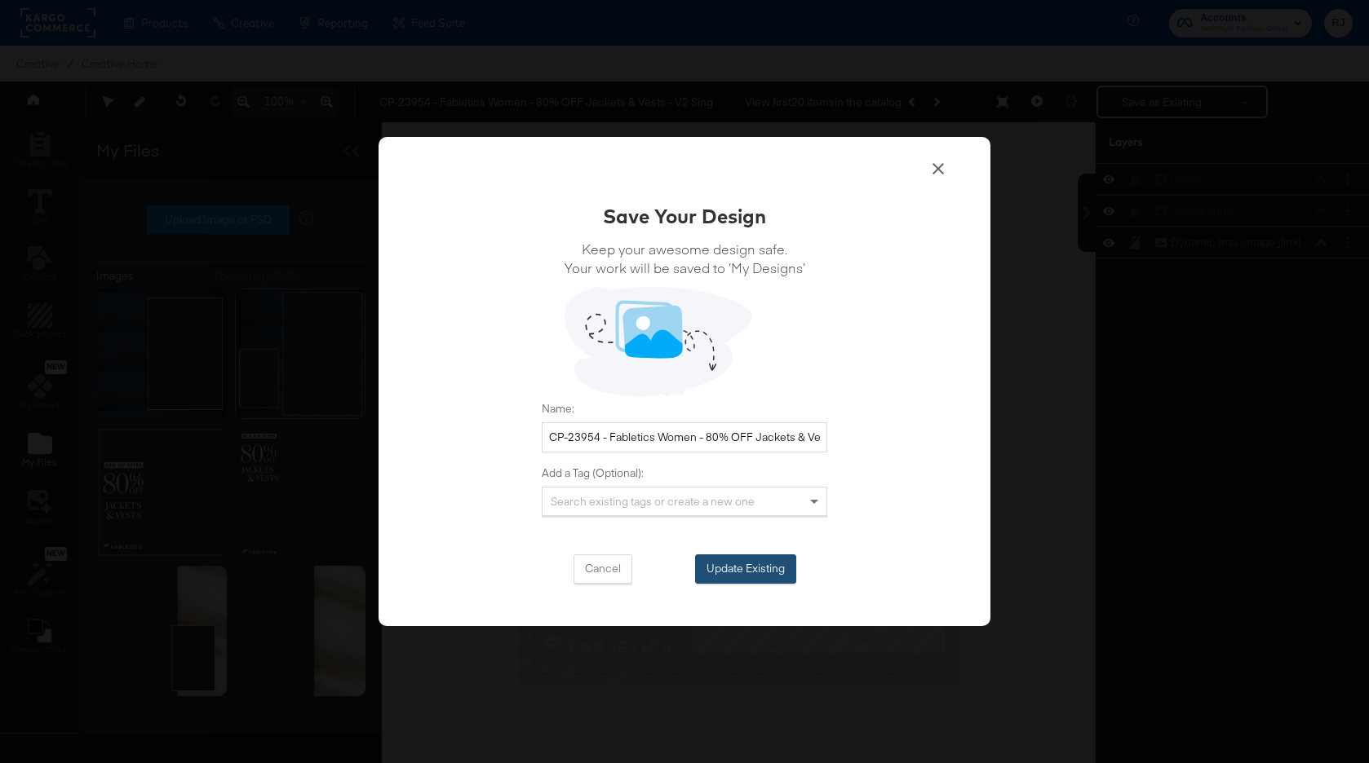
click at [774, 560] on button "Update Existing" at bounding box center [745, 569] width 101 height 29
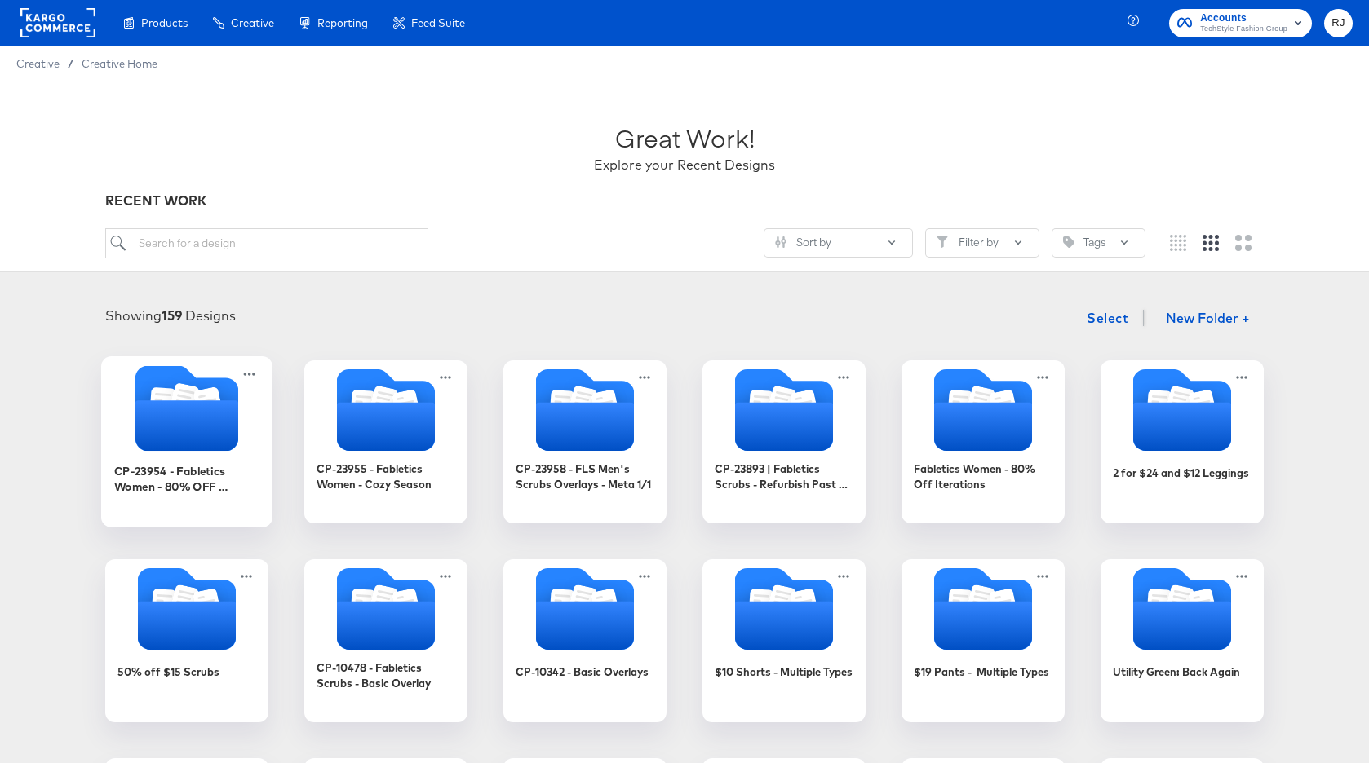
click at [162, 421] on icon "Folder" at bounding box center [186, 425] width 103 height 51
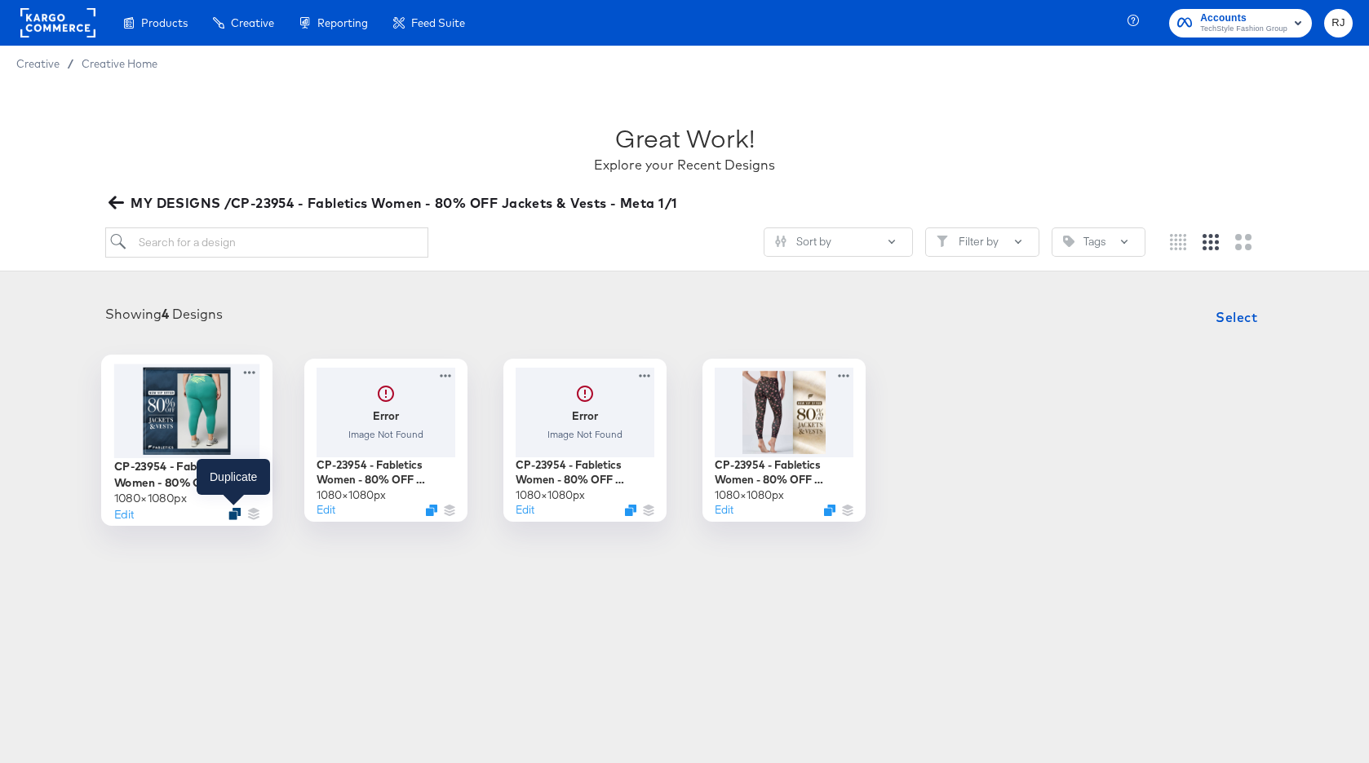
click at [229, 515] on icon "Duplicate" at bounding box center [234, 513] width 12 height 12
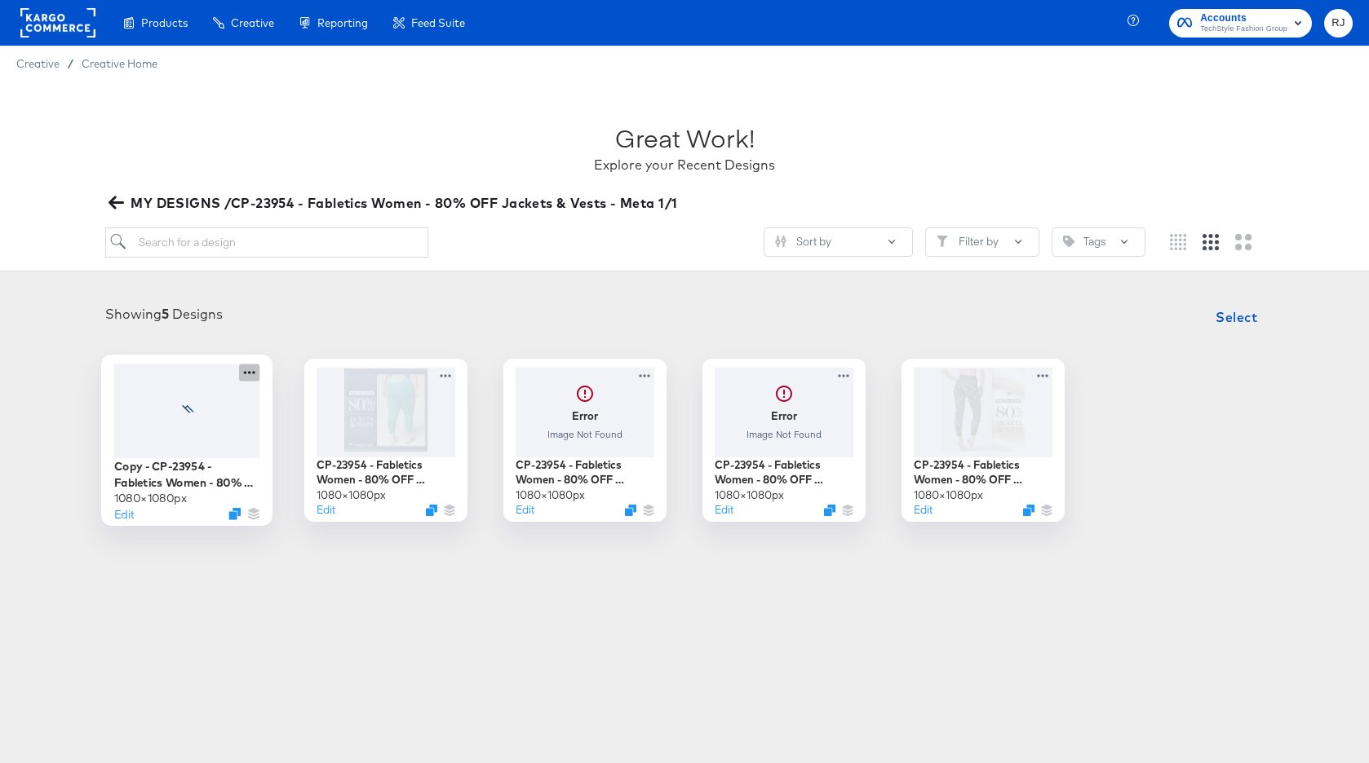
click at [248, 371] on icon at bounding box center [249, 372] width 20 height 17
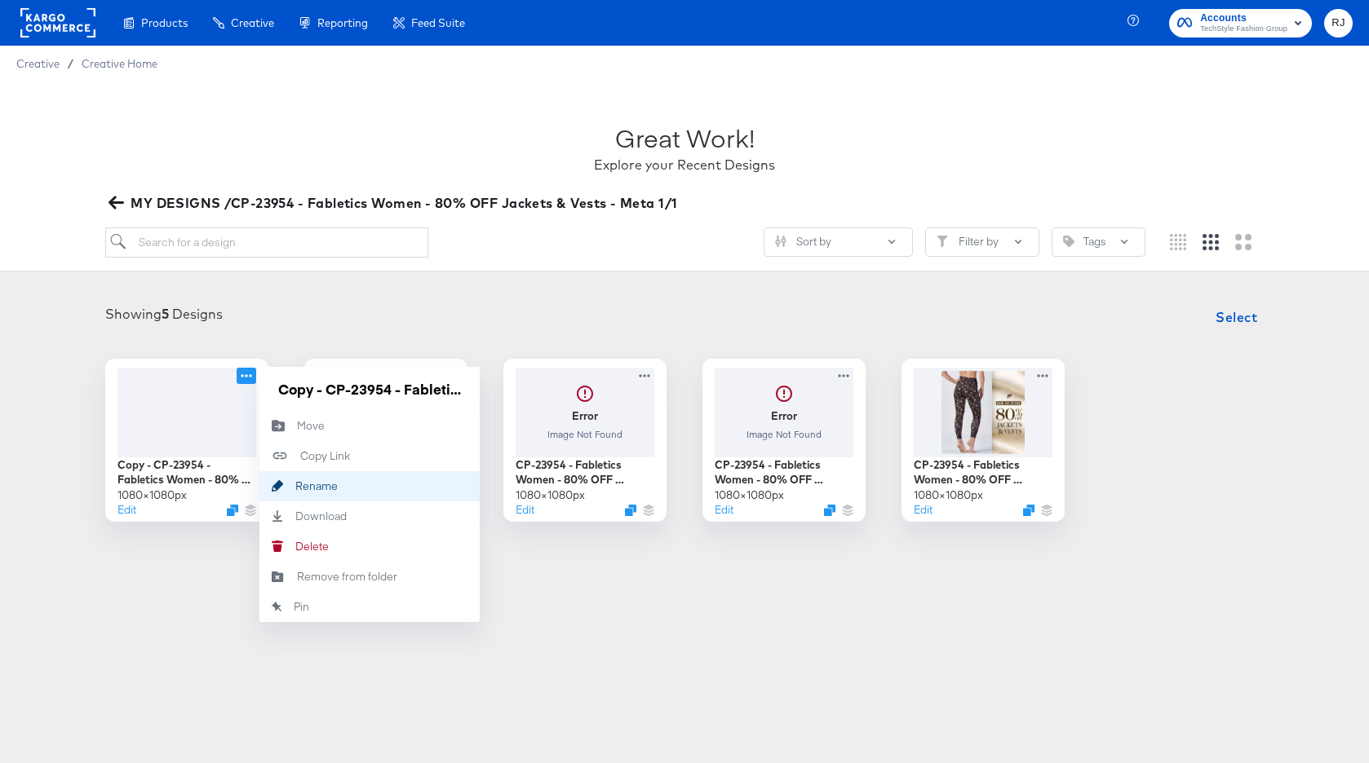
click at [295, 486] on div "Rename Rename" at bounding box center [295, 486] width 0 height 0
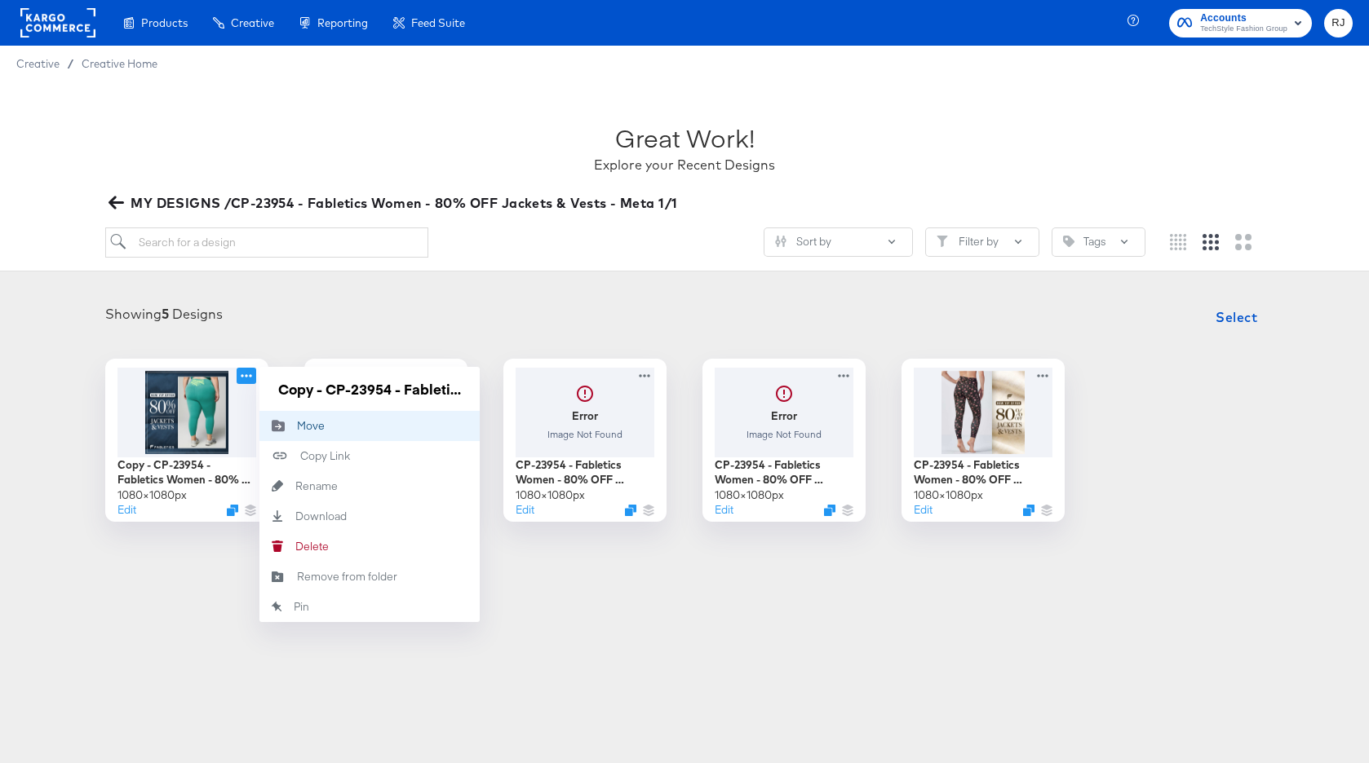
scroll to position [0, 314]
click at [414, 384] on input "Copy - CP-23954 - Fabletics Women - 80% OFF Jackets & Vests - V2 Single" at bounding box center [370, 389] width 196 height 33
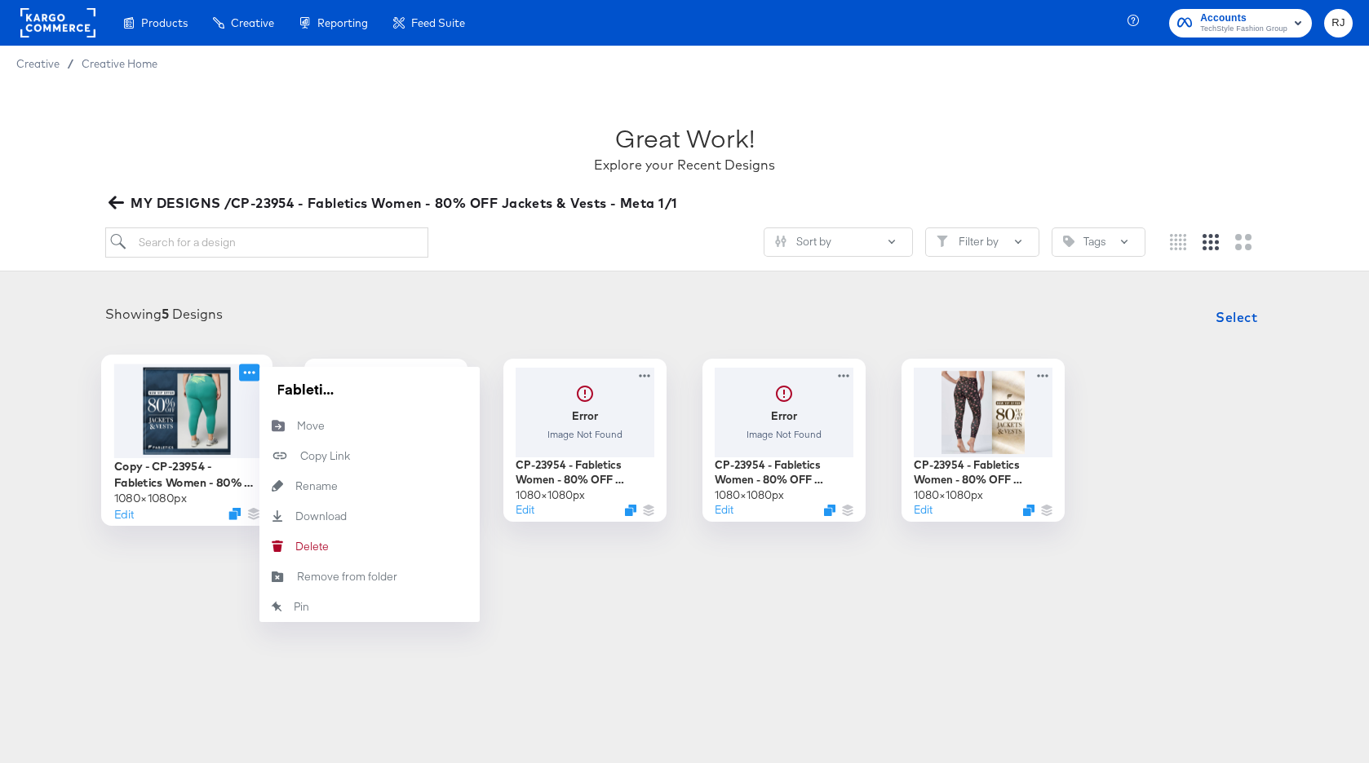
scroll to position [0, 0]
drag, startPoint x: 294, startPoint y: 386, endPoint x: 237, endPoint y: 386, distance: 57.9
click at [237, 386] on div "Copy - CP-23954 - Fabletics Women - 80% OFF Jackets & Vests - V2 Single 1080 × …" at bounding box center [186, 440] width 163 height 163
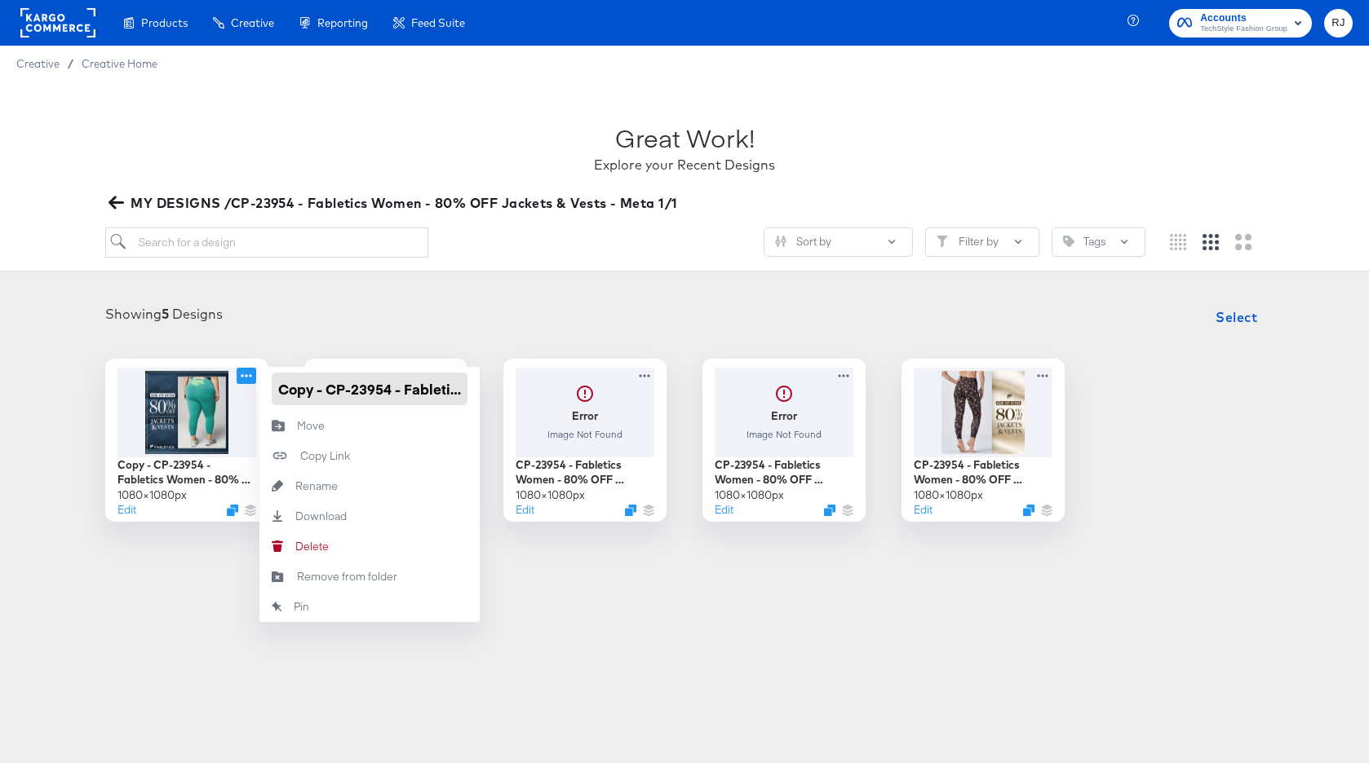
click at [308, 394] on input "Copy - CP-23954 - Fabletics Women - 80% OFF Jackets & Vests - V3 Single" at bounding box center [370, 389] width 196 height 33
click at [327, 395] on input "Copy - CP-23954 - Fabletics Women - 80% OFF Jackets & Vests - V3 Single" at bounding box center [370, 389] width 196 height 33
drag, startPoint x: 327, startPoint y: 393, endPoint x: 272, endPoint y: 392, distance: 55.5
click at [272, 392] on input "Copy - CP-23954 - Fabletics Women - 80% OFF Jackets & Vests - V3 Single" at bounding box center [370, 389] width 196 height 33
type input "CP-23954 - Fabletics Women - 80% OFF Jackets & Vests - V3 Single"
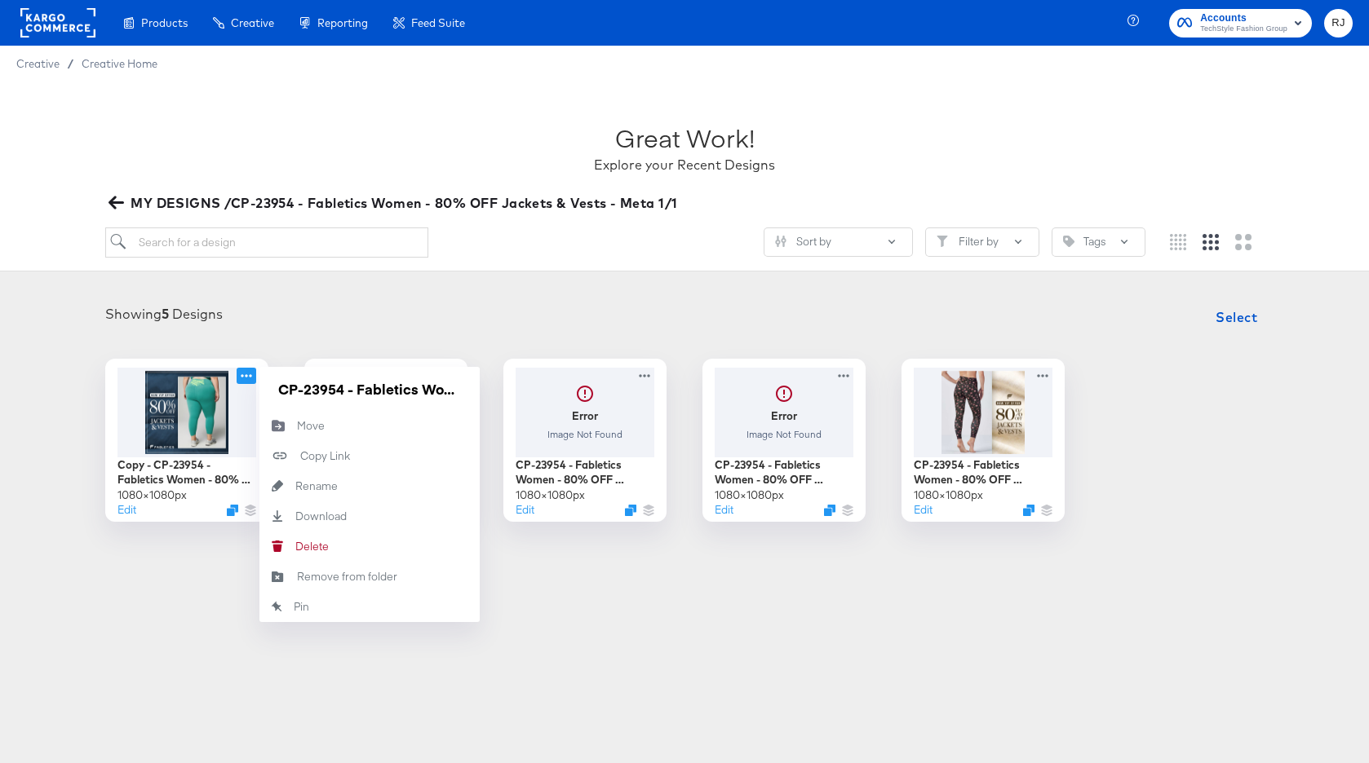
click at [363, 325] on div "Showing 5 Designs Select" at bounding box center [684, 317] width 1336 height 33
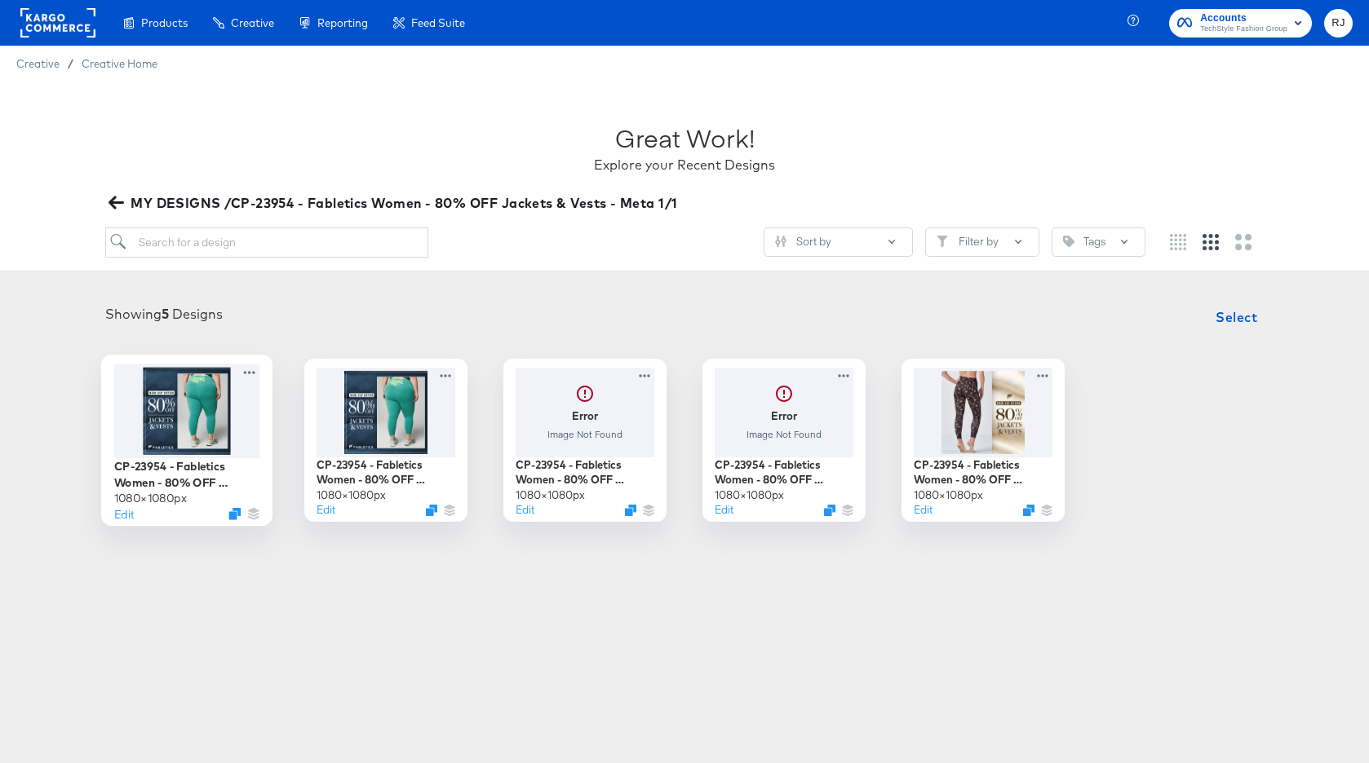
click at [199, 416] on div at bounding box center [187, 411] width 146 height 94
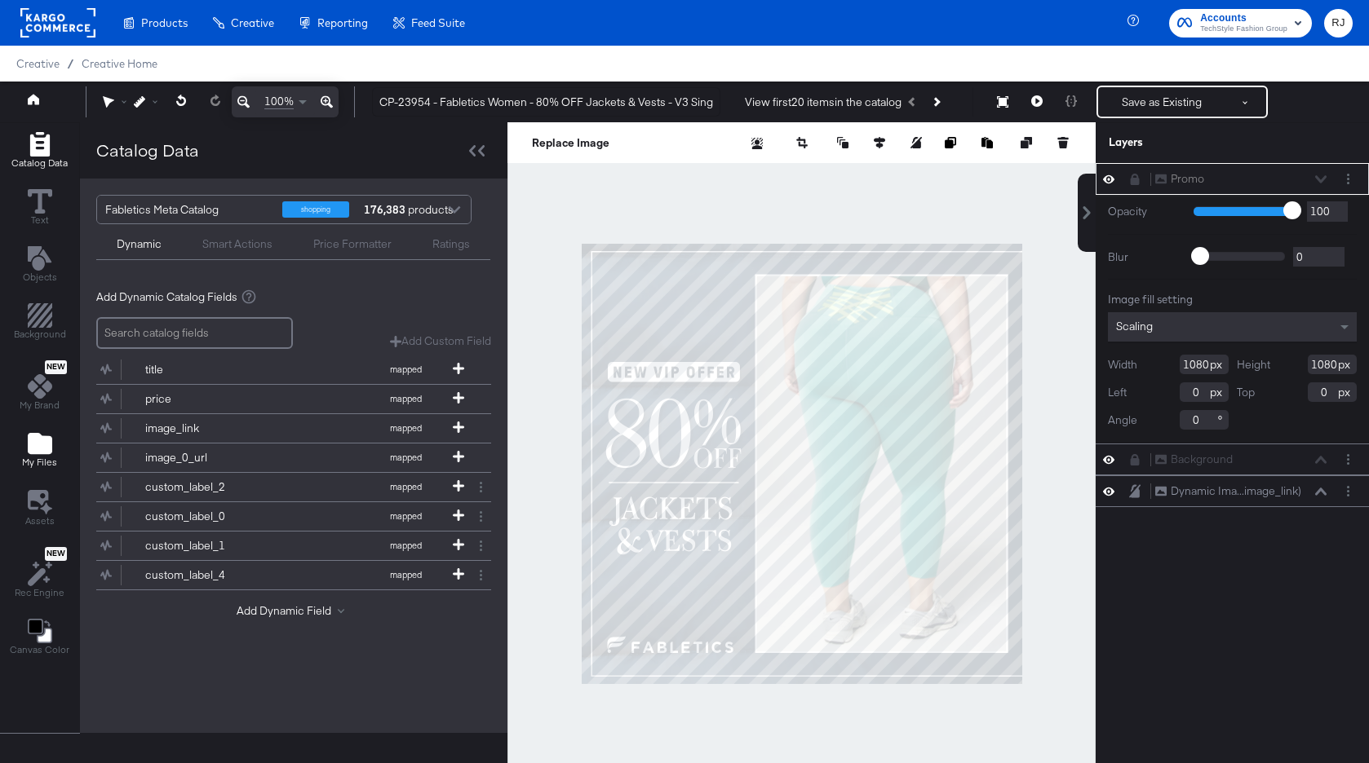
click at [37, 443] on icon "Add Files" at bounding box center [40, 443] width 24 height 21
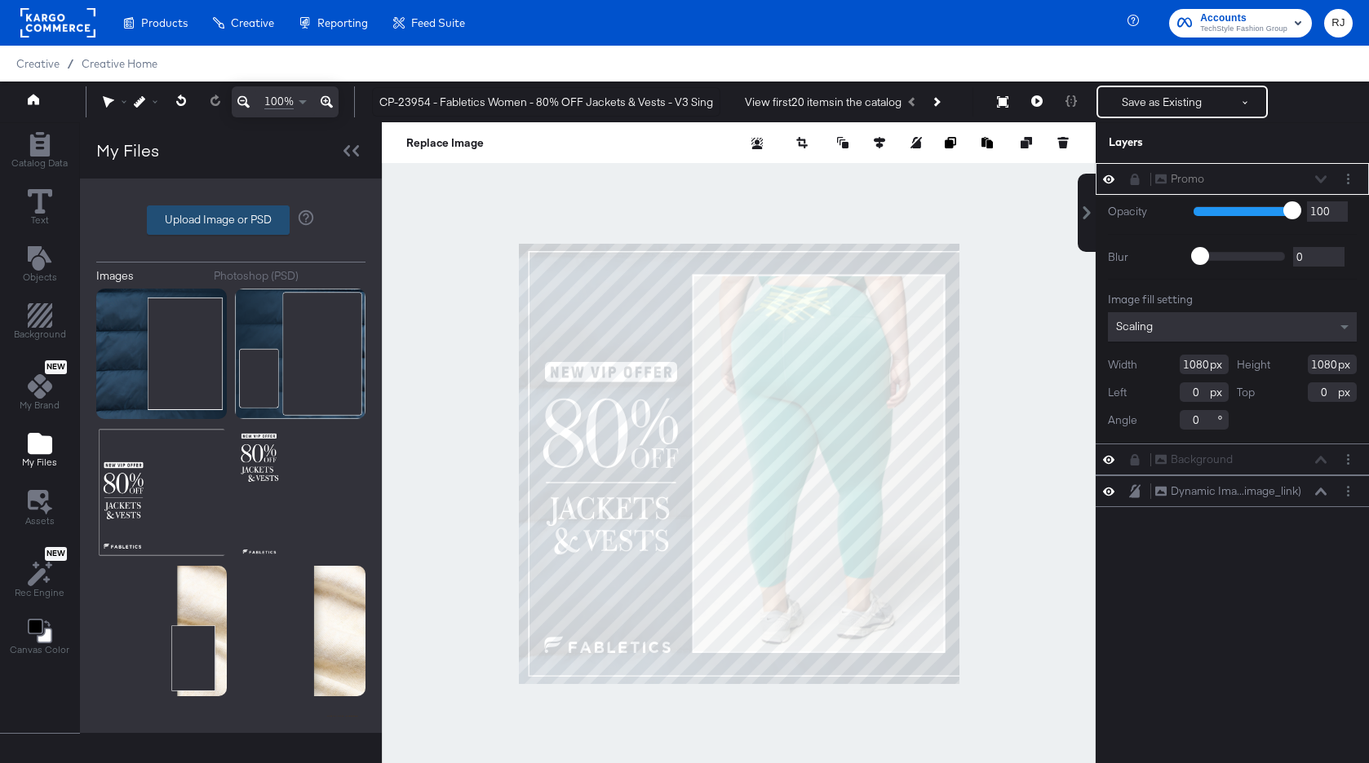
click at [193, 219] on label "Upload Image or PSD" at bounding box center [218, 220] width 141 height 28
click at [231, 220] on input "Upload Image or PSD" at bounding box center [231, 220] width 0 height 0
type input "C:\fakepath\Background - V3 single.png"
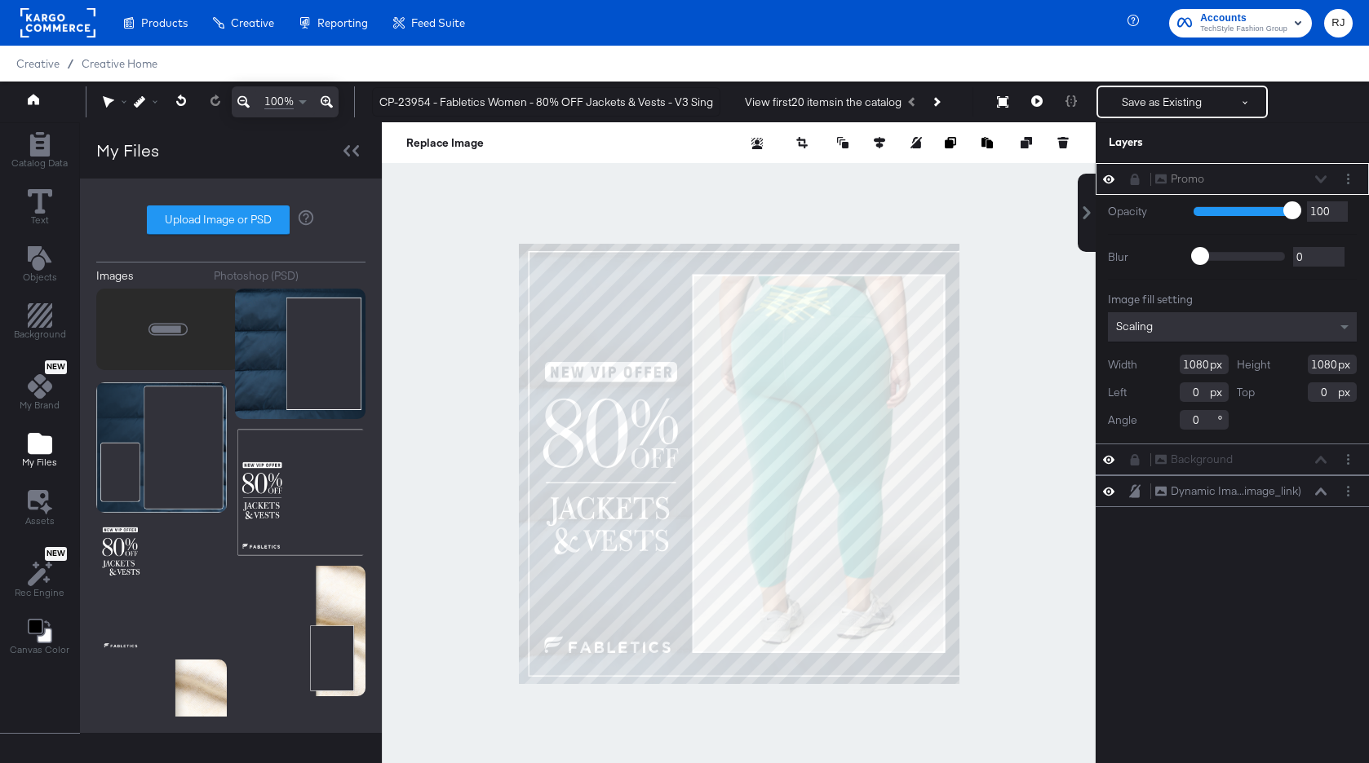
click at [1134, 179] on icon at bounding box center [1134, 179] width 9 height 11
click at [1353, 176] on button "Layer Options" at bounding box center [1347, 178] width 17 height 17
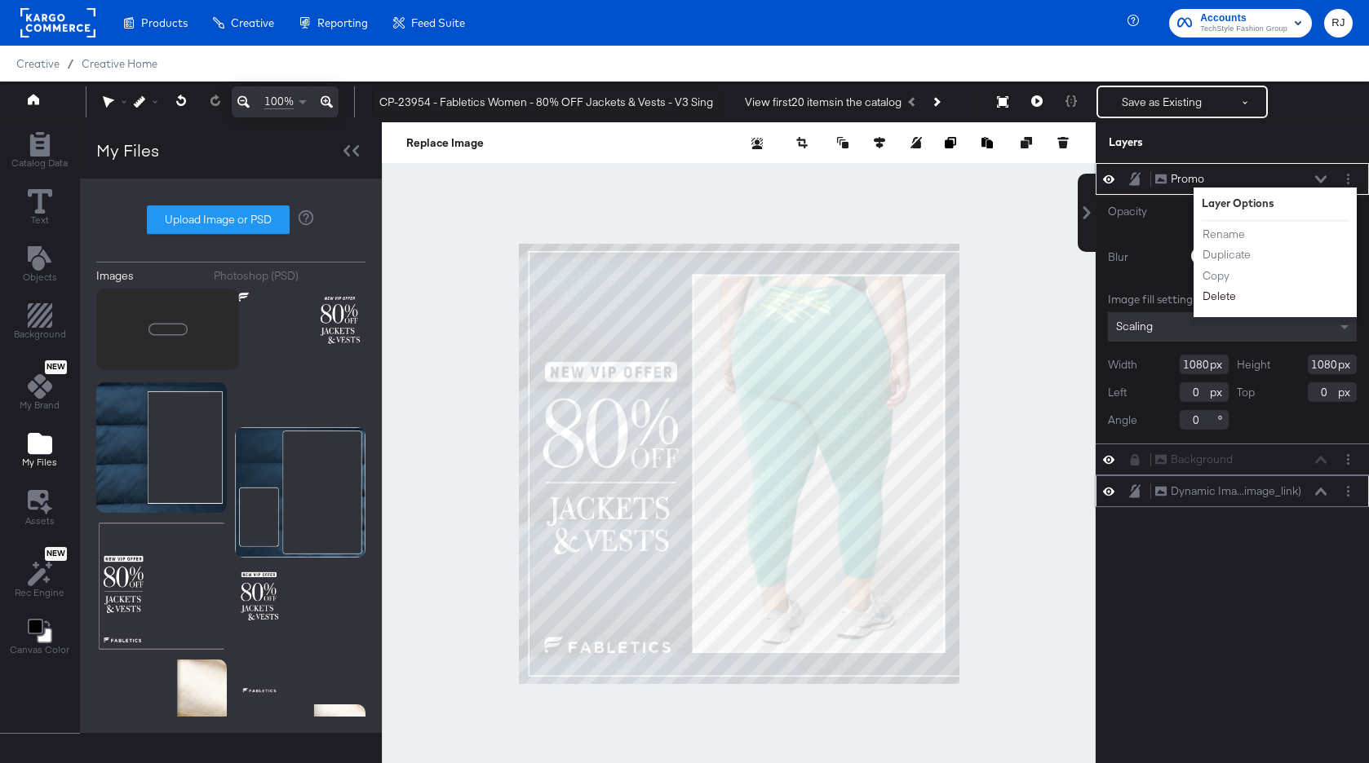
click at [1219, 295] on button "Delete" at bounding box center [1218, 296] width 35 height 17
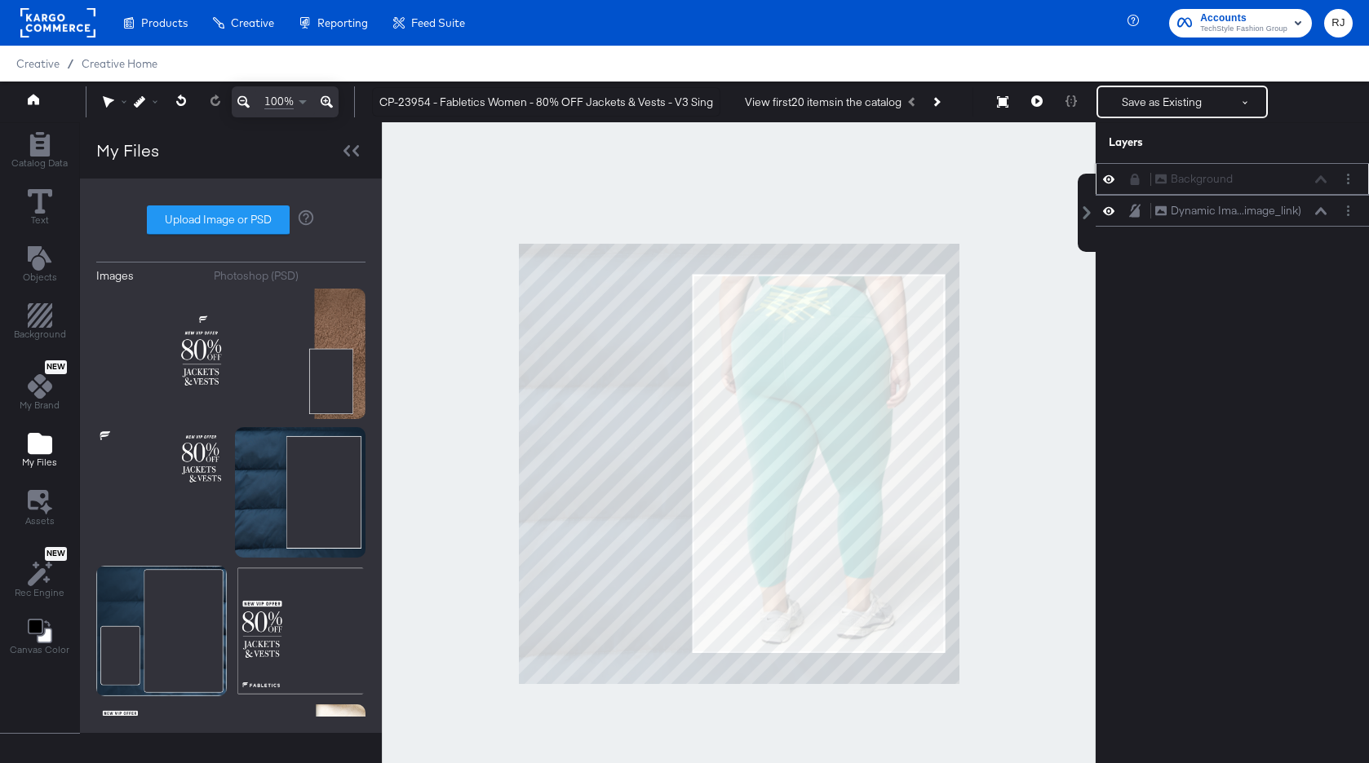
click at [1134, 184] on icon at bounding box center [1134, 179] width 9 height 11
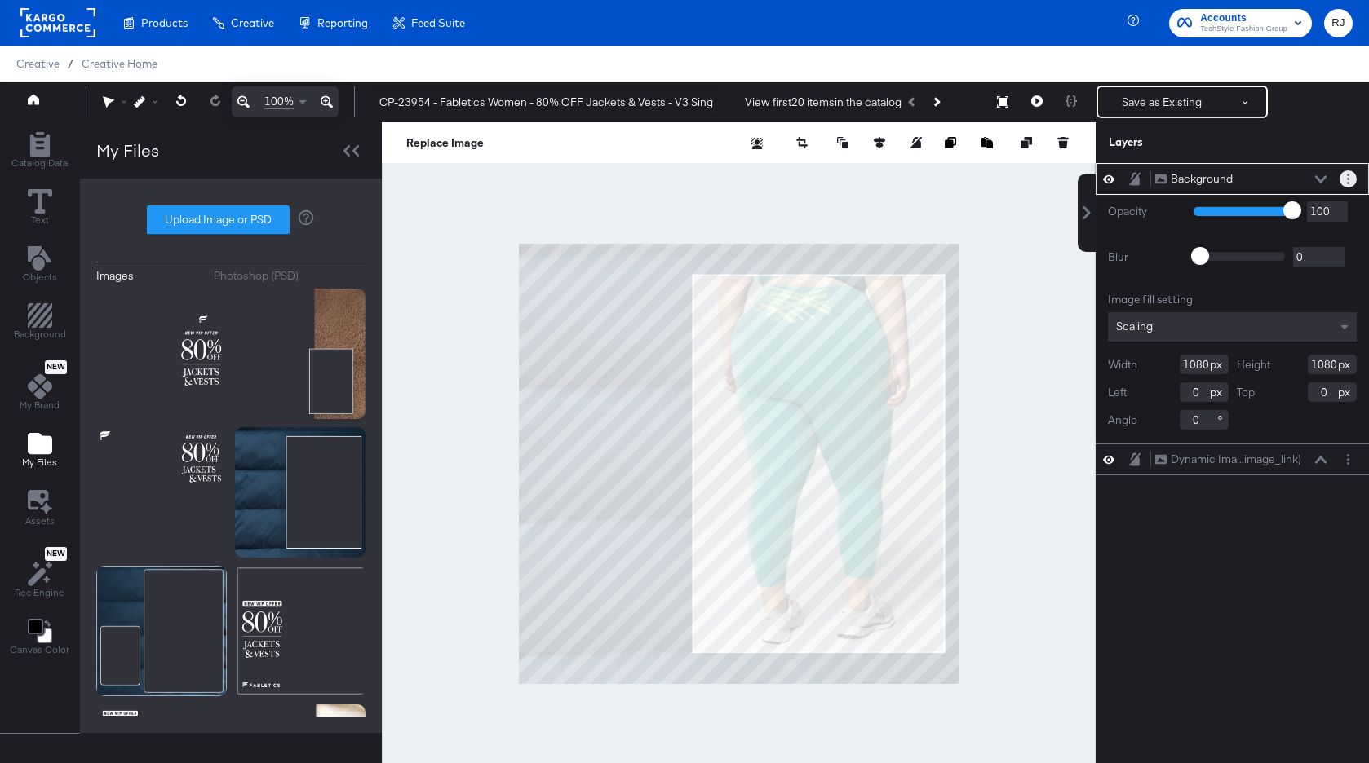
click at [1347, 179] on circle "Layer Options" at bounding box center [1348, 179] width 2 height 2
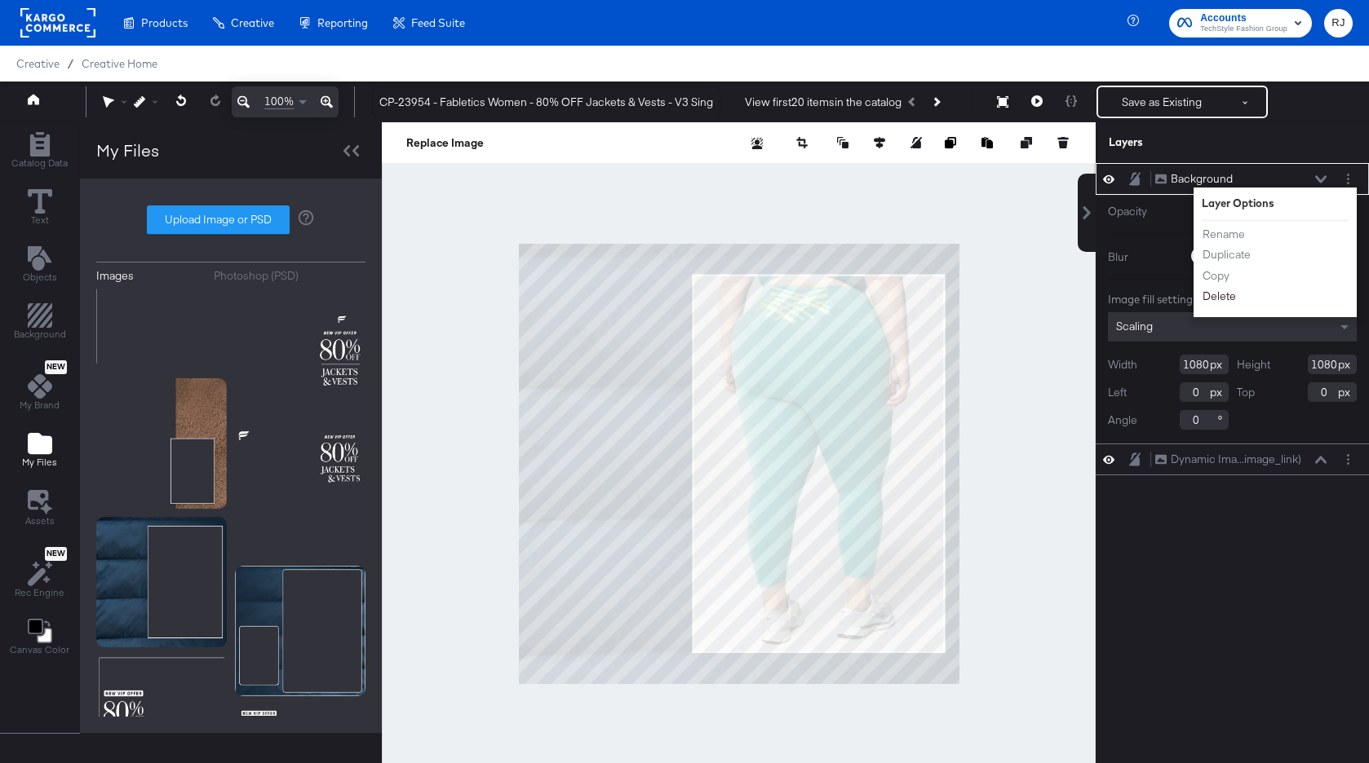
click at [1220, 295] on button "Delete" at bounding box center [1218, 296] width 35 height 17
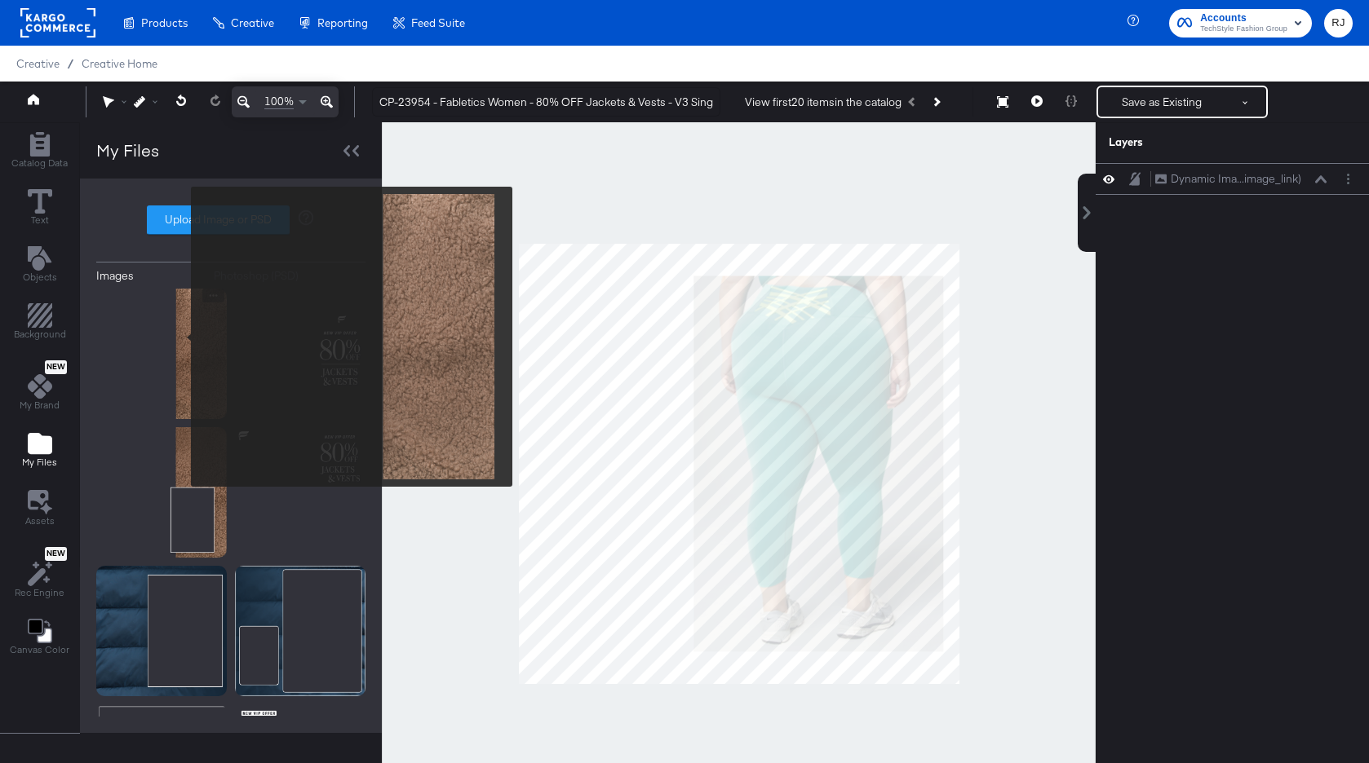
click at [181, 336] on img at bounding box center [161, 354] width 130 height 130
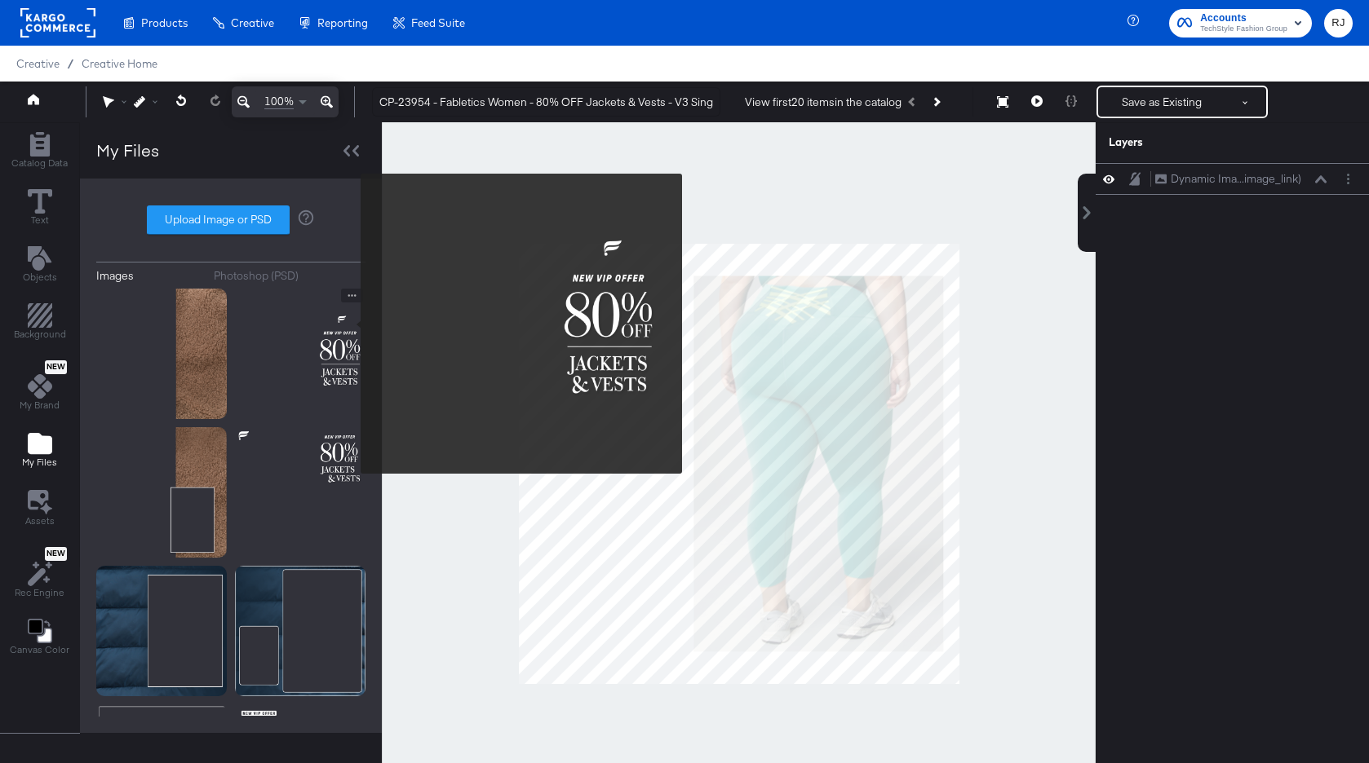
click at [350, 324] on img at bounding box center [300, 354] width 130 height 130
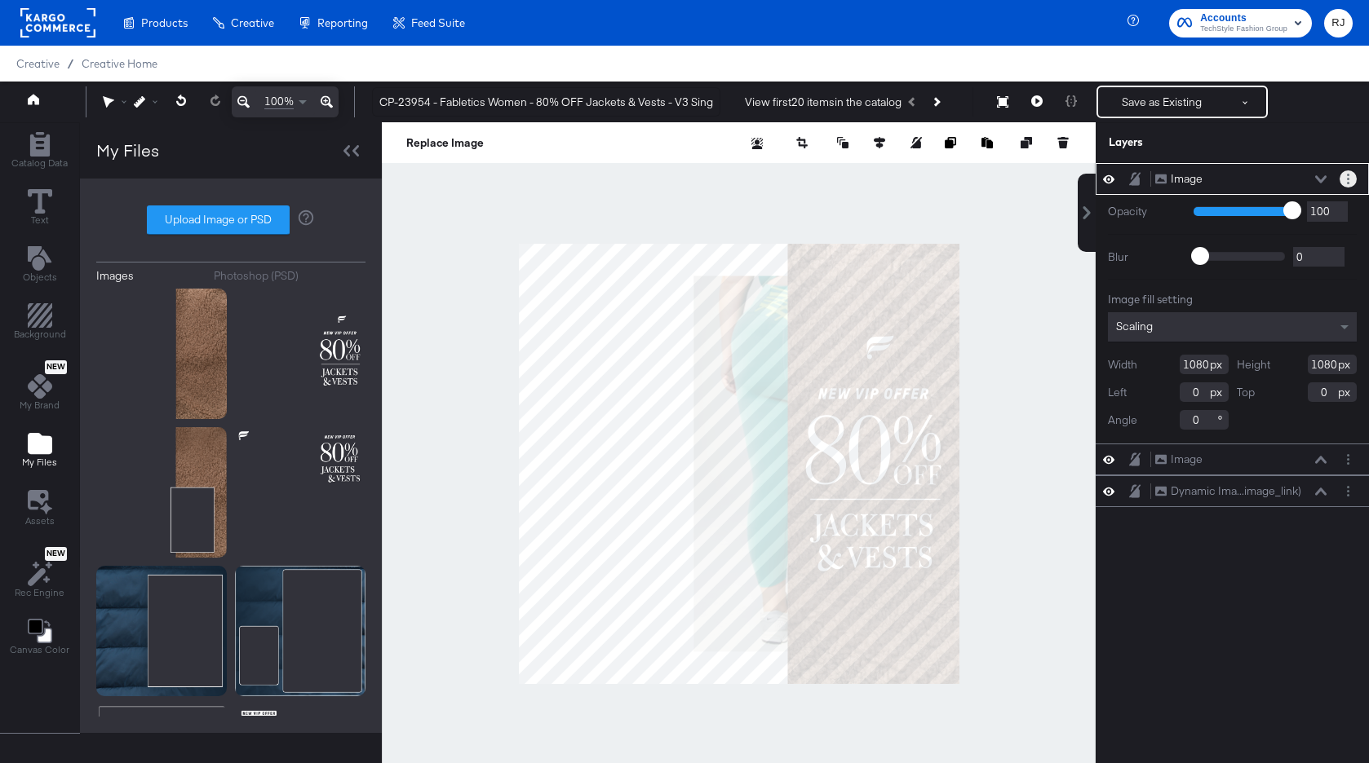
click at [1347, 175] on icon "Layer Options" at bounding box center [1348, 179] width 2 height 11
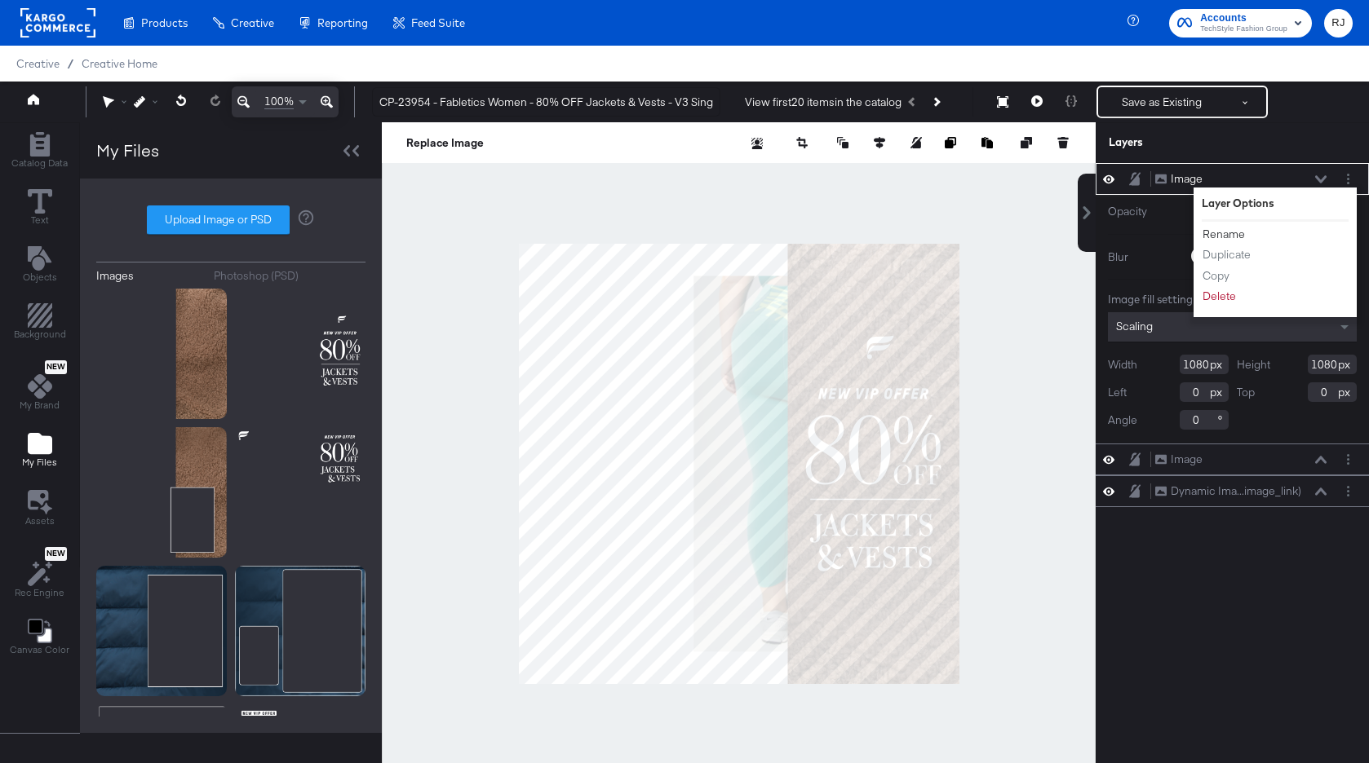
click at [1236, 230] on button "Rename" at bounding box center [1223, 234] width 44 height 17
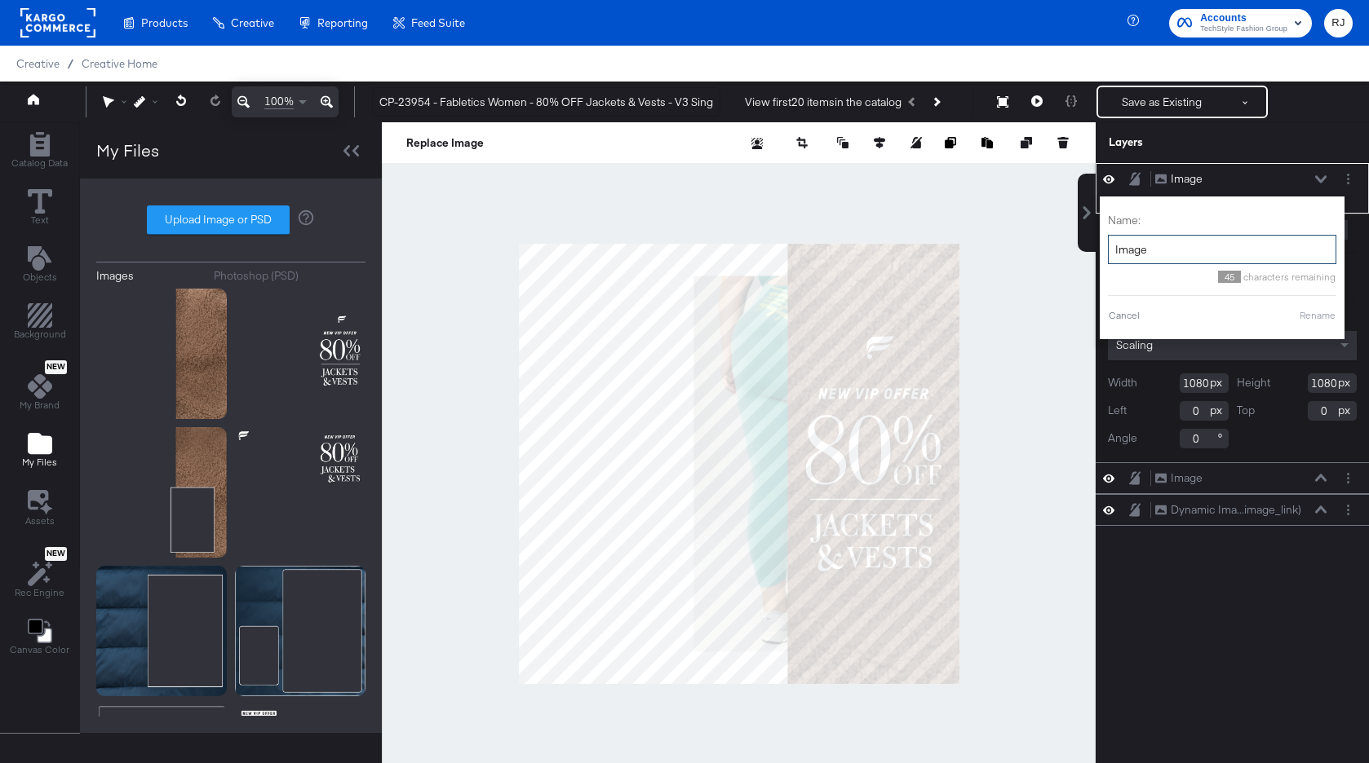
drag, startPoint x: 1218, startPoint y: 247, endPoint x: 1112, endPoint y: 240, distance: 106.3
click at [1112, 240] on input "Image" at bounding box center [1222, 250] width 228 height 30
type input "Promo"
click at [1292, 310] on button "Rename" at bounding box center [1297, 315] width 38 height 15
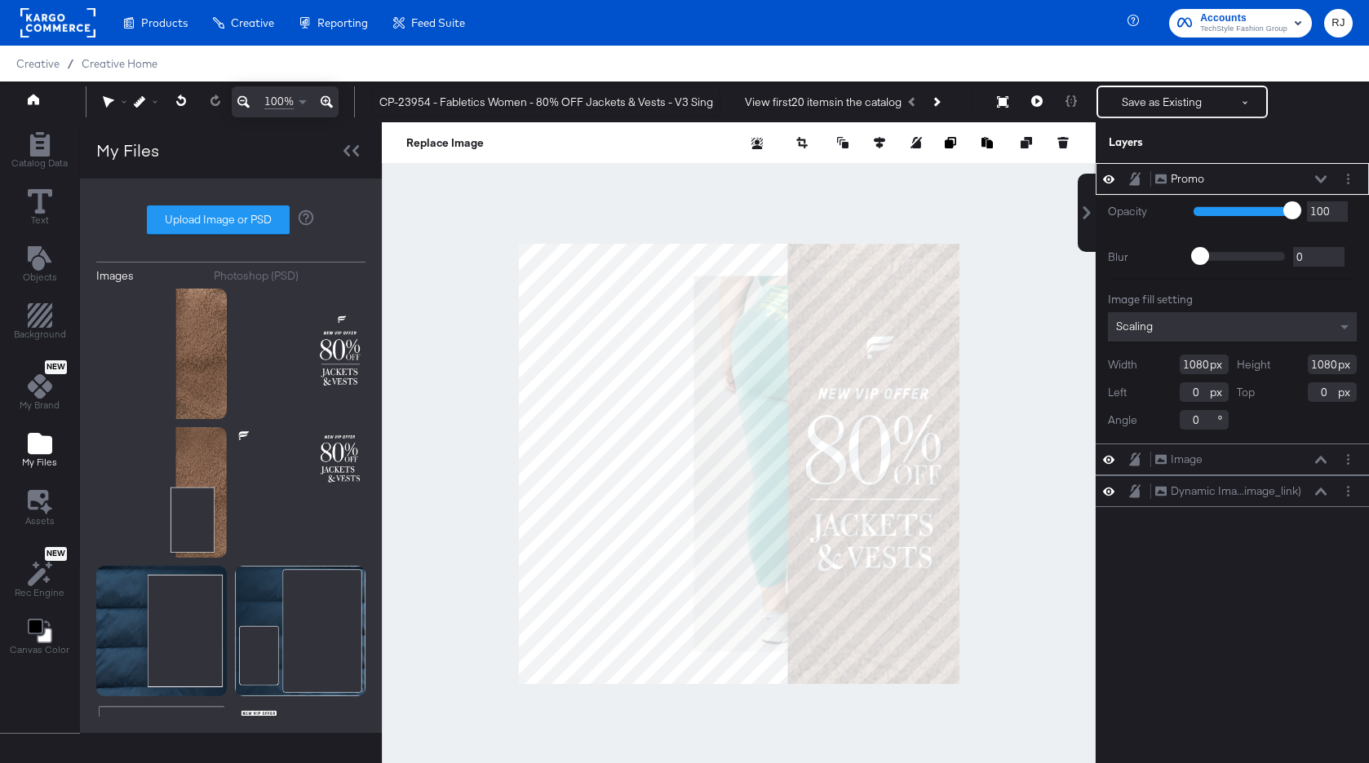
click at [1326, 177] on button at bounding box center [1320, 180] width 13 height 10
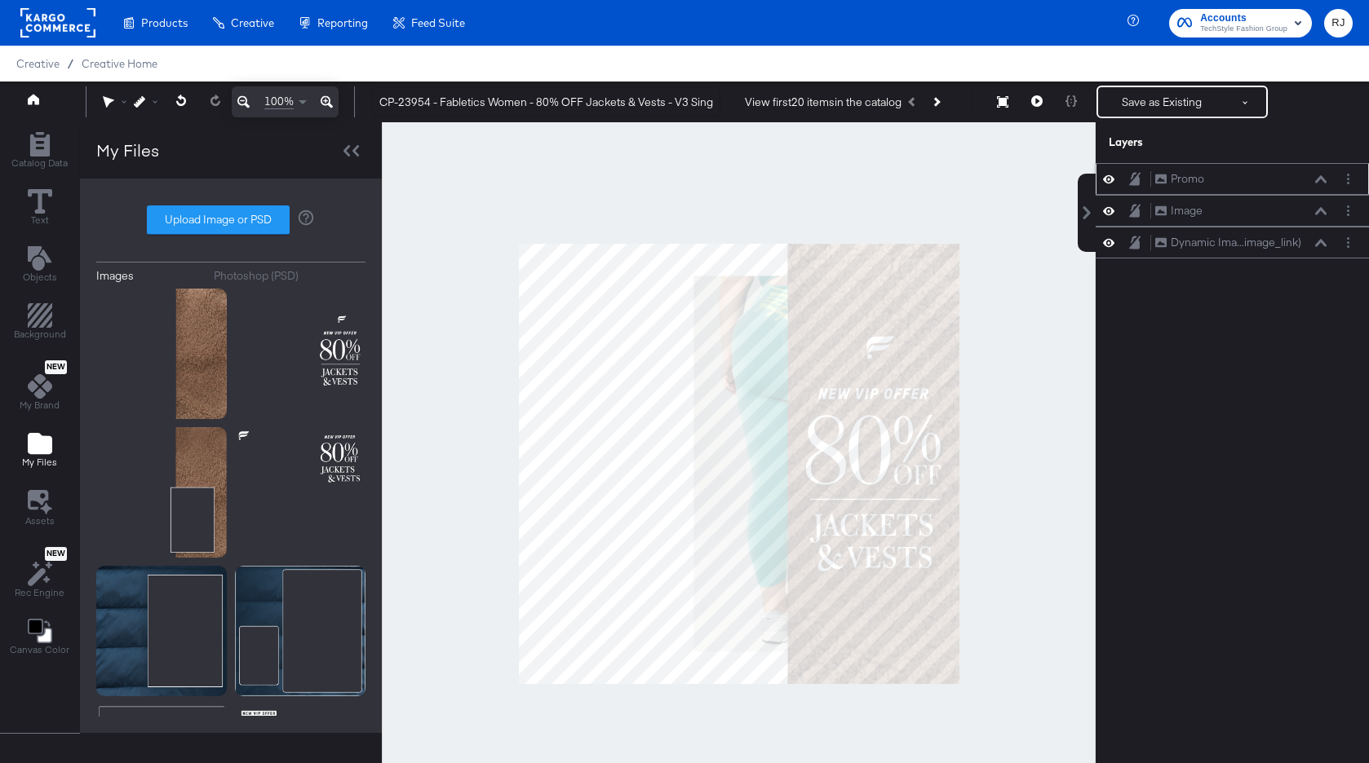
click at [1135, 174] on icon at bounding box center [1133, 176] width 7 height 8
click at [1348, 213] on icon "Layer Options" at bounding box center [1348, 211] width 2 height 11
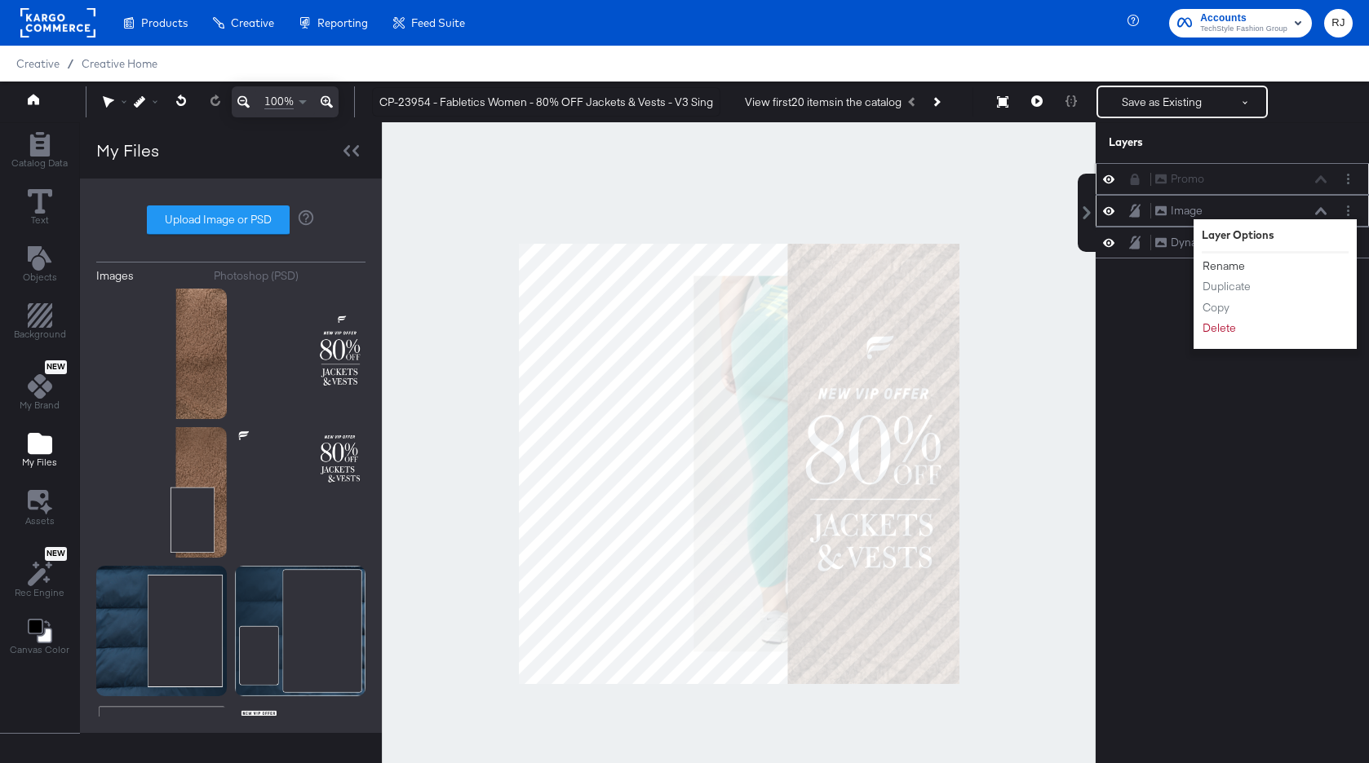
click at [1236, 268] on button "Rename" at bounding box center [1223, 266] width 44 height 17
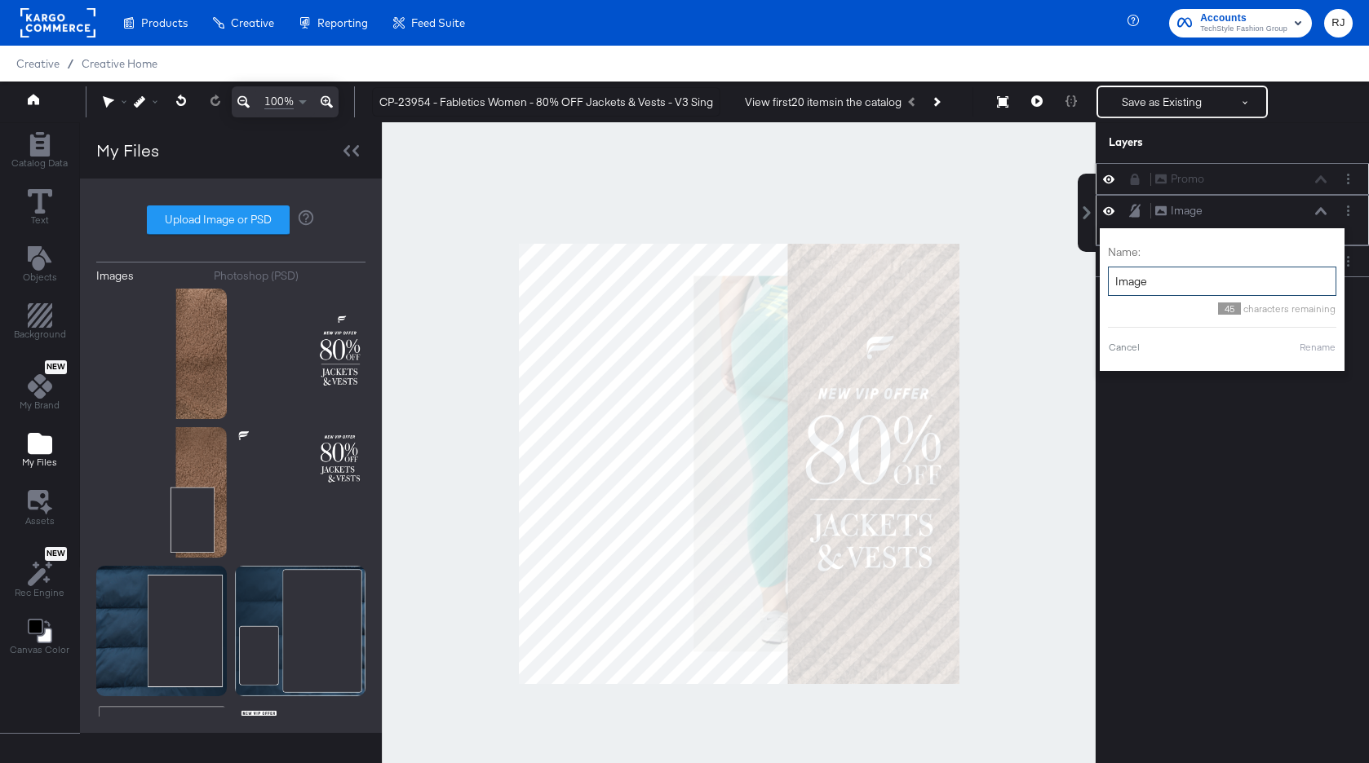
drag, startPoint x: 1166, startPoint y: 284, endPoint x: 1113, endPoint y: 282, distance: 53.0
click at [1112, 283] on input "Image" at bounding box center [1222, 282] width 228 height 30
type input "Background"
click at [1289, 350] on button "Rename" at bounding box center [1297, 347] width 38 height 15
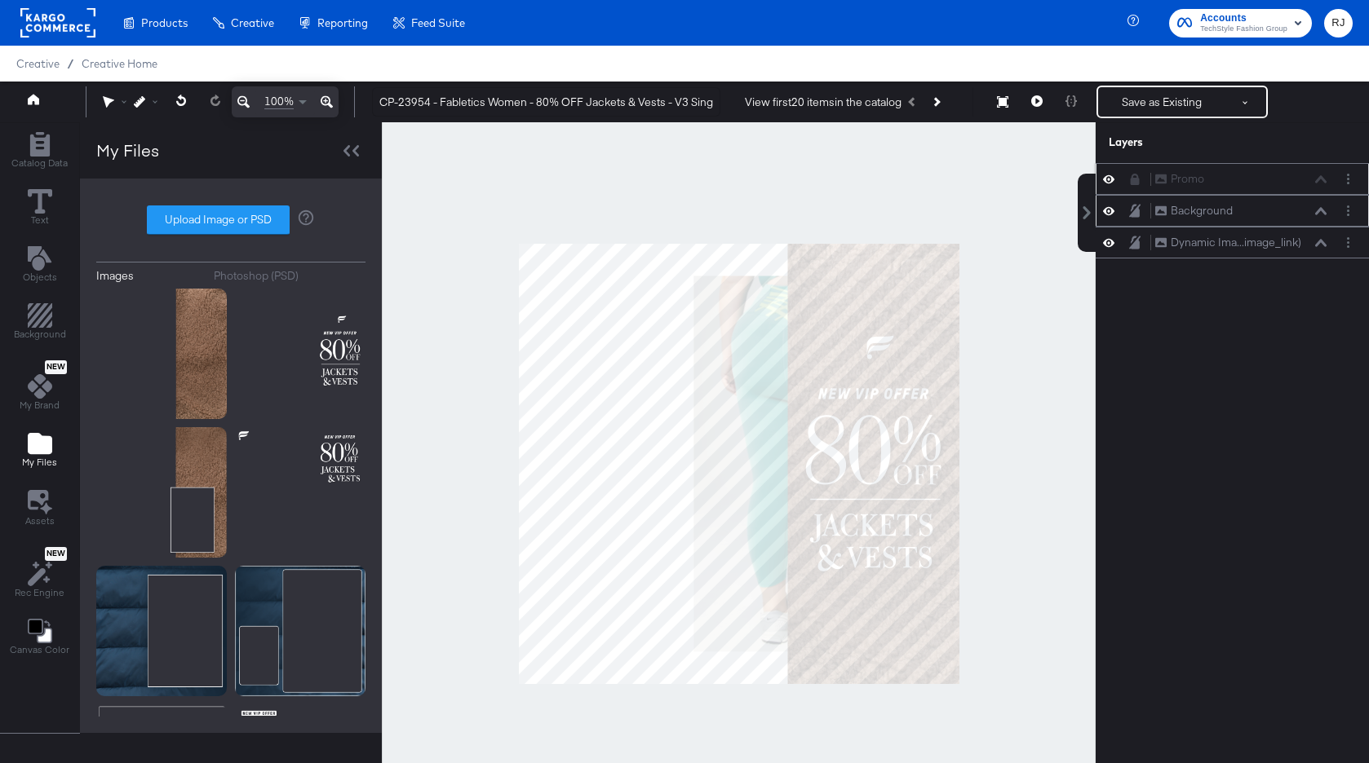
click at [1134, 215] on icon at bounding box center [1134, 210] width 11 height 13
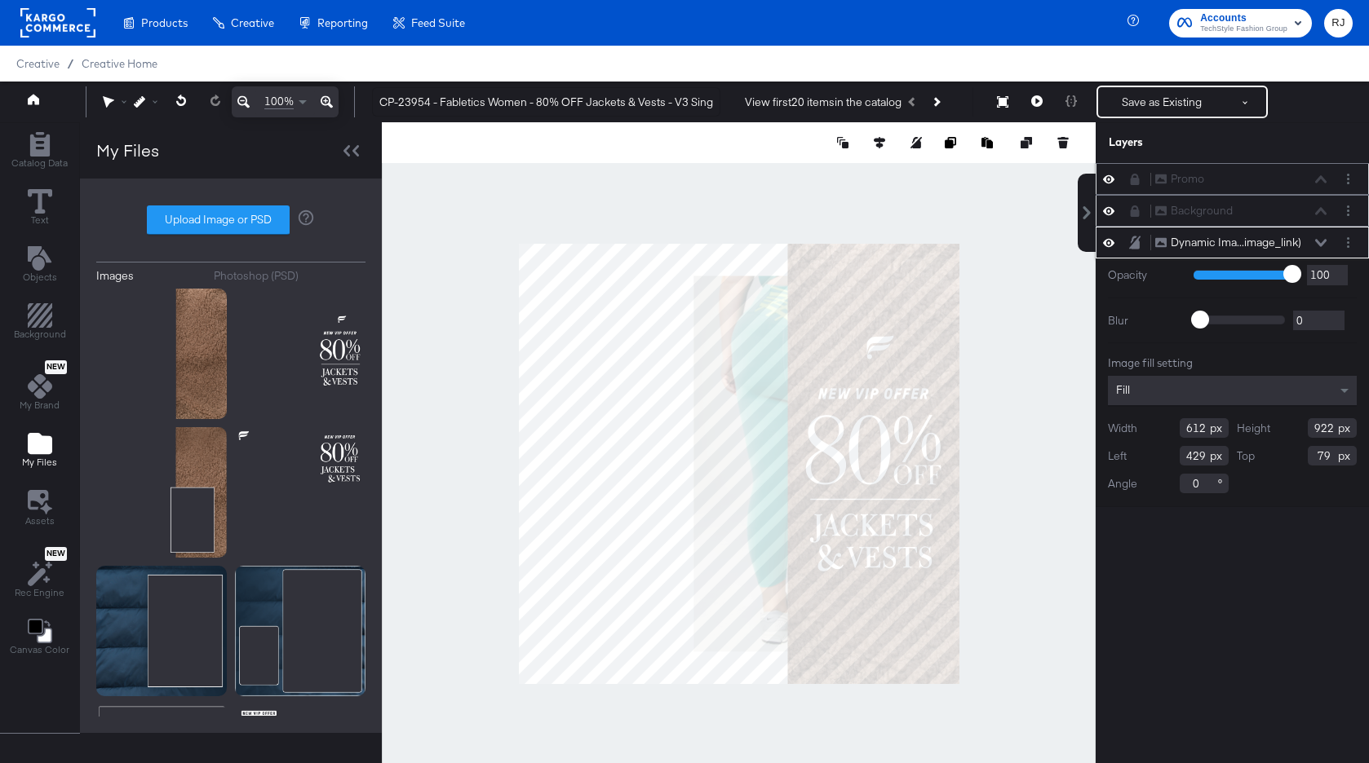
click at [515, 464] on div at bounding box center [739, 463] width 714 height 683
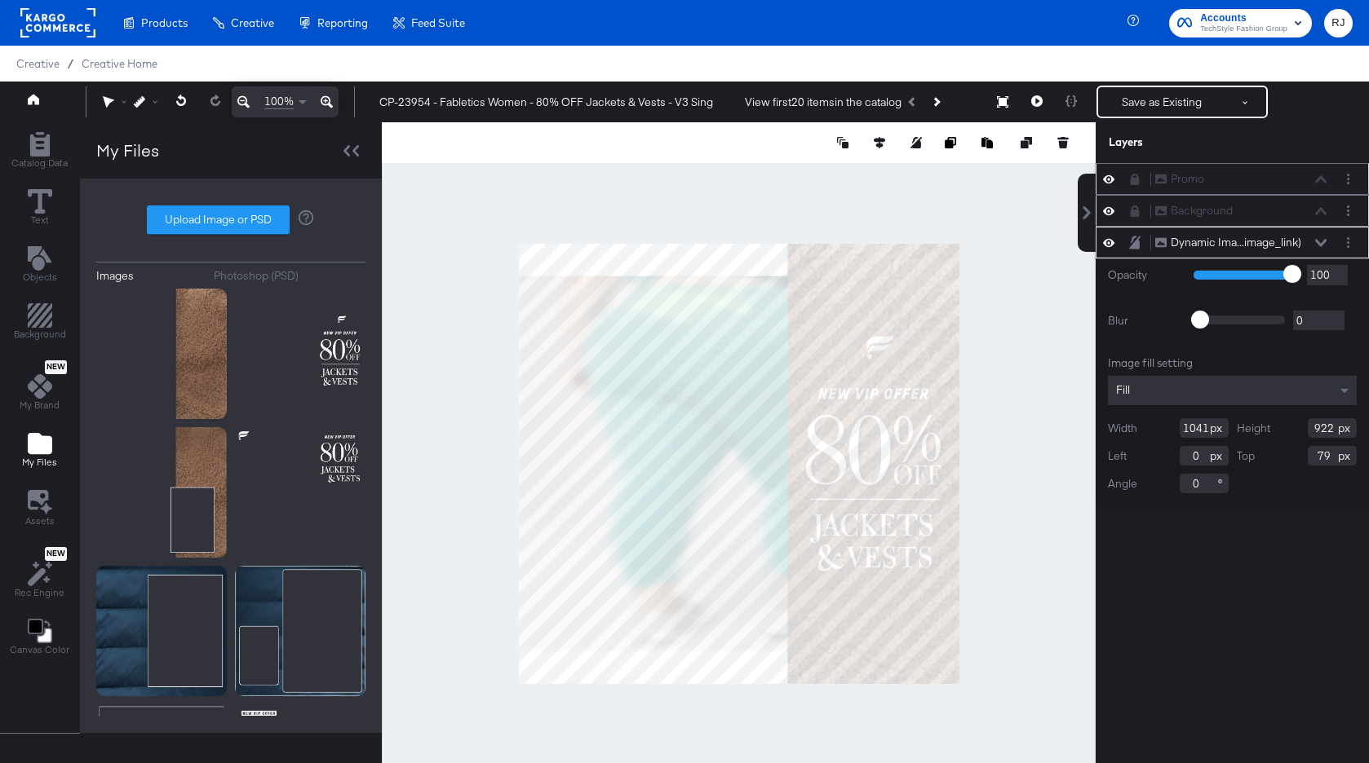
type input "1041"
type input "0"
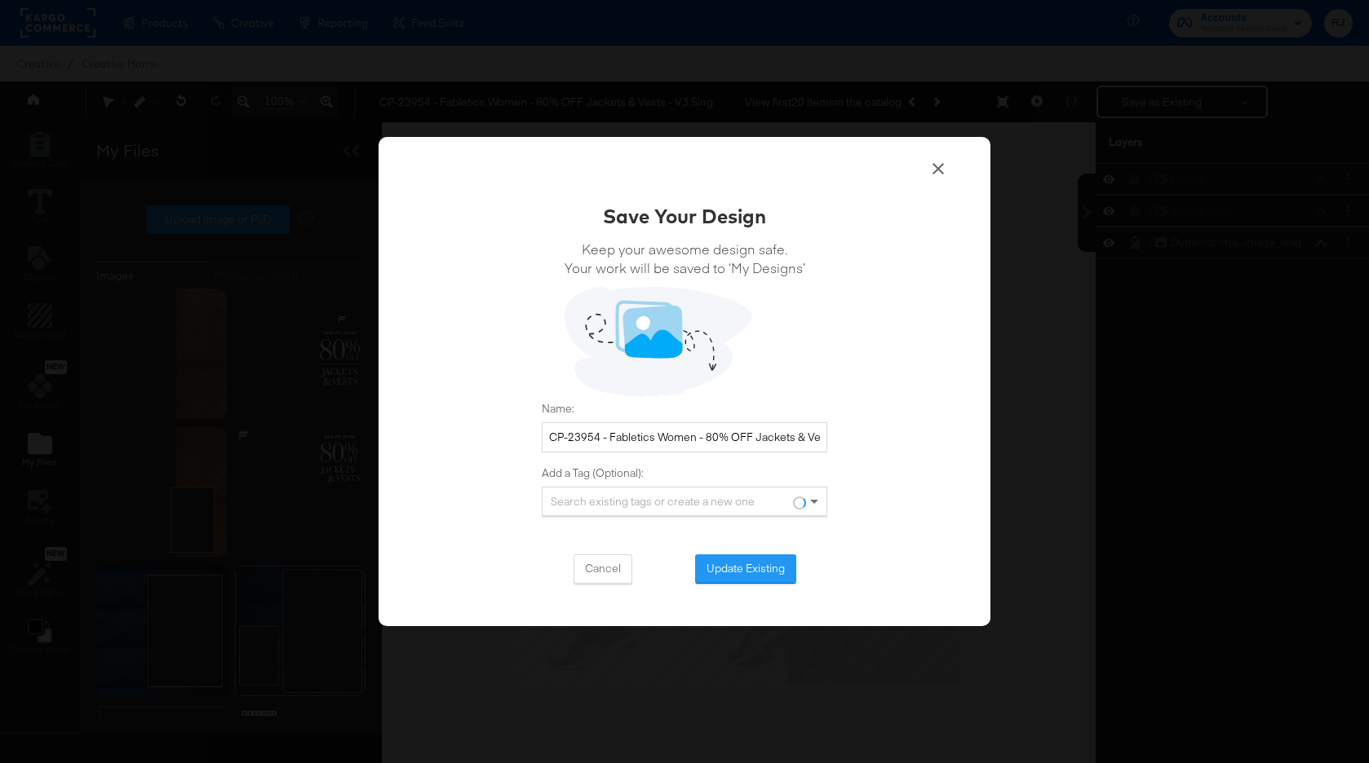
scroll to position [41, 0]
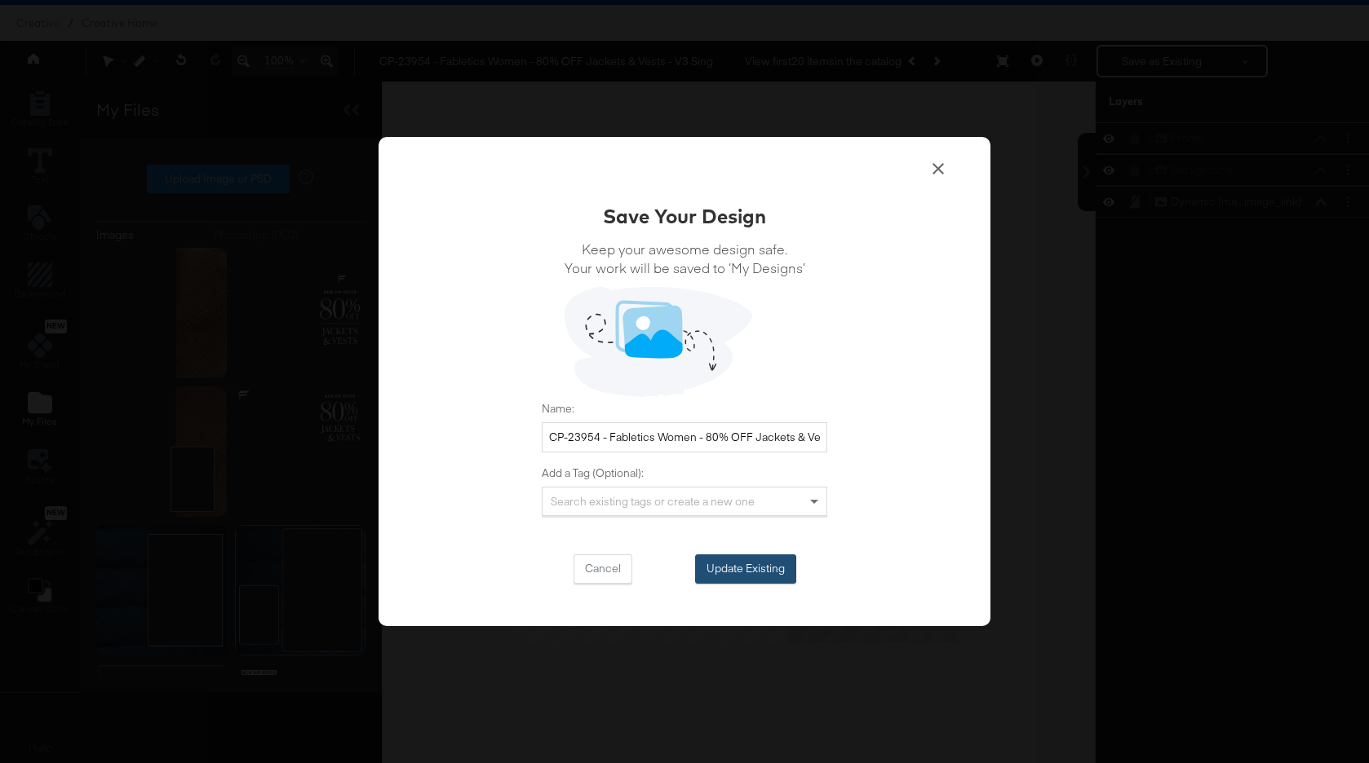
click at [754, 564] on button "Update Existing" at bounding box center [745, 569] width 101 height 29
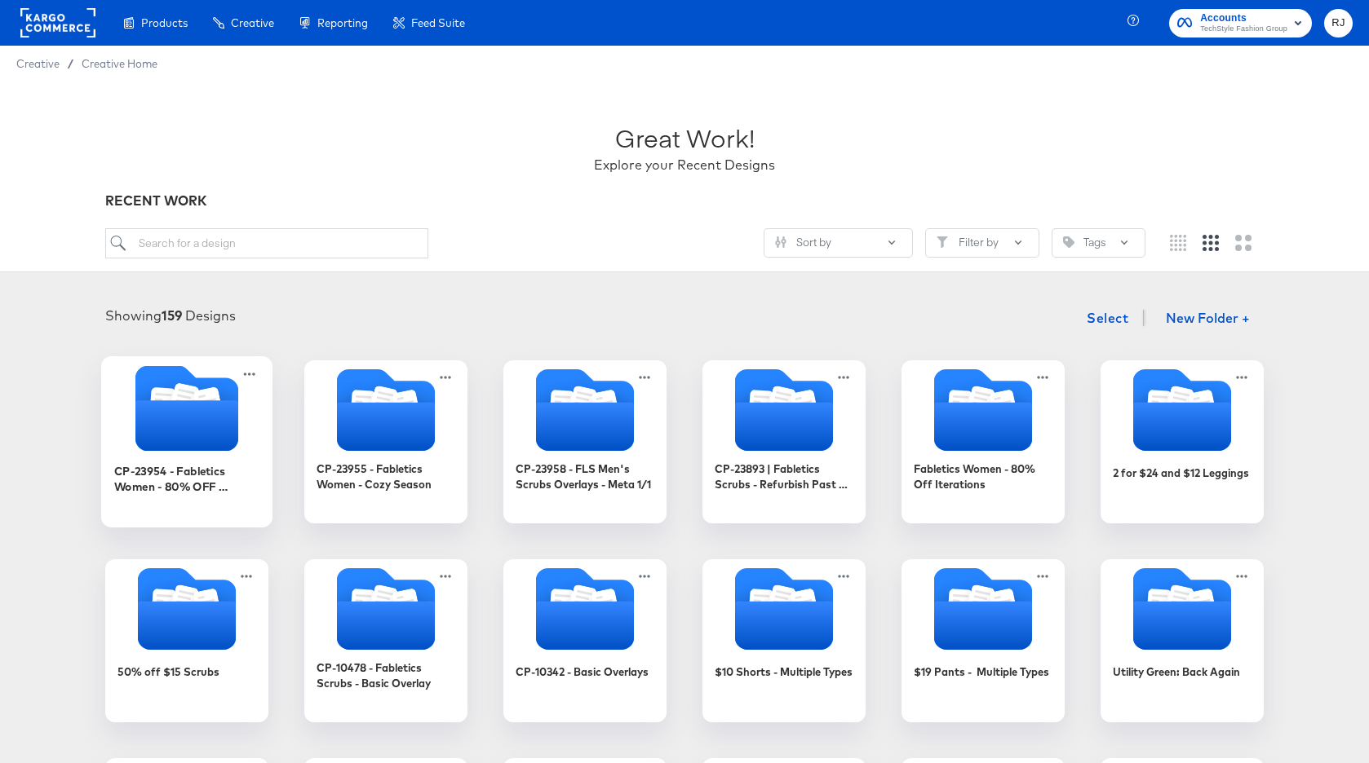
click at [178, 422] on icon "Folder" at bounding box center [186, 425] width 103 height 51
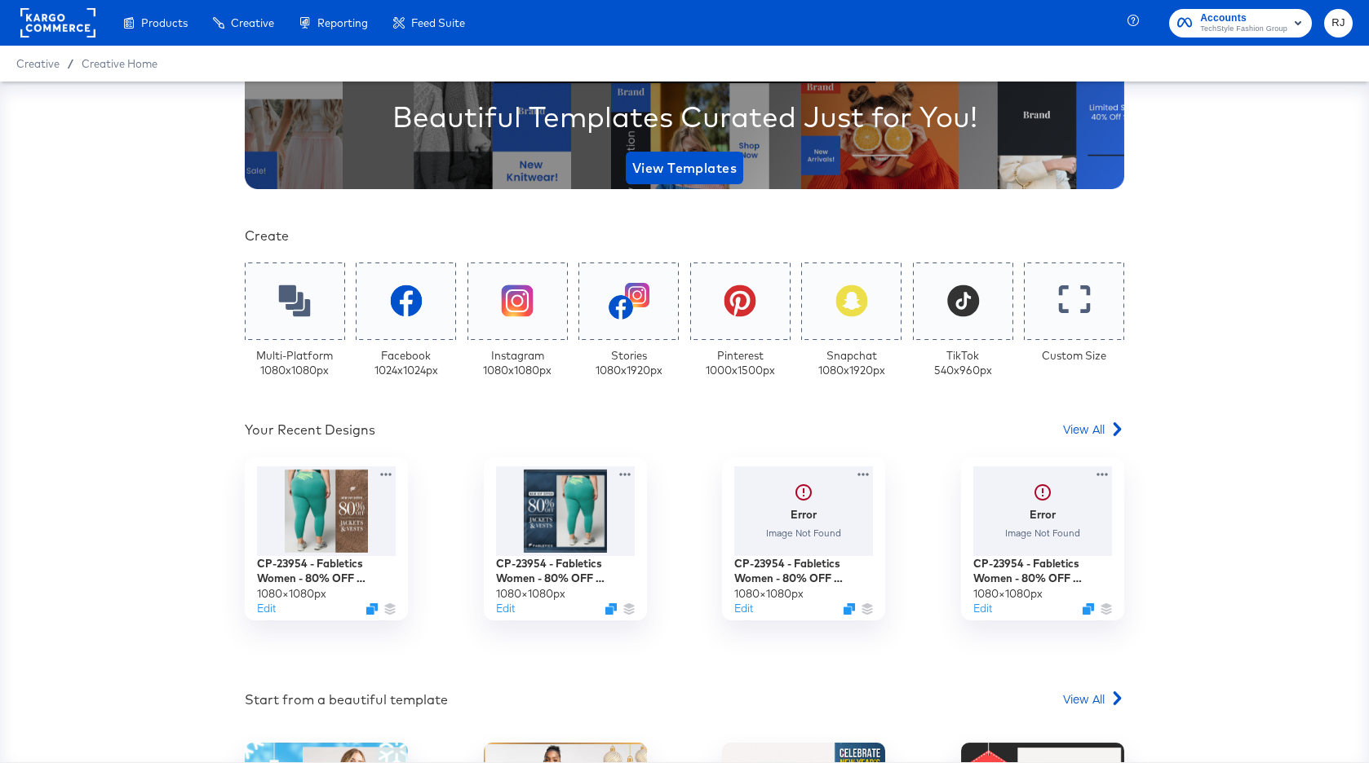
scroll to position [201, 0]
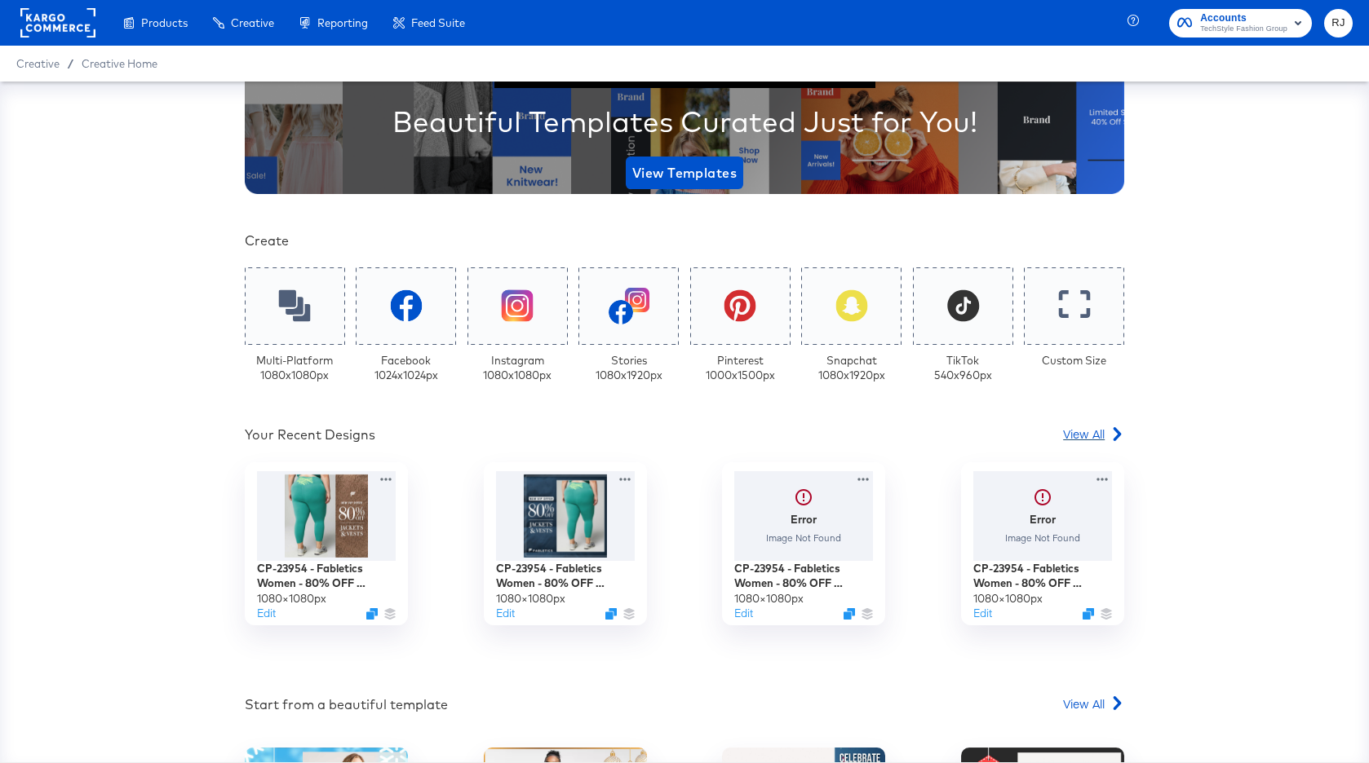
click at [1081, 433] on span "View All" at bounding box center [1084, 434] width 42 height 16
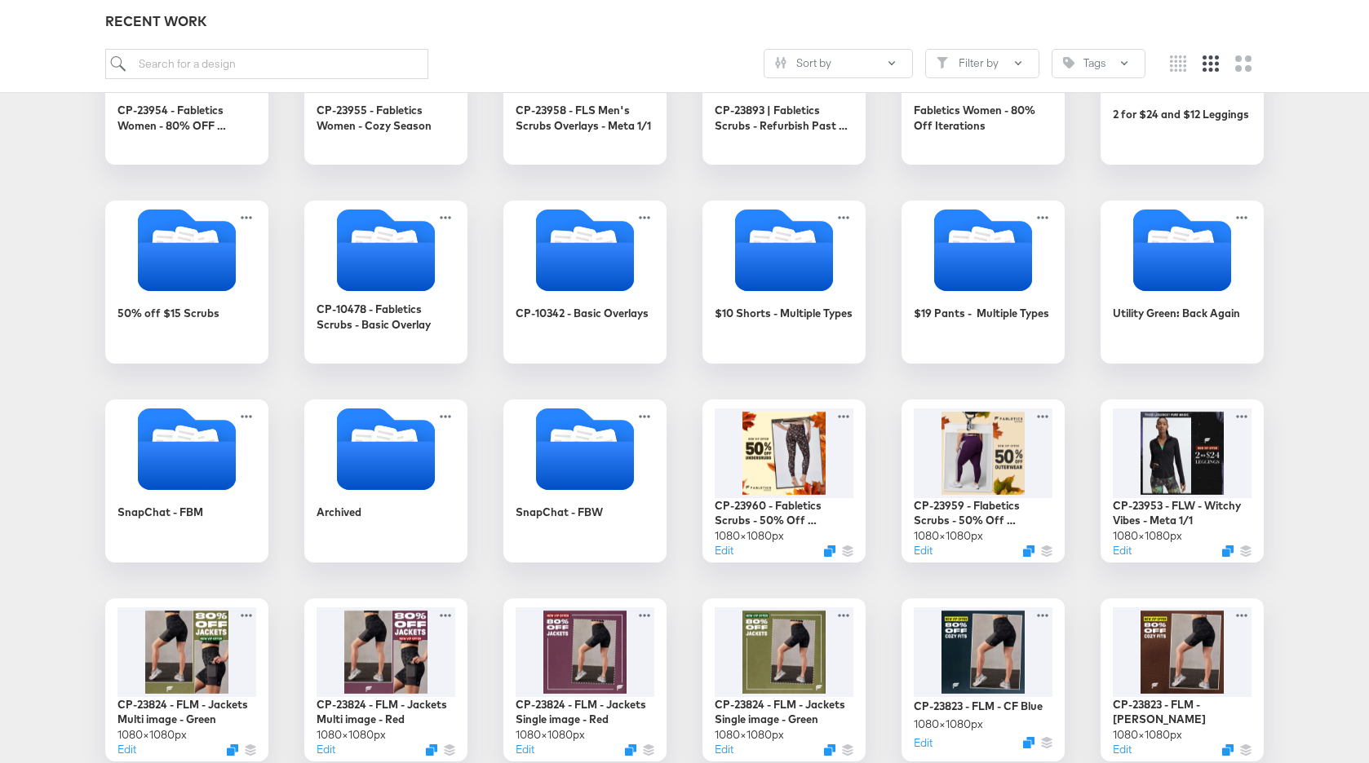
scroll to position [367, 0]
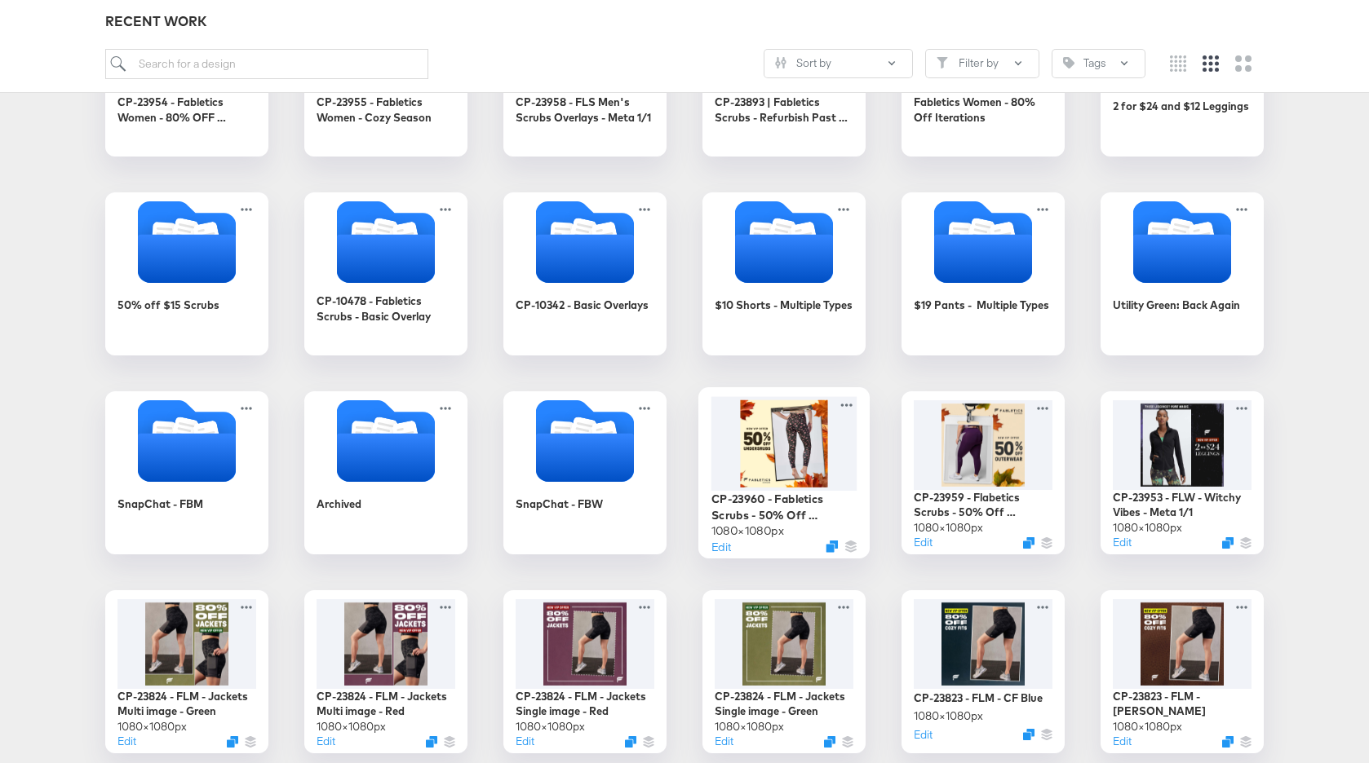
click at [783, 436] on div at bounding box center [784, 443] width 146 height 94
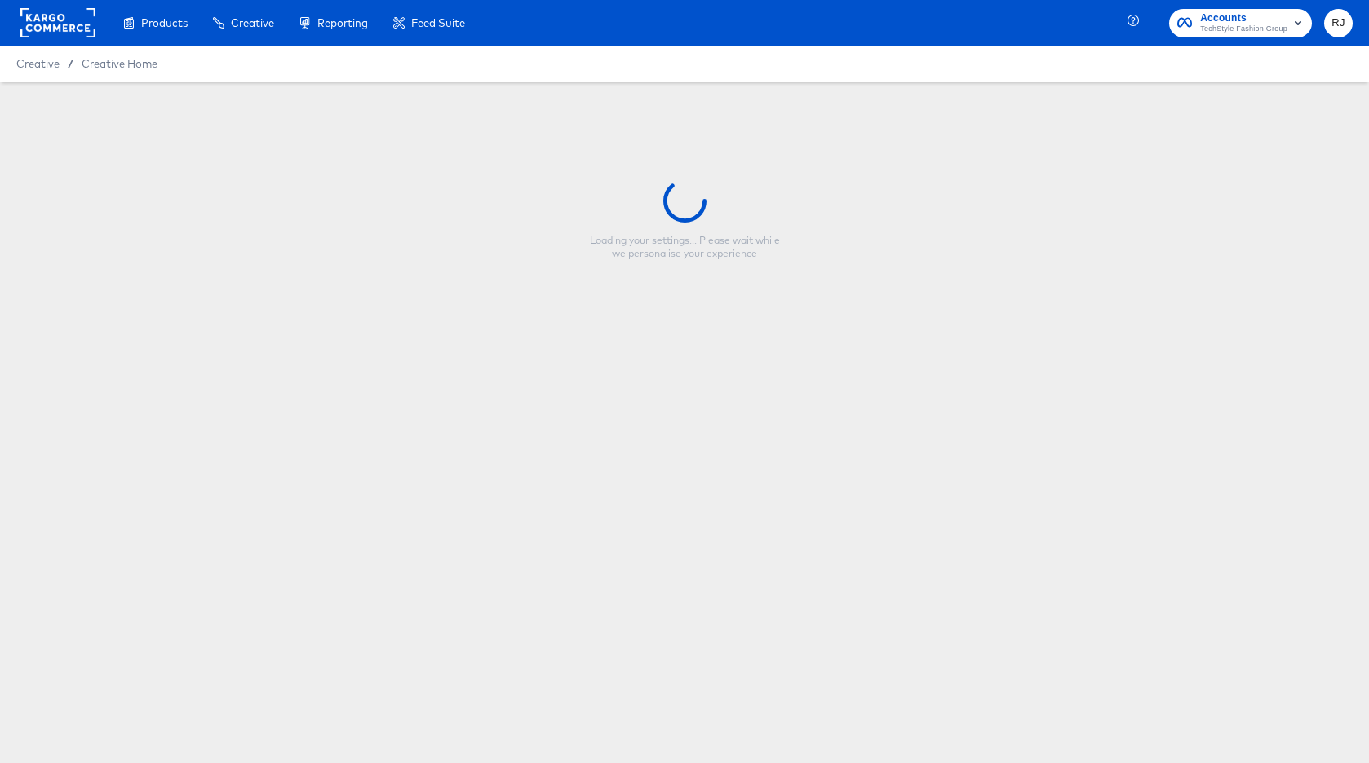
type input "CP-23960 - Fabletics Scrubs - 50% Off Underscrubs"
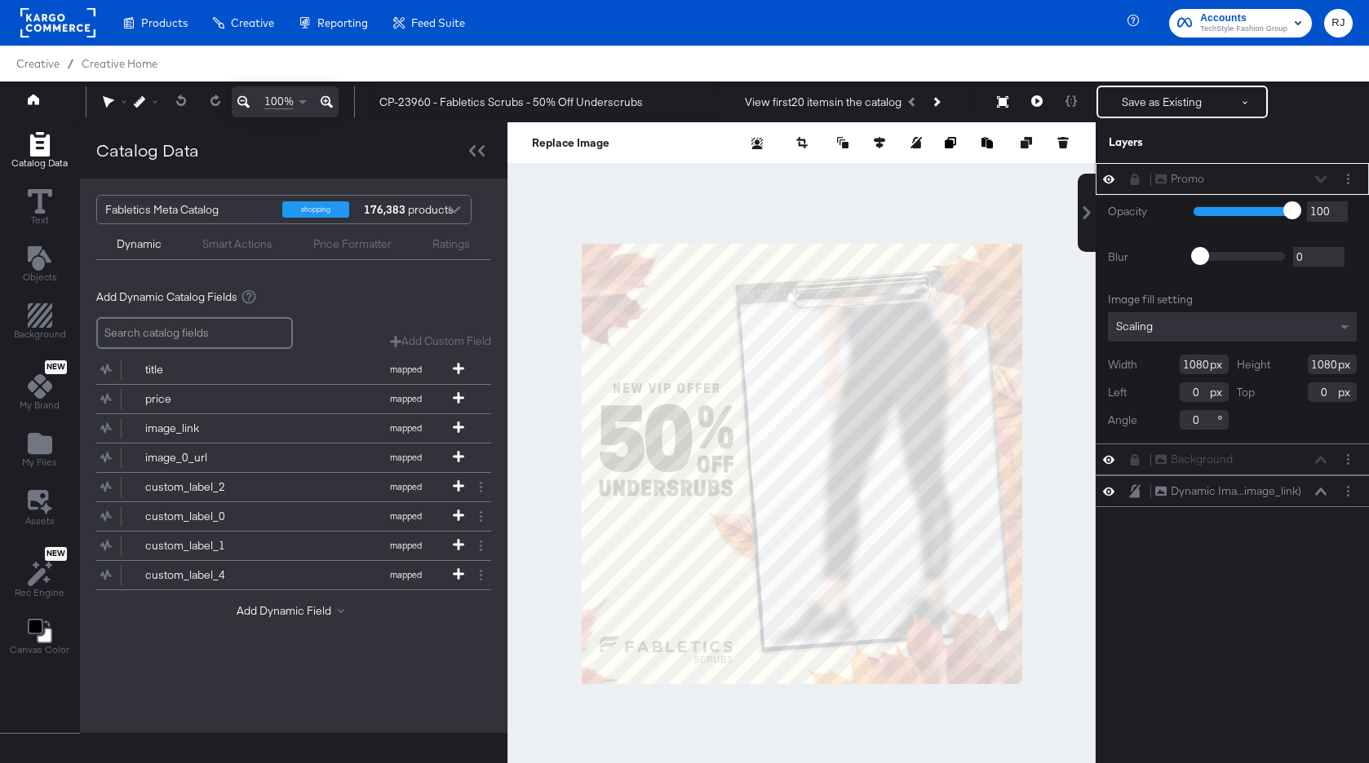
click at [1135, 180] on icon at bounding box center [1134, 179] width 9 height 11
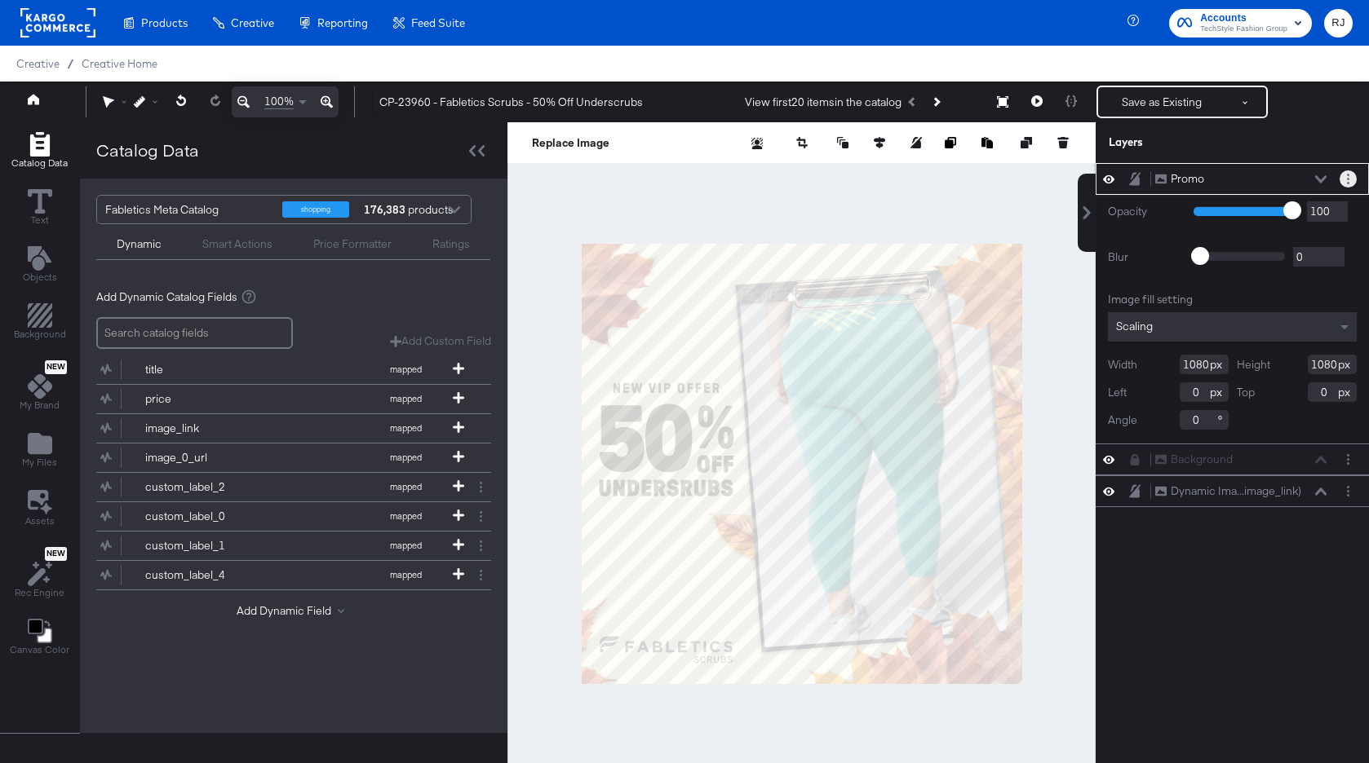
click at [1345, 179] on button "Layer Options" at bounding box center [1347, 178] width 17 height 17
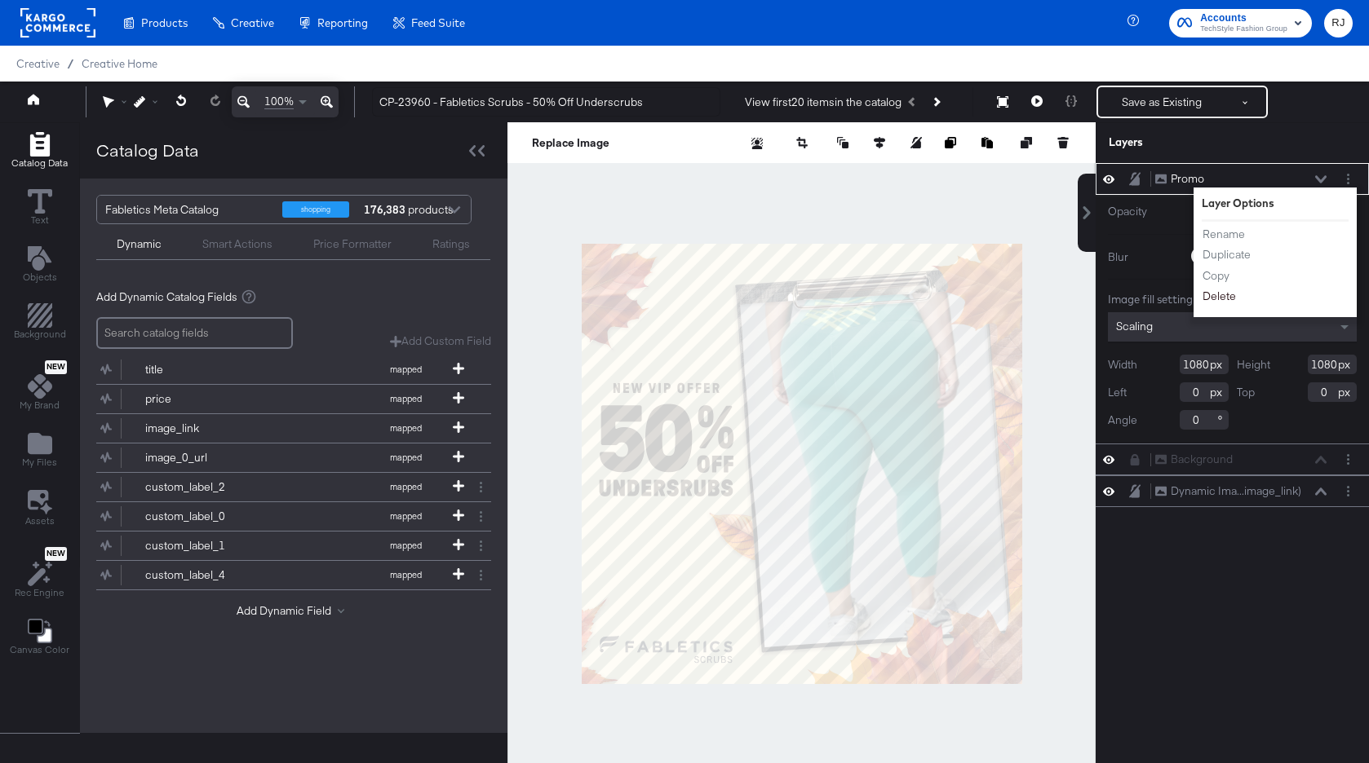
click at [1219, 298] on button "Delete" at bounding box center [1218, 296] width 35 height 17
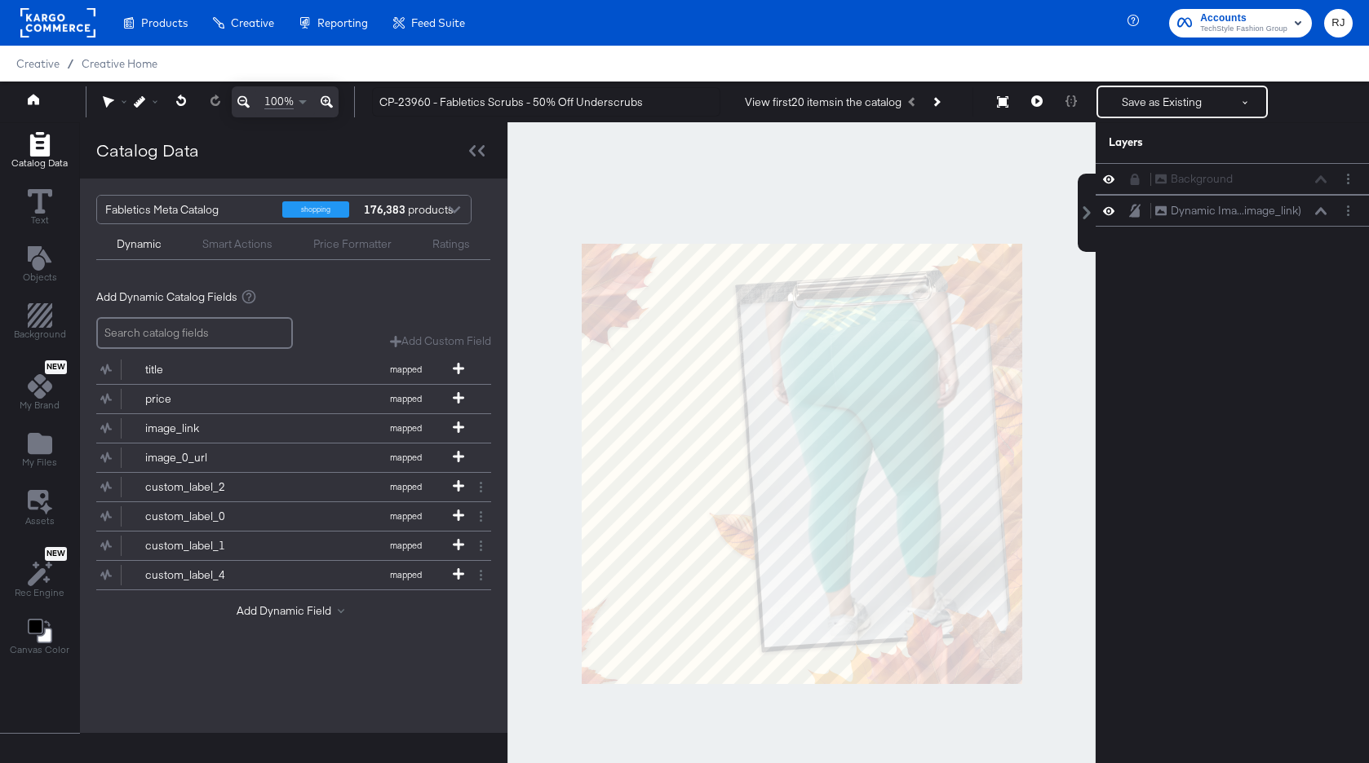
click at [10, 445] on div "Catalog Data Text Objects Background New My Brand My Files Assets New Rec Engin…" at bounding box center [39, 395] width 79 height 544
click at [29, 445] on icon "Add Files" at bounding box center [40, 443] width 24 height 21
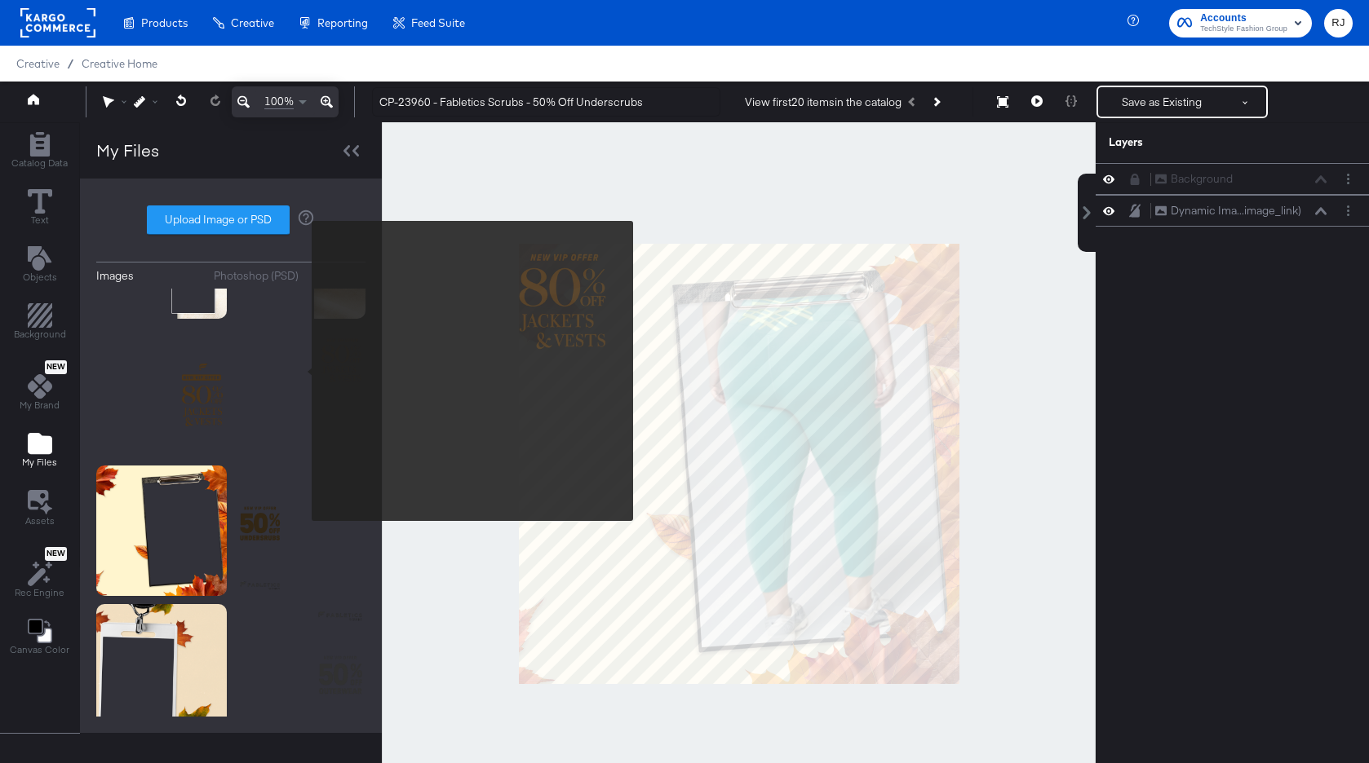
scroll to position [760, 0]
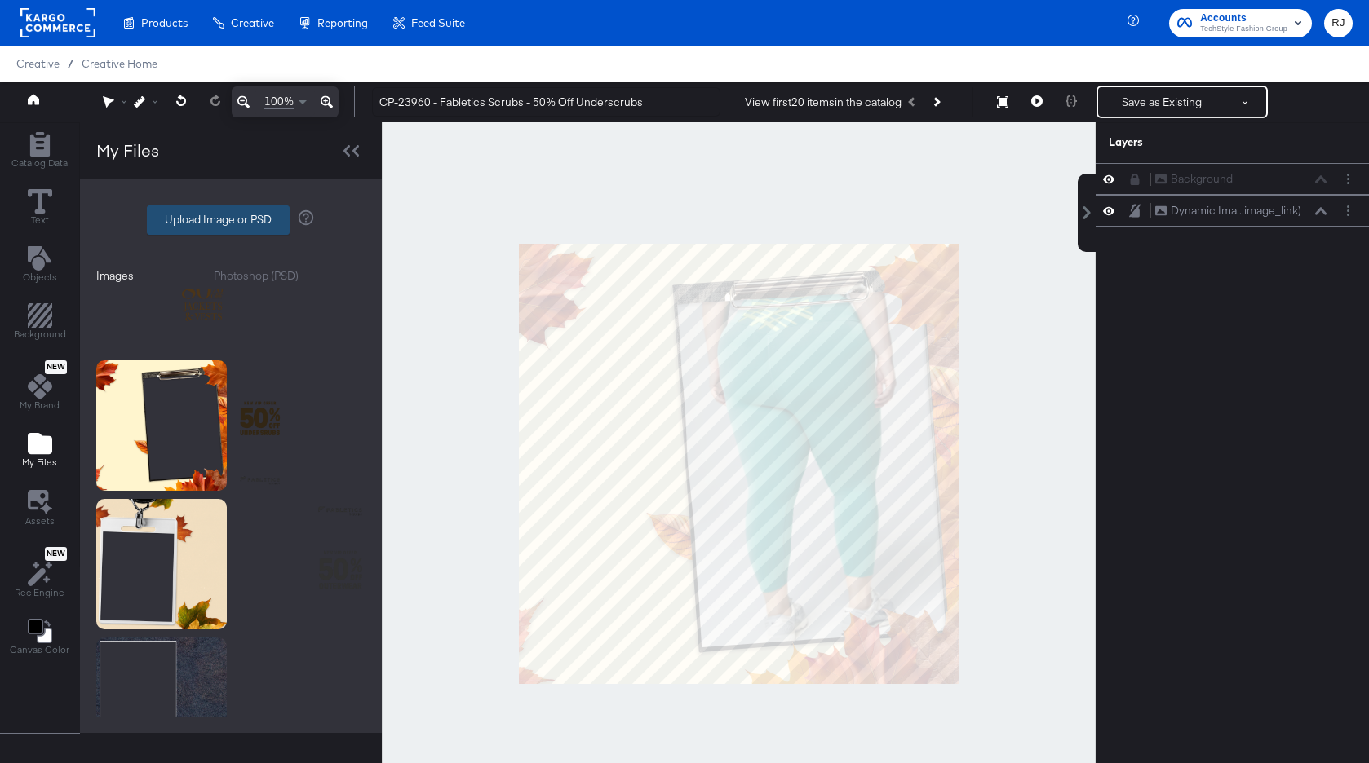
click at [263, 219] on label "Upload Image or PSD" at bounding box center [218, 220] width 141 height 28
click at [231, 220] on input "Upload Image or PSD" at bounding box center [231, 220] width 0 height 0
type input "C:\fakepath\Promo.png"
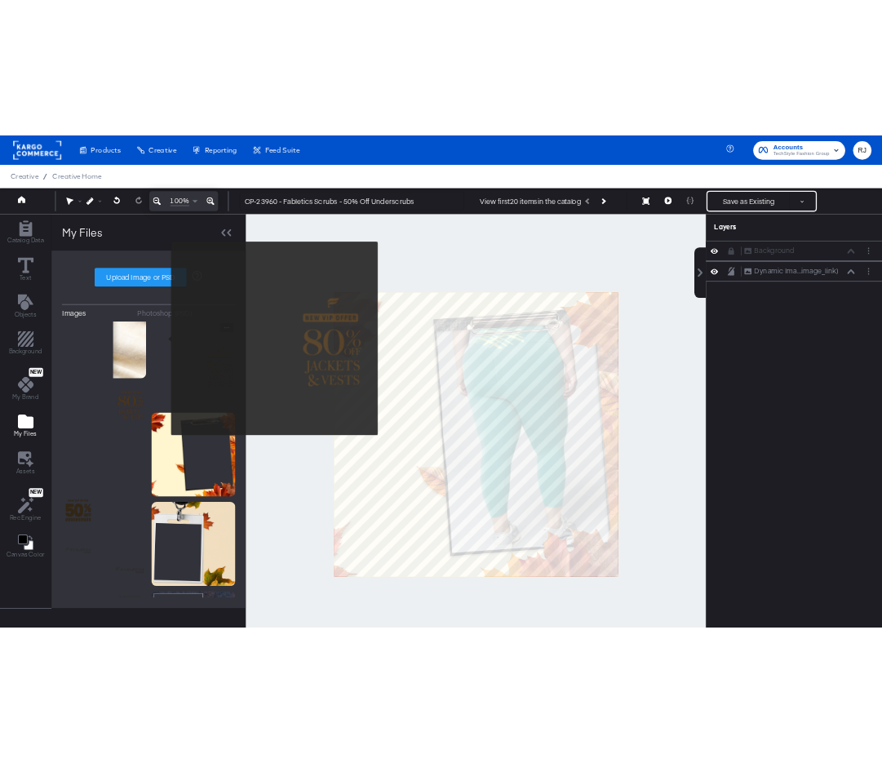
scroll to position [0, 0]
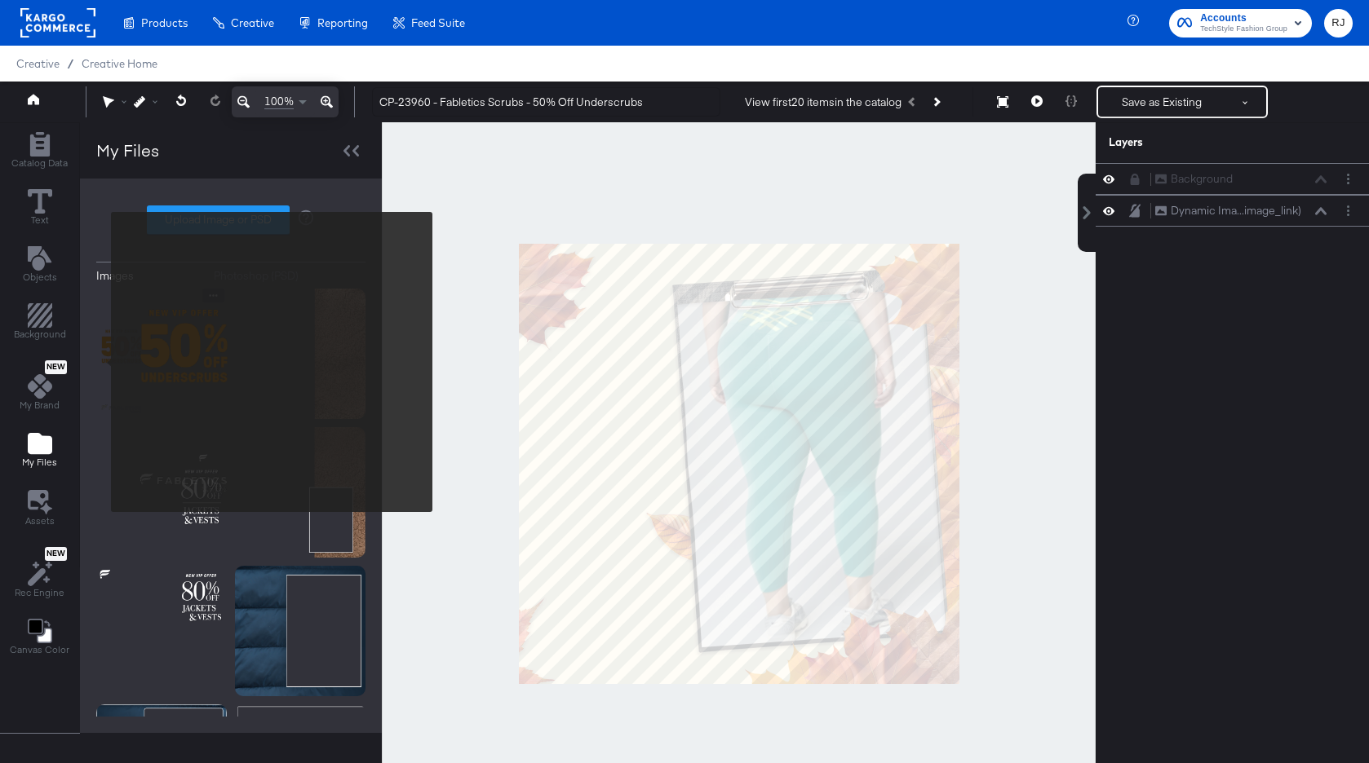
click at [102, 360] on img at bounding box center [161, 354] width 130 height 130
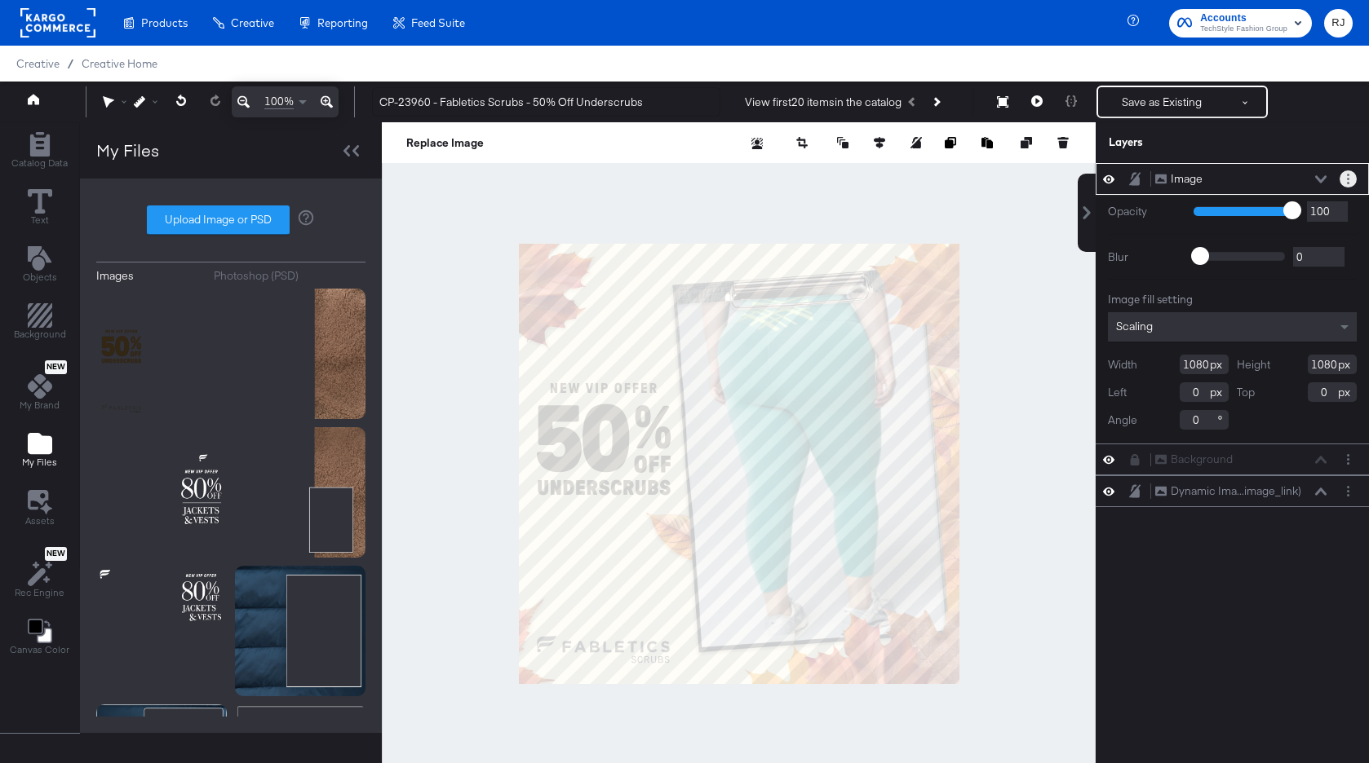
click at [1351, 178] on button "Layer Options" at bounding box center [1347, 178] width 17 height 17
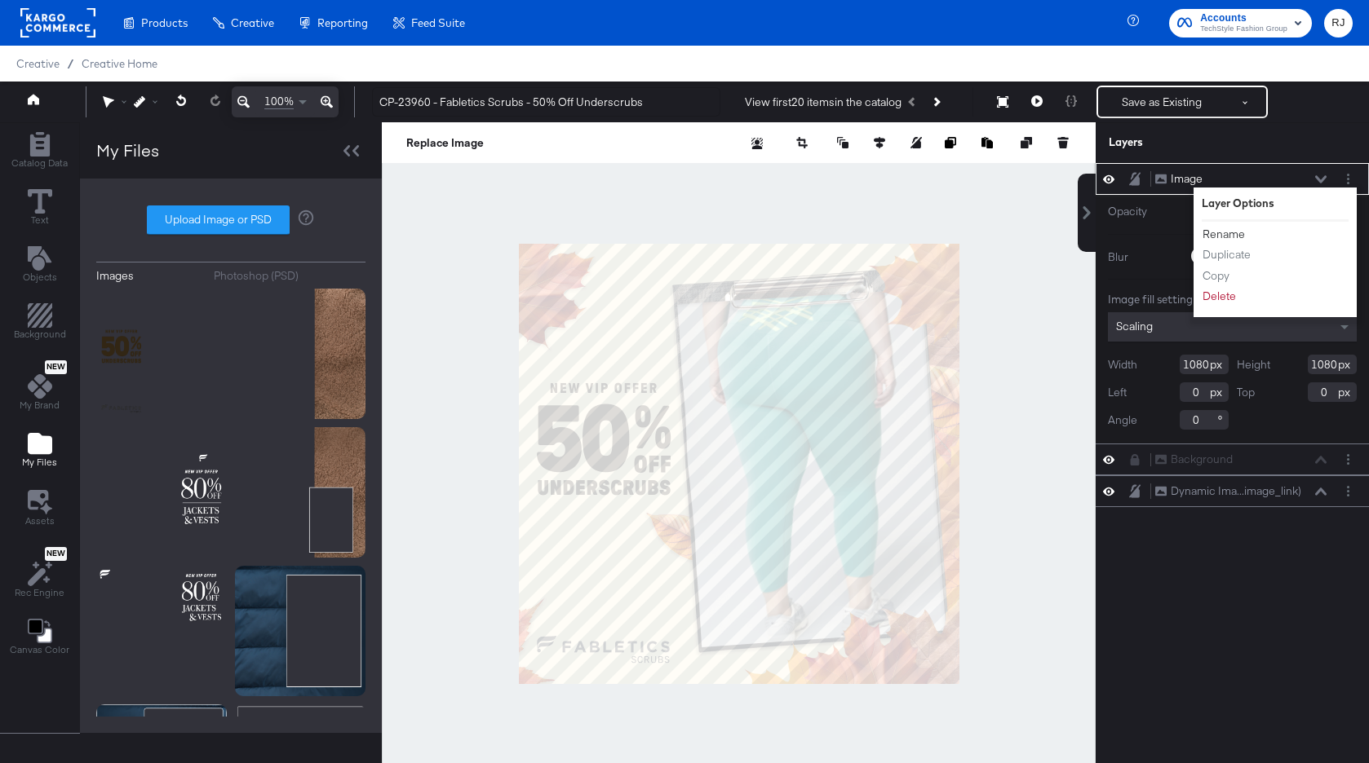
click at [1232, 231] on button "Rename" at bounding box center [1223, 234] width 44 height 17
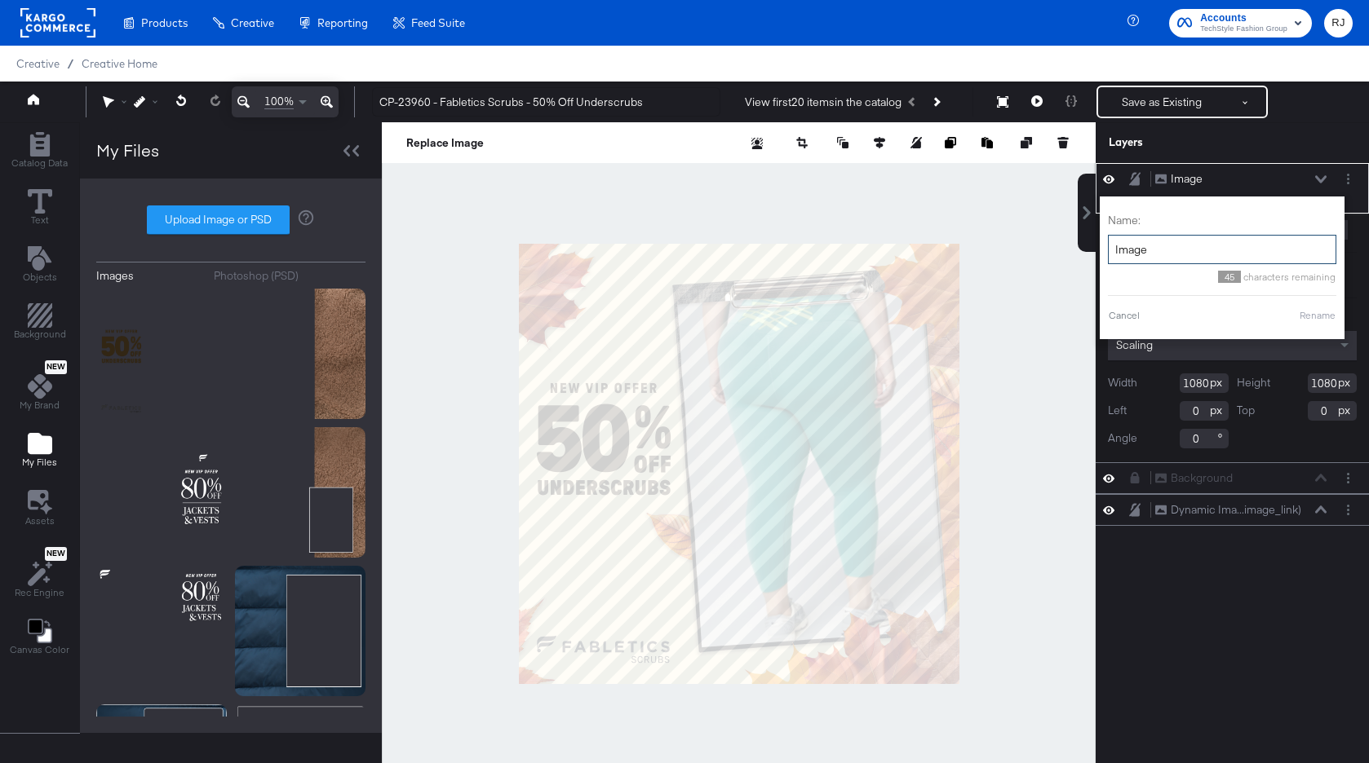
drag, startPoint x: 1178, startPoint y: 246, endPoint x: 1113, endPoint y: 246, distance: 64.4
click at [1113, 246] on input "Image" at bounding box center [1222, 250] width 228 height 30
type input "Promo"
click at [1294, 315] on button "Rename" at bounding box center [1297, 315] width 38 height 15
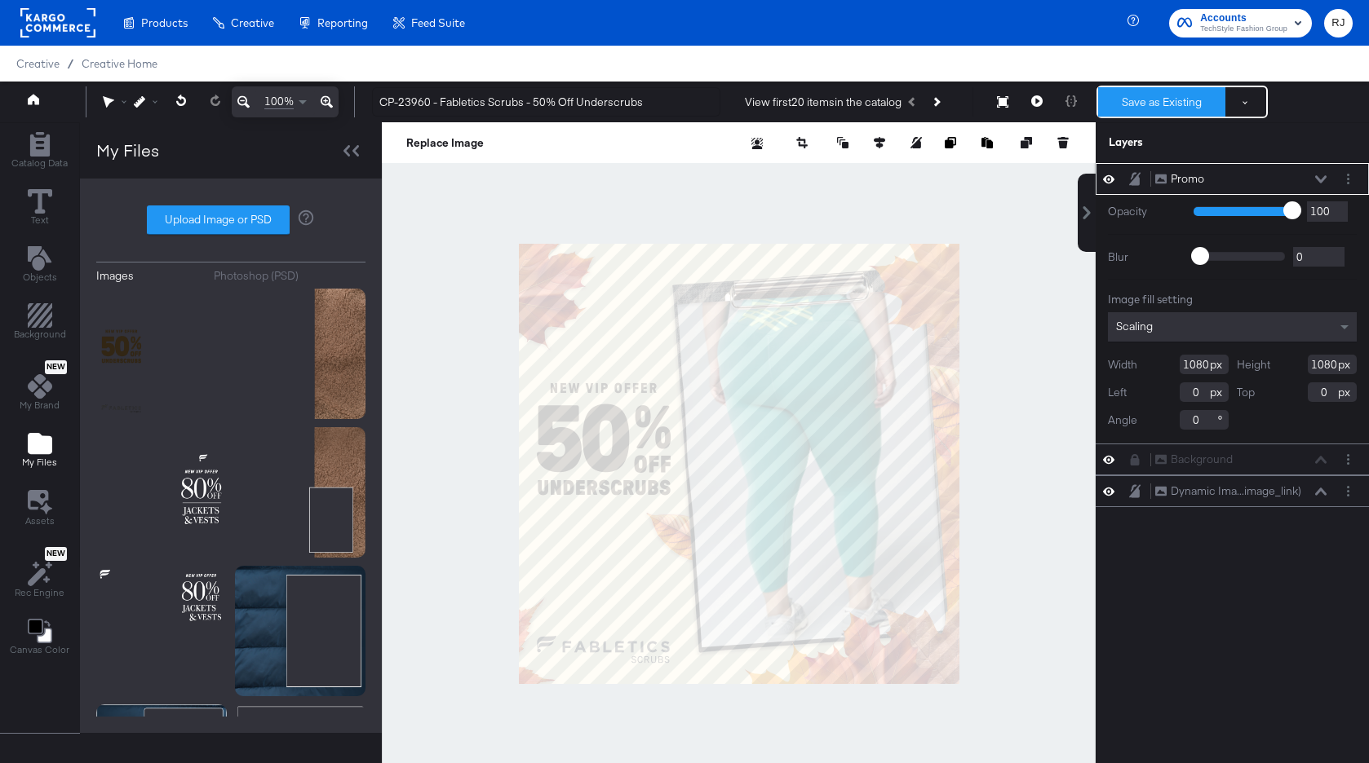
click at [1162, 103] on button "Save as Existing" at bounding box center [1161, 101] width 127 height 29
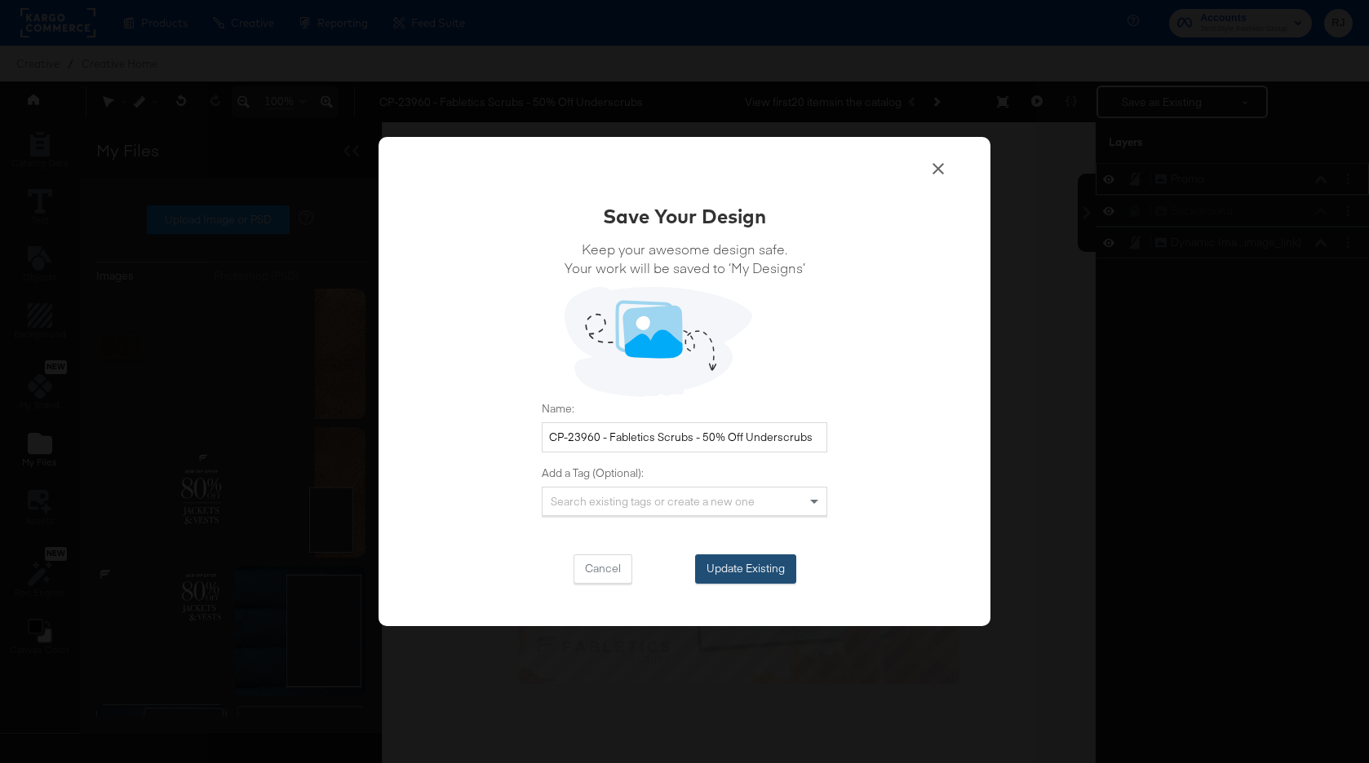
click at [741, 564] on button "Update Existing" at bounding box center [745, 569] width 101 height 29
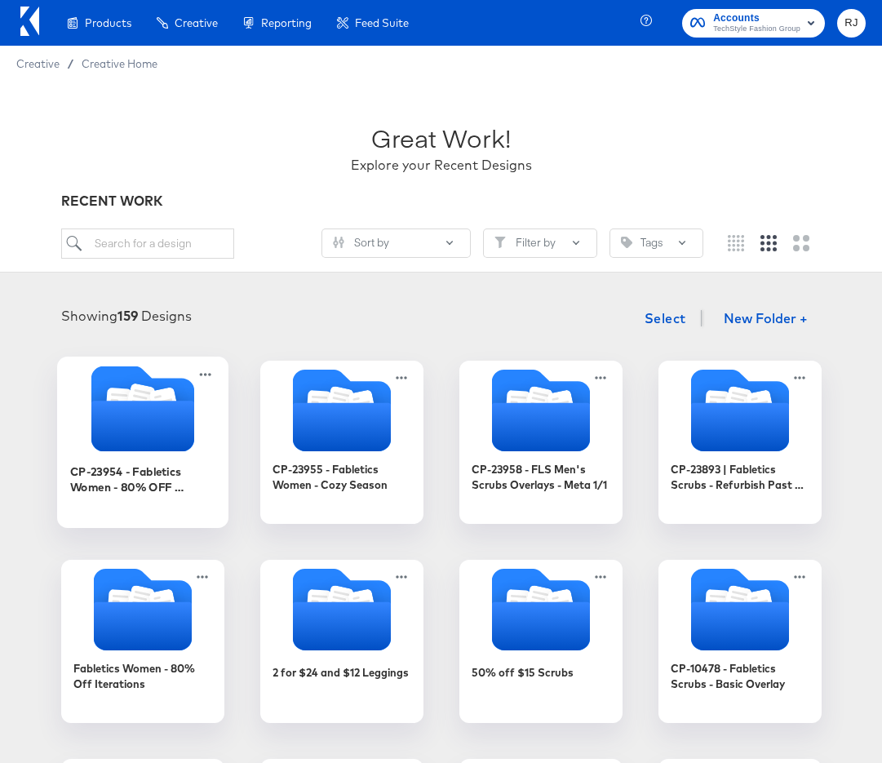
click at [141, 442] on icon "Folder" at bounding box center [142, 425] width 103 height 51
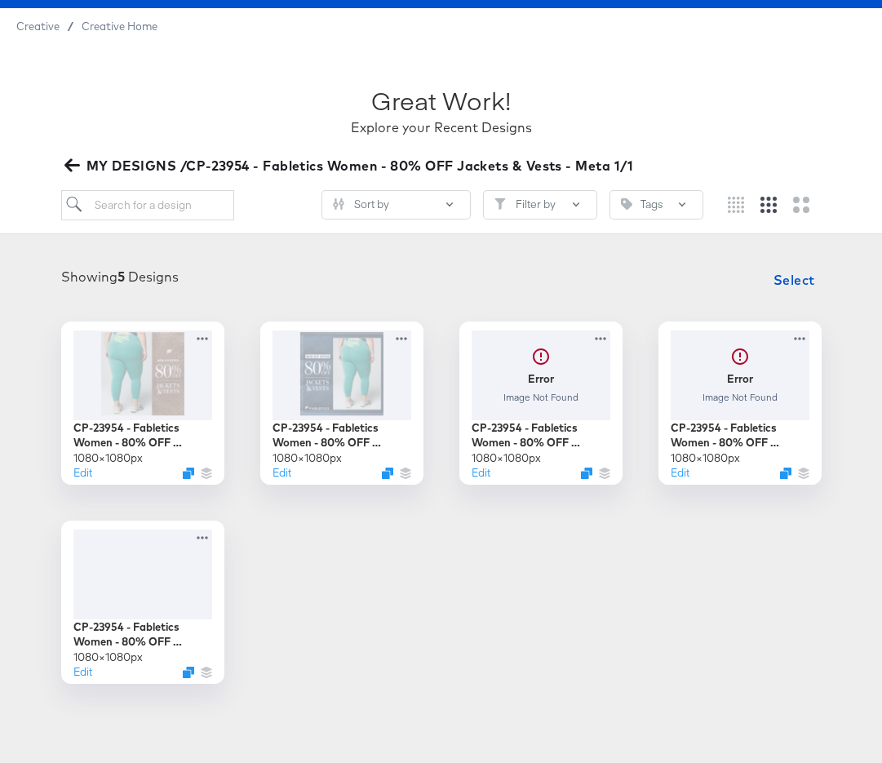
scroll to position [58, 0]
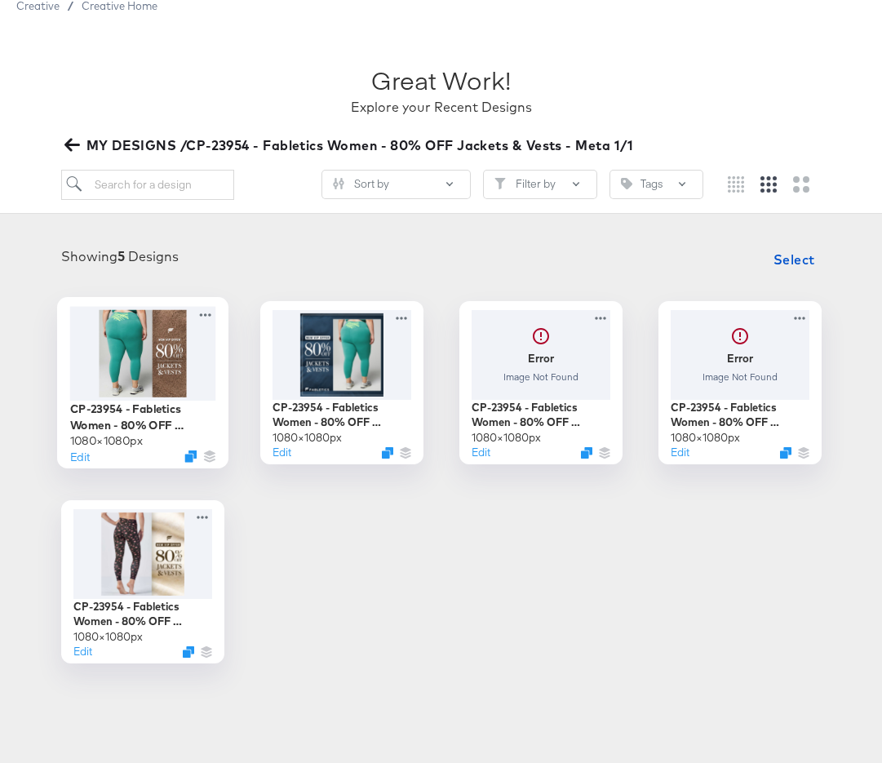
click at [153, 359] on div at bounding box center [142, 353] width 146 height 94
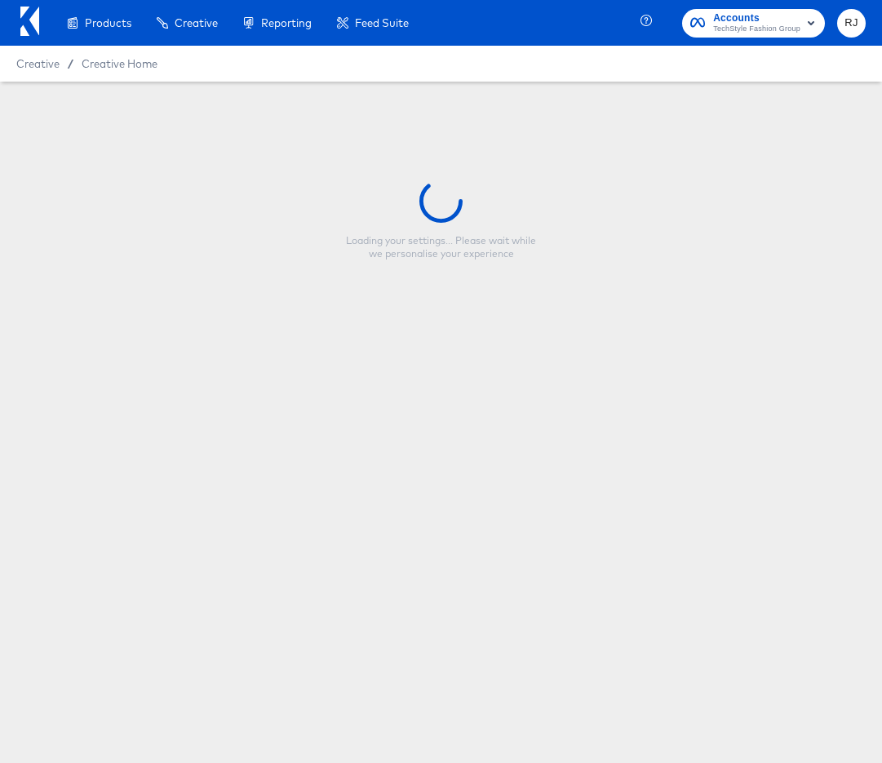
type input "CP-23954 - Fabletics Women - 80% OFF Jackets & Vests - V3 Single"
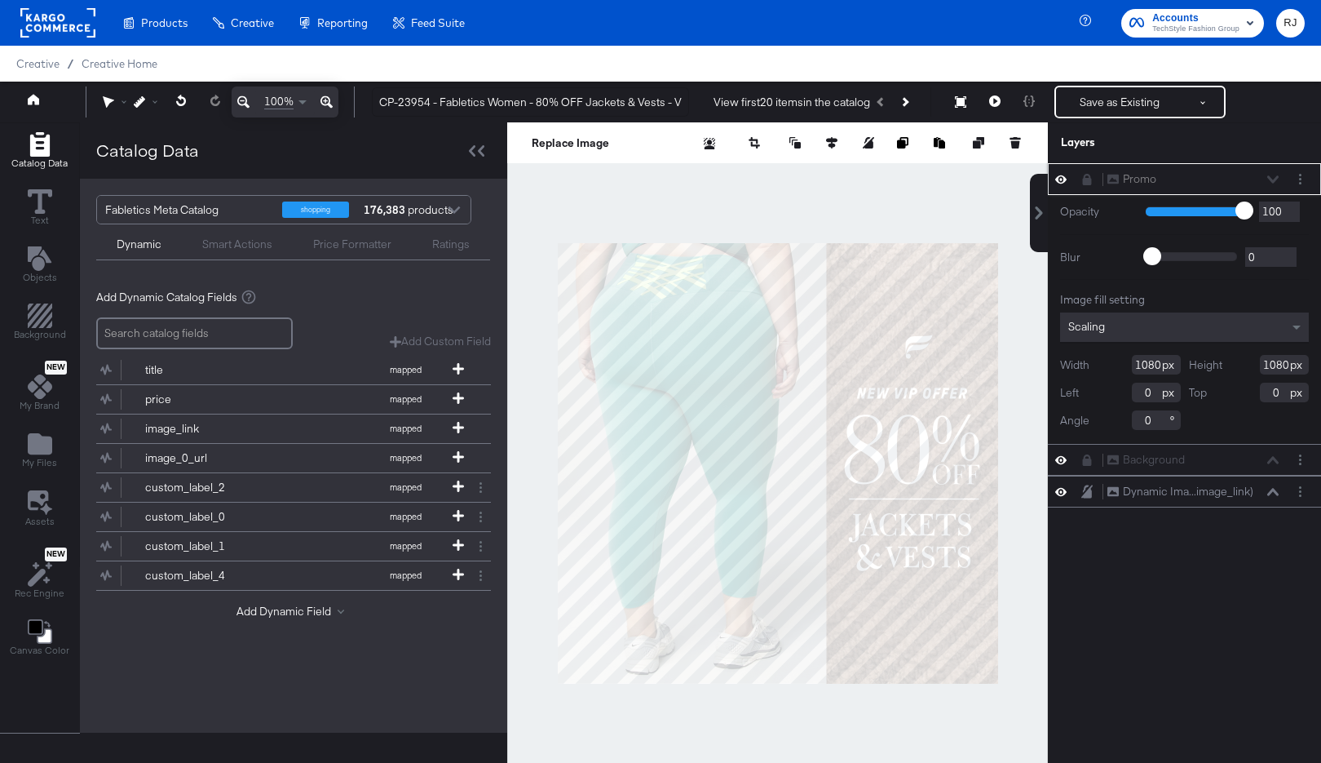
click at [1059, 179] on icon at bounding box center [1060, 179] width 11 height 14
click at [1059, 179] on icon at bounding box center [1060, 180] width 11 height 11
click at [1085, 489] on icon at bounding box center [1086, 489] width 7 height 8
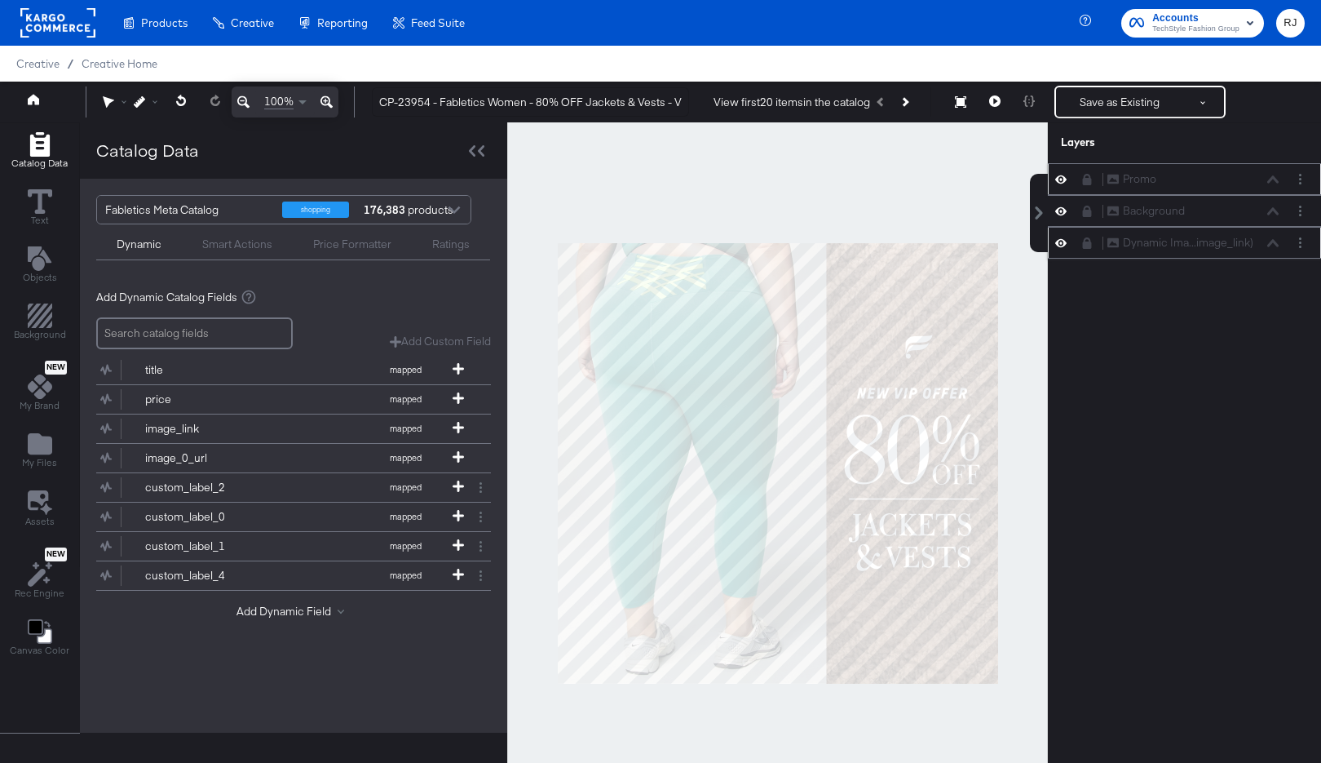
click at [1088, 246] on icon at bounding box center [1087, 242] width 9 height 11
click at [942, 186] on div at bounding box center [777, 463] width 541 height 682
click at [1095, 106] on button "Save as Existing" at bounding box center [1119, 101] width 127 height 29
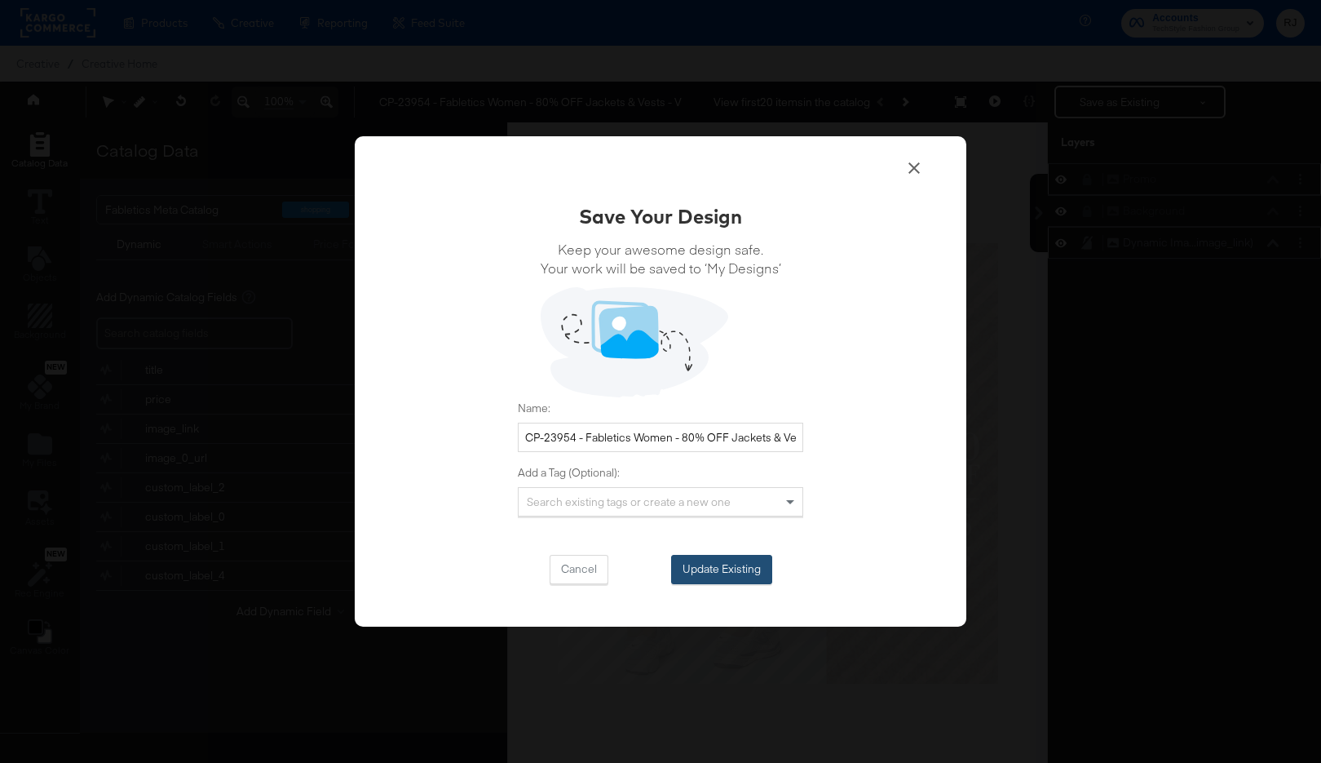
click at [698, 573] on button "Update Existing" at bounding box center [721, 569] width 101 height 29
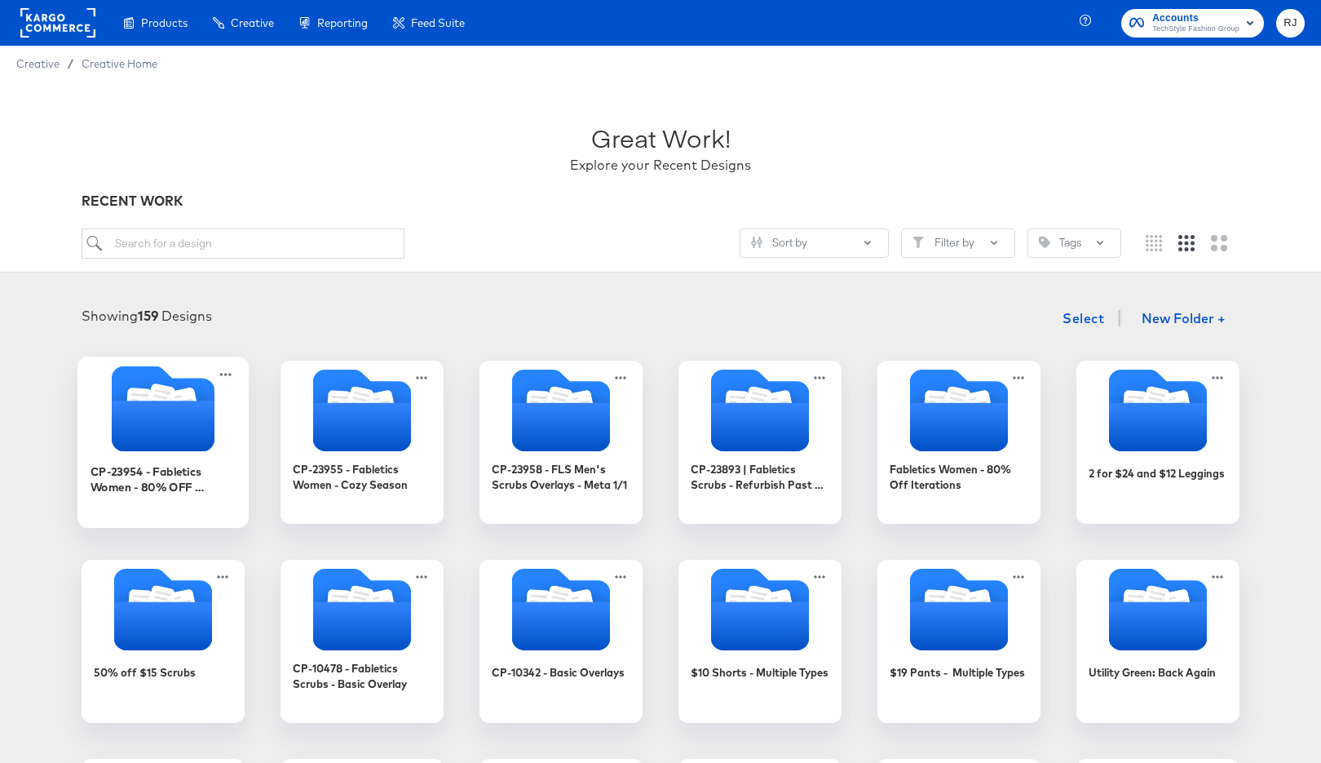
click at [183, 443] on icon "Folder" at bounding box center [163, 425] width 103 height 51
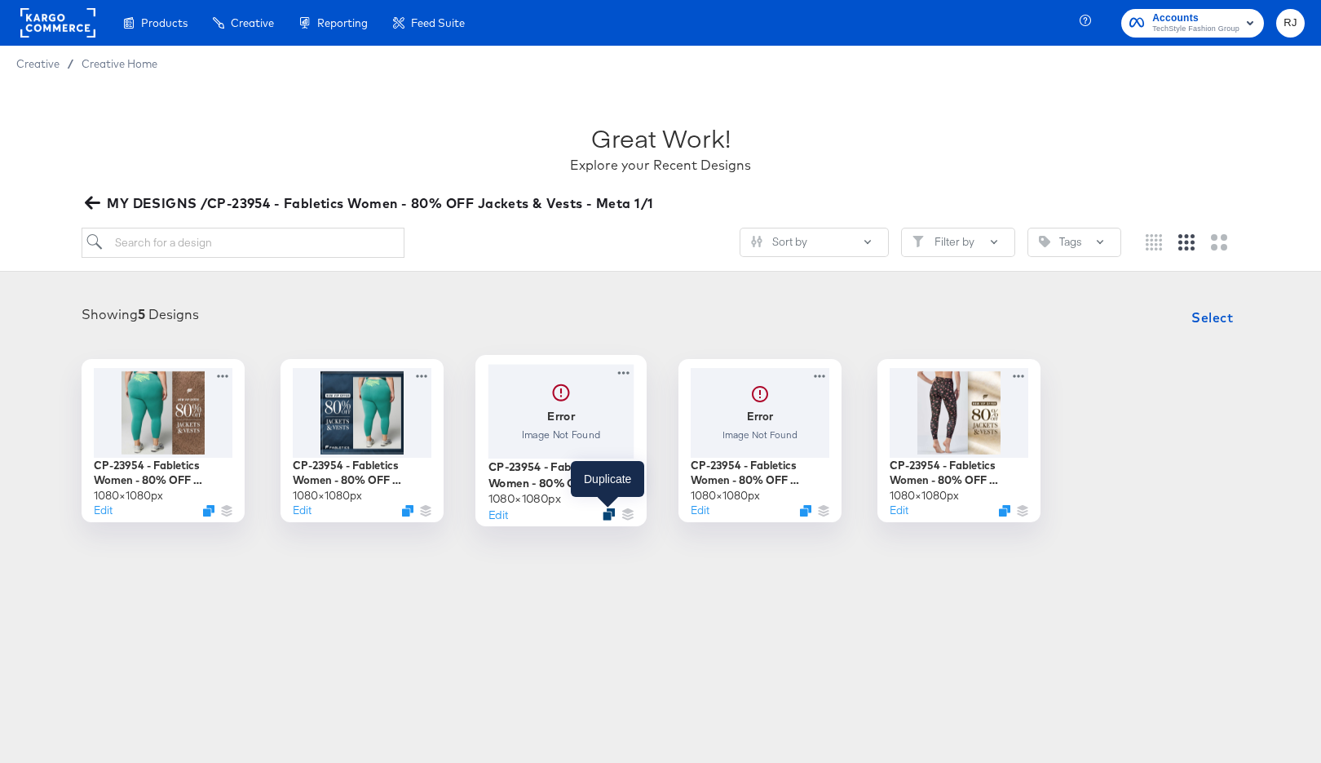
click at [613, 513] on icon "Duplicate" at bounding box center [609, 513] width 12 height 12
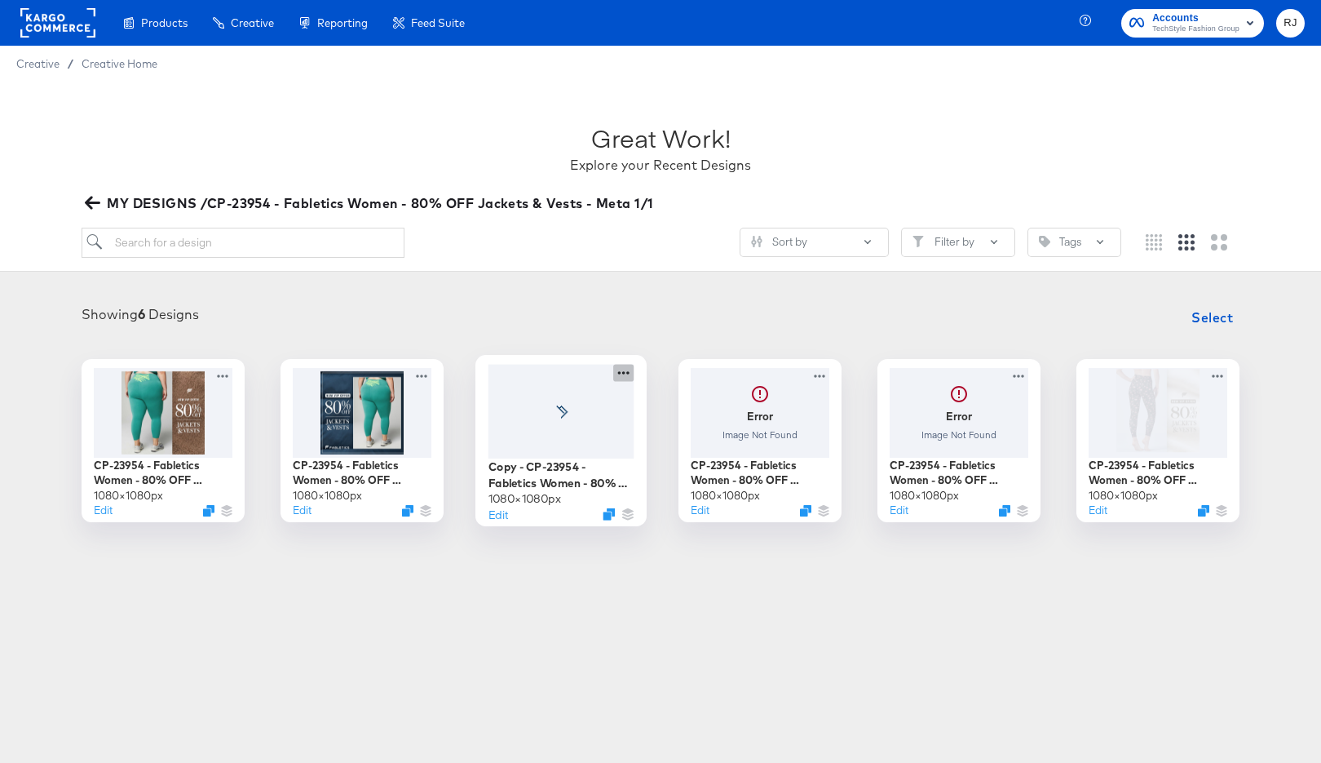
click at [630, 368] on icon at bounding box center [623, 372] width 20 height 17
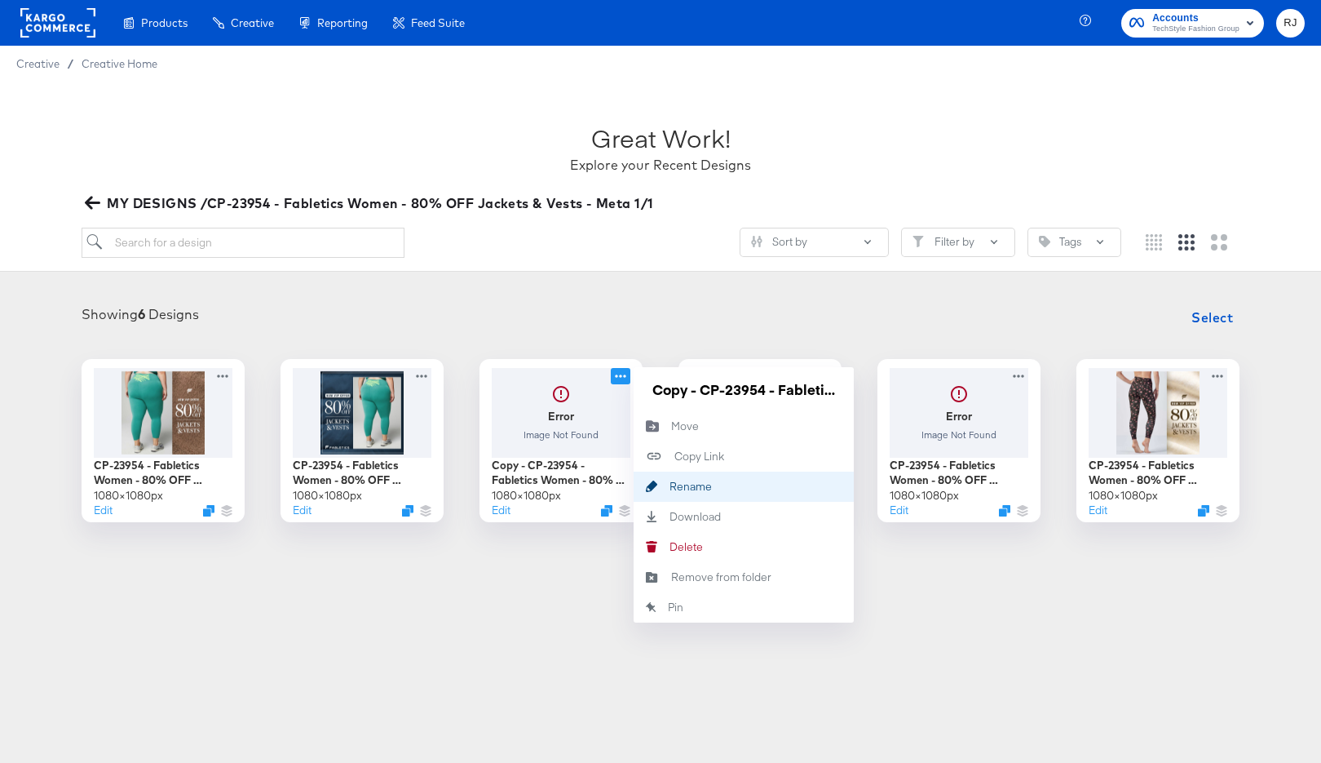
click at [670, 486] on div "Rename Rename" at bounding box center [670, 486] width 0 height 0
click at [797, 393] on input "Copy - CP-23954 - Fabletics Women - 80% OFF Jackets & Vests - V2 Multi" at bounding box center [744, 389] width 196 height 33
drag, startPoint x: 659, startPoint y: 388, endPoint x: 626, endPoint y: 388, distance: 33.4
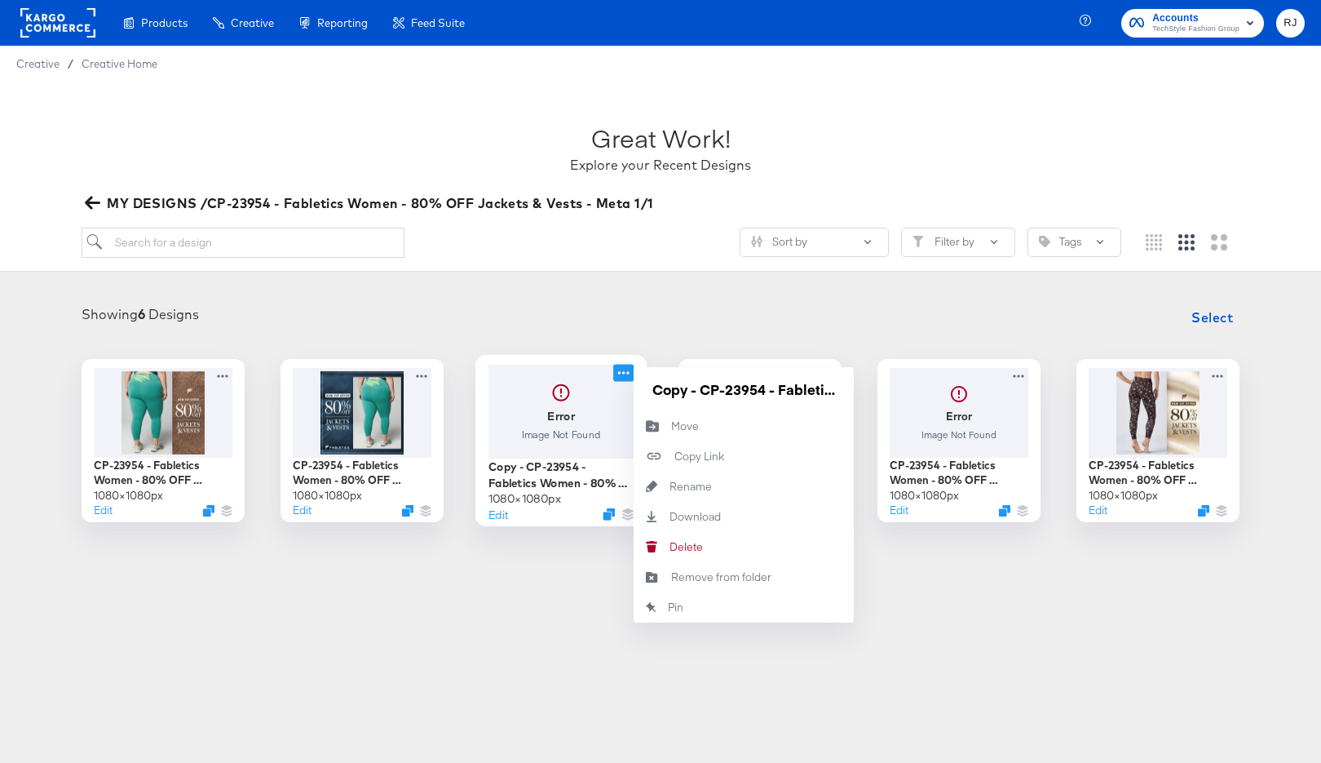
click at [625, 388] on div "Error Image Not Found Copy - CP-23954 - Fabletics Women - 80% OFF Jackets & Ves…" at bounding box center [561, 440] width 163 height 163
click at [694, 388] on input "Copy - CP-23954 - Fabletics Women - 80% OFF Jackets & Vests - V3 Multi" at bounding box center [744, 389] width 196 height 33
drag, startPoint x: 703, startPoint y: 388, endPoint x: 653, endPoint y: 387, distance: 49.8
click at [653, 387] on input "Copy - CP-23954 - Fabletics Women - 80% OFF Jackets & Vests - V3 Multi" at bounding box center [744, 389] width 196 height 33
type input "CP-23954 - Fabletics Women - 80% OFF Jackets & Vests - V3 Multi"
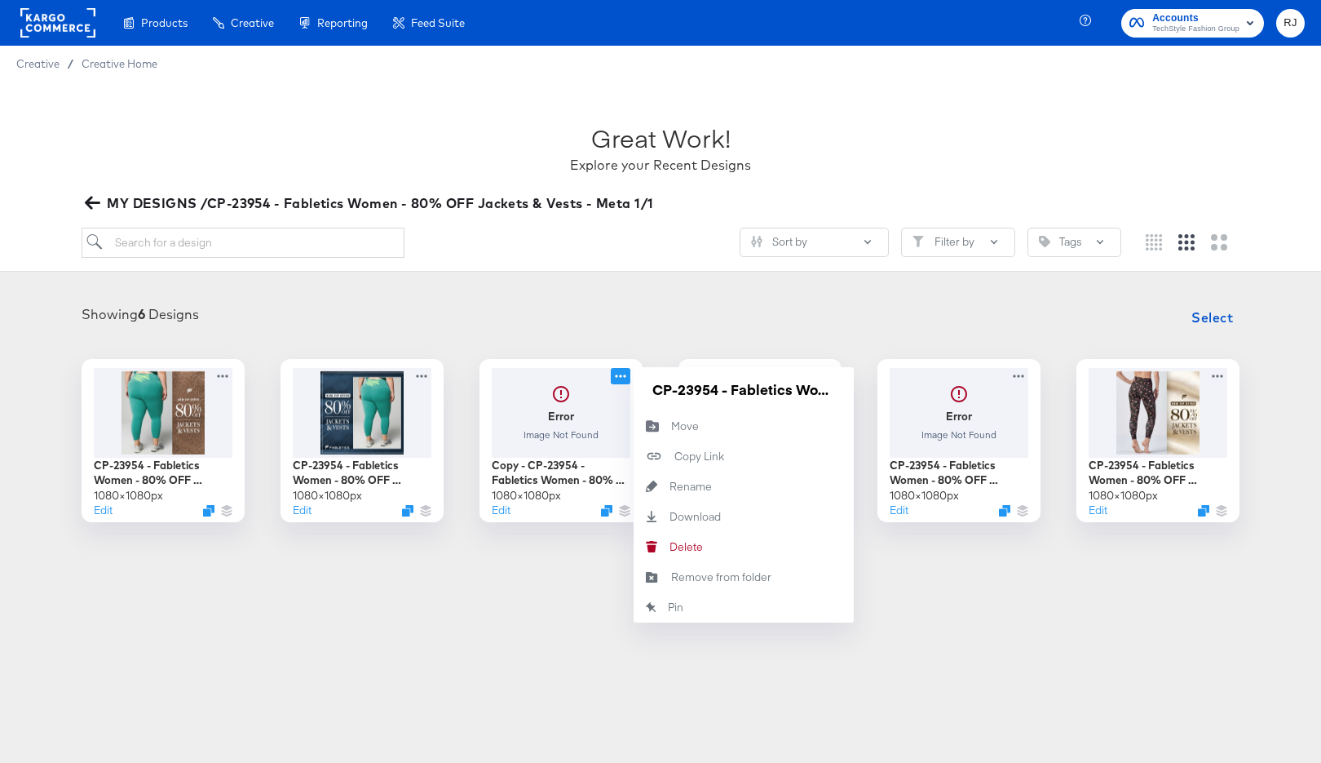
click at [649, 310] on div "Showing 6 Designs Select" at bounding box center [660, 317] width 1289 height 33
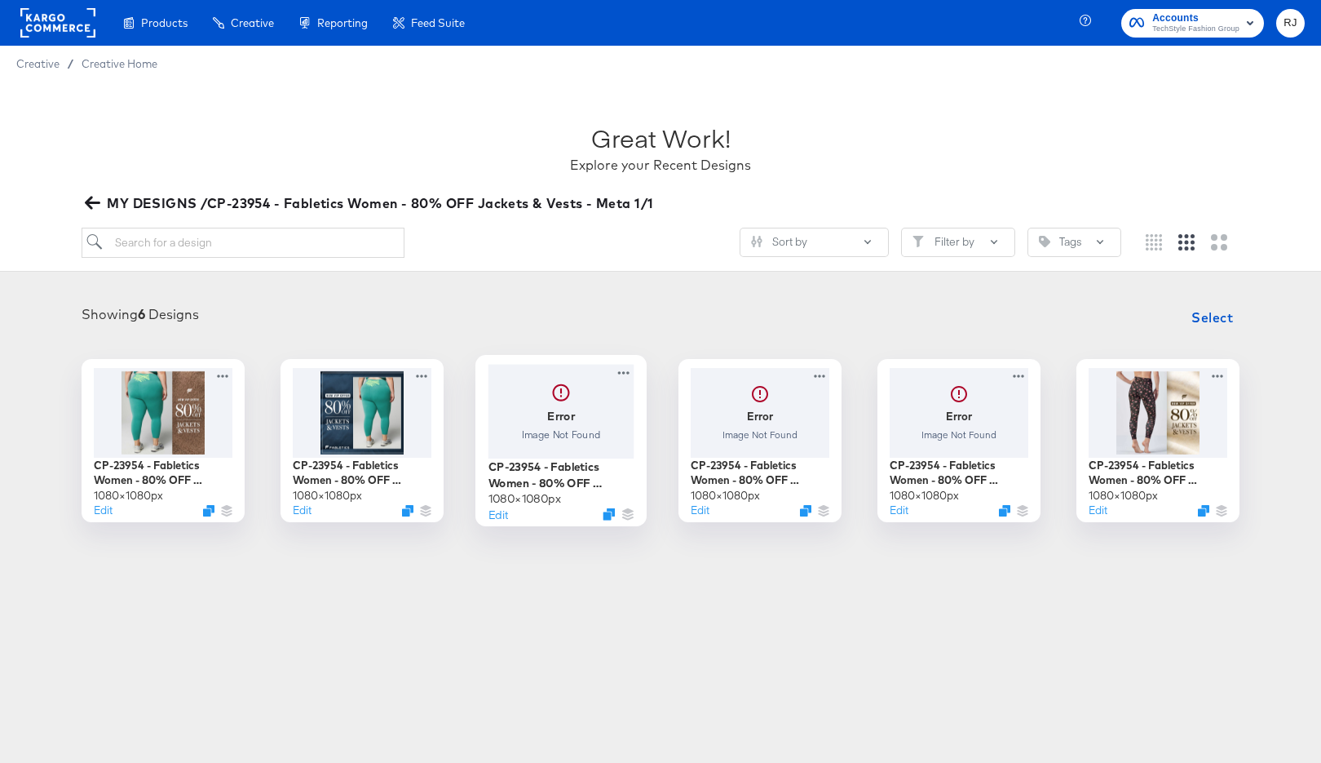
click at [587, 426] on div at bounding box center [562, 411] width 146 height 94
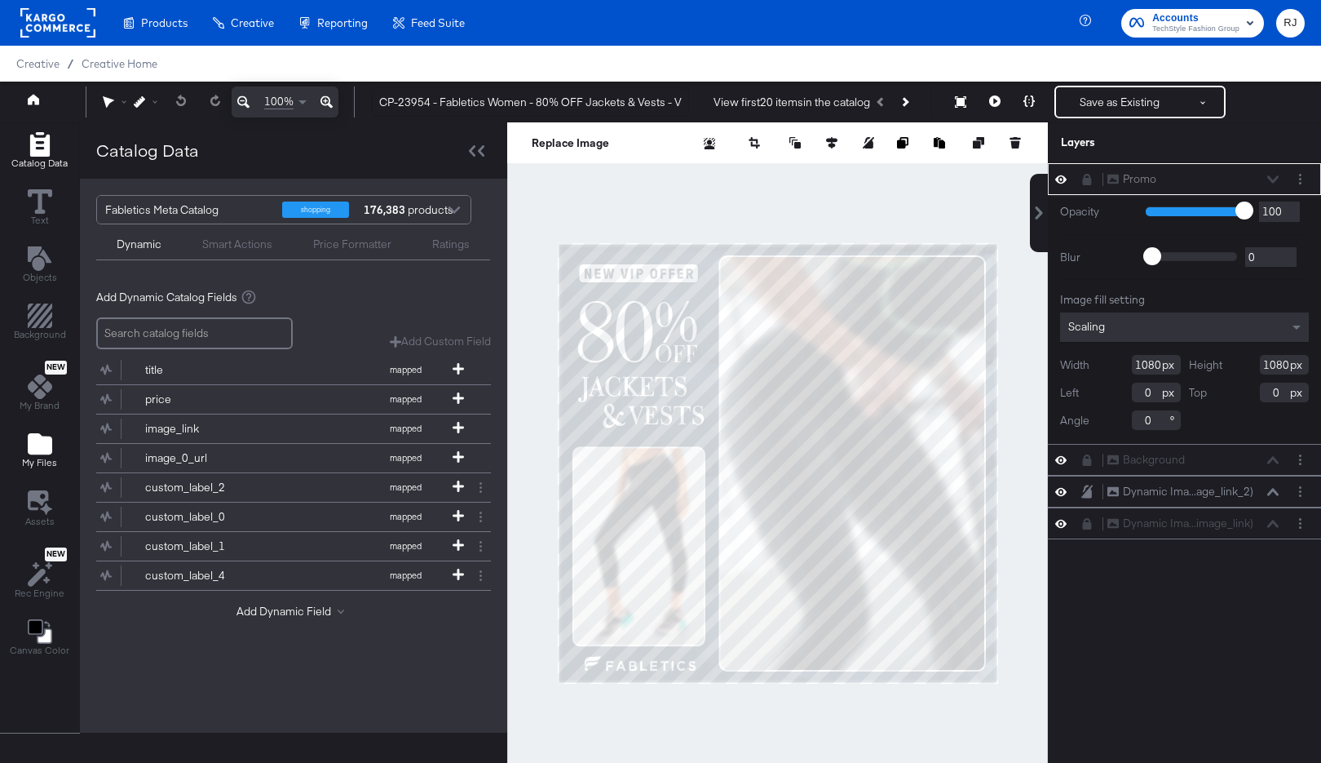
click at [47, 451] on icon "Add Files" at bounding box center [40, 443] width 24 height 21
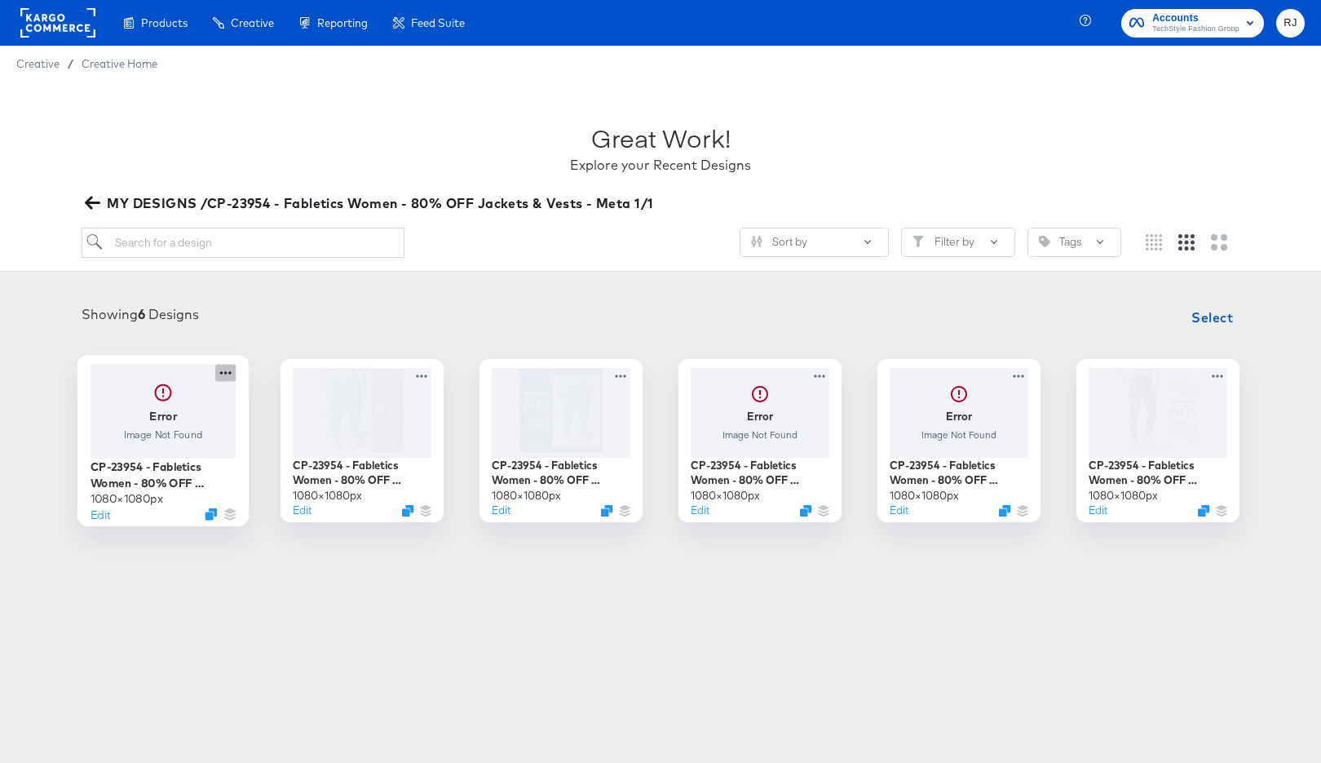
click at [223, 374] on icon at bounding box center [225, 372] width 20 height 17
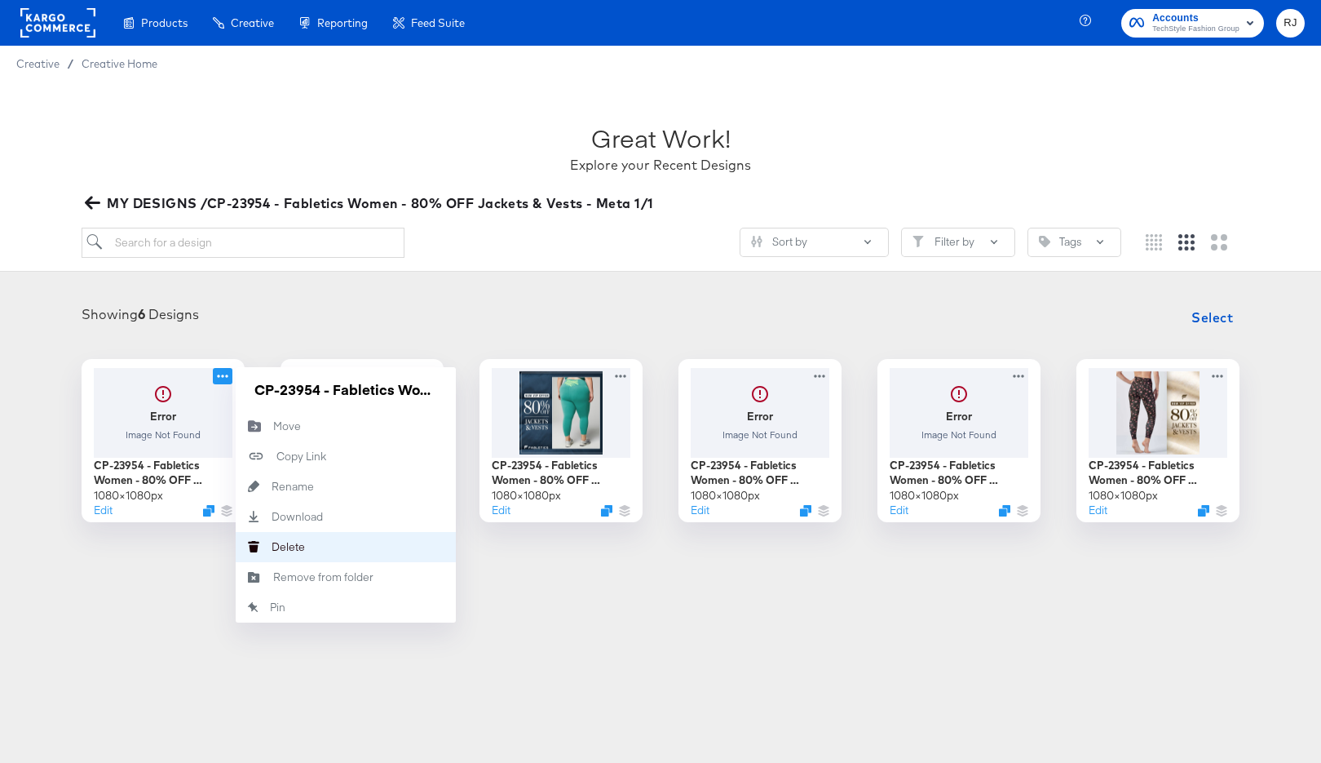
click at [272, 546] on div "Delete Delete" at bounding box center [272, 546] width 0 height 0
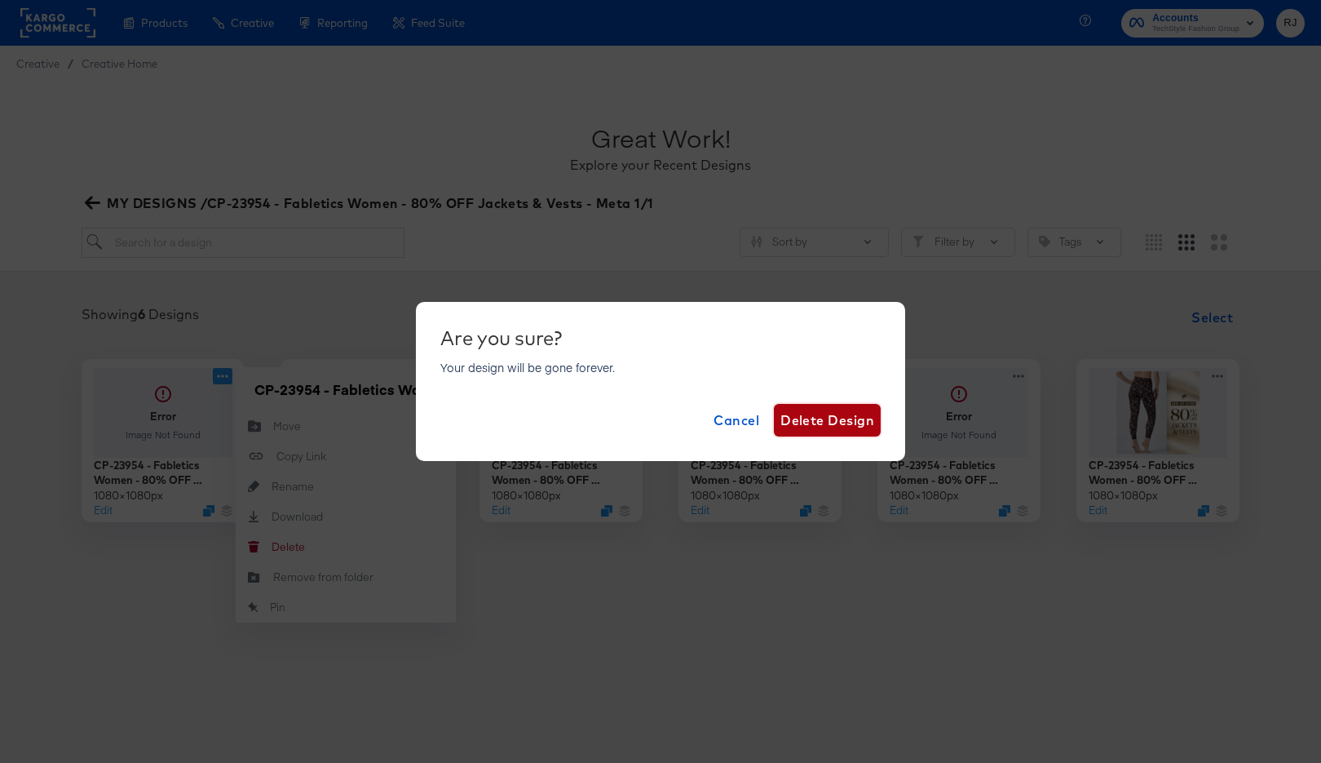
click at [817, 416] on span "Delete Design" at bounding box center [828, 420] width 94 height 23
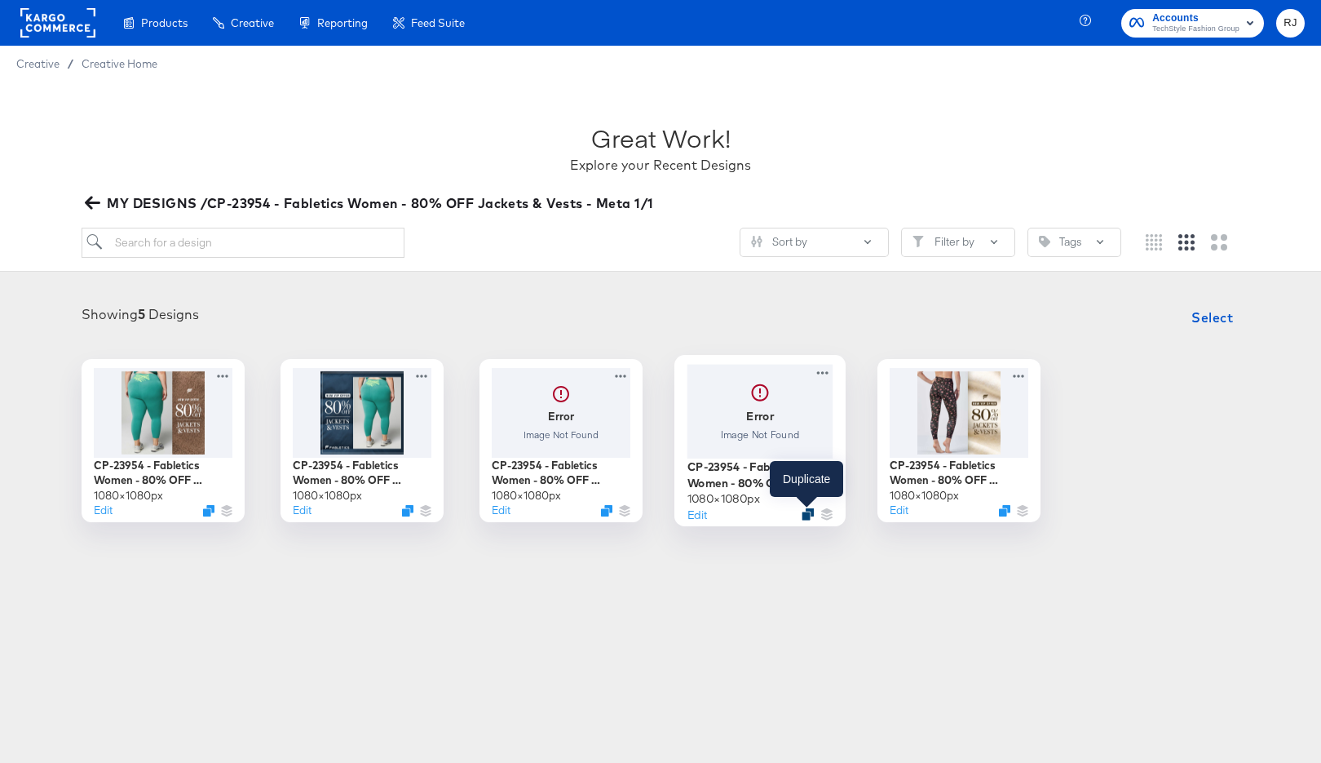
click at [811, 516] on icon "Duplicate" at bounding box center [808, 513] width 12 height 12
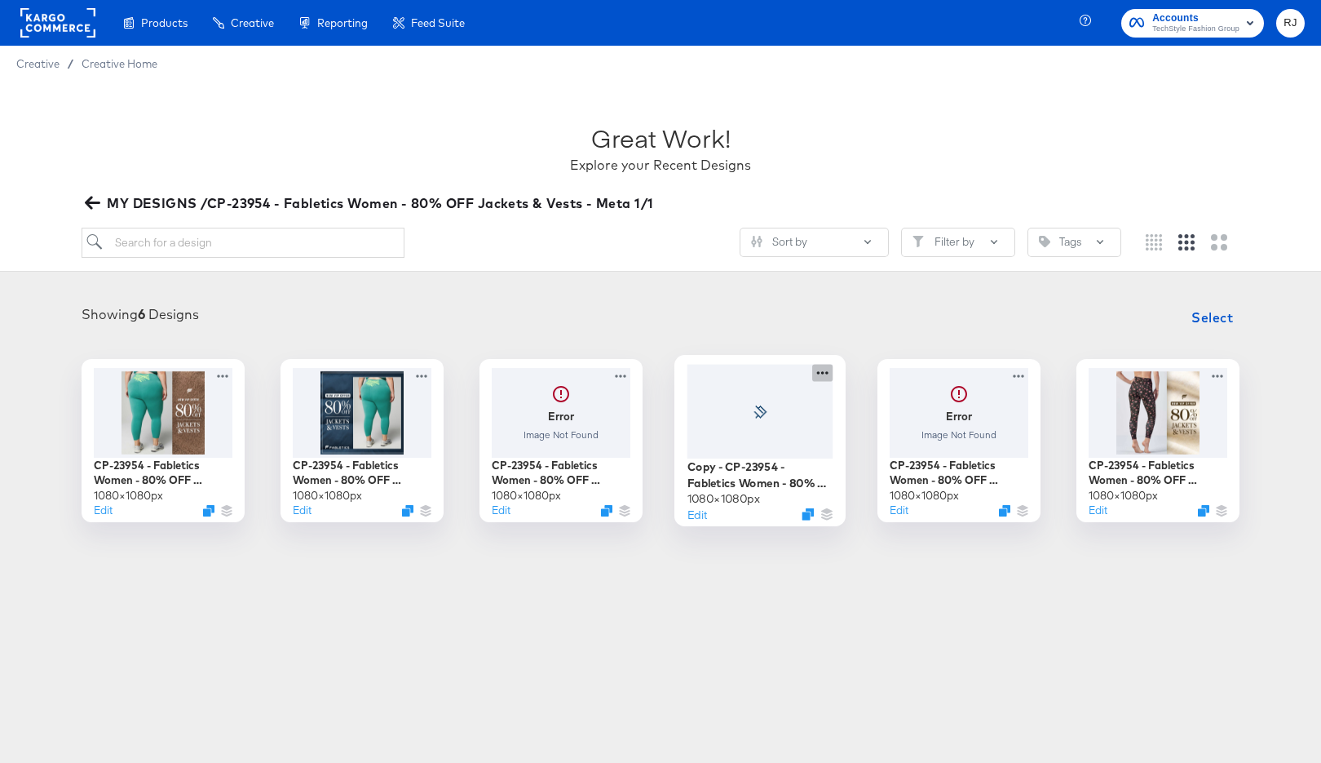
click at [825, 369] on icon at bounding box center [822, 372] width 20 height 17
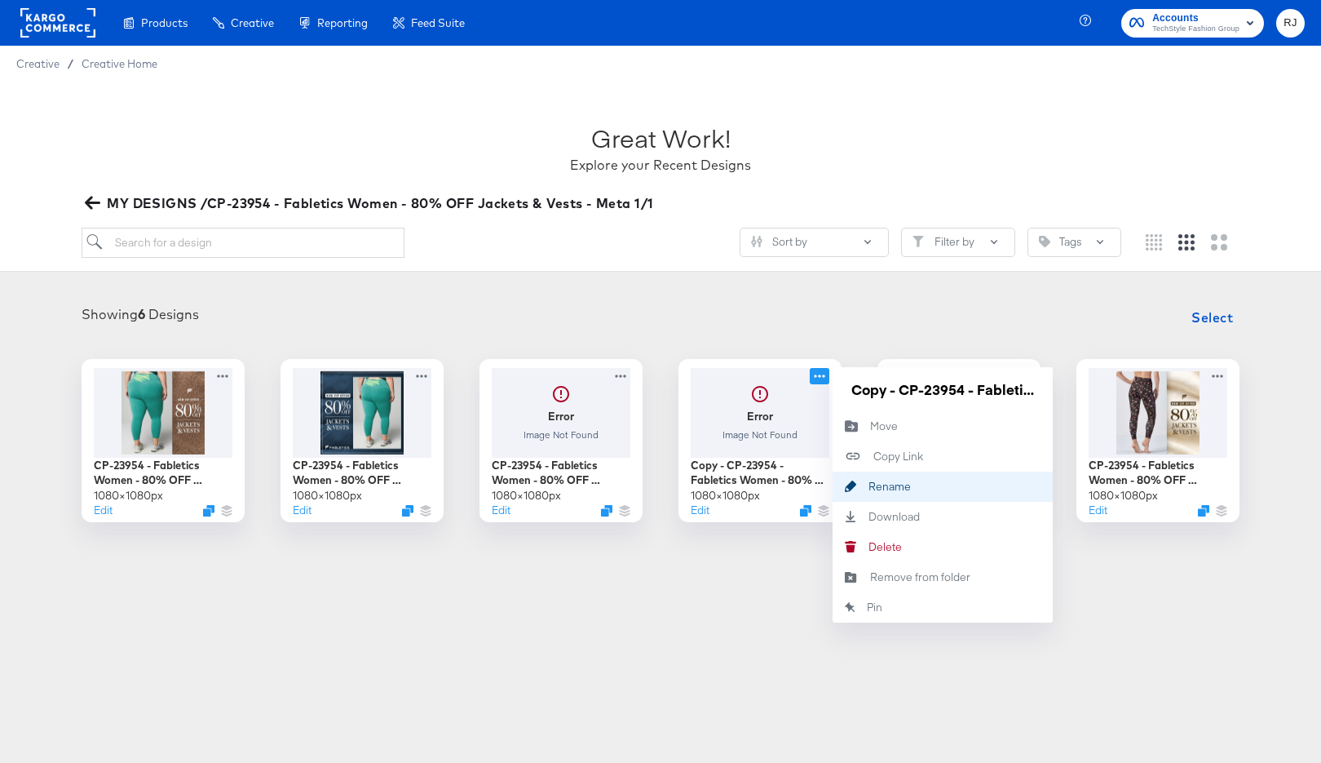
click at [868, 489] on div "Rename Rename" at bounding box center [851, 486] width 36 height 30
click at [998, 388] on input "Copy - CP-23954 - Fabletics Women - 80% OFF Jackets & Vests - V1 Multi" at bounding box center [943, 389] width 196 height 33
drag, startPoint x: 874, startPoint y: 382, endPoint x: 829, endPoint y: 382, distance: 44.9
click at [829, 382] on div "Error Image Not Found Copy - CP-23954 - Fabletics Women - 80% OFF Jackets & Ves…" at bounding box center [760, 440] width 163 height 163
click at [900, 391] on input "Copy - CP-23954 - Fabletics Women - 80% OFF Jackets & Vests - V3 Multi" at bounding box center [943, 389] width 196 height 33
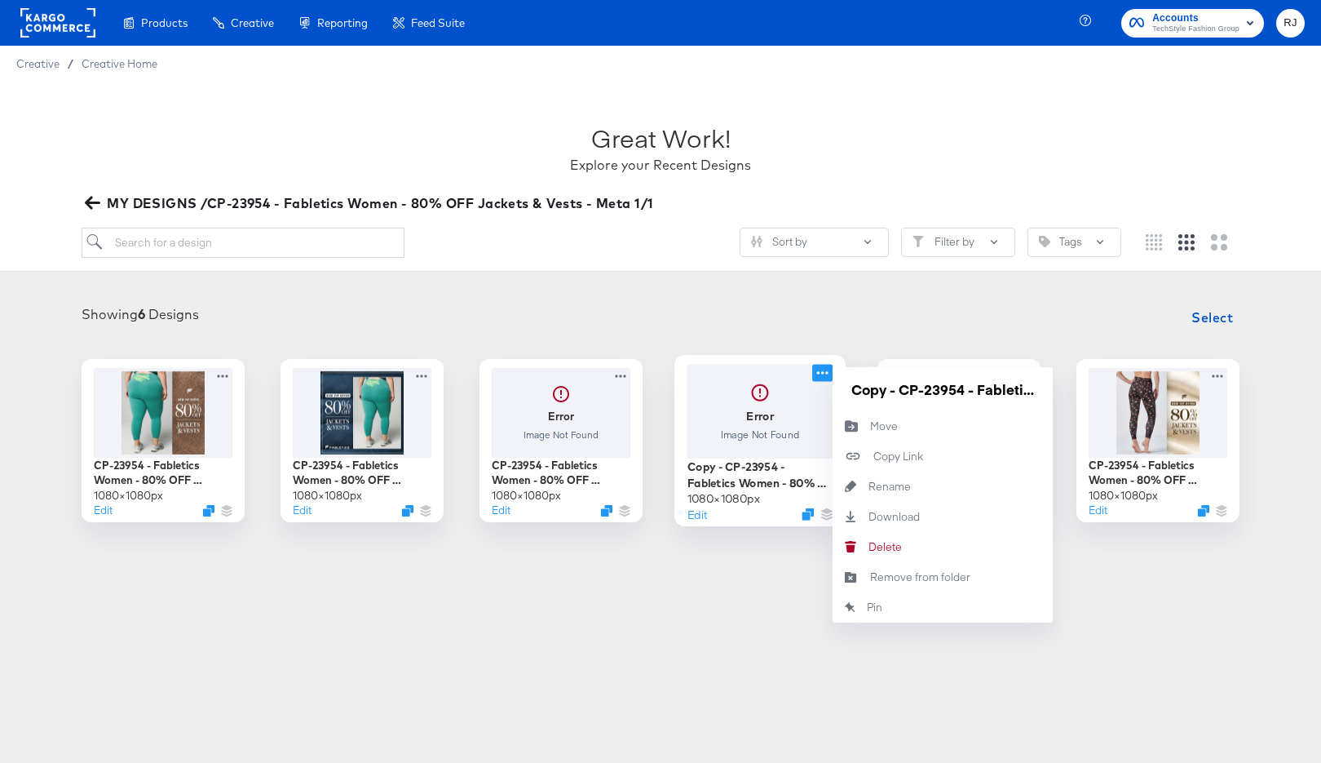
drag, startPoint x: 901, startPoint y: 391, endPoint x: 821, endPoint y: 391, distance: 80.7
click at [821, 391] on div "Error Image Not Found Copy - CP-23954 - Fabletics Women - 80% OFF Jackets & Ves…" at bounding box center [760, 440] width 163 height 163
type input "CP-23954 - Fabletics Women - 80% OFF Jackets & Vests - V3 Multi"
click at [807, 324] on div "Showing 6 Designs Select" at bounding box center [660, 317] width 1289 height 33
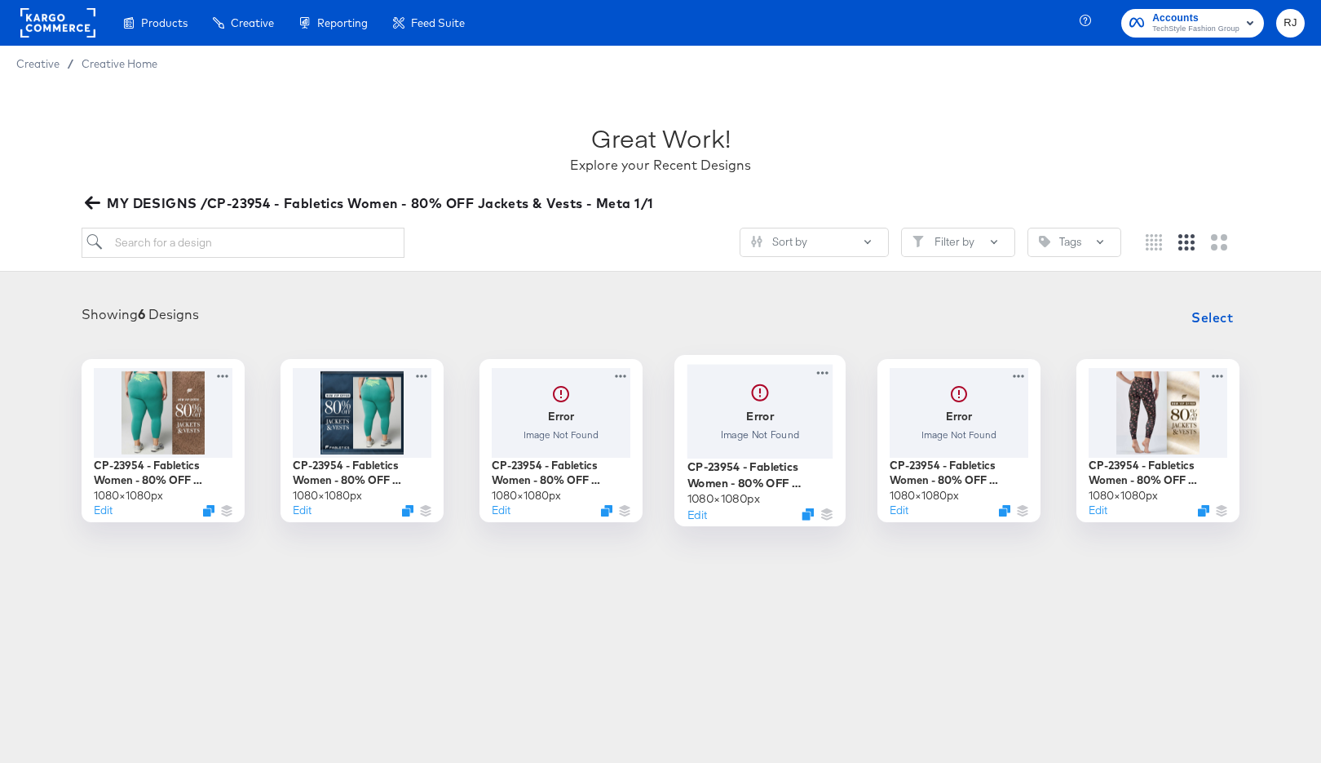
click at [756, 410] on div at bounding box center [761, 411] width 146 height 94
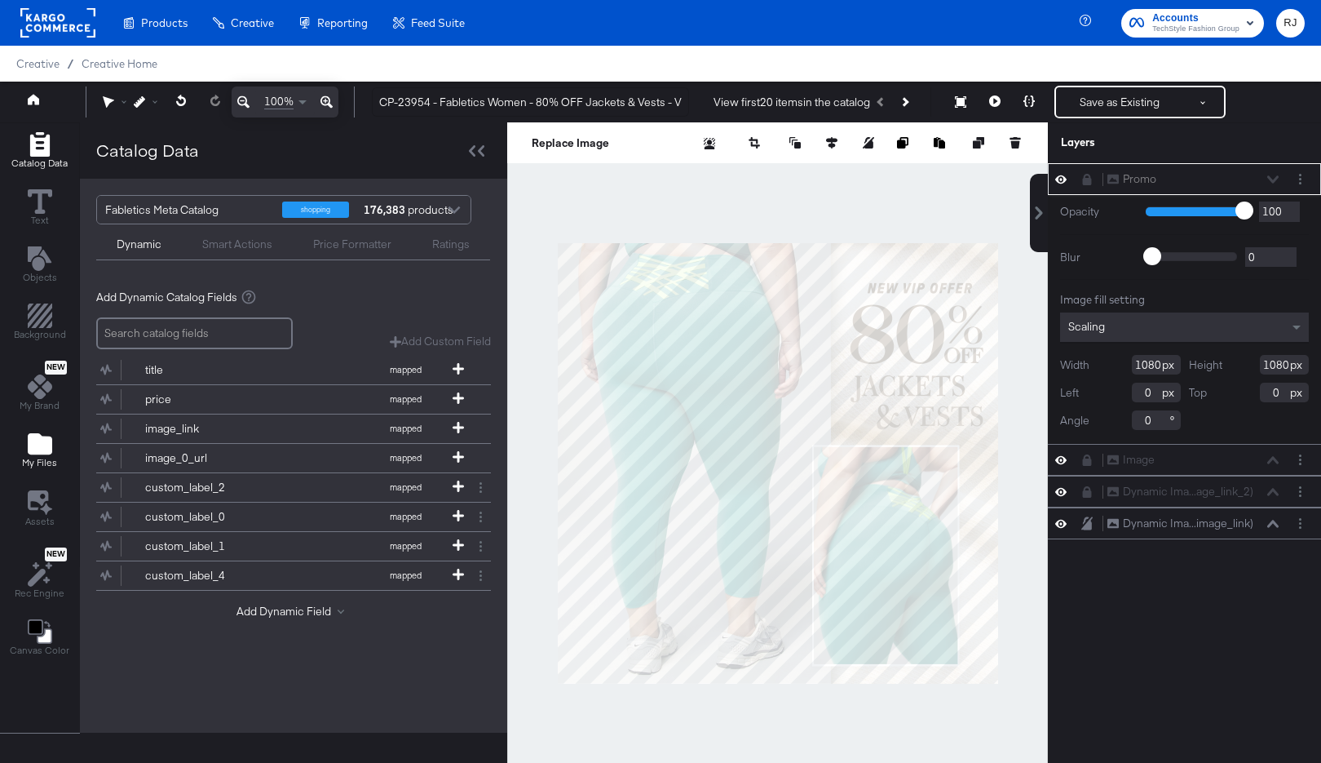
click at [53, 440] on div "My Files" at bounding box center [39, 450] width 35 height 38
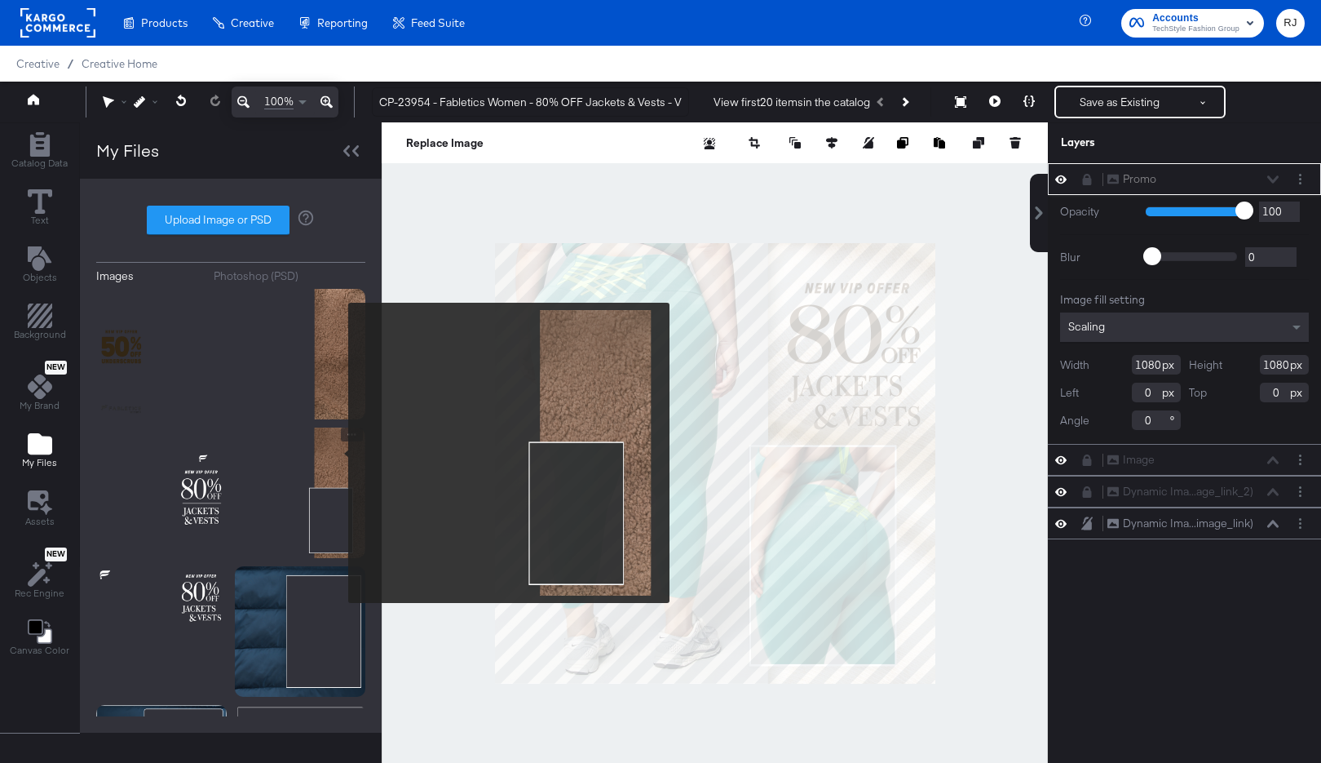
click at [338, 453] on img at bounding box center [300, 492] width 130 height 130
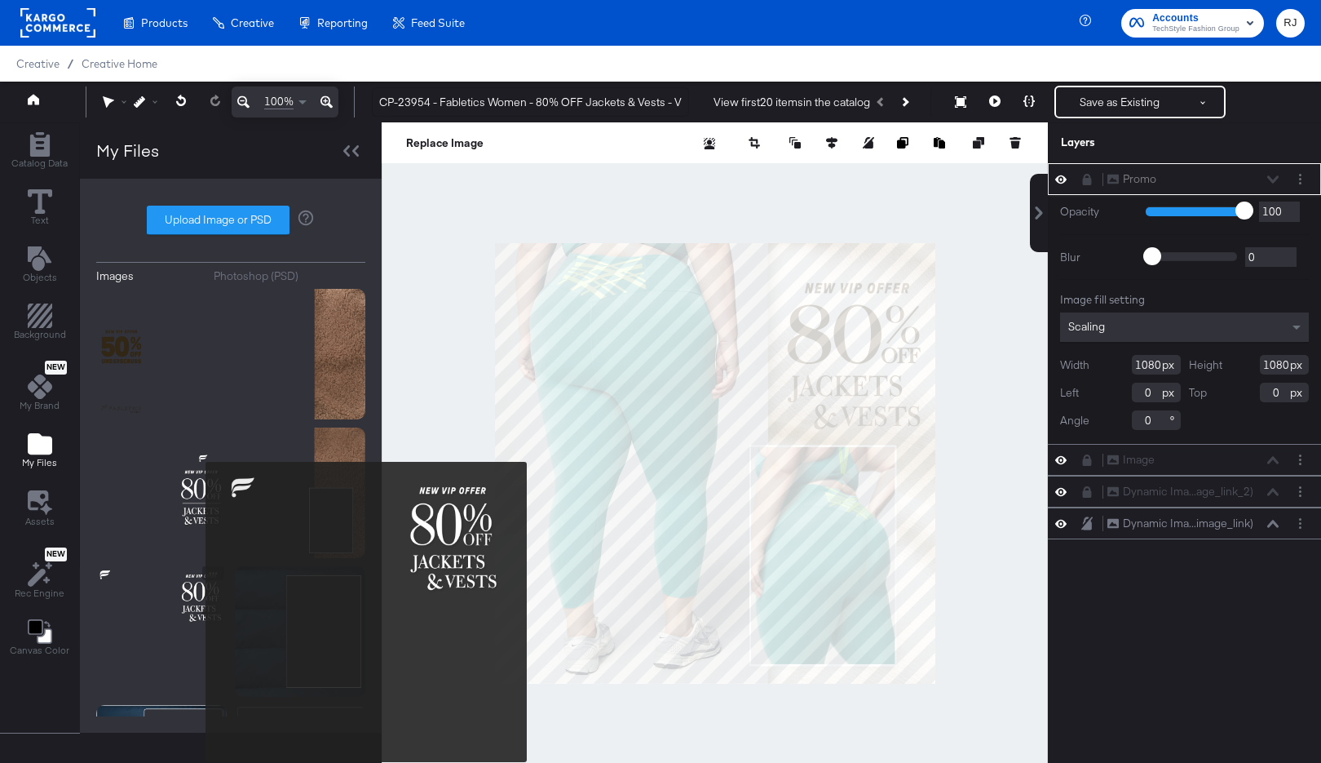
click at [195, 612] on img at bounding box center [161, 631] width 130 height 130
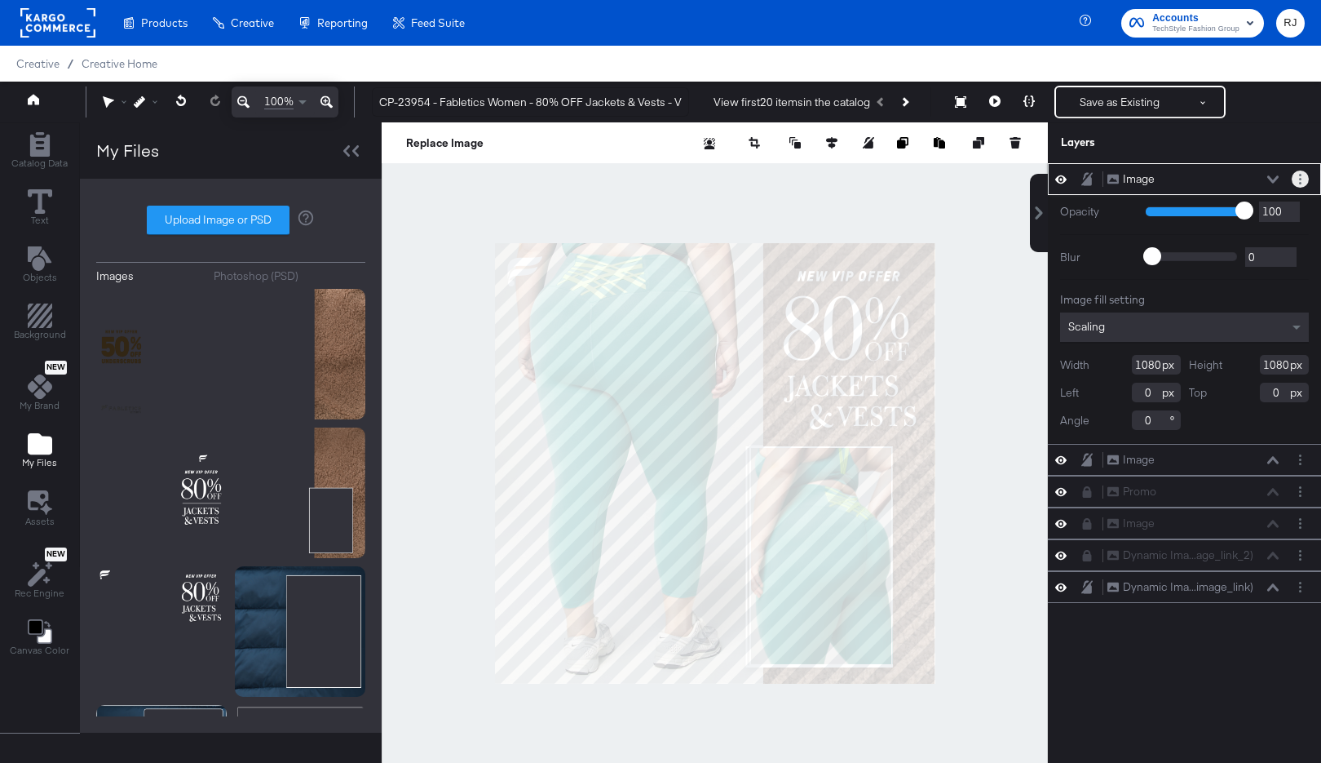
click at [1294, 177] on button "Layer Options" at bounding box center [1300, 178] width 17 height 17
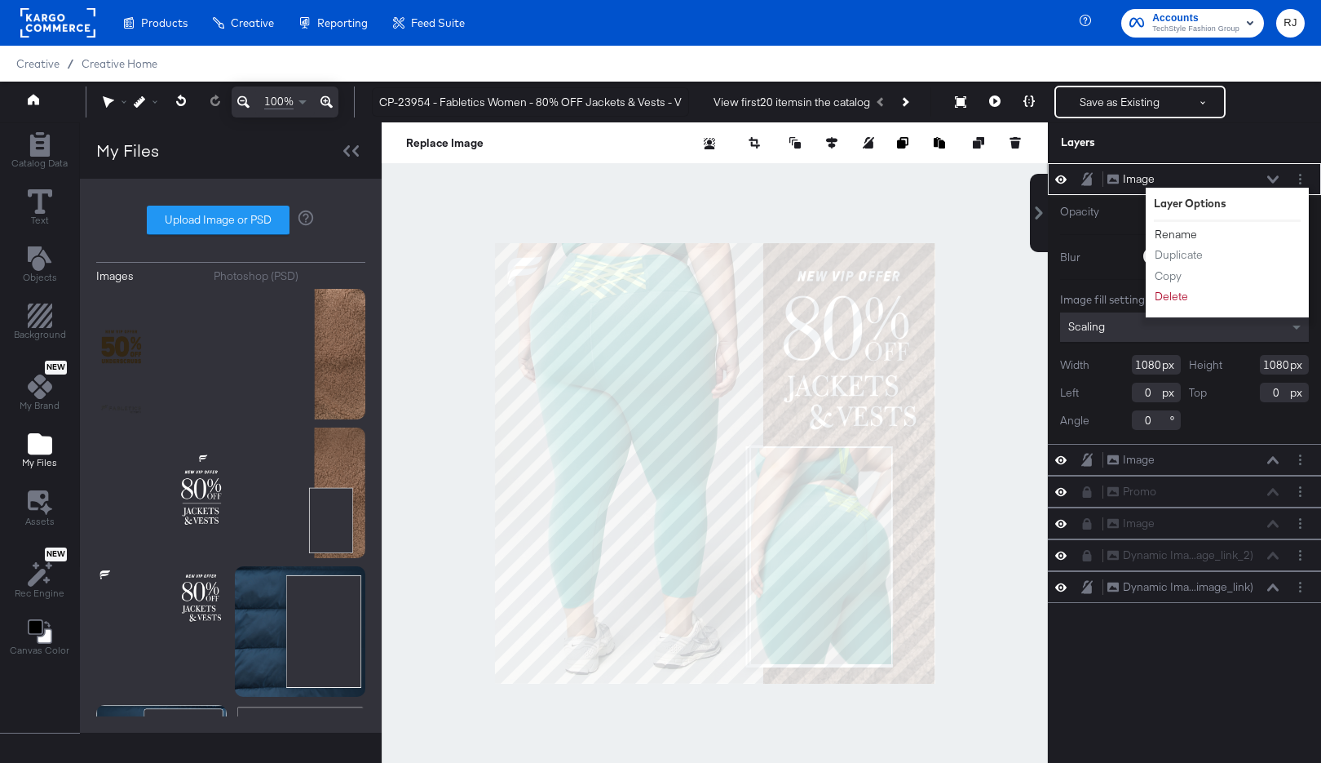
click at [1189, 232] on button "Rename" at bounding box center [1176, 234] width 44 height 17
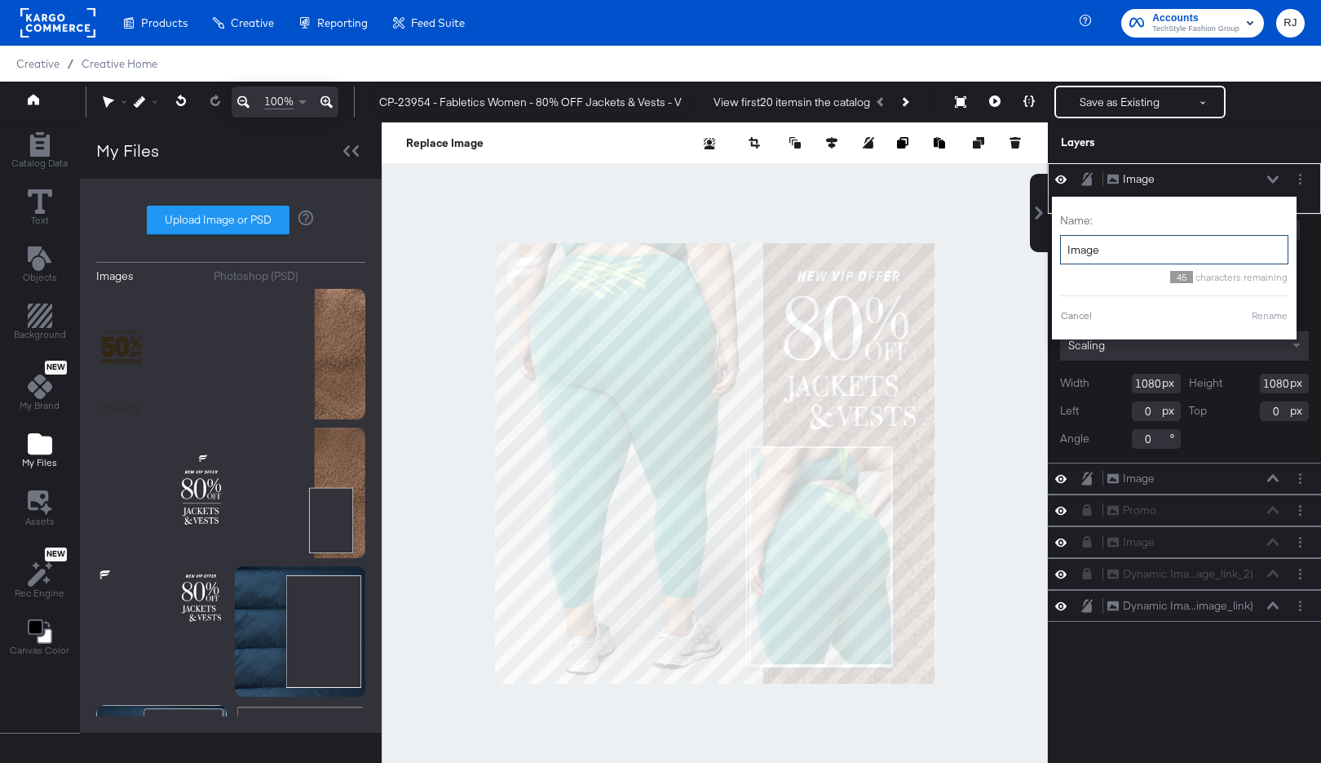
drag, startPoint x: 1141, startPoint y: 245, endPoint x: 1062, endPoint y: 246, distance: 79.1
click at [1062, 246] on input "Image" at bounding box center [1174, 250] width 228 height 30
type input "Promo"
click at [1241, 316] on button "Rename" at bounding box center [1250, 315] width 38 height 15
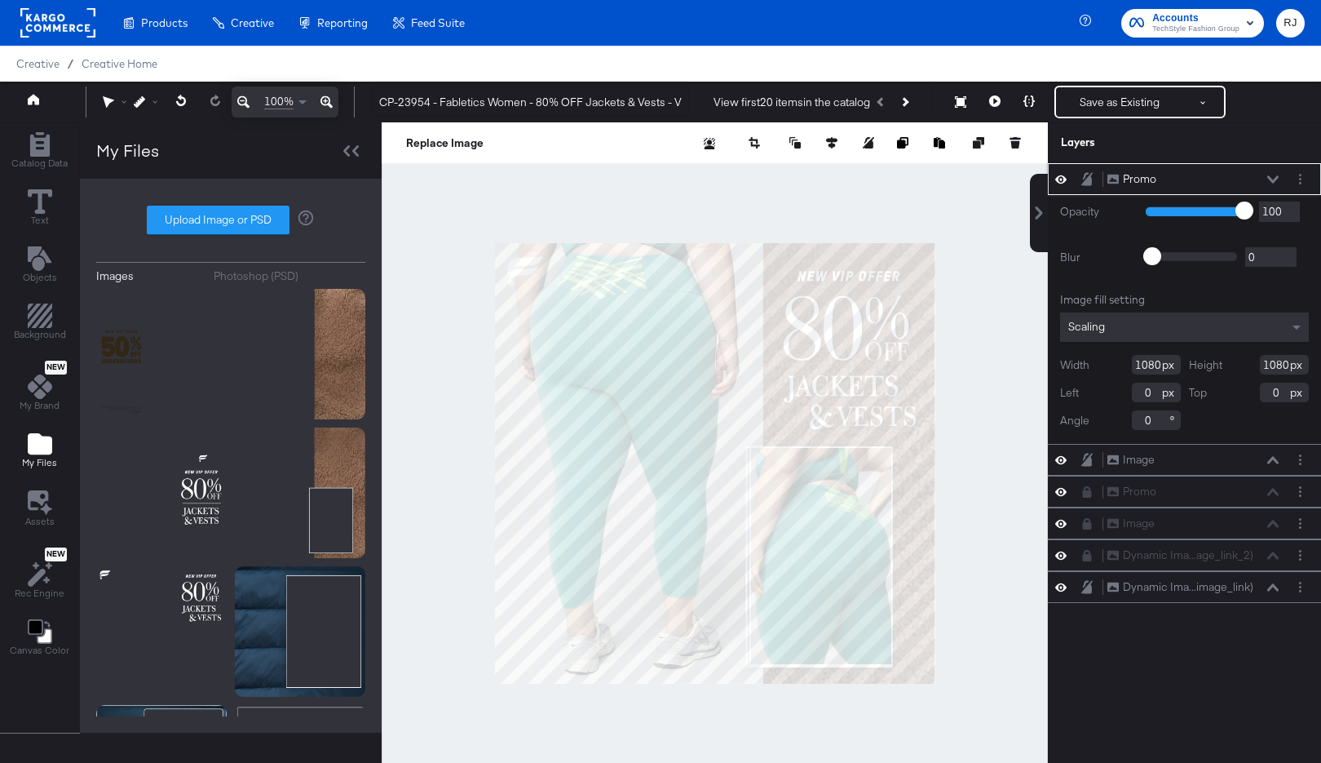
click at [1274, 178] on icon at bounding box center [1272, 179] width 11 height 8
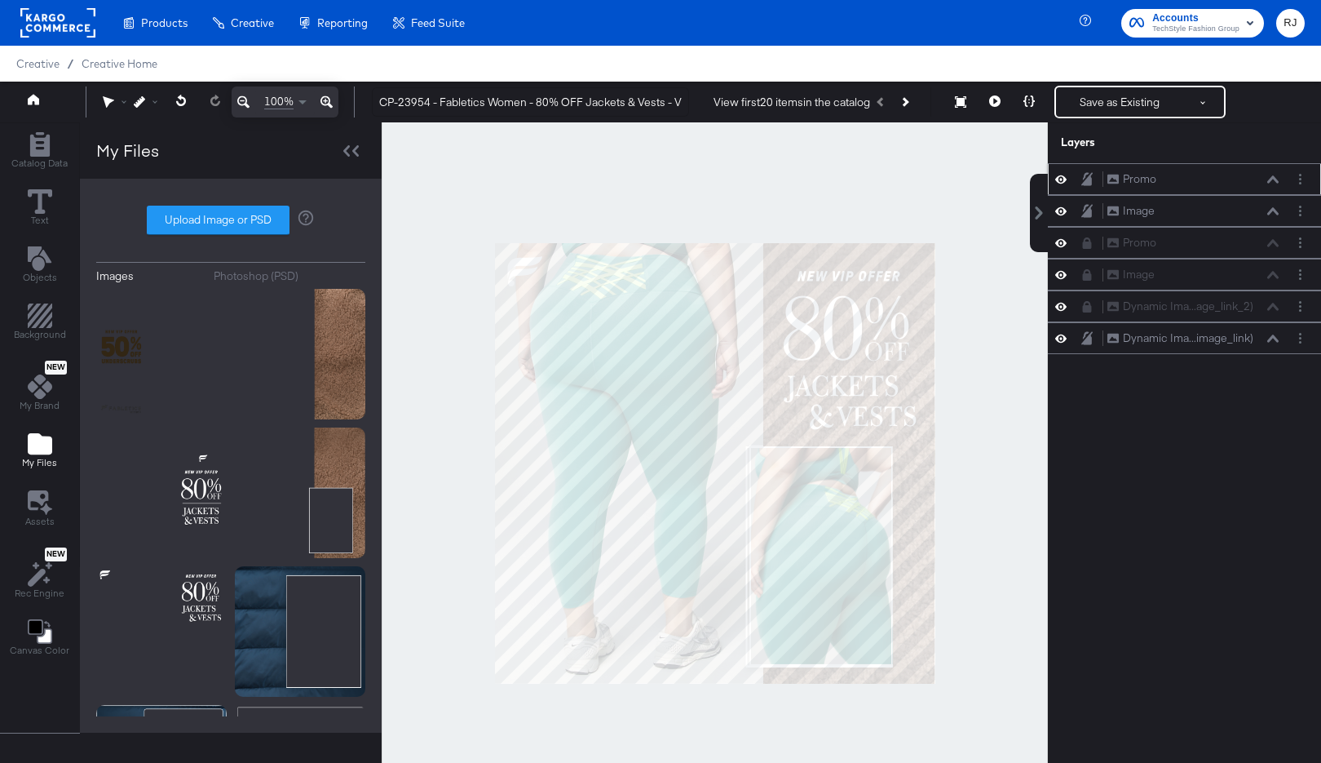
click at [1086, 174] on icon at bounding box center [1087, 179] width 11 height 14
click at [1296, 219] on div at bounding box center [1300, 210] width 17 height 17
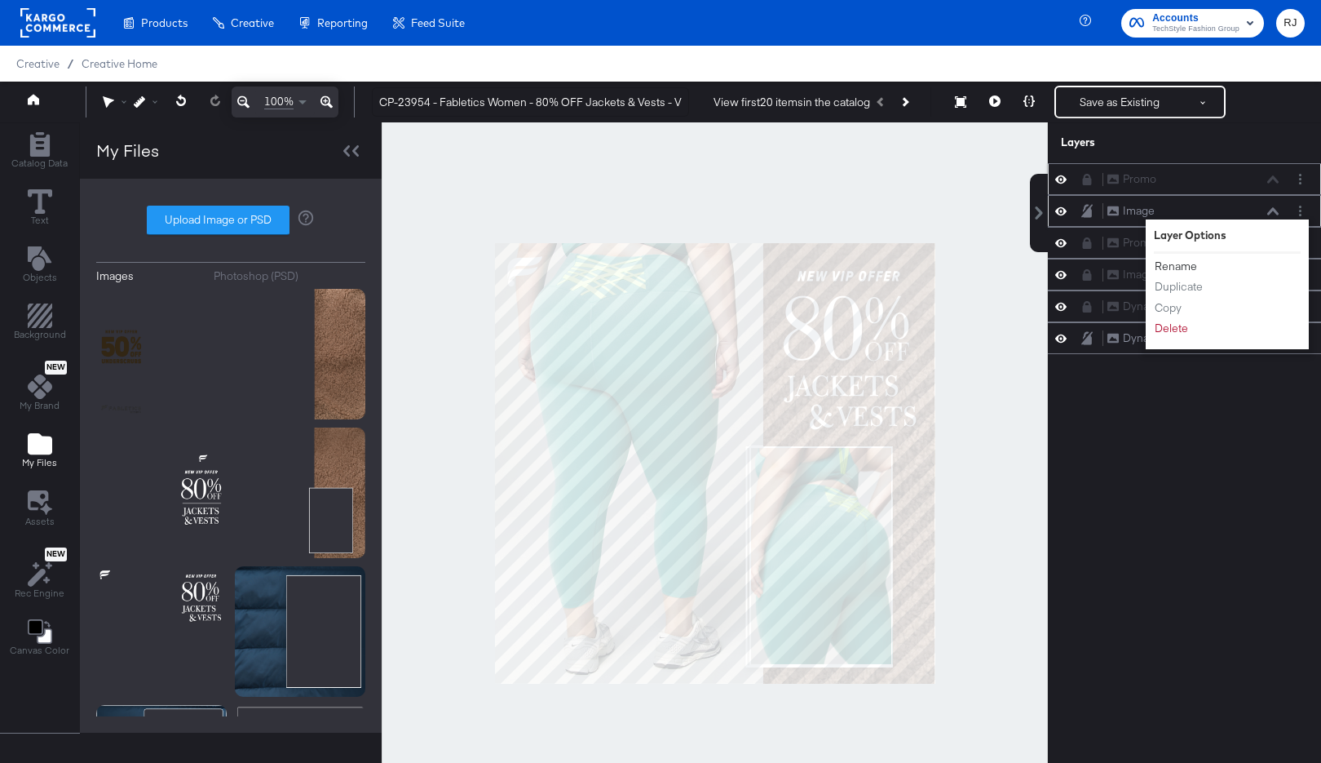
click at [1179, 269] on button "Rename" at bounding box center [1176, 266] width 44 height 17
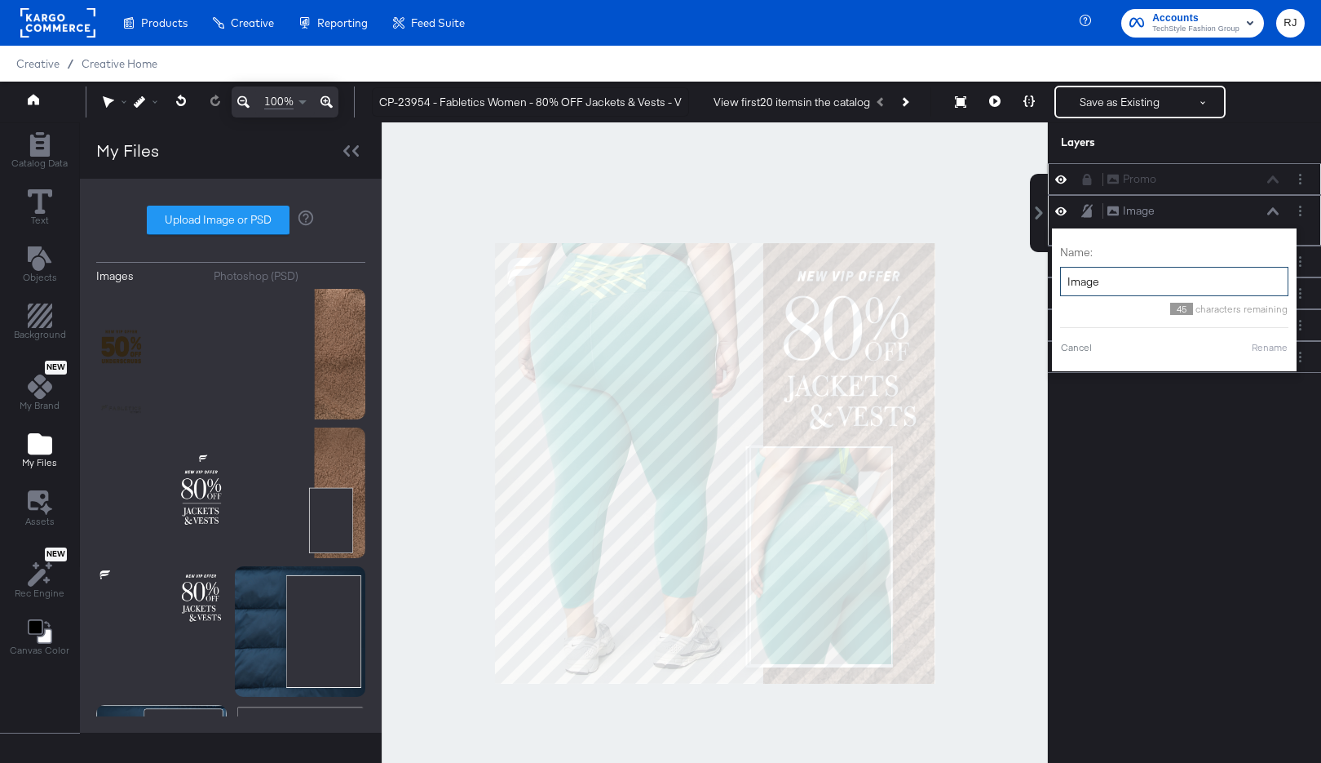
drag, startPoint x: 1130, startPoint y: 285, endPoint x: 1060, endPoint y: 283, distance: 69.4
click at [1060, 283] on input "Image" at bounding box center [1174, 282] width 228 height 30
type input "Background"
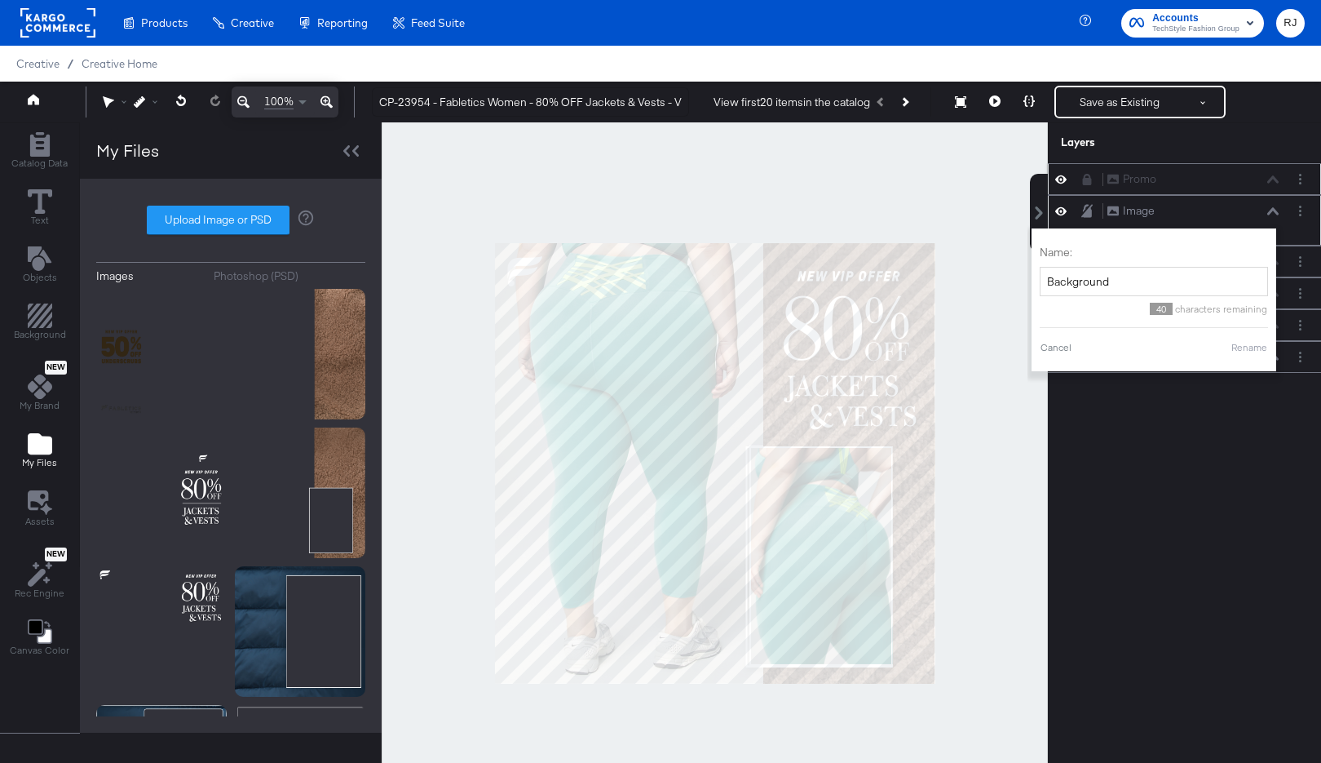
click at [1250, 347] on button "Rename" at bounding box center [1250, 347] width 38 height 15
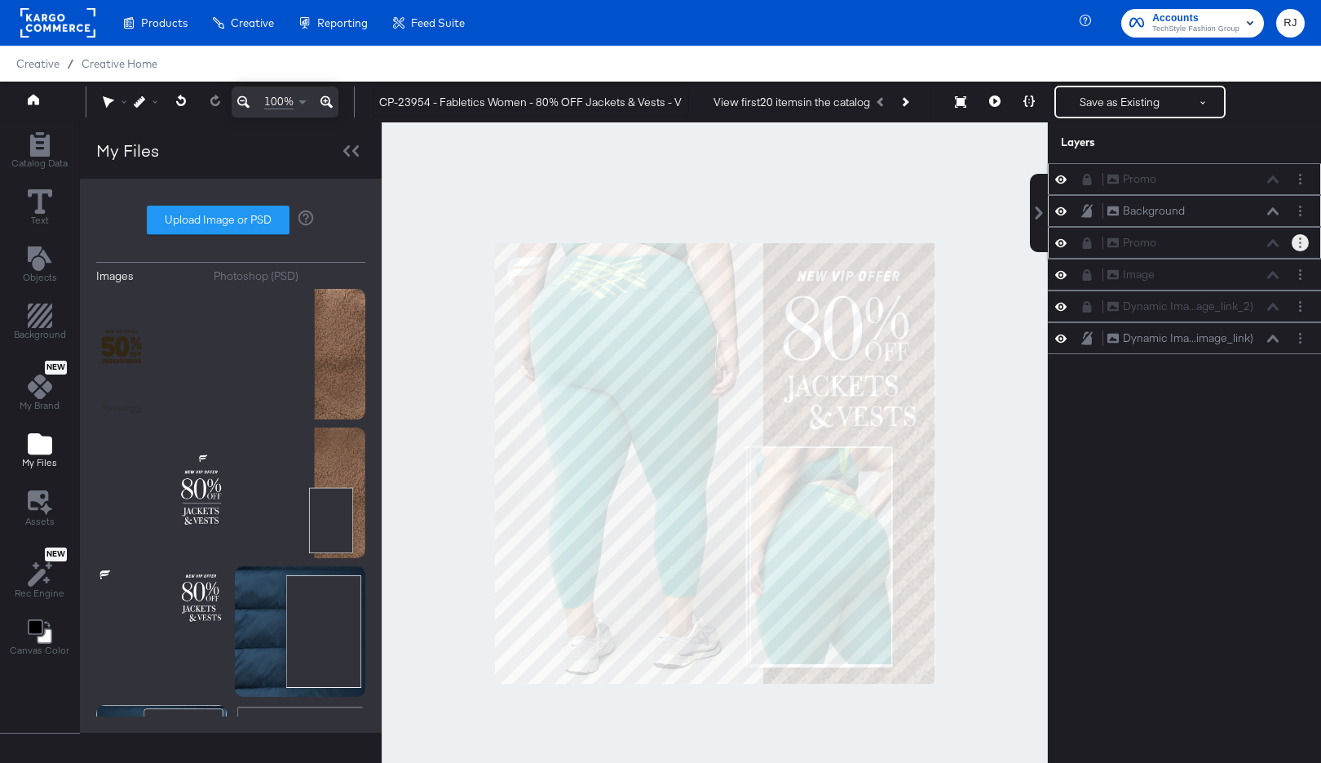
click at [1298, 240] on button "Layer Options" at bounding box center [1300, 242] width 17 height 17
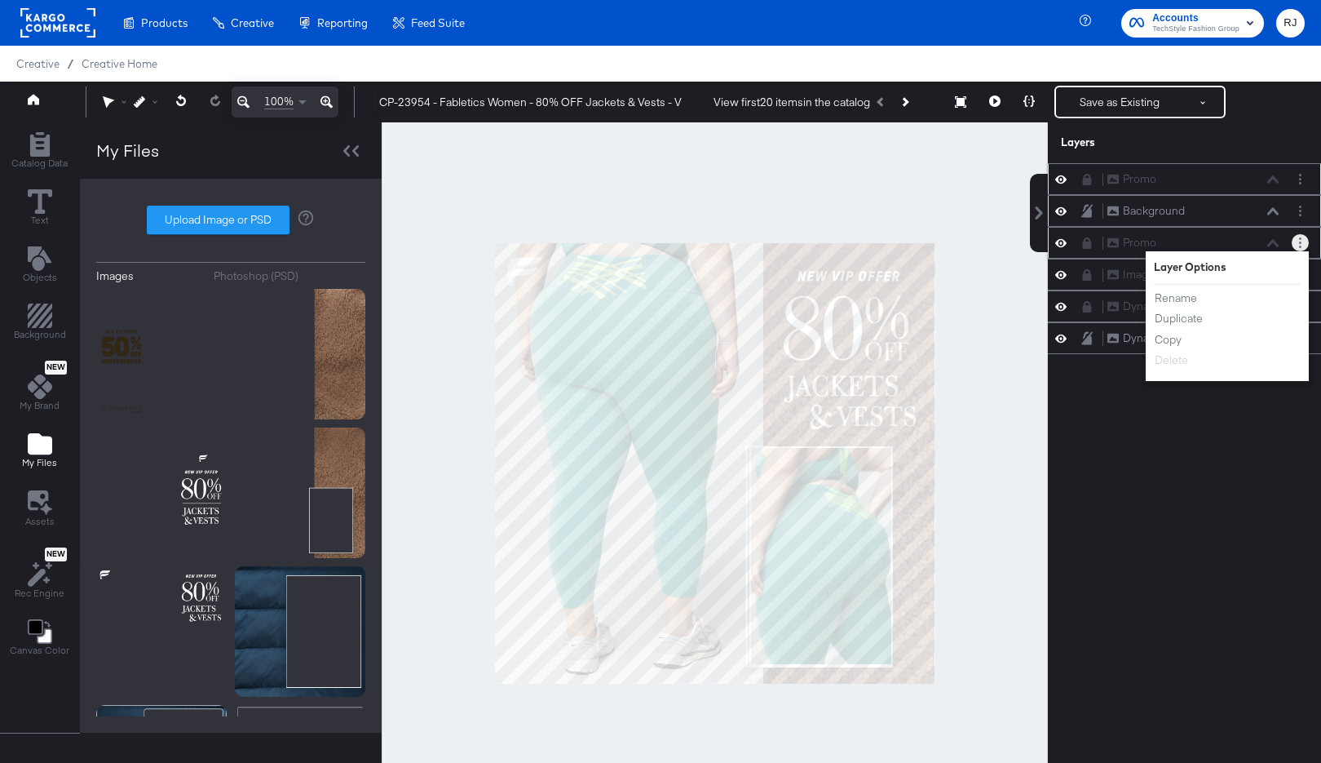
click at [1086, 243] on icon at bounding box center [1087, 242] width 9 height 11
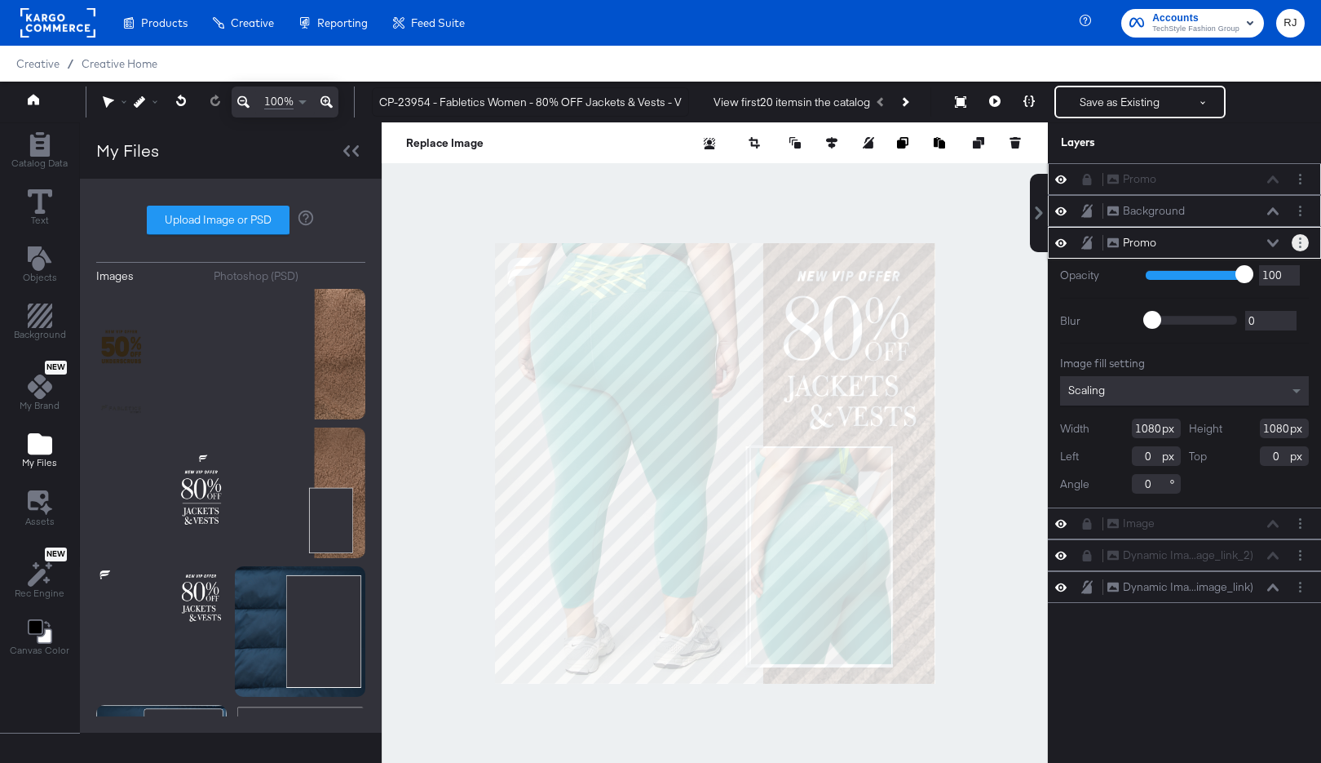
click at [1299, 241] on icon "Layer Options" at bounding box center [1300, 242] width 2 height 11
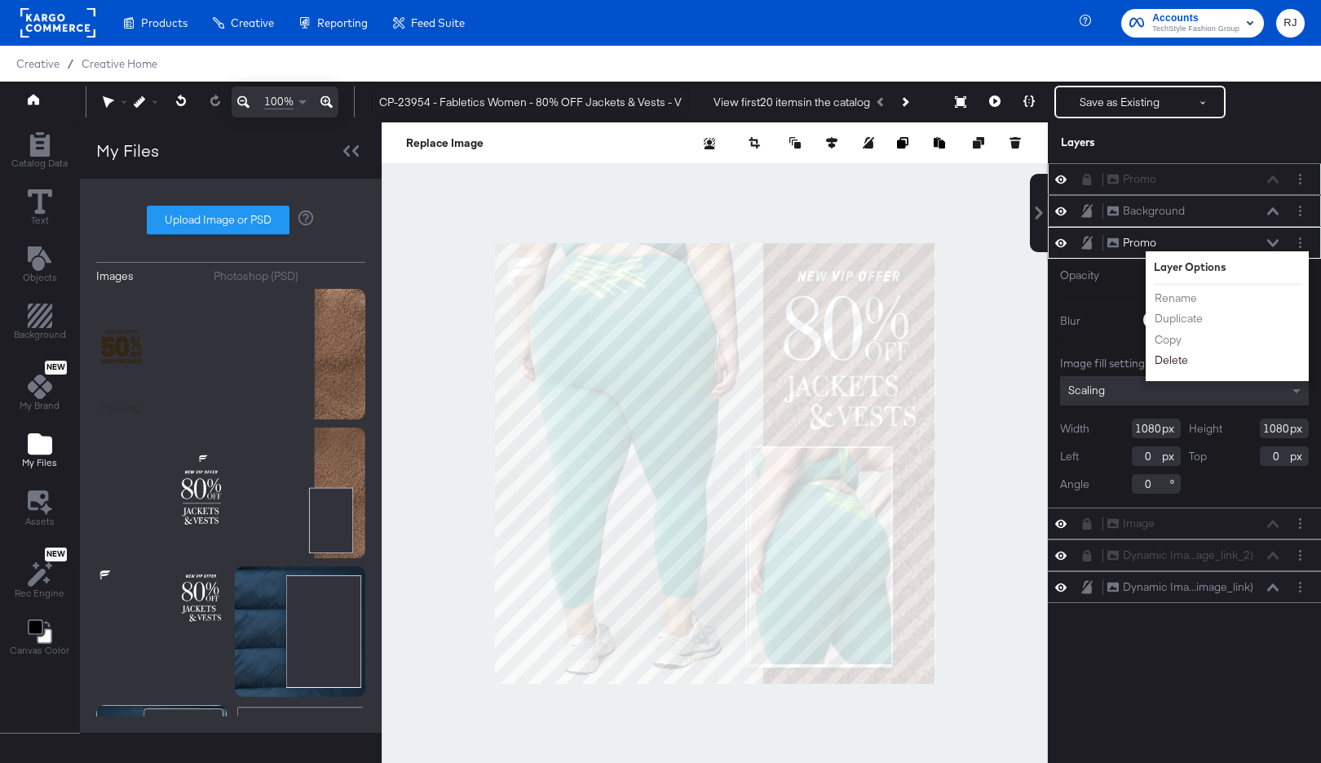
click at [1170, 361] on button "Delete" at bounding box center [1171, 360] width 35 height 17
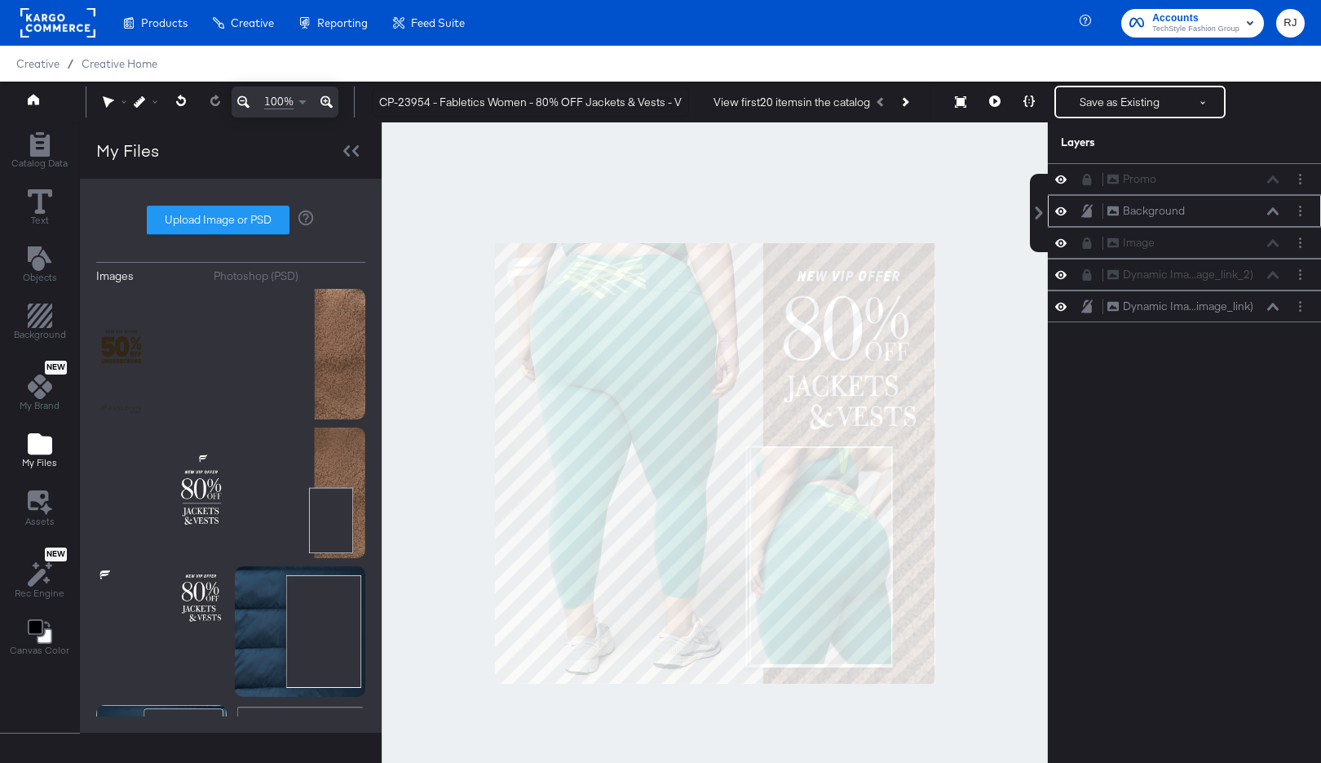
click at [1090, 212] on icon at bounding box center [1087, 210] width 11 height 13
click at [1090, 246] on icon at bounding box center [1087, 242] width 9 height 11
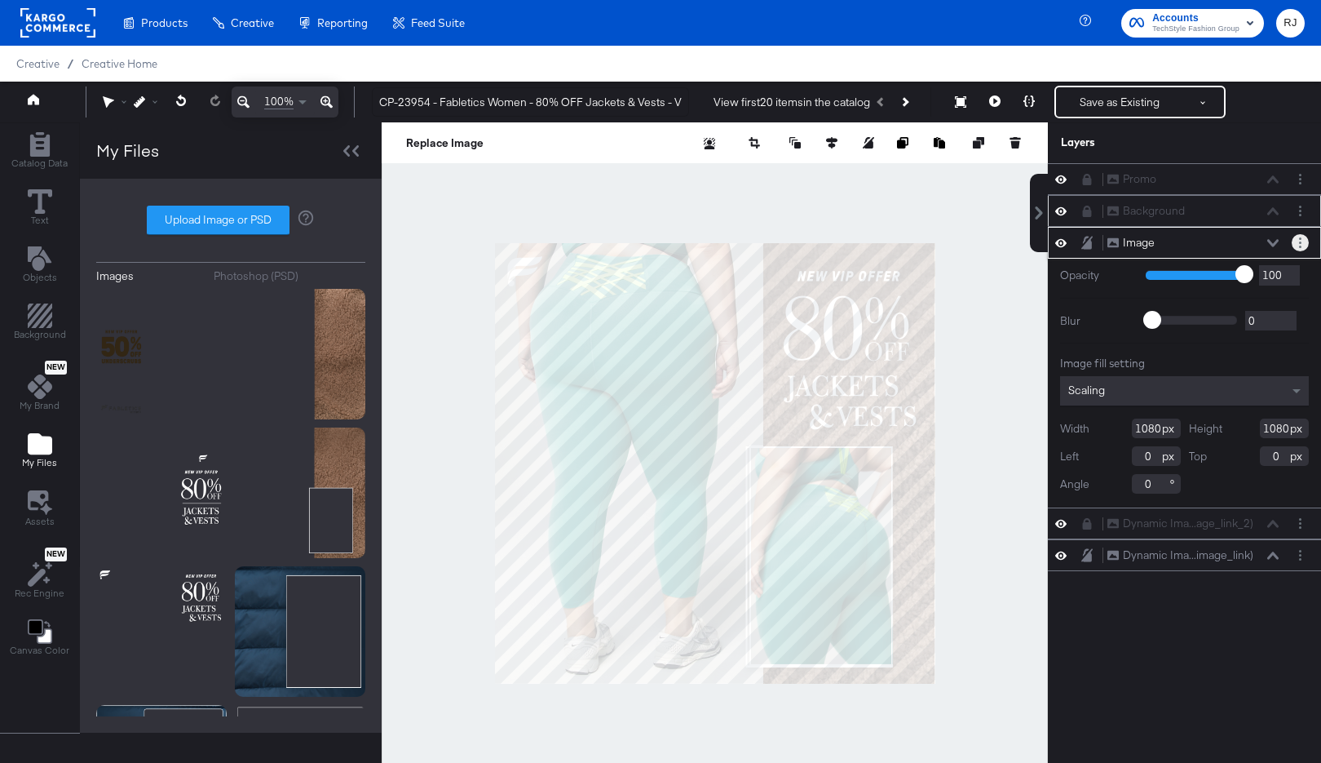
click at [1298, 240] on button "Layer Options" at bounding box center [1300, 242] width 17 height 17
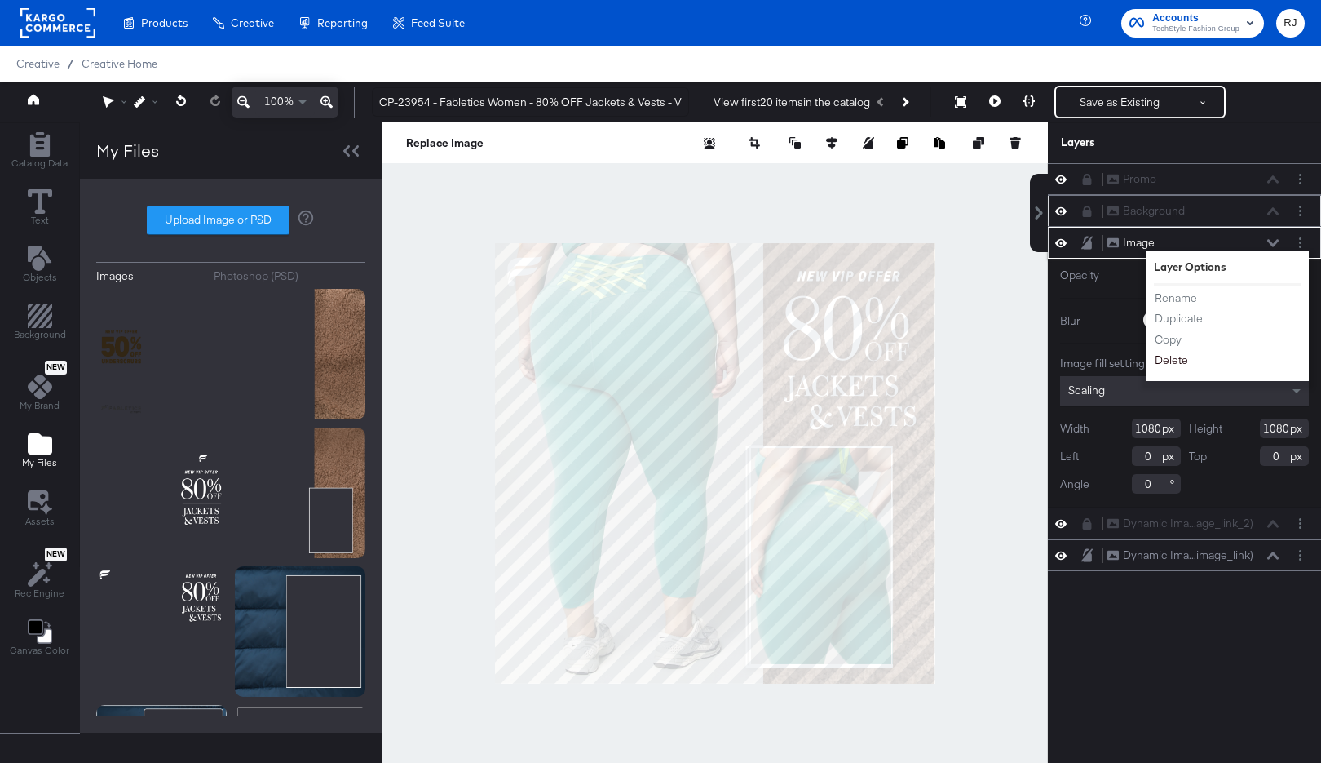
click at [1175, 362] on button "Delete" at bounding box center [1171, 360] width 35 height 17
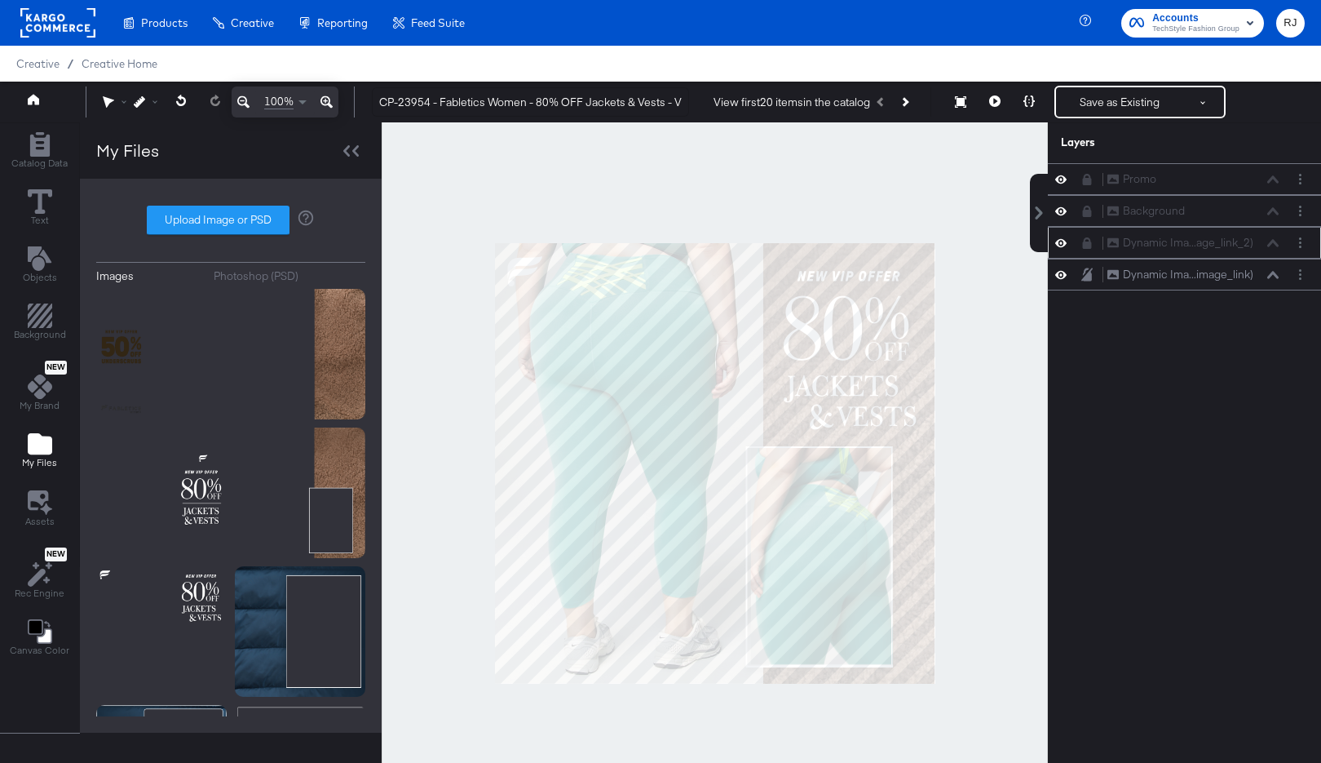
click at [1086, 245] on icon at bounding box center [1087, 242] width 9 height 11
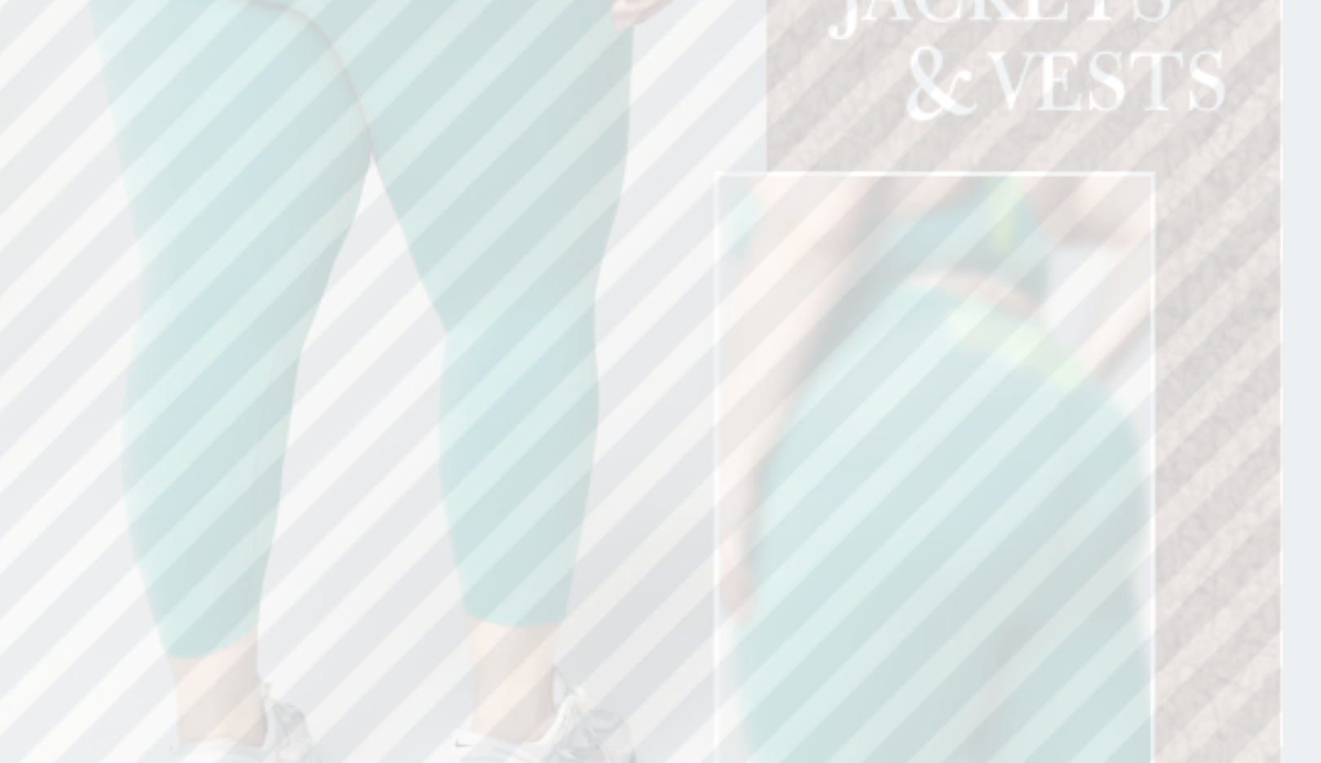
type input "364"
type input "618"
type input "531"
type input "502"
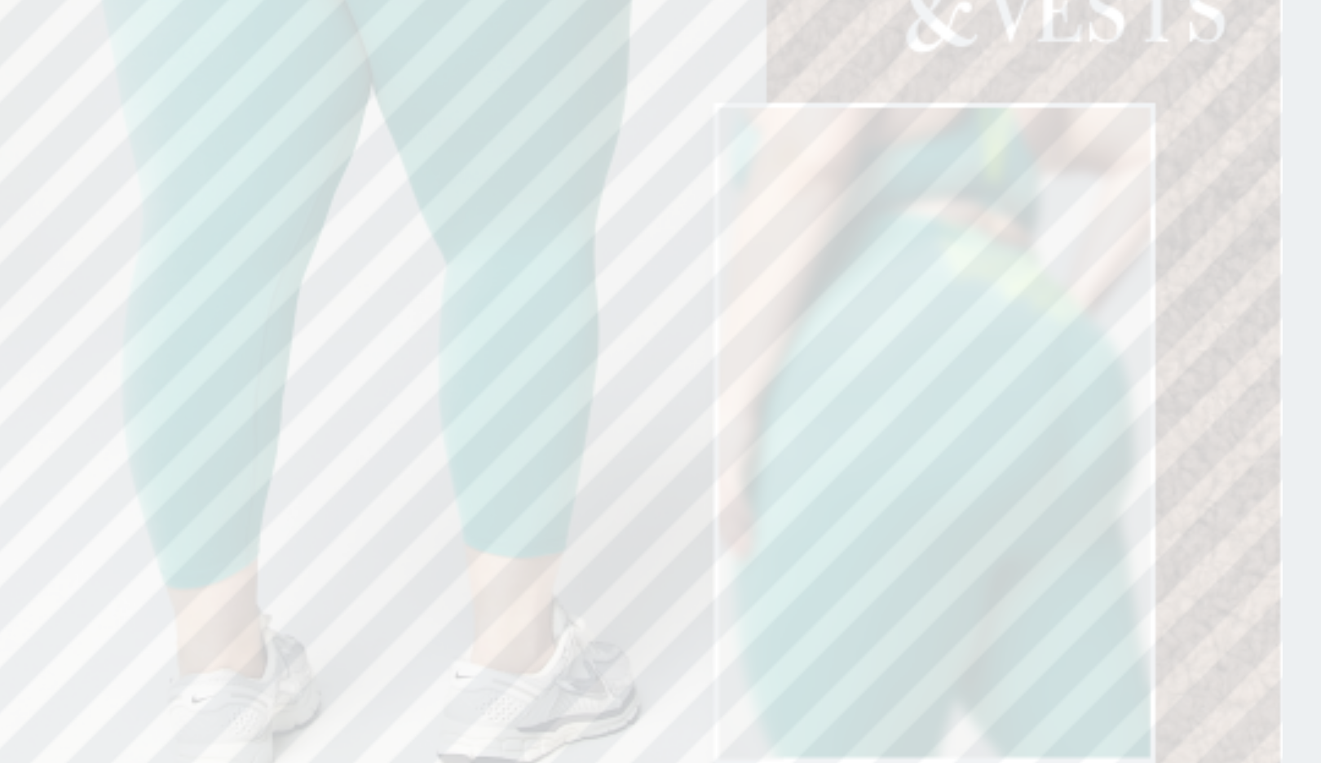
type input "354"
type input "619"
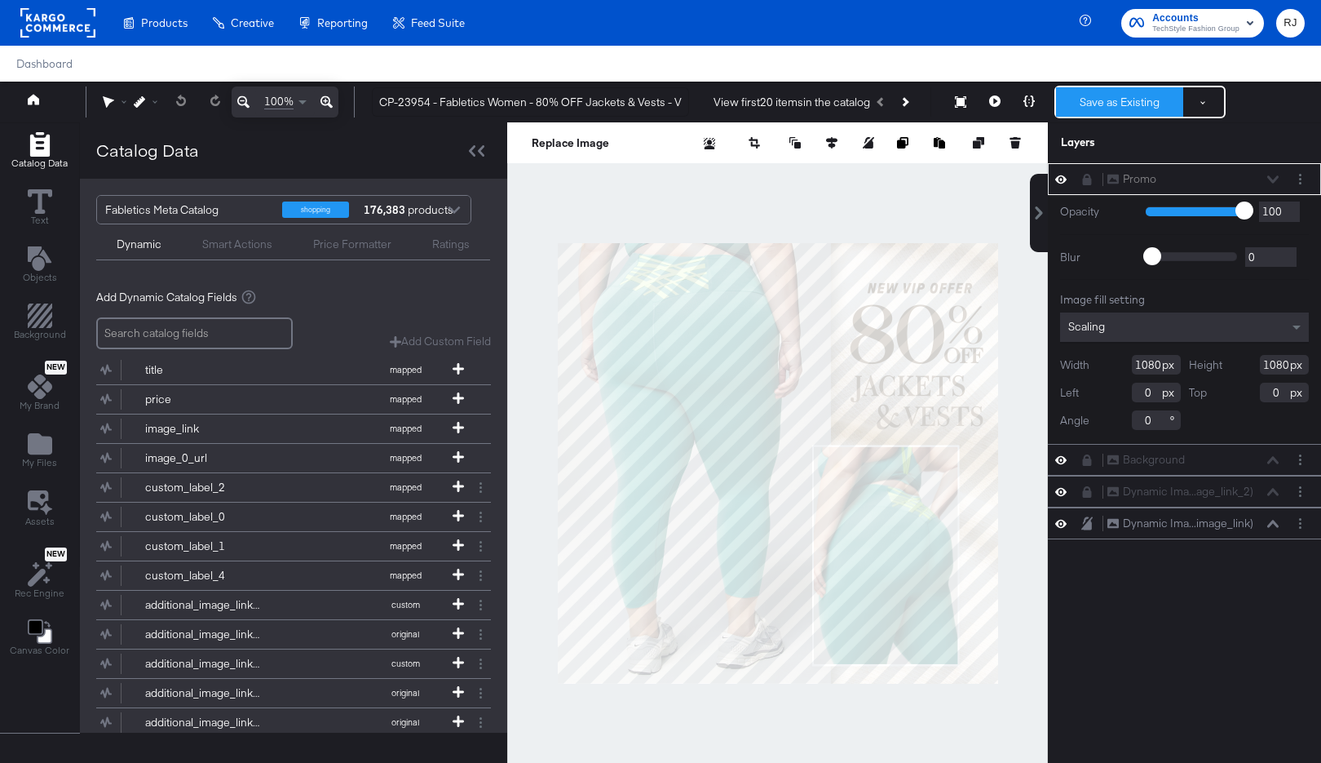
click at [1108, 100] on button "Save as Existing" at bounding box center [1119, 101] width 127 height 29
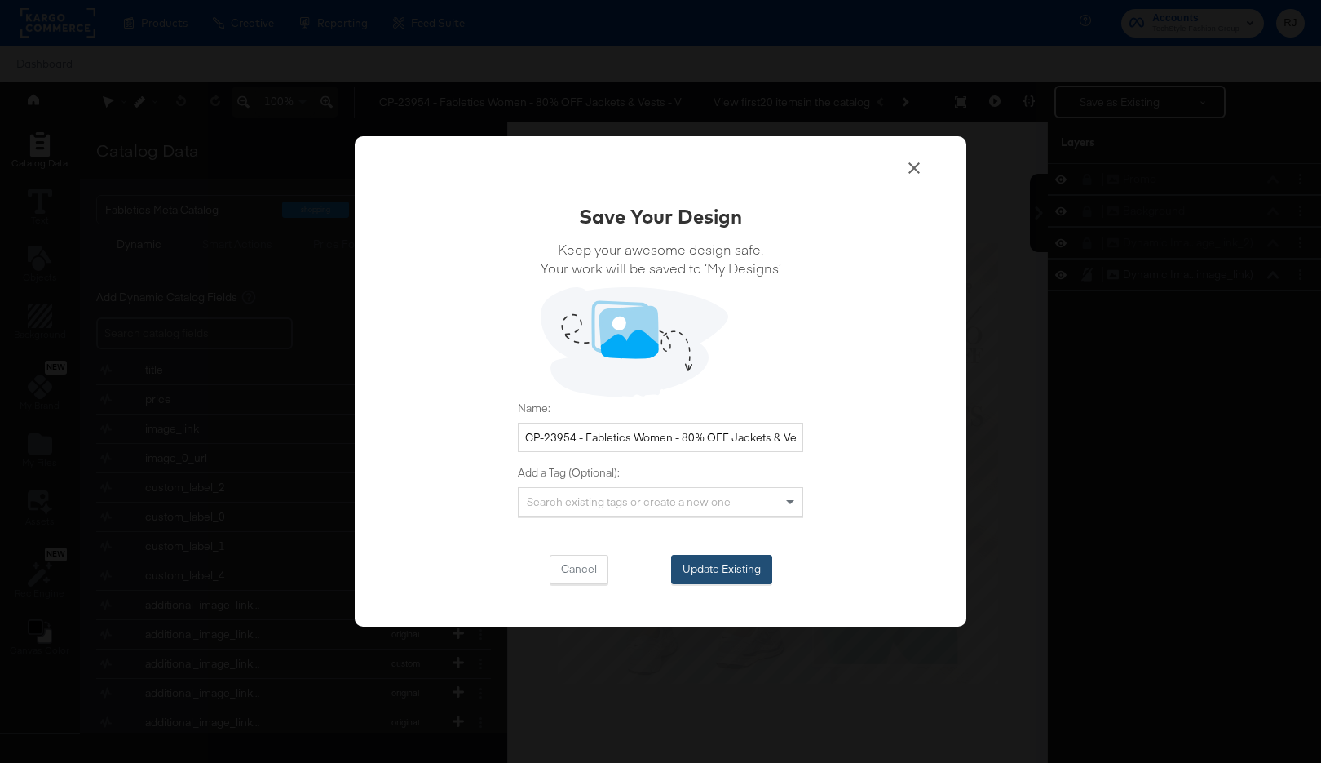
click at [732, 568] on button "Update Existing" at bounding box center [721, 569] width 101 height 29
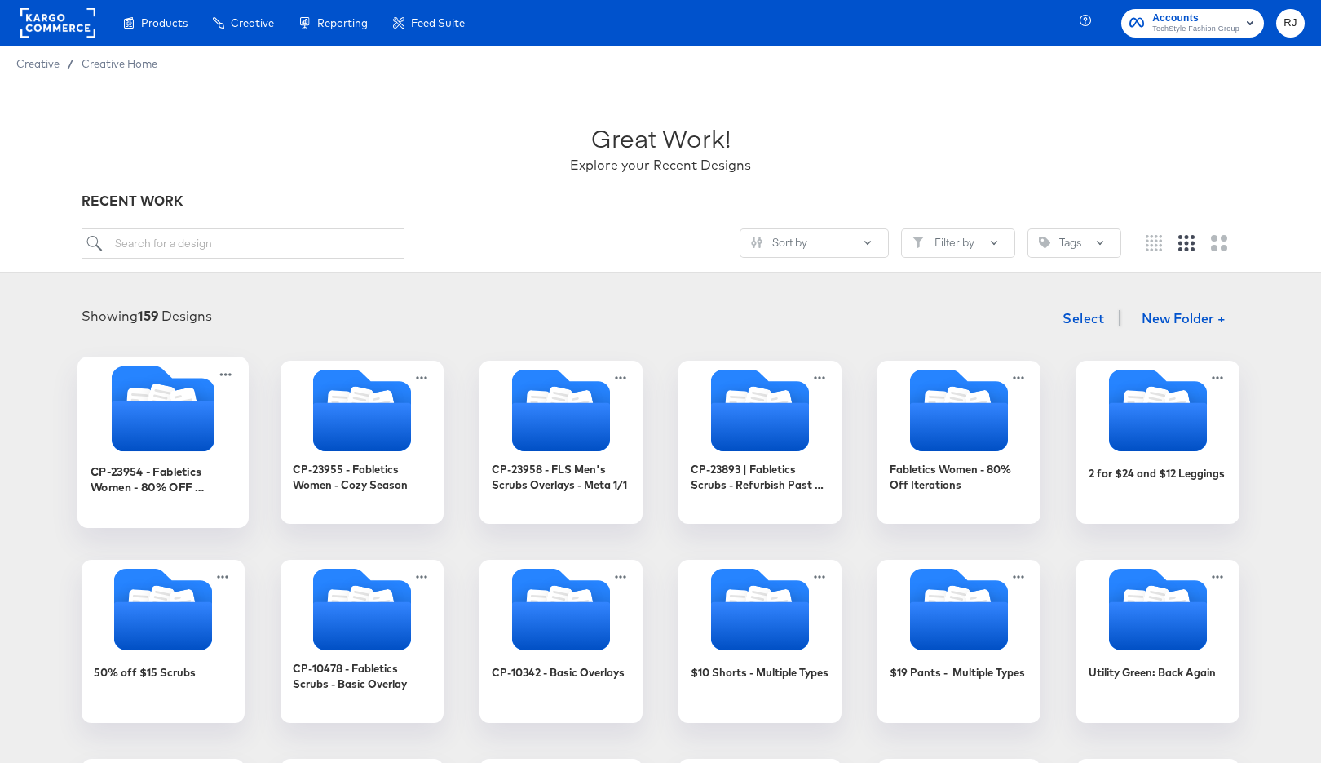
click at [151, 437] on icon "Folder" at bounding box center [163, 425] width 103 height 51
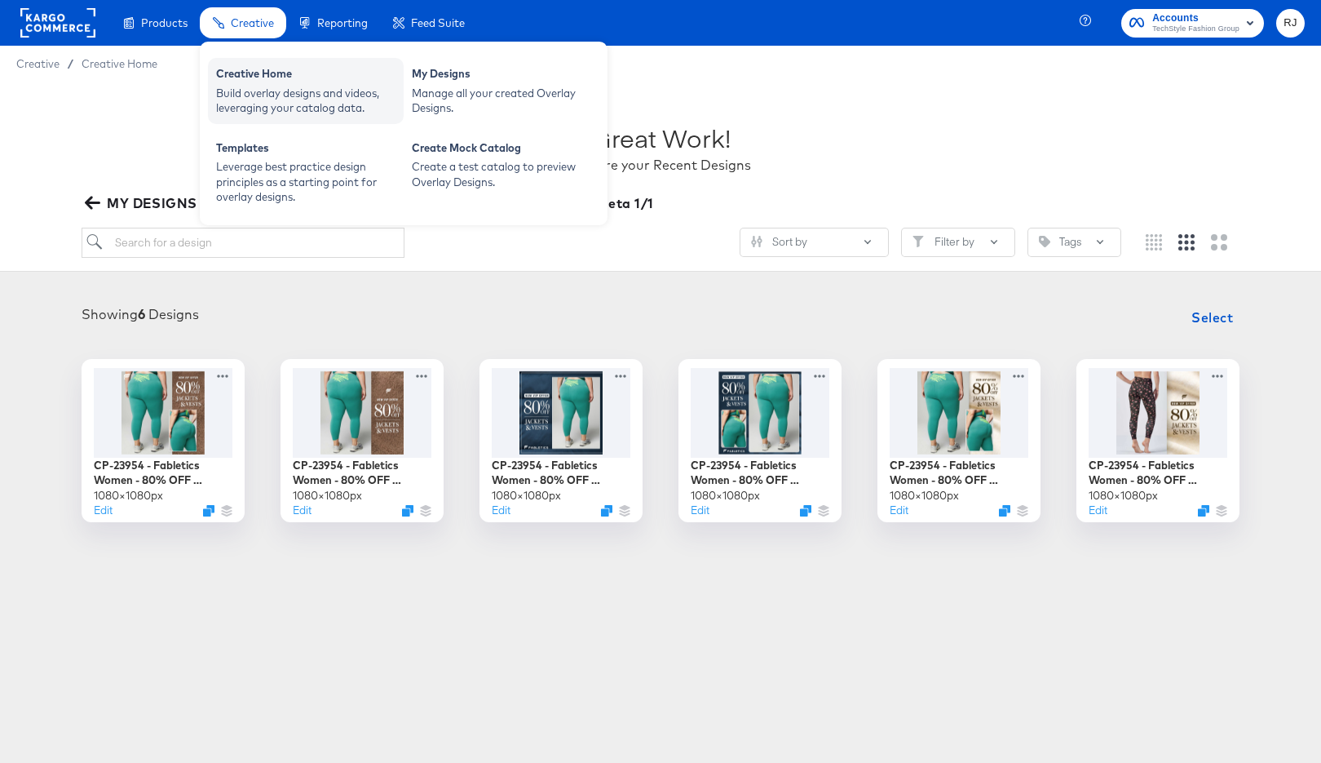
click at [244, 88] on div "Build overlay designs and videos, leveraging your catalog data." at bounding box center [305, 101] width 179 height 30
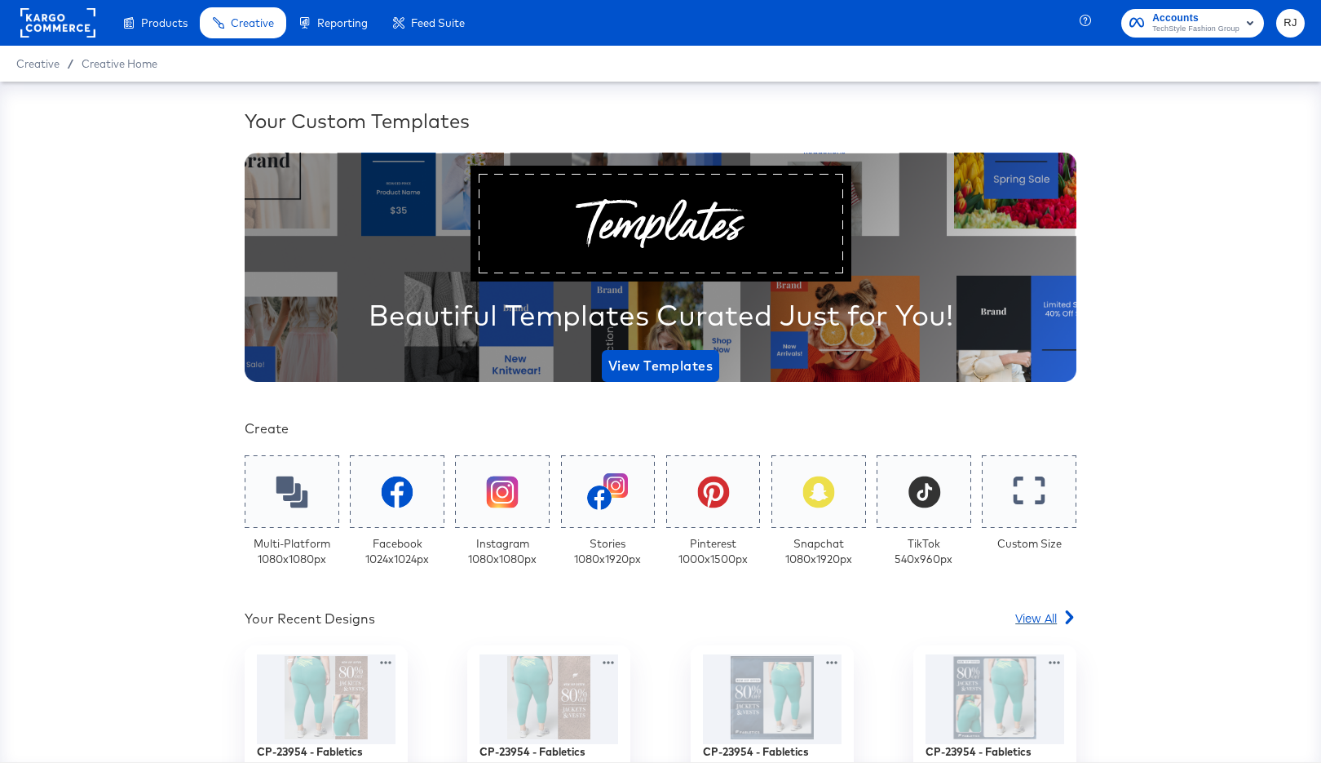
click at [1032, 616] on span "View All" at bounding box center [1036, 617] width 42 height 16
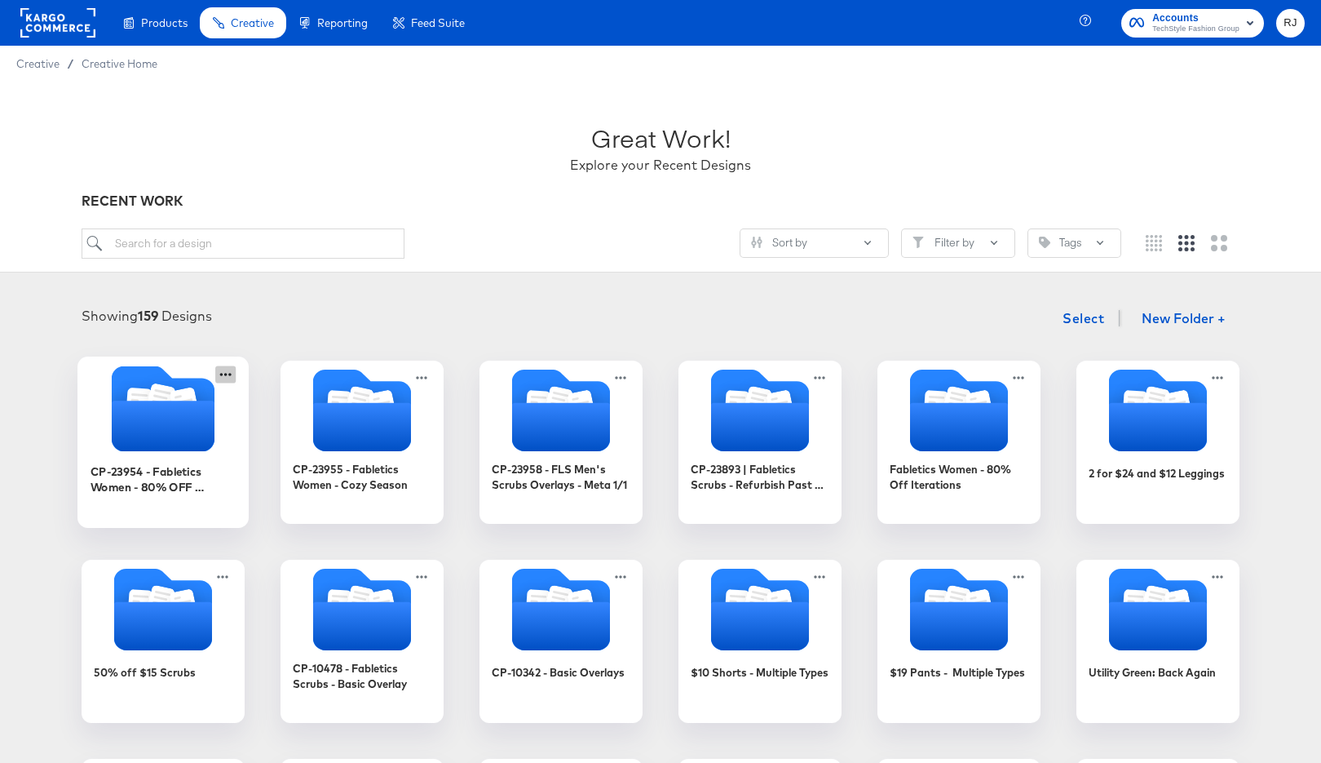
click at [222, 377] on icon at bounding box center [225, 373] width 20 height 17
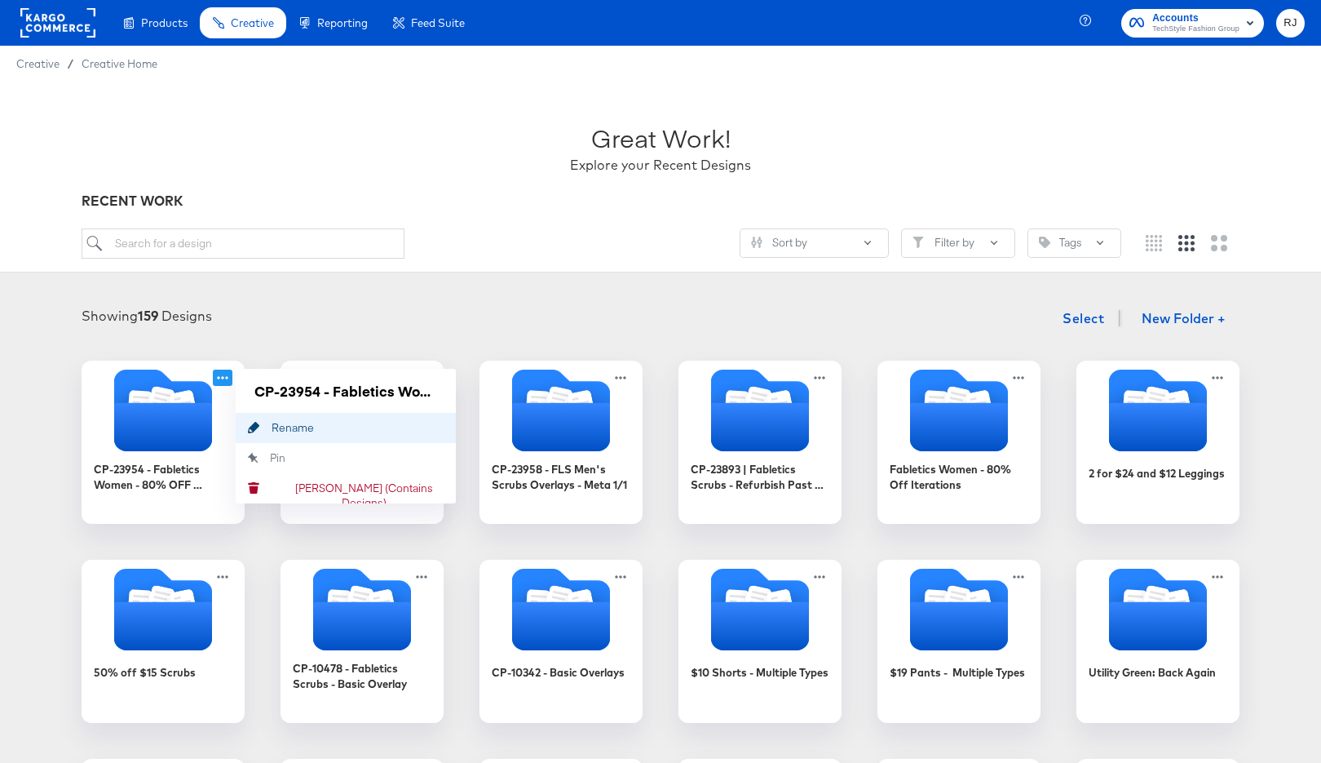
click at [272, 427] on div "Rename Rename" at bounding box center [272, 427] width 0 height 0
drag, startPoint x: 436, startPoint y: 393, endPoint x: 235, endPoint y: 387, distance: 201.6
click at [236, 387] on div "CP-23954 - Fabletics Women - 80% OFF Jackets & Vests - Meta 1/1" at bounding box center [346, 391] width 220 height 44
click at [447, 325] on div "Showing 159 Designs Select New Folder +" at bounding box center [660, 318] width 1289 height 33
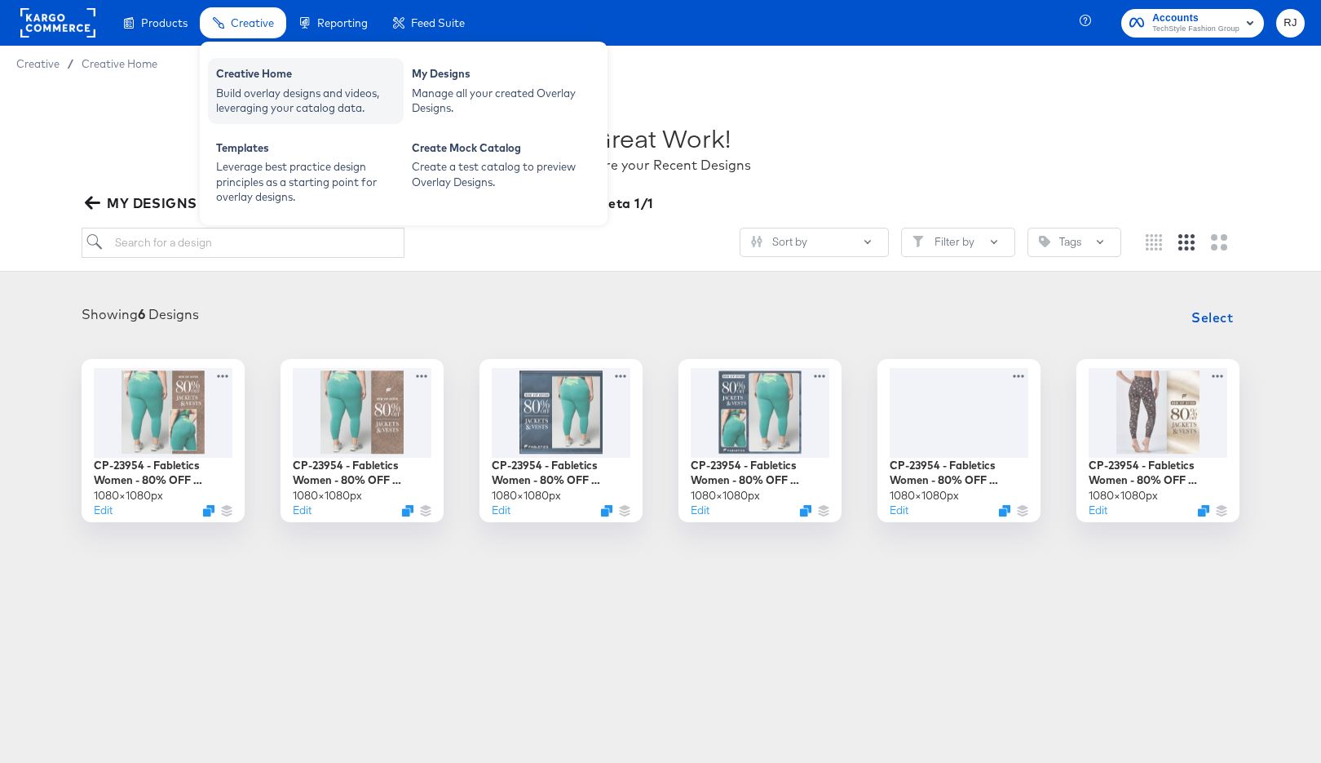
click at [250, 84] on div "Creative Home" at bounding box center [305, 76] width 179 height 20
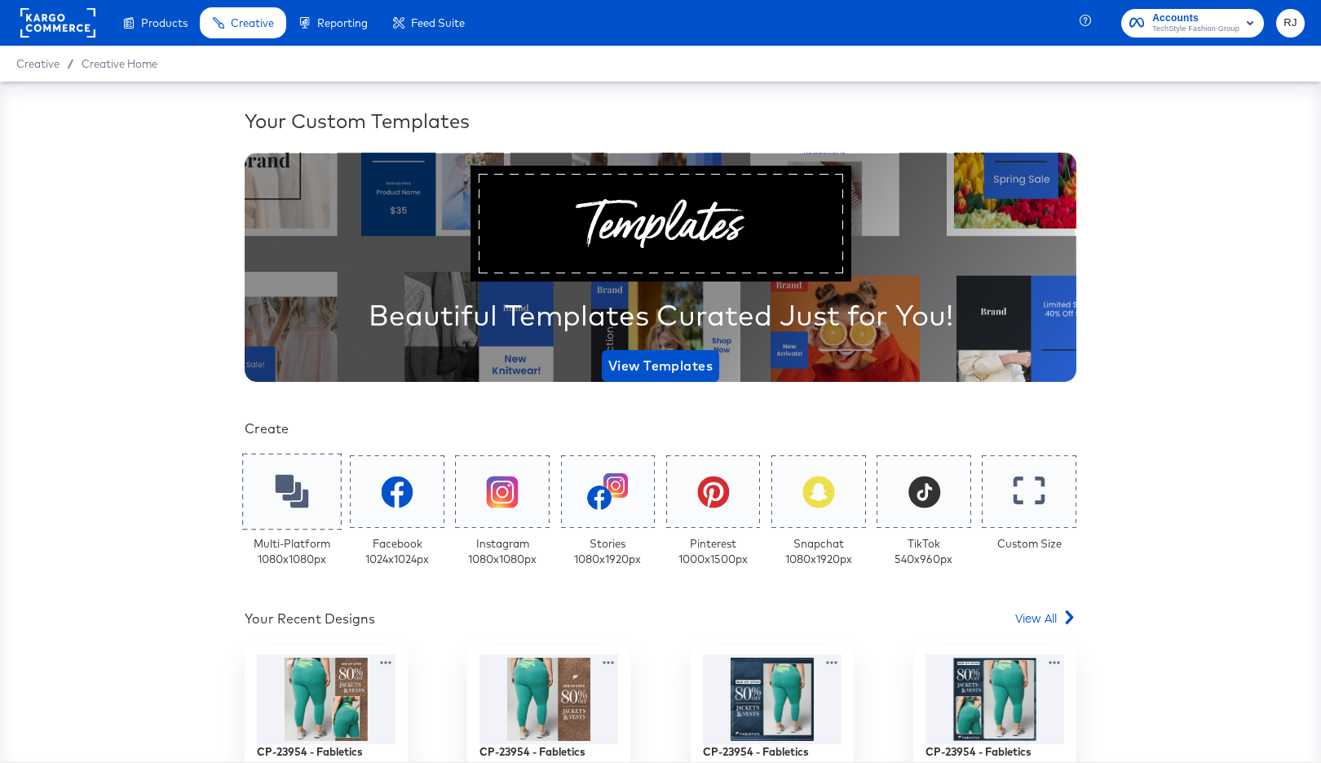
click at [297, 483] on icon at bounding box center [291, 491] width 33 height 33
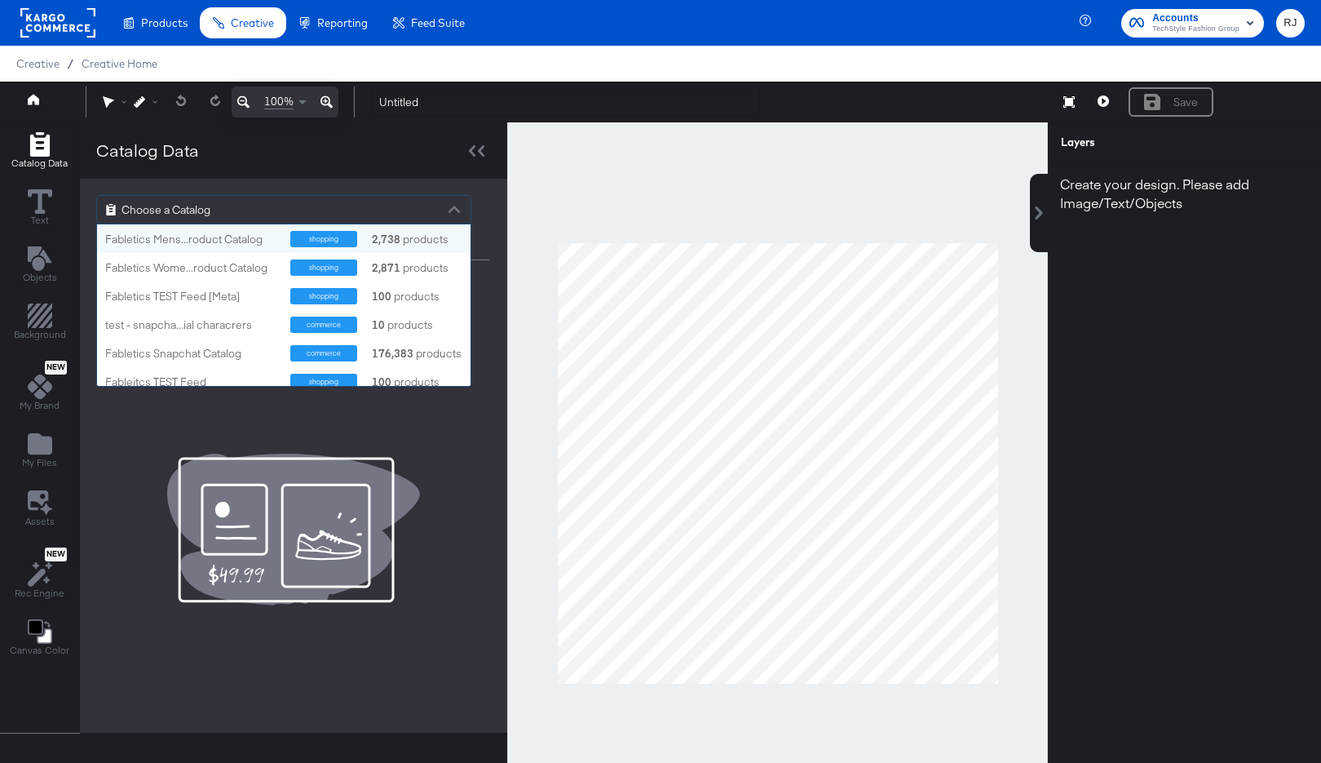
click at [266, 211] on div "Choose a Catalog" at bounding box center [284, 210] width 374 height 28
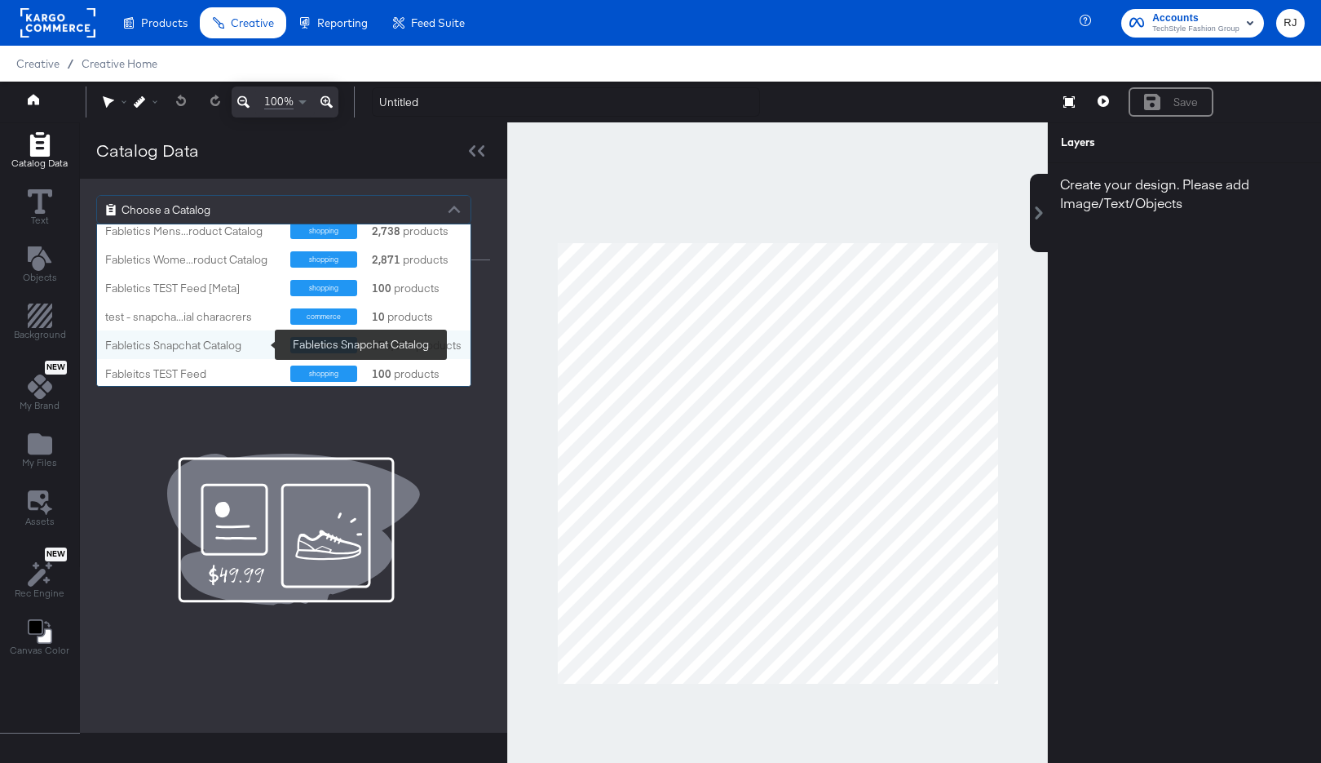
scroll to position [37, 0]
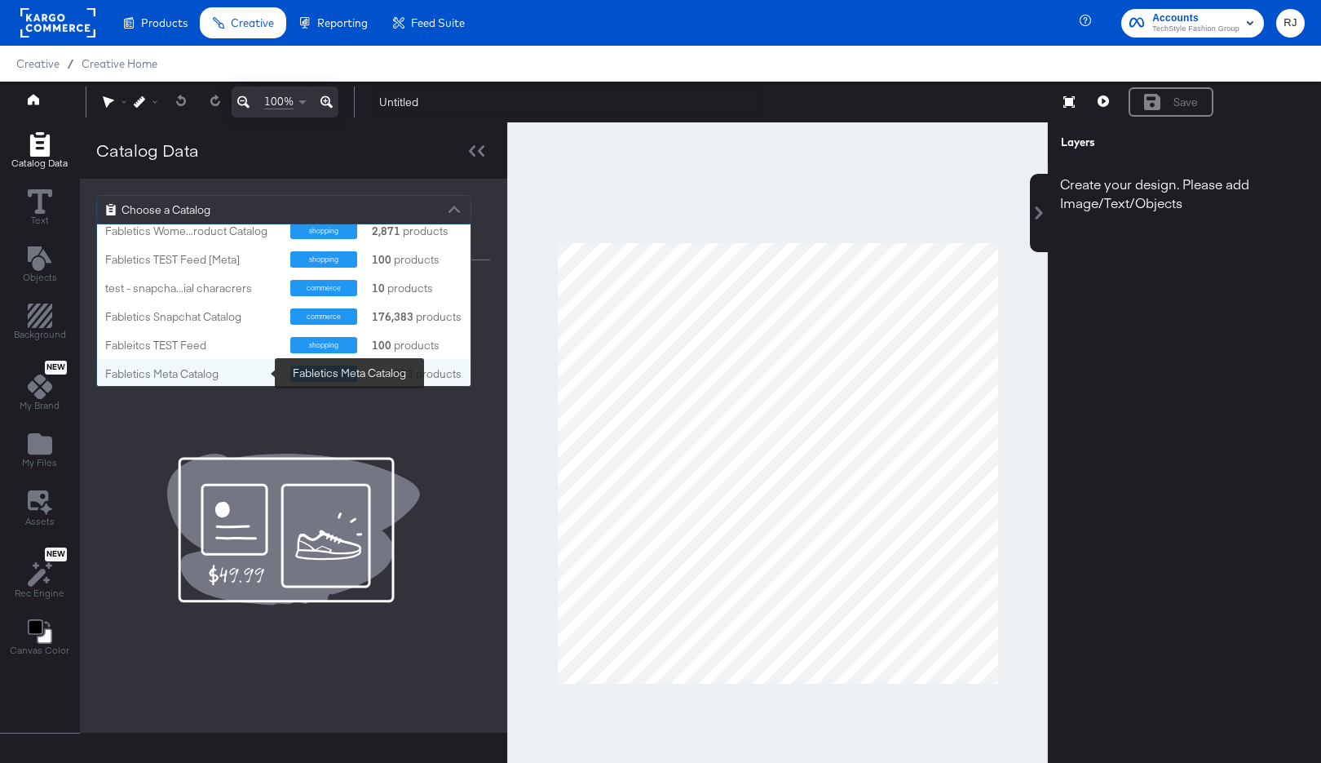
click at [189, 374] on div "Fabletics Meta Catalog" at bounding box center [191, 373] width 173 height 15
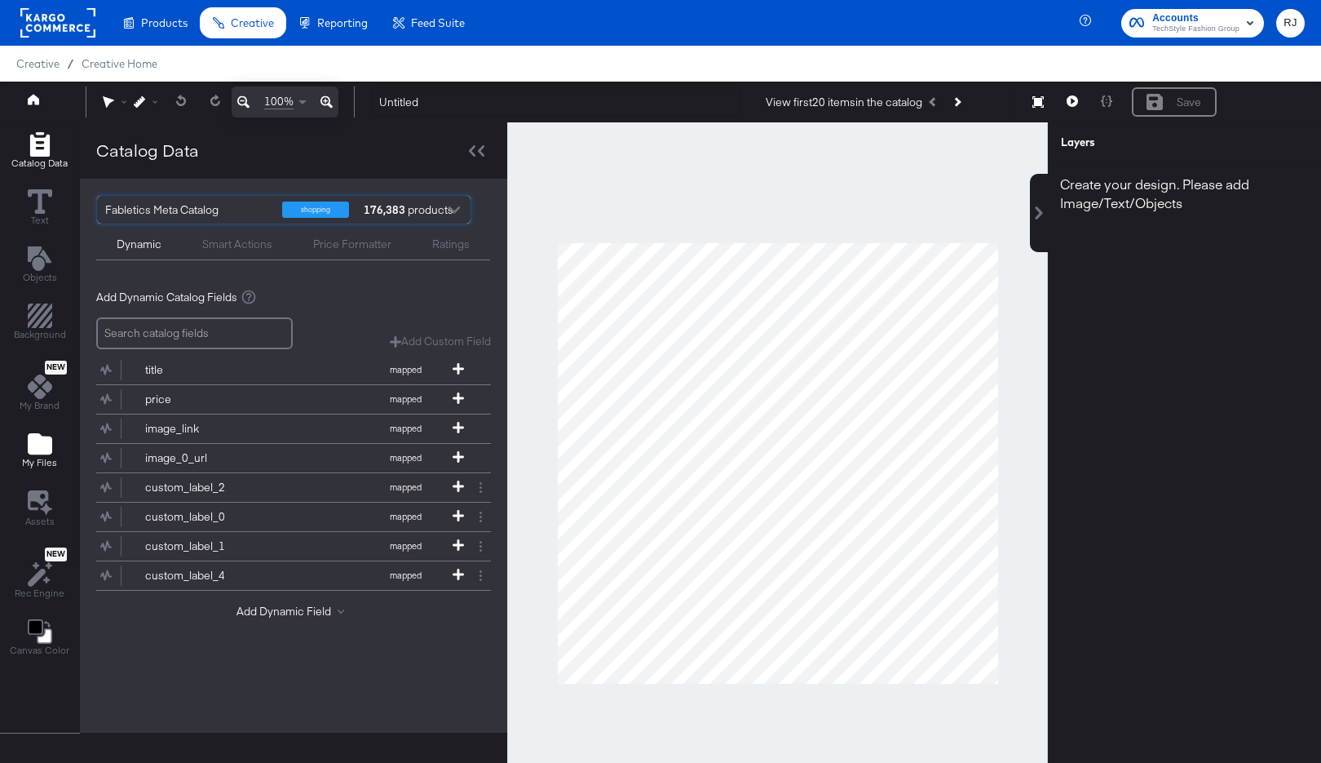
click at [39, 449] on icon "Add Files" at bounding box center [40, 443] width 24 height 21
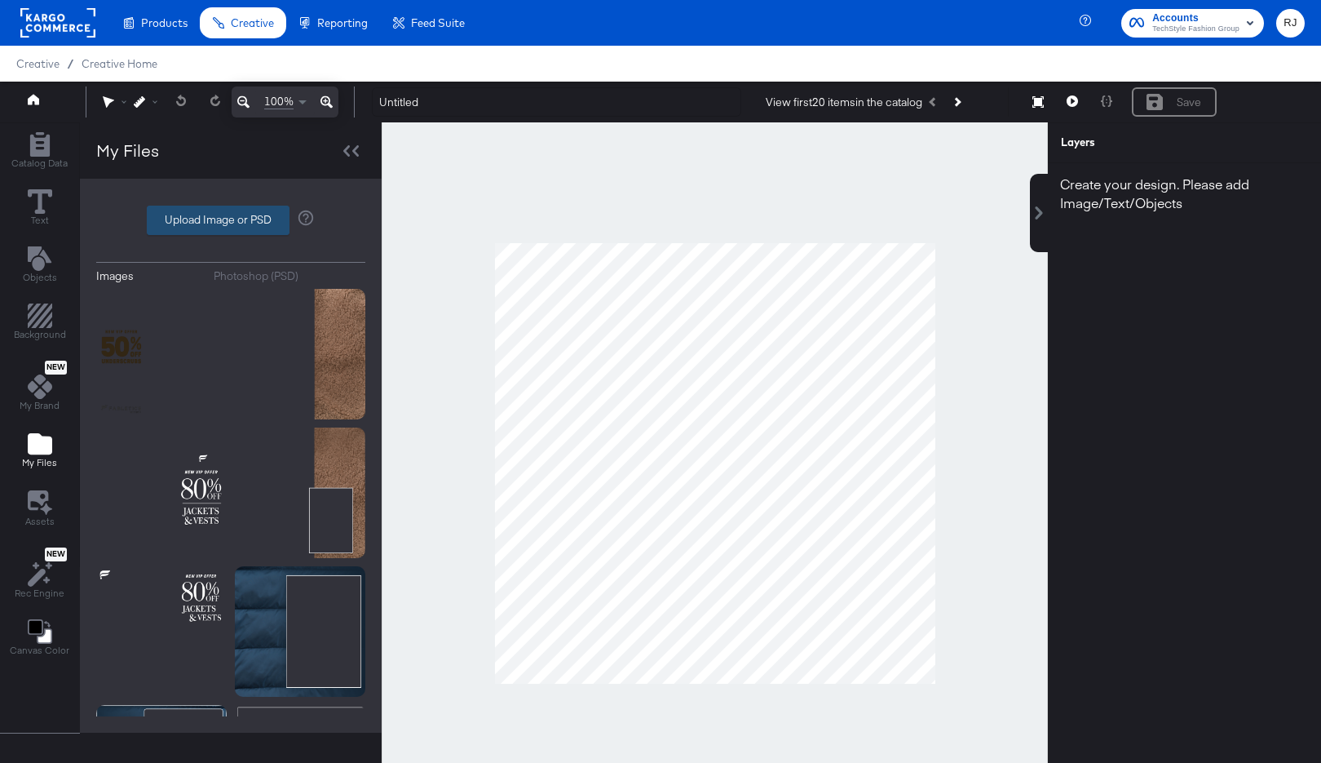
click at [210, 222] on label "Upload Image or PSD" at bounding box center [218, 220] width 141 height 28
click at [231, 220] on input "Upload Image or PSD" at bounding box center [231, 220] width 0 height 0
type input "C:\fakepath\Background.png"
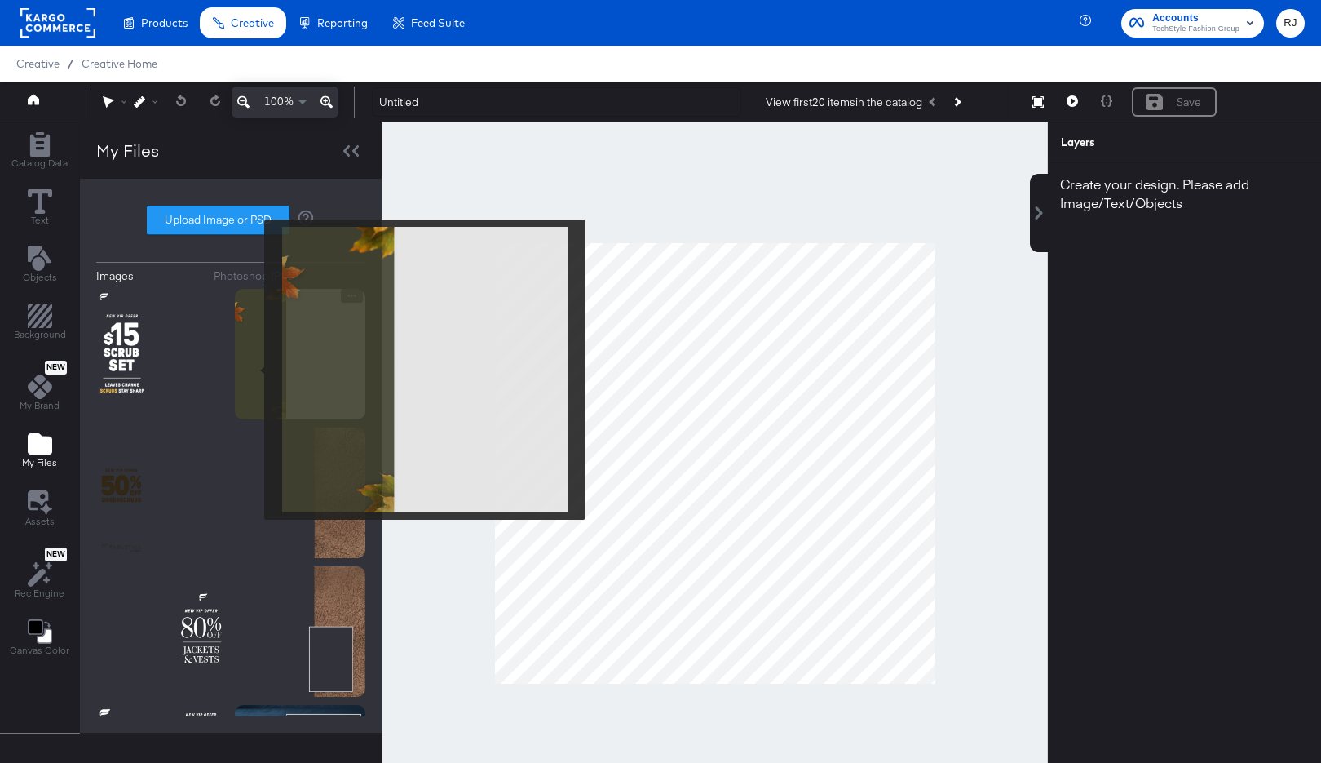
click at [254, 369] on img at bounding box center [300, 354] width 130 height 130
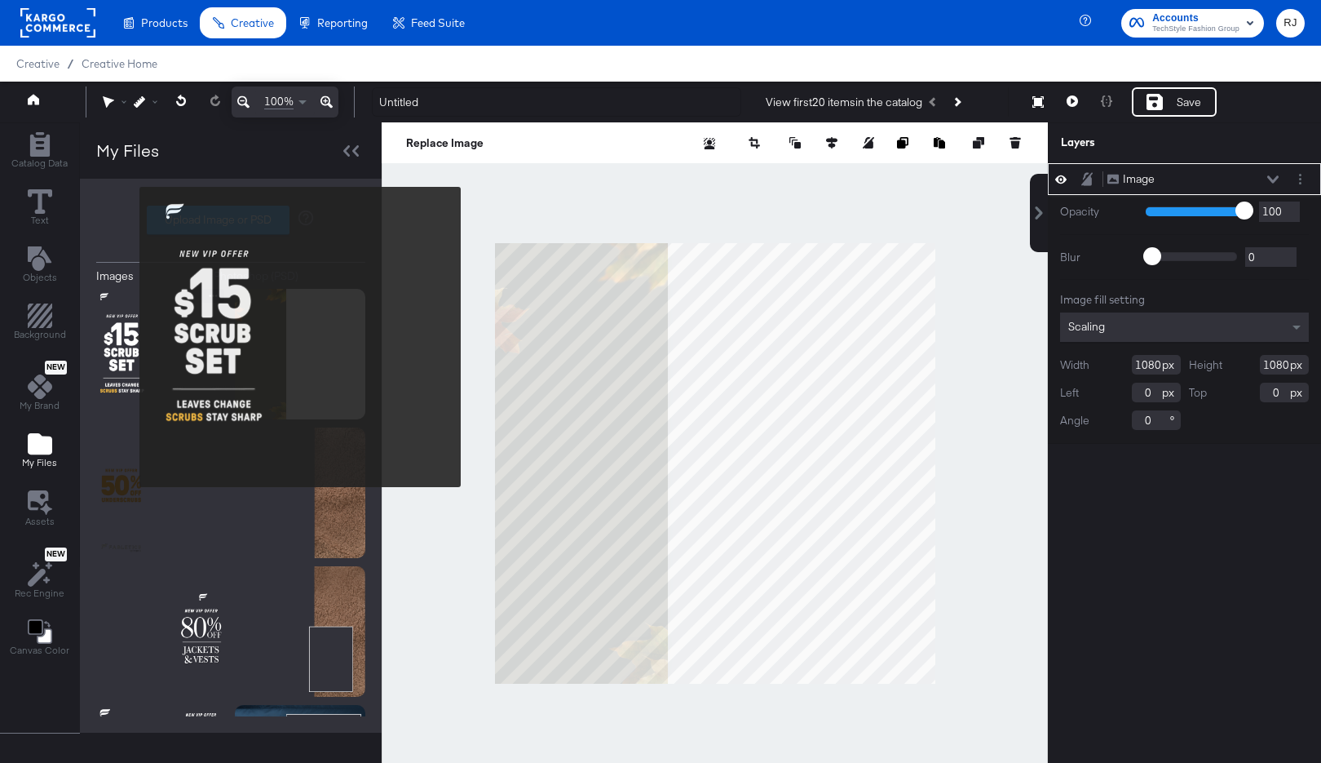
click at [129, 337] on img at bounding box center [161, 354] width 130 height 130
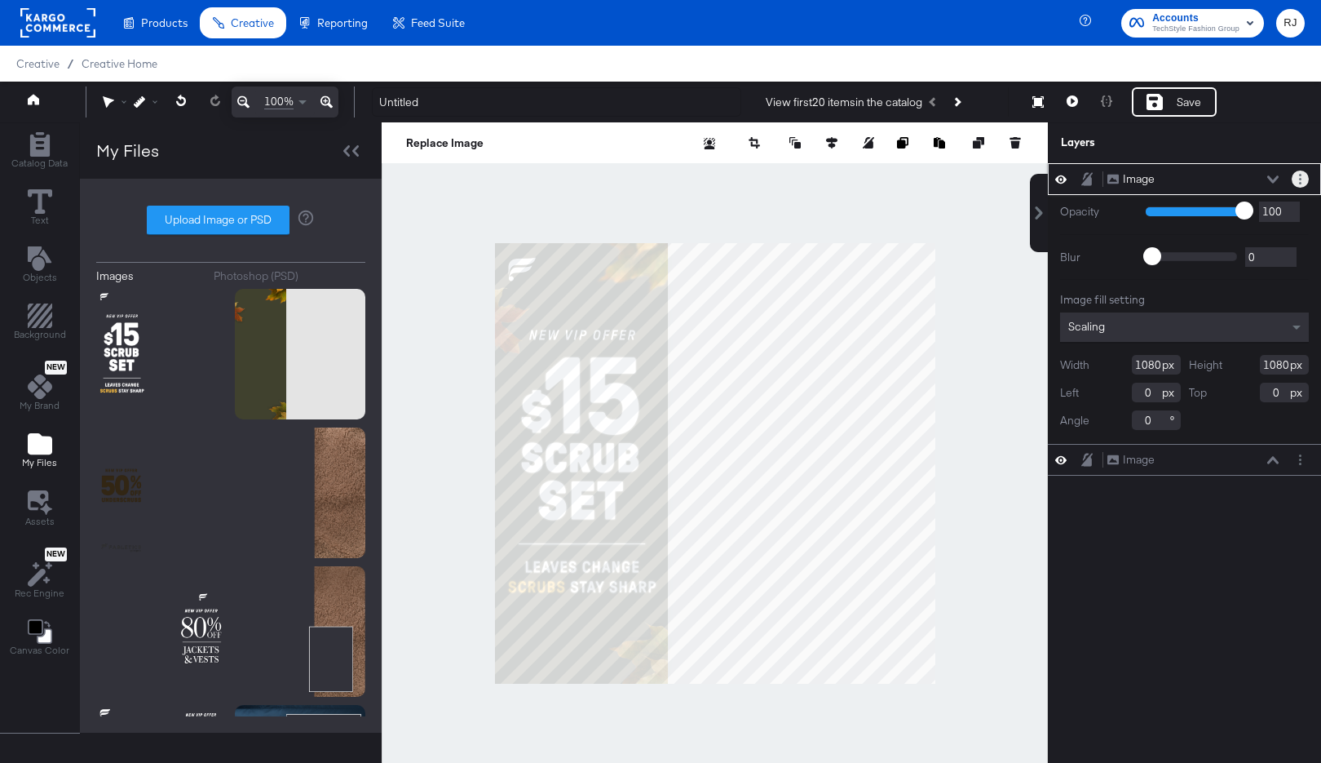
click at [1295, 181] on button "Layer Options" at bounding box center [1300, 178] width 17 height 17
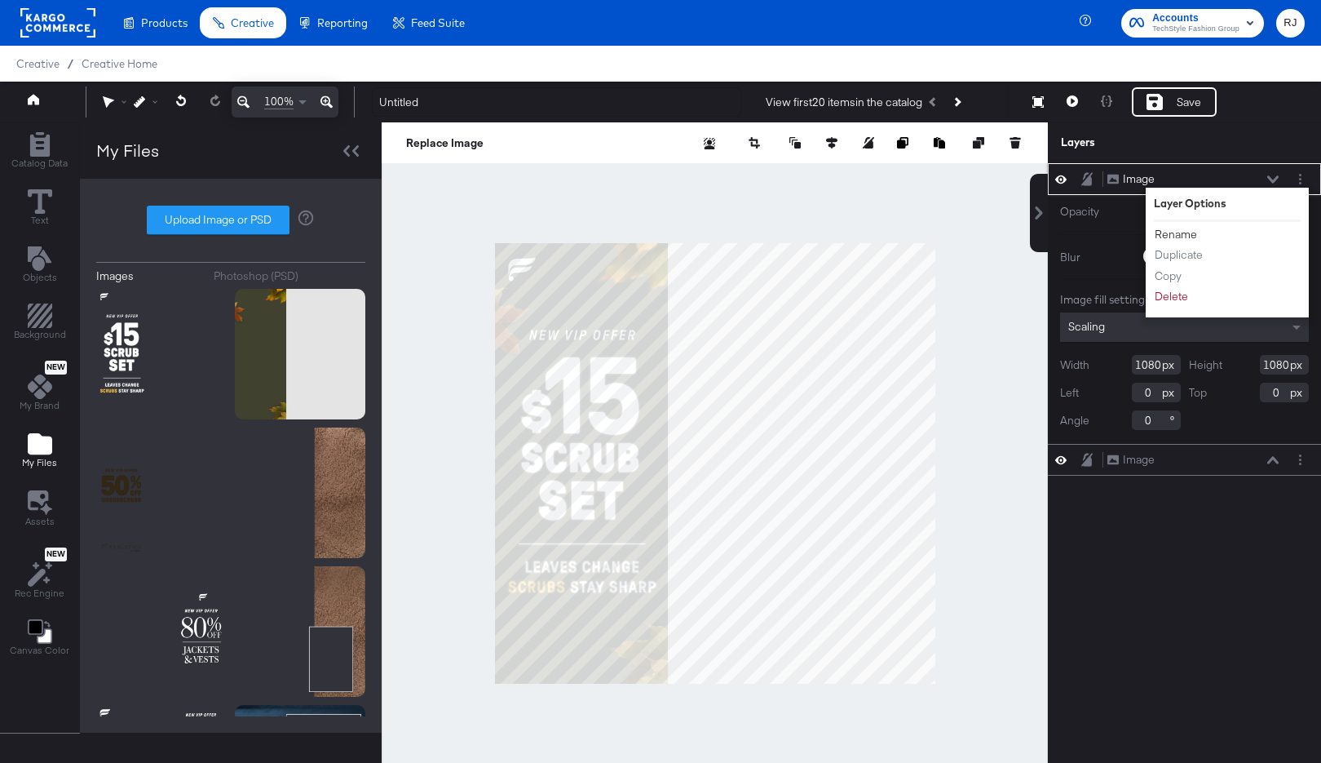
click at [1180, 233] on button "Rename" at bounding box center [1176, 234] width 44 height 17
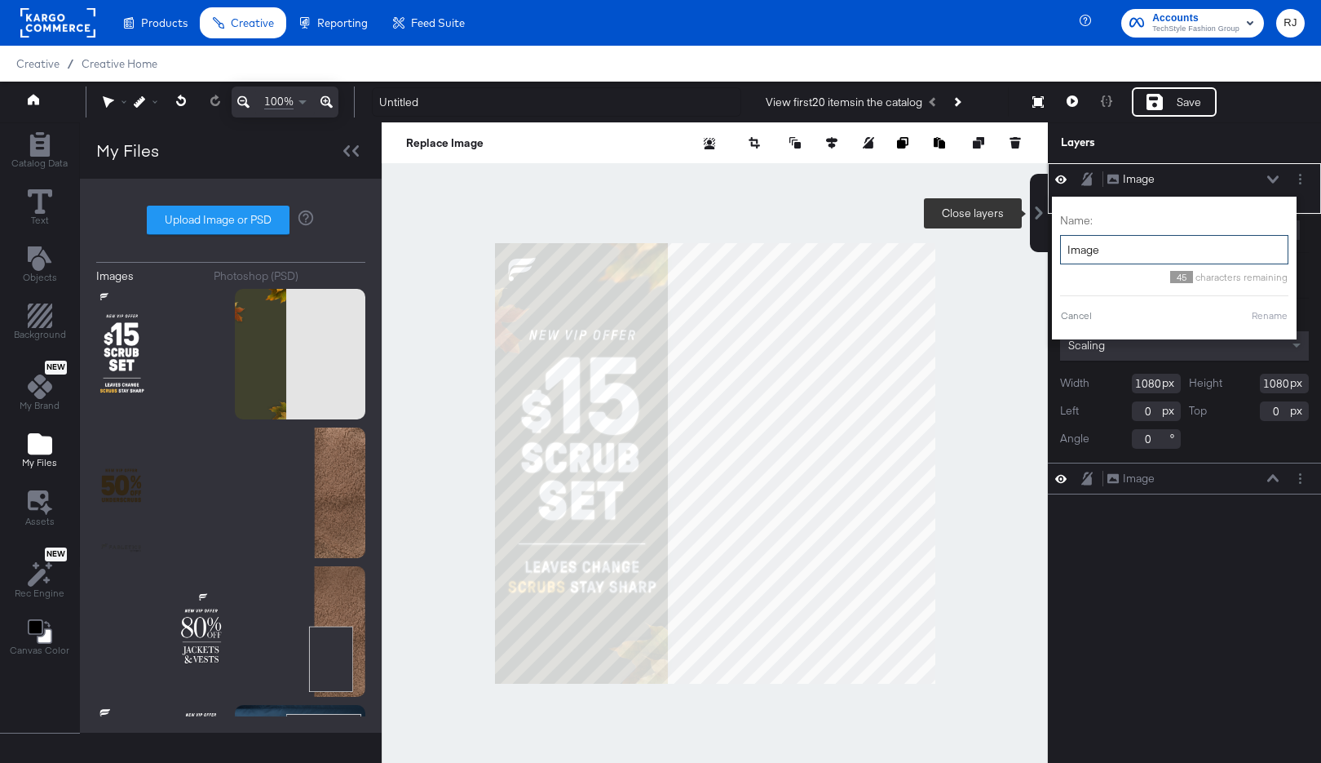
drag, startPoint x: 1136, startPoint y: 241, endPoint x: 1044, endPoint y: 241, distance: 92.2
click at [1048, 241] on div "Layers Image Image Name: Image 45 characters remaining Cancel Rename Opacity 1 …" at bounding box center [1184, 463] width 273 height 682
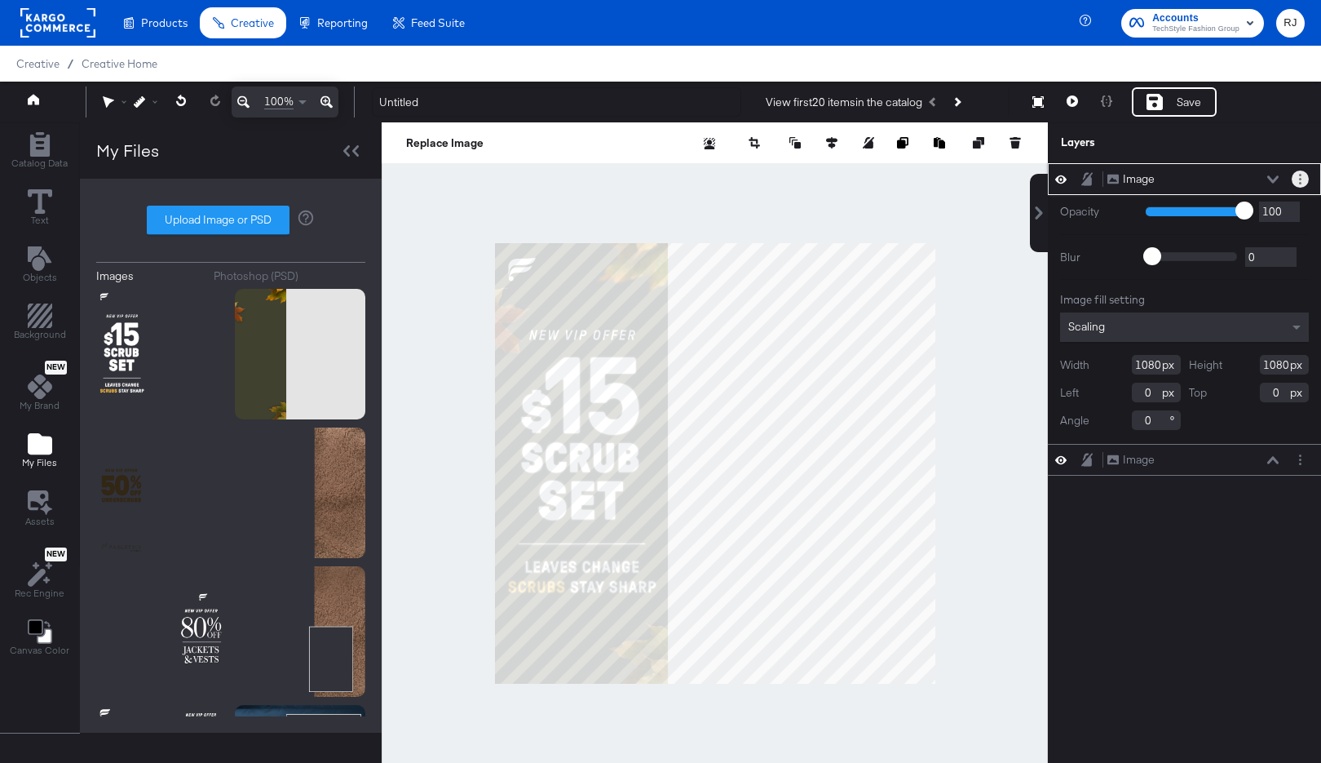
click at [1305, 175] on button "Layer Options" at bounding box center [1300, 178] width 17 height 17
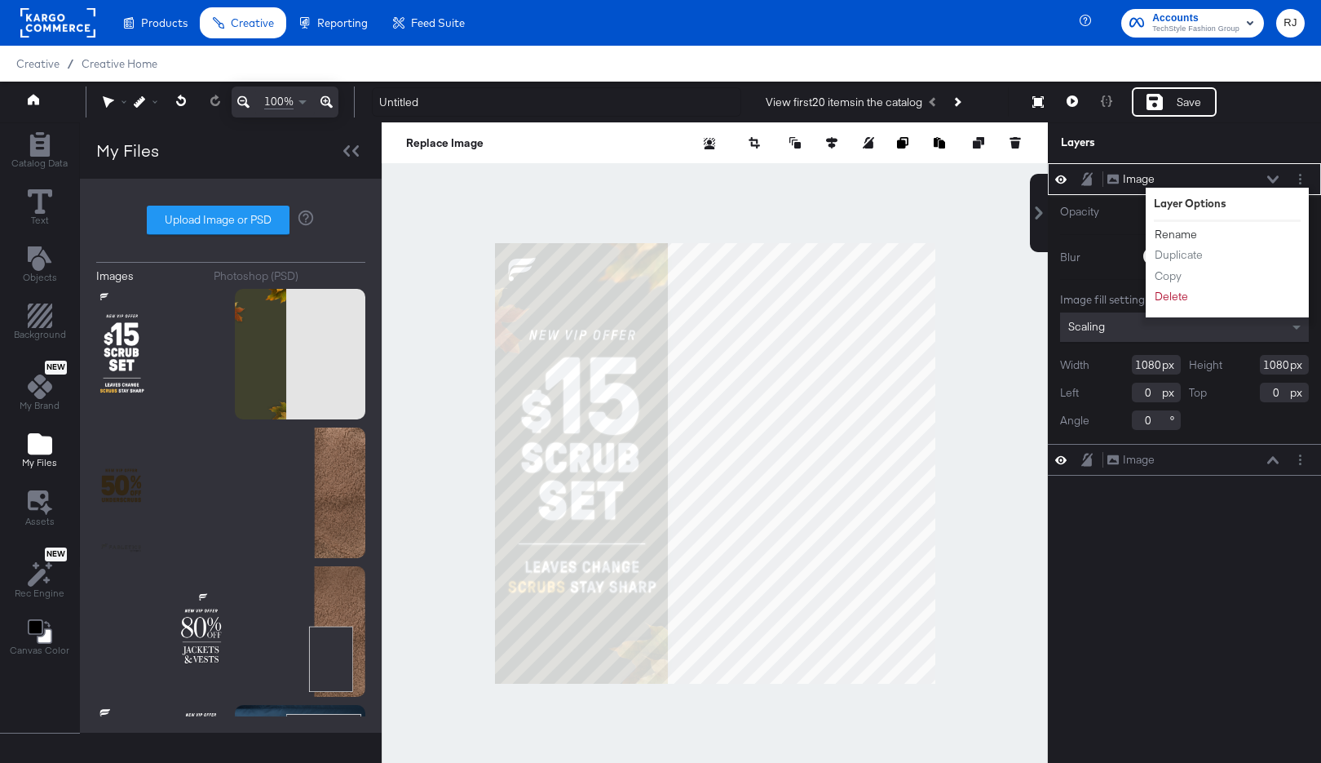
click at [1180, 231] on button "Rename" at bounding box center [1176, 234] width 44 height 17
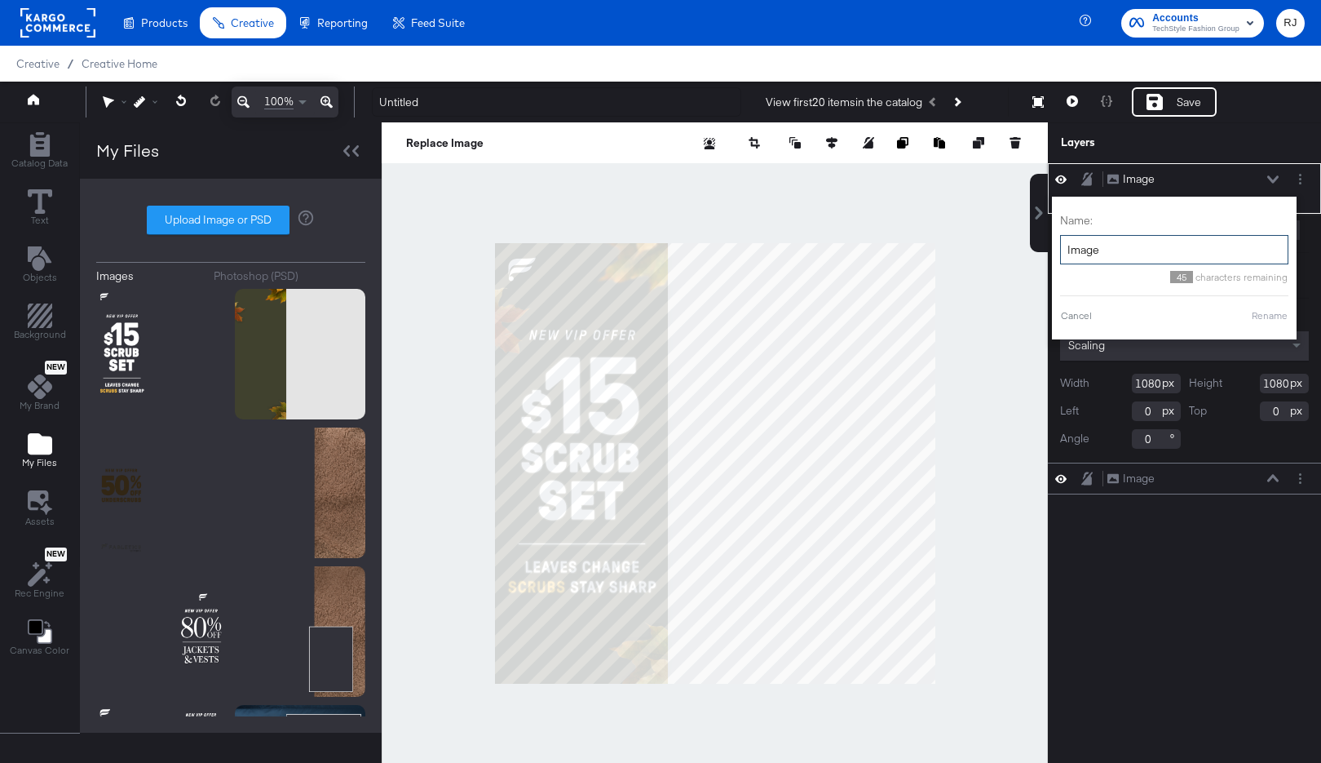
drag, startPoint x: 1126, startPoint y: 250, endPoint x: 1064, endPoint y: 250, distance: 62.0
click at [1064, 250] on input "Image" at bounding box center [1174, 250] width 228 height 30
type input "Promo"
click at [1238, 312] on button "Rename" at bounding box center [1250, 315] width 38 height 15
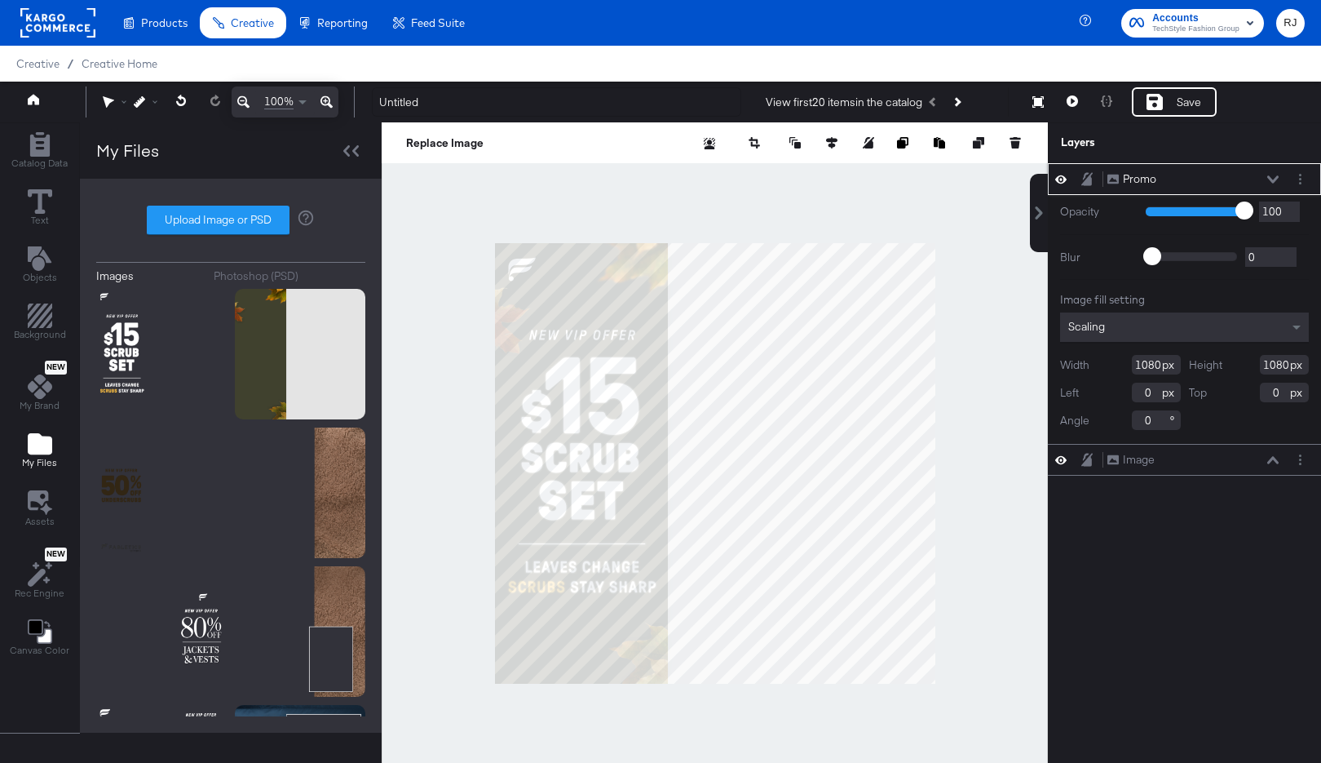
click at [1268, 179] on icon at bounding box center [1272, 179] width 11 height 8
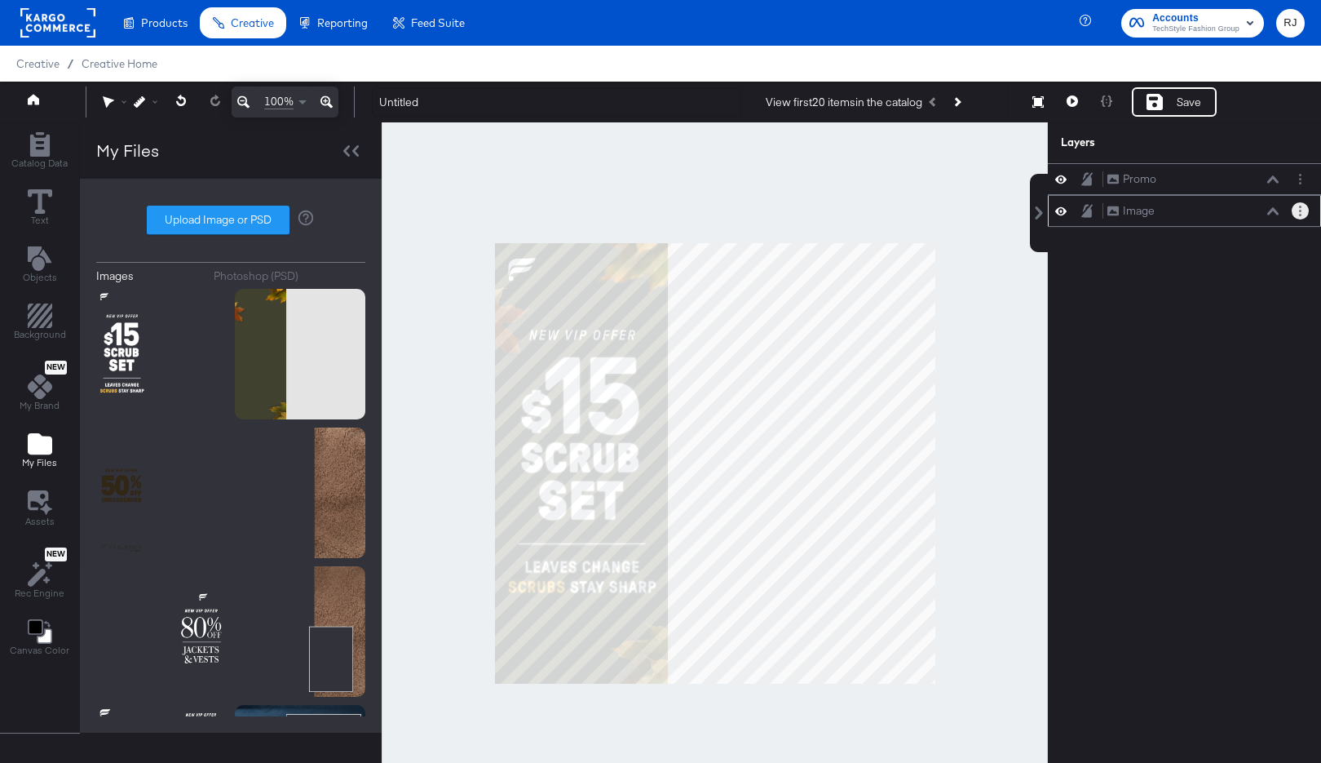
click at [1301, 210] on circle "Layer Options" at bounding box center [1300, 211] width 2 height 2
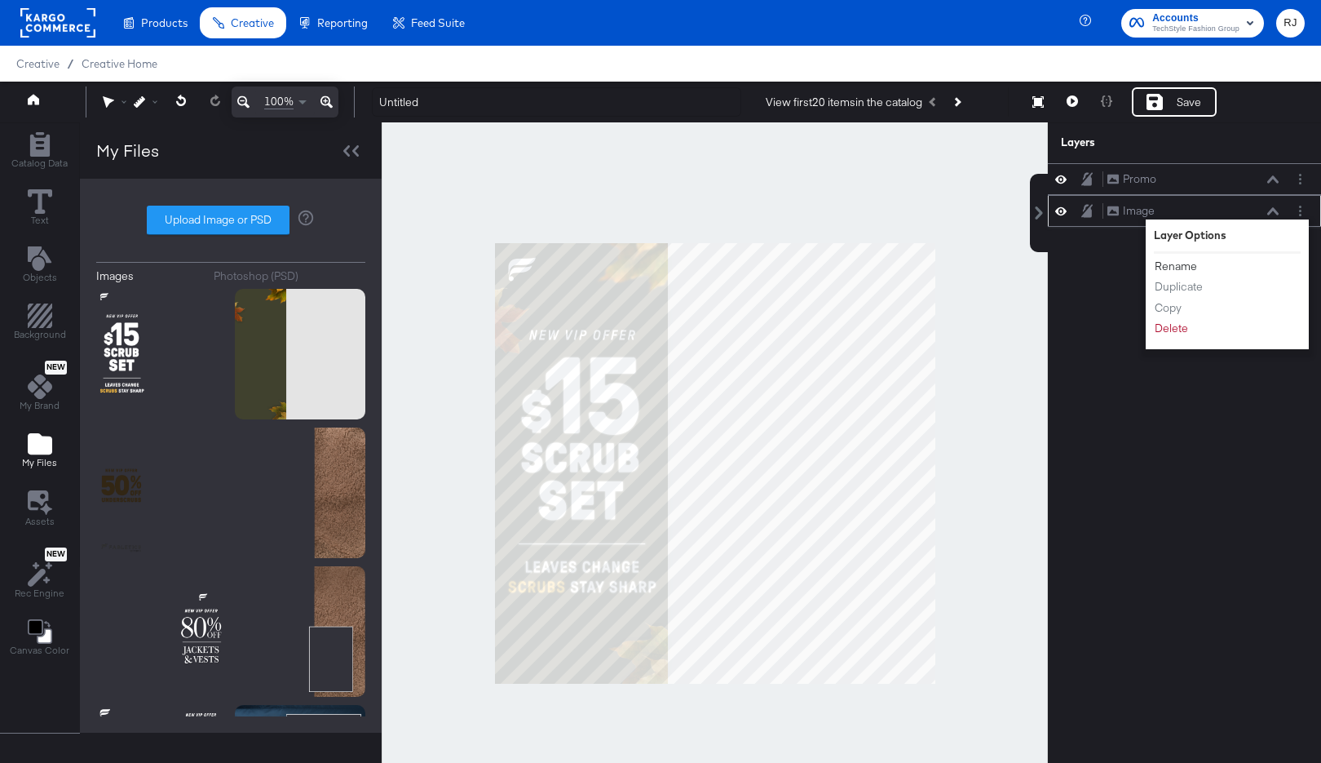
click at [1178, 262] on button "Rename" at bounding box center [1176, 266] width 44 height 17
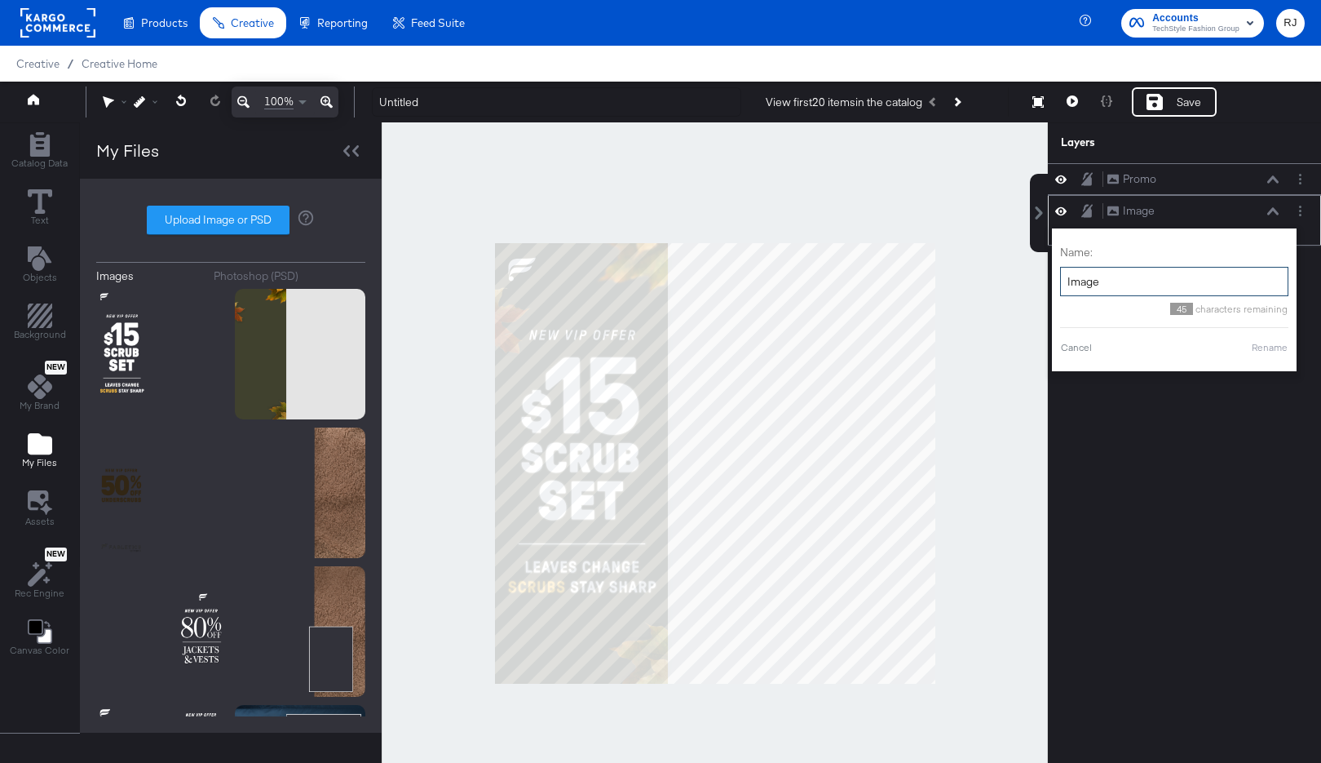
drag, startPoint x: 1121, startPoint y: 286, endPoint x: 1059, endPoint y: 286, distance: 62.0
click at [1059, 286] on div "Name: Image 45 characters remaining Cancel Rename" at bounding box center [1174, 299] width 245 height 143
type input "Background"
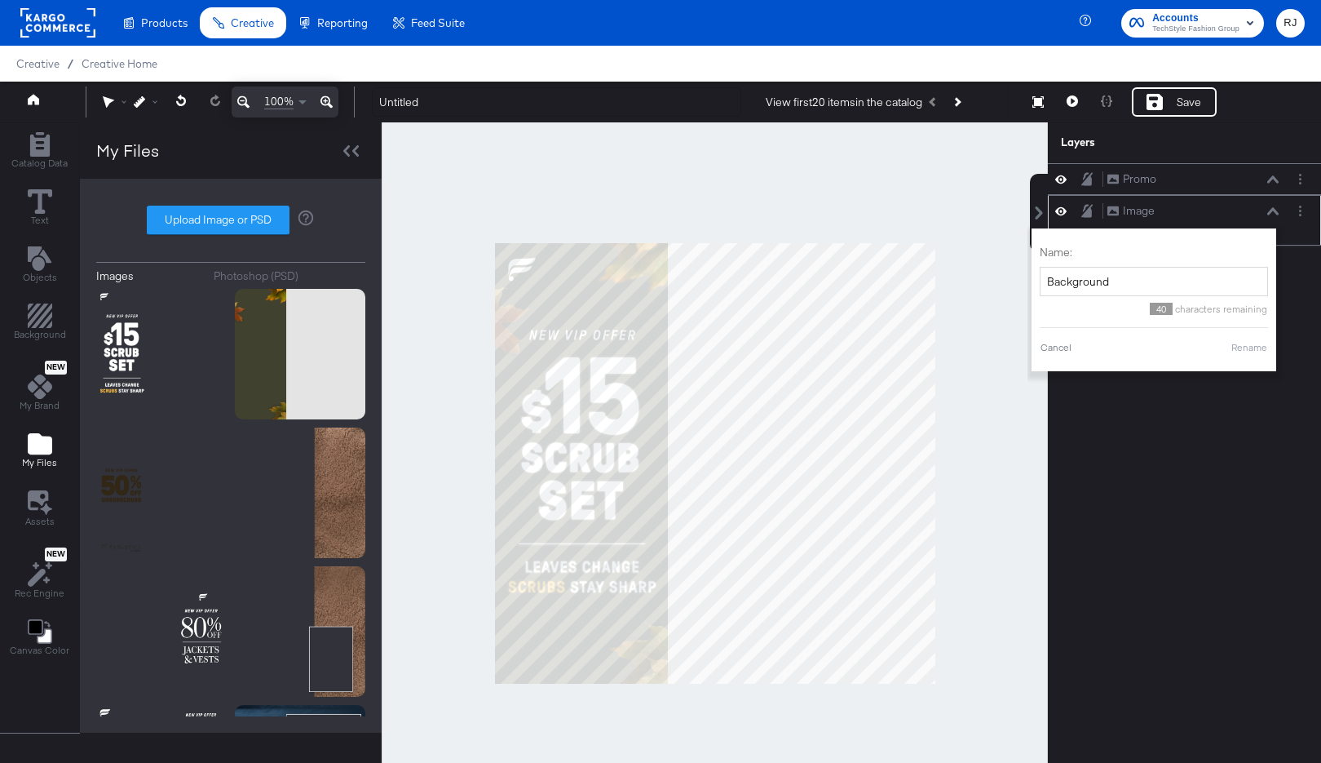
click at [1238, 346] on button "Rename" at bounding box center [1250, 347] width 38 height 15
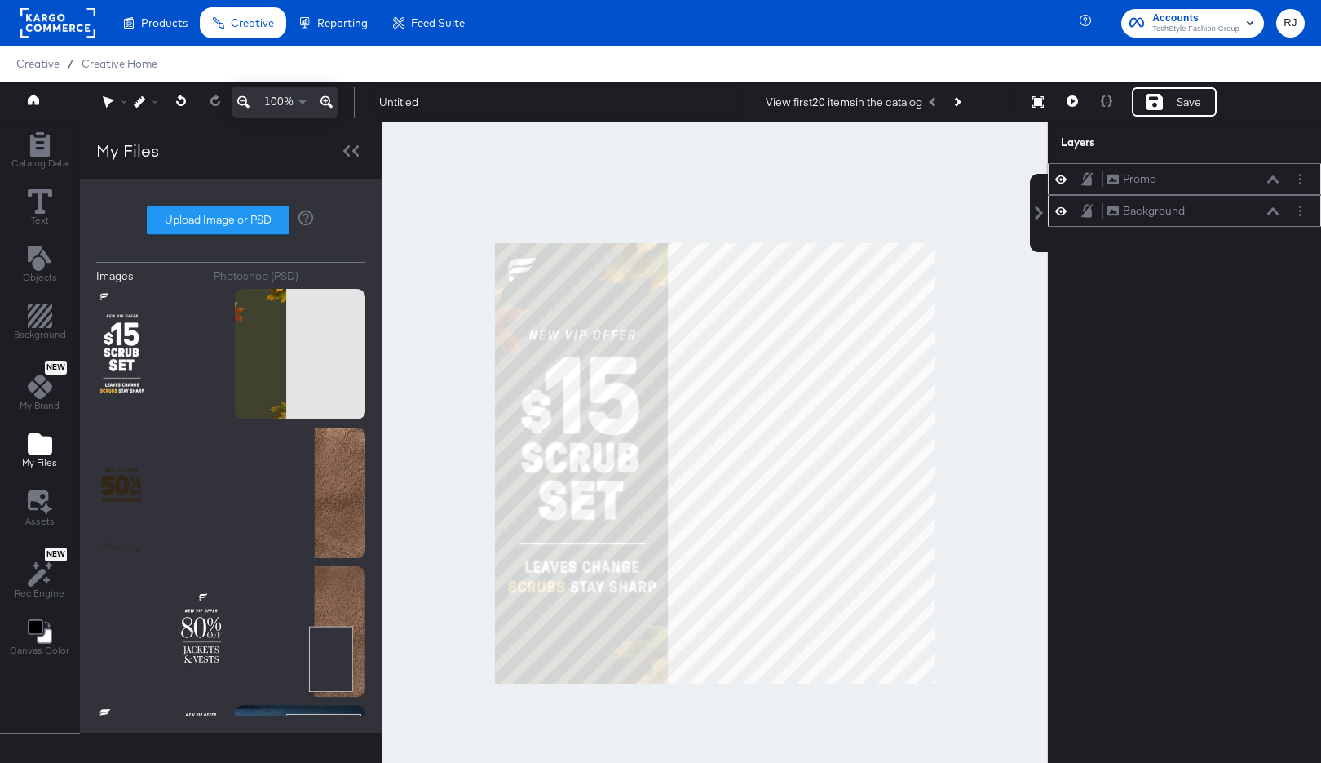
click at [1086, 181] on icon at bounding box center [1087, 178] width 11 height 13
click at [1088, 215] on icon at bounding box center [1087, 210] width 11 height 13
click at [19, 149] on div "Catalog Data" at bounding box center [39, 151] width 56 height 38
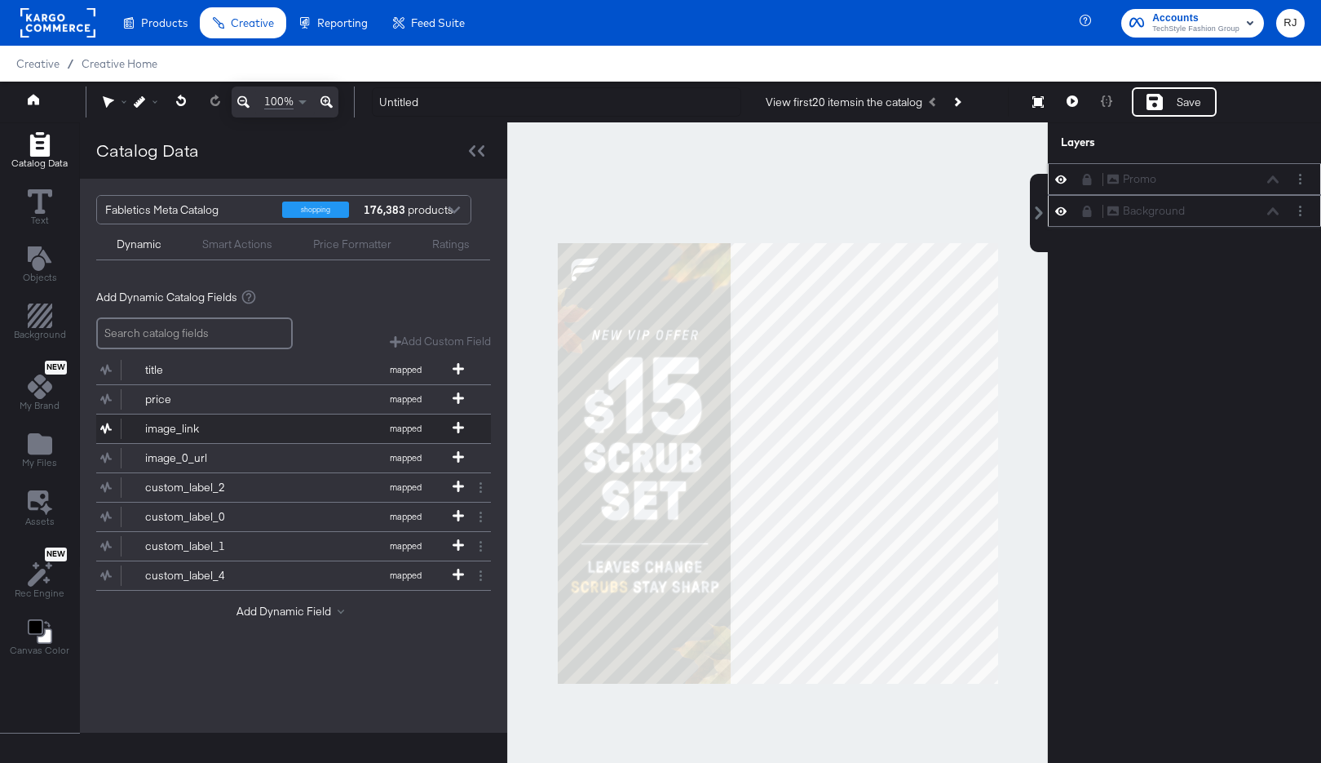
click at [457, 420] on button "image_link mapped" at bounding box center [283, 428] width 374 height 29
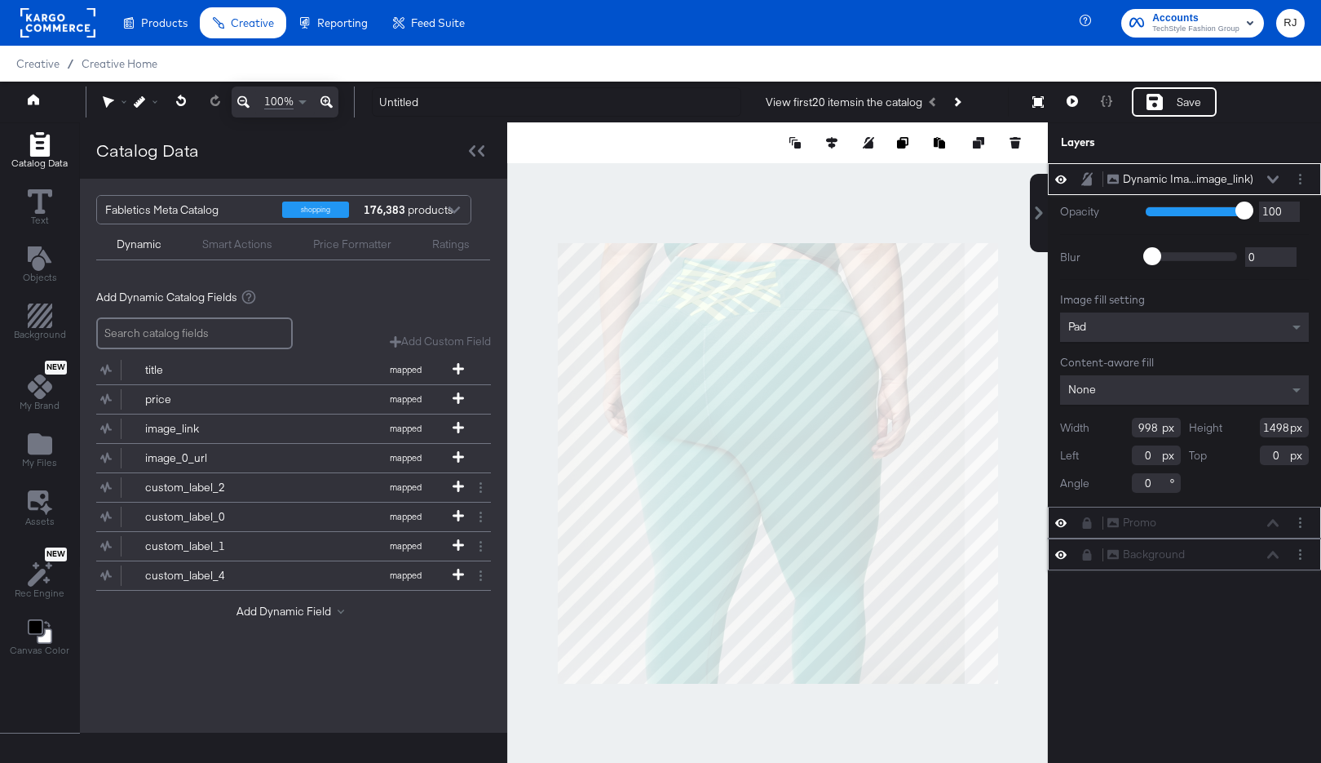
type input "696"
type input "302"
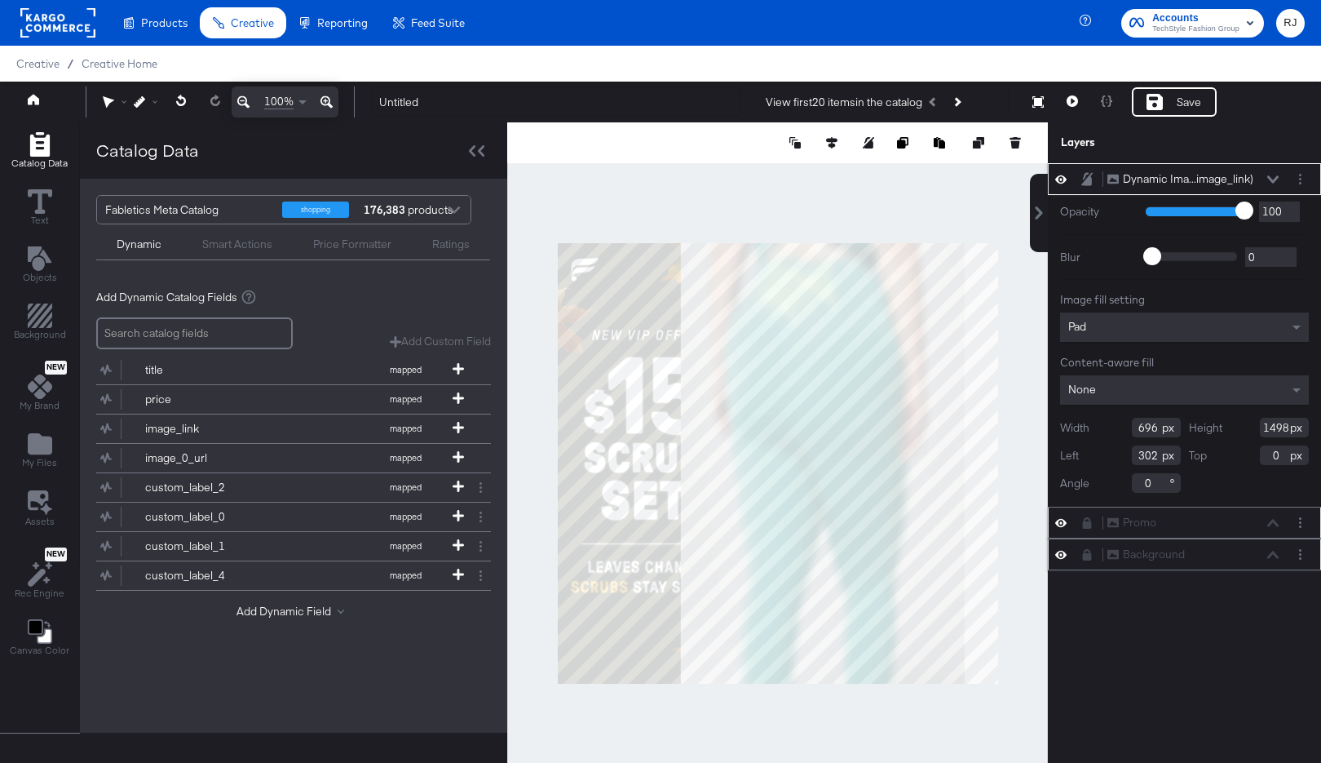
type input "1174"
type input "324"
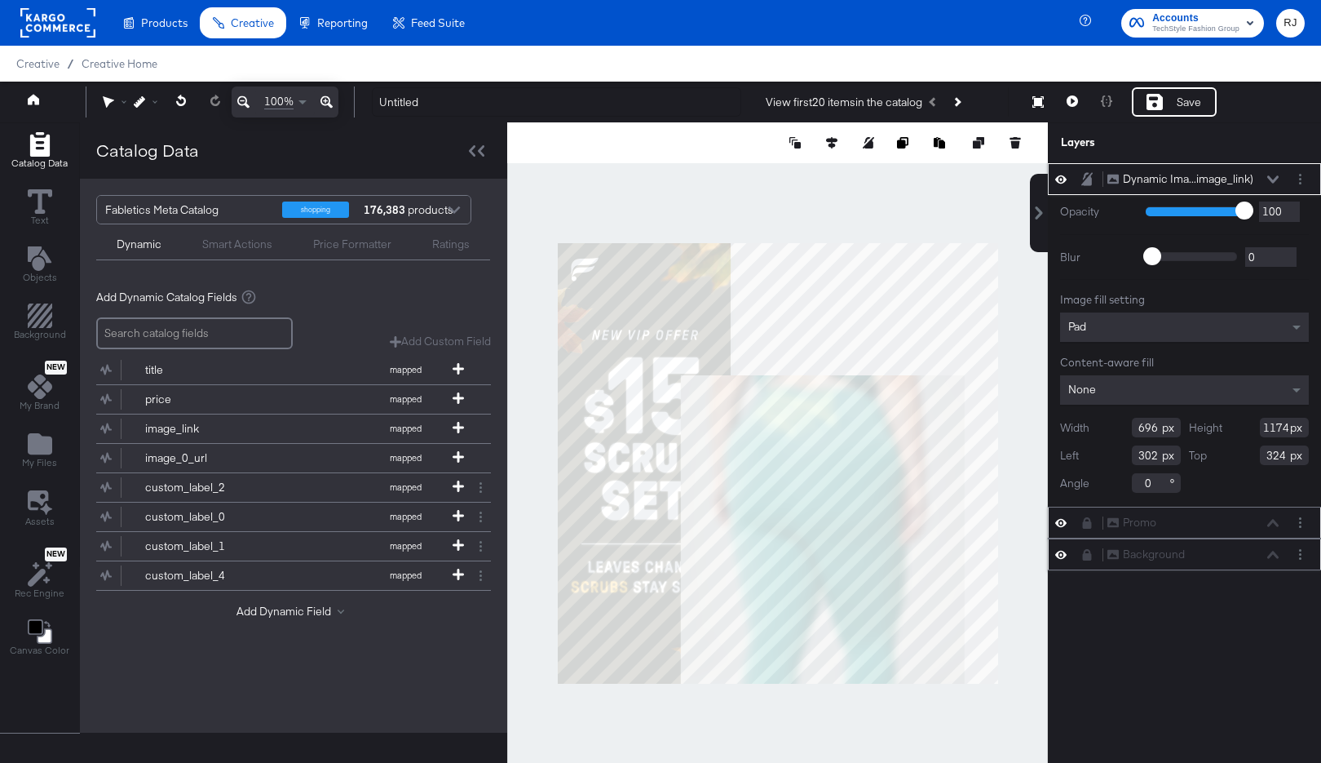
type input "350"
type input "14"
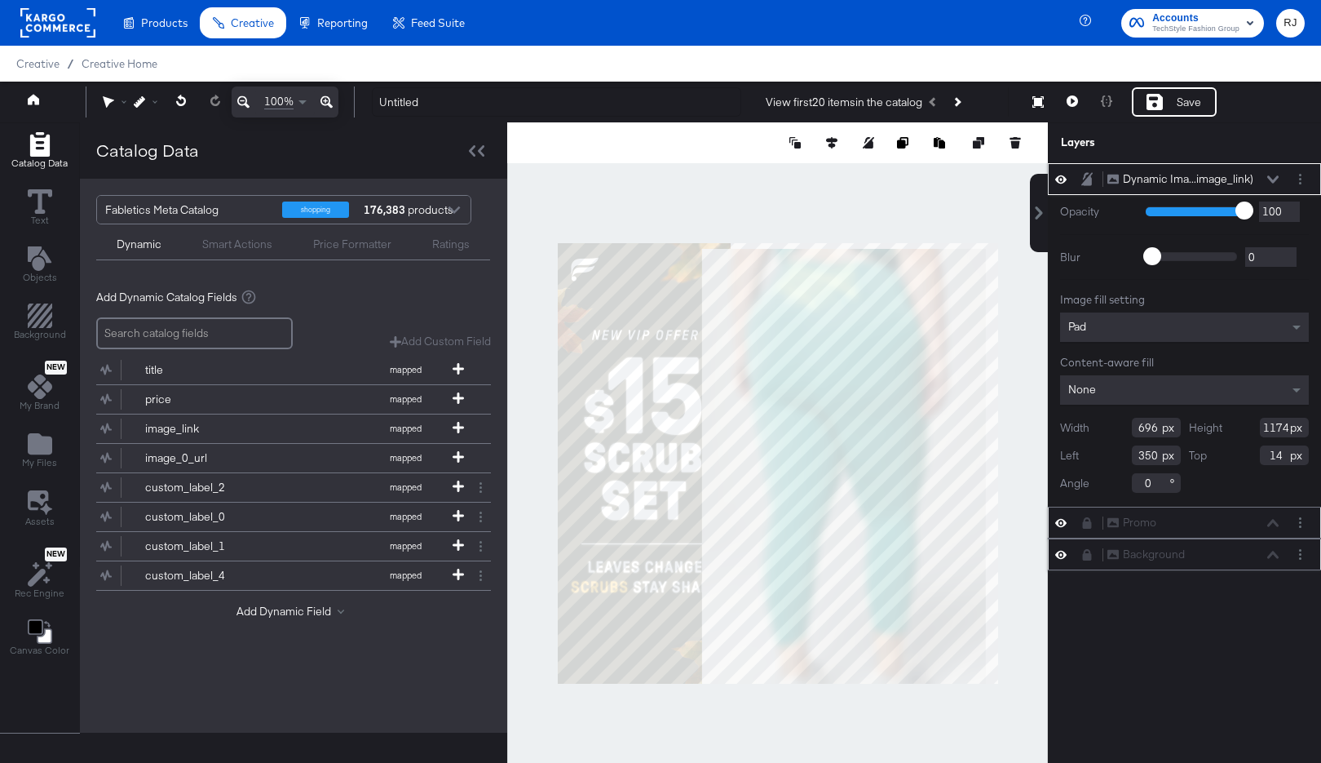
type input "316"
type input "16"
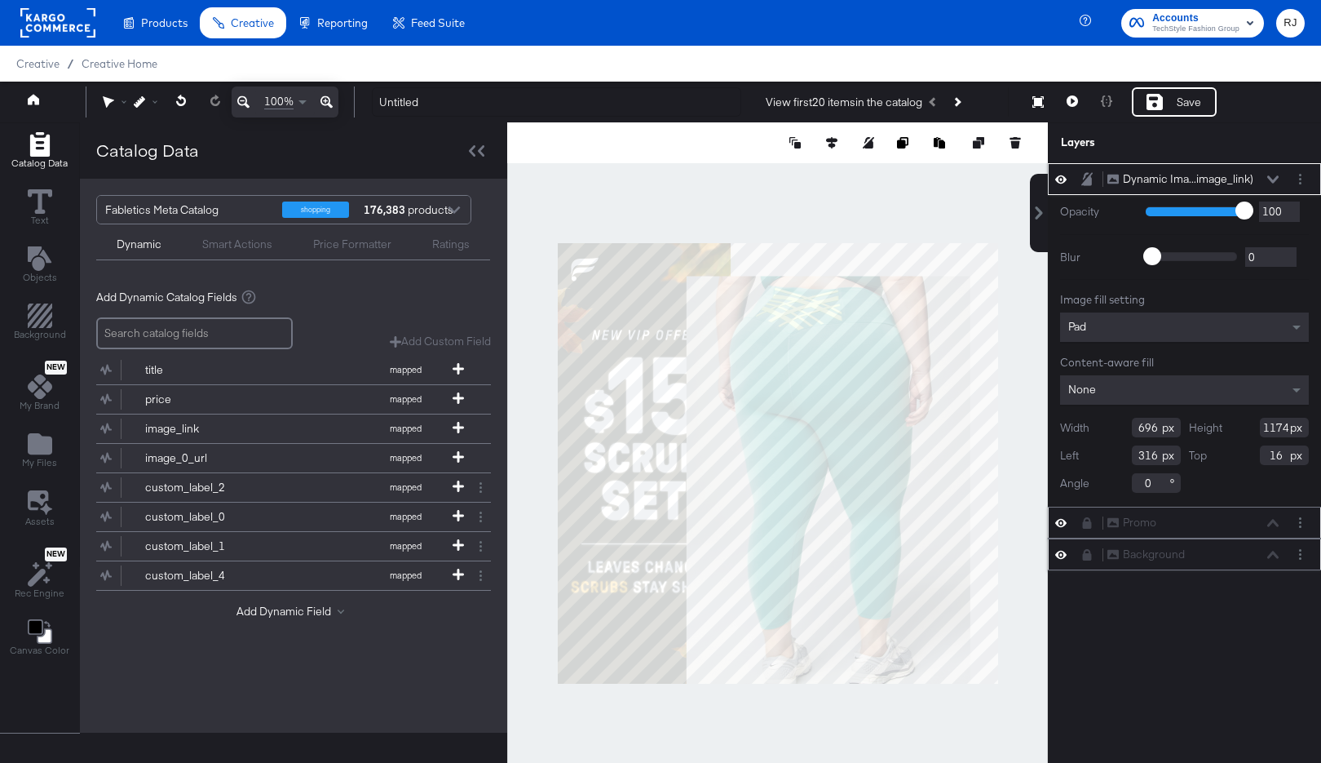
type input "1070"
type input "120"
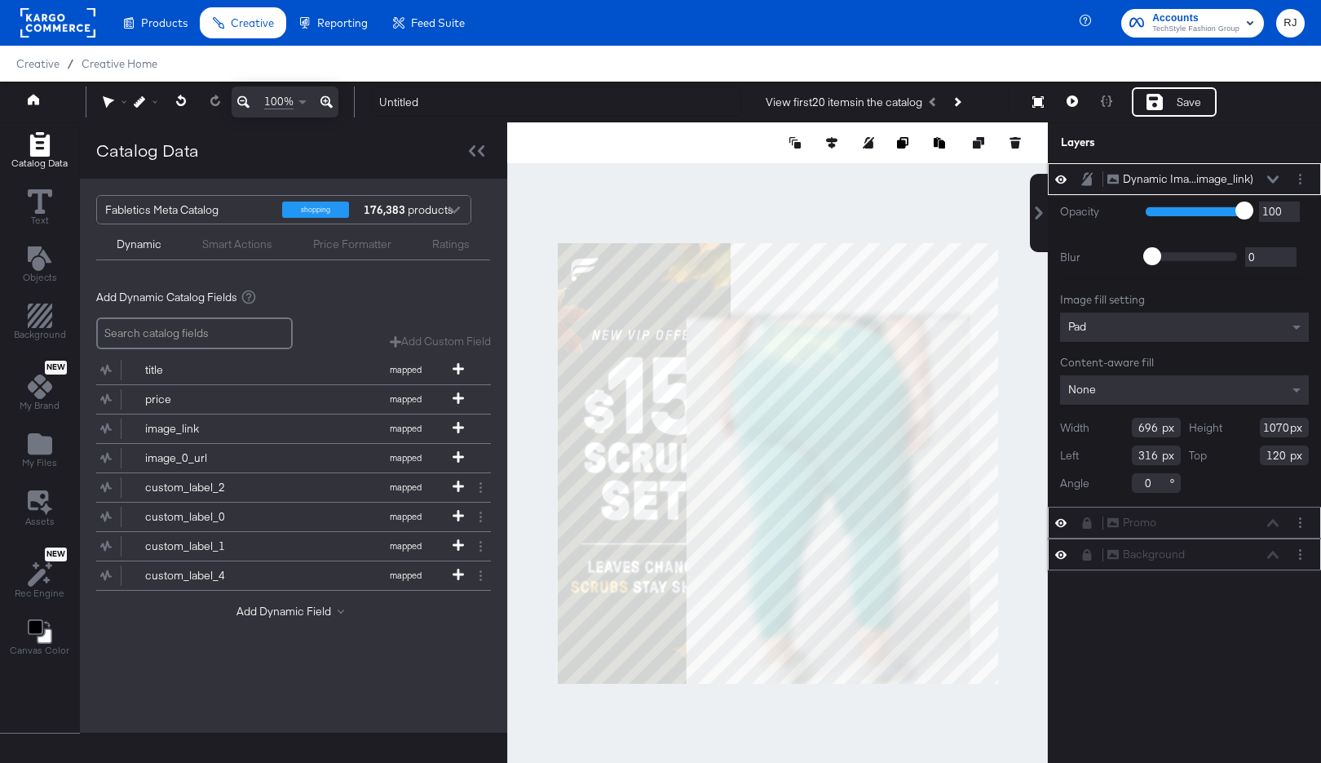
type input "384"
type input "10"
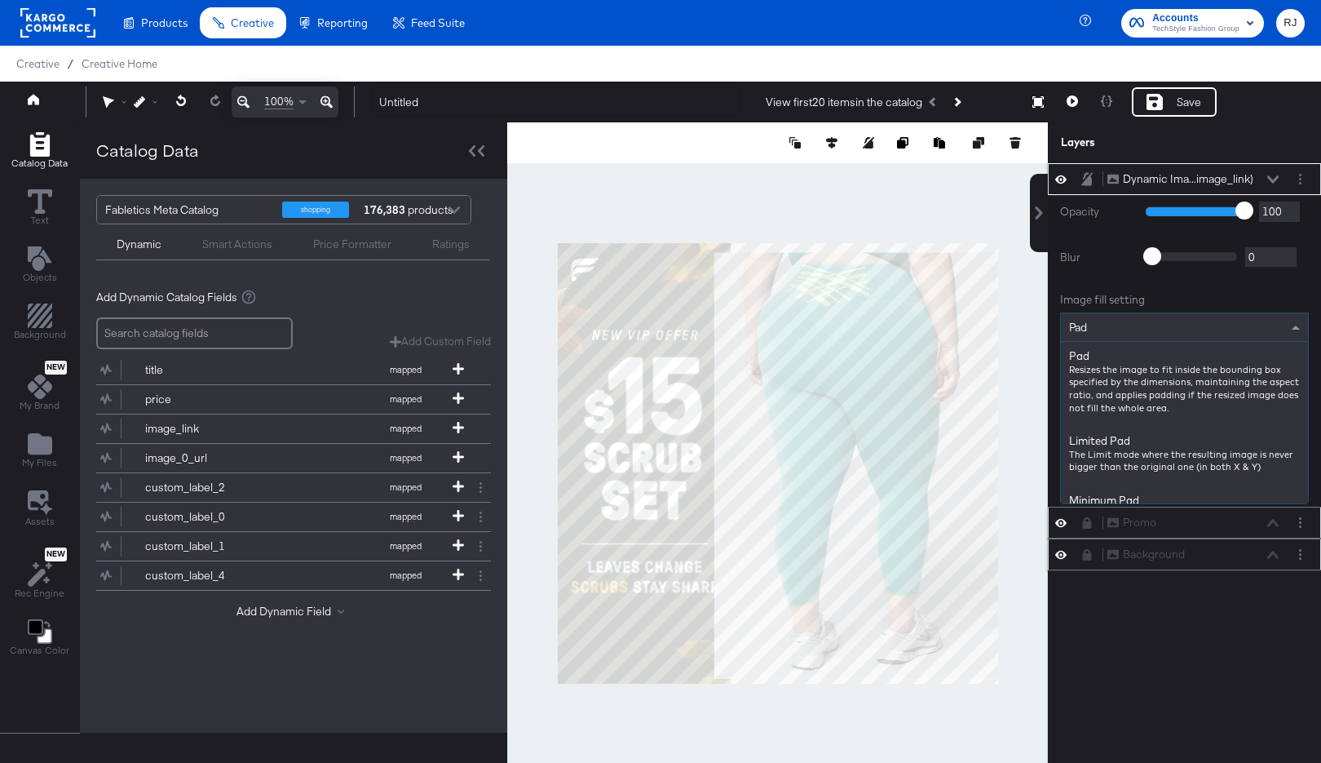
click at [1102, 330] on div "Pad" at bounding box center [1184, 327] width 247 height 28
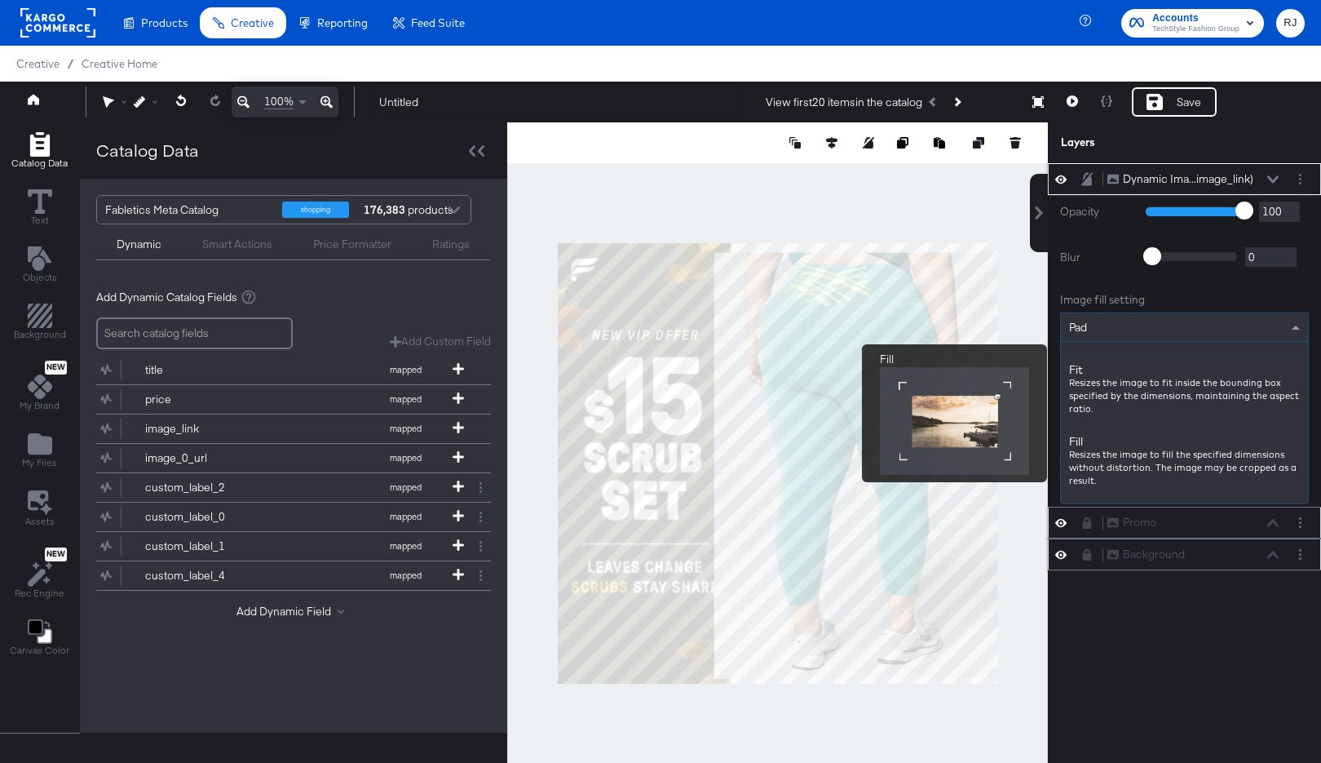
scroll to position [197, 0]
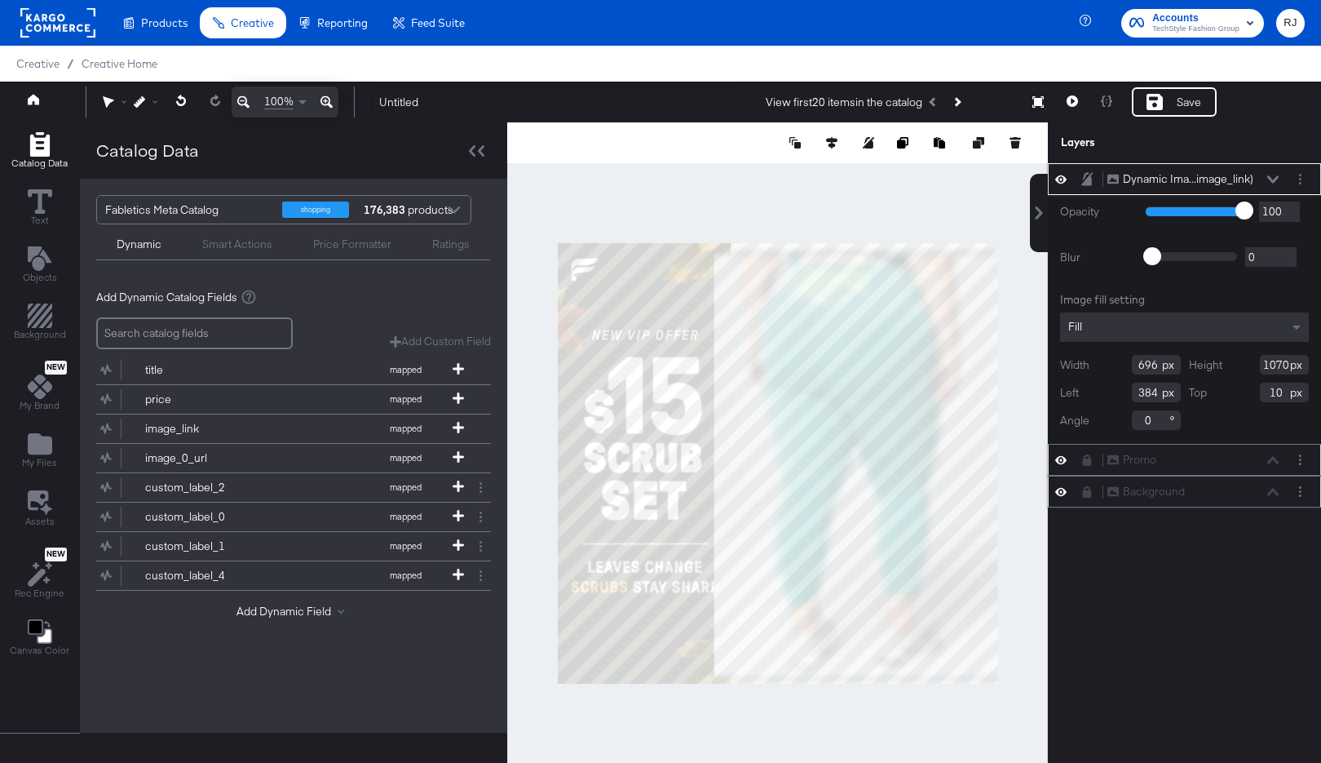
click at [1276, 175] on icon at bounding box center [1272, 179] width 11 height 8
click at [1272, 180] on icon at bounding box center [1272, 178] width 11 height 7
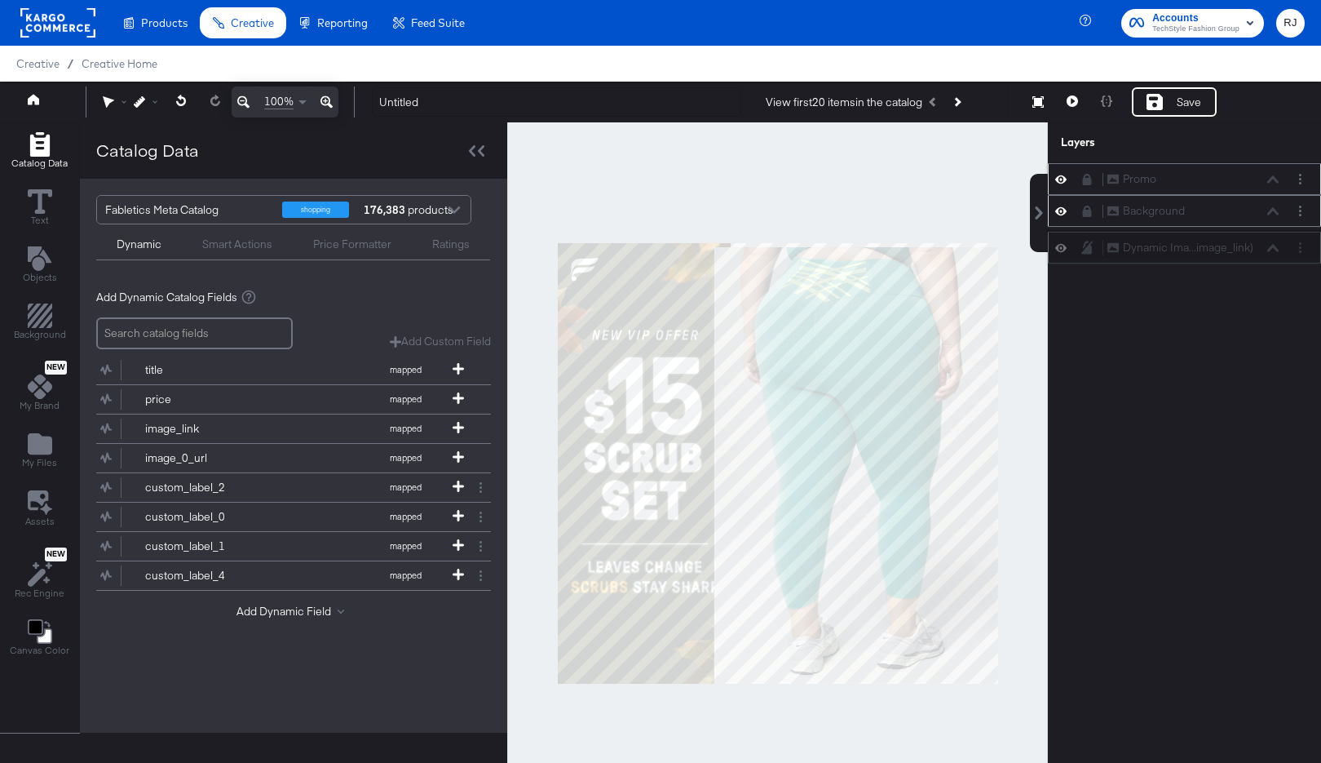
drag, startPoint x: 1261, startPoint y: 174, endPoint x: 1261, endPoint y: 250, distance: 76.7
click at [1261, 250] on div "Dynamic Ima...image_link) Dynamic Image (image_link)" at bounding box center [1193, 247] width 173 height 17
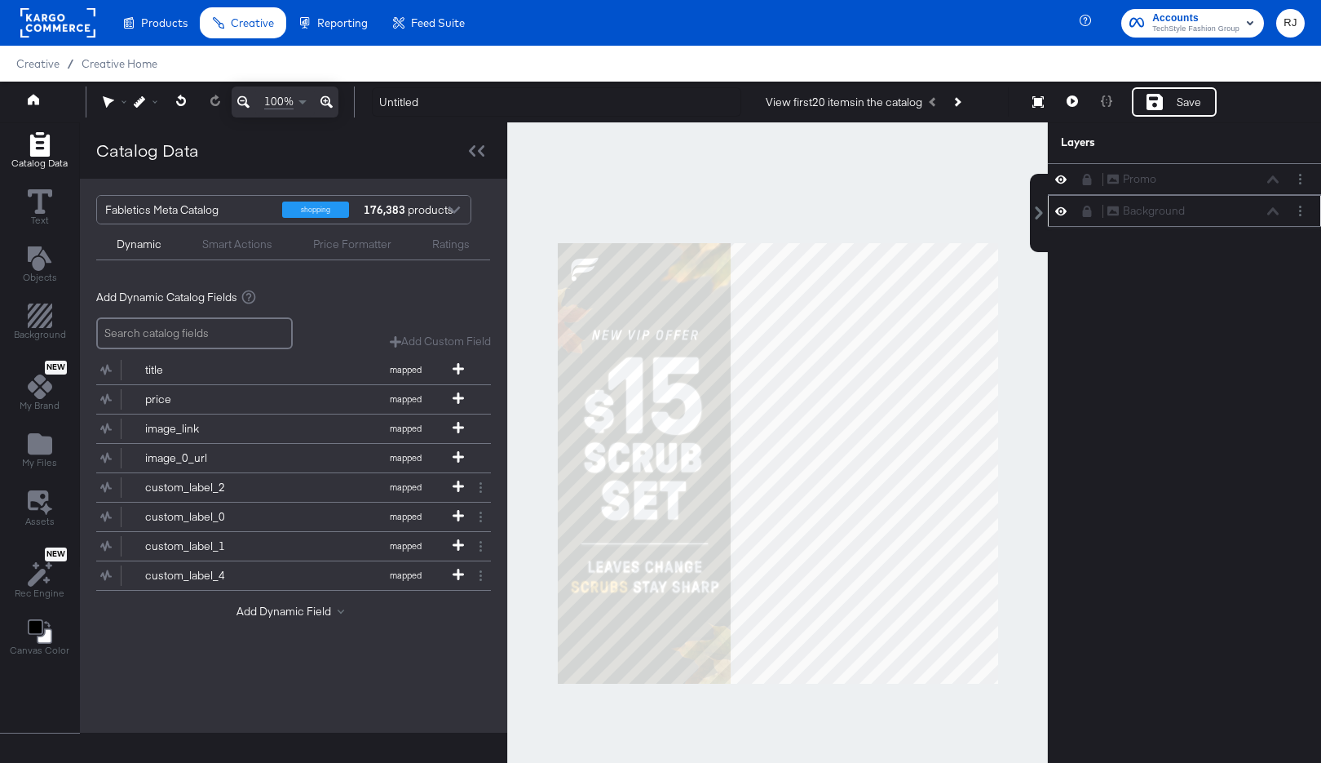
click at [1088, 215] on icon at bounding box center [1087, 211] width 9 height 11
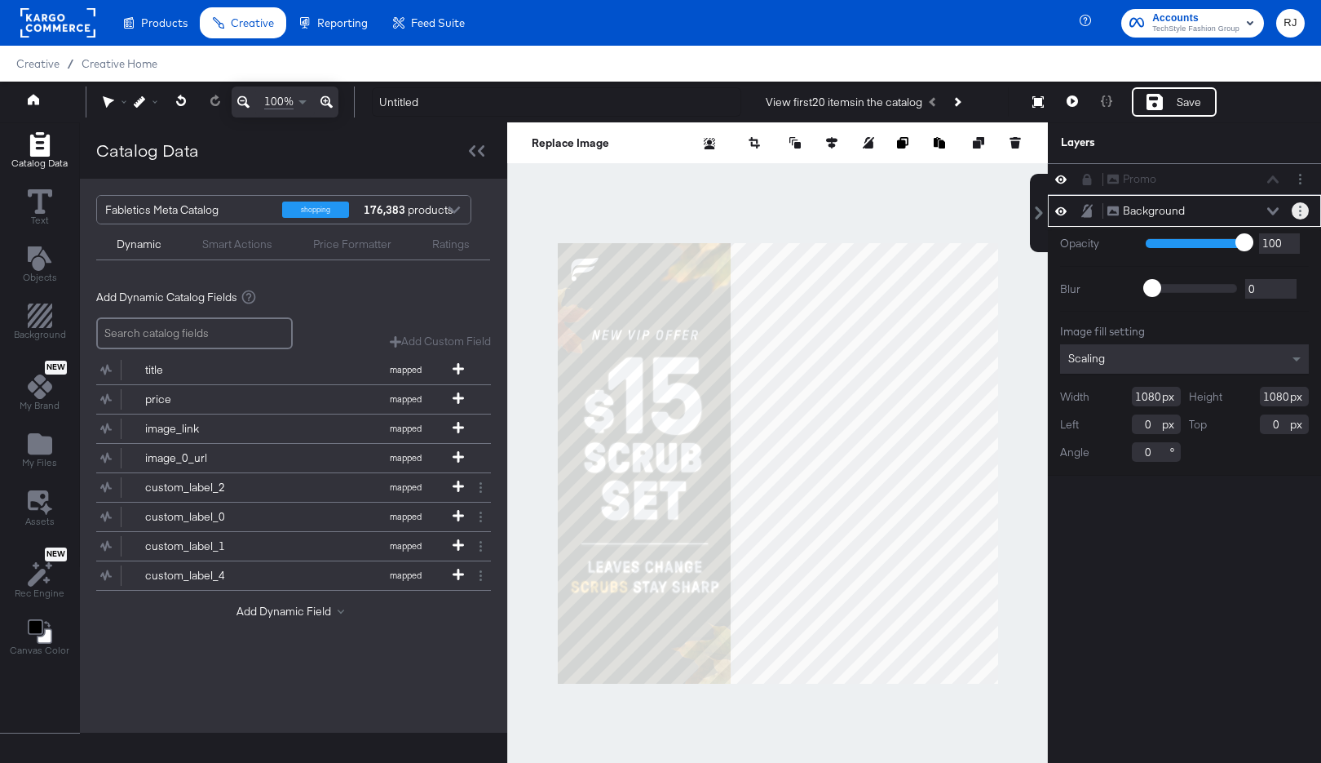
click at [1303, 209] on button "Layer Options" at bounding box center [1300, 210] width 17 height 17
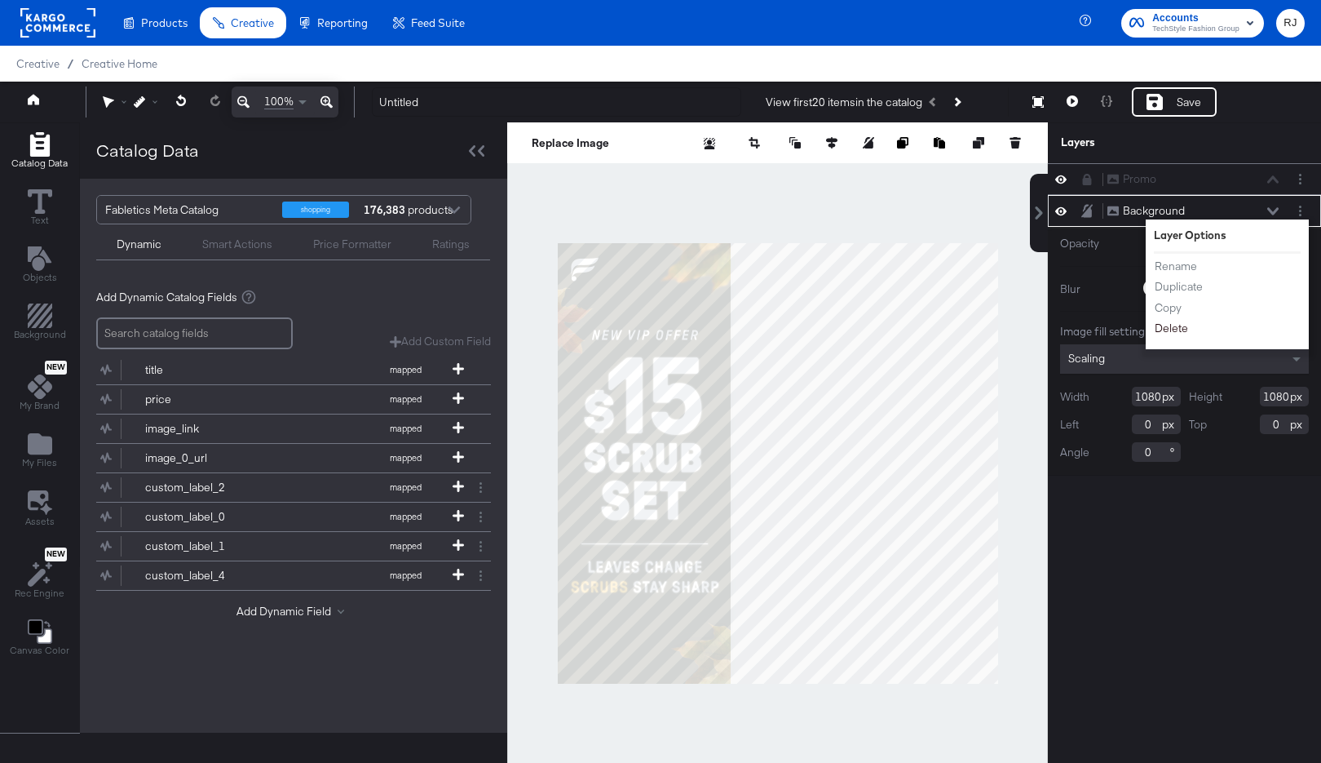
click at [1170, 325] on button "Delete" at bounding box center [1171, 328] width 35 height 17
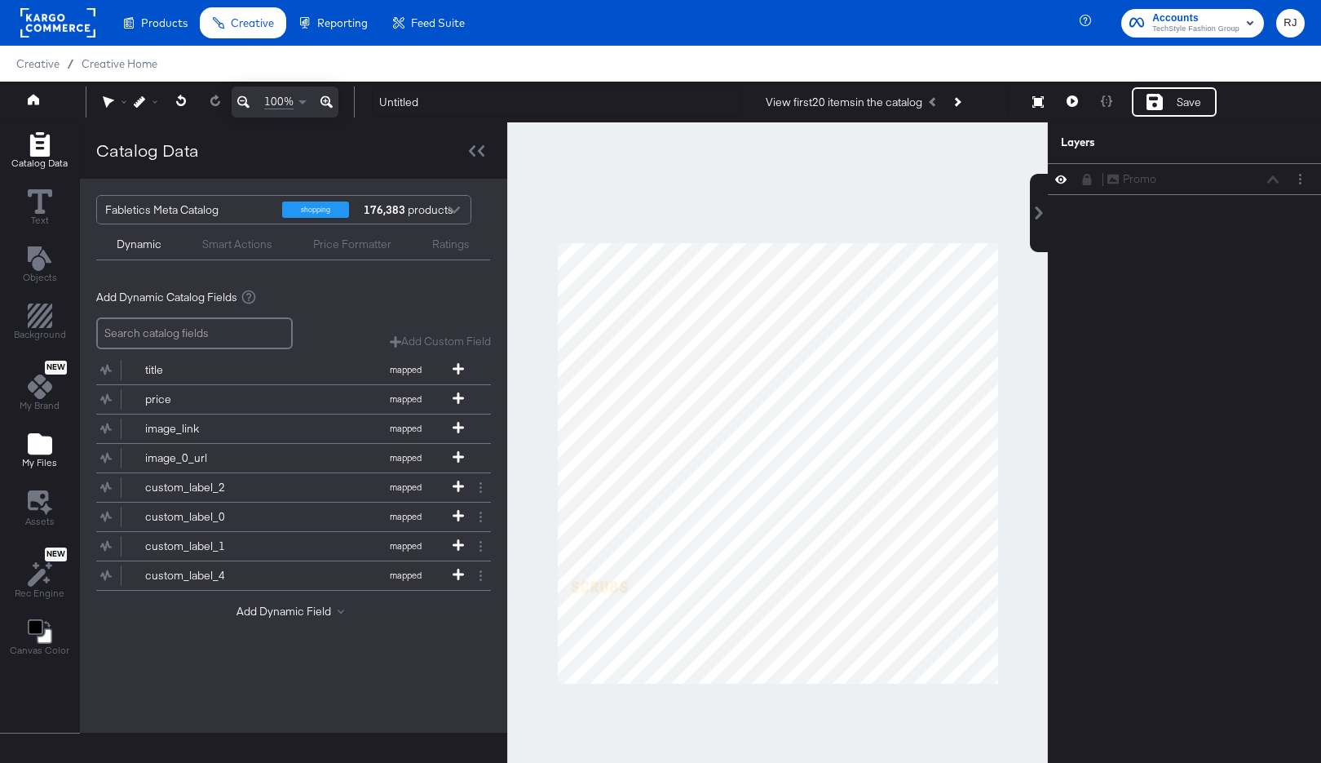
click at [35, 446] on icon "Add Files" at bounding box center [40, 443] width 24 height 21
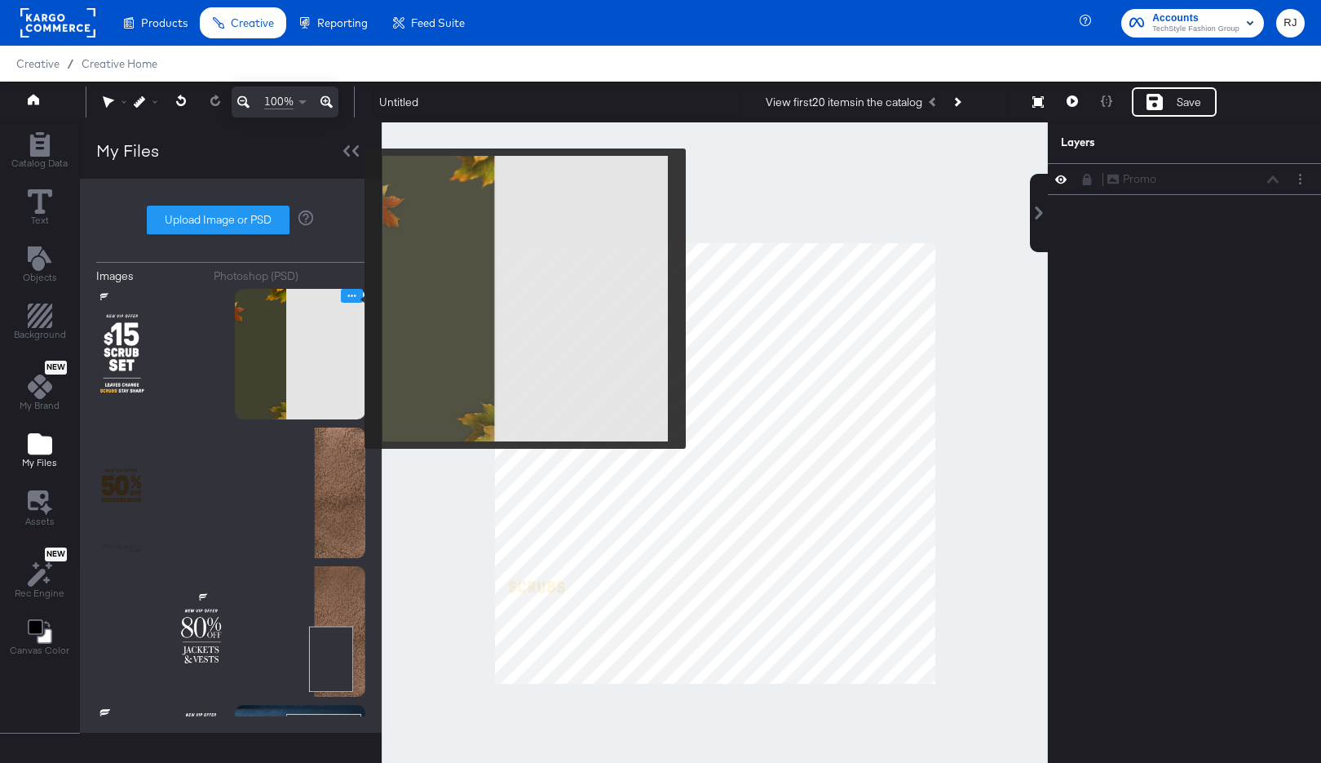
click at [355, 298] on icon "Image Options" at bounding box center [352, 296] width 12 height 12
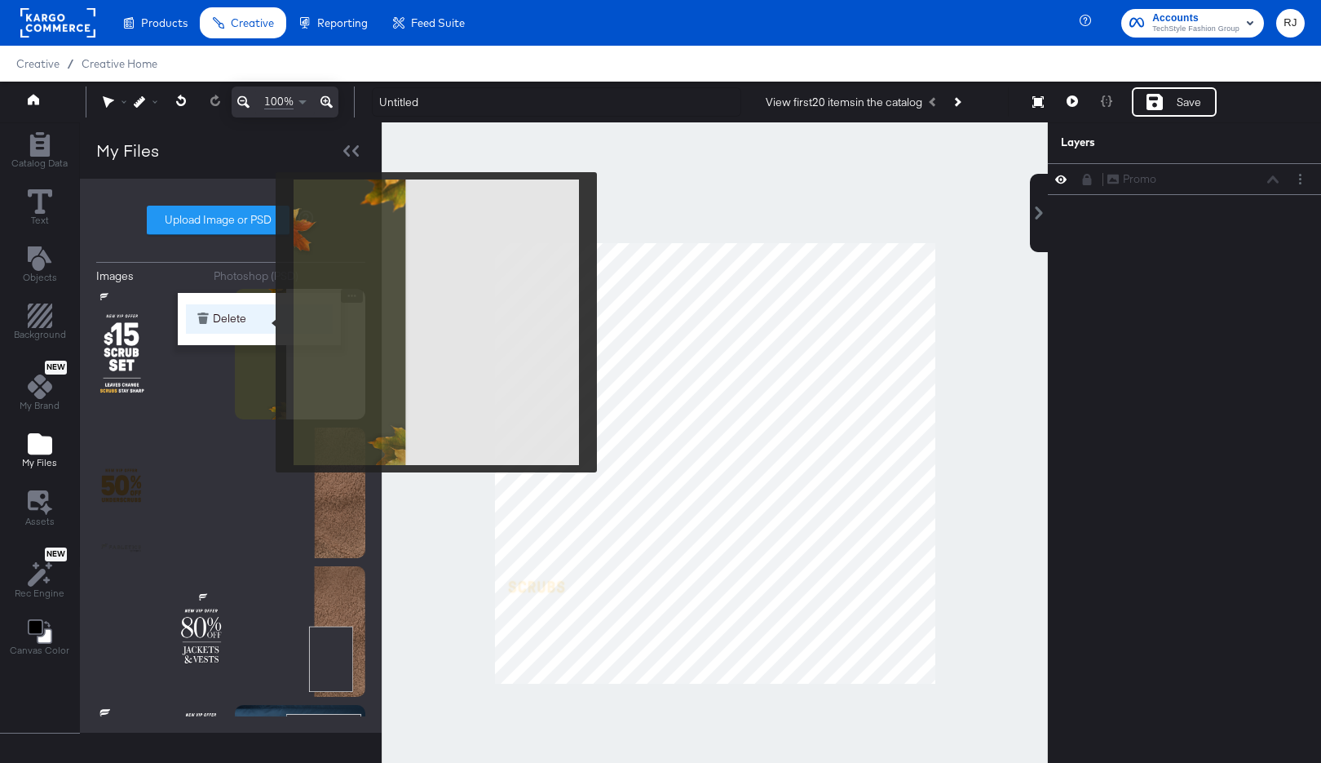
click at [264, 322] on button "Delete" at bounding box center [259, 318] width 147 height 29
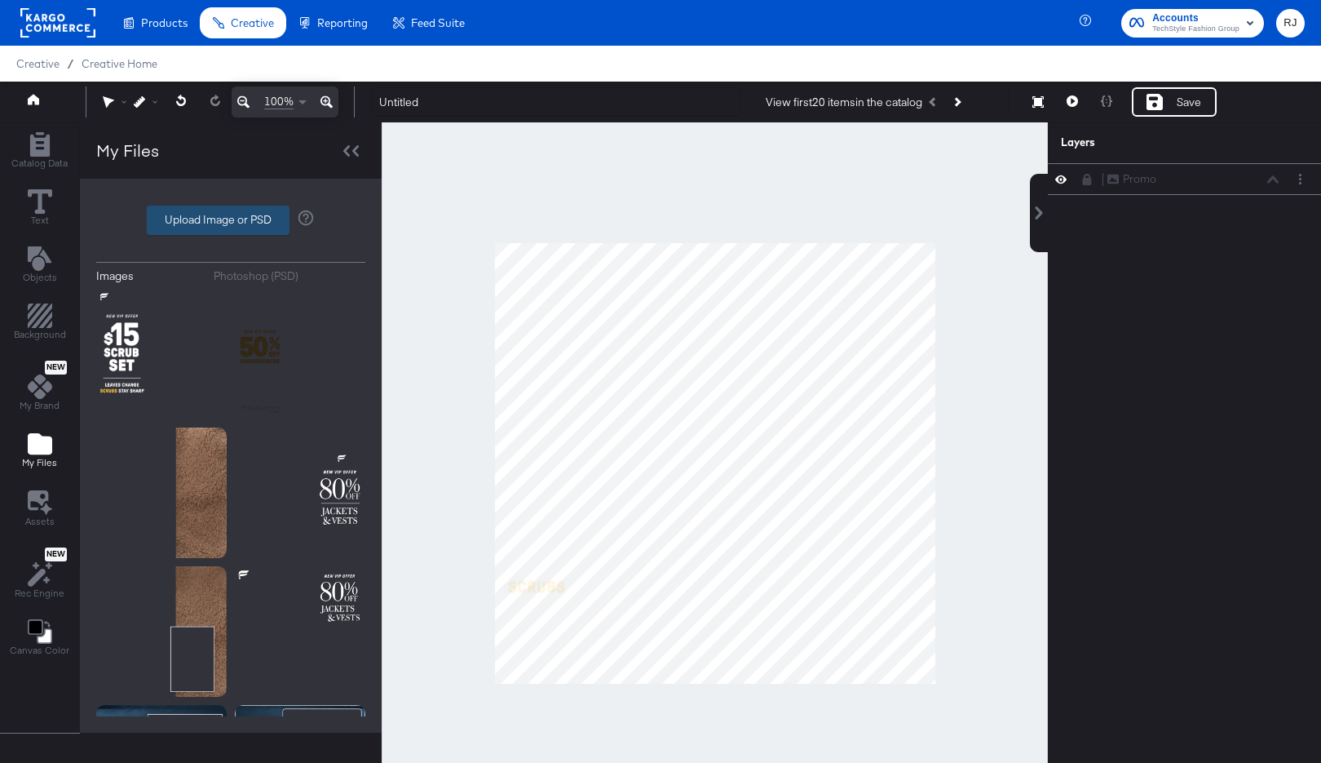
click at [240, 230] on label "Upload Image or PSD" at bounding box center [218, 220] width 141 height 28
click at [231, 220] on input "Upload Image or PSD" at bounding box center [231, 220] width 0 height 0
type input "C:\fakepath\Background.png"
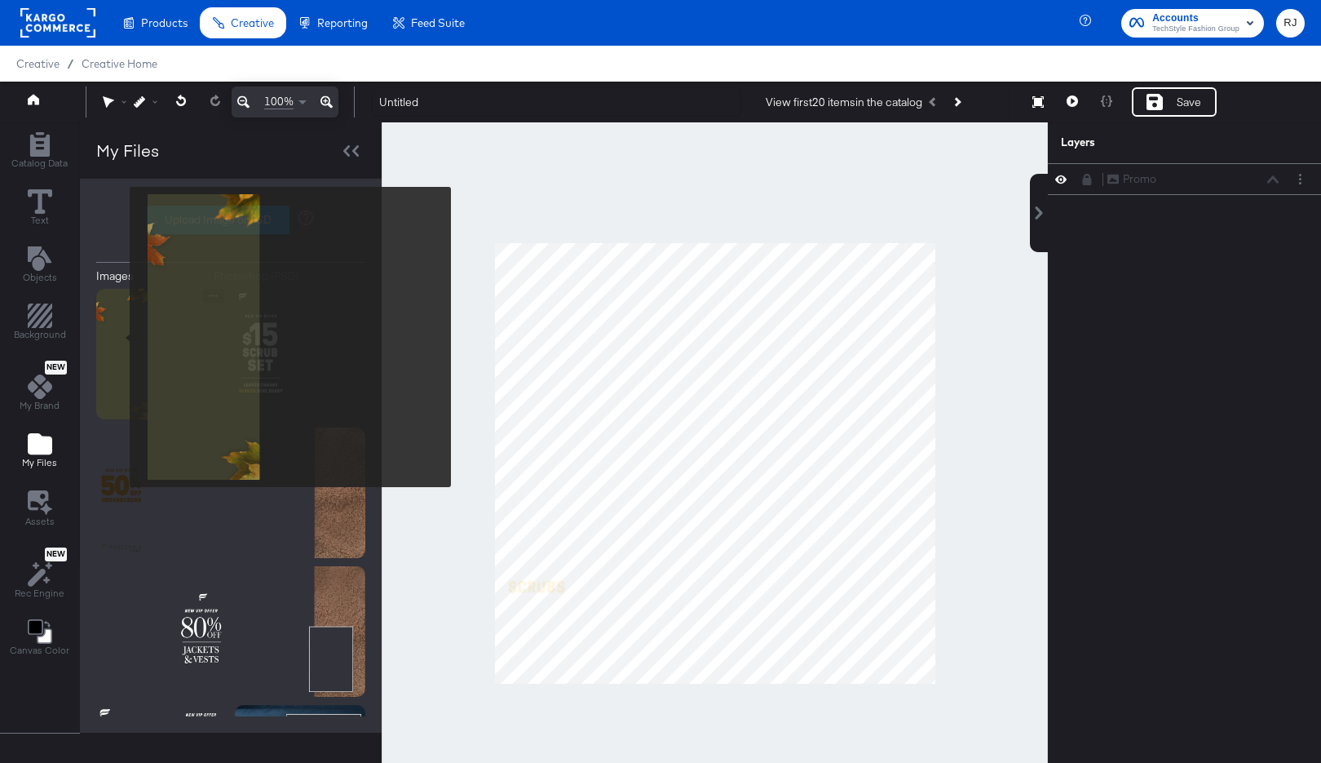
click at [119, 337] on img at bounding box center [161, 354] width 130 height 130
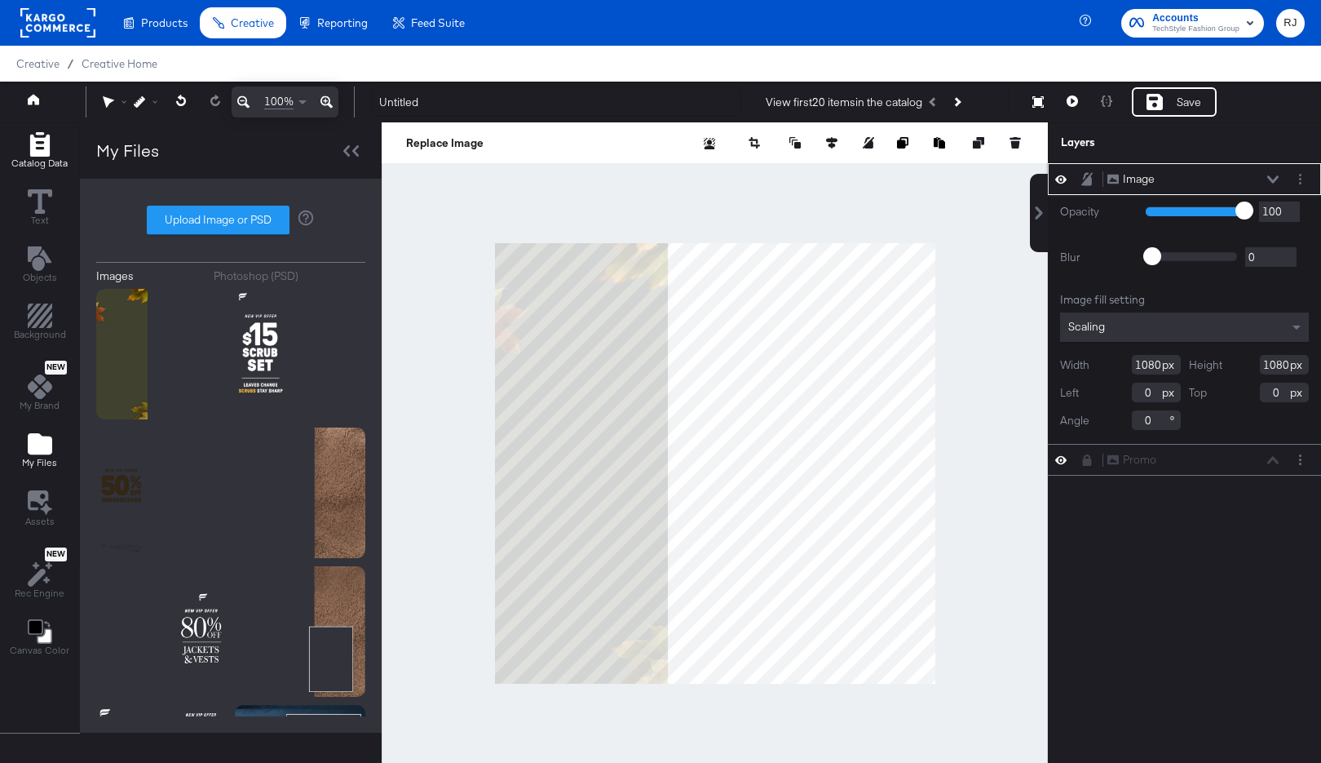
click at [48, 146] on icon "Add Rectangle" at bounding box center [40, 144] width 24 height 24
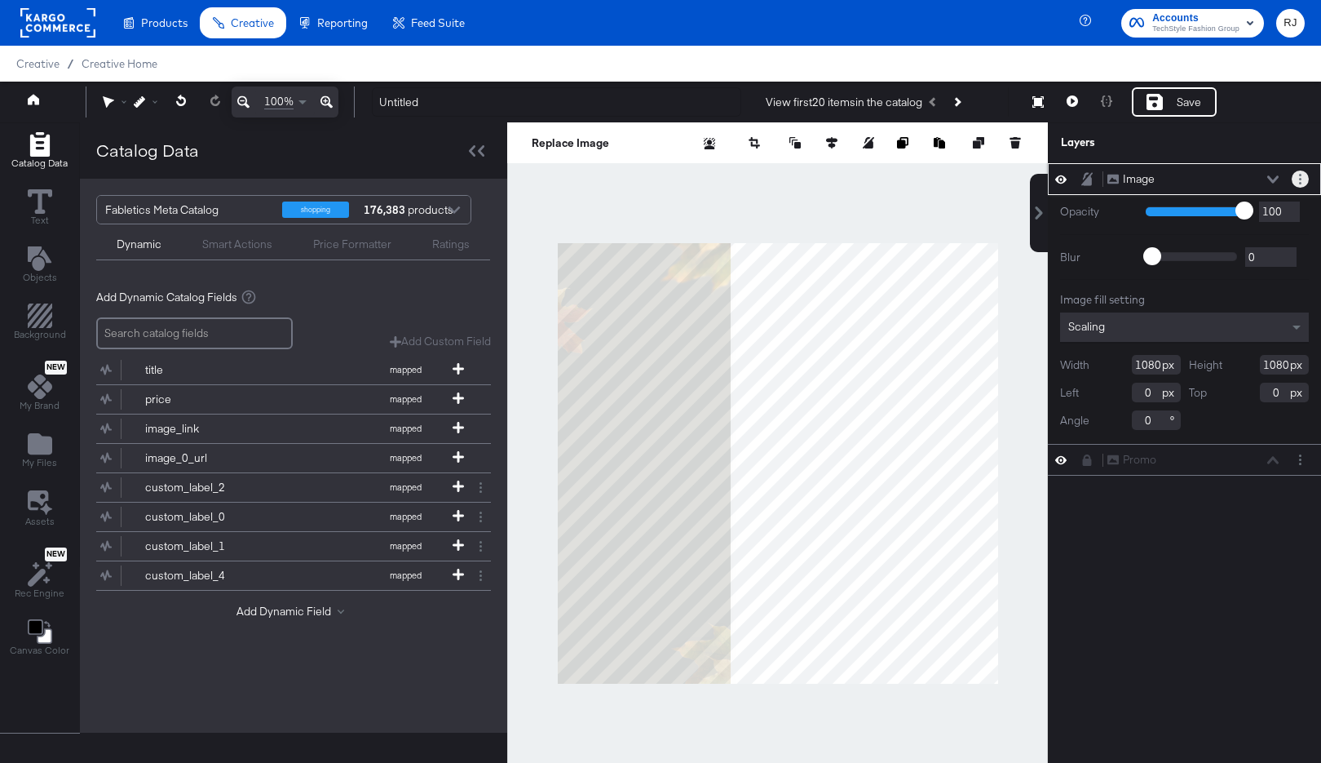
click at [1303, 178] on button "Layer Options" at bounding box center [1300, 178] width 17 height 17
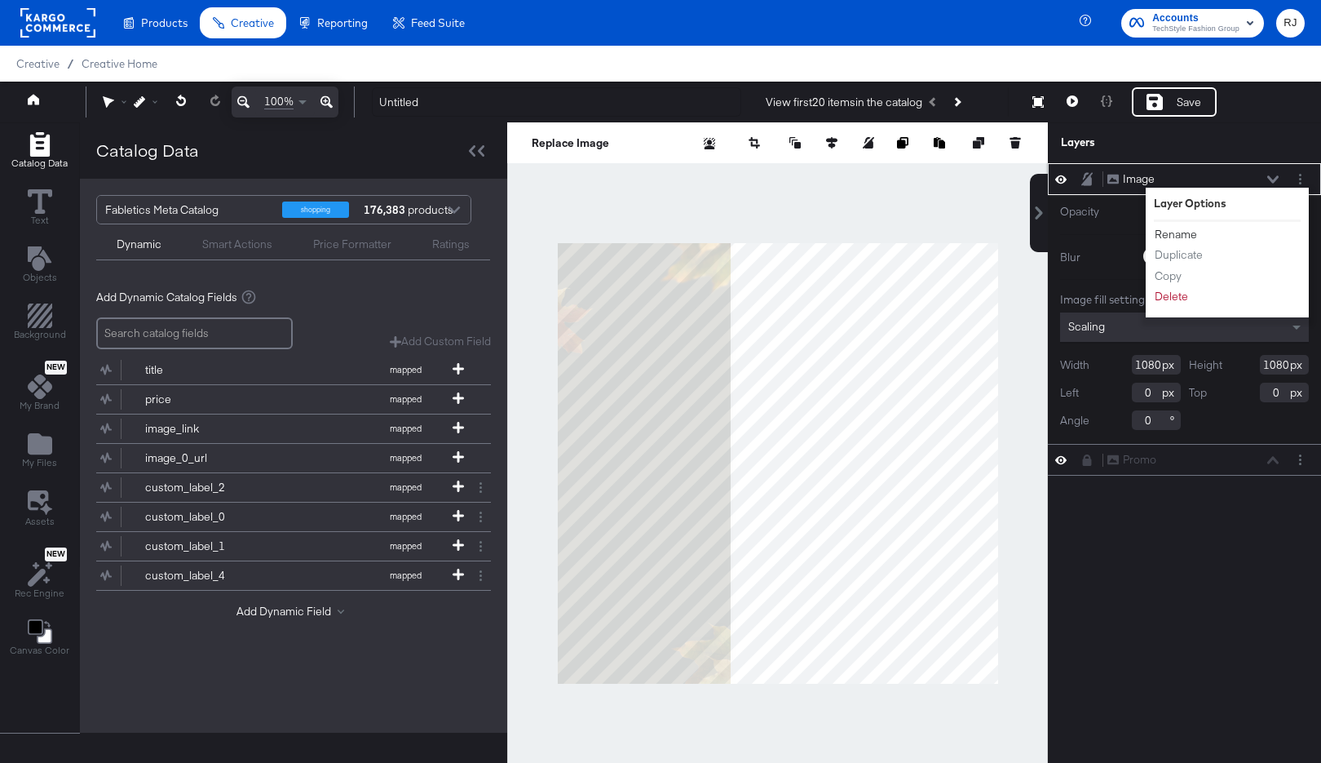
click at [1183, 232] on button "Rename" at bounding box center [1176, 234] width 44 height 17
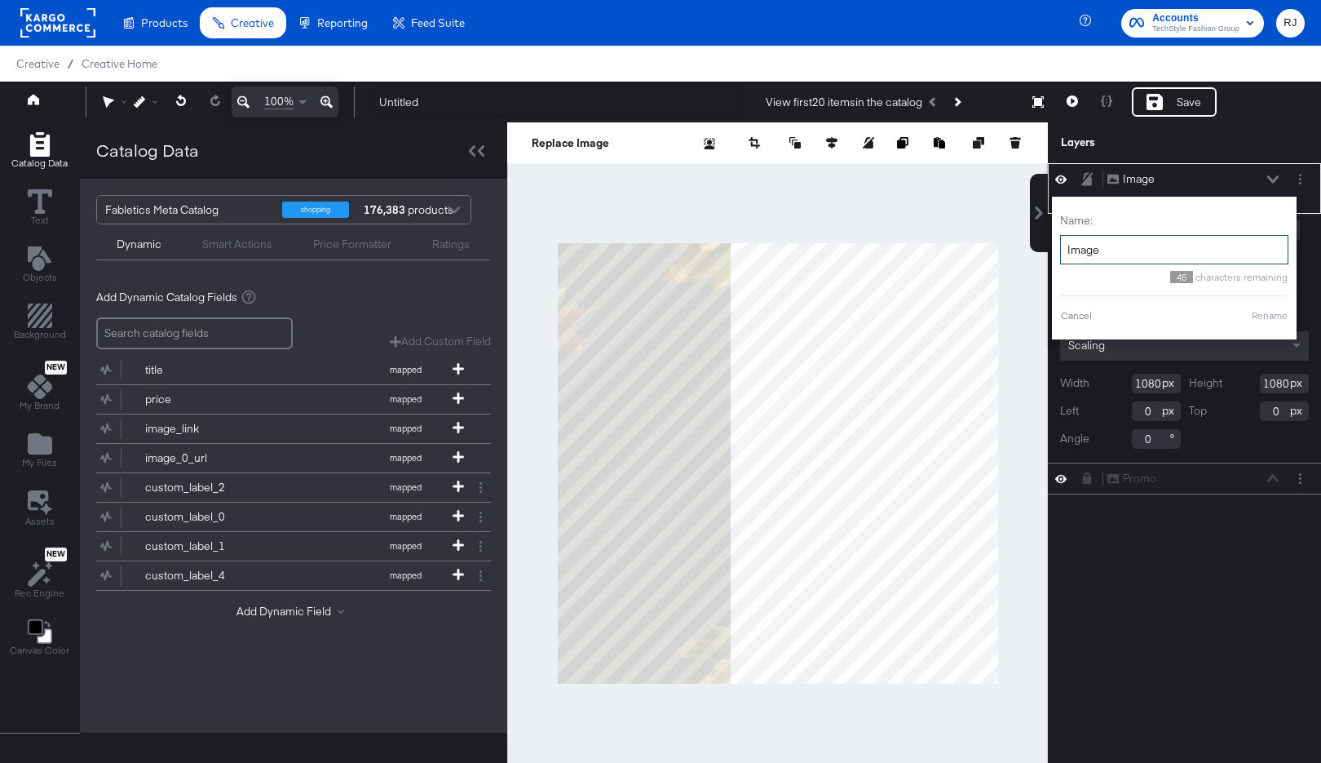
drag, startPoint x: 1121, startPoint y: 250, endPoint x: 1060, endPoint y: 250, distance: 60.4
click at [1060, 250] on input "Image" at bounding box center [1174, 250] width 228 height 30
type input "Background"
click at [1250, 313] on button "Rename" at bounding box center [1250, 315] width 38 height 15
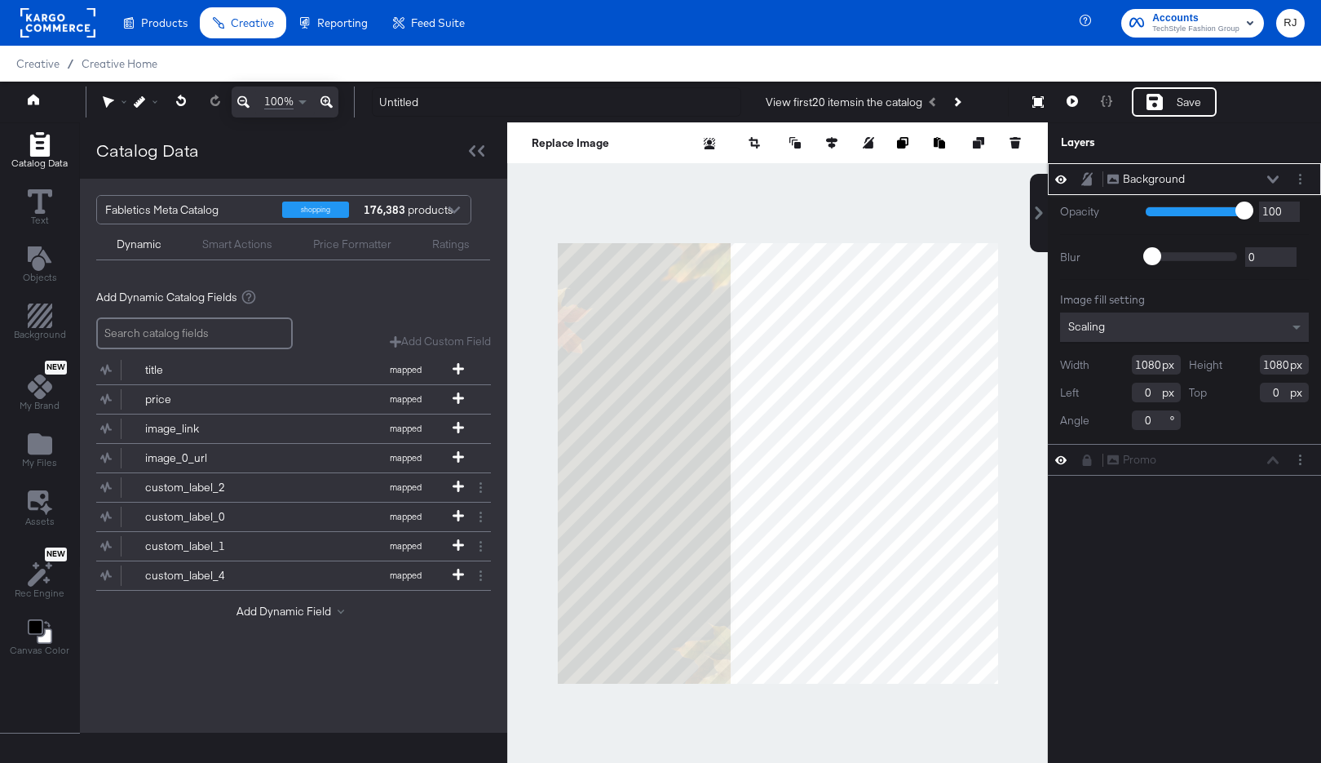
click at [1274, 182] on icon at bounding box center [1272, 179] width 11 height 8
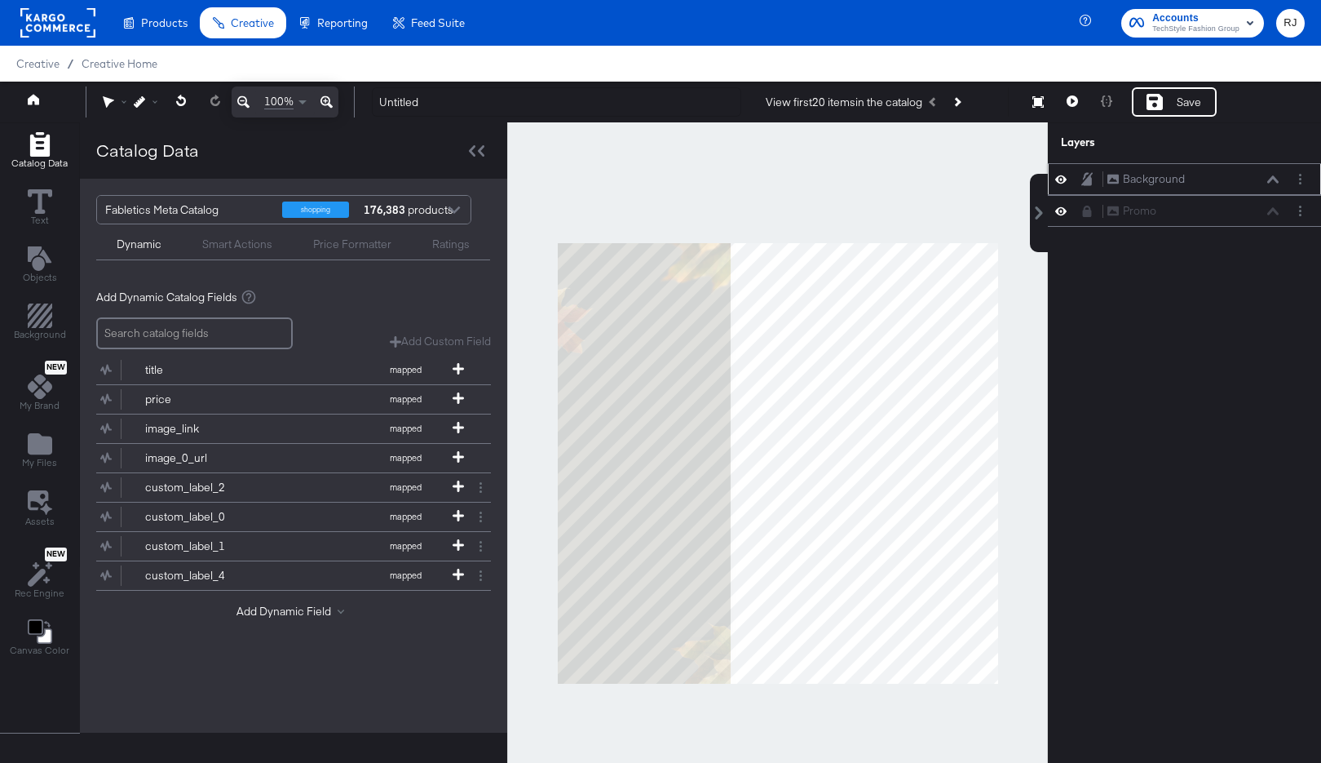
click at [1089, 179] on icon at bounding box center [1087, 178] width 11 height 13
drag, startPoint x: 1192, startPoint y: 177, endPoint x: 1189, endPoint y: 212, distance: 35.2
click at [1190, 206] on div "Background Background" at bounding box center [1193, 197] width 173 height 17
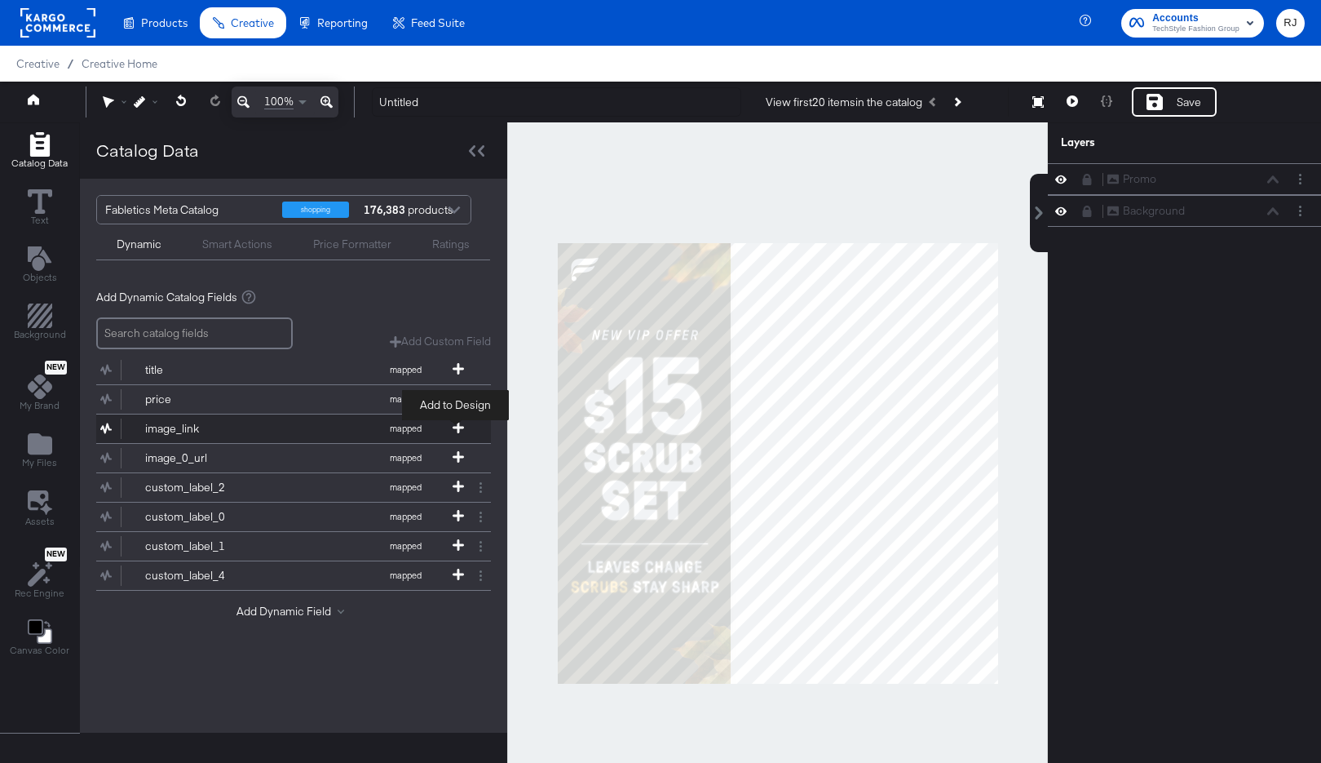
click at [455, 425] on icon at bounding box center [458, 427] width 11 height 11
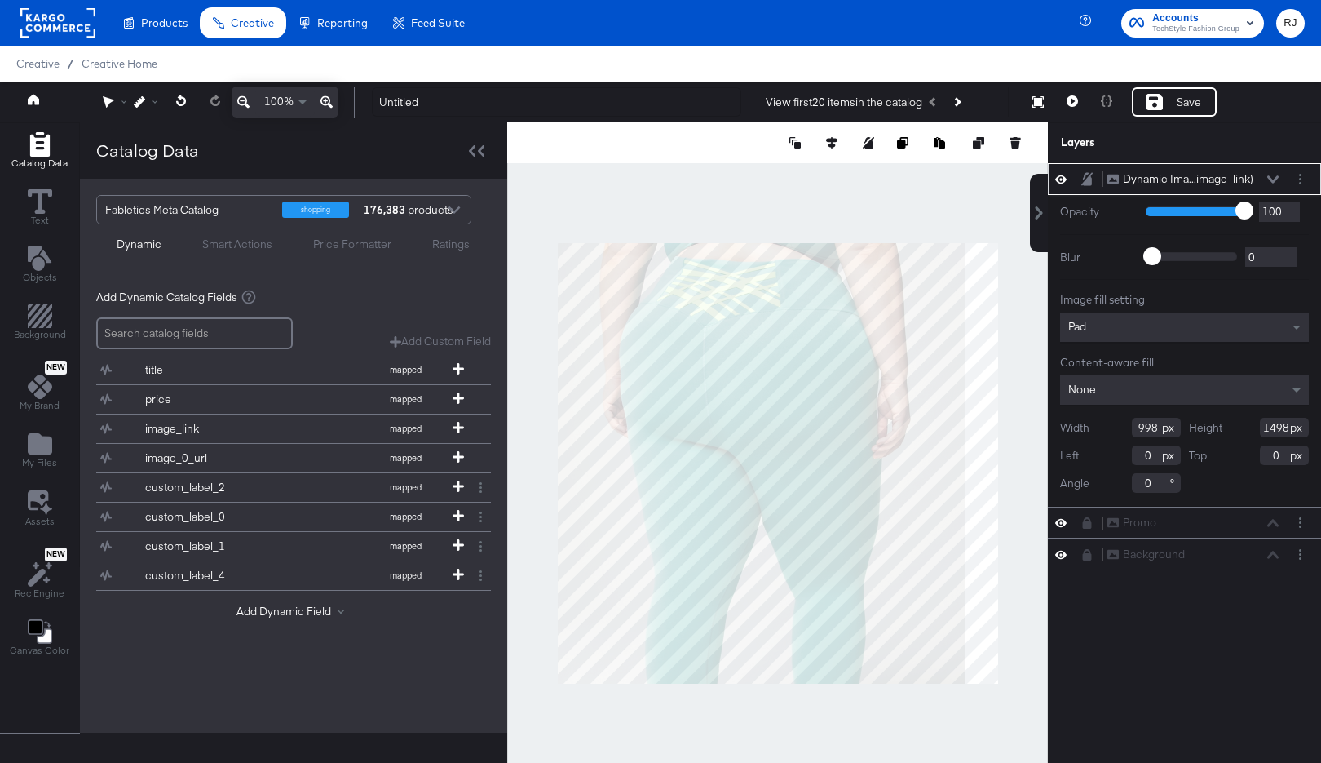
type input "610"
type input "388"
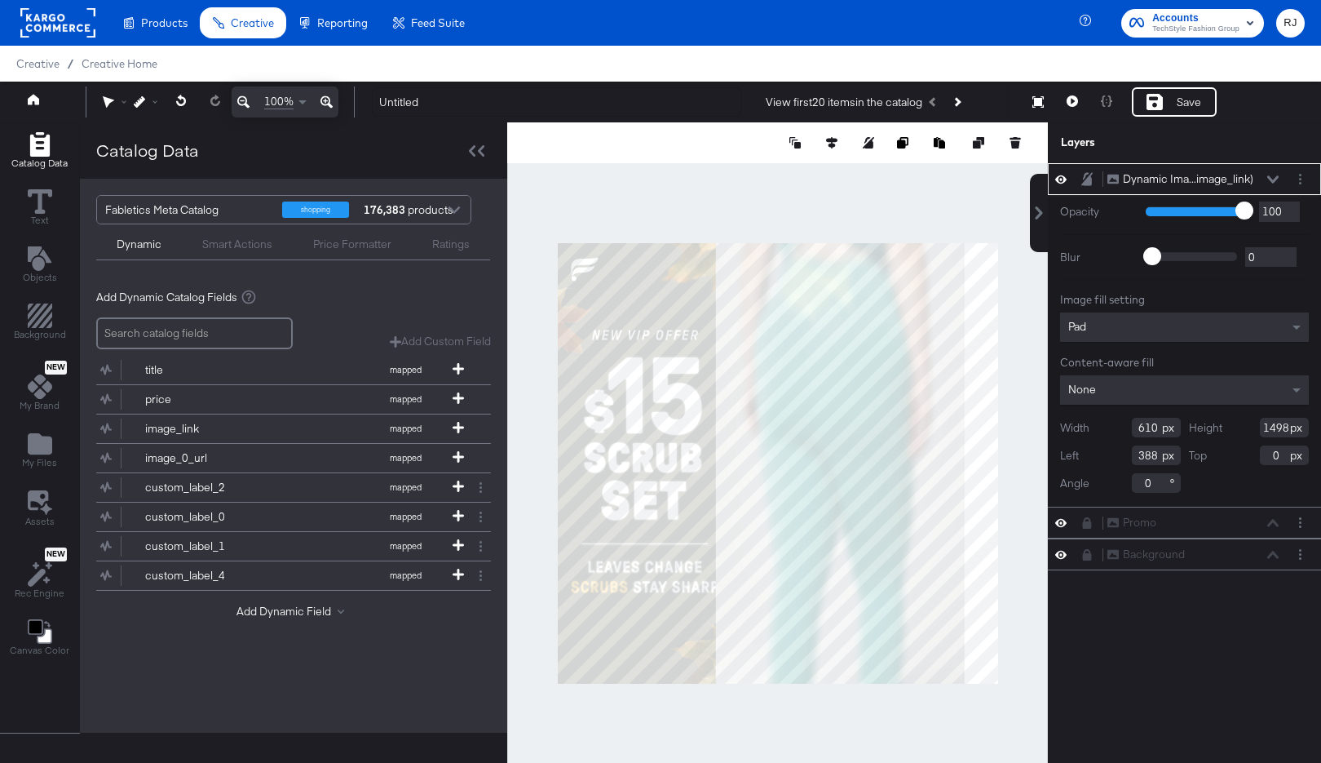
type input "948"
type input "550"
type input "954"
type input "544"
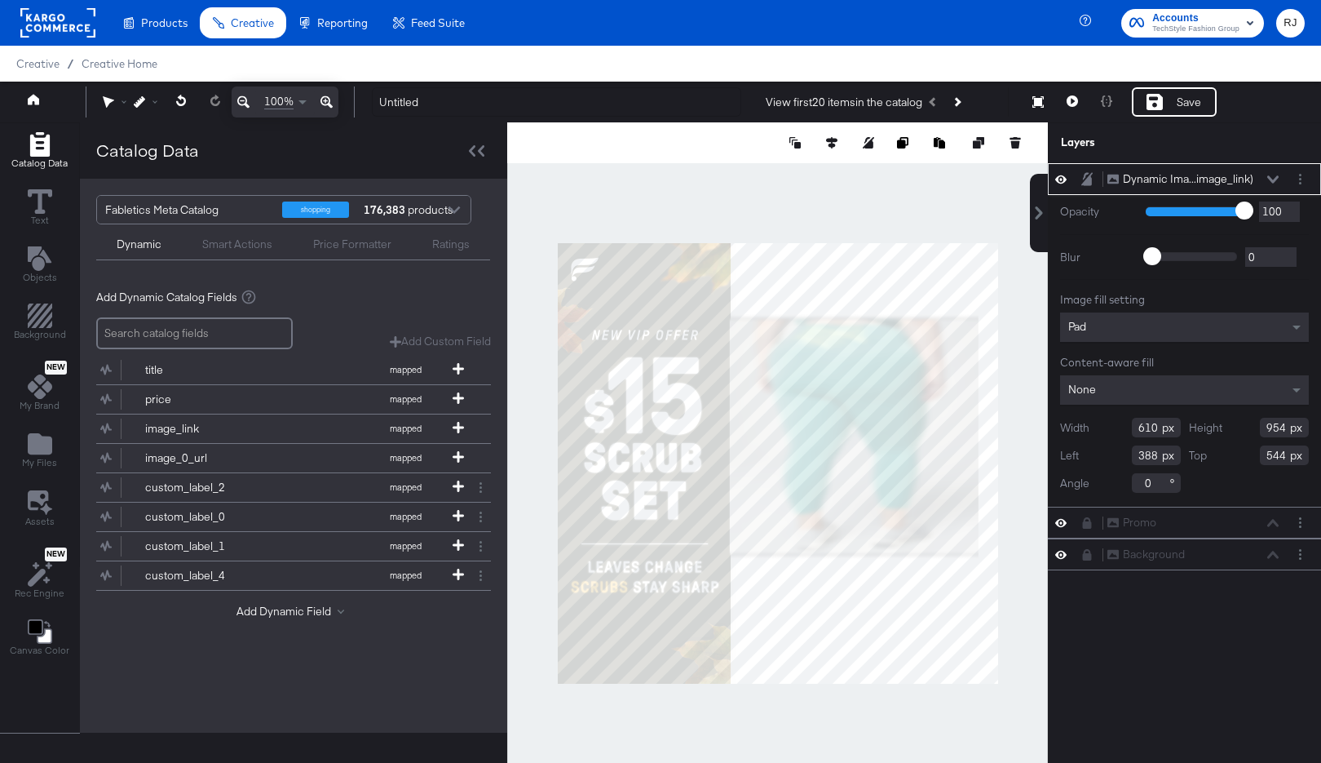
type input "948"
type input "466"
type input "0"
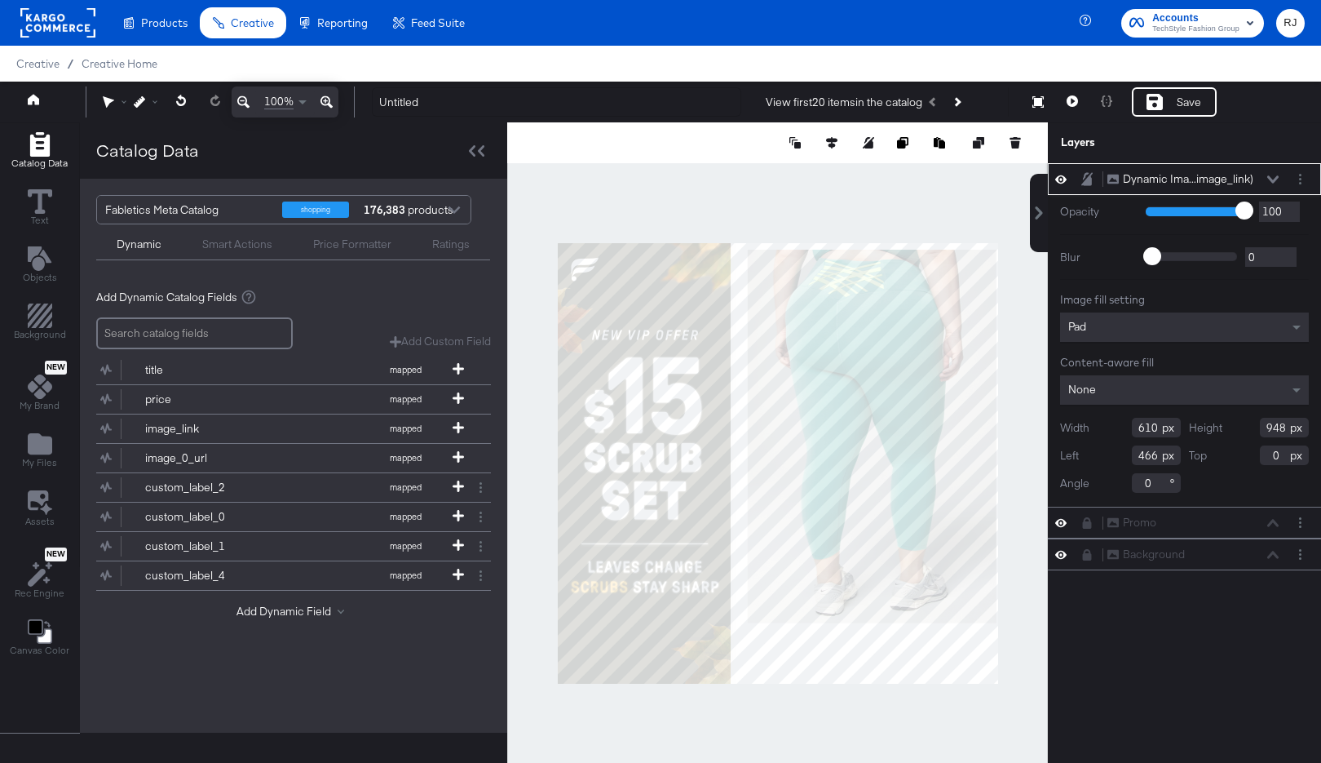
click at [1159, 321] on div "Pad" at bounding box center [1184, 326] width 249 height 29
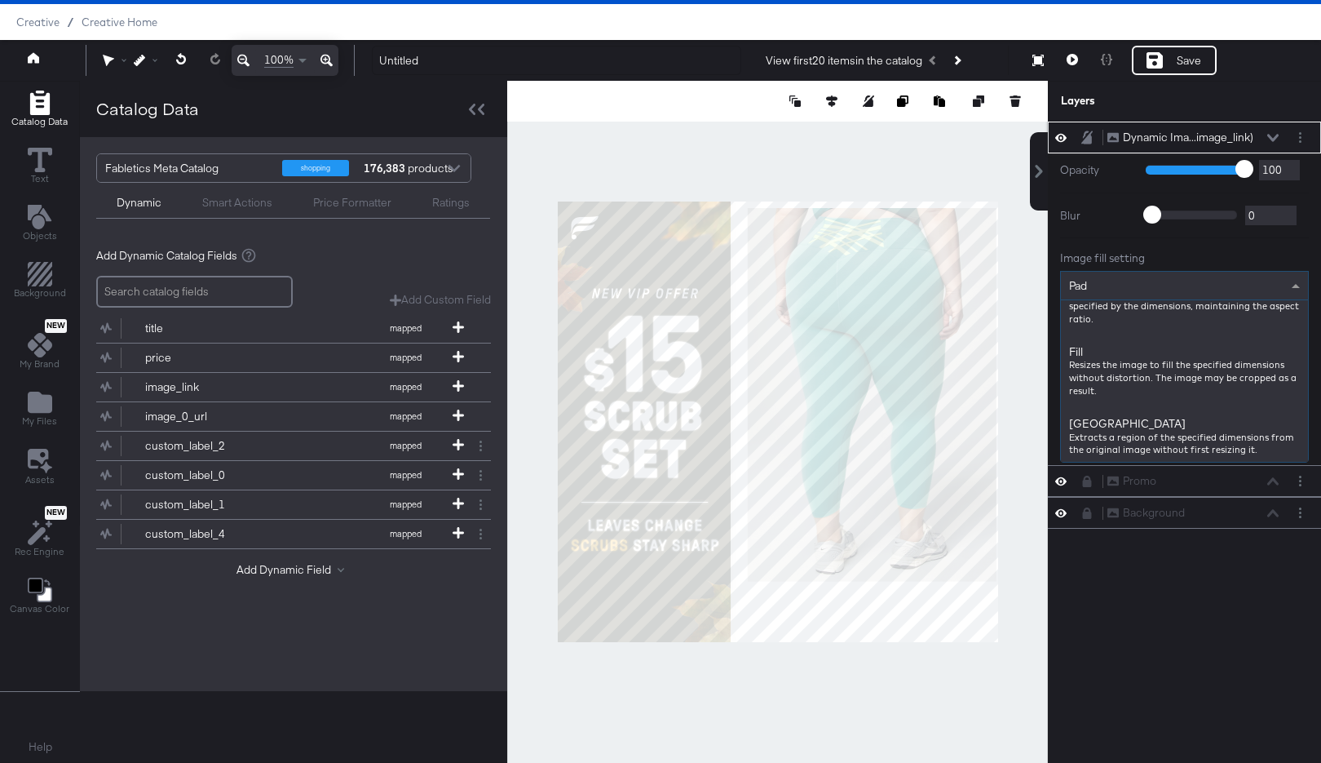
scroll to position [247, 0]
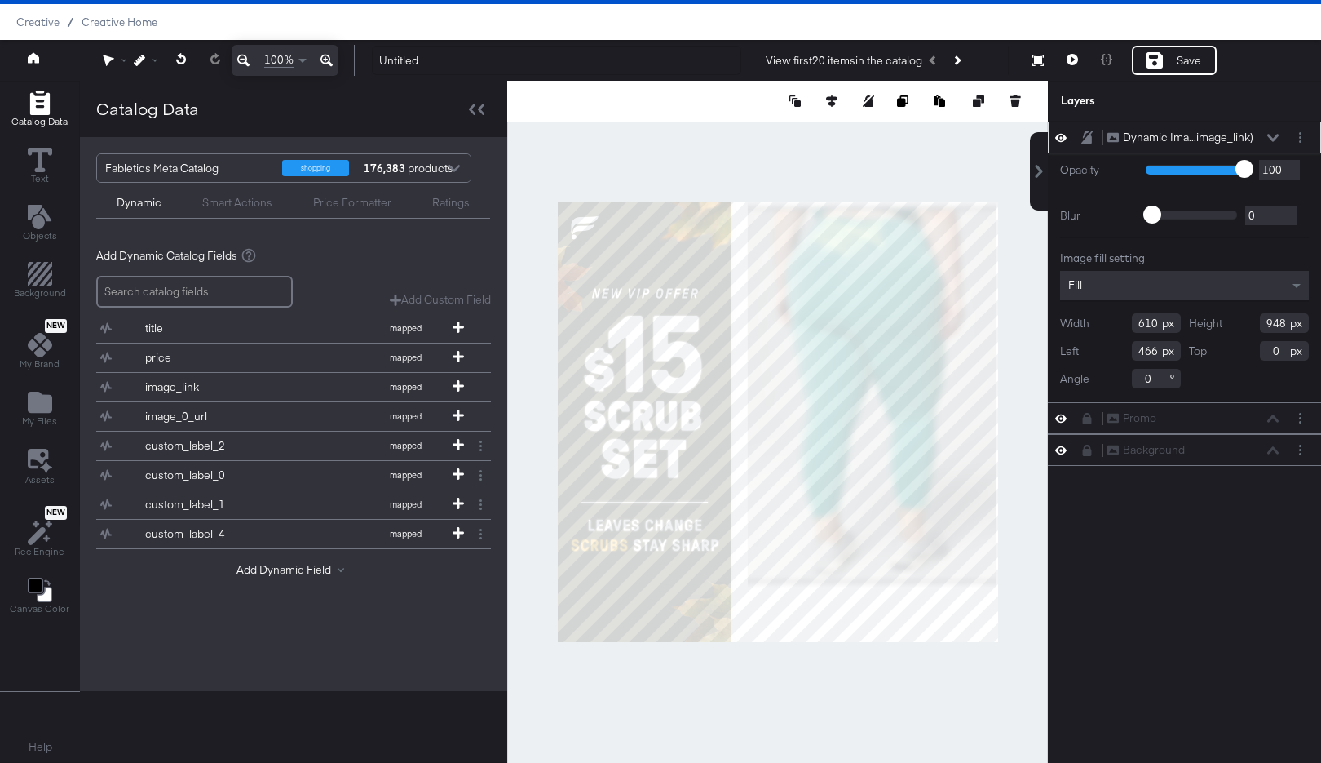
type input "654"
type input "426"
click at [1276, 134] on icon at bounding box center [1272, 138] width 11 height 8
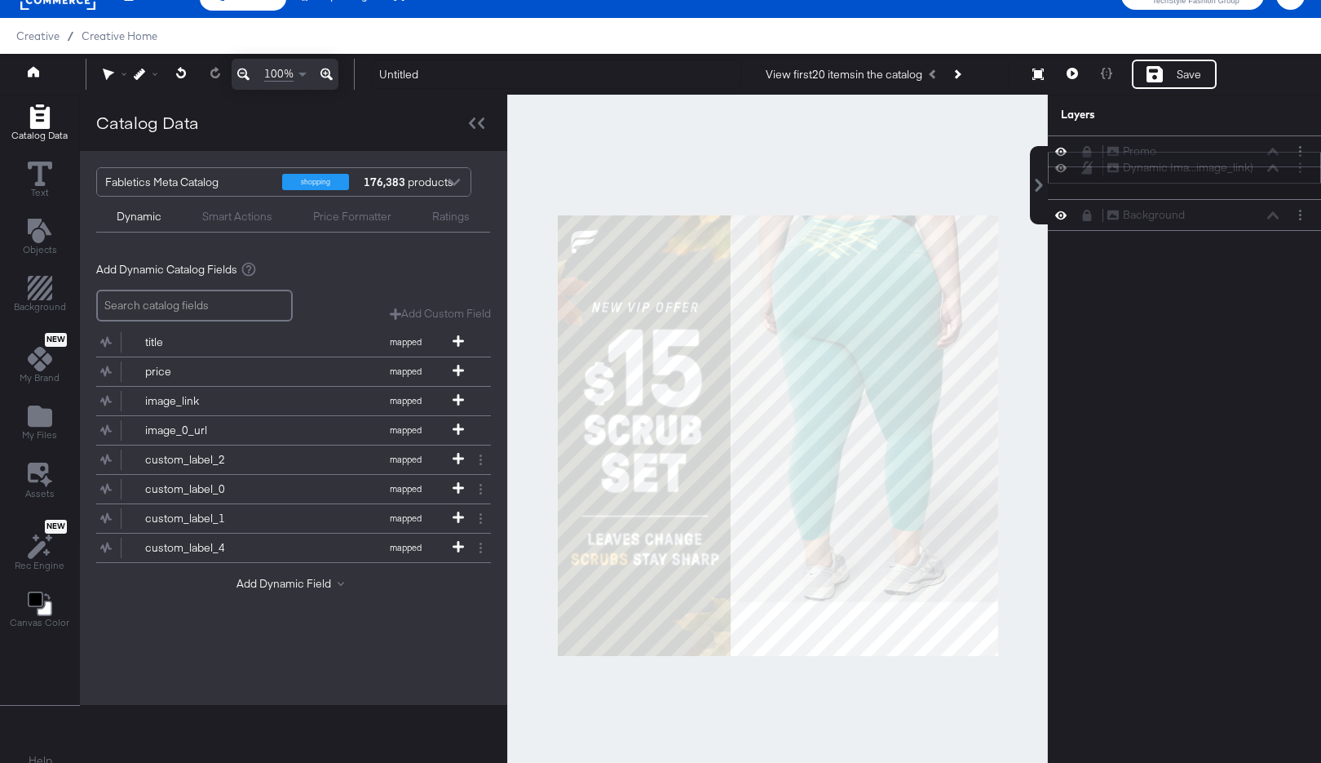
scroll to position [20, 0]
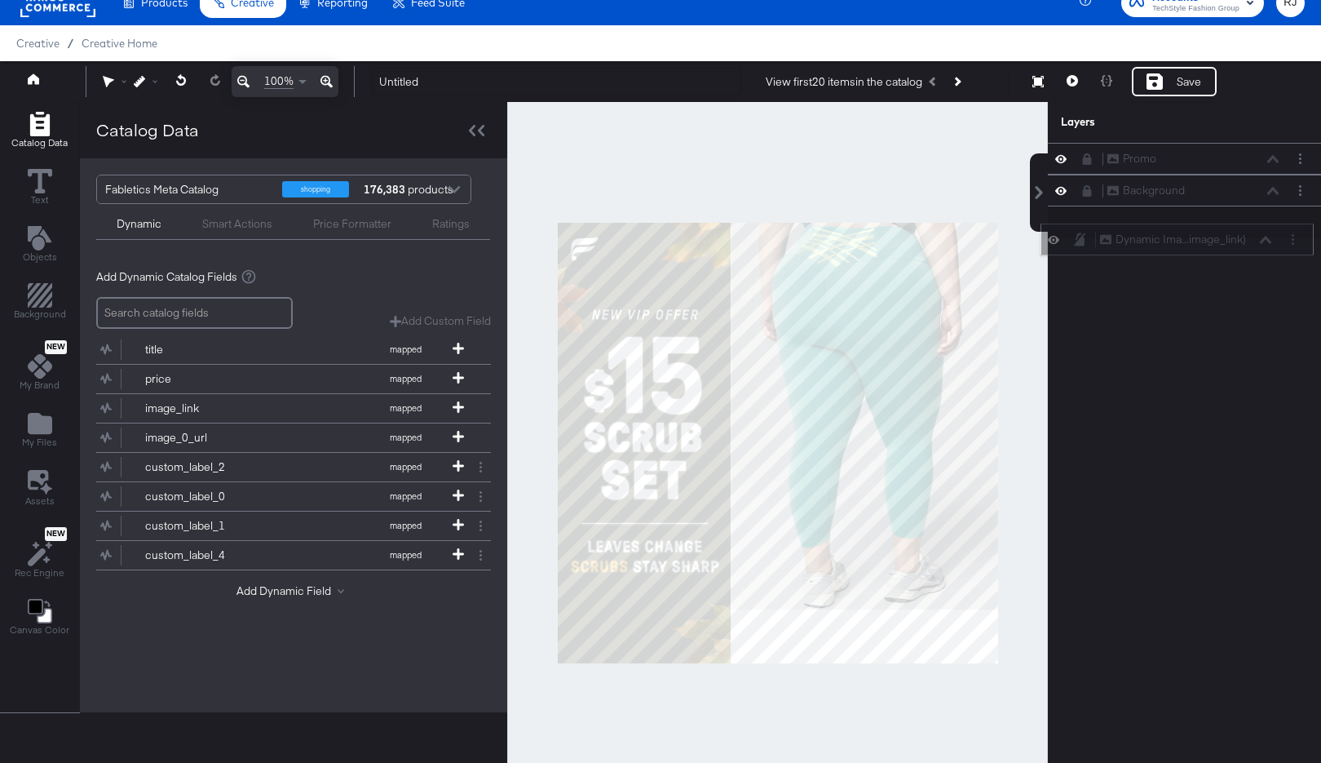
drag, startPoint x: 1263, startPoint y: 130, endPoint x: 1254, endPoint y: 243, distance: 113.7
click at [1254, 243] on div "Dynamic Ima...image_link) Dynamic Image (image_link)" at bounding box center [1185, 239] width 173 height 17
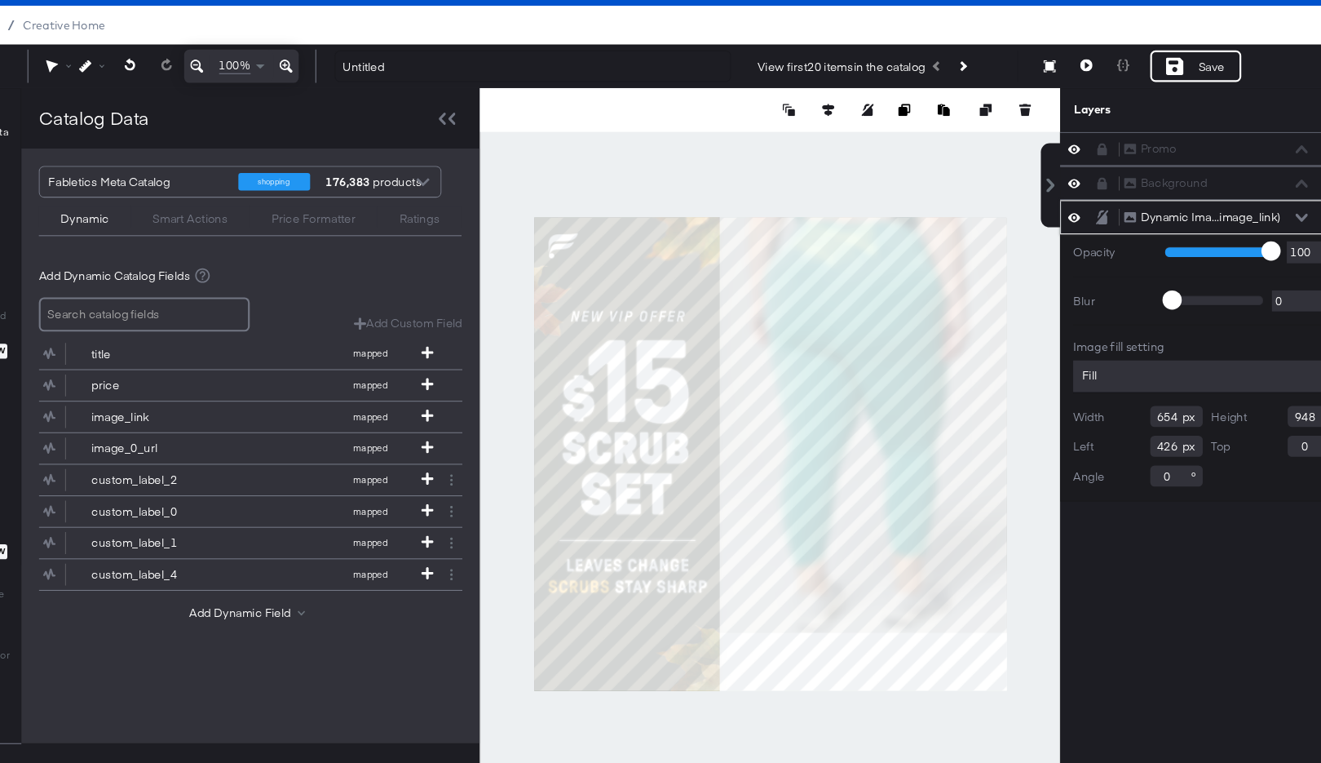
type input "658"
type input "422"
click at [861, 663] on div at bounding box center [777, 443] width 541 height 682
type input "1080"
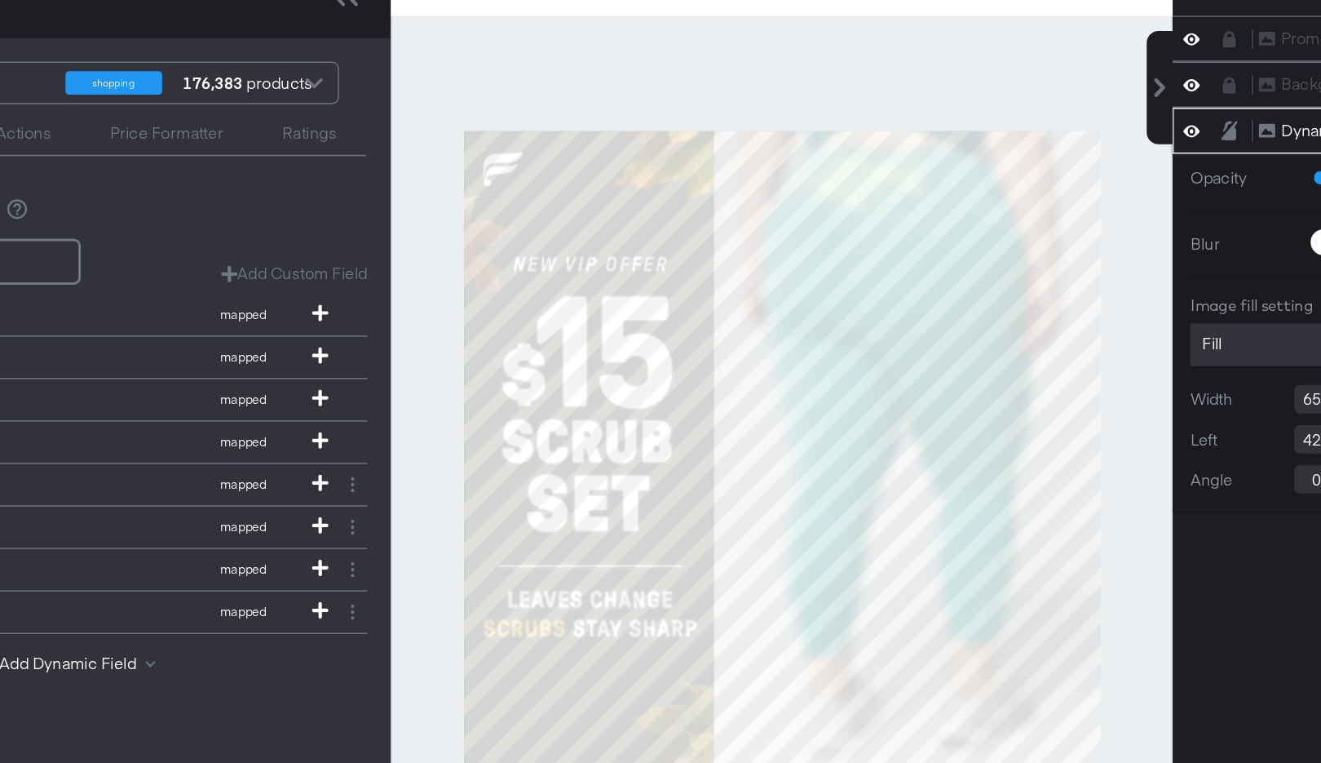
type input "656"
type input "424"
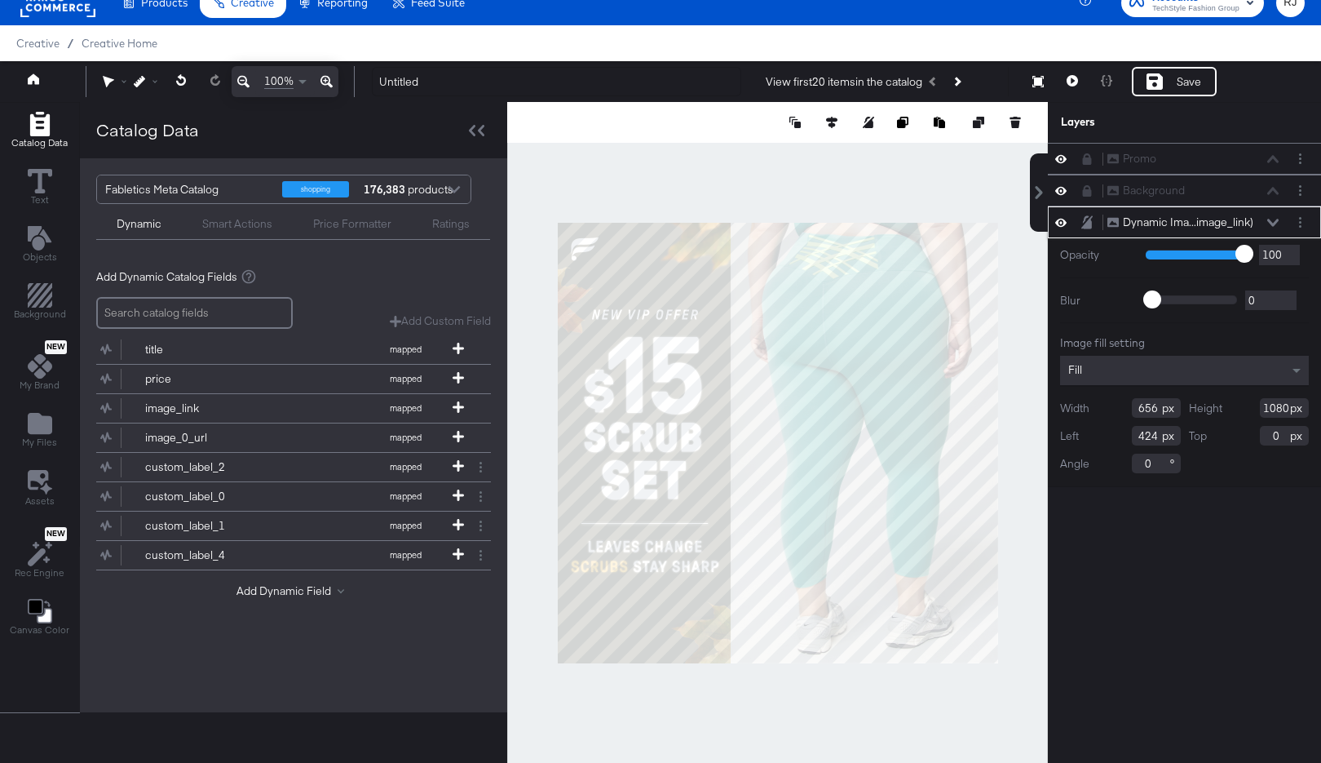
click at [781, 183] on div at bounding box center [777, 443] width 541 height 682
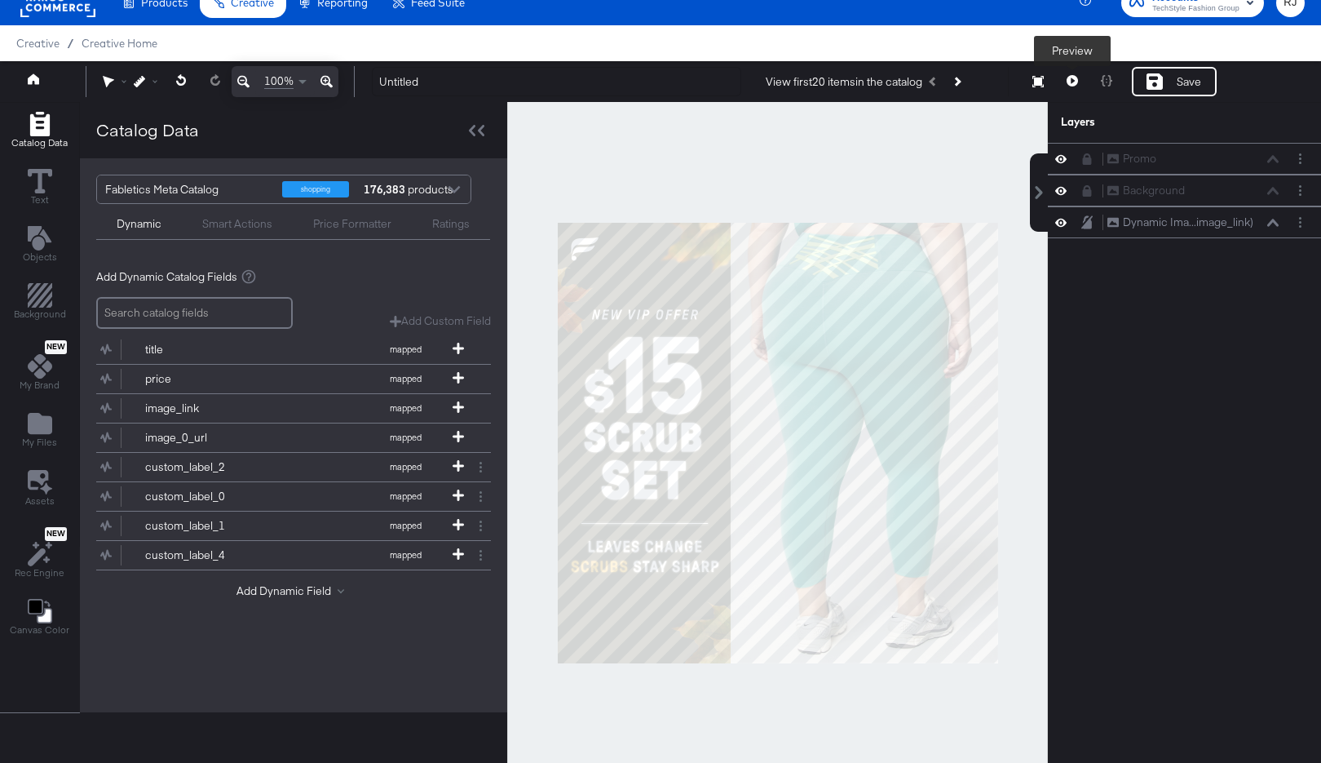
click at [1068, 84] on icon at bounding box center [1072, 80] width 11 height 11
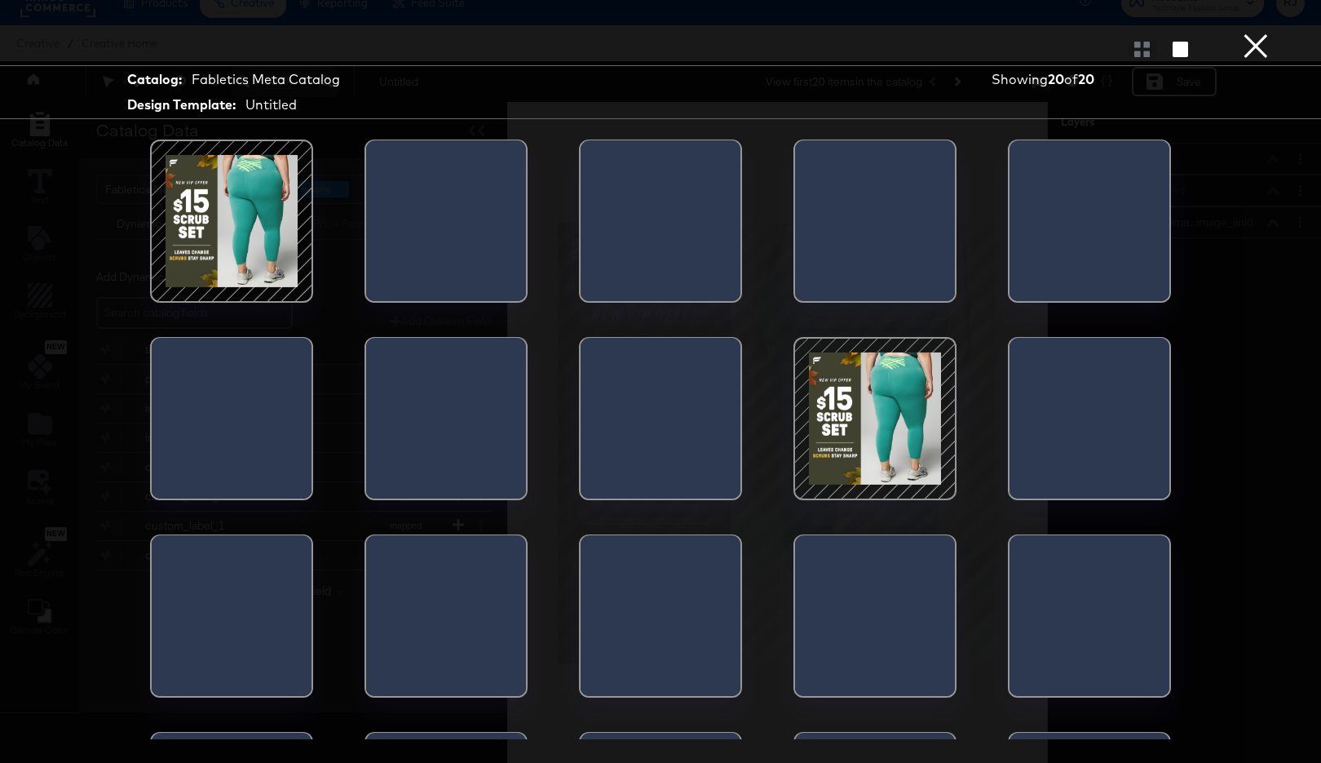
click at [254, 237] on div at bounding box center [231, 221] width 139 height 139
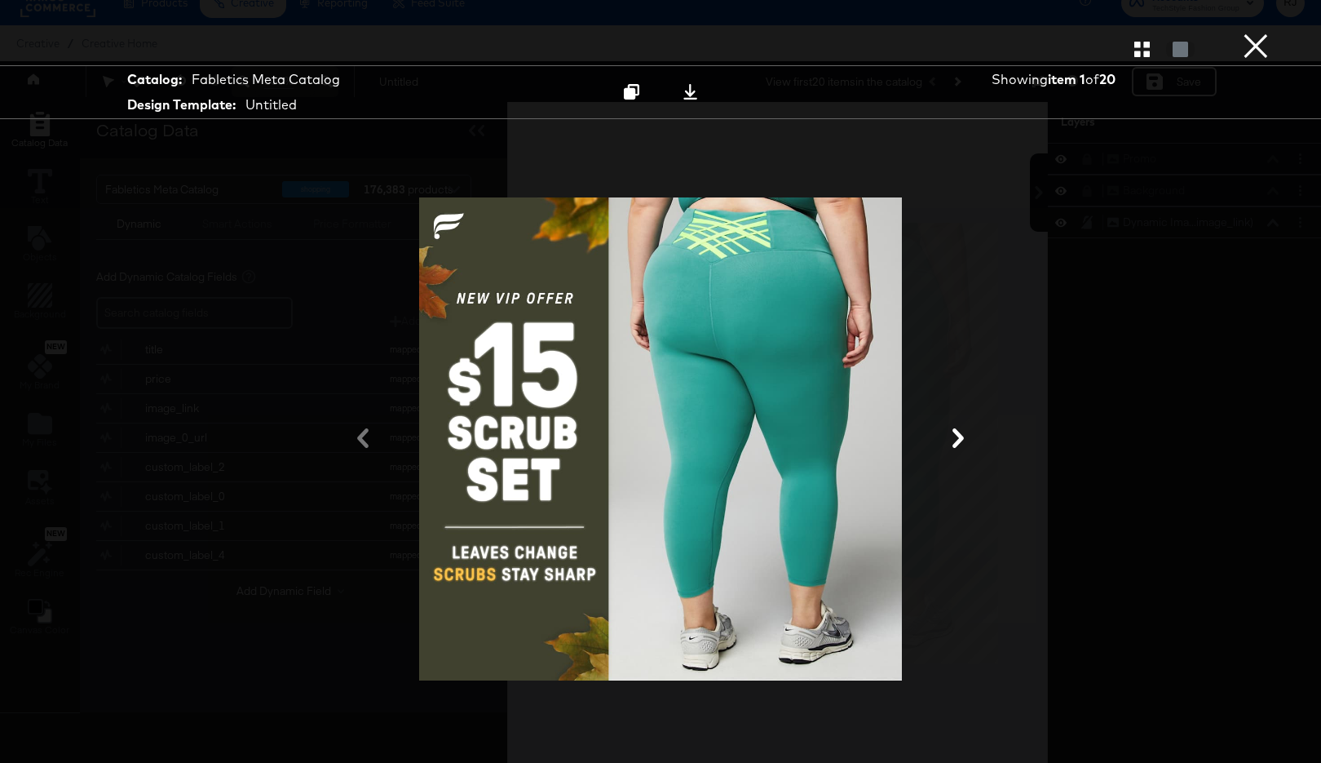
click at [960, 436] on icon at bounding box center [958, 438] width 11 height 20
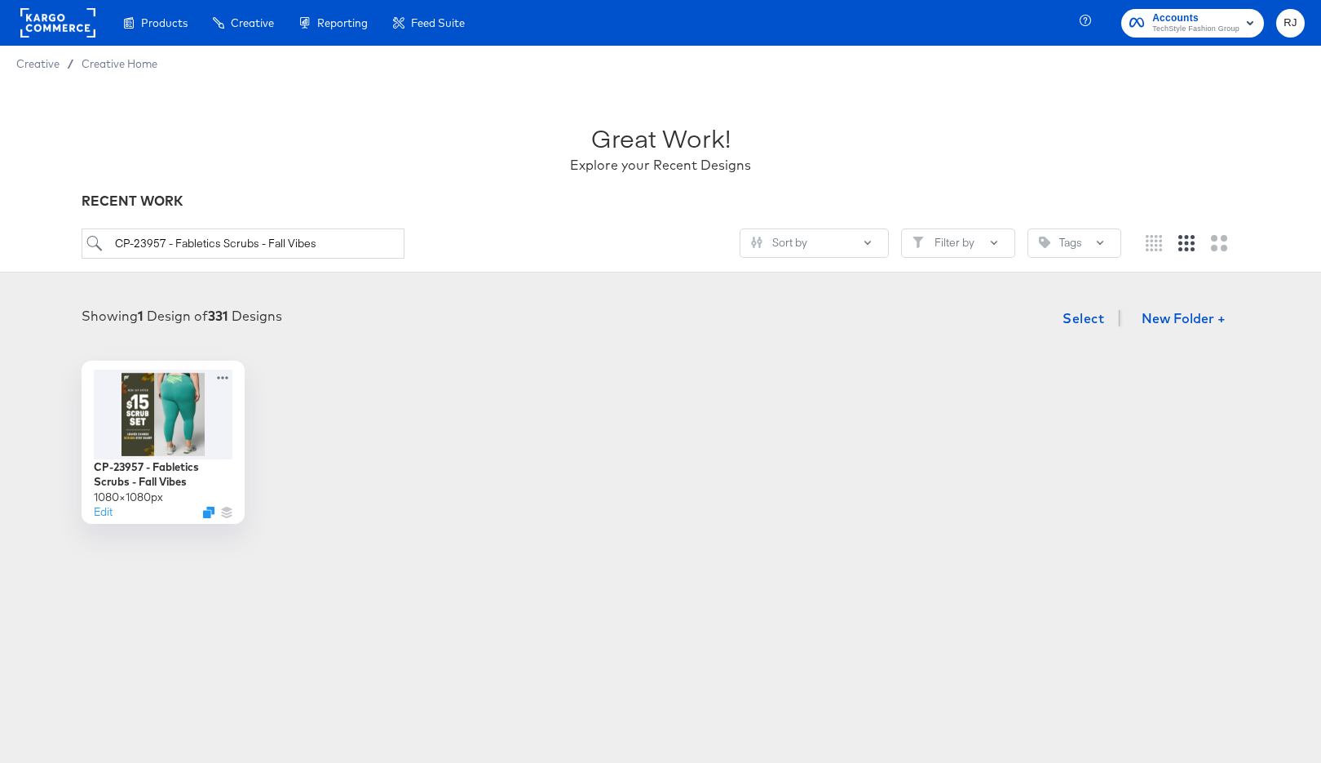
scroll to position [180, 0]
